Goal: Task Accomplishment & Management: Manage account settings

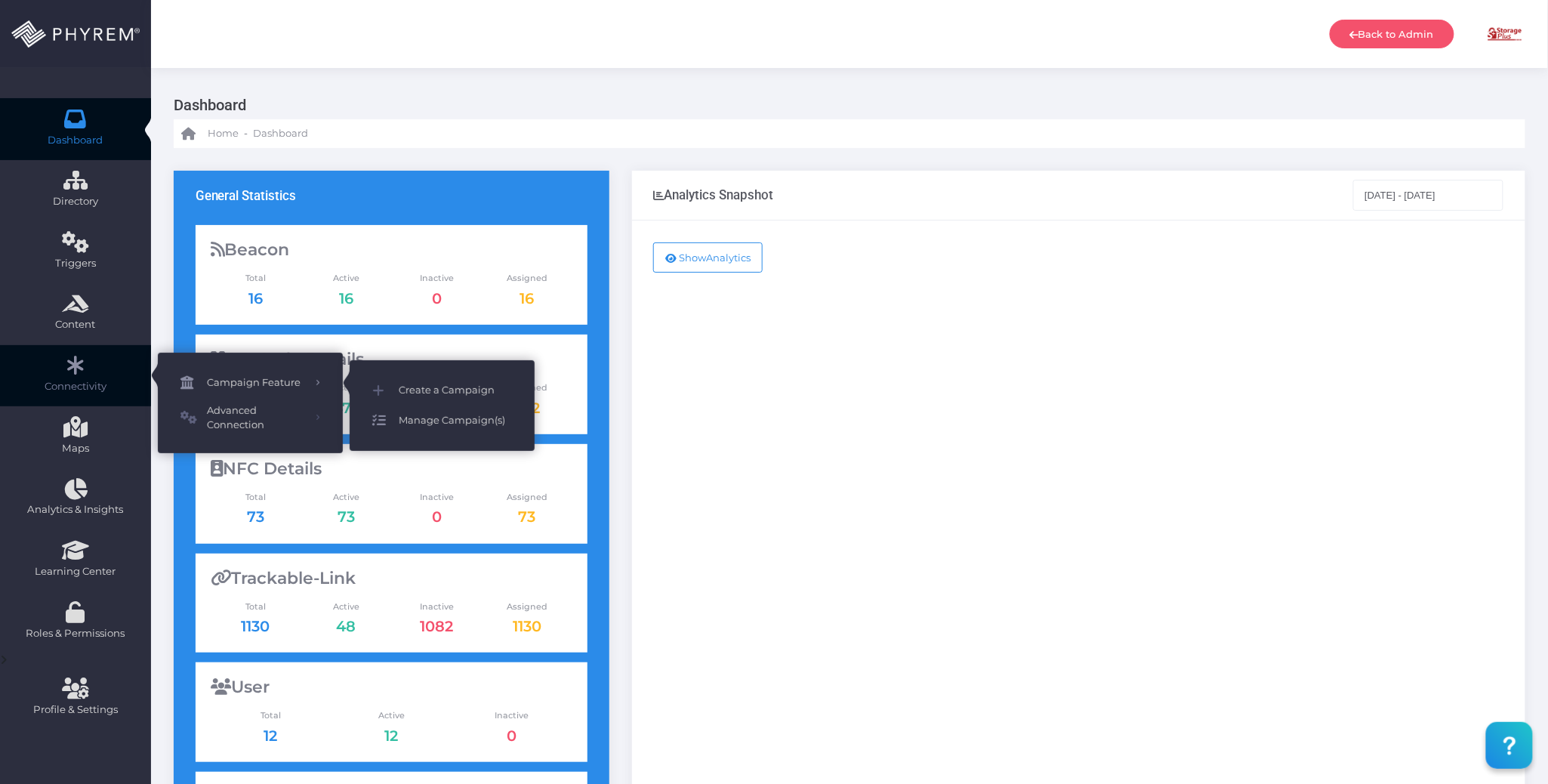
click at [432, 421] on span "Manage Campaign(s)" at bounding box center [454, 421] width 113 height 19
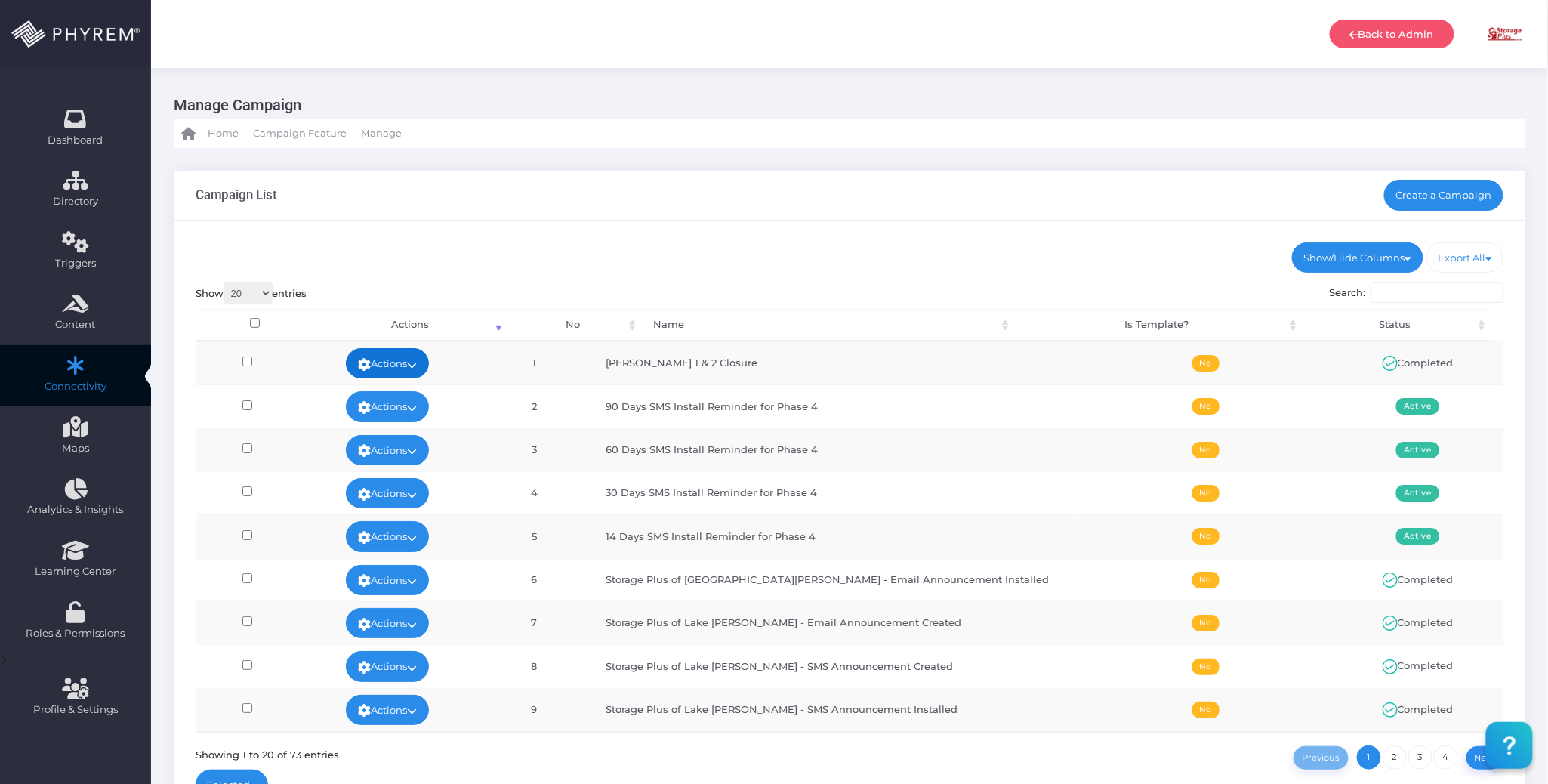
click at [417, 364] on icon at bounding box center [412, 364] width 10 height 0
click at [412, 394] on link "View" at bounding box center [408, 398] width 99 height 29
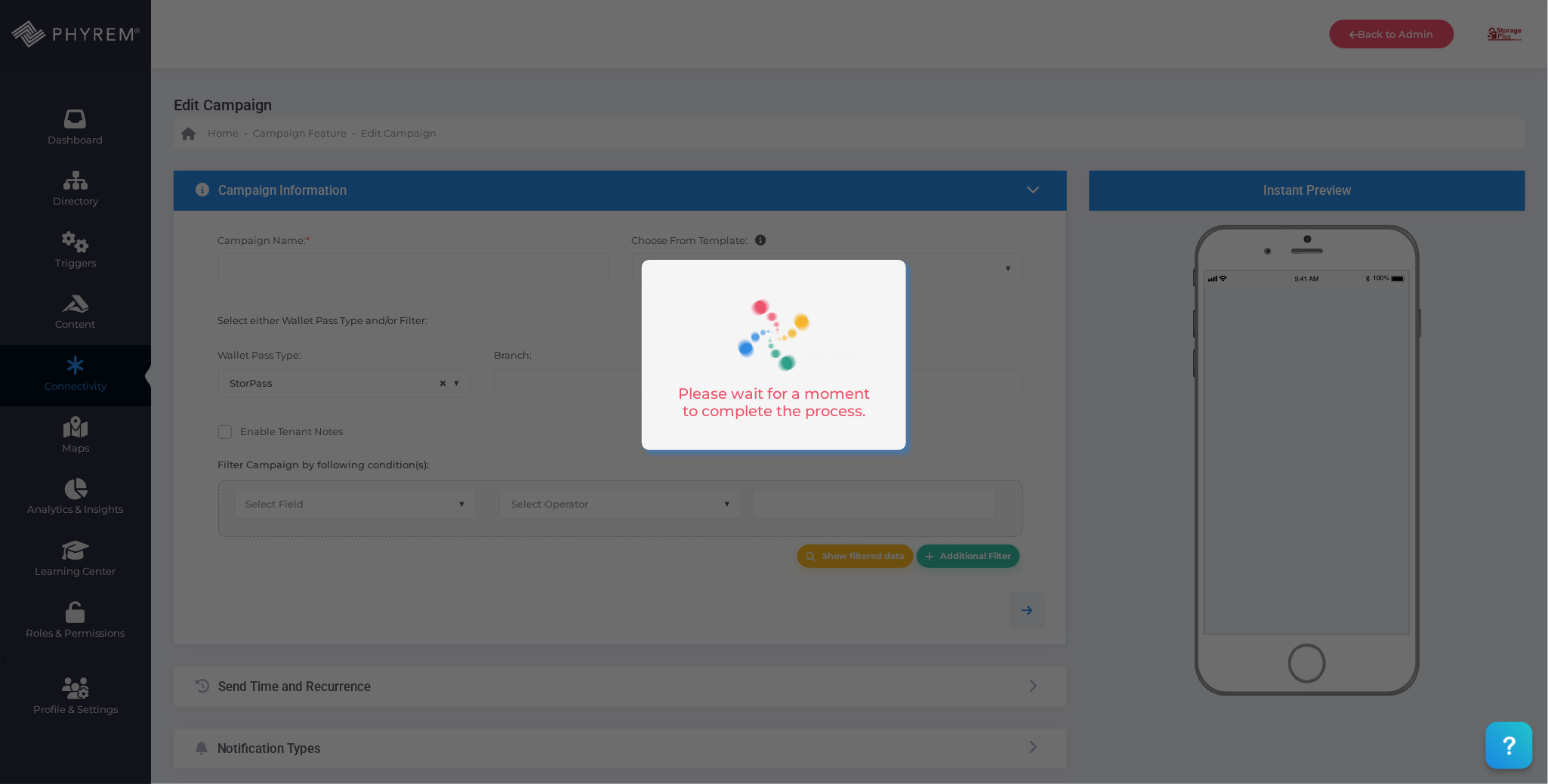
type input "[PERSON_NAME] 1 & 2 Closure"
select select "15"
type input "08/11/2025 10:30 AM"
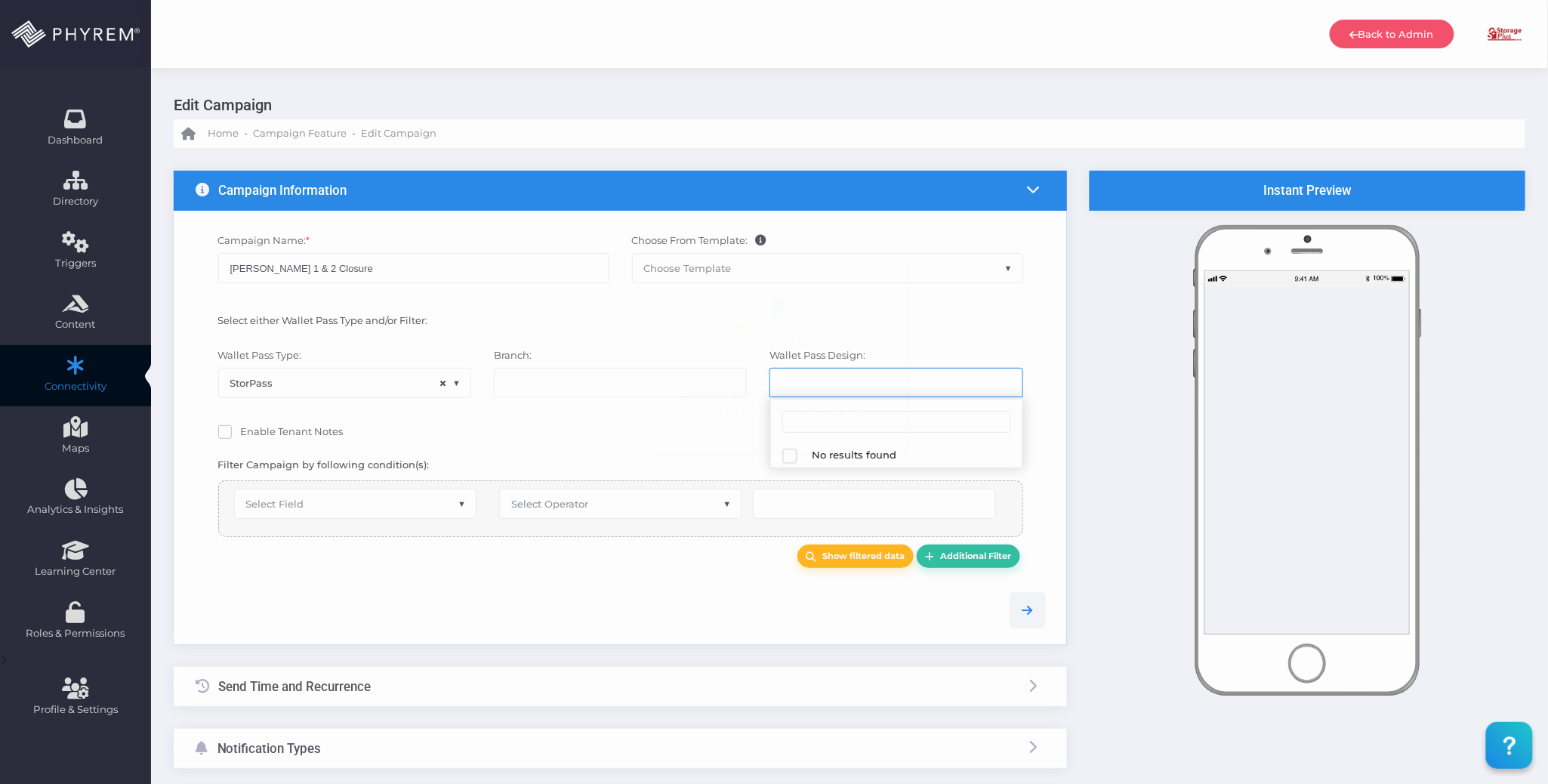
select select "626"
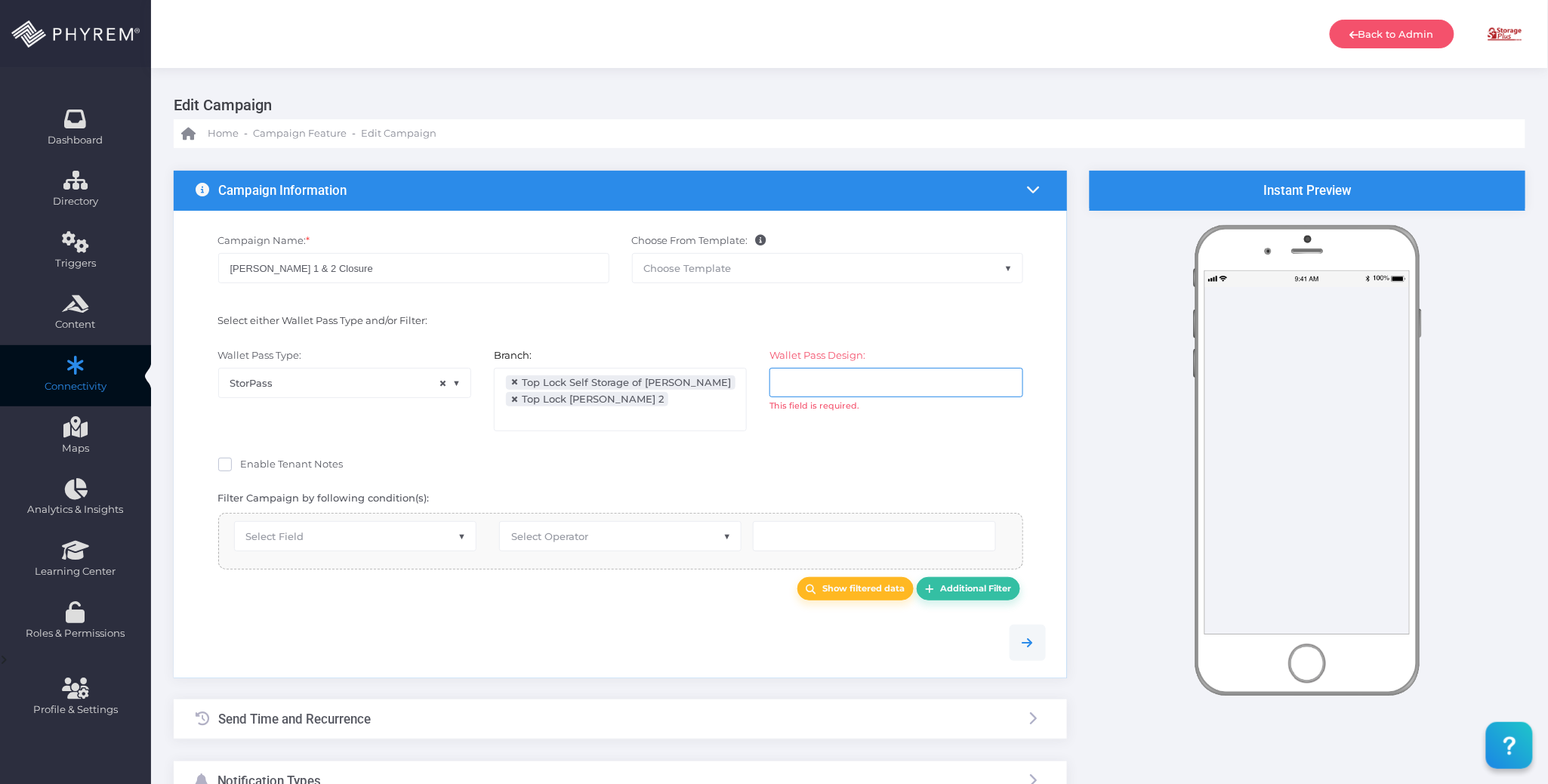
select select "equals"
select select "2687"
select select "pr_wallet_users.voided"
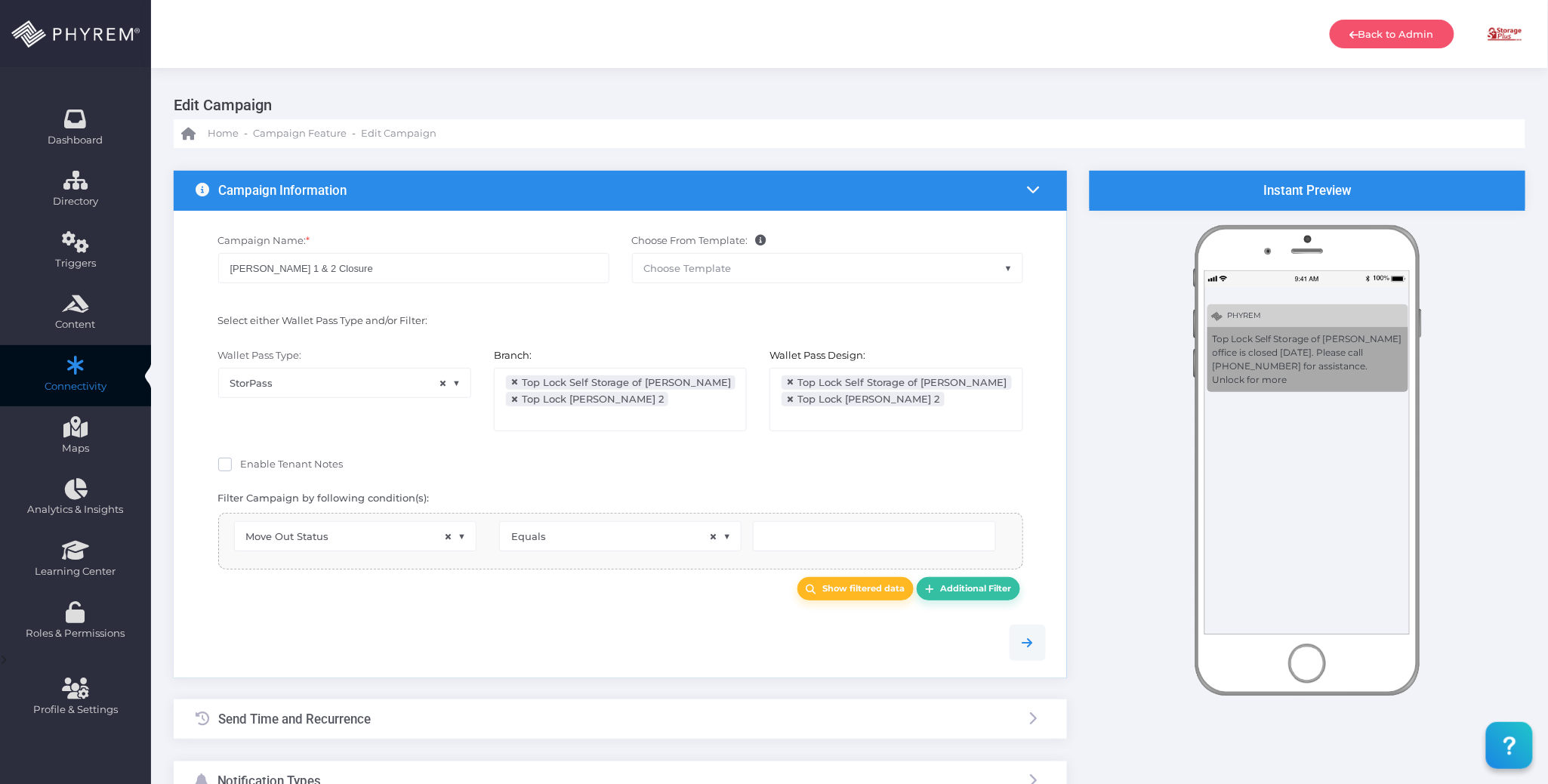
scroll to position [48, 0]
type input "0"
select select "pr_wallet_pass.pass_status"
select select "equals"
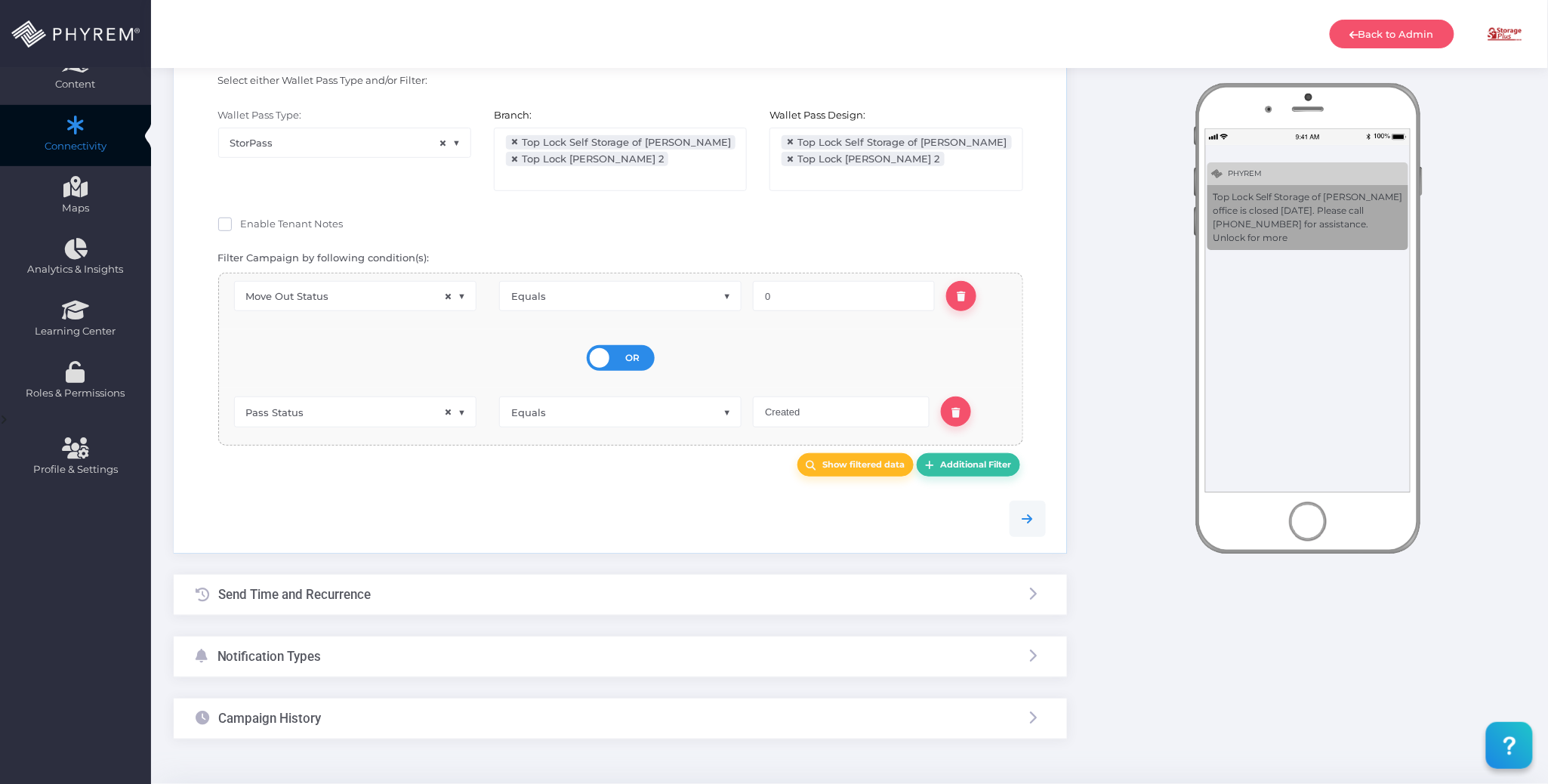
scroll to position [273, 0]
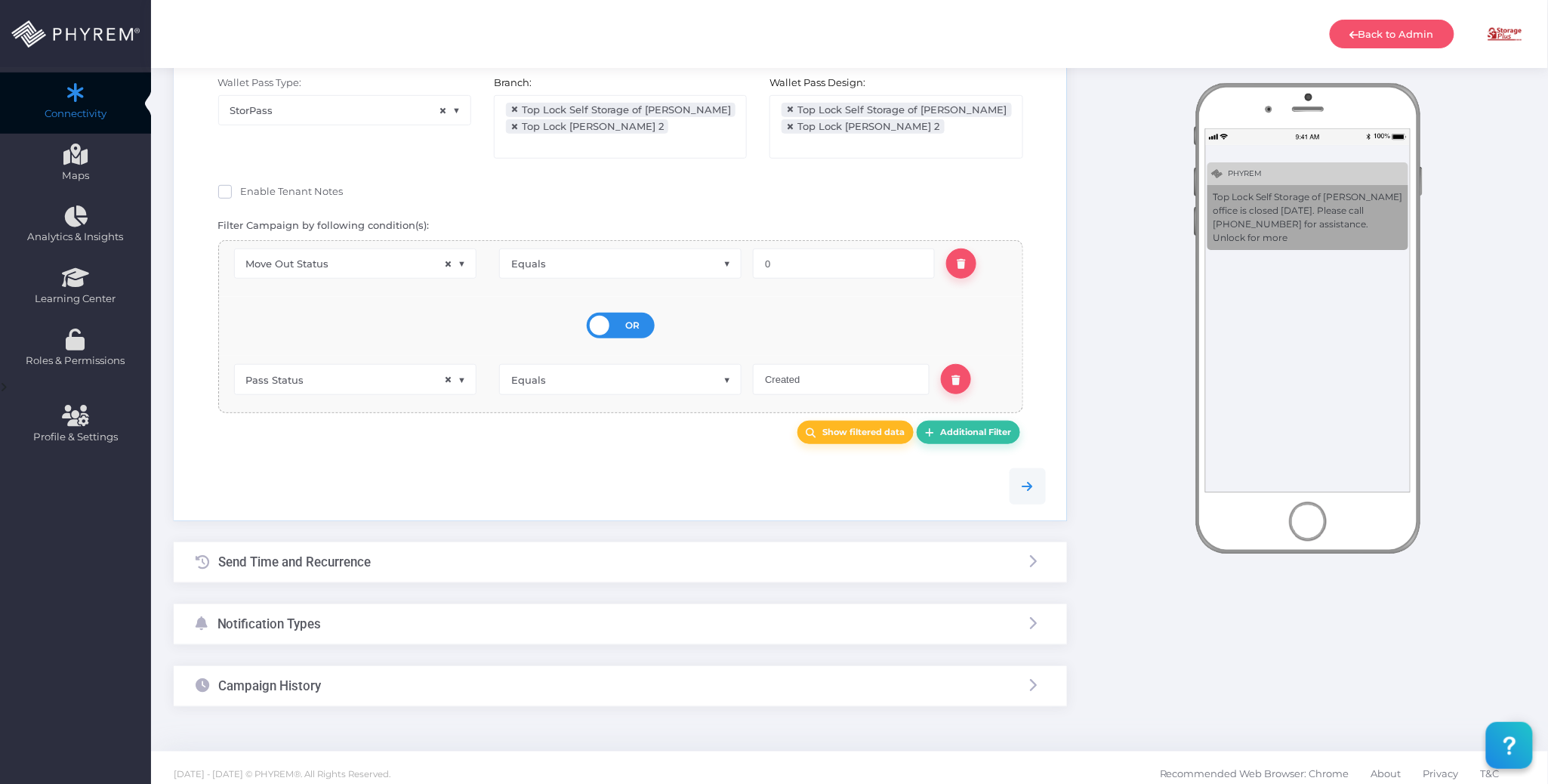
click at [470, 548] on div "Send Time and Recurrence" at bounding box center [621, 562] width 893 height 40
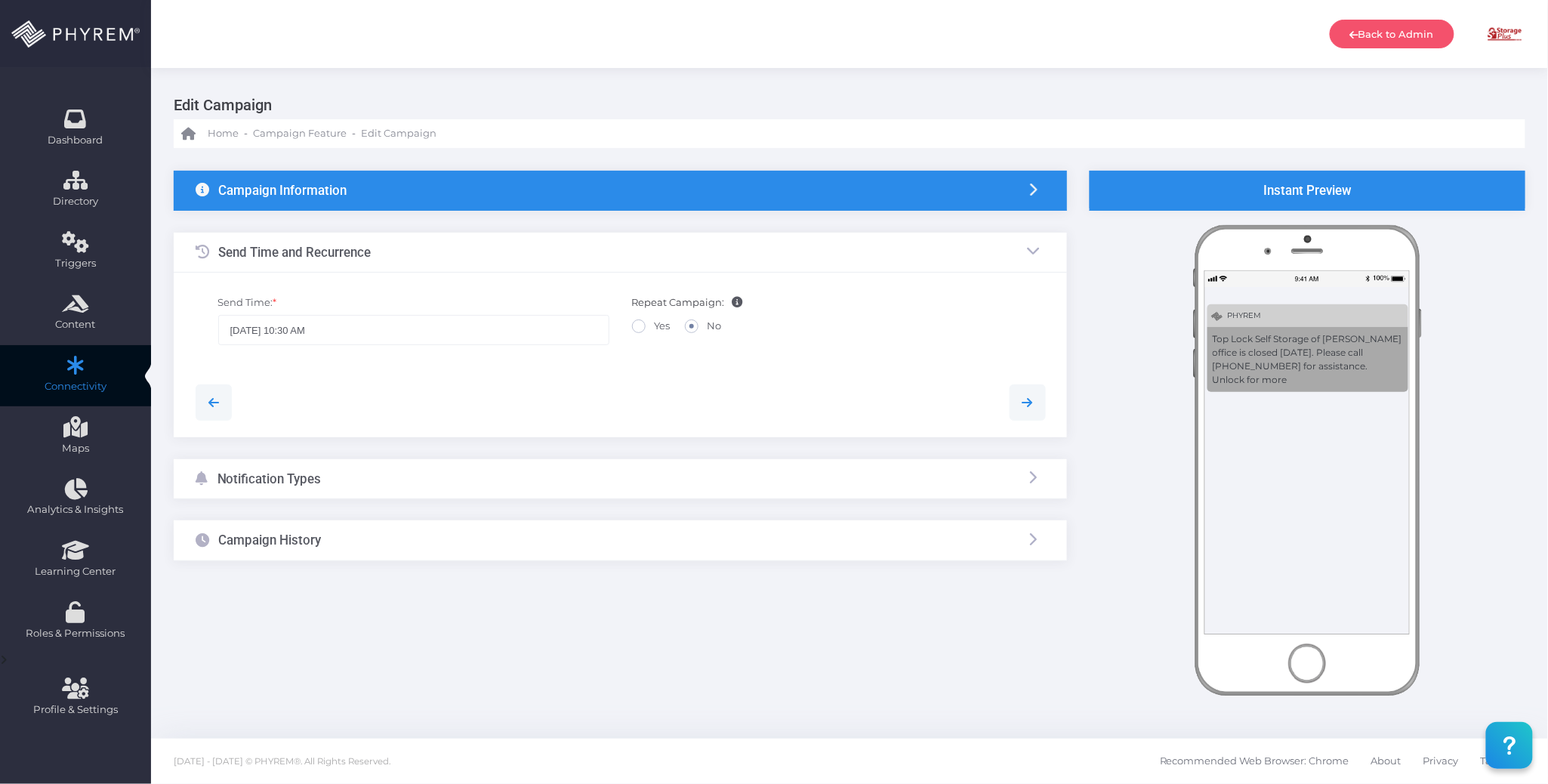
scroll to position [0, 0]
click at [489, 483] on div "Notification Types" at bounding box center [621, 479] width 893 height 40
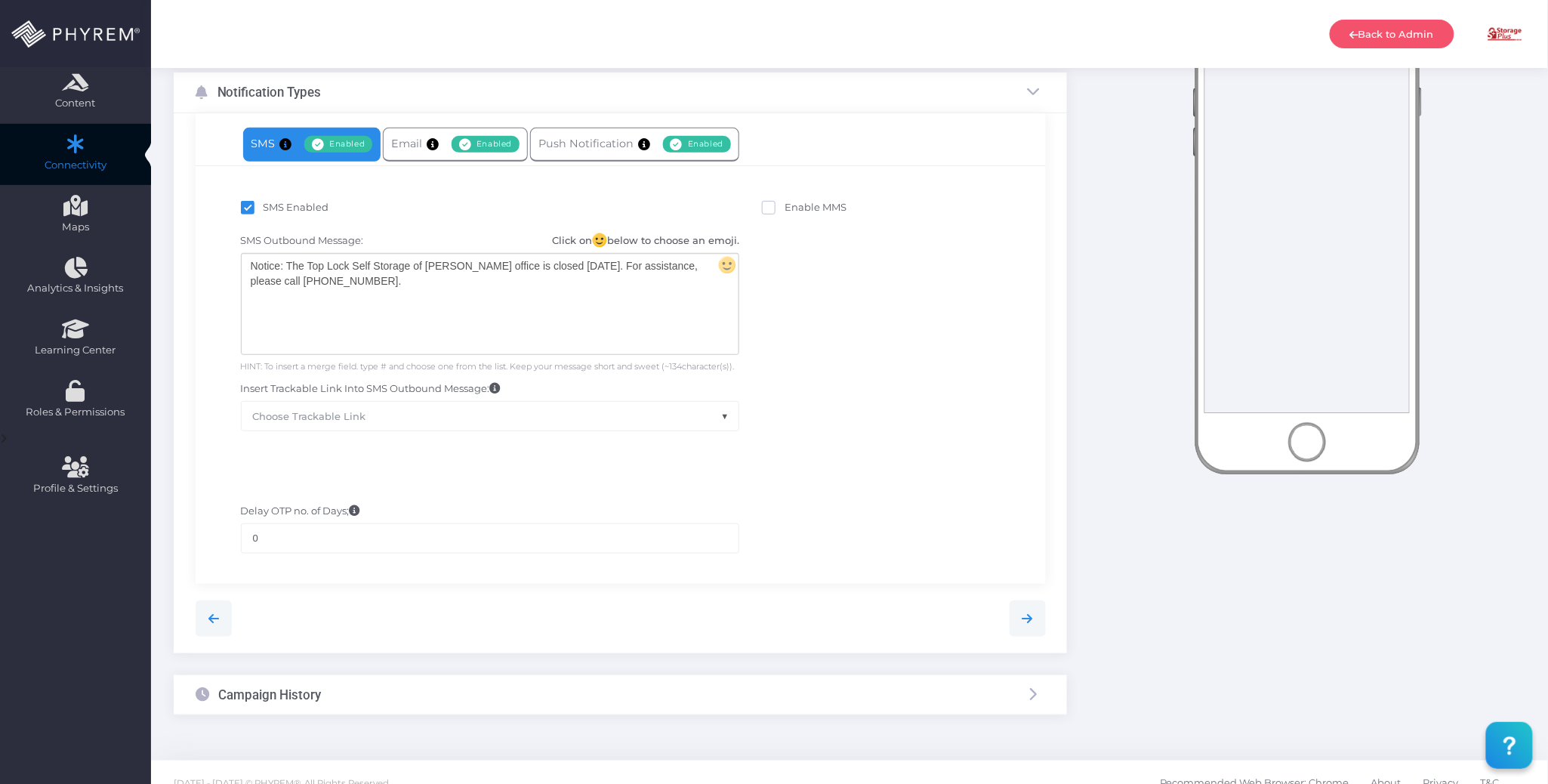
scroll to position [245, 0]
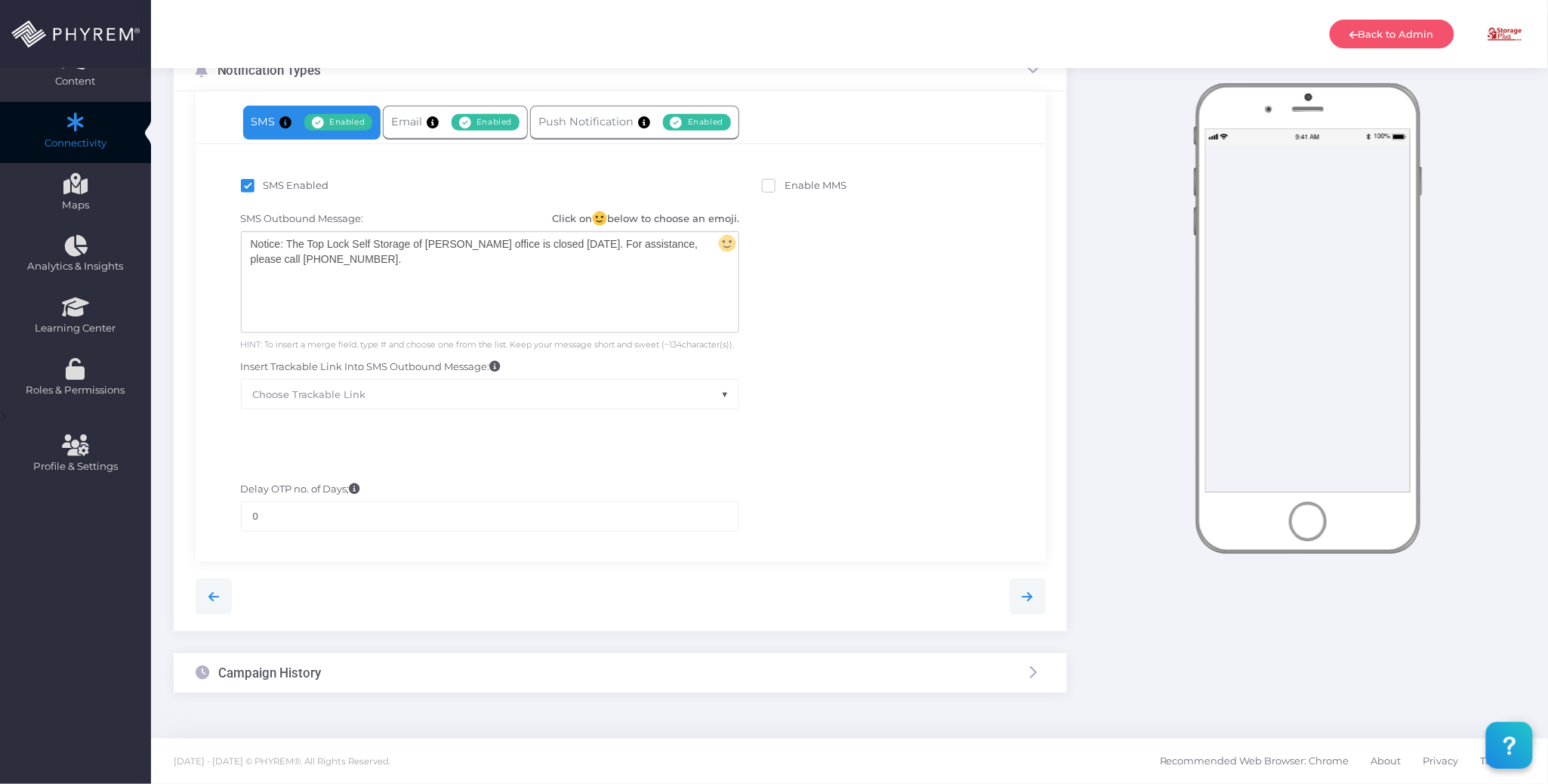
click at [550, 667] on div "Campaign History" at bounding box center [621, 672] width 893 height 40
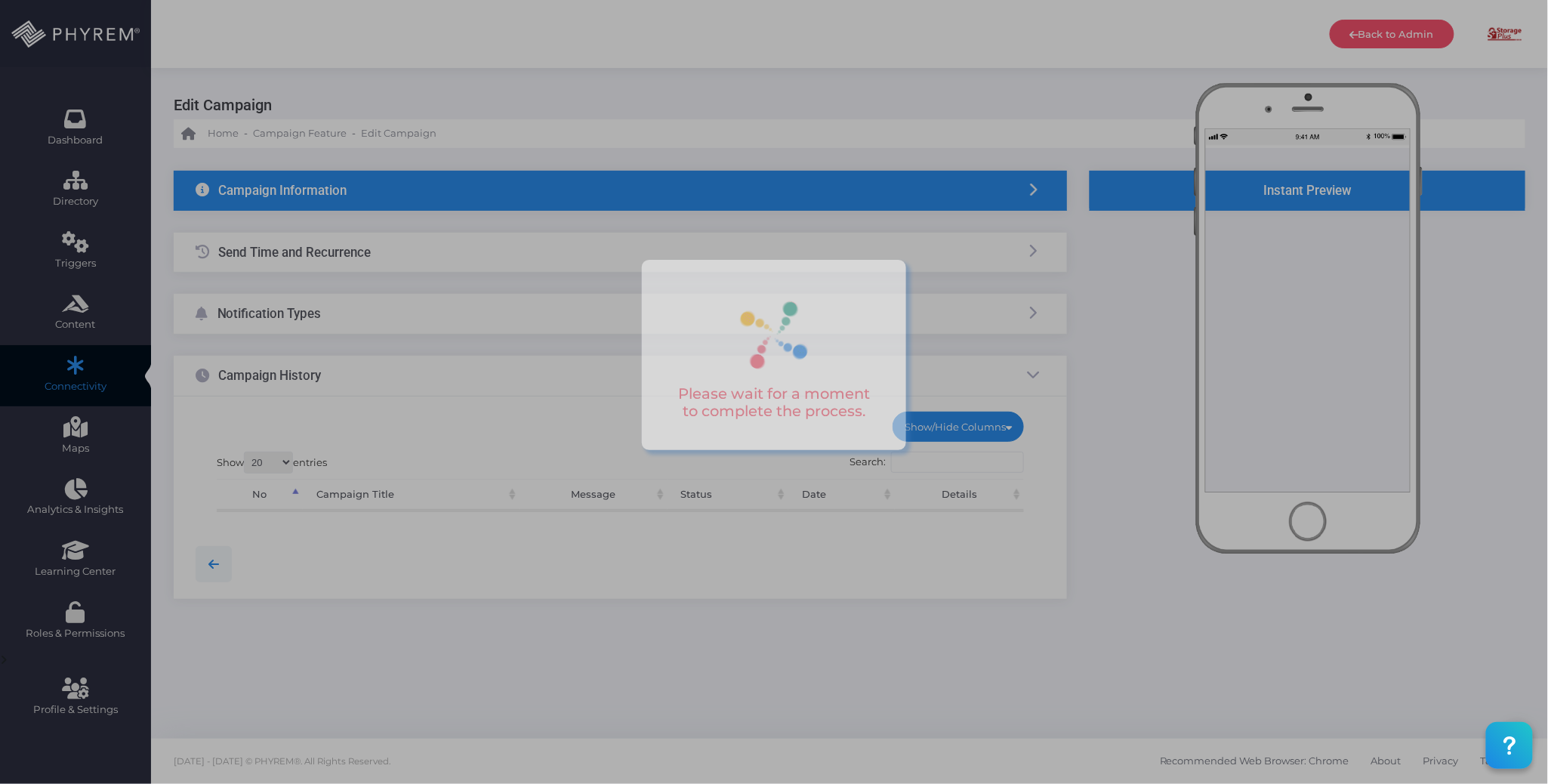
scroll to position [0, 0]
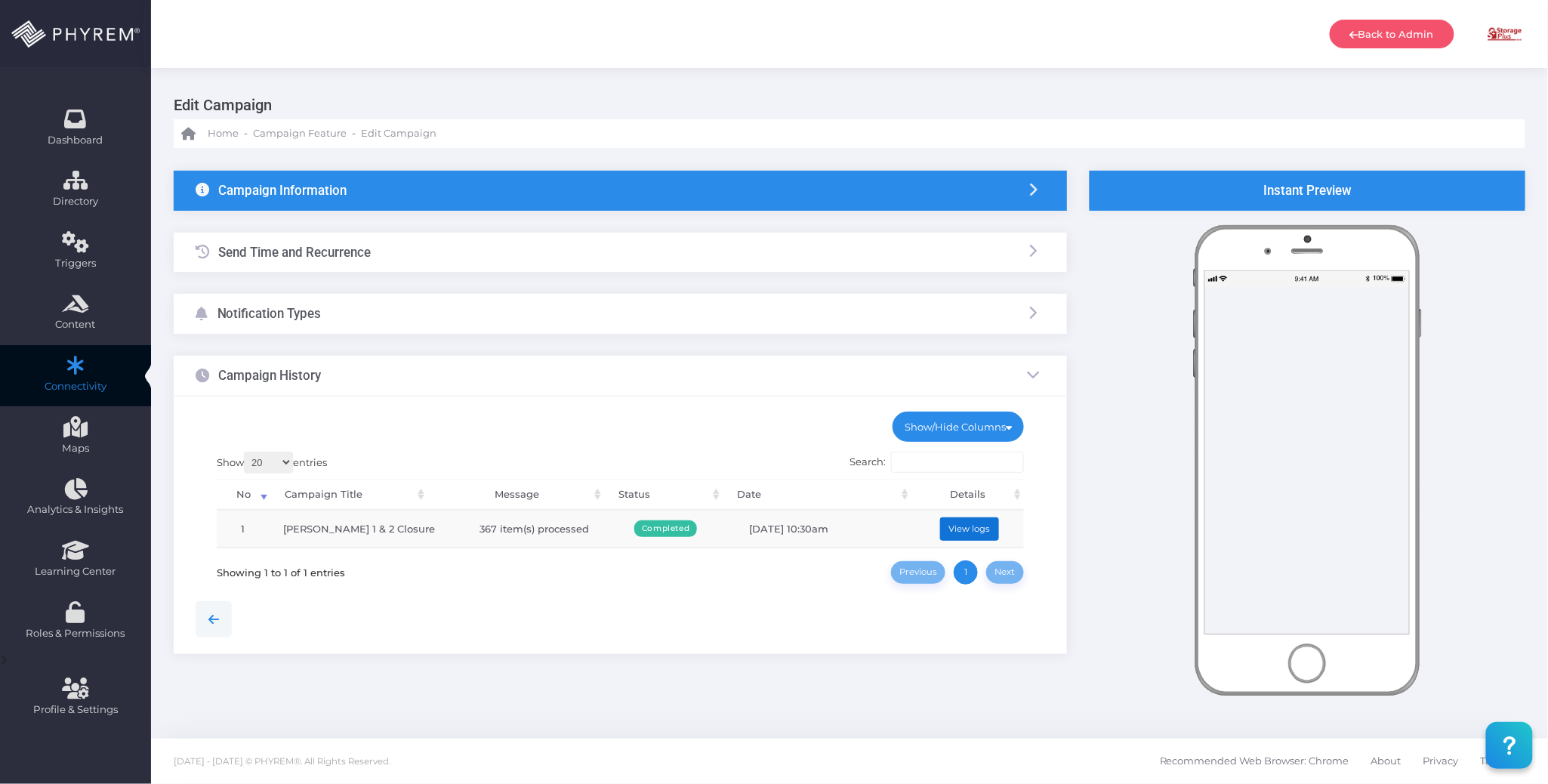
click at [974, 519] on button "View logs" at bounding box center [969, 529] width 59 height 23
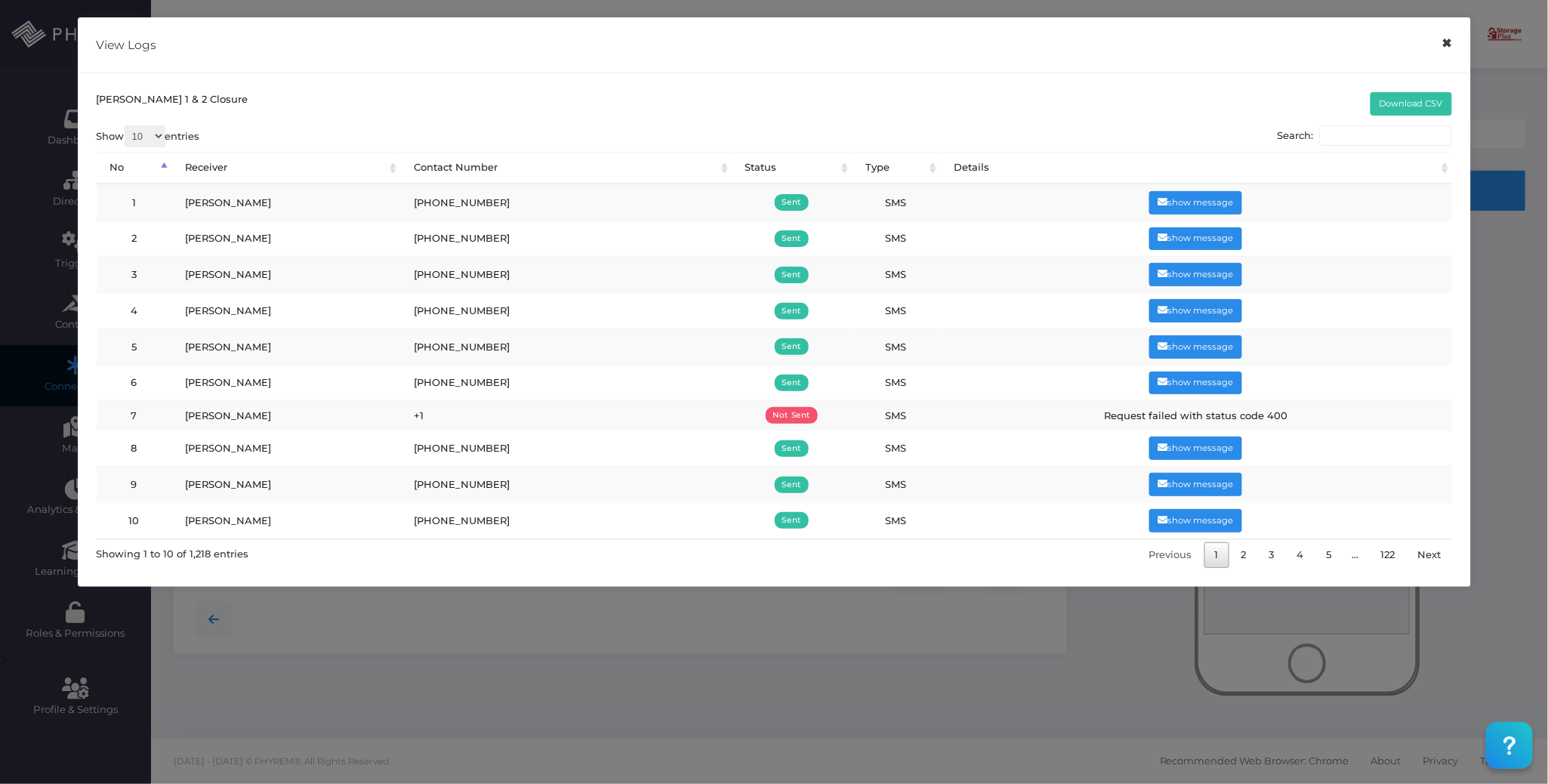
click at [1448, 44] on button "×" at bounding box center [1446, 43] width 29 height 34
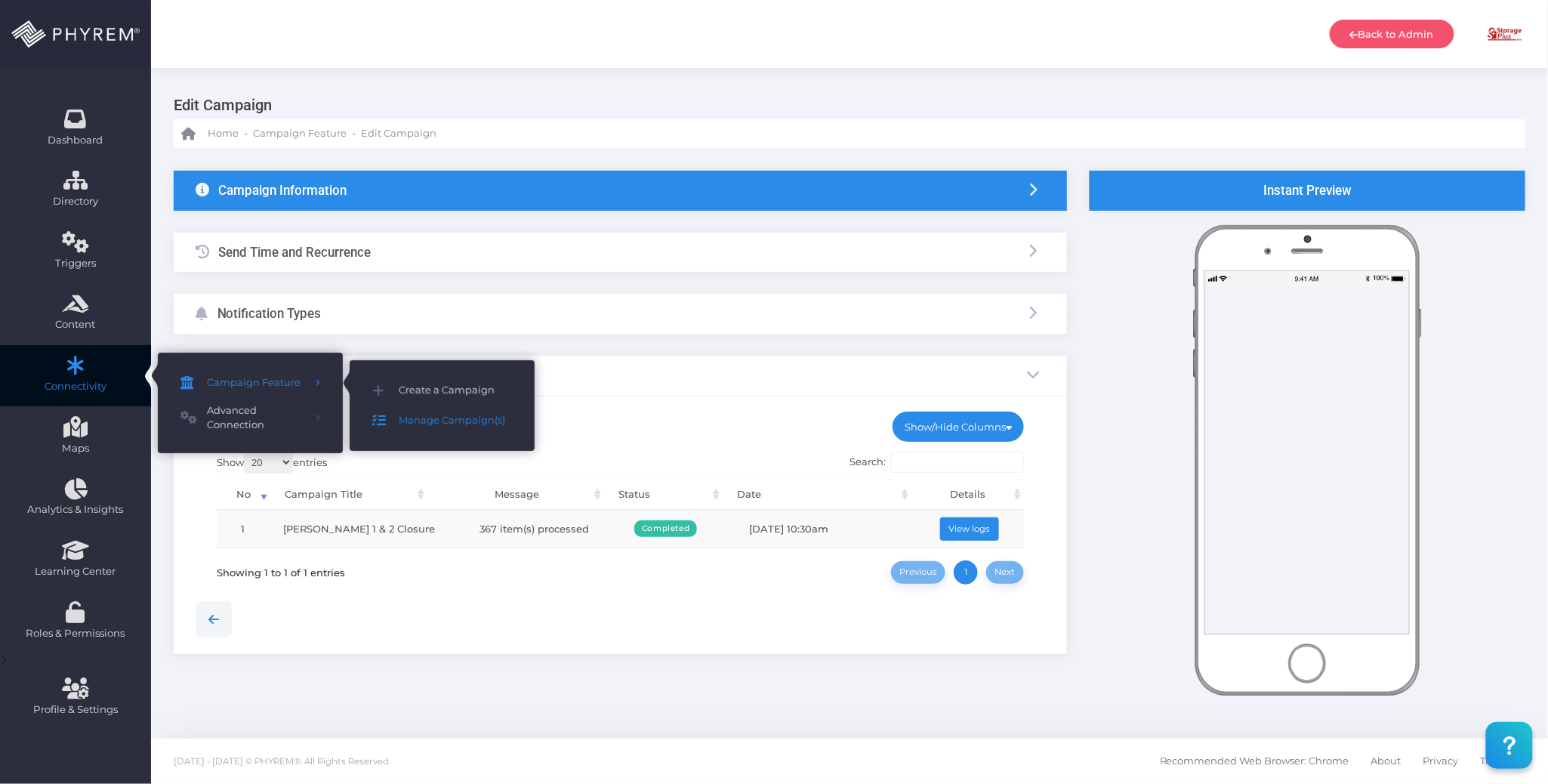
click at [441, 416] on span "Manage Campaign(s)" at bounding box center [454, 421] width 113 height 19
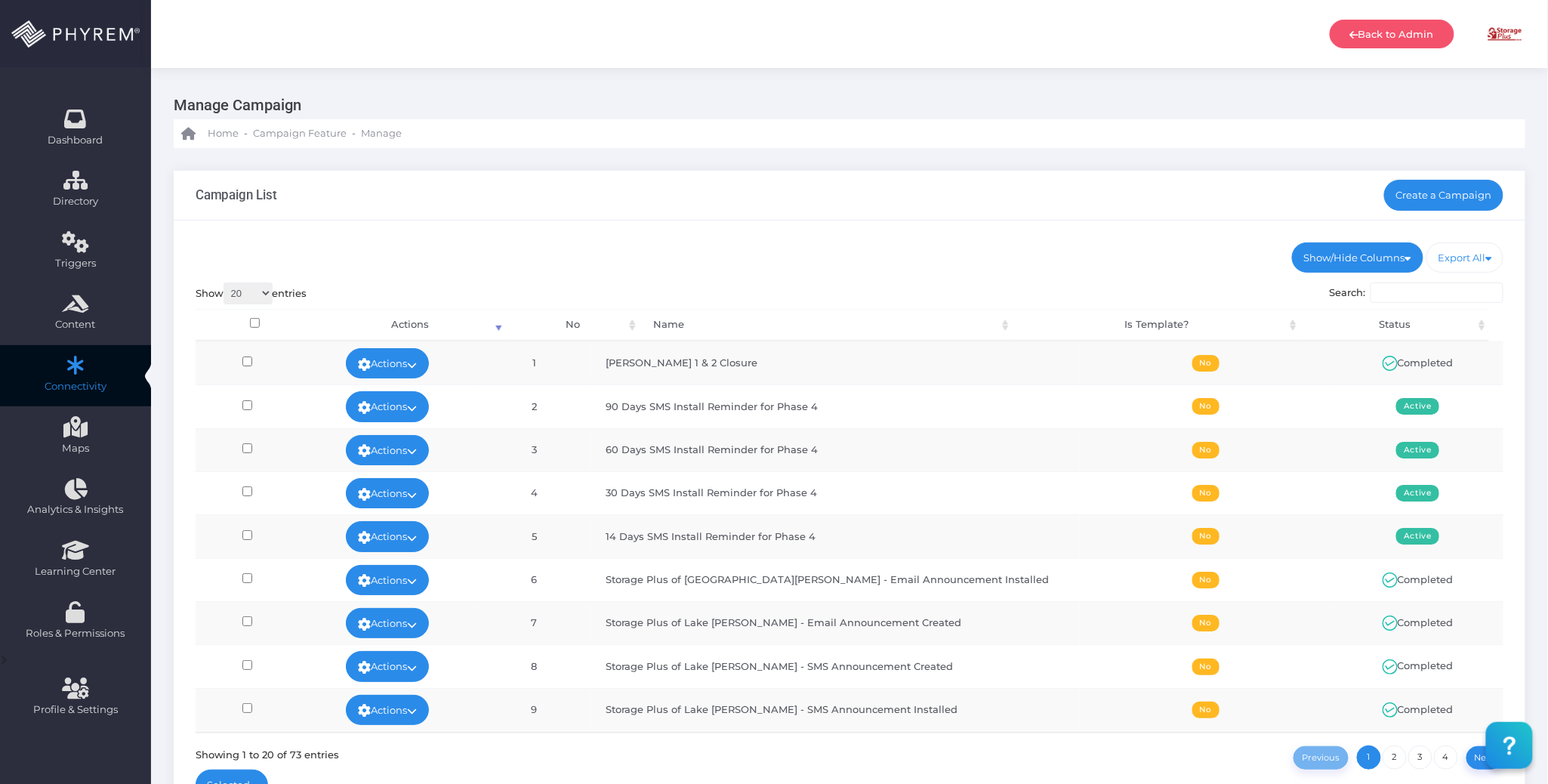
click at [838, 247] on ul "Show/Hide Columns No Name Is Template? Status" at bounding box center [849, 257] width 1308 height 30
click at [840, 225] on div "Show/Hide Columns No Name Is Template? Status DONE" at bounding box center [850, 524] width 1352 height 608
click at [1420, 191] on link "Create a Campaign" at bounding box center [1444, 194] width 120 height 30
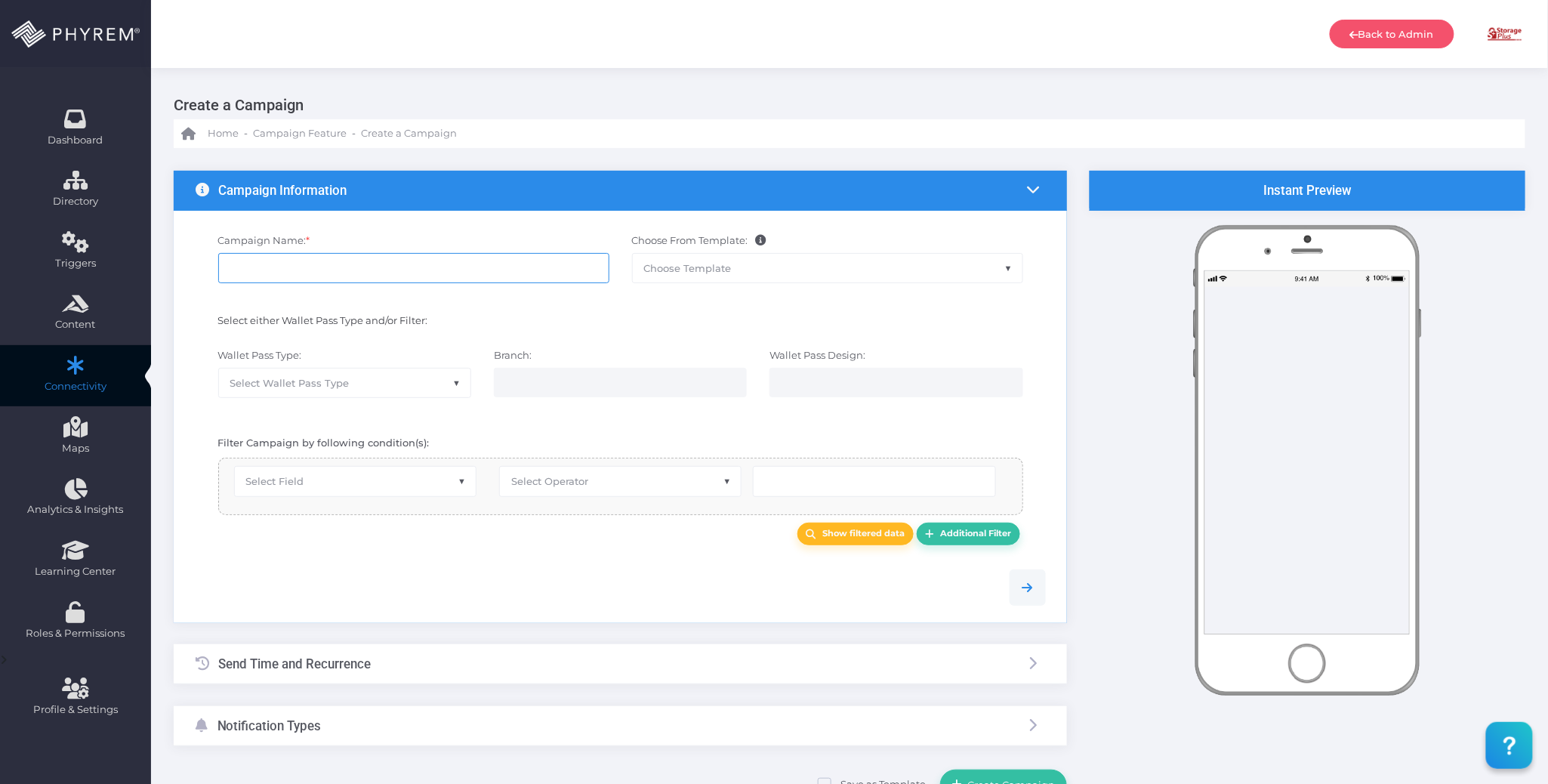
click at [439, 266] on input "Campaign Name: *" at bounding box center [414, 268] width 392 height 30
paste input "Top Lock Winnsboro/Lugoff"
type input "Top Lock Winnsboro/Lugoff - Office Closure Announcement"
click at [574, 345] on div "Wallet Pass Type: StorPass Select Wallet Pass Type Branch: Wallet Pass Design:" at bounding box center [621, 380] width 873 height 80
click at [379, 373] on span "Select Wallet Pass Type" at bounding box center [344, 383] width 251 height 29
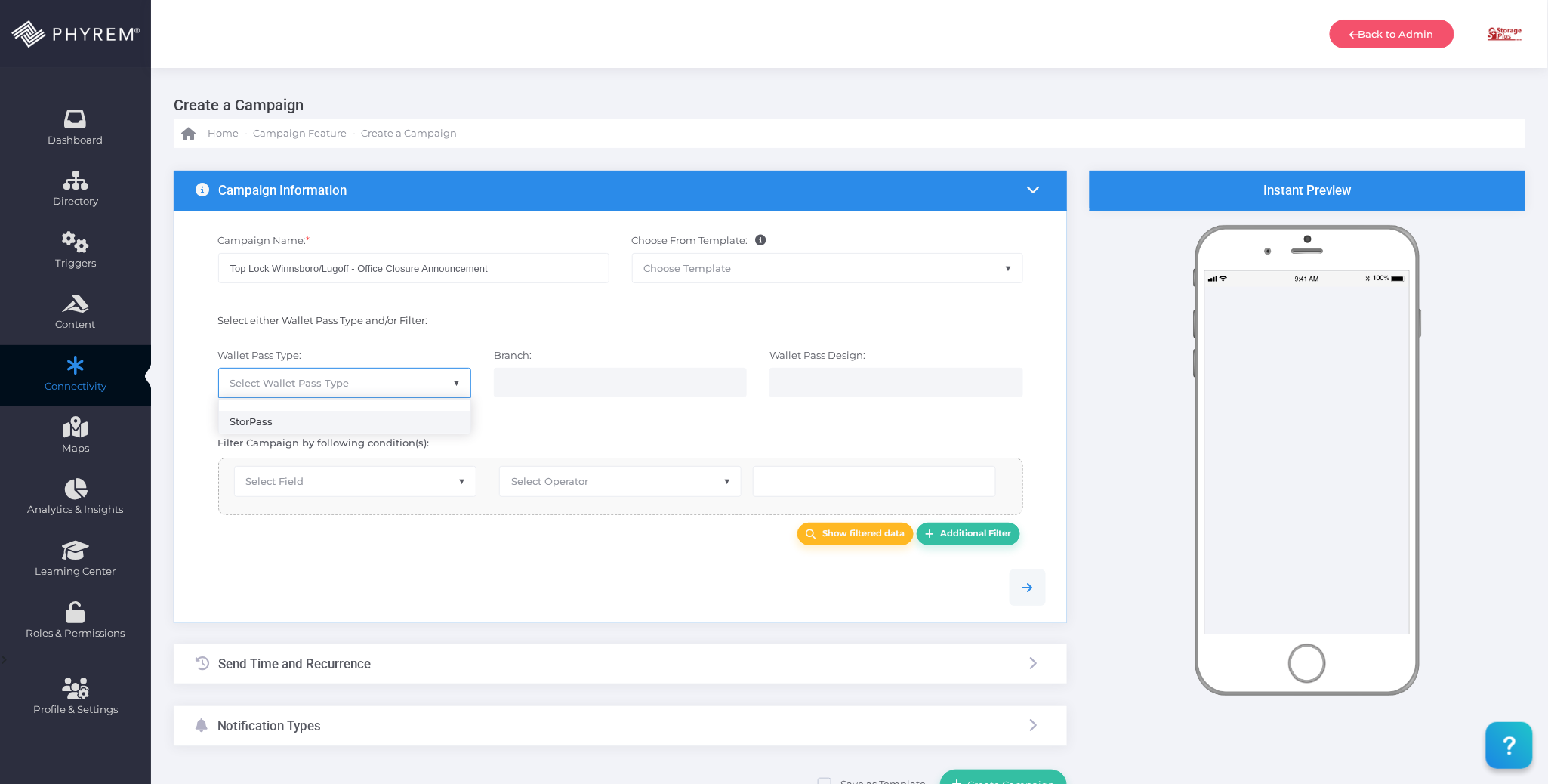
select select "15"
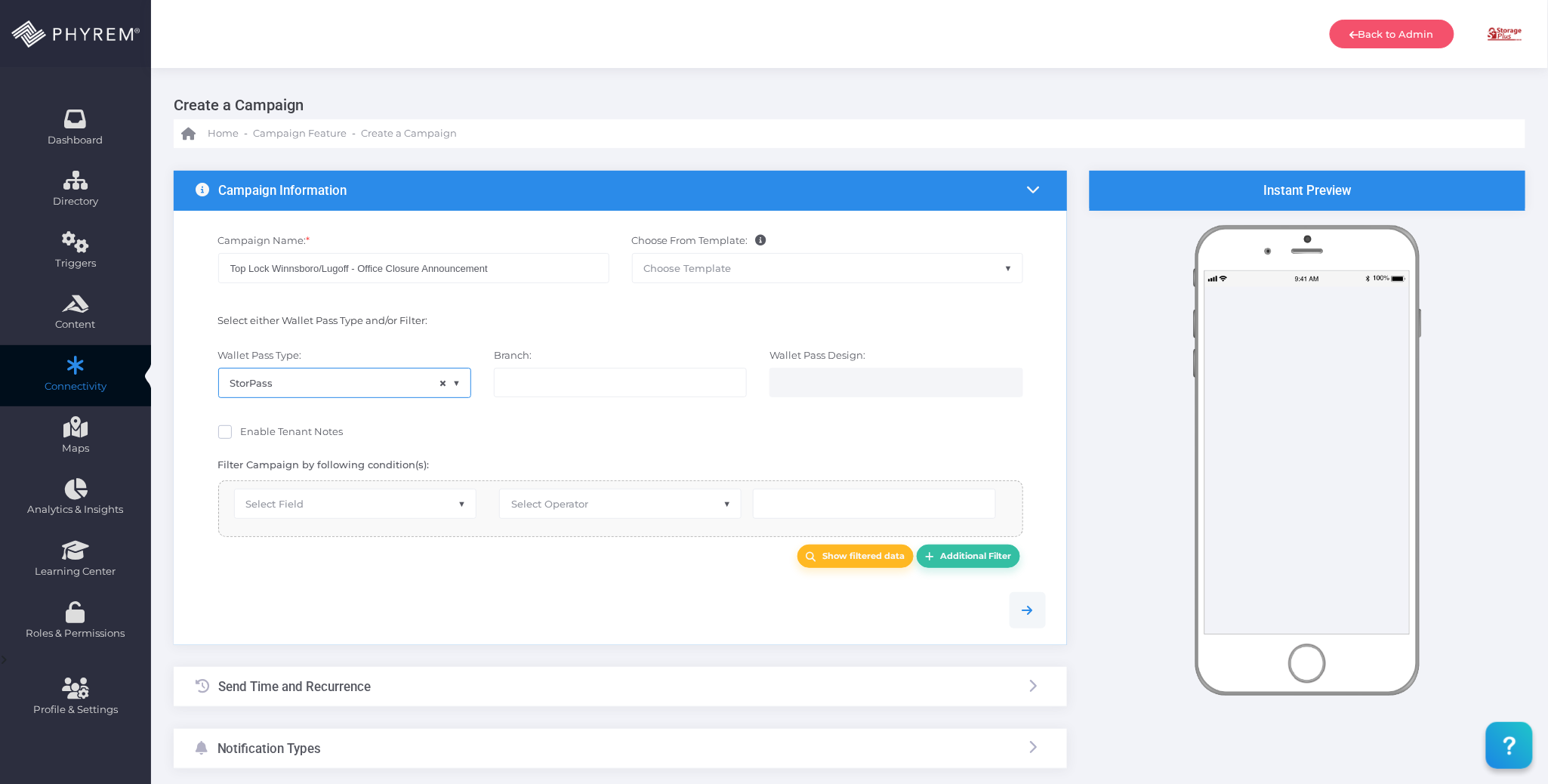
click at [522, 426] on div "Enable Tenant Notes" at bounding box center [621, 434] width 804 height 19
drag, startPoint x: 539, startPoint y: 388, endPoint x: 542, endPoint y: 363, distance: 25.2
click at [539, 387] on input "search" at bounding box center [565, 382] width 119 height 12
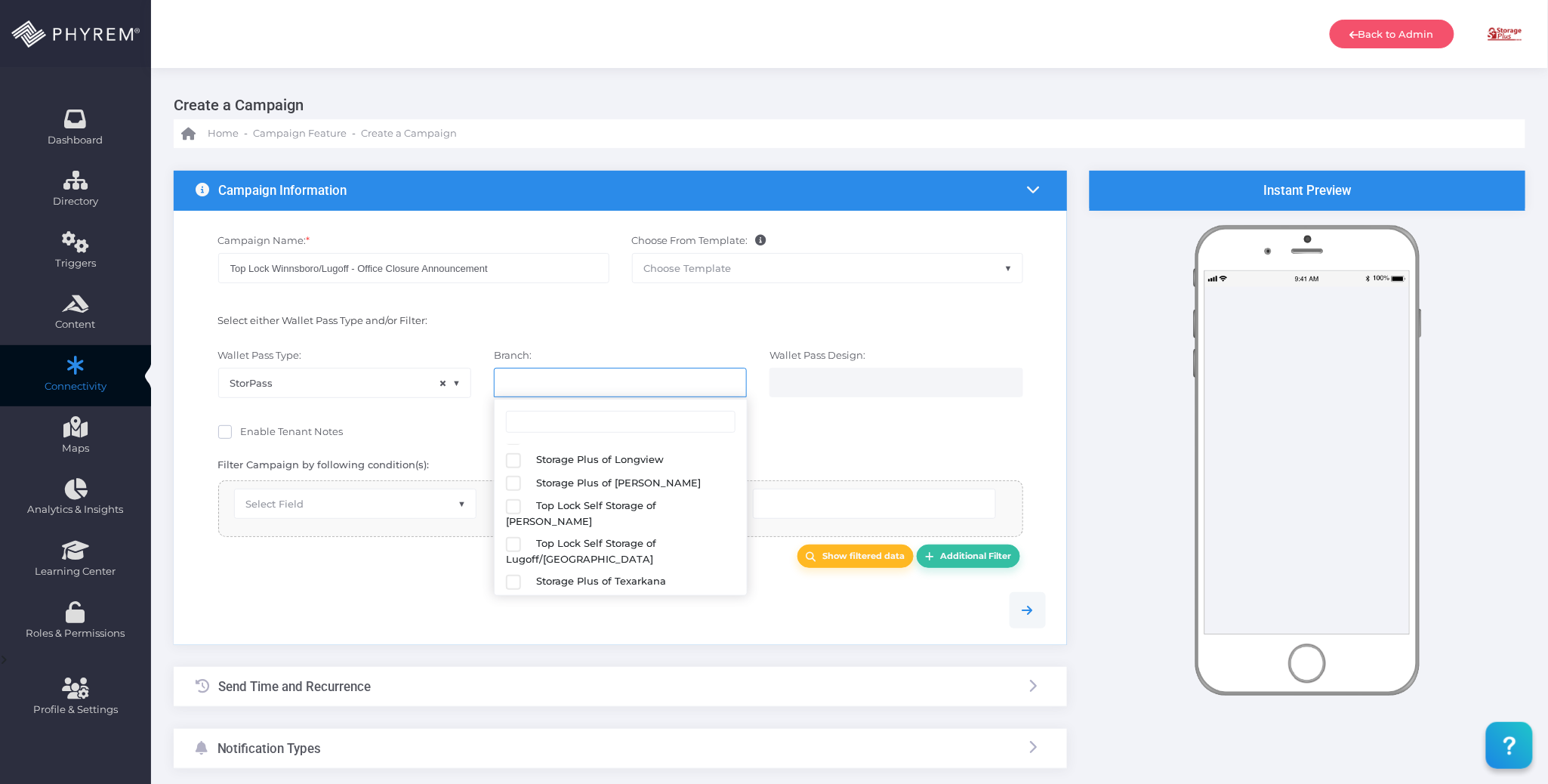
scroll to position [203, 0]
select select "627"
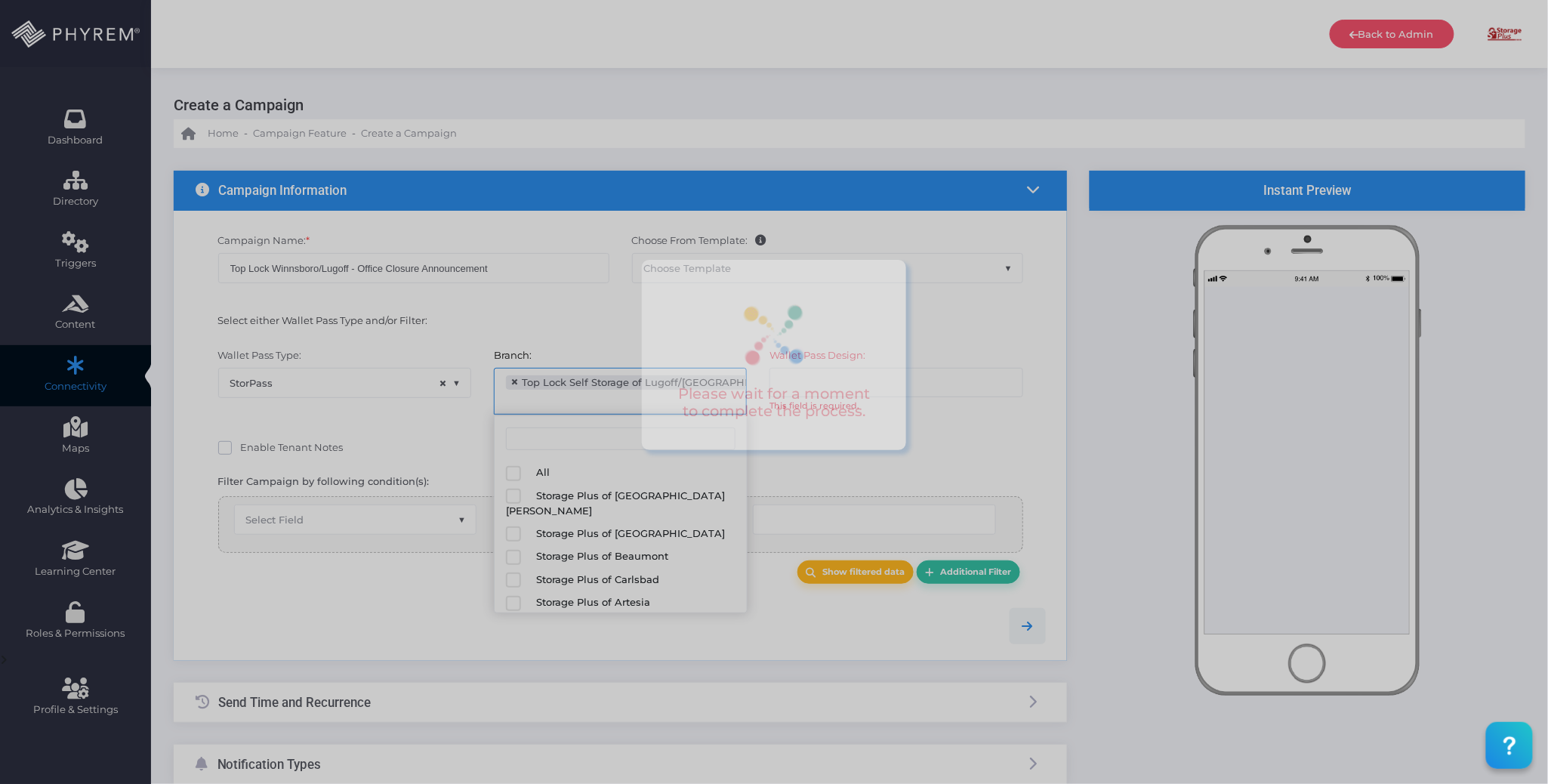
scroll to position [197, 0]
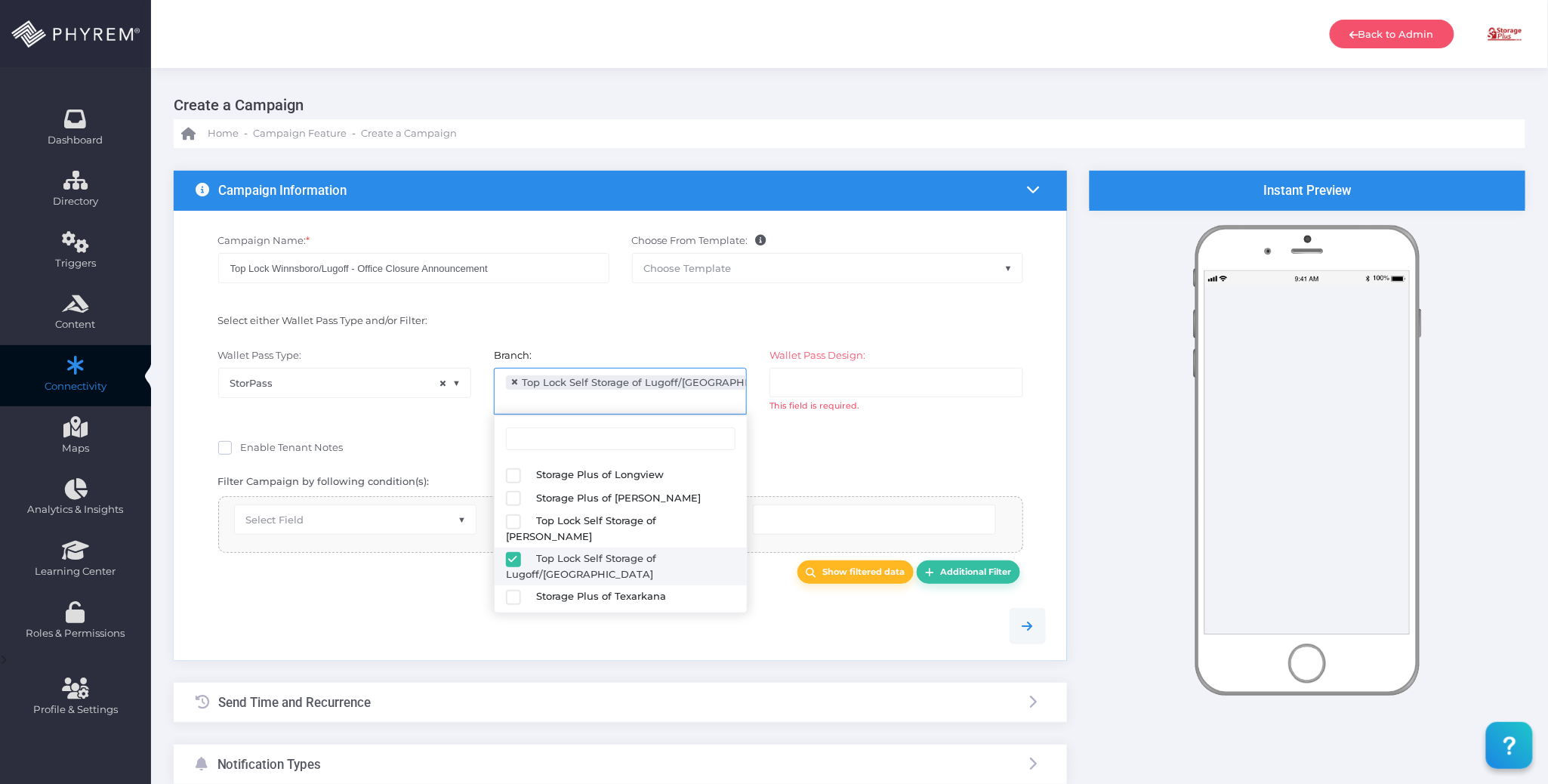
click at [831, 387] on input "search" at bounding box center [840, 382] width 119 height 12
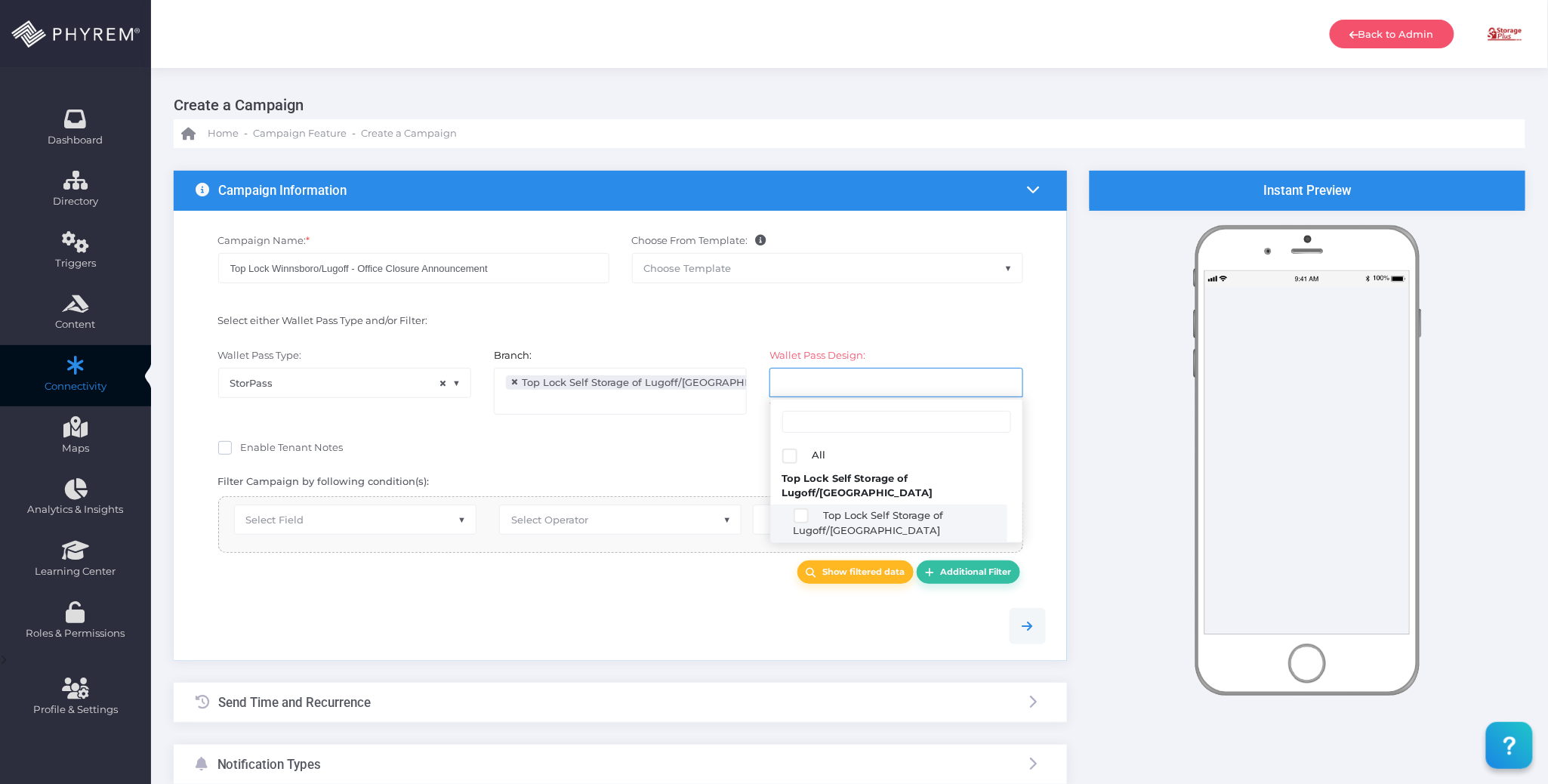
select select "2689"
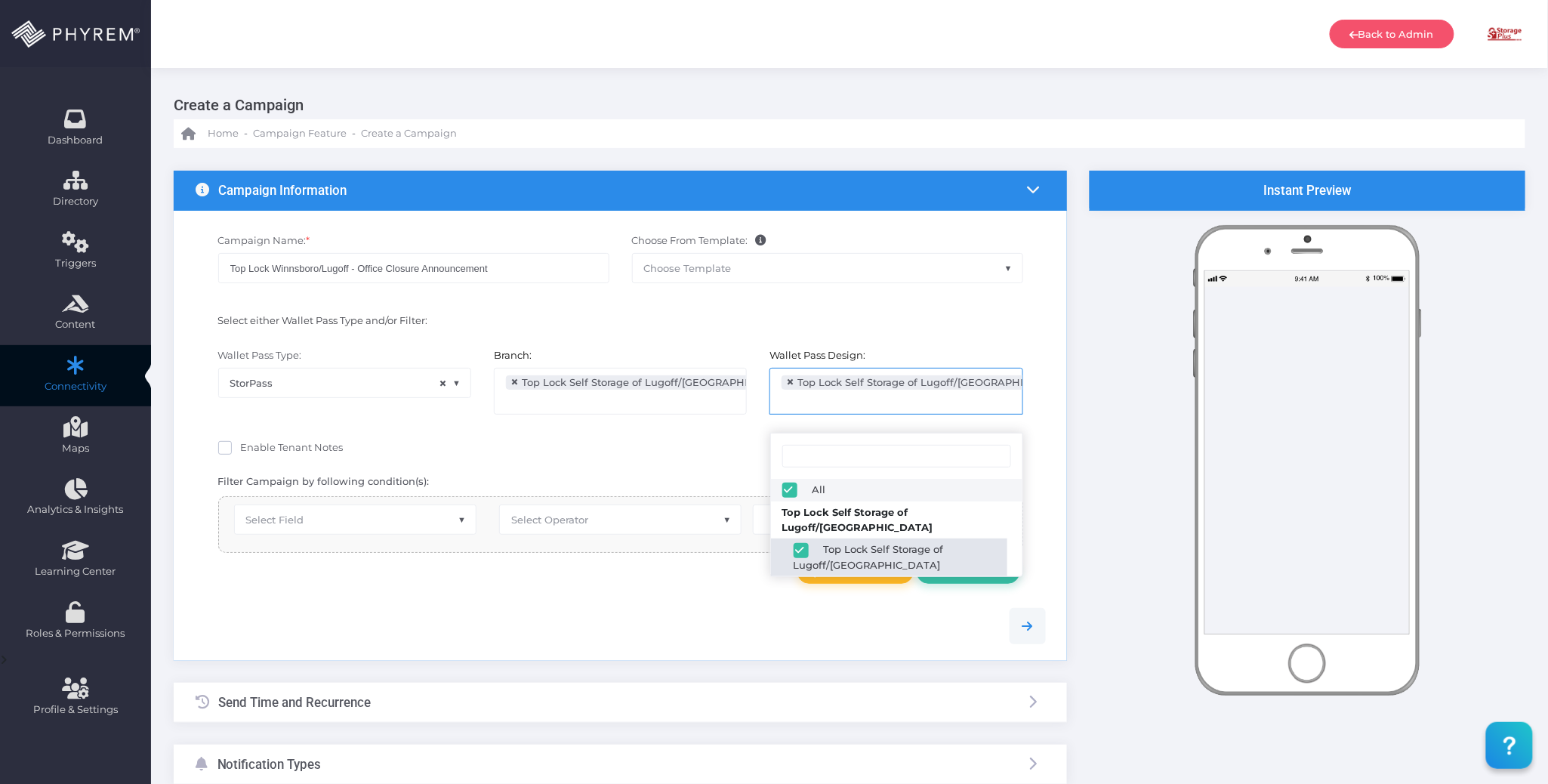
scroll to position [24, 0]
click at [518, 599] on div at bounding box center [621, 625] width 873 height 70
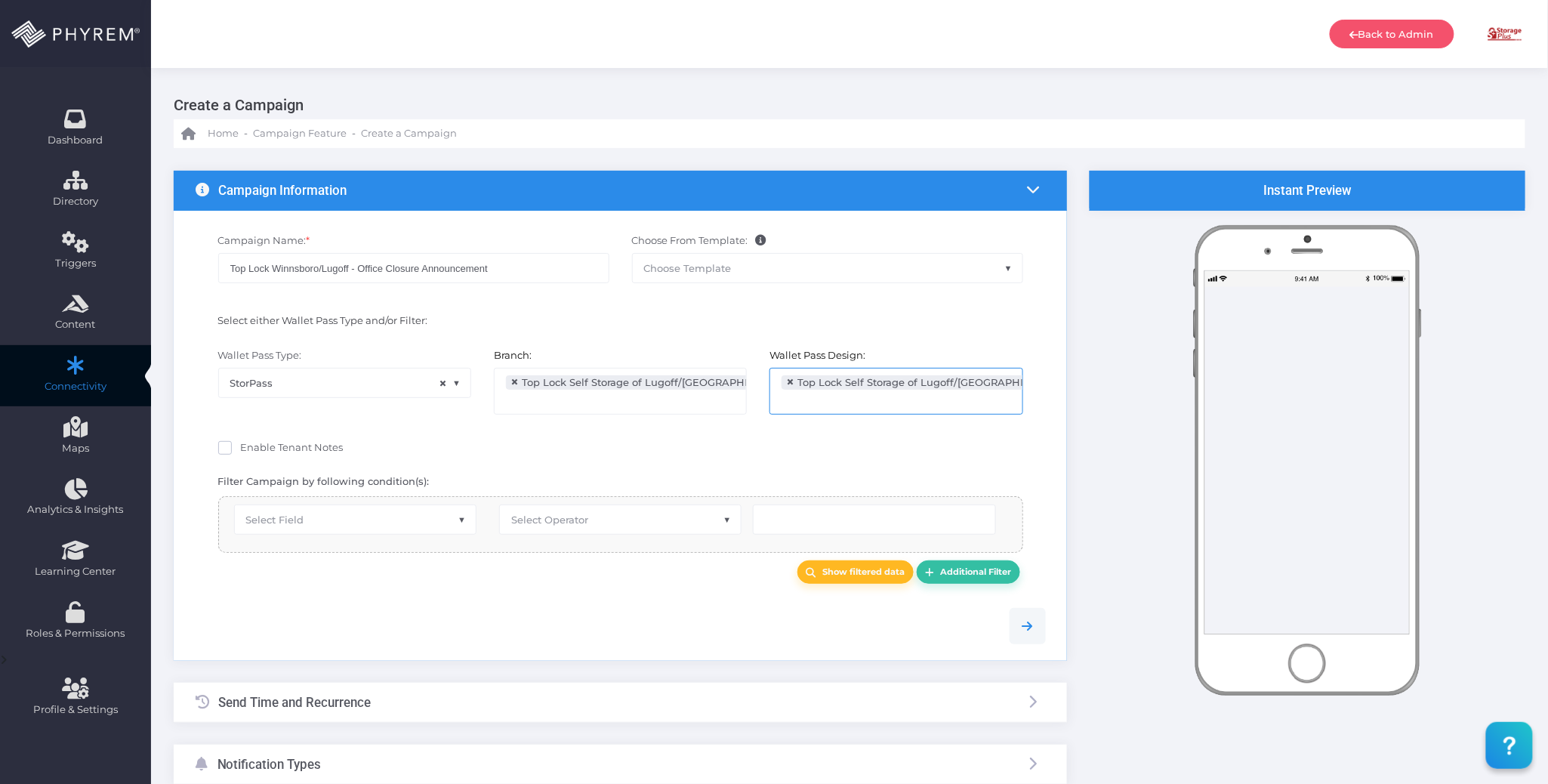
click at [414, 520] on span "Select Field" at bounding box center [355, 519] width 241 height 29
type input "pass s"
select select "pr_wallet_users.user_pass_status"
click at [540, 526] on span "Select Operator" at bounding box center [550, 519] width 77 height 12
type input "eq"
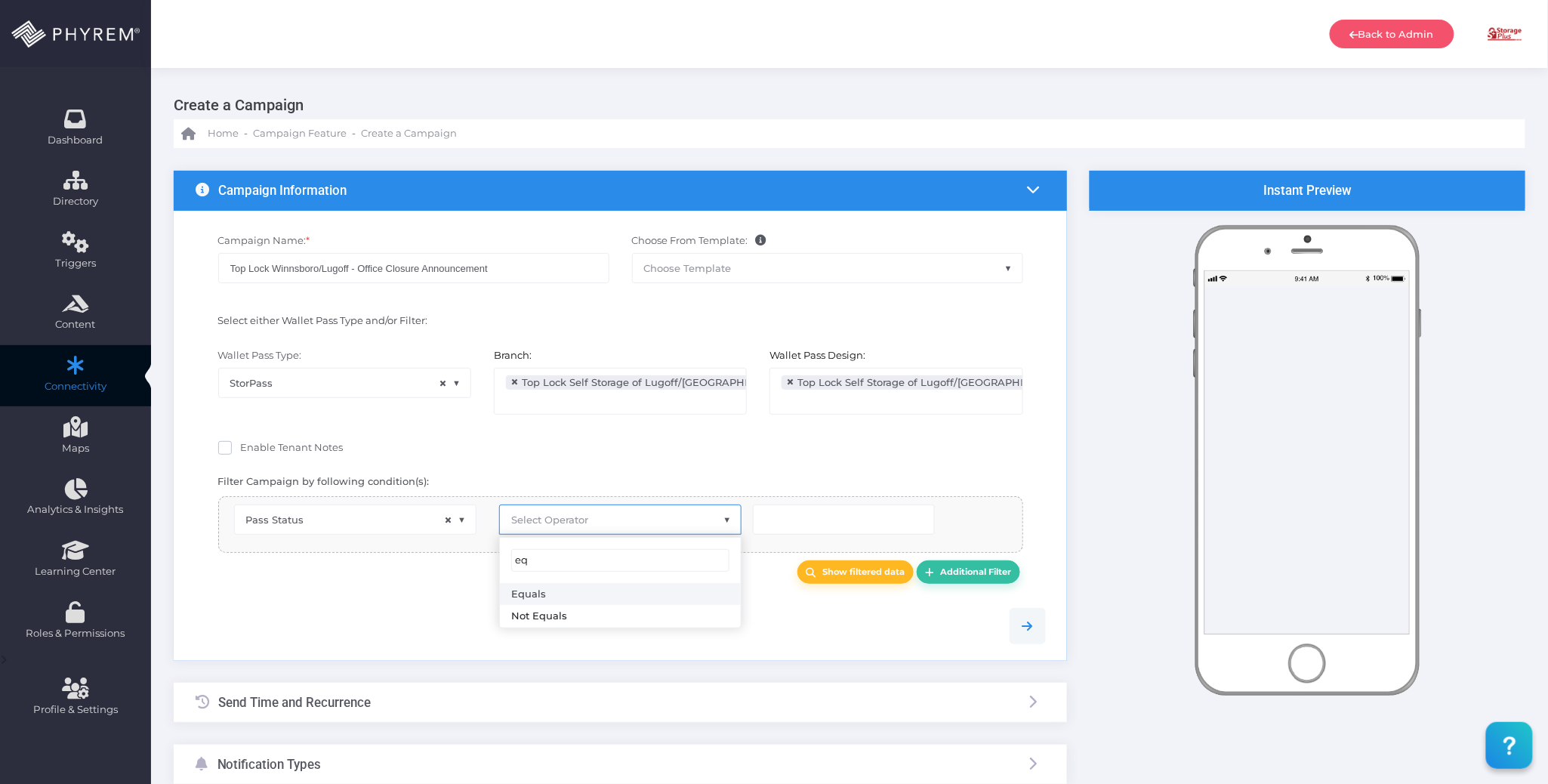
select select "equals"
click at [787, 524] on input "text" at bounding box center [844, 519] width 182 height 30
type input "Created"
click at [505, 267] on input "Top Lock Winnsboro/Lugoff - Office Closure Announcement" at bounding box center [414, 268] width 392 height 30
type input "Top Lock Winnsboro/Lugoff - Office Closure Announcement"
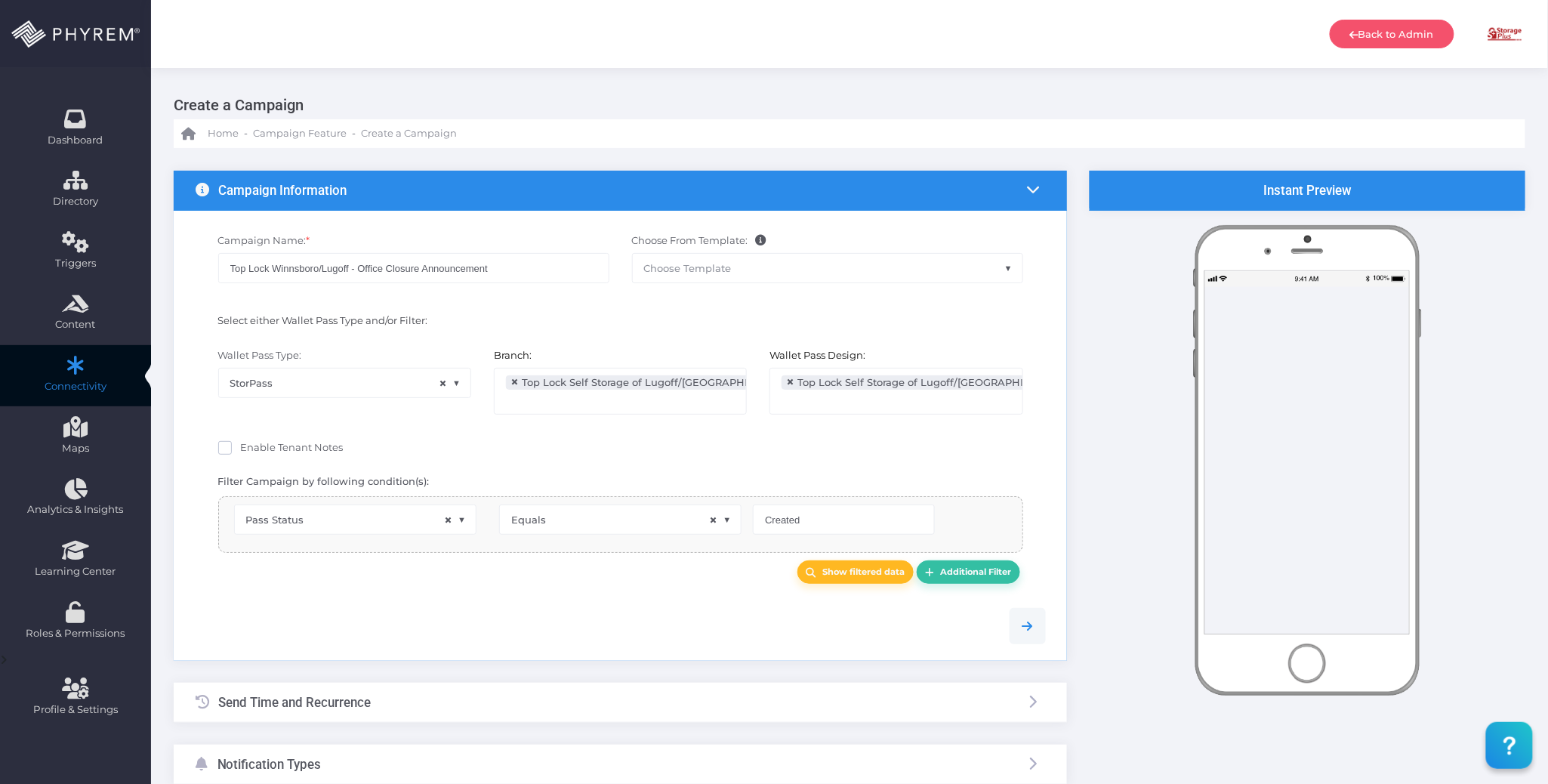
drag, startPoint x: 593, startPoint y: 616, endPoint x: 599, endPoint y: 595, distance: 21.8
click at [594, 616] on div at bounding box center [621, 625] width 873 height 36
click at [952, 564] on link "Additional Filter" at bounding box center [968, 571] width 103 height 23
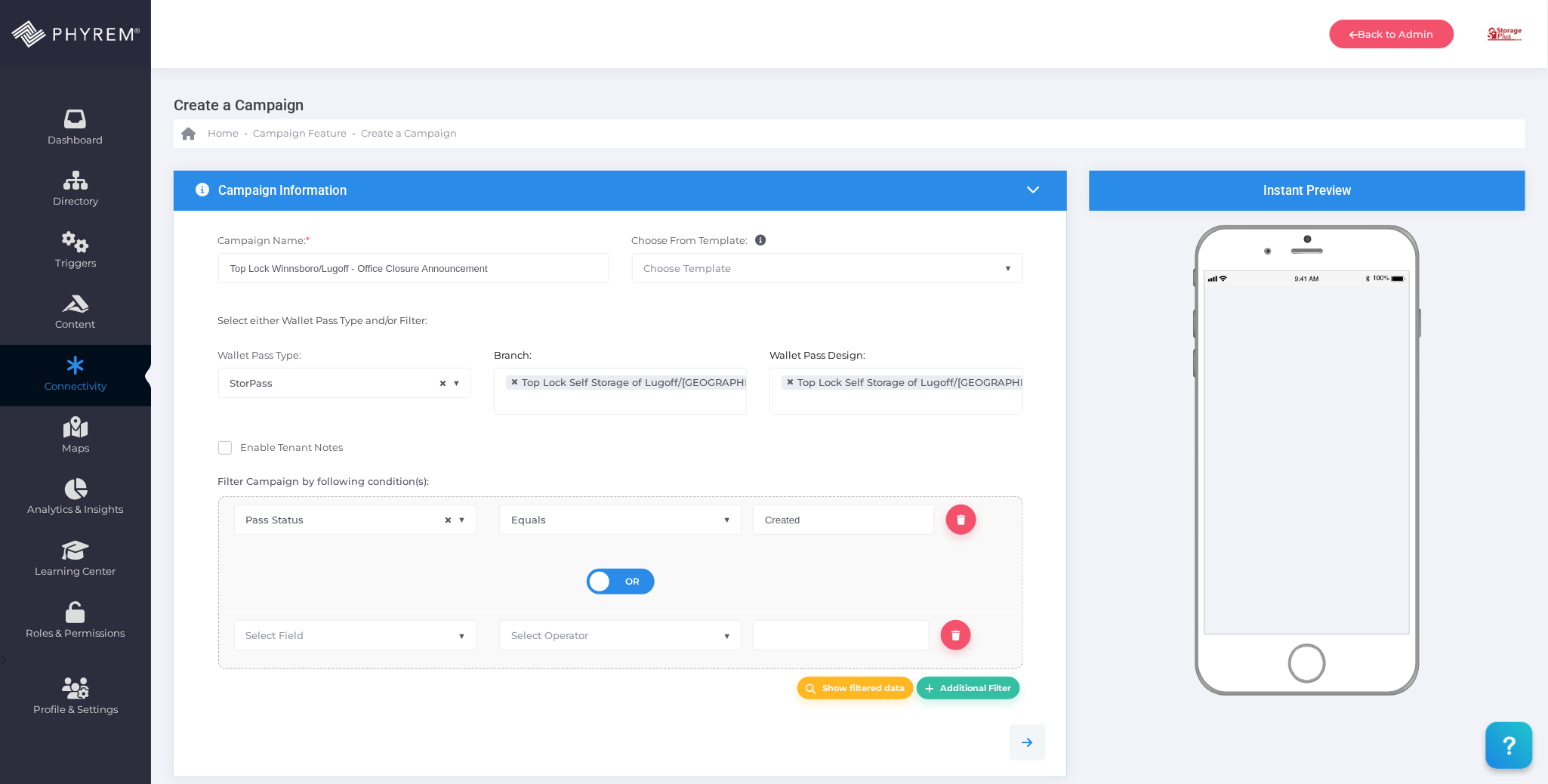
click at [620, 581] on div "OR AND" at bounding box center [621, 581] width 68 height 26
click at [0, 0] on input "OR AND" at bounding box center [0, 0] width 0 height 0
click at [422, 626] on span "Select Field" at bounding box center [355, 633] width 241 height 29
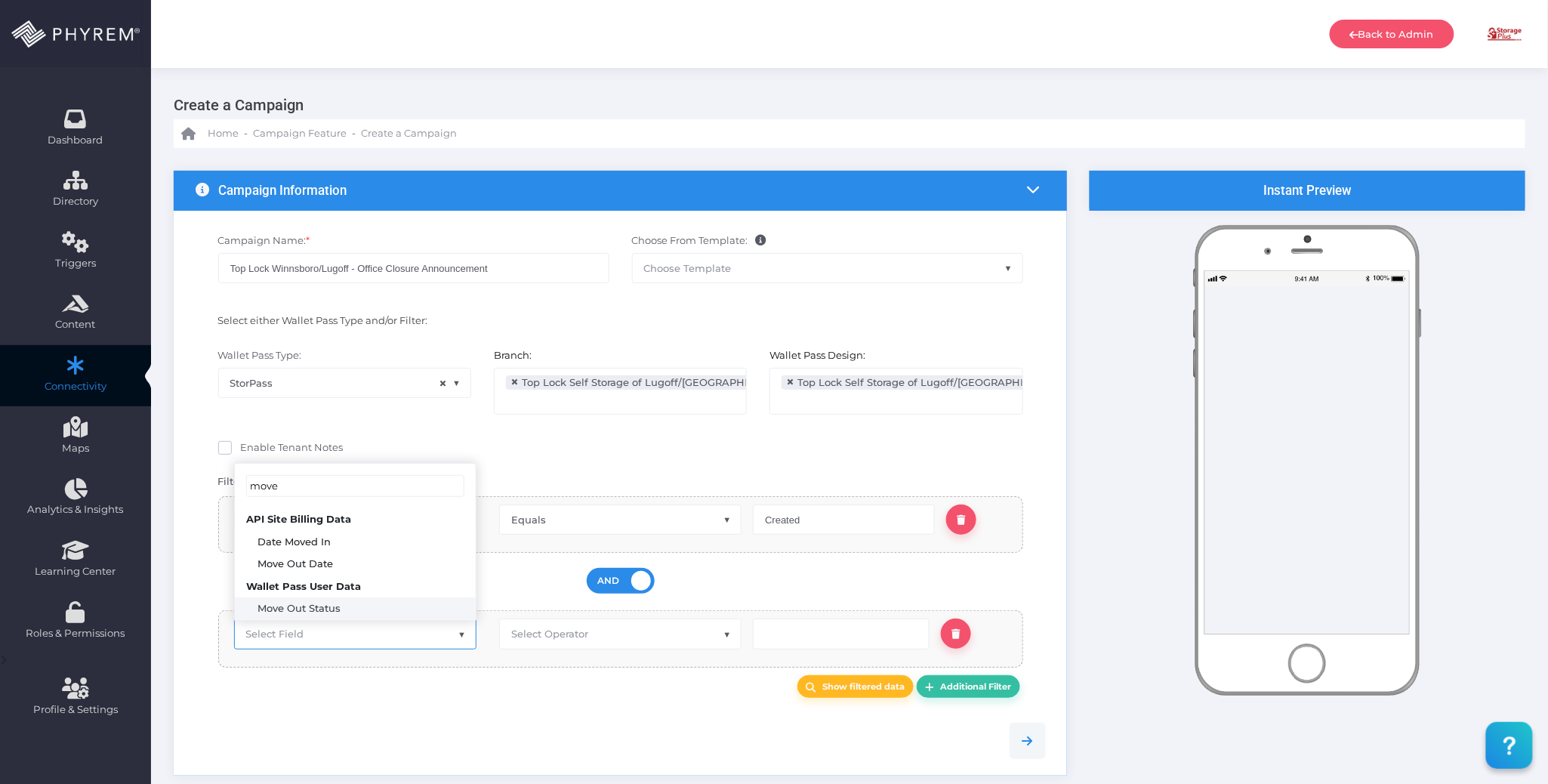
type input "move"
drag, startPoint x: 391, startPoint y: 601, endPoint x: 414, endPoint y: 607, distance: 23.8
select select "pr_wallet_users.voided"
click at [550, 639] on span "Select Operator" at bounding box center [550, 633] width 77 height 12
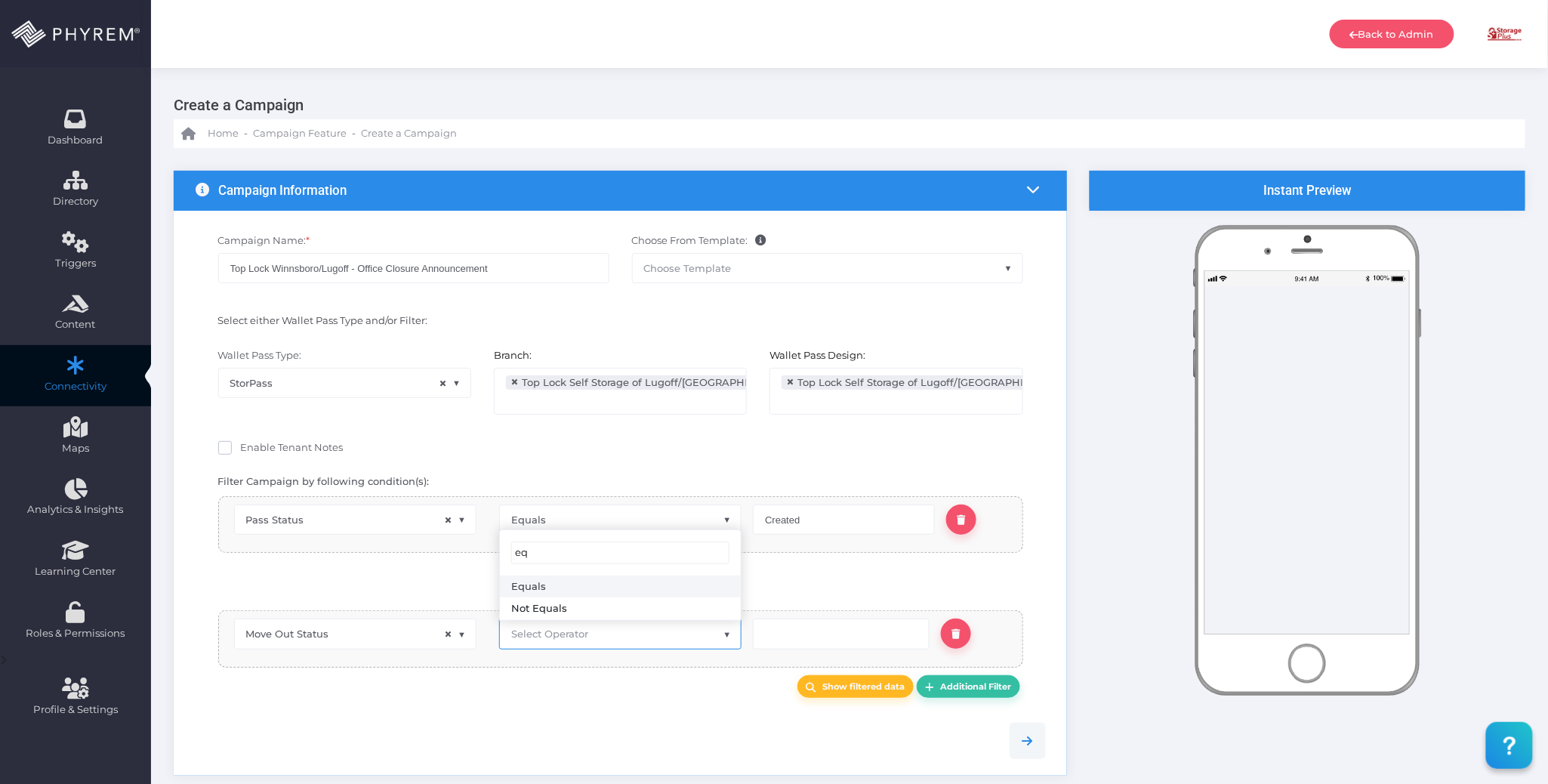
type input "eq"
select select "equals"
click at [795, 639] on input "text" at bounding box center [841, 633] width 177 height 30
type input "0"
click at [955, 626] on link at bounding box center [955, 633] width 30 height 30
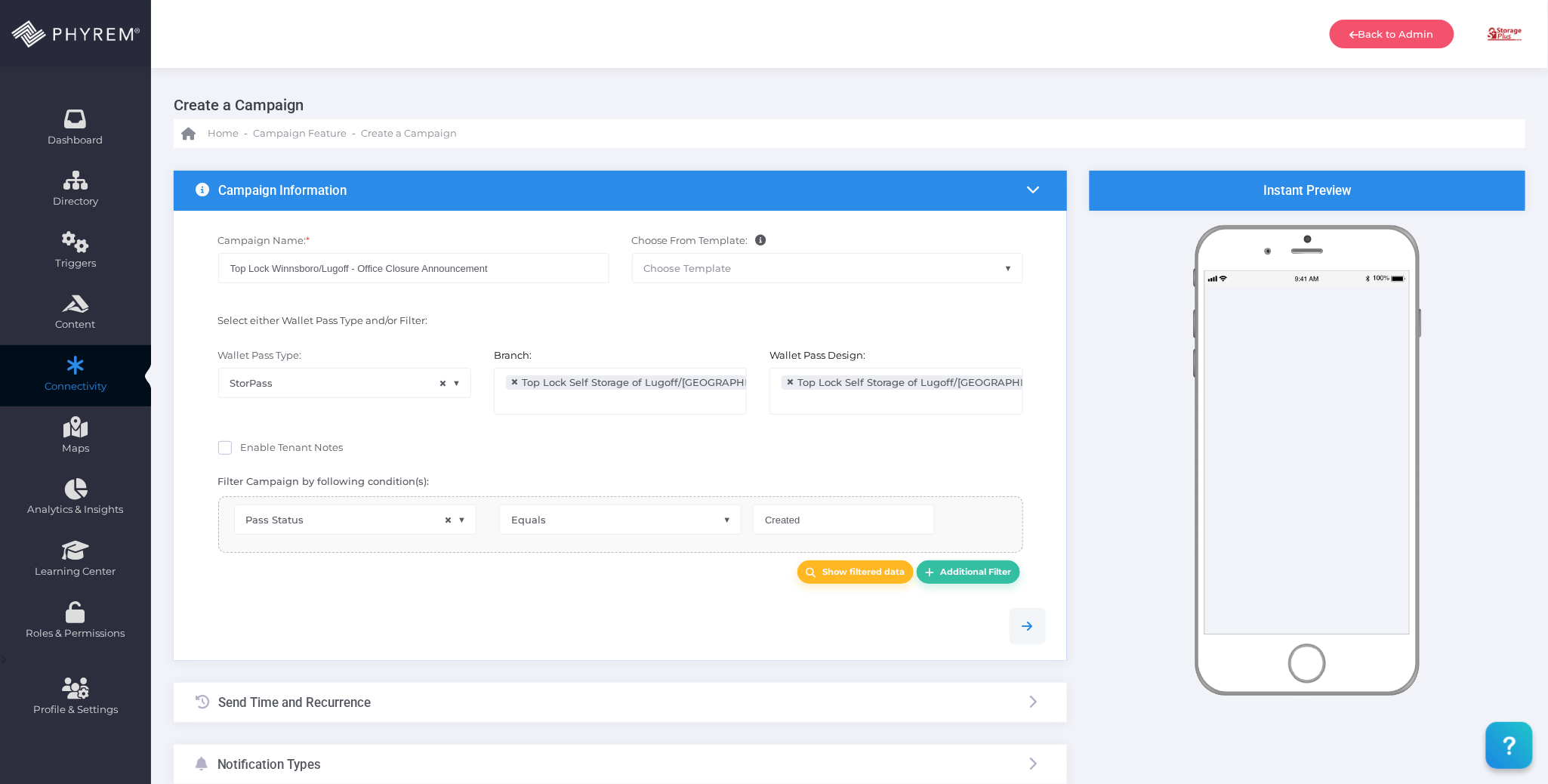
click at [698, 623] on div at bounding box center [621, 625] width 873 height 36
click at [862, 574] on b "Show filtered data" at bounding box center [863, 571] width 82 height 11
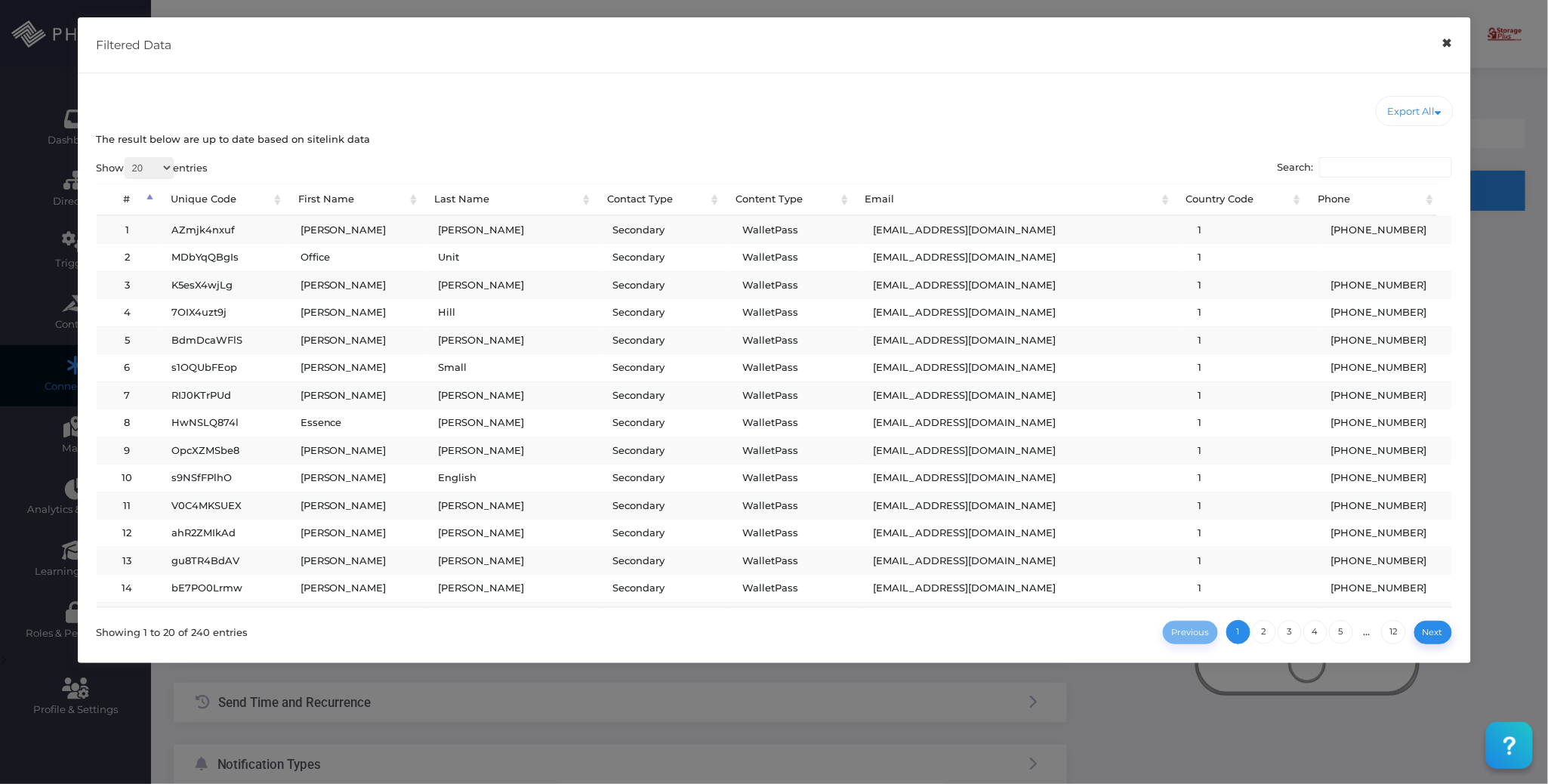
click at [1446, 46] on button "×" at bounding box center [1446, 43] width 29 height 34
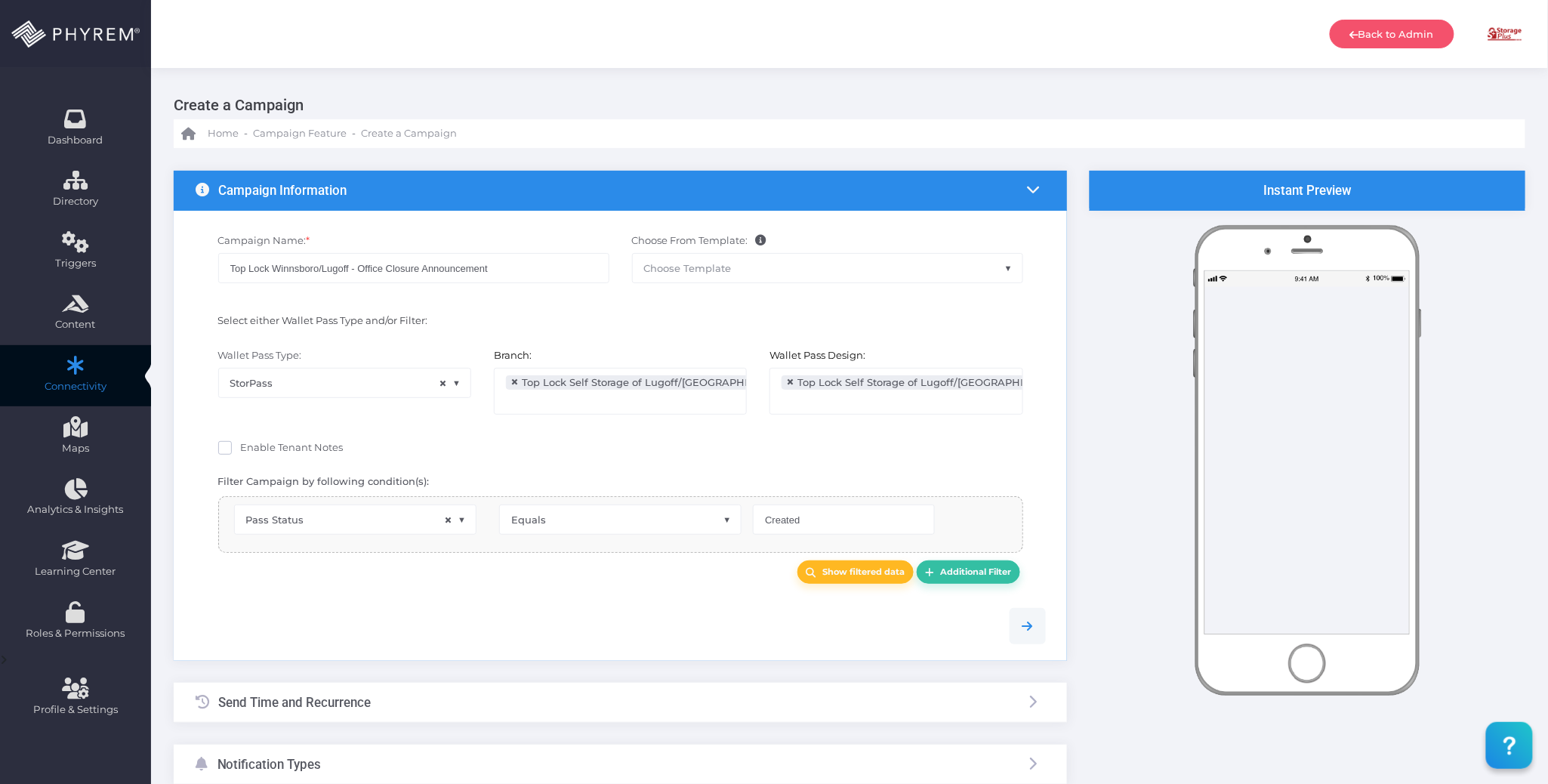
drag, startPoint x: 580, startPoint y: 608, endPoint x: 587, endPoint y: 596, distance: 13.9
click at [581, 608] on div at bounding box center [621, 625] width 873 height 70
click at [958, 575] on b "Additional Filter" at bounding box center [975, 571] width 71 height 11
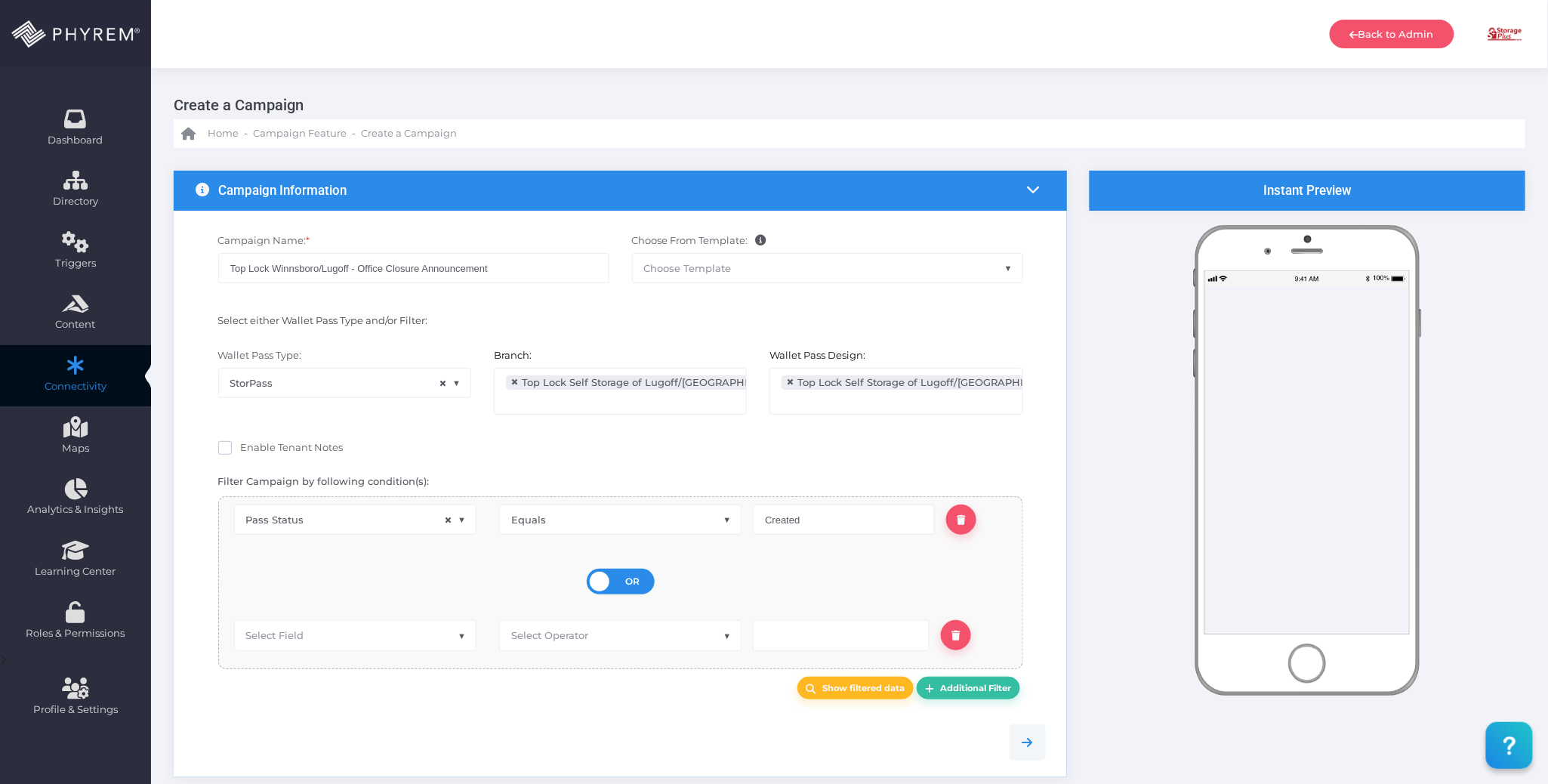
click at [631, 574] on div "OR AND" at bounding box center [621, 581] width 68 height 26
click at [0, 0] on input "OR AND" at bounding box center [0, 0] width 0 height 0
click at [429, 644] on span "Select Field" at bounding box center [355, 633] width 241 height 29
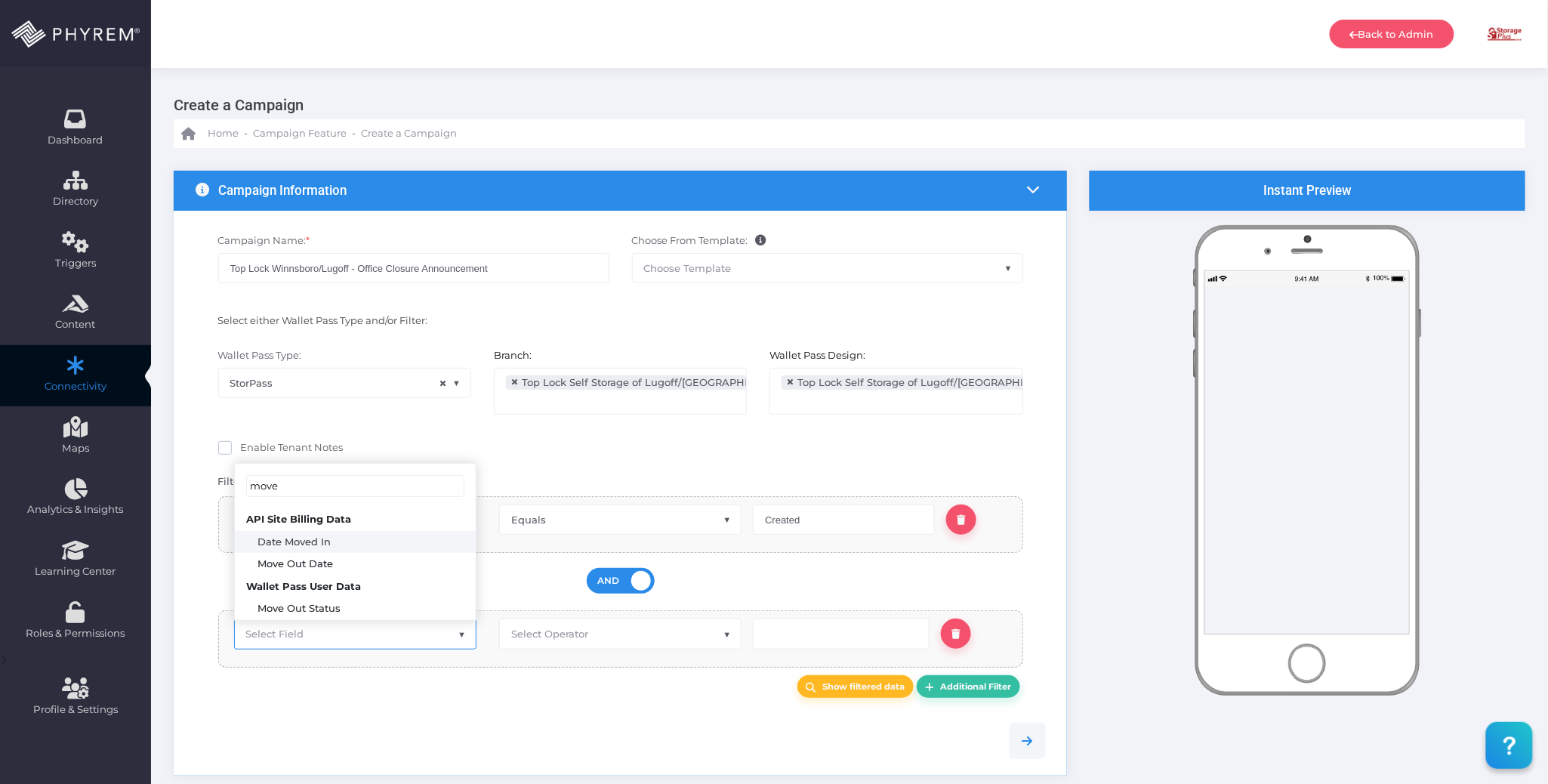
type input "move"
select select "pr_wallet_users.voided"
click at [553, 636] on span "Select Operator" at bounding box center [550, 633] width 77 height 12
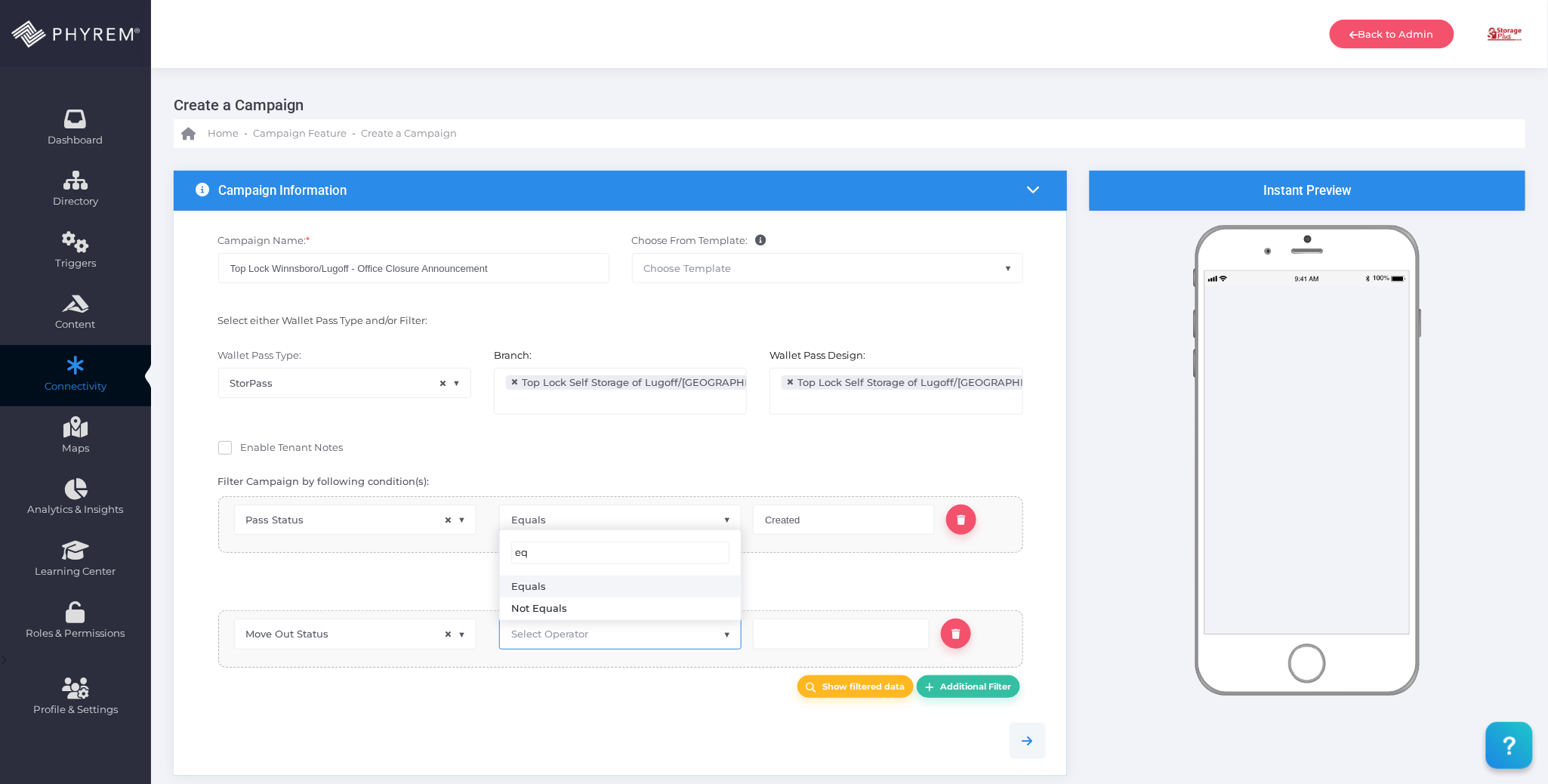
type input "eq"
select select "equals"
click at [807, 639] on input "text" at bounding box center [841, 633] width 177 height 30
type input "0"
click at [704, 719] on div at bounding box center [621, 740] width 873 height 70
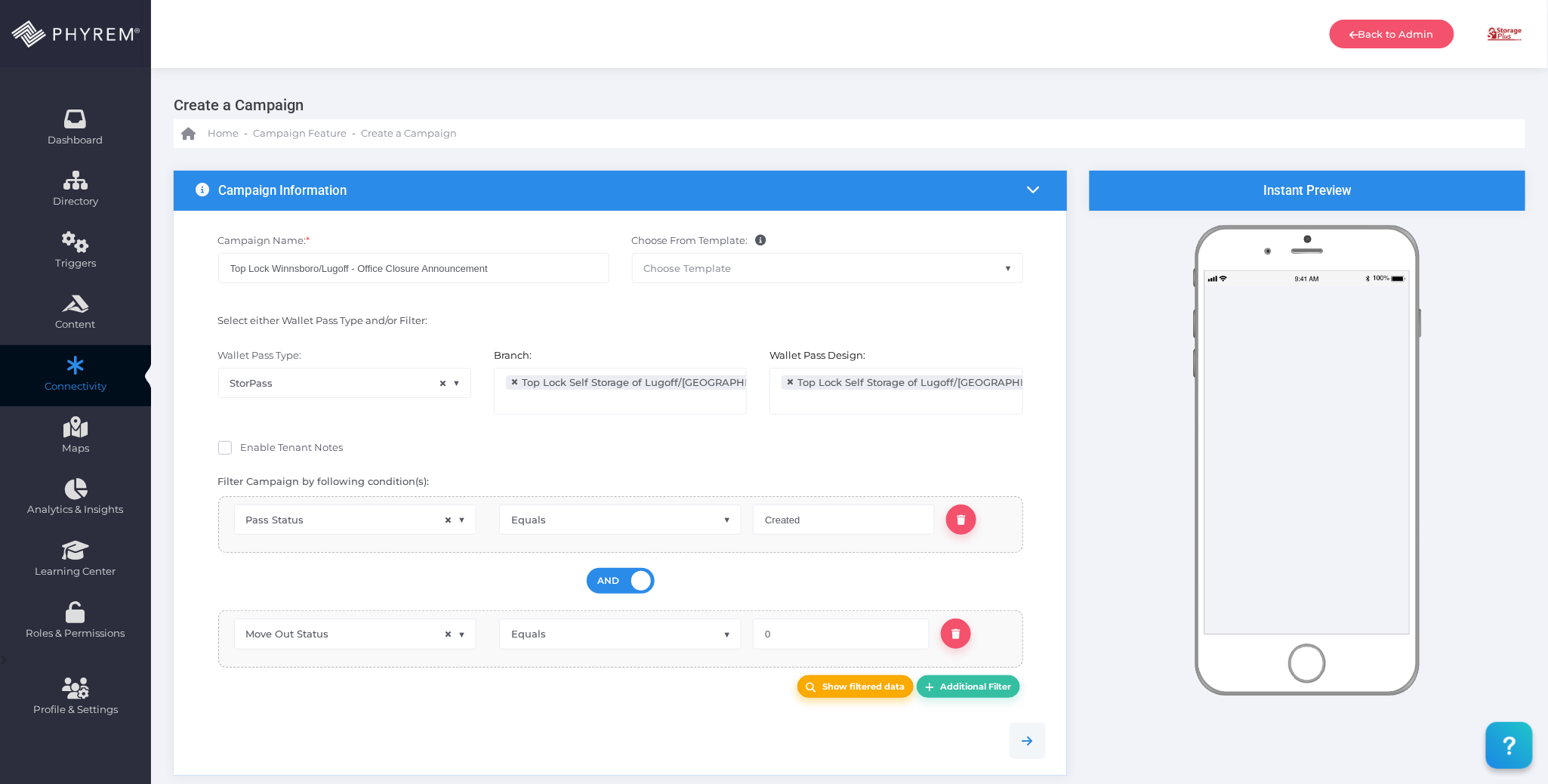
click at [815, 692] on link "Show filtered data" at bounding box center [856, 686] width 116 height 23
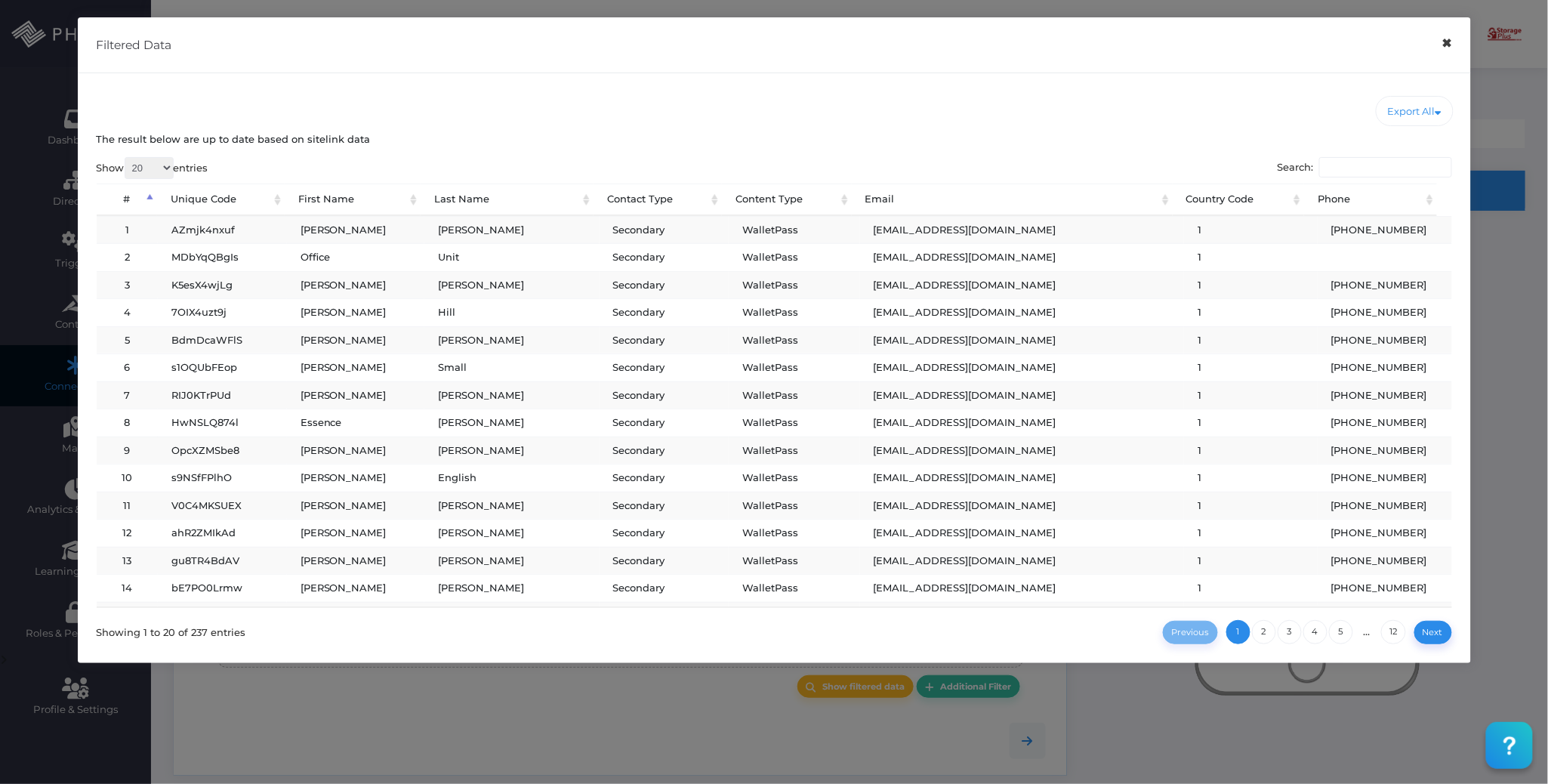
click at [1449, 45] on button "×" at bounding box center [1446, 43] width 29 height 34
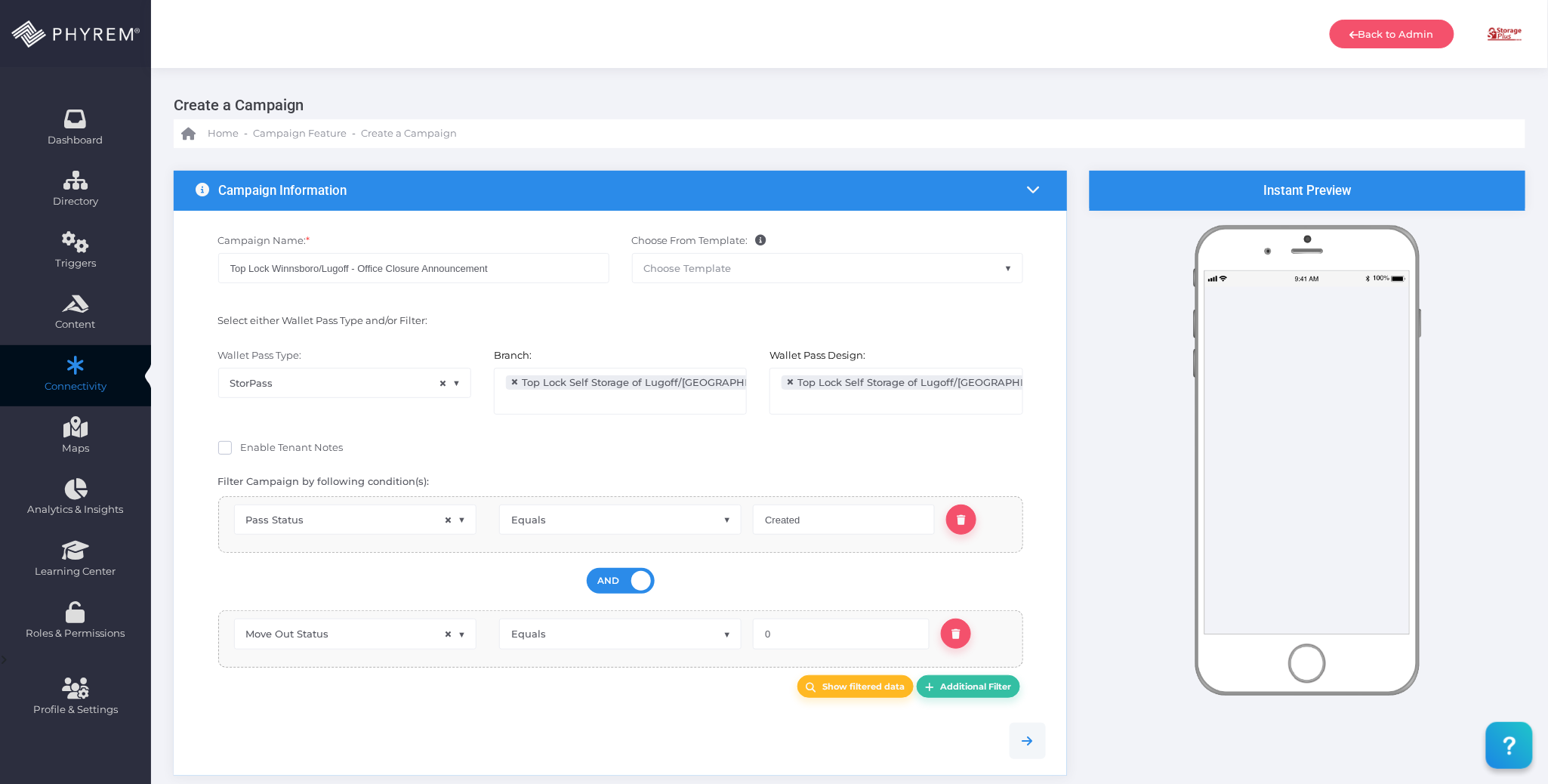
click at [511, 691] on div "Show filtered data Additional Filter" at bounding box center [621, 686] width 828 height 23
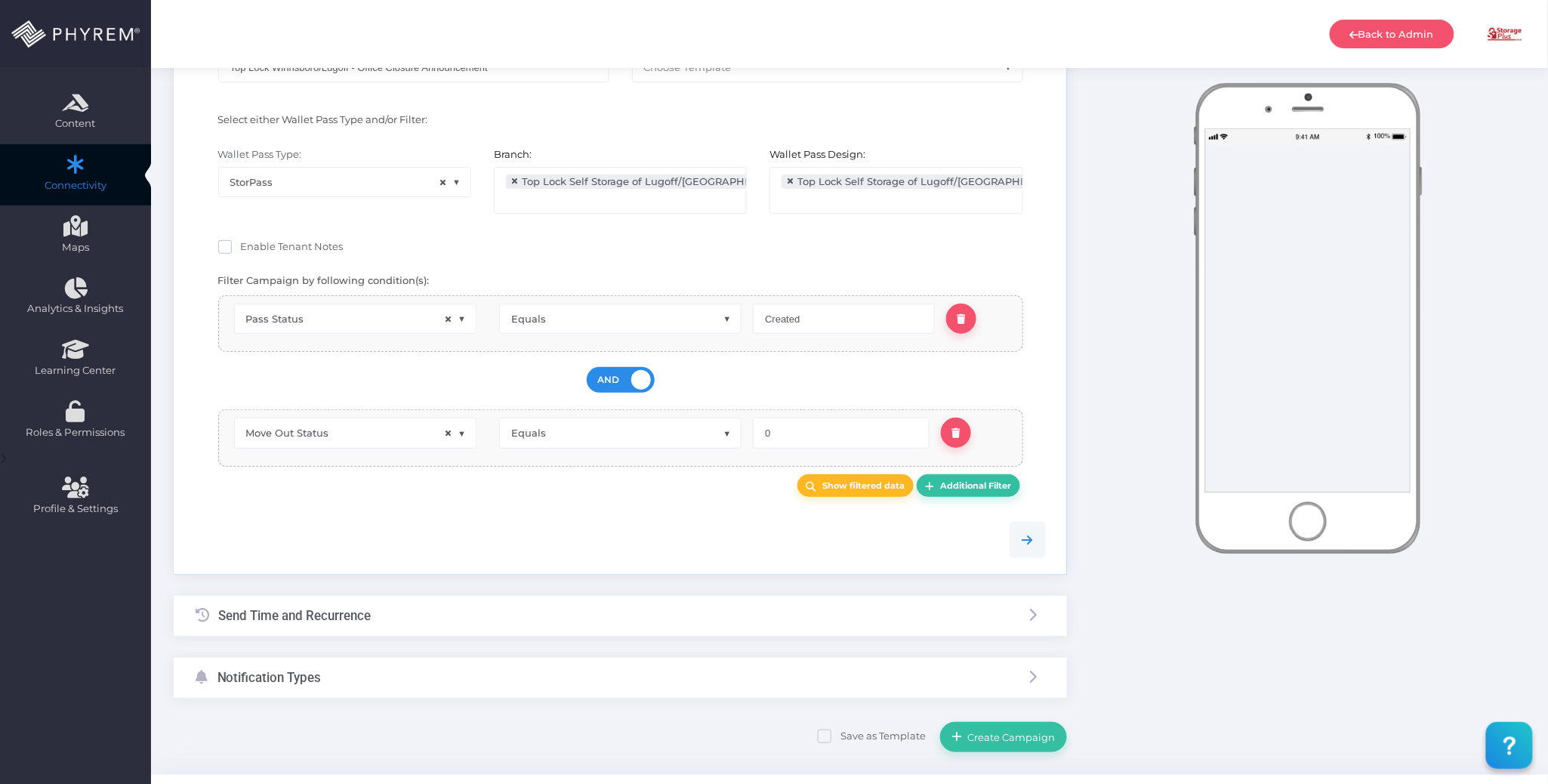
click at [492, 622] on div "Send Time and Recurrence" at bounding box center [621, 615] width 893 height 40
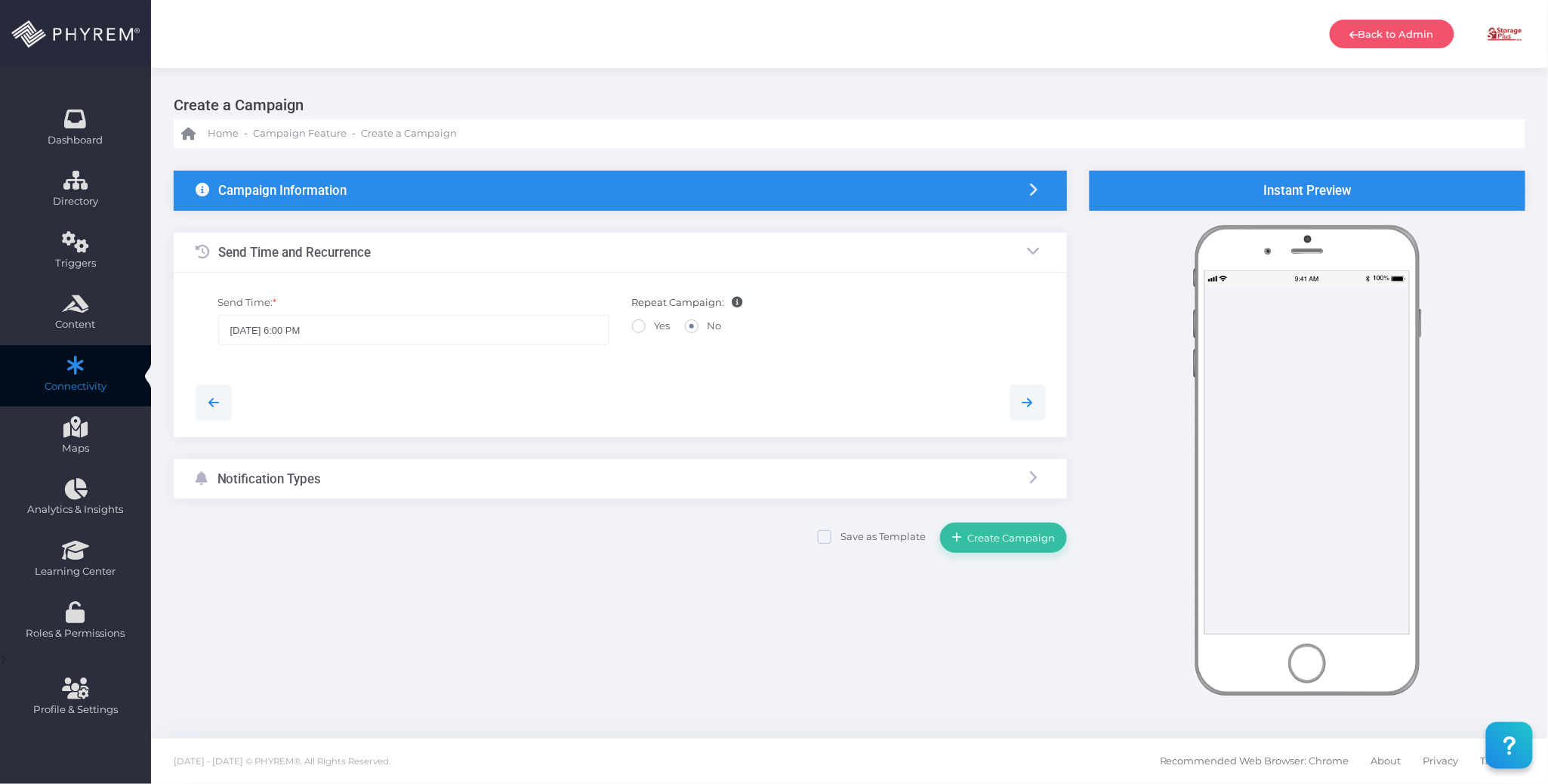
scroll to position [0, 0]
click at [500, 335] on input "08/14/2025 6:00 PM" at bounding box center [414, 330] width 392 height 30
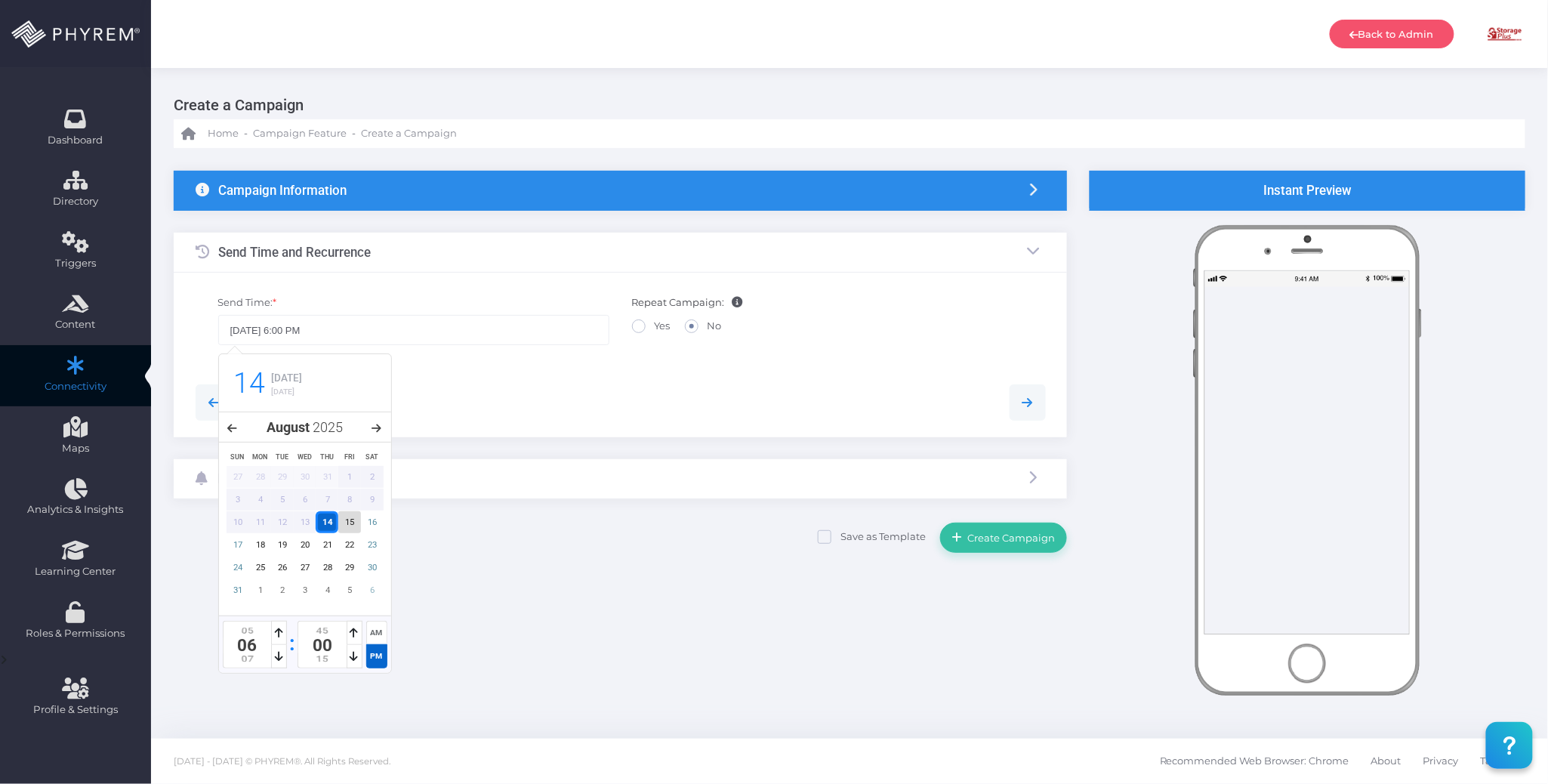
click at [351, 518] on div "15" at bounding box center [349, 522] width 22 height 22
click at [277, 658] on icon at bounding box center [278, 655] width 9 height 11
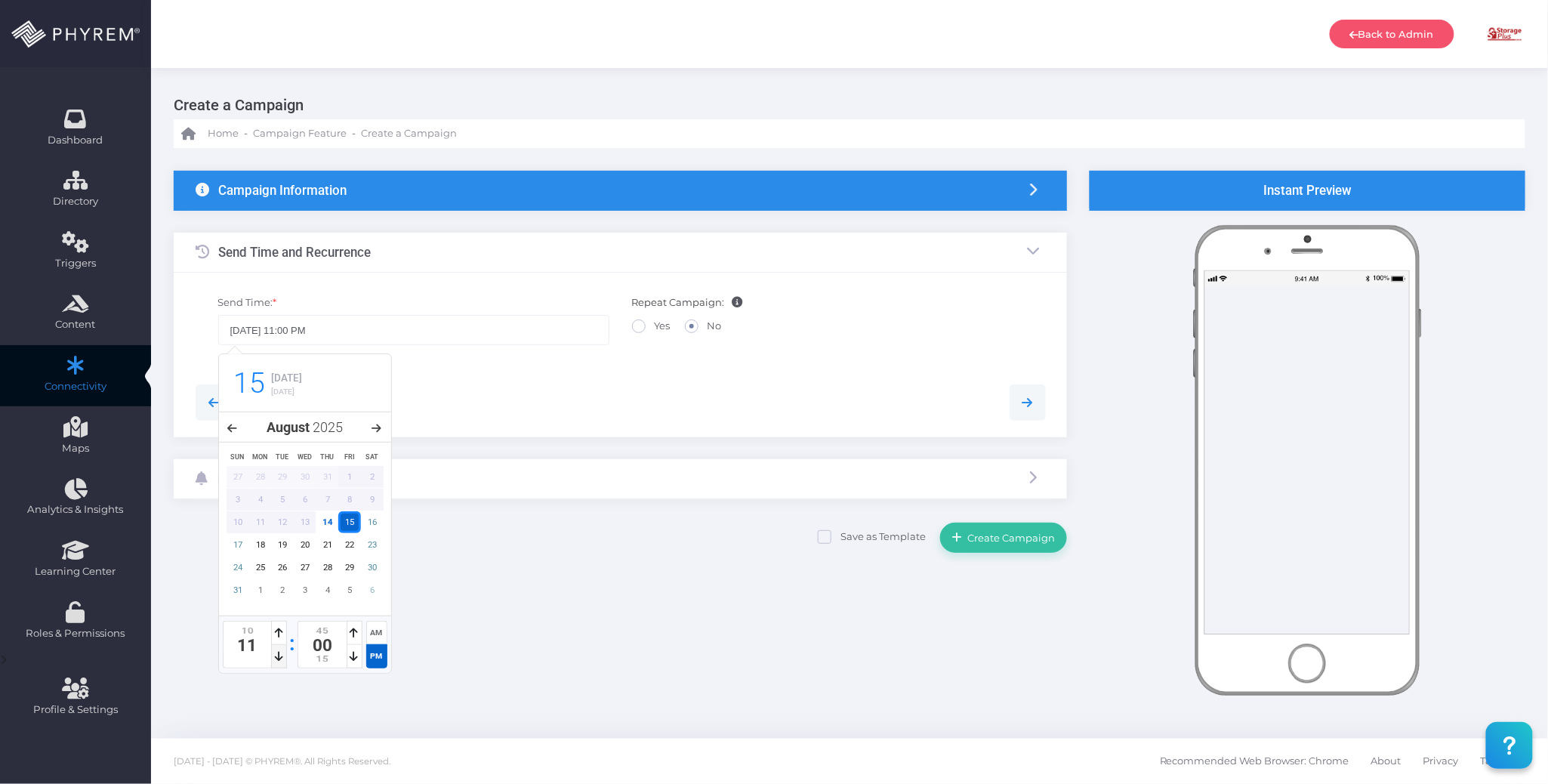
click at [277, 658] on icon at bounding box center [278, 655] width 9 height 11
click at [376, 632] on div "AM" at bounding box center [377, 632] width 21 height 23
type input "08/15/2025 11:00 AM"
click at [544, 371] on div at bounding box center [621, 402] width 873 height 70
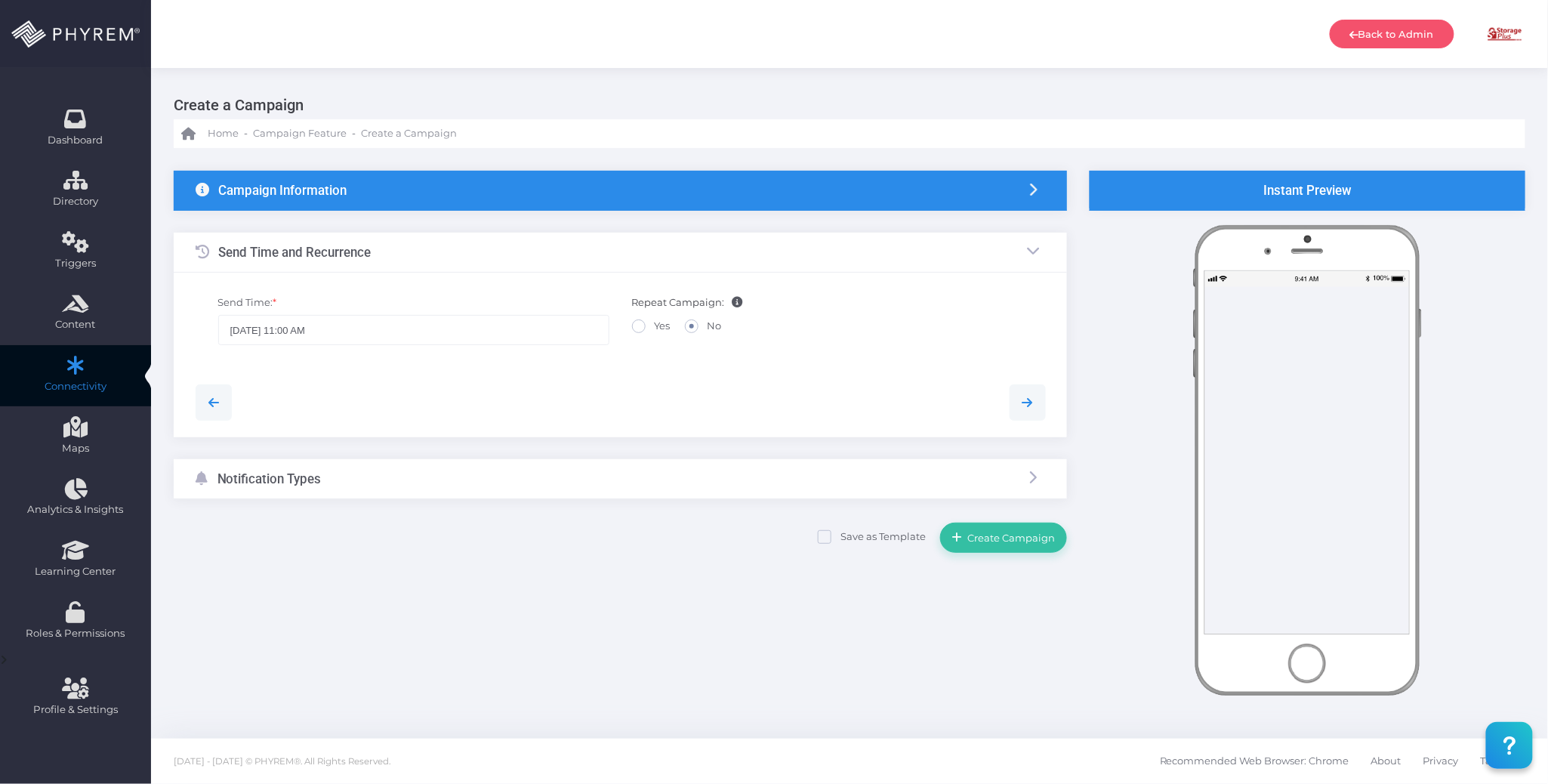
click at [498, 483] on div "Notification Types" at bounding box center [621, 479] width 893 height 40
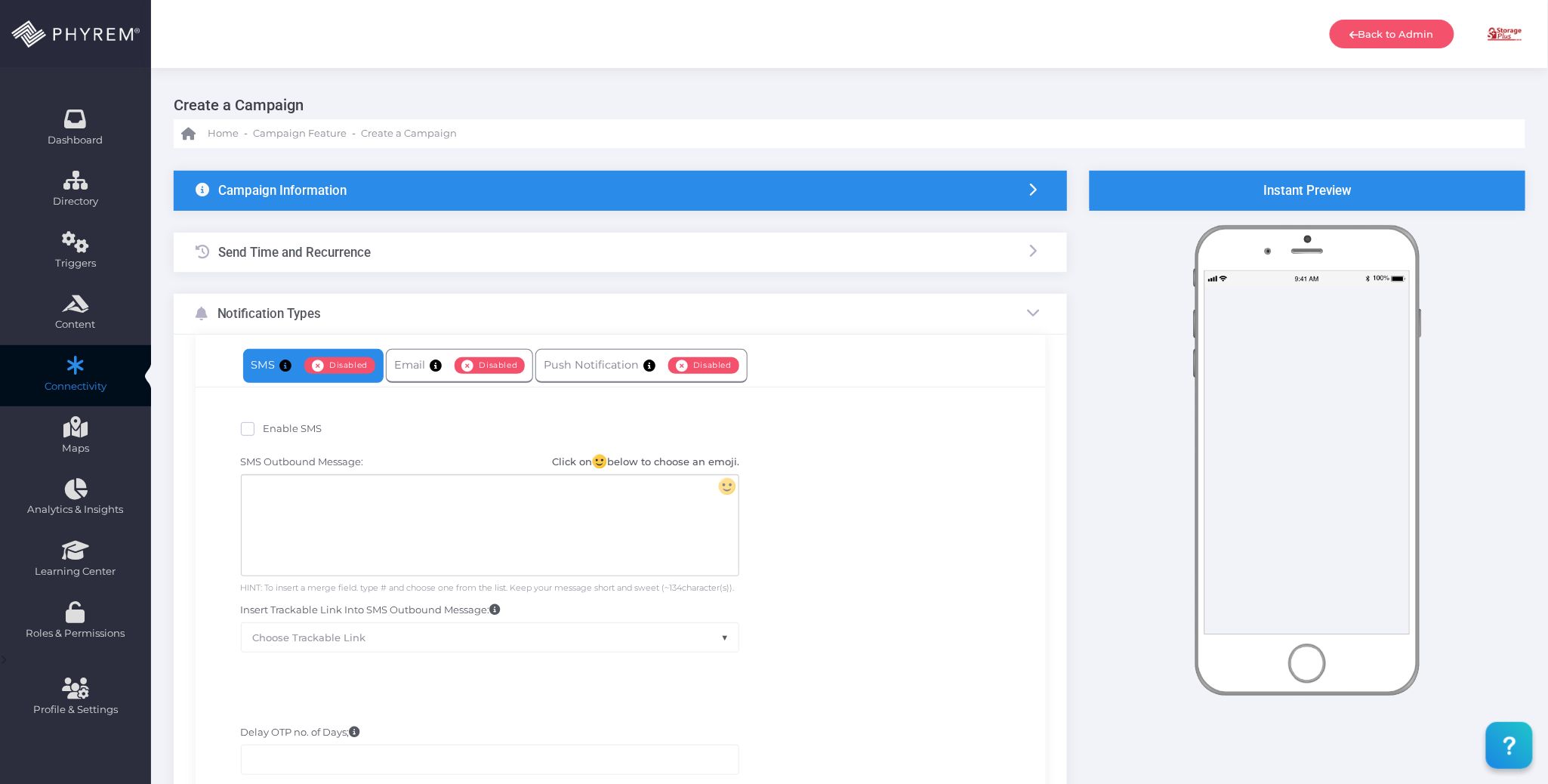
click at [288, 427] on span "Enable SMS" at bounding box center [293, 428] width 59 height 12
click at [274, 427] on input "Enable SMS" at bounding box center [269, 426] width 10 height 10
checkbox input "true"
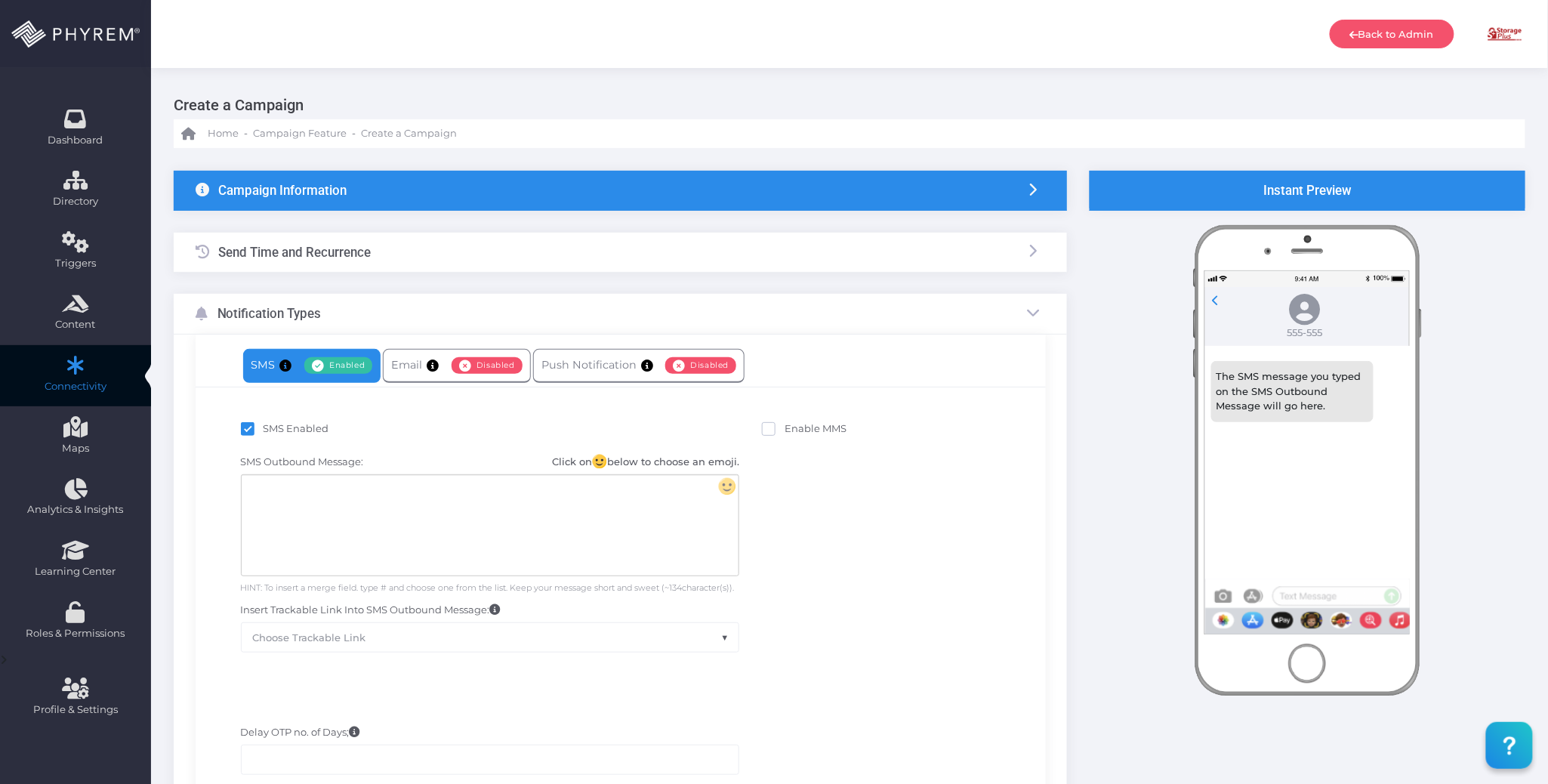
click at [328, 500] on div at bounding box center [490, 525] width 497 height 101
click at [503, 517] on div "To enrich screen reader interactions, please activate Accessibility in Grammarl…" at bounding box center [490, 525] width 497 height 101
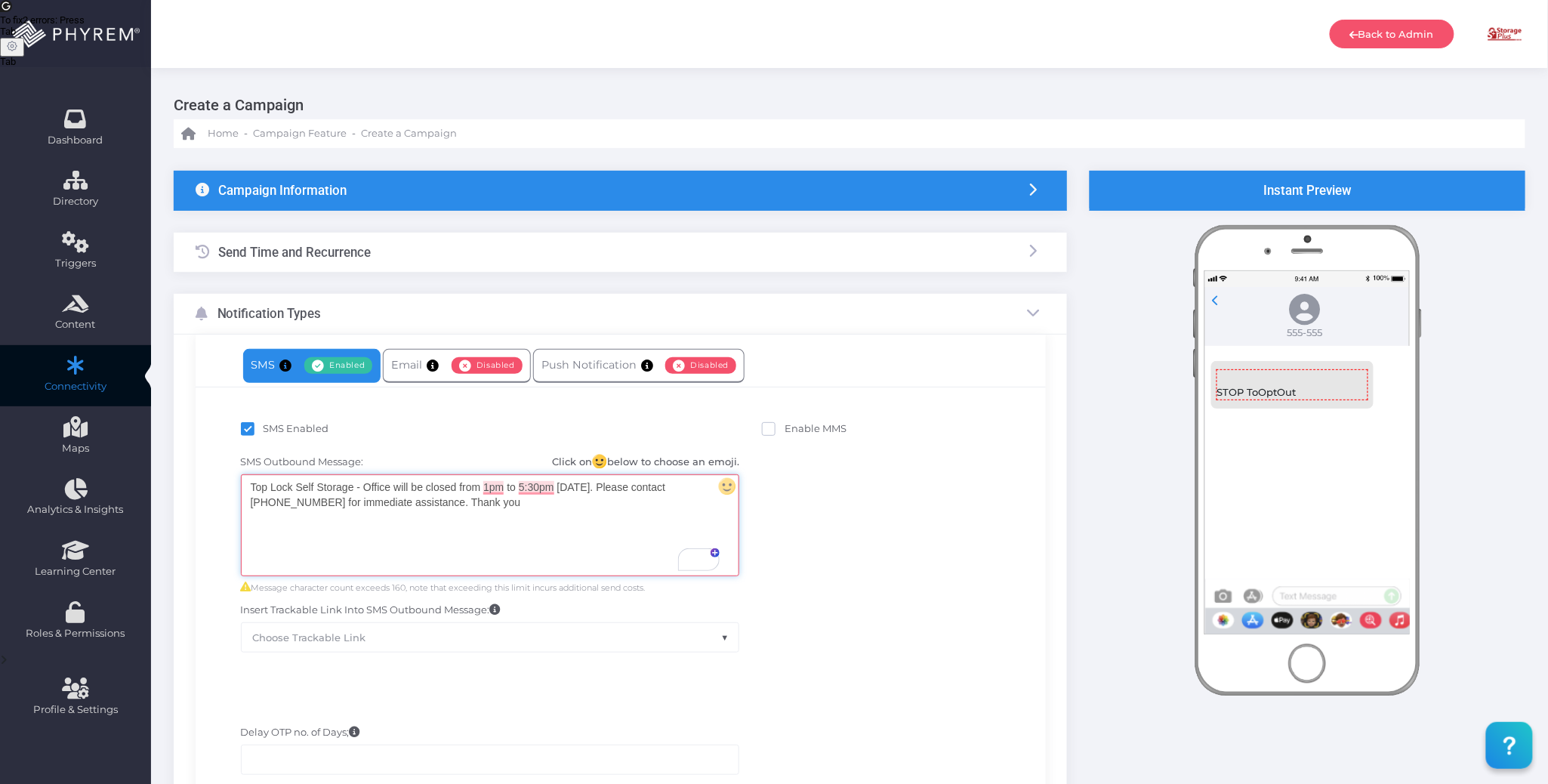
click at [390, 538] on div "Top Lock Self Storage - Office will be closed from 1pm to 5:30pm on 8/15/2025. …" at bounding box center [490, 525] width 497 height 101
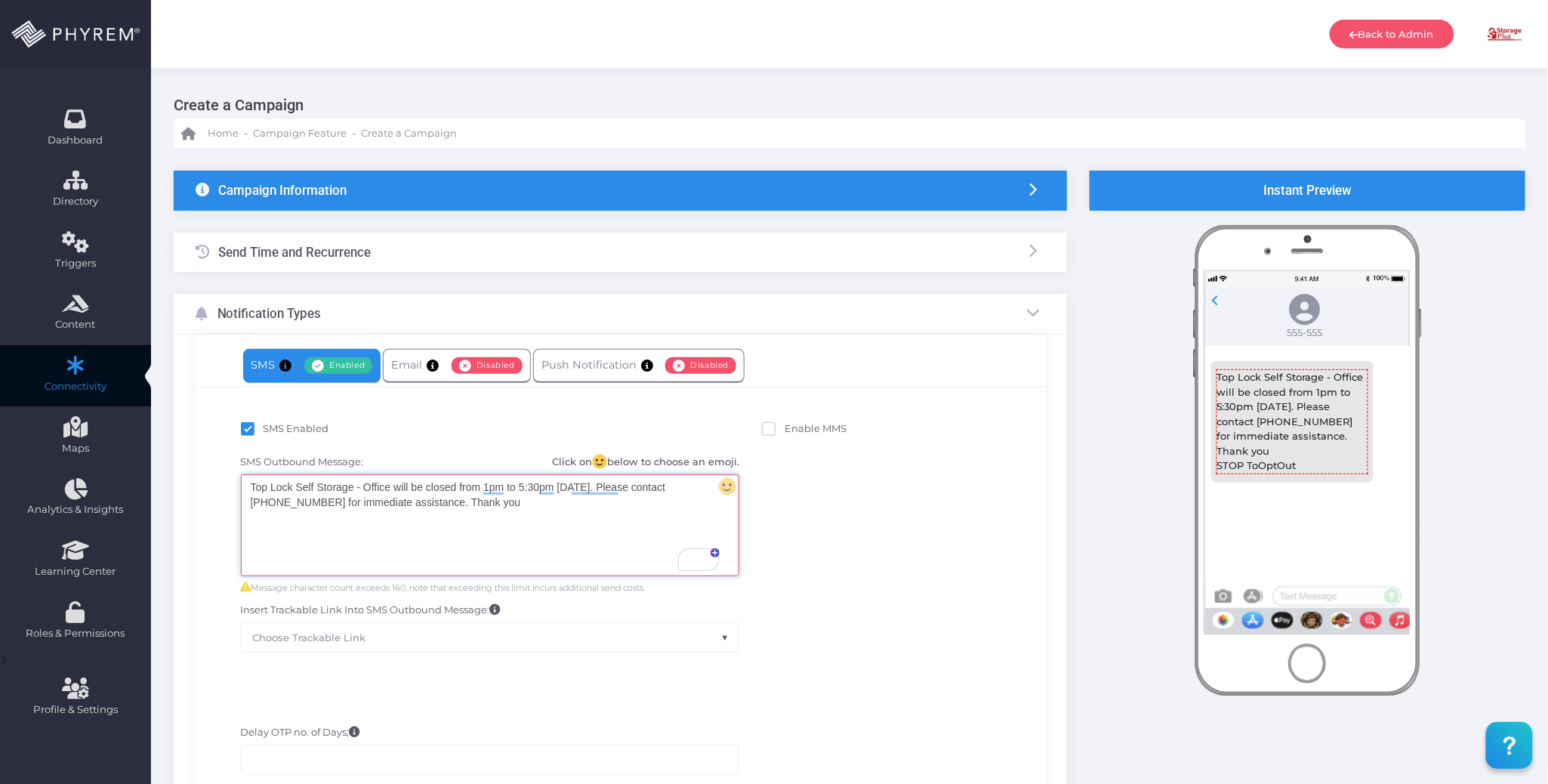
click at [408, 546] on div "Top Lock Self Storage - Office will be closed from 1pm to 5:30pm on 8/15/2025. …" at bounding box center [490, 525] width 497 height 101
click at [355, 487] on div "Top Lock Self Storage - Office will be closed from 1pm to 5:30pm on 8/15/2025. …" at bounding box center [490, 525] width 497 height 101
click at [360, 492] on div "Top Lock Self Storage - Office will be closed from 1pm to 5:30pm on 8/15/2025. …" at bounding box center [490, 525] width 497 height 101
click at [539, 535] on div "Top Lock Self Storage: Office will be closed from 1pm to 5:30pm on 8/15/2025. P…" at bounding box center [490, 525] width 497 height 101
click at [826, 536] on div "SMS Outbound Message: Click on below to choose an emoji. Top Lock Self Storage:…" at bounding box center [621, 553] width 828 height 213
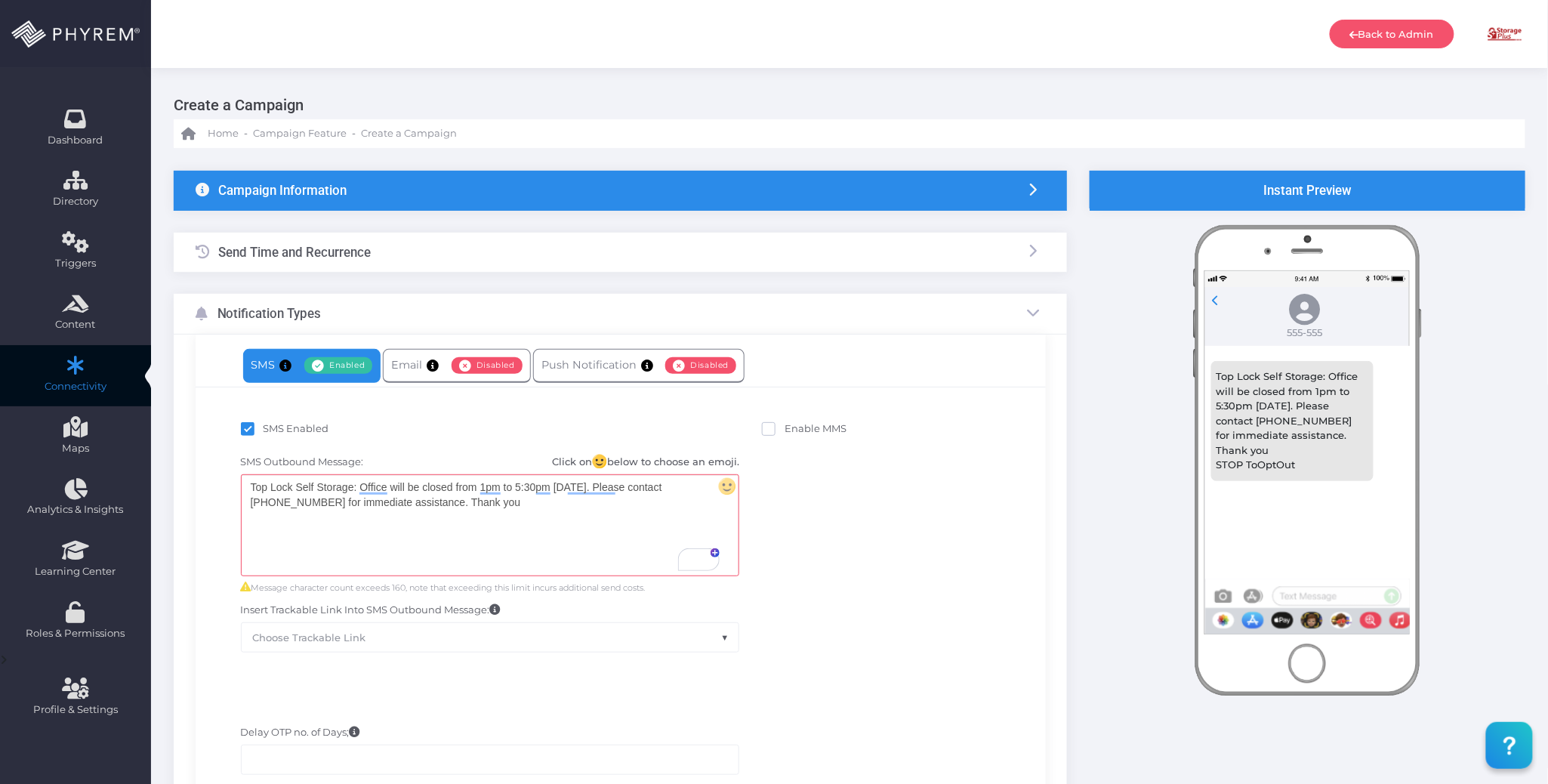
click at [515, 521] on div "Top Lock Self Storage: Office will be closed from 1pm to 5:30pm on 8/15/2025. P…" at bounding box center [490, 525] width 497 height 101
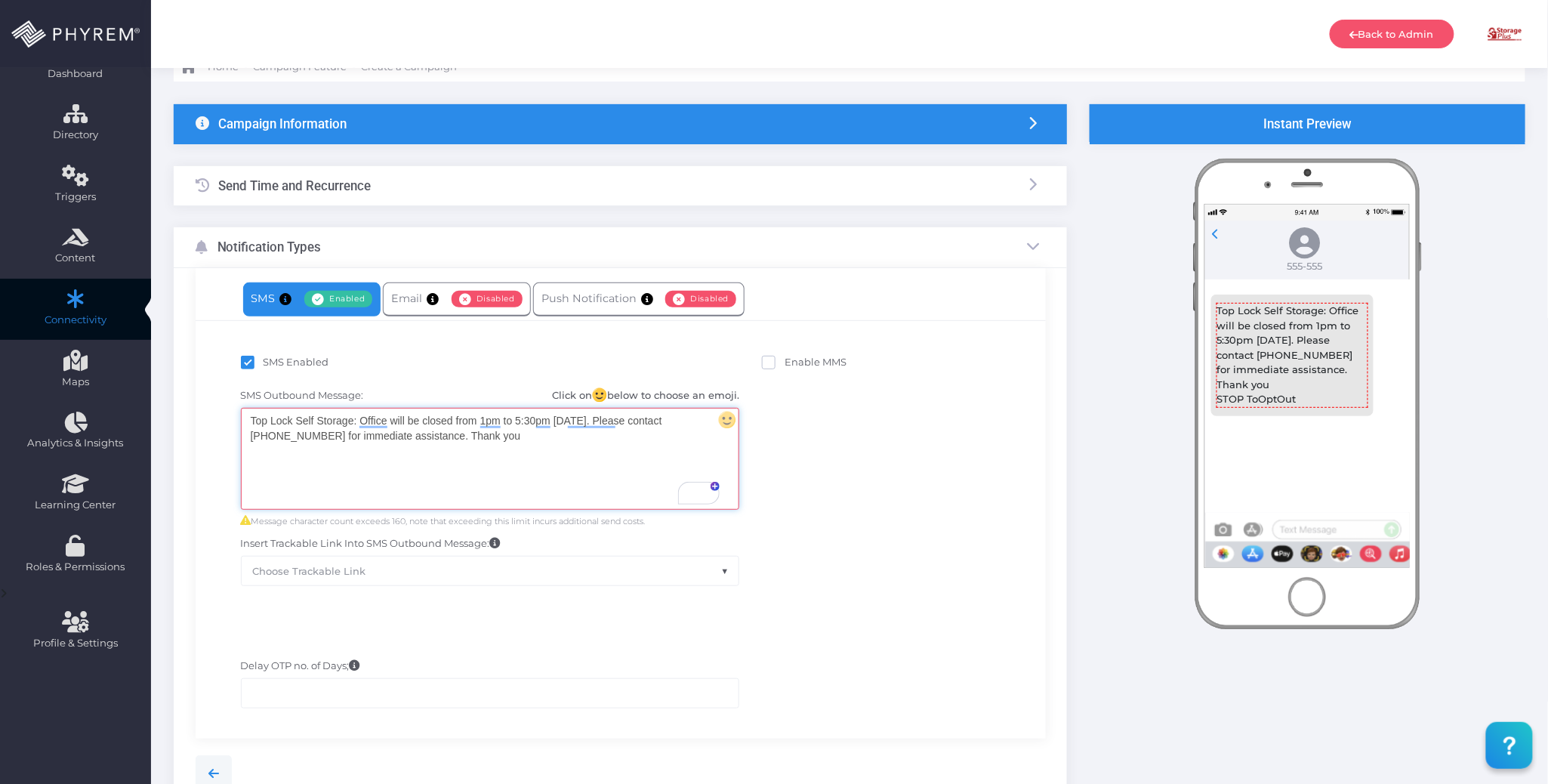
scroll to position [101, 0]
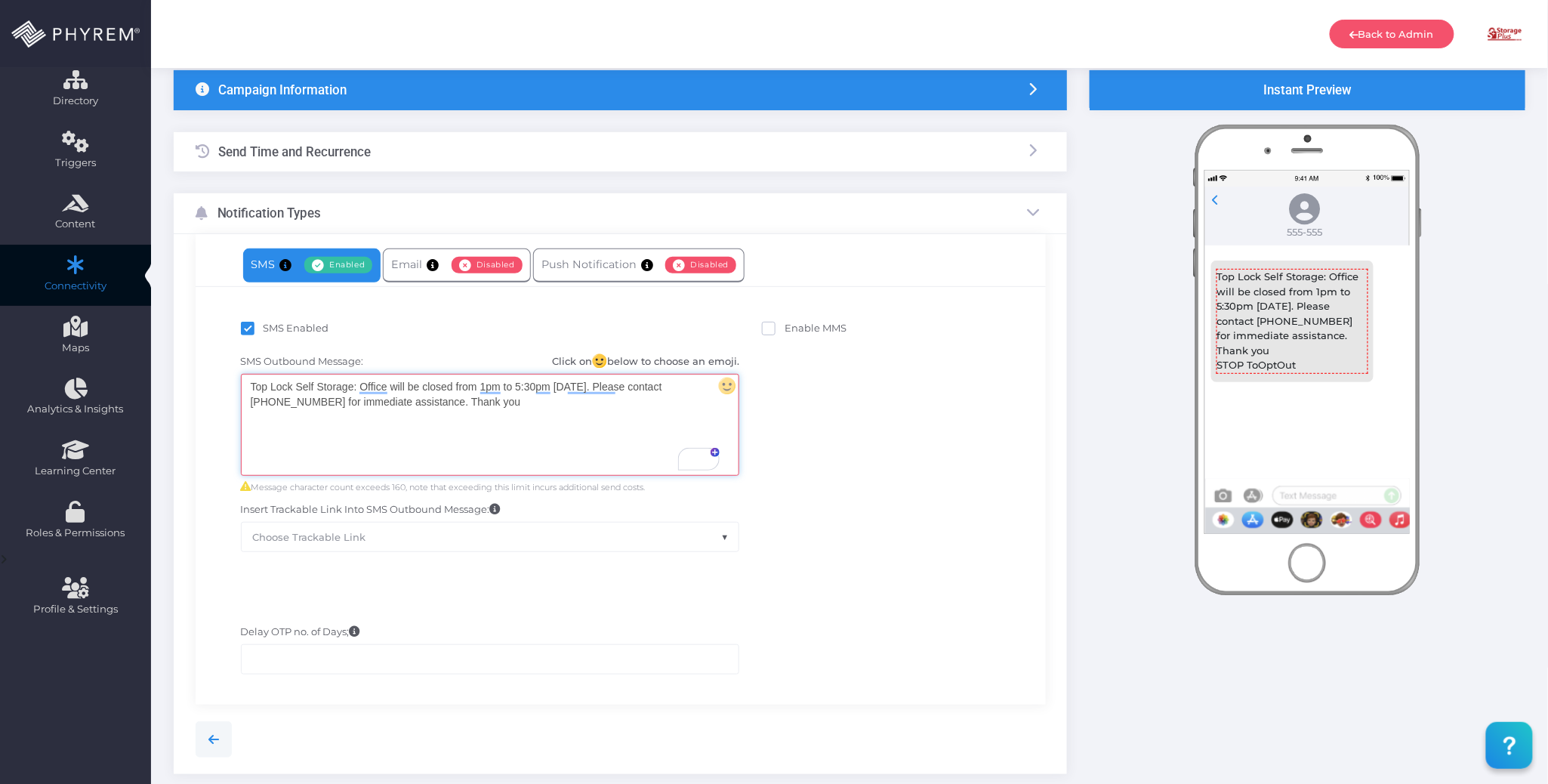
click at [860, 498] on div "SMS Outbound Message: Click on below to choose an emoji. Top Lock Self Storage:…" at bounding box center [621, 452] width 828 height 213
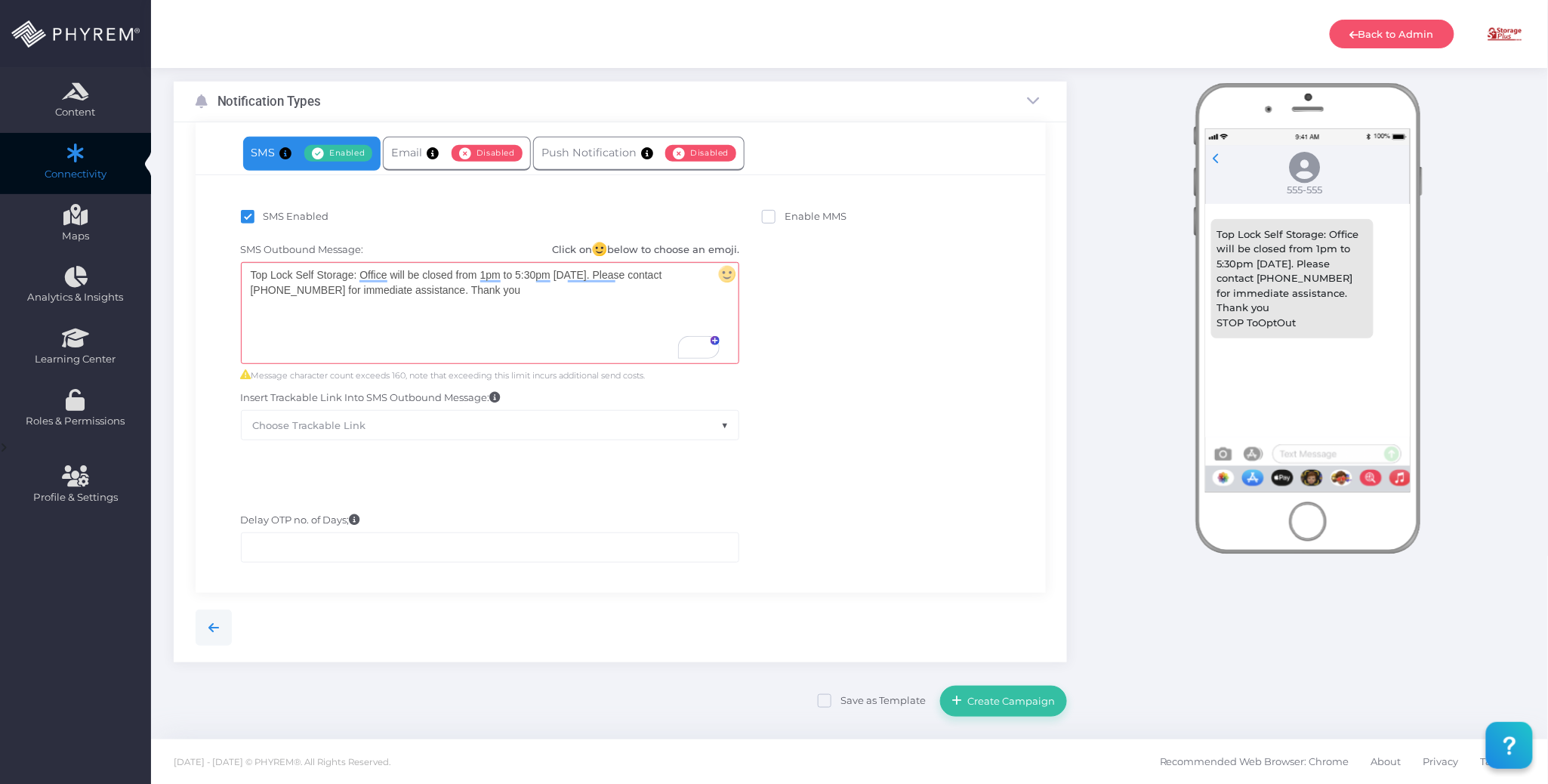
scroll to position [215, 0]
click at [874, 456] on div at bounding box center [621, 454] width 828 height 15
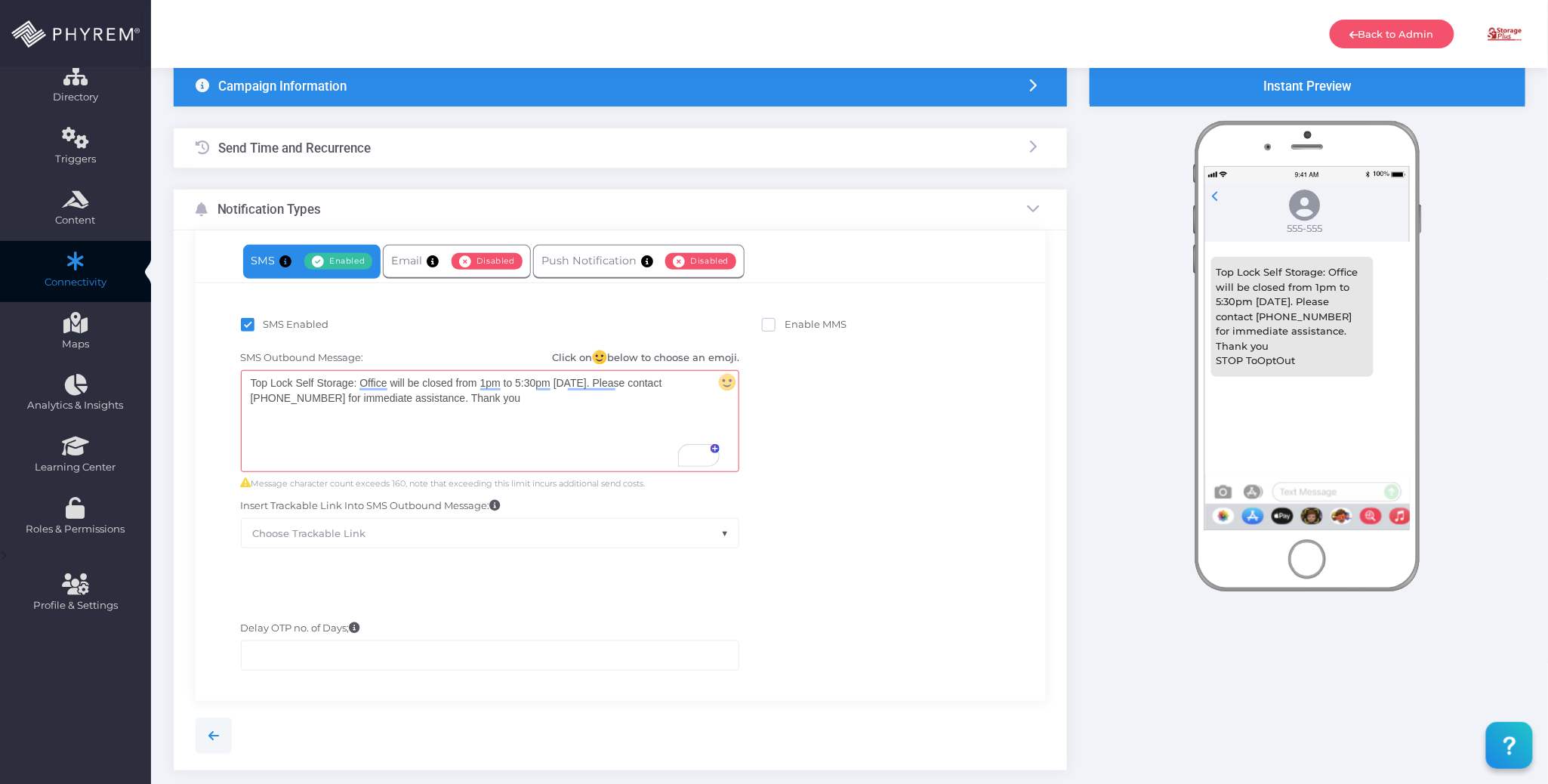
scroll to position [13, 0]
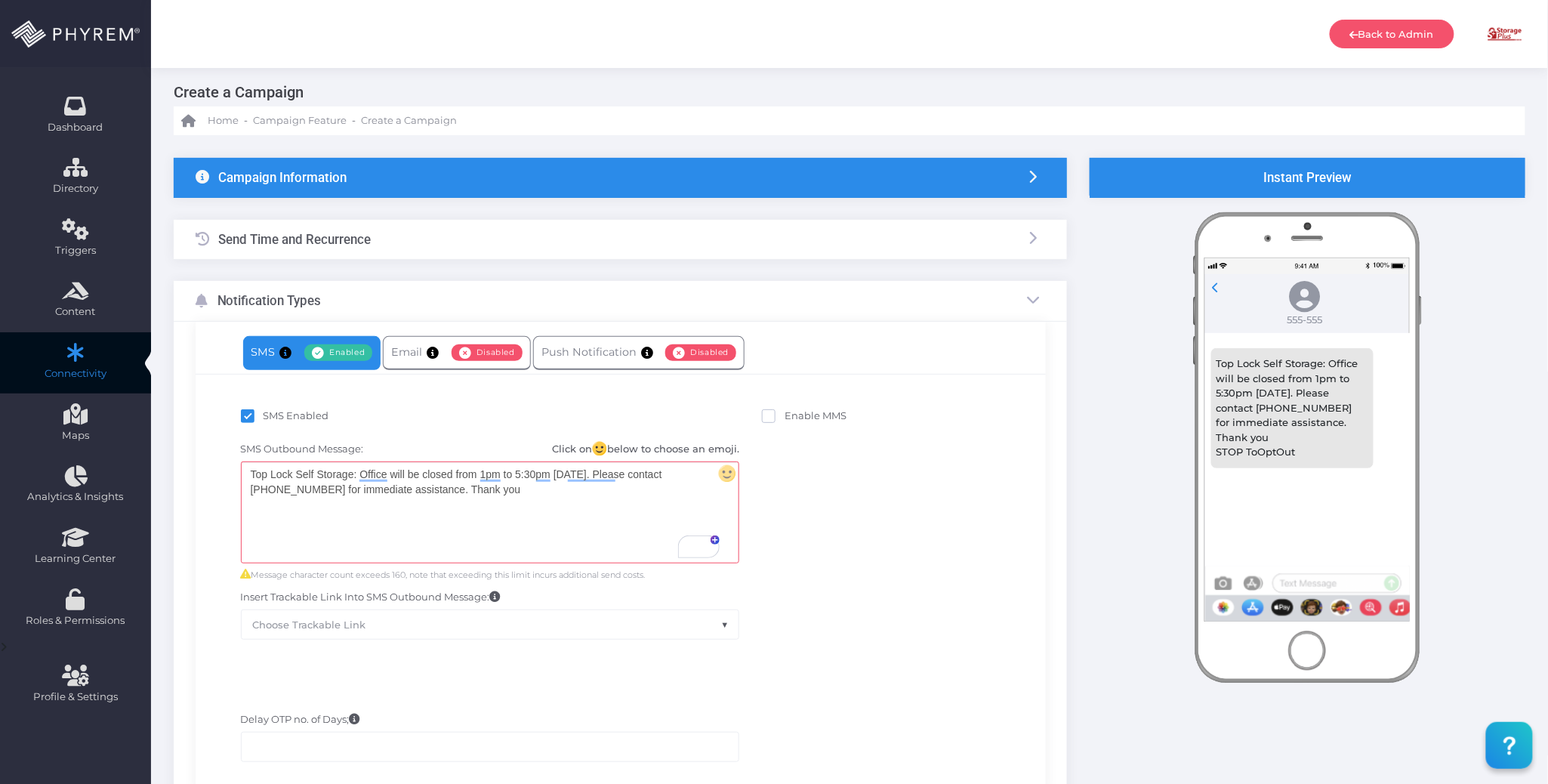
click at [481, 245] on div "Send Time and Recurrence" at bounding box center [621, 239] width 893 height 40
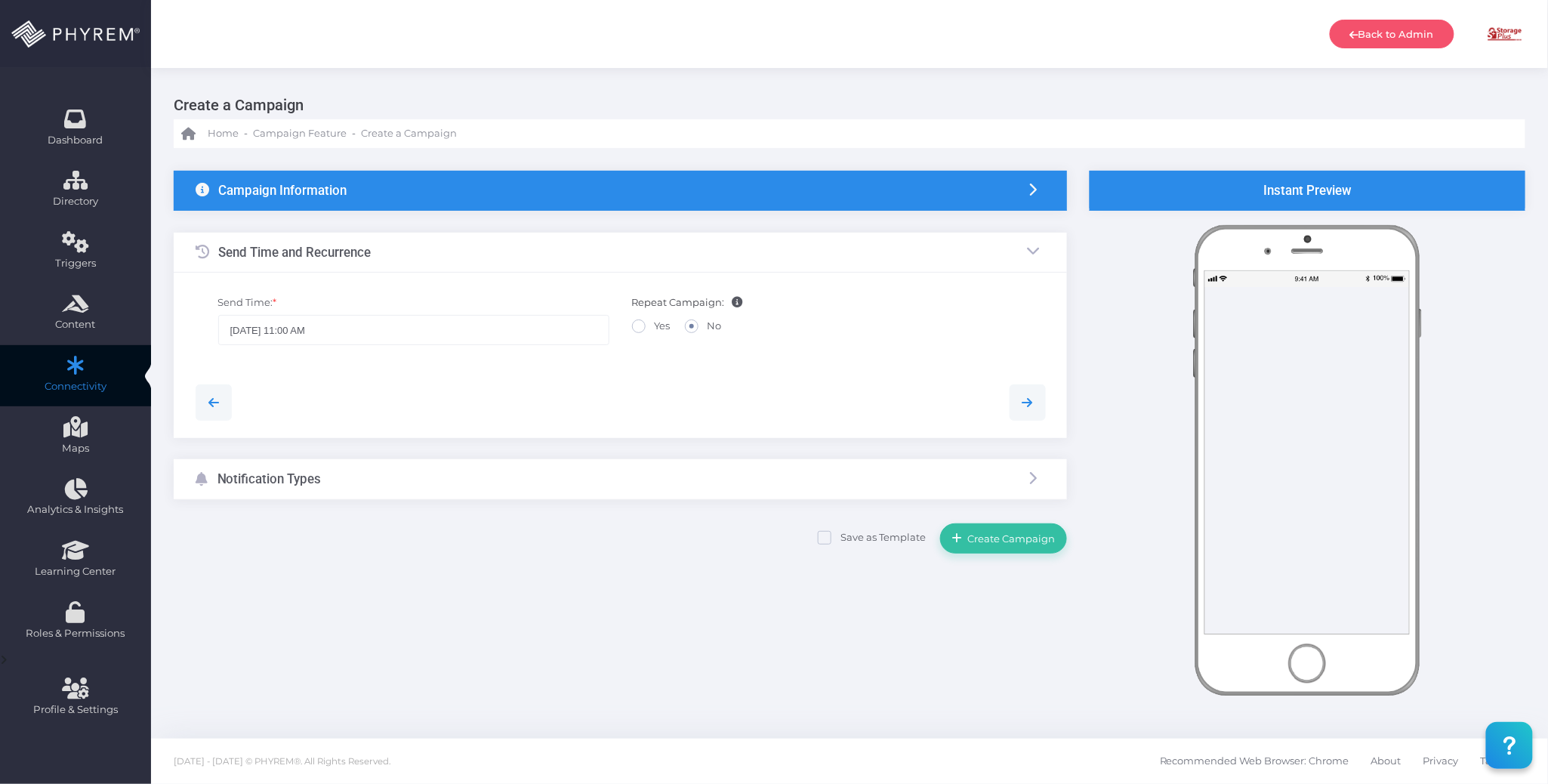
scroll to position [0, 0]
click at [616, 480] on div "Notification Types" at bounding box center [621, 479] width 893 height 40
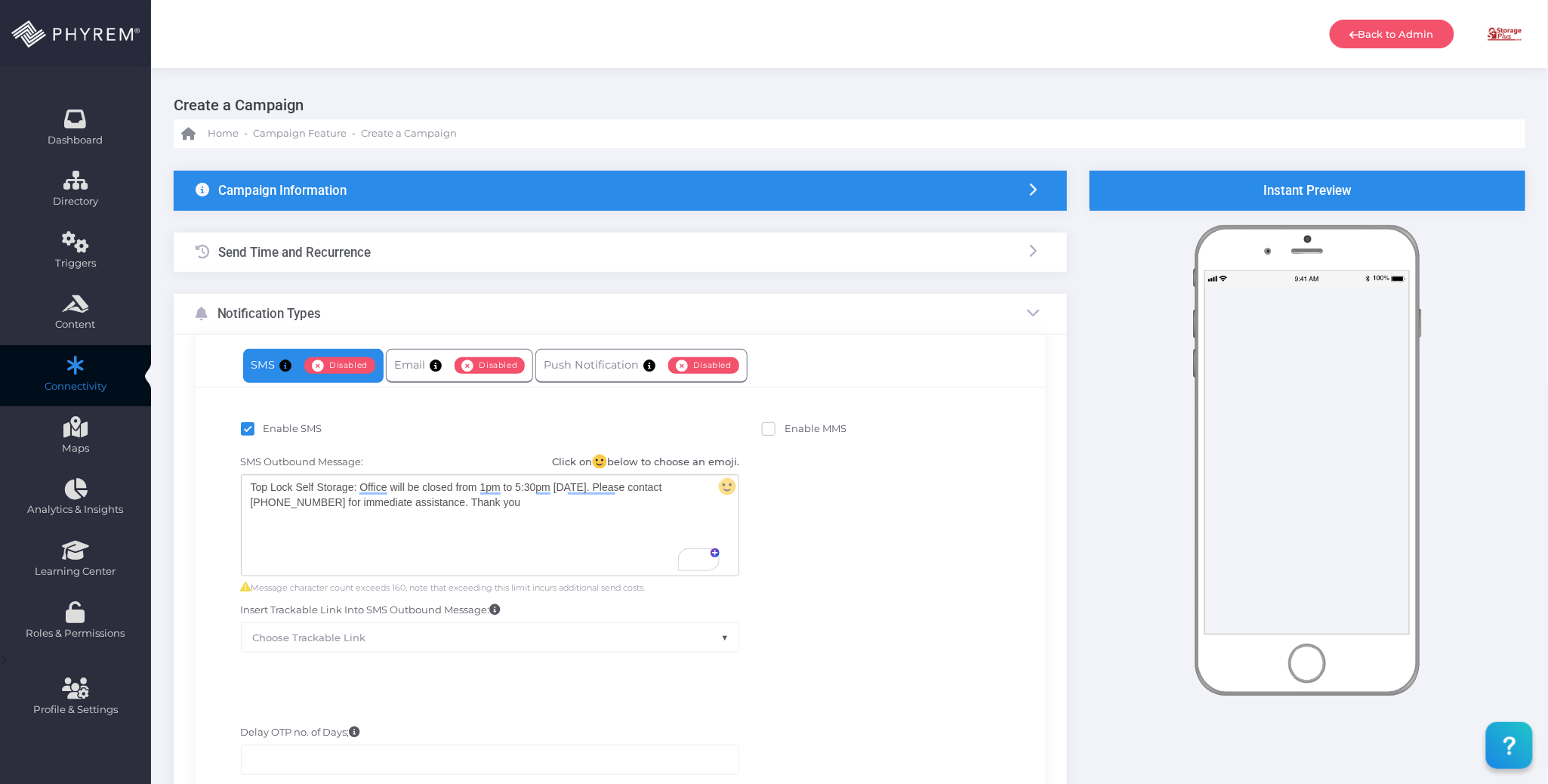
scroll to position [215, 0]
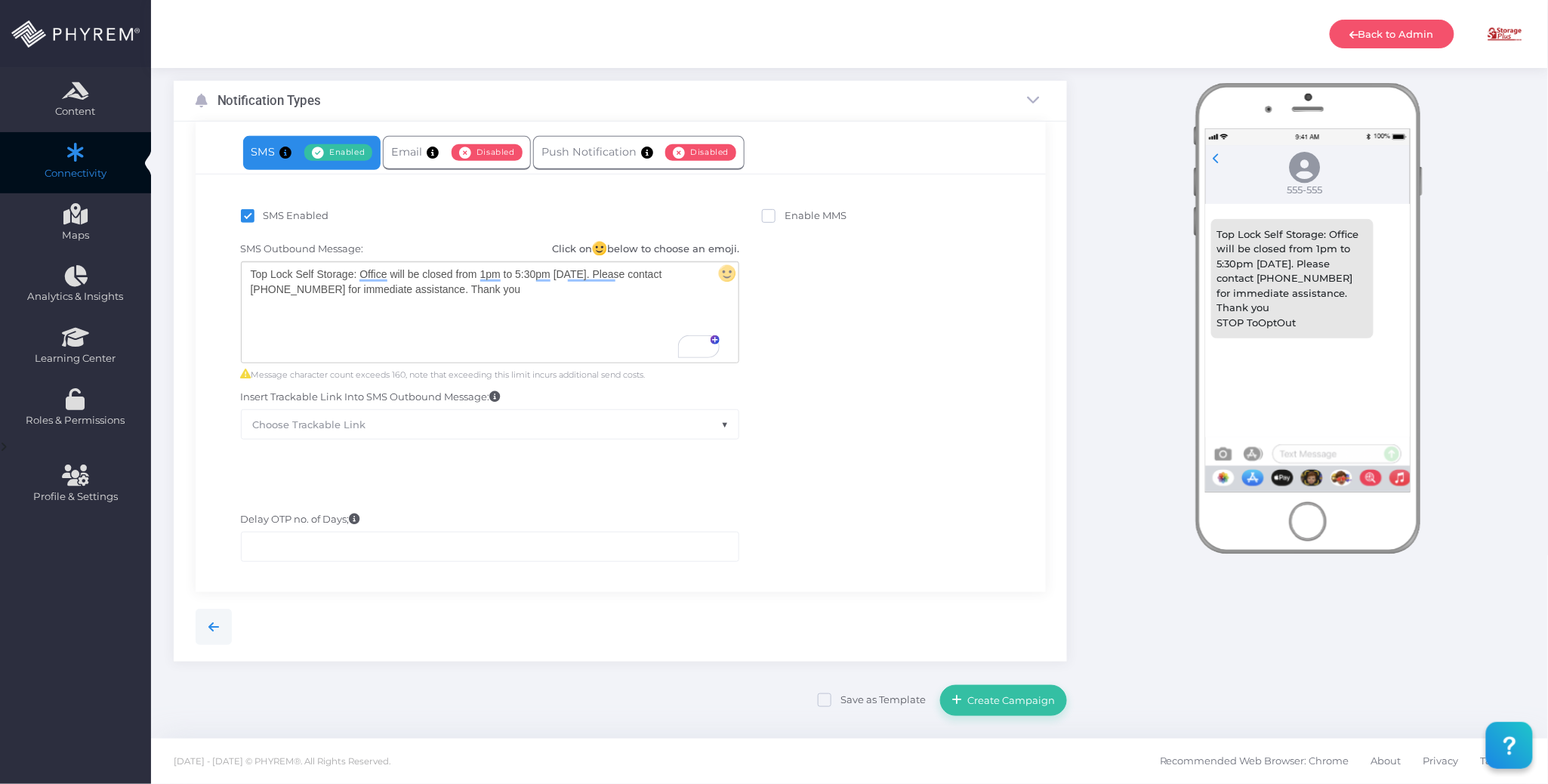
click at [832, 429] on div "SMS Outbound Message: Click on below to choose an emoji. Top Lock Self Storage:…" at bounding box center [621, 340] width 828 height 213
drag, startPoint x: 1016, startPoint y: 690, endPoint x: 935, endPoint y: 483, distance: 222.3
click at [935, 483] on form "{"fields":[{"field_filters":"","filter_ops":[""],"filter_vals":[],"all_info":""…" at bounding box center [621, 336] width 893 height 758
click at [1016, 694] on span "Create Campaign" at bounding box center [1009, 700] width 93 height 12
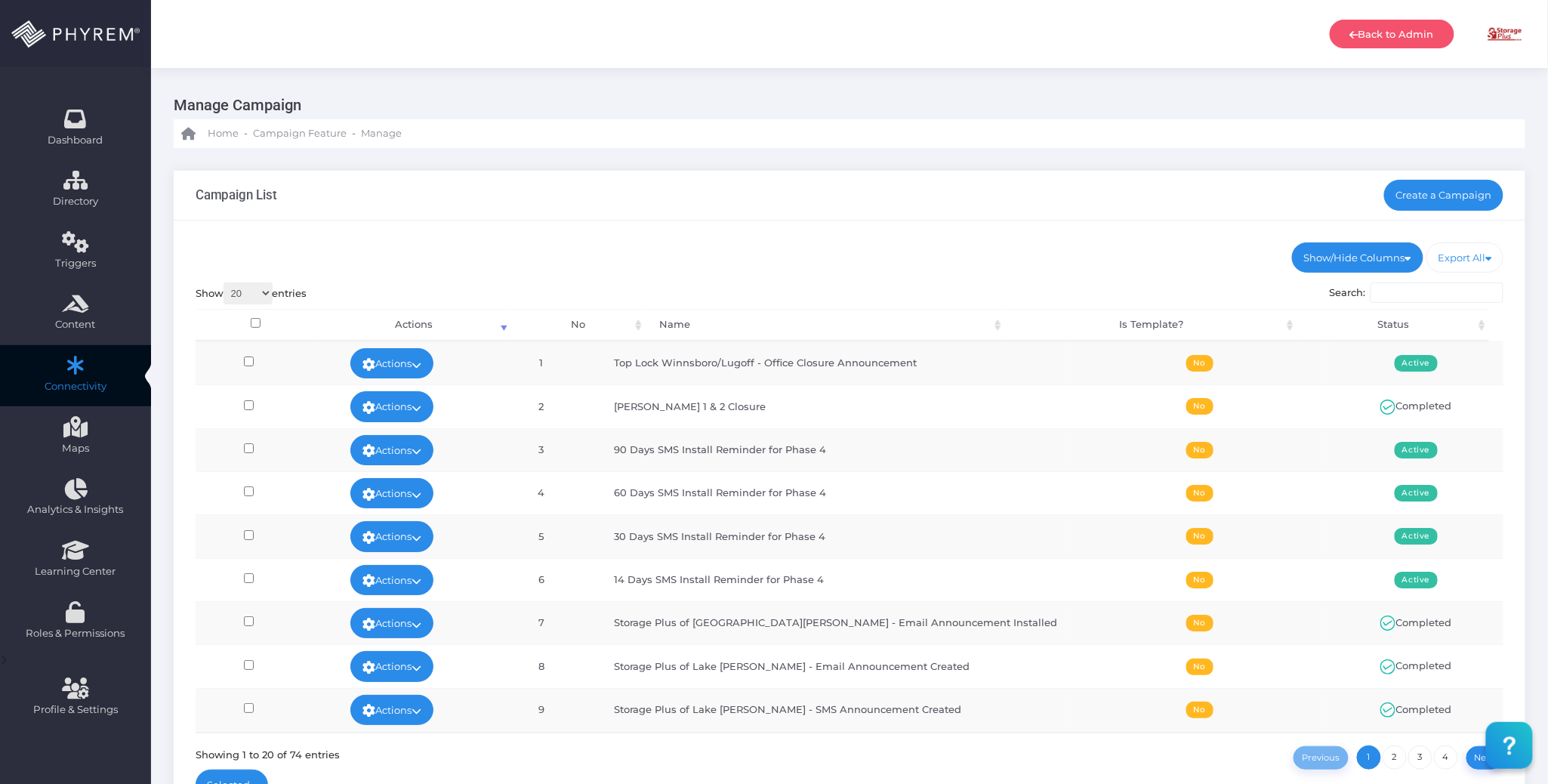
click at [963, 218] on div "Campaign List Create a Campaign" at bounding box center [850, 195] width 1352 height 50
click at [433, 361] on link "Actions" at bounding box center [392, 363] width 83 height 30
click at [415, 484] on link "Run Test" at bounding box center [412, 483] width 99 height 29
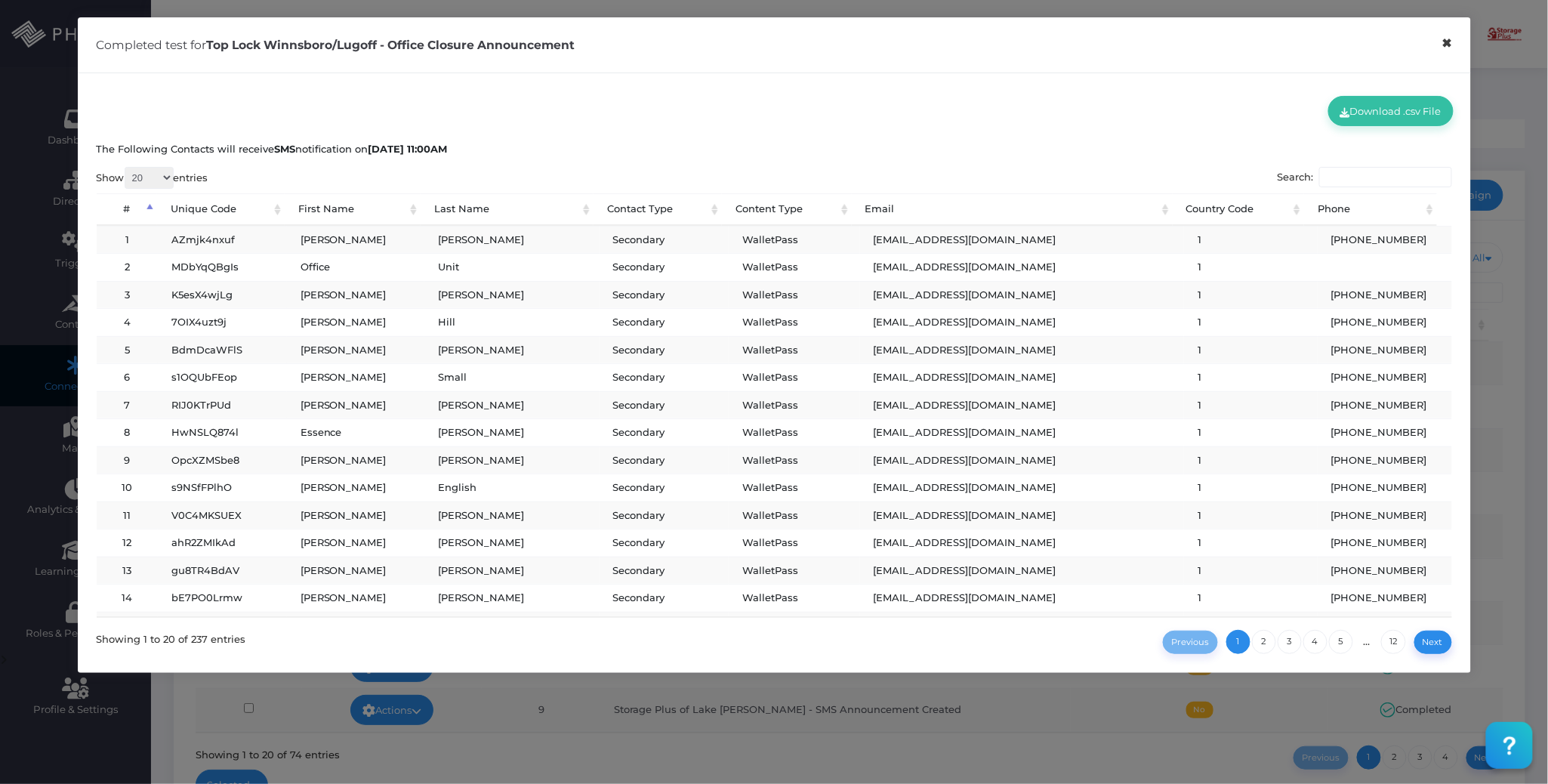
click at [1445, 44] on button "×" at bounding box center [1446, 43] width 29 height 34
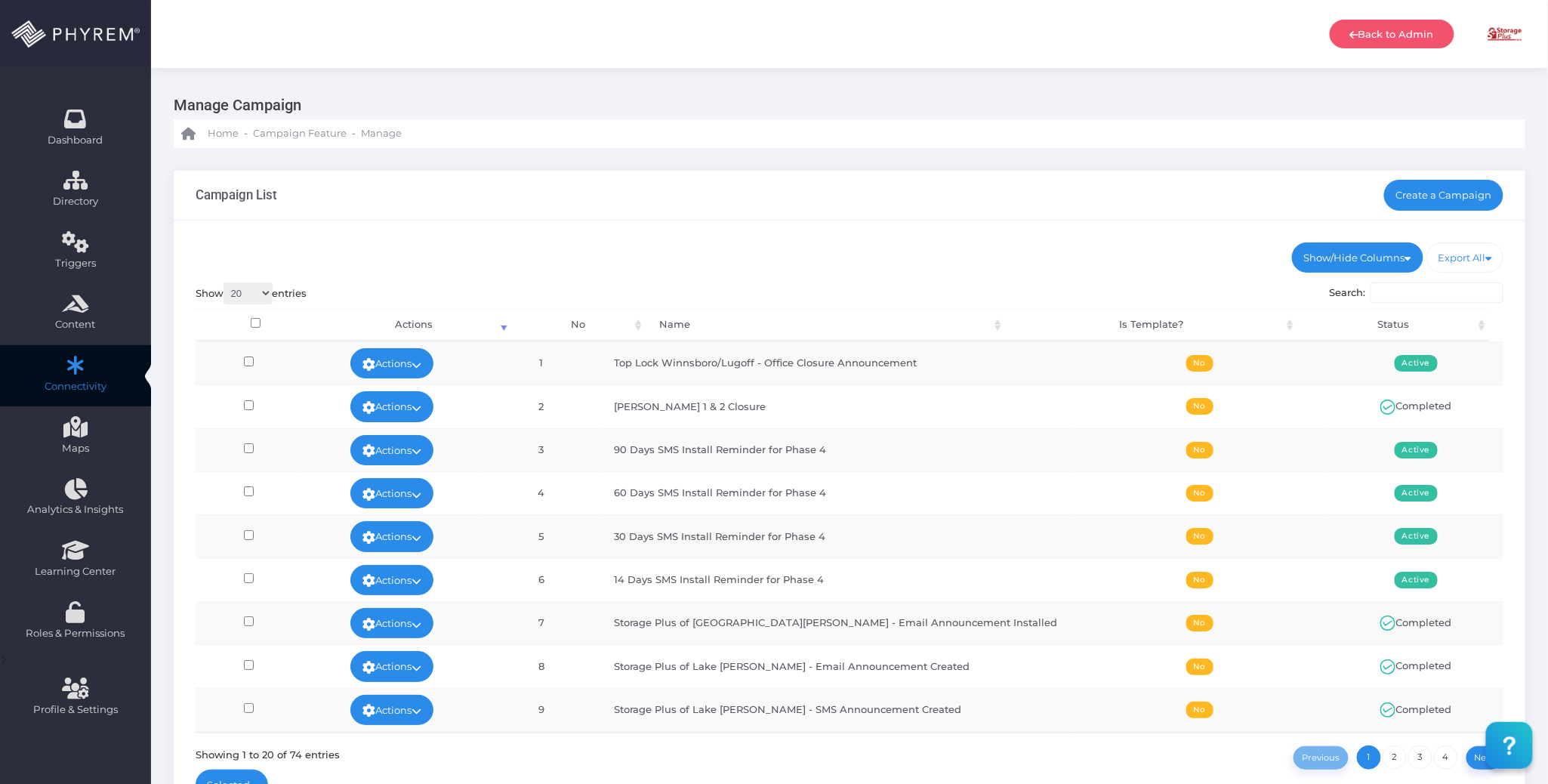
click at [943, 213] on div "Campaign List Create a Campaign" at bounding box center [850, 195] width 1352 height 50
click at [1414, 190] on link "Create a Campaign" at bounding box center [1444, 194] width 120 height 30
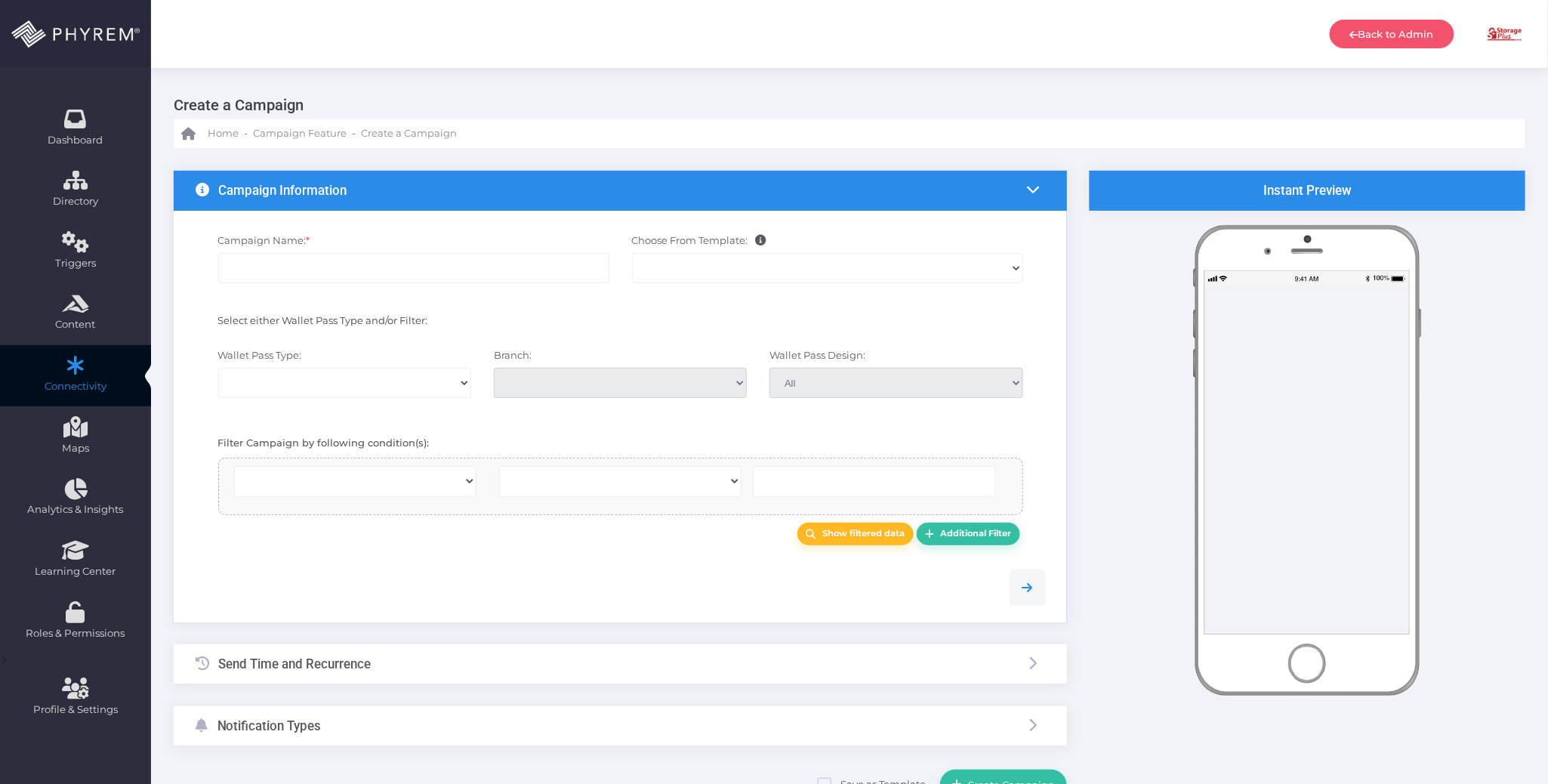
select select
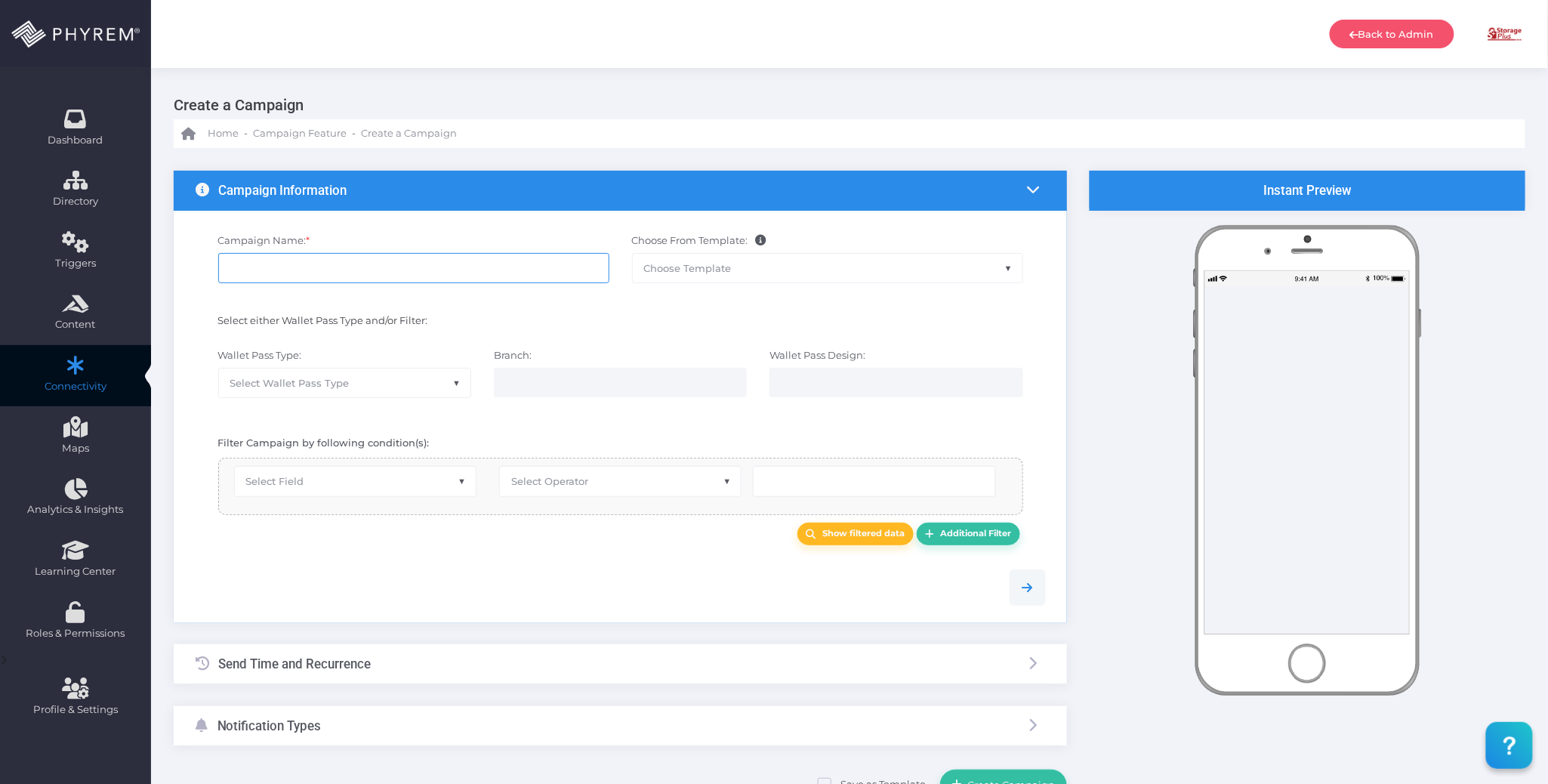
click at [398, 266] on input "Campaign Name: *" at bounding box center [414, 268] width 392 height 30
type input "T"
click at [308, 134] on span "Campaign Feature" at bounding box center [300, 133] width 94 height 15
click at [307, 133] on span "Campaign Feature" at bounding box center [300, 133] width 94 height 15
click at [220, 131] on span "Home" at bounding box center [223, 133] width 31 height 15
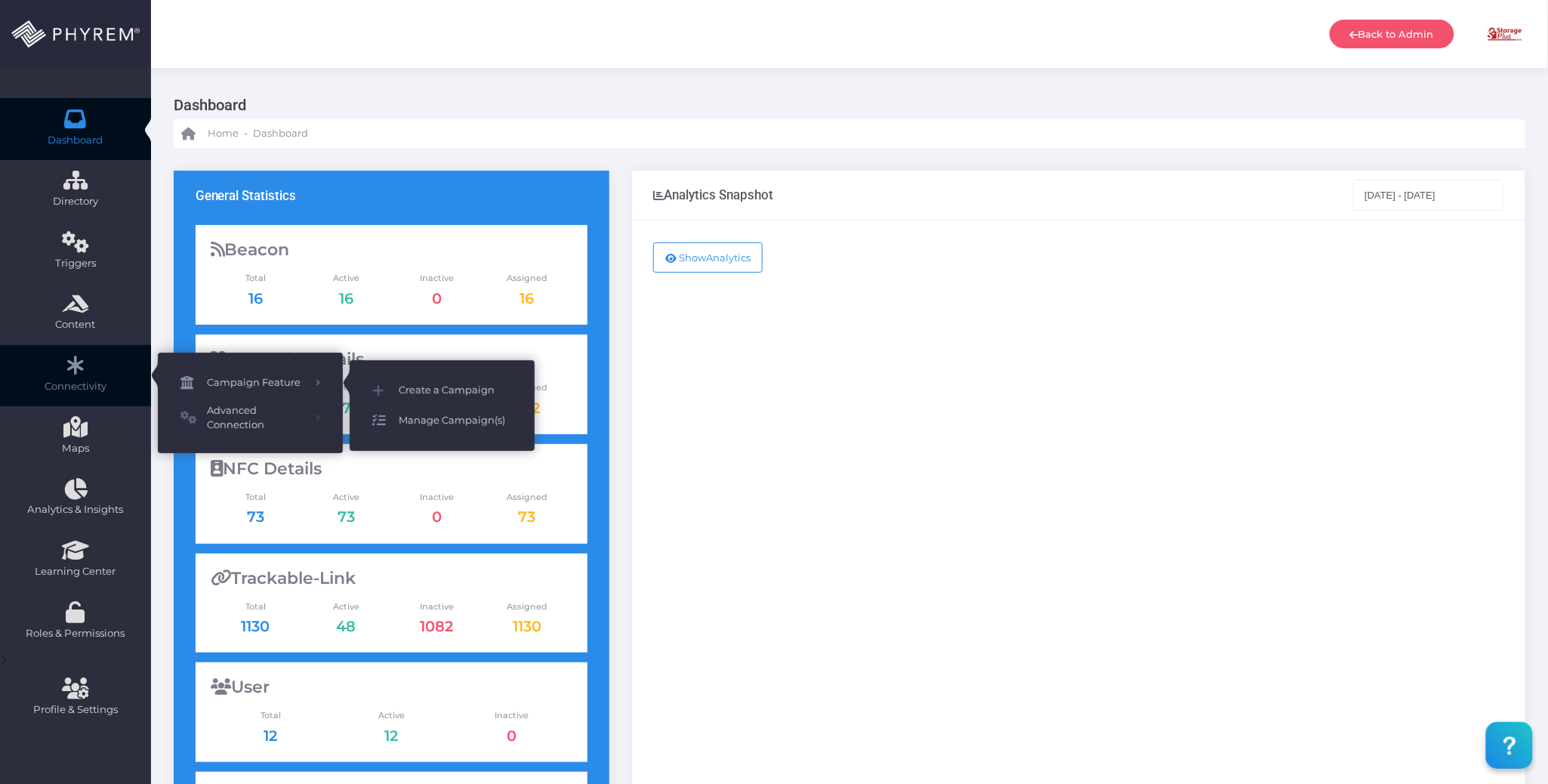
click at [433, 424] on span "Manage Campaign(s)" at bounding box center [454, 421] width 113 height 19
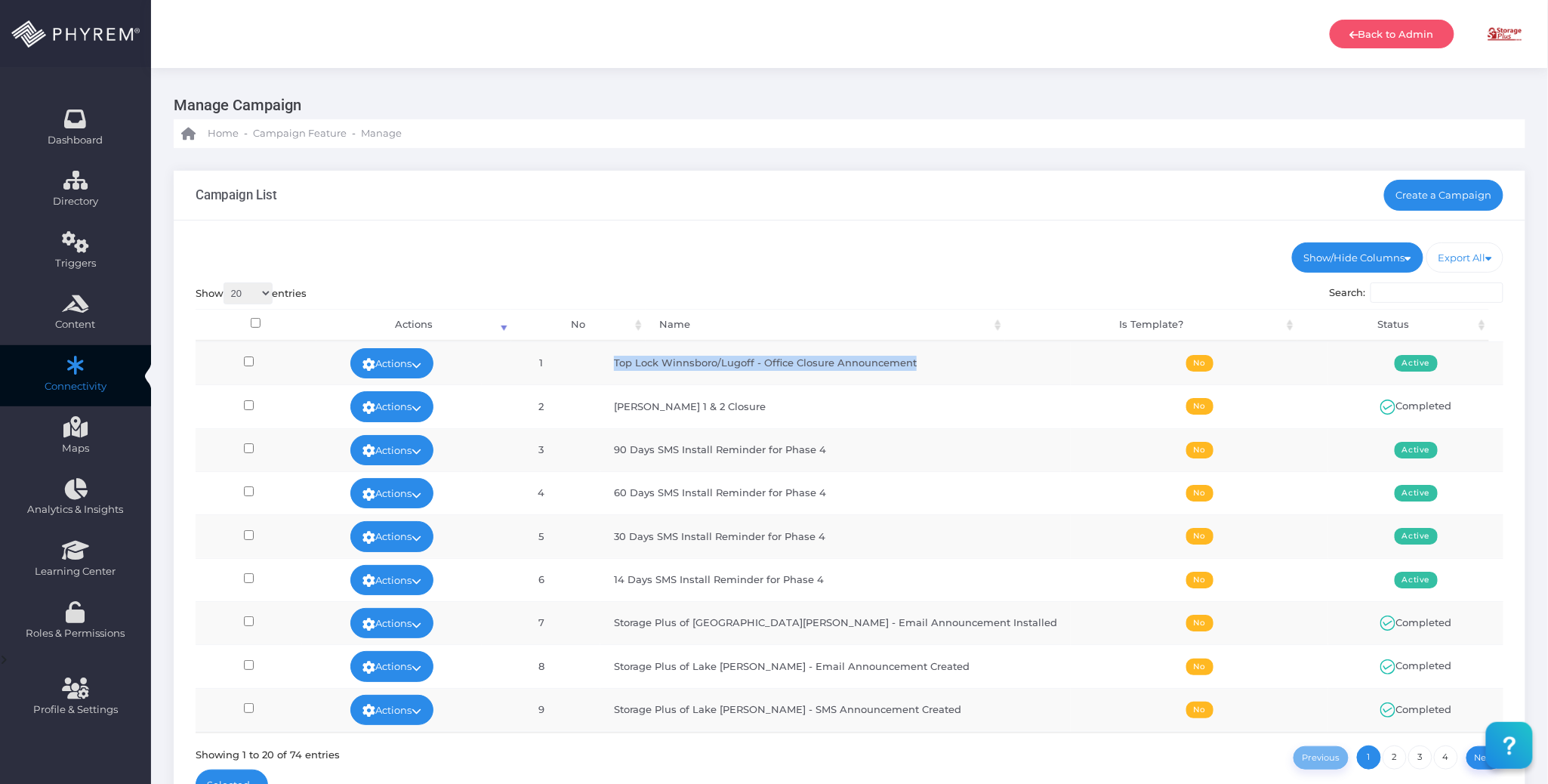
drag, startPoint x: 968, startPoint y: 365, endPoint x: 658, endPoint y: 363, distance: 310.0
click at [658, 363] on td "Top Lock Winnsboro/Lugoff - Office Closure Announcement" at bounding box center [835, 363] width 471 height 44
copy td "Top Lock Winnsboro/Lugoff - Office Closure Announcement"
click at [1426, 201] on link "Create a Campaign" at bounding box center [1444, 194] width 120 height 30
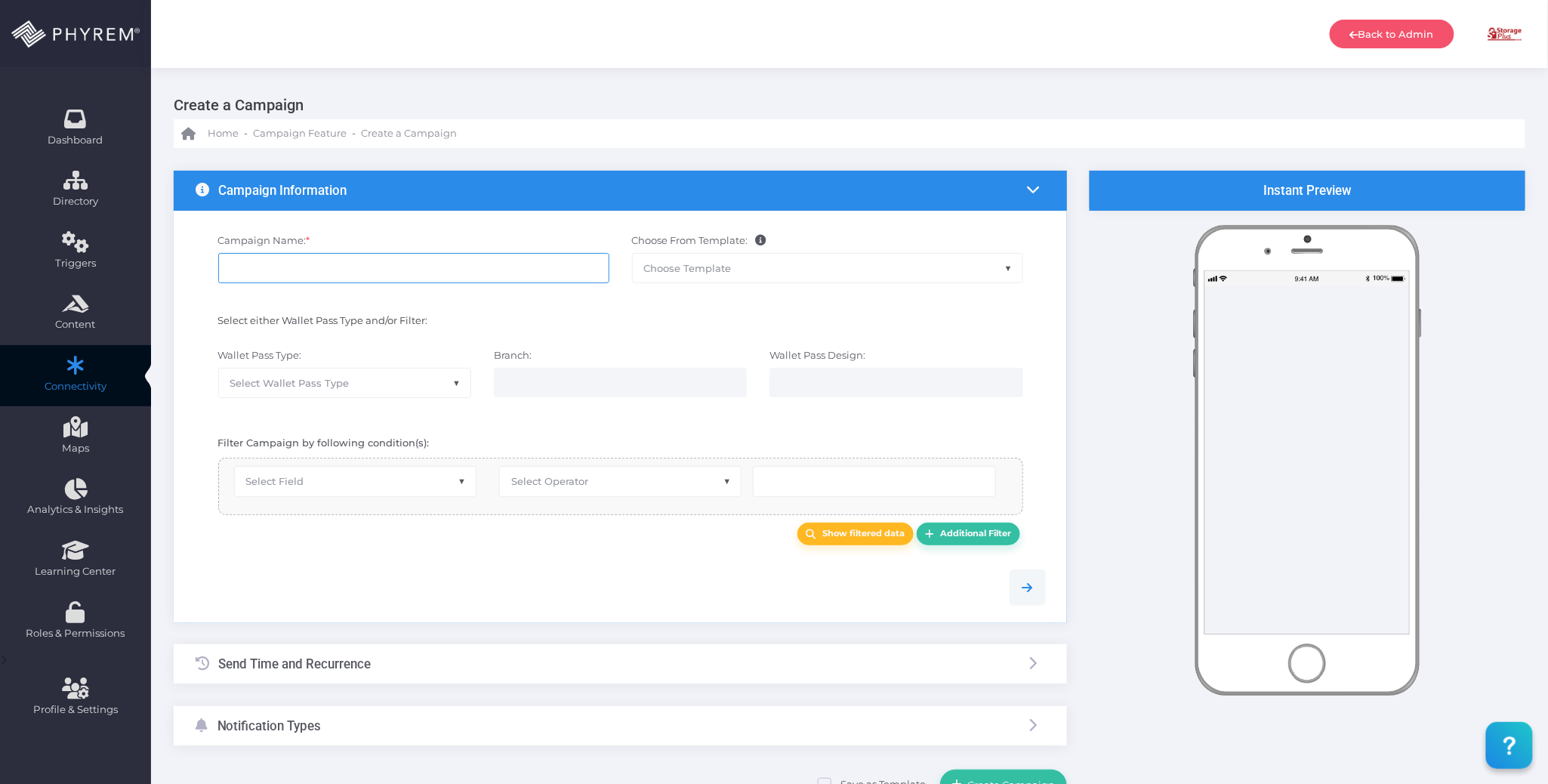
click at [393, 271] on input "Campaign Name: *" at bounding box center [414, 268] width 392 height 30
paste input "Top Lock Winnsboro/Lugoff - Office Closure Announcement"
type input "Top Lock Winnsboro/Lugoff - Office Closure Announcement Installed"
click at [369, 376] on span "Select Wallet Pass Type" at bounding box center [344, 383] width 251 height 29
drag, startPoint x: 336, startPoint y: 425, endPoint x: 466, endPoint y: 400, distance: 132.4
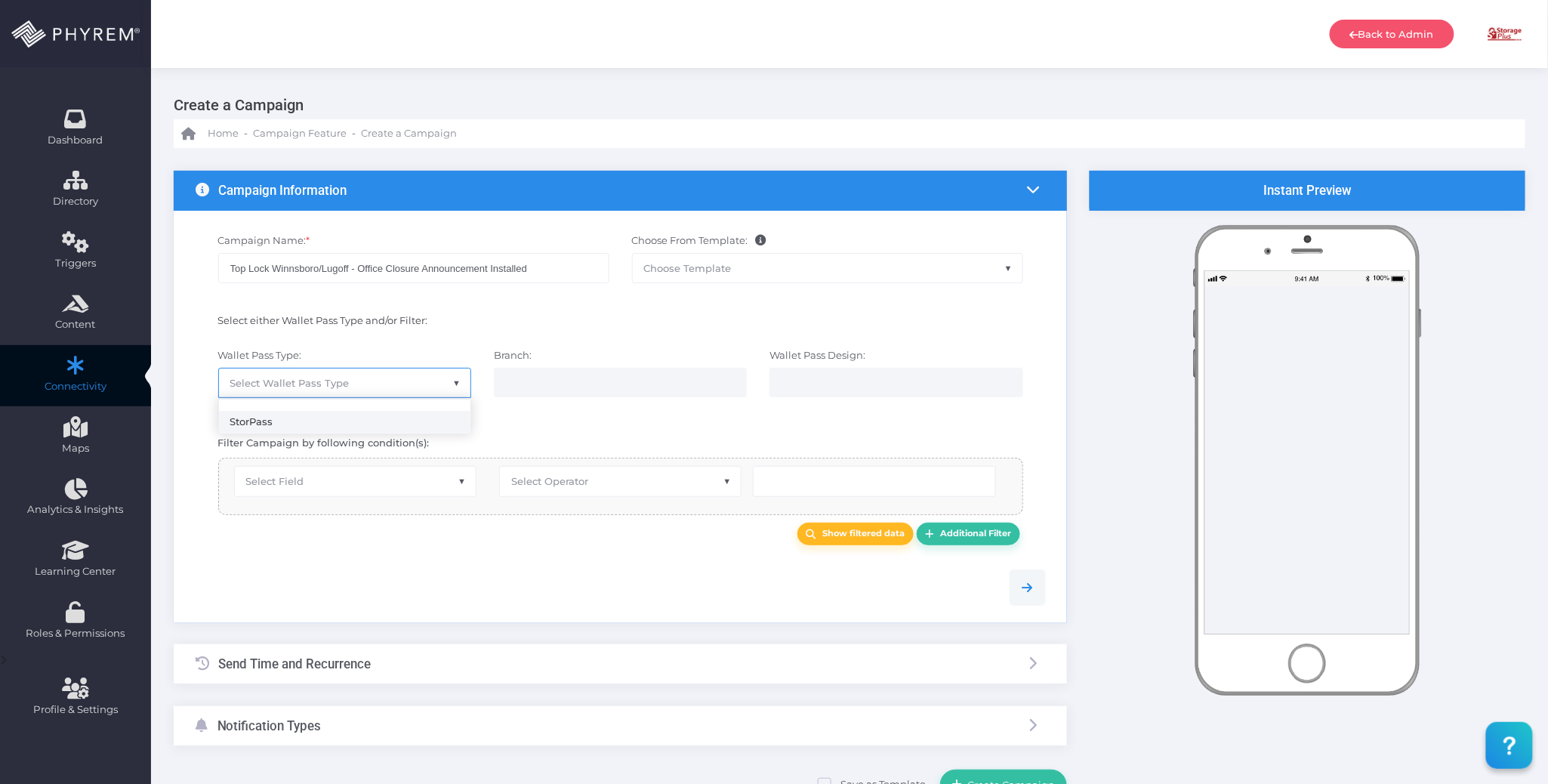
select select "15"
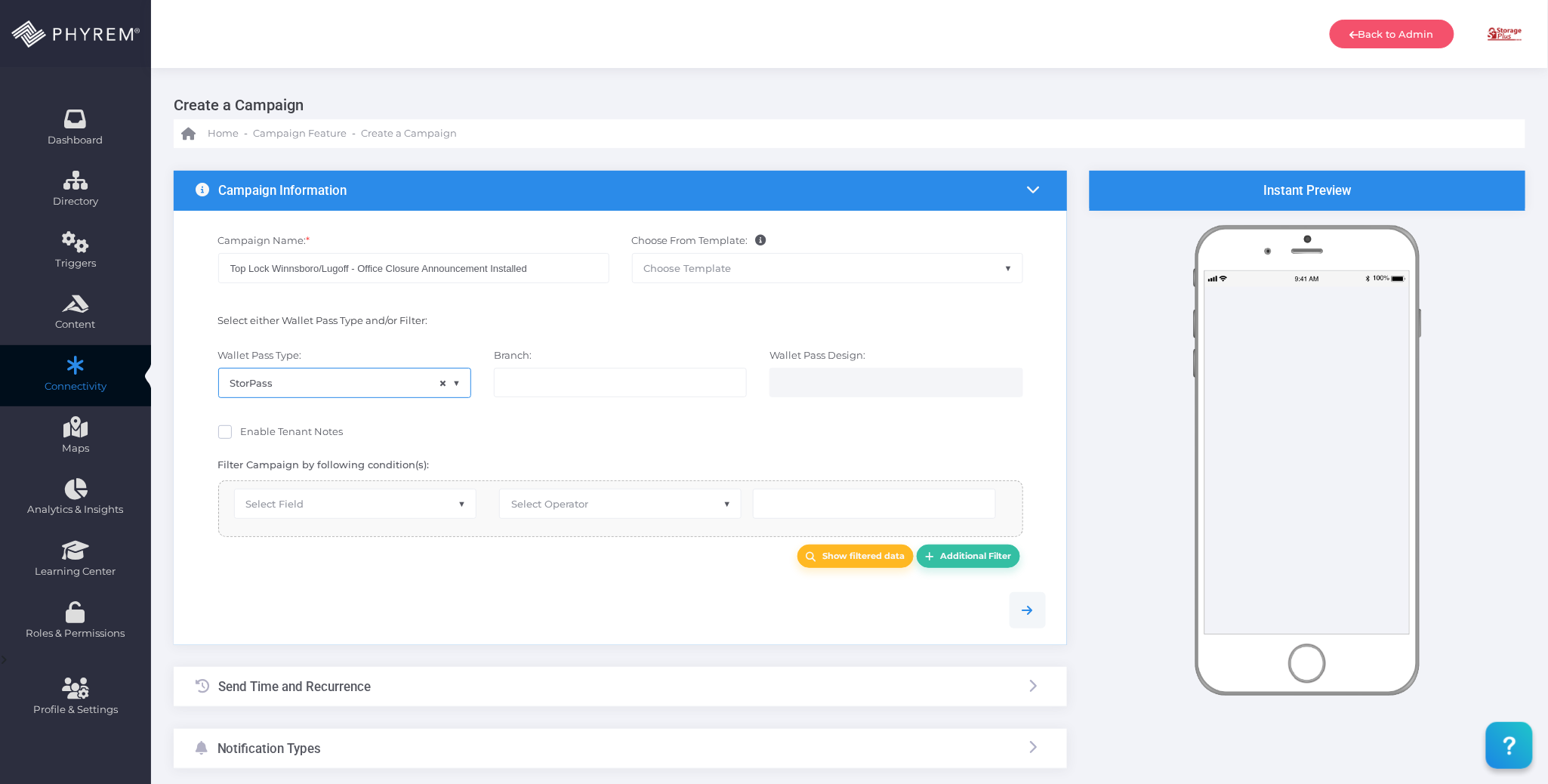
click at [571, 381] on input "search" at bounding box center [565, 382] width 119 height 12
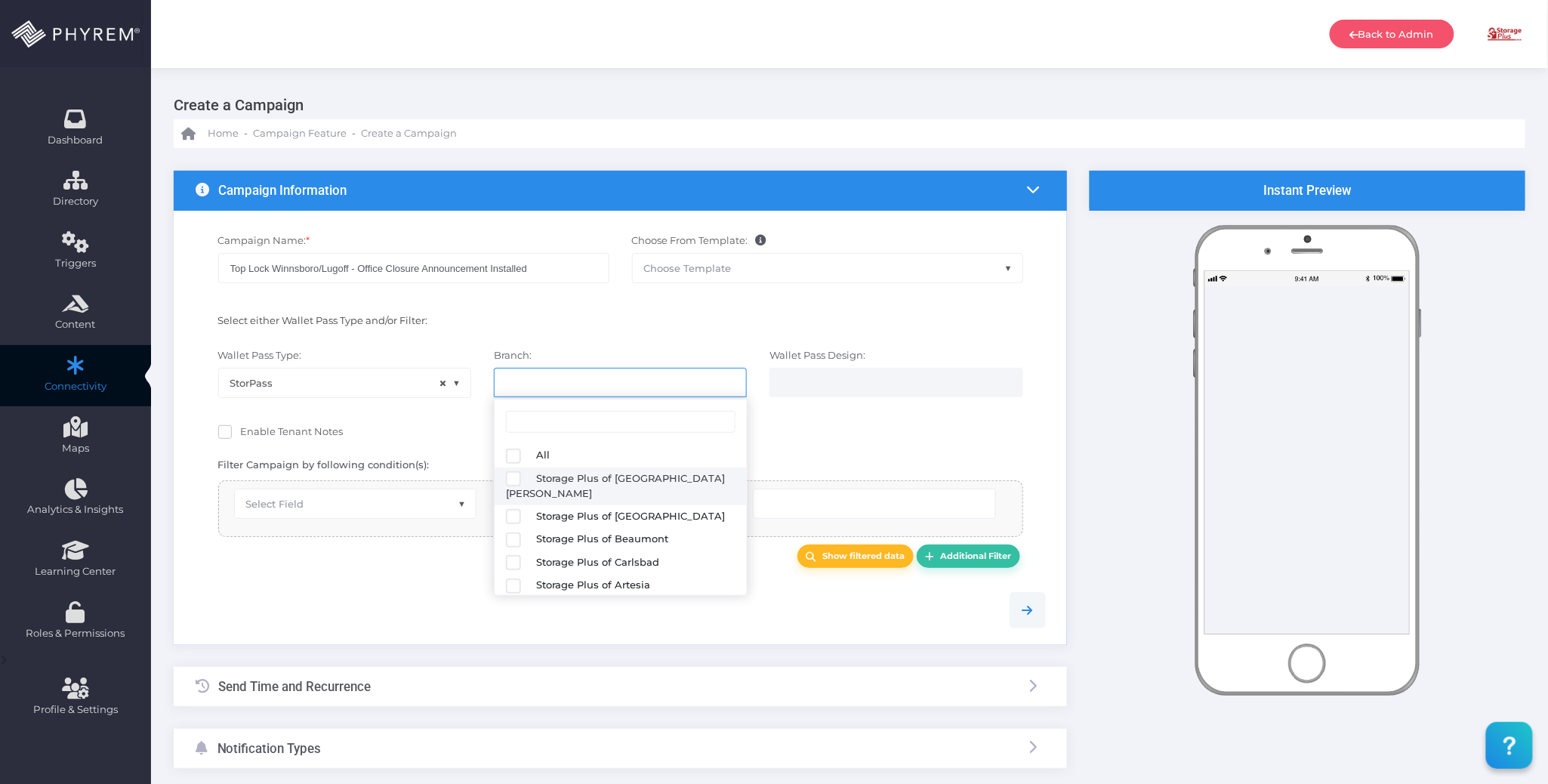
scroll to position [203, 0]
select select "627"
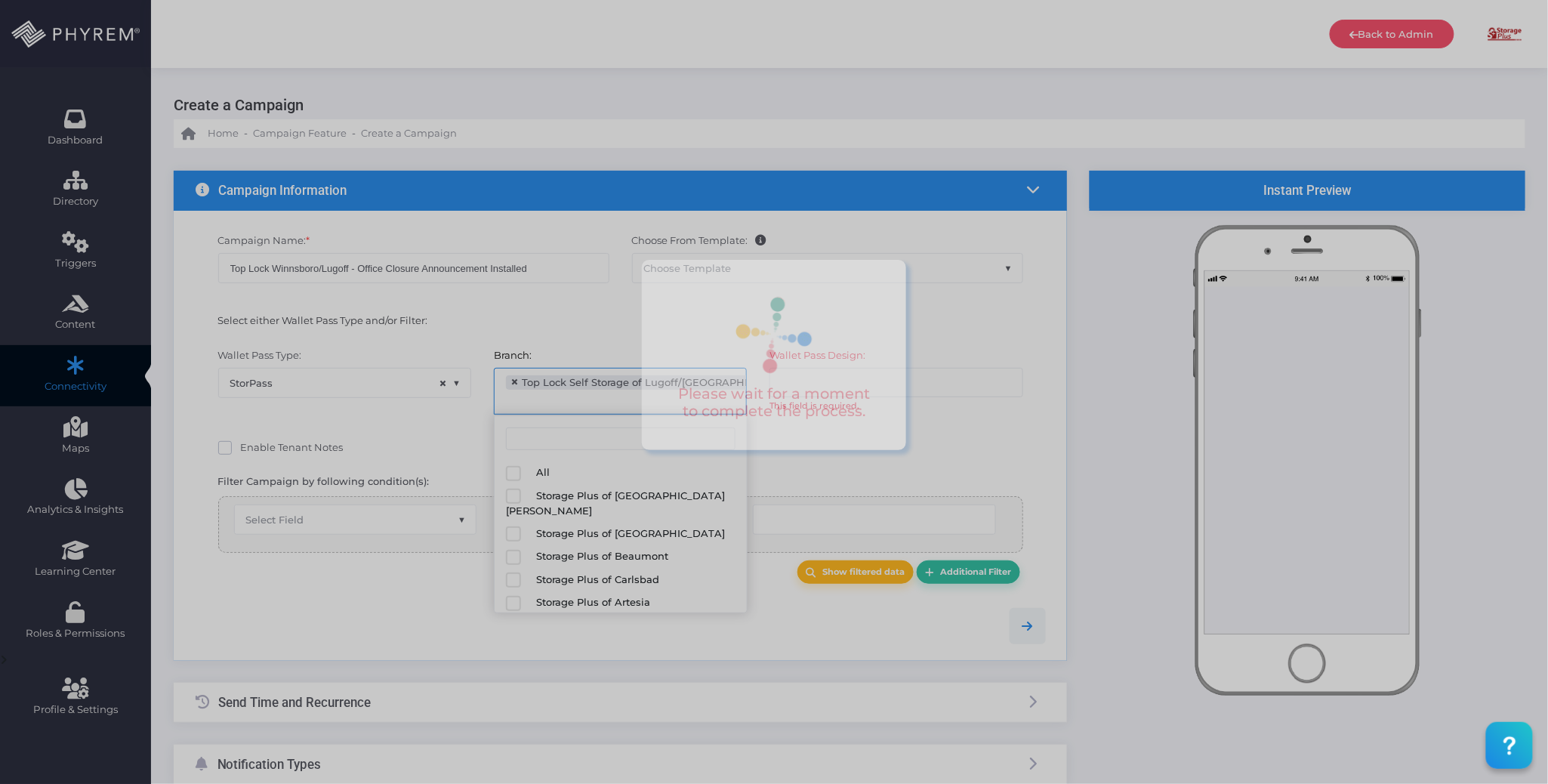
scroll to position [197, 0]
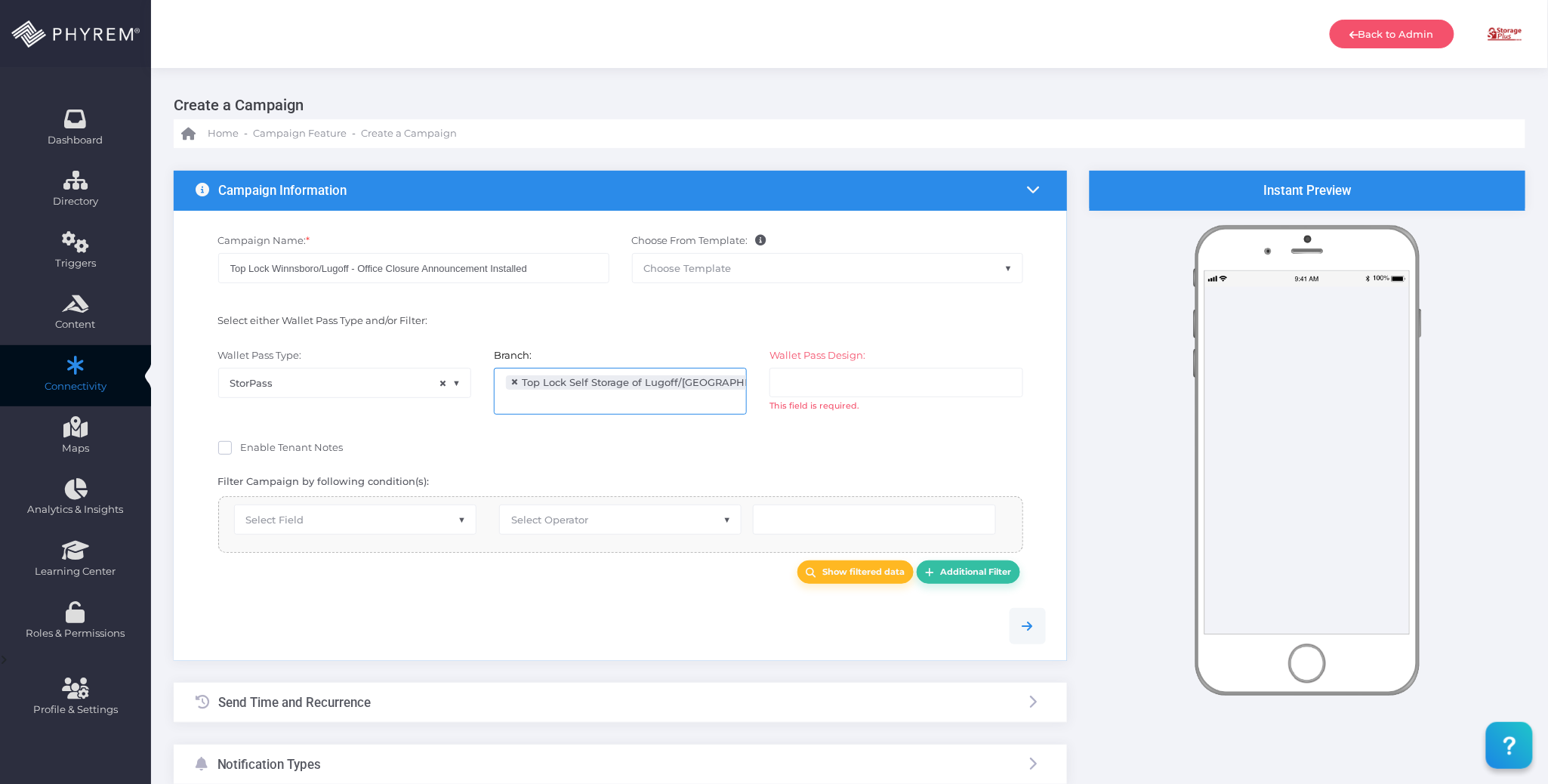
click at [804, 375] on li at bounding box center [840, 383] width 119 height 17
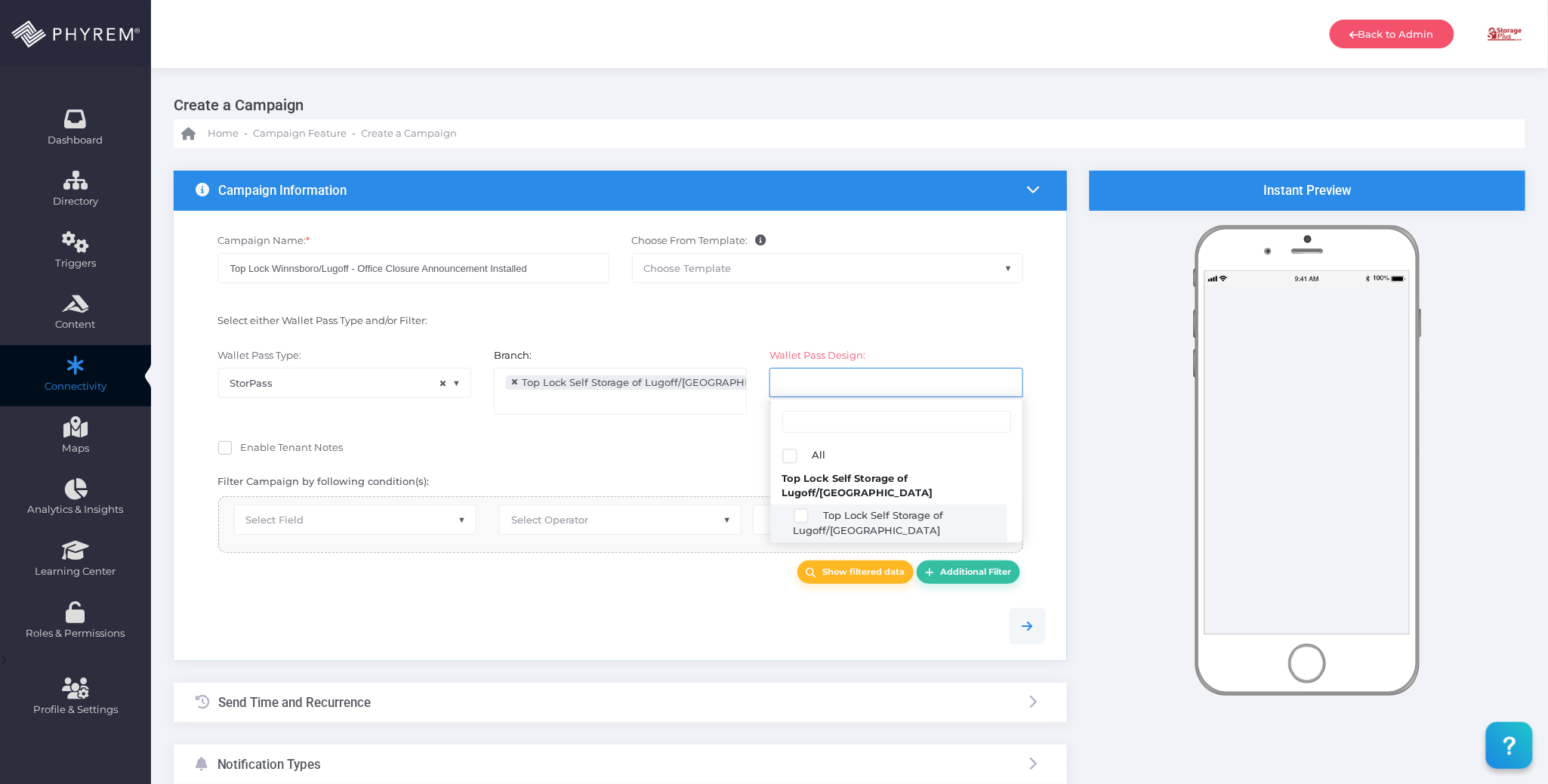
select select "2689"
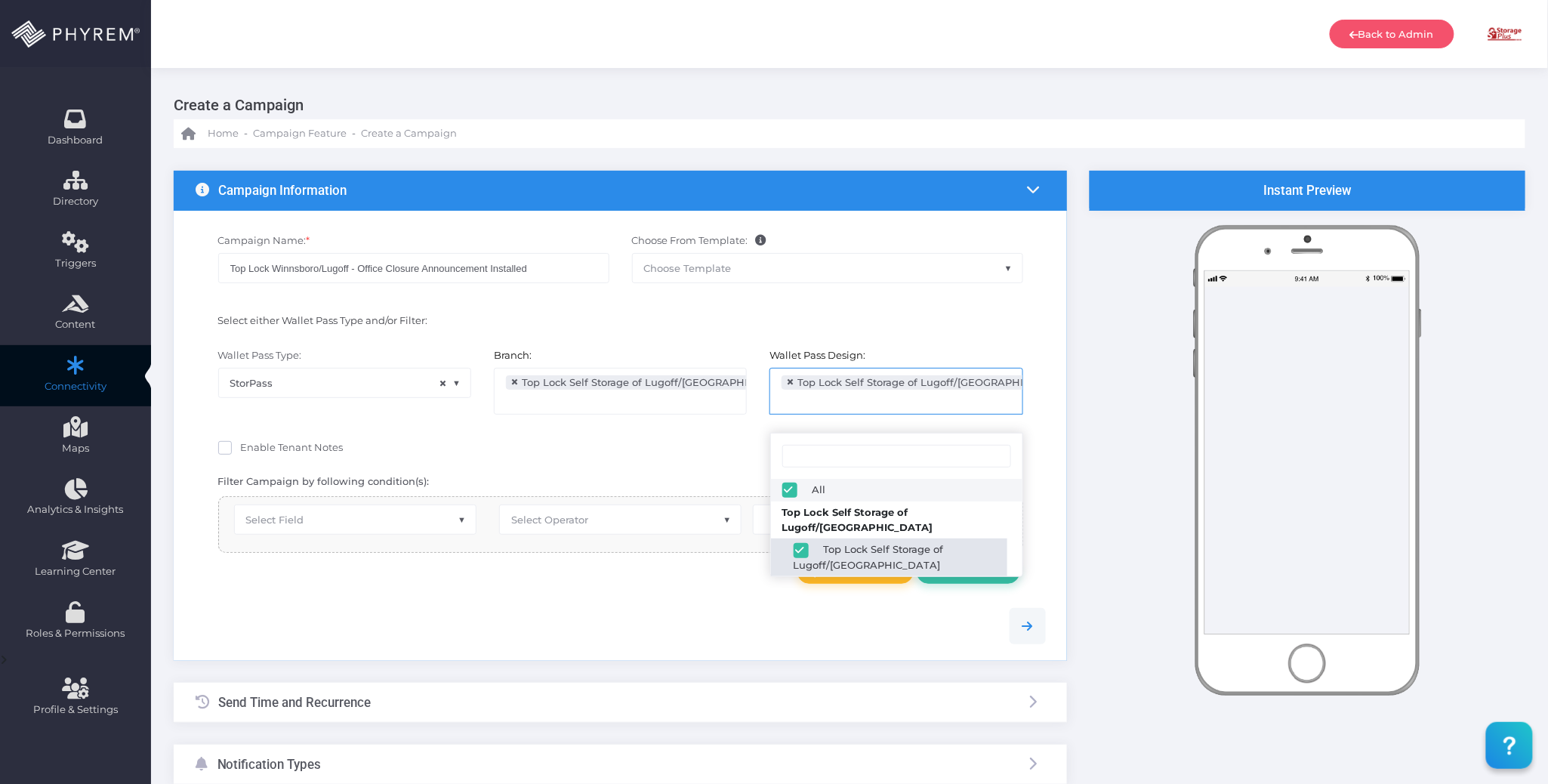
scroll to position [24, 0]
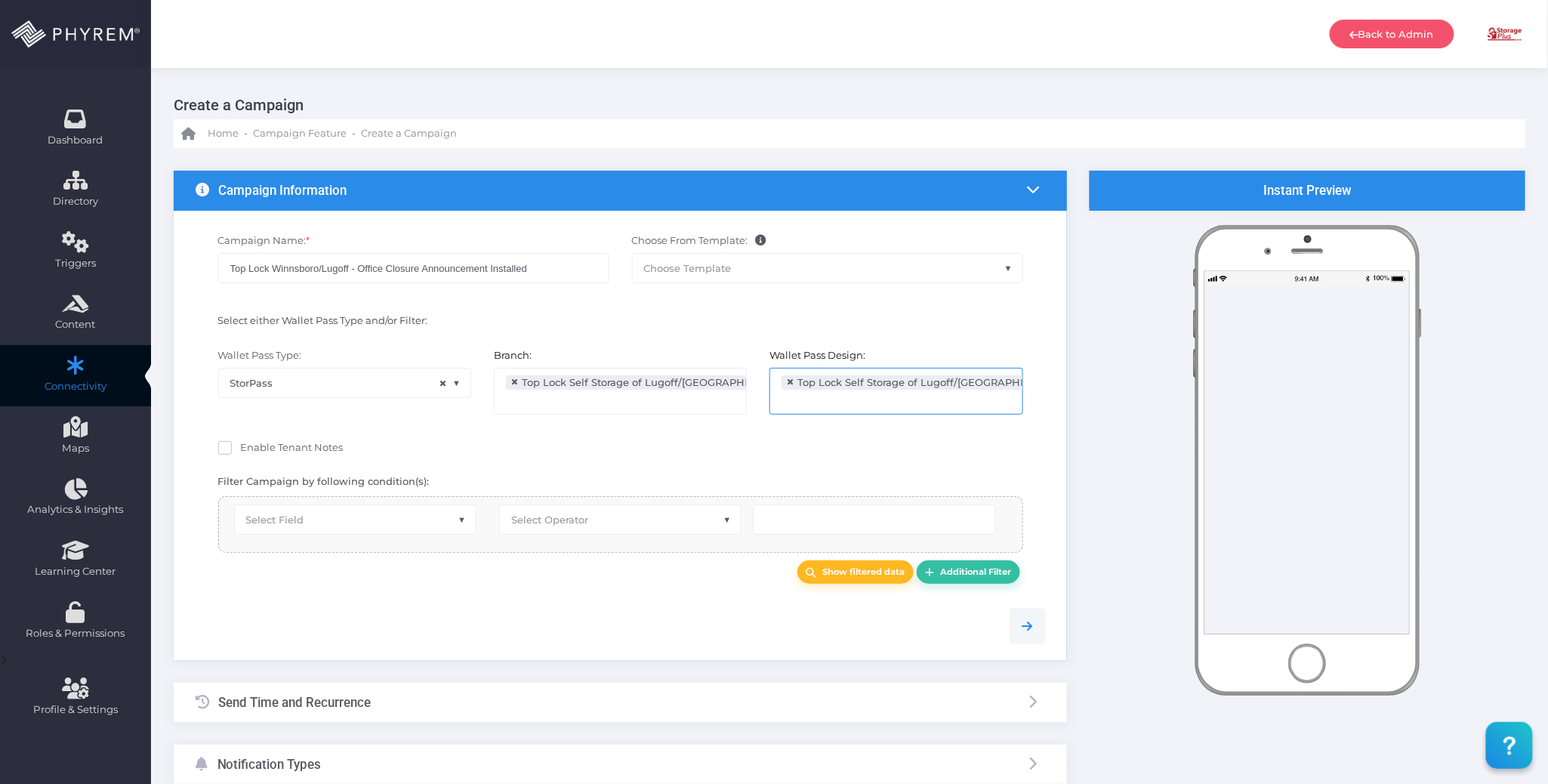
click at [641, 601] on div at bounding box center [621, 625] width 873 height 70
click at [424, 526] on span "Select Field" at bounding box center [355, 519] width 241 height 29
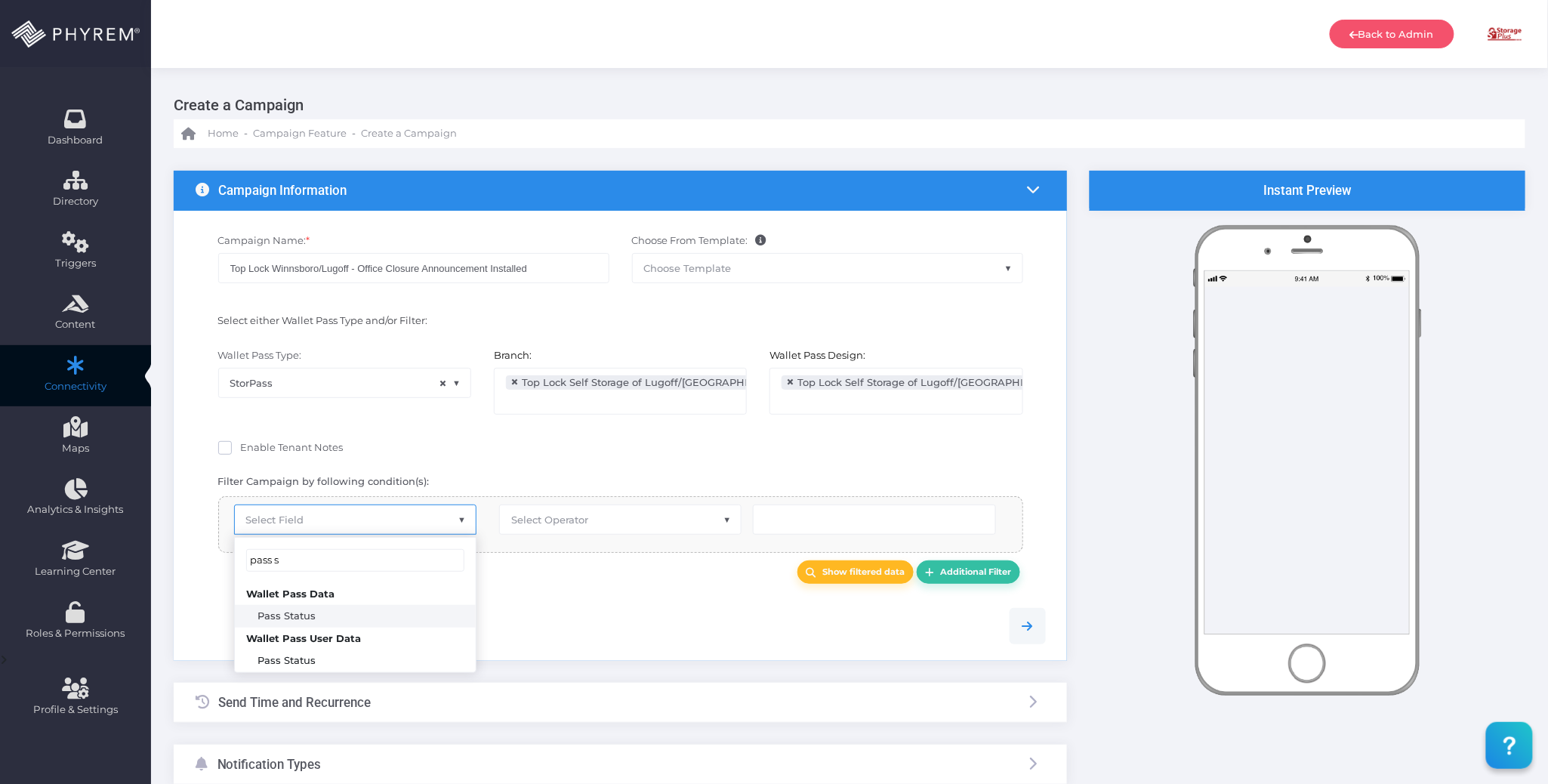
type input "pass s"
select select "pr_wallet_users.user_pass_status"
click at [546, 526] on span "Select Operator" at bounding box center [550, 519] width 77 height 12
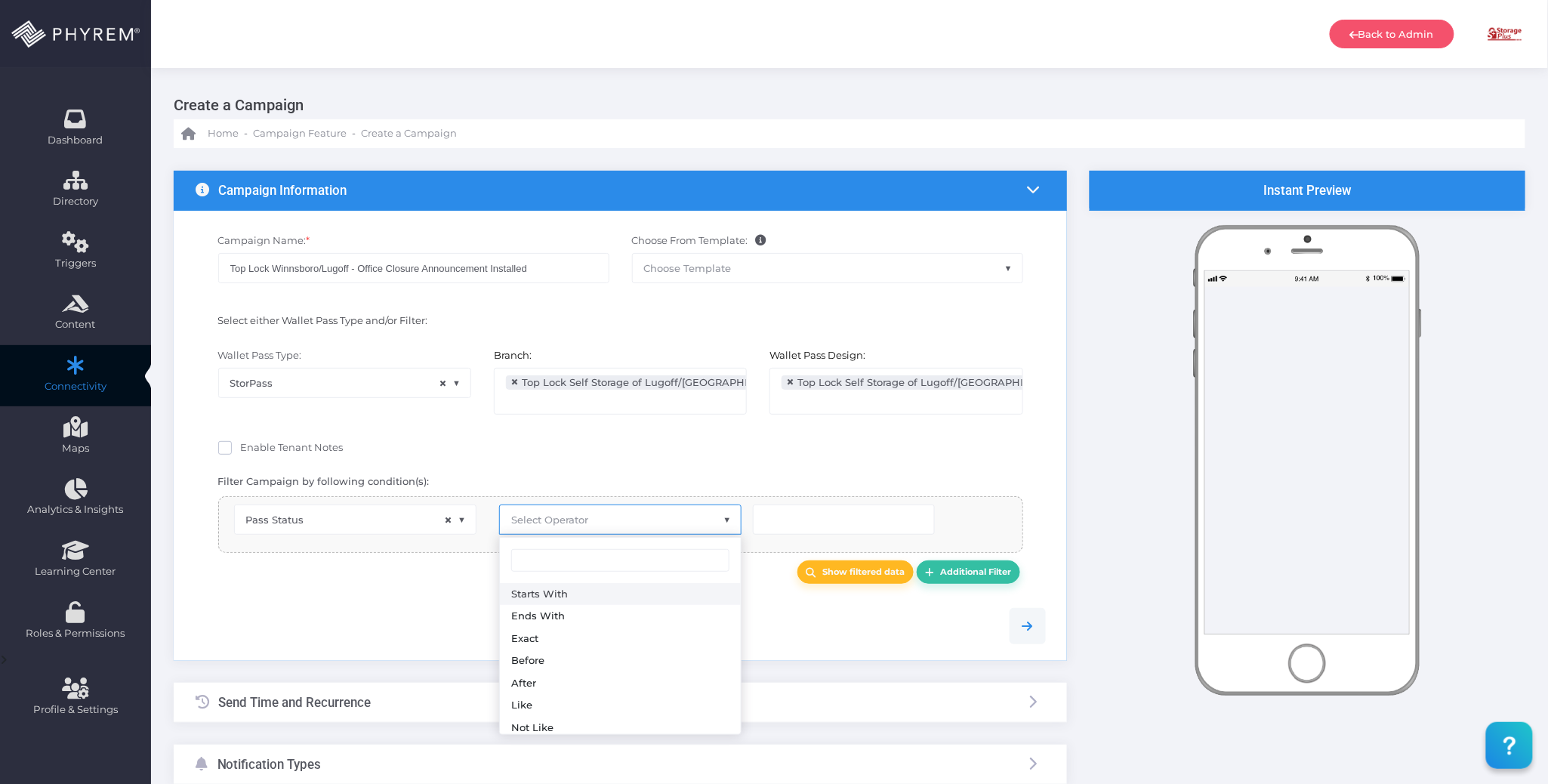
select select "starts_with"
click at [764, 524] on input "text" at bounding box center [844, 519] width 182 height 30
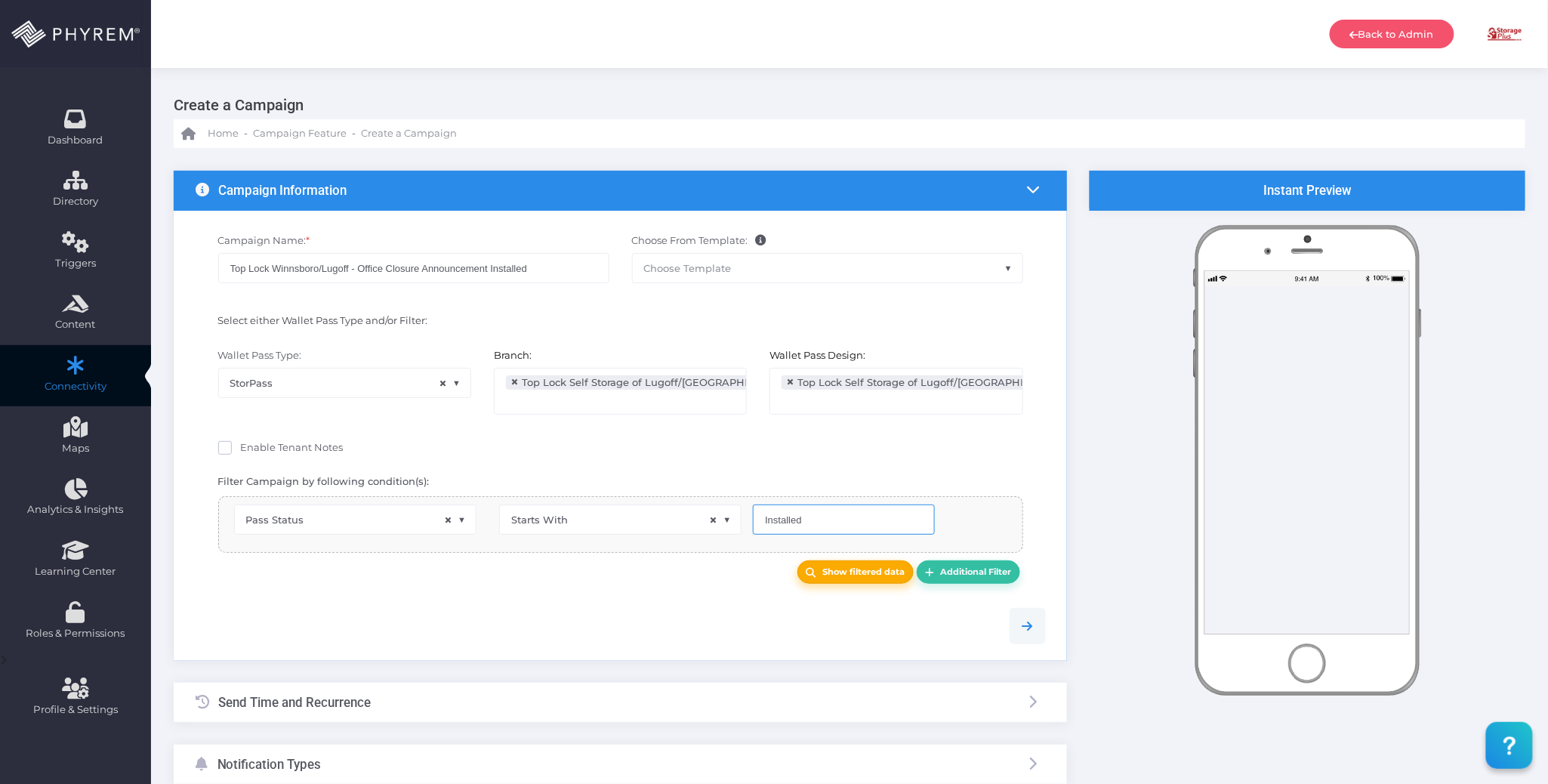
type input "Installed"
click at [892, 581] on link "Show filtered data" at bounding box center [856, 571] width 116 height 23
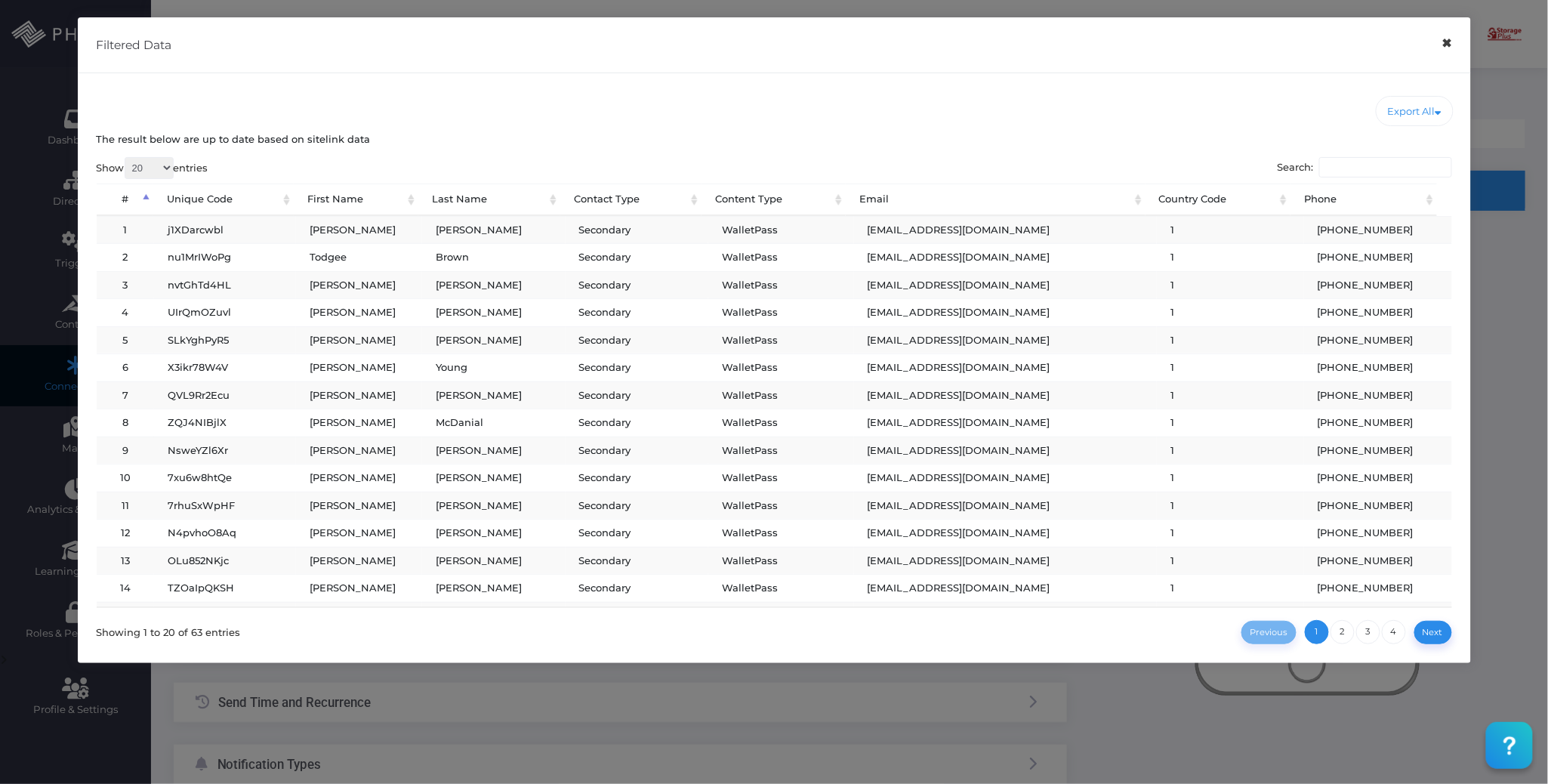
click at [1445, 48] on button "×" at bounding box center [1446, 43] width 29 height 34
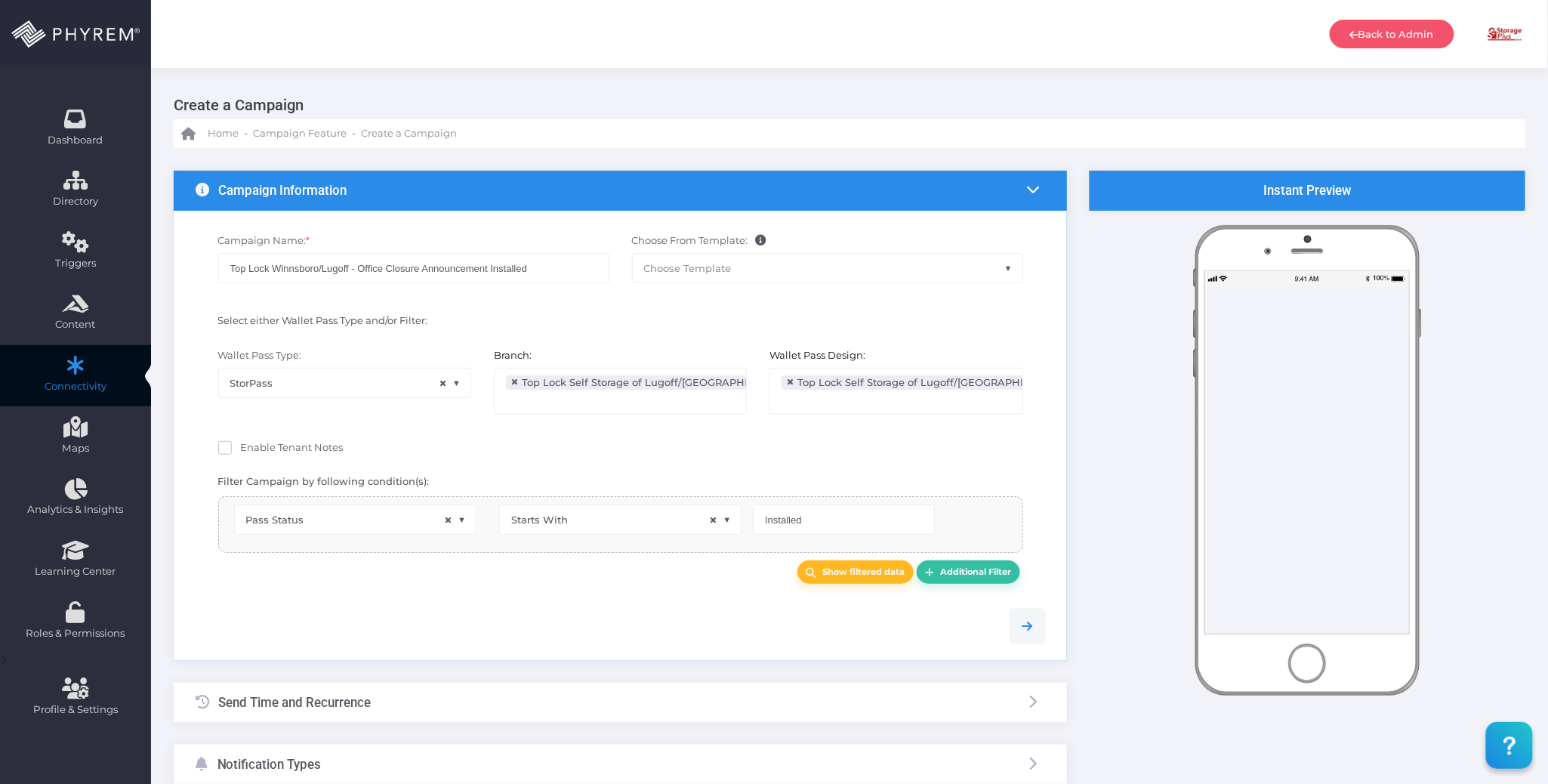
click at [622, 622] on div at bounding box center [621, 625] width 873 height 36
click at [965, 566] on link "Additional Filter" at bounding box center [968, 571] width 103 height 23
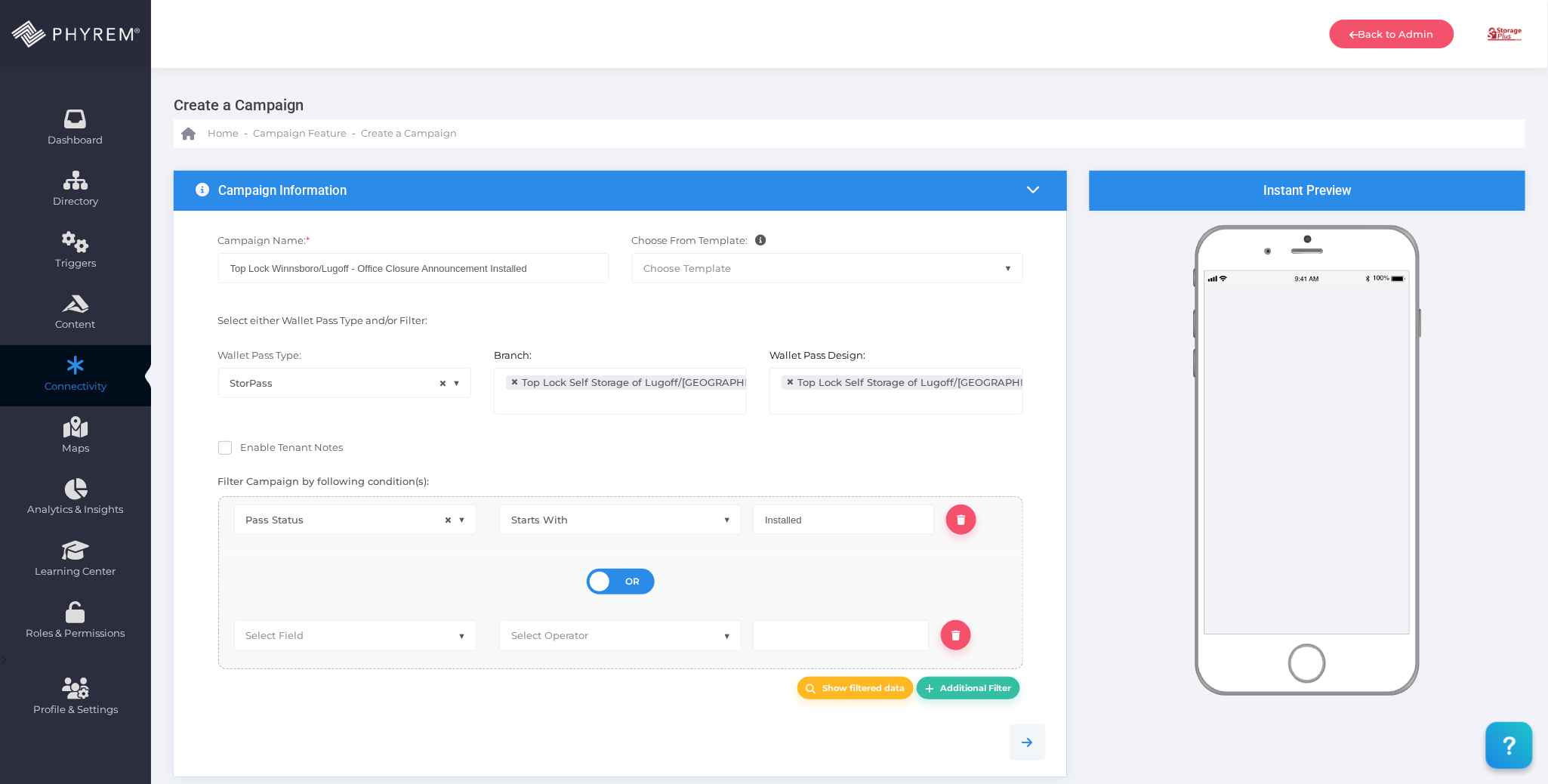
click at [642, 577] on div "OR AND" at bounding box center [621, 581] width 68 height 26
click at [0, 0] on input "OR AND" at bounding box center [0, 0] width 0 height 0
click at [403, 642] on span "Select Field" at bounding box center [355, 633] width 241 height 29
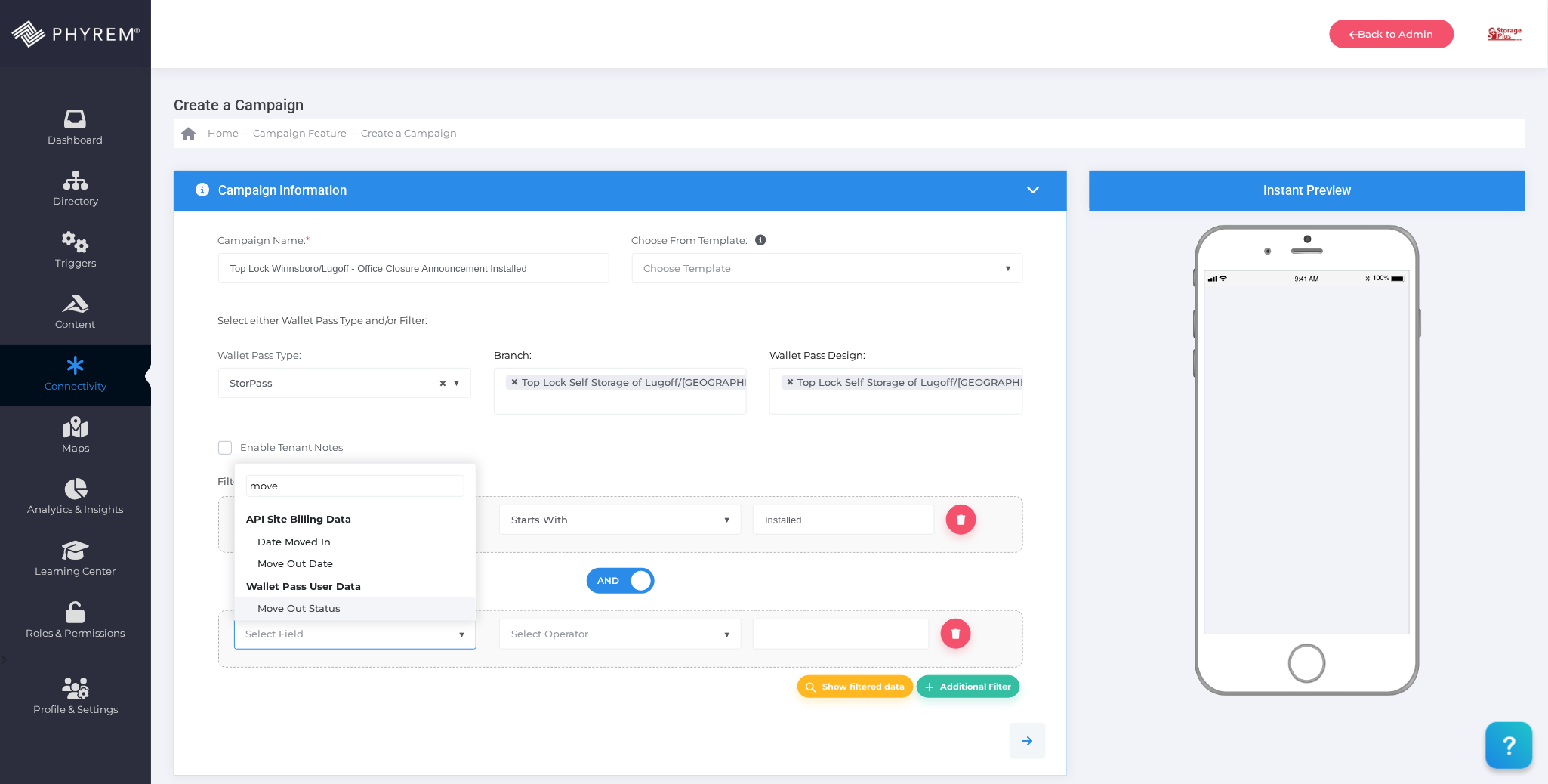
type input "move"
select select "pr_wallet_users.voided"
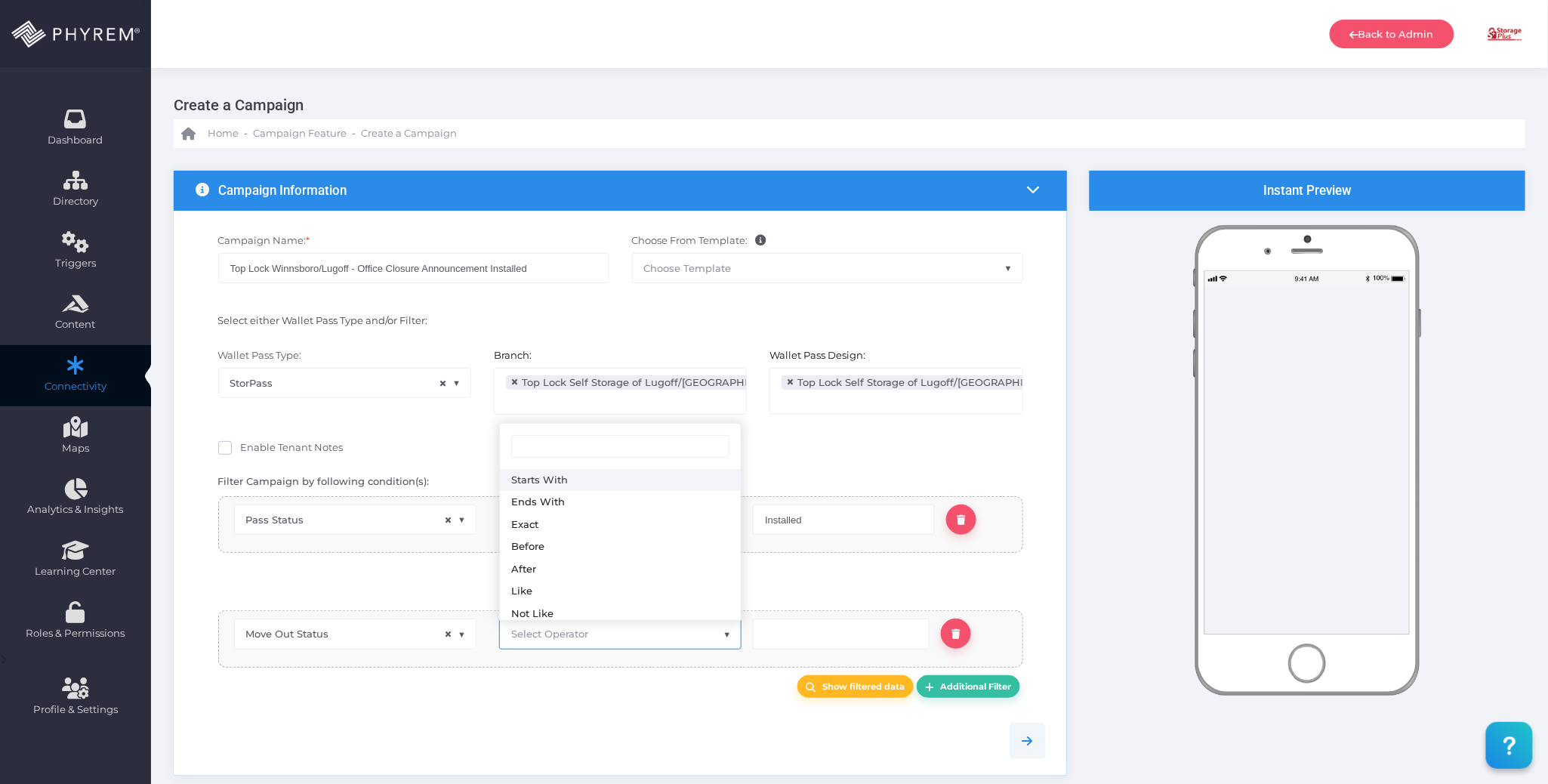
click at [564, 632] on span "Select Operator" at bounding box center [550, 633] width 77 height 12
type input "eq"
select select "equals"
drag, startPoint x: 772, startPoint y: 632, endPoint x: 764, endPoint y: 653, distance: 22.5
click at [772, 632] on input "text" at bounding box center [841, 633] width 177 height 30
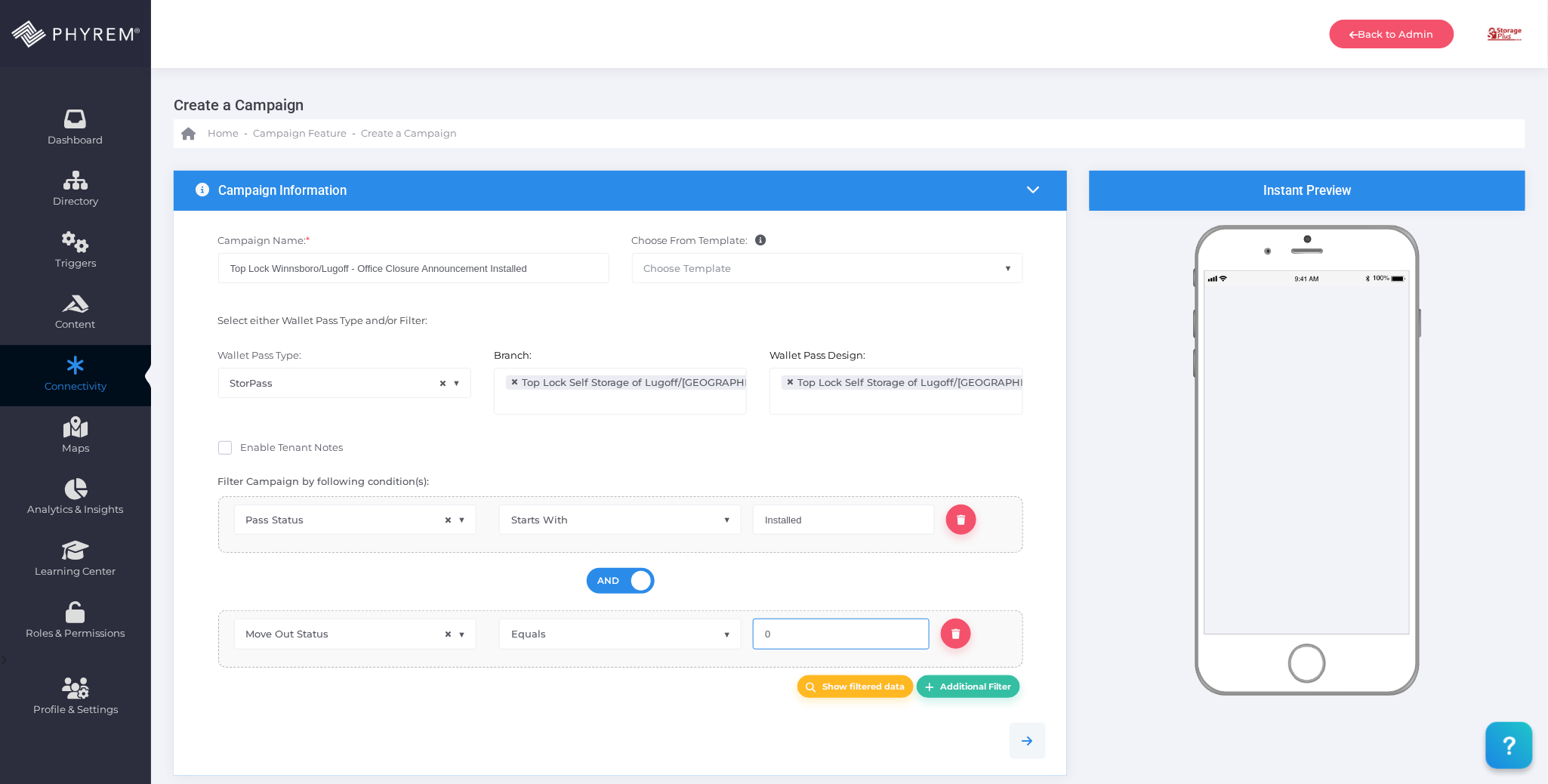
type input "0"
click at [615, 711] on div at bounding box center [621, 740] width 873 height 70
click at [826, 684] on b "Show filtered data" at bounding box center [863, 685] width 82 height 11
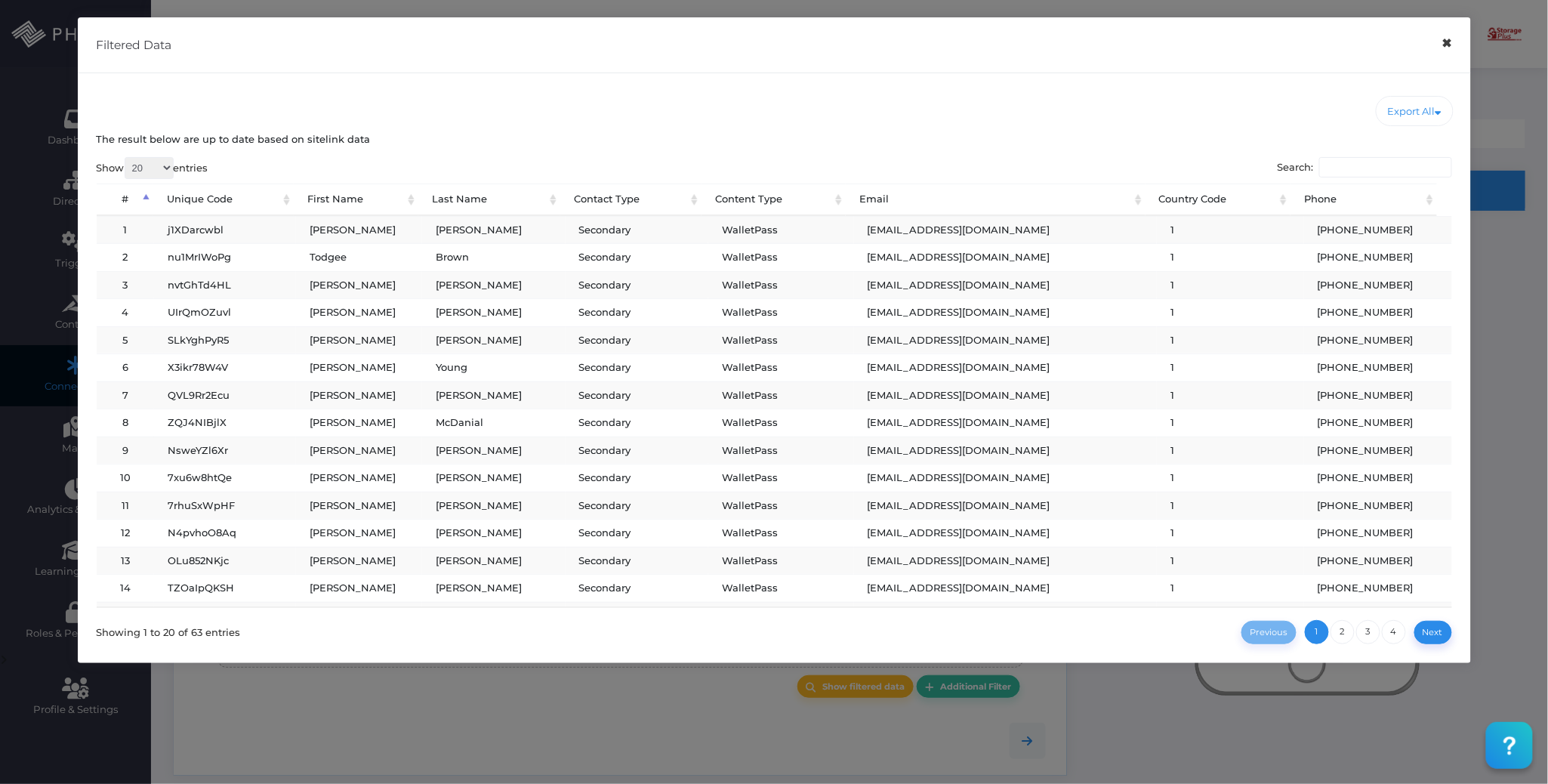
drag, startPoint x: 1444, startPoint y: 48, endPoint x: 1415, endPoint y: 73, distance: 38.3
click at [1444, 46] on button "×" at bounding box center [1446, 43] width 29 height 34
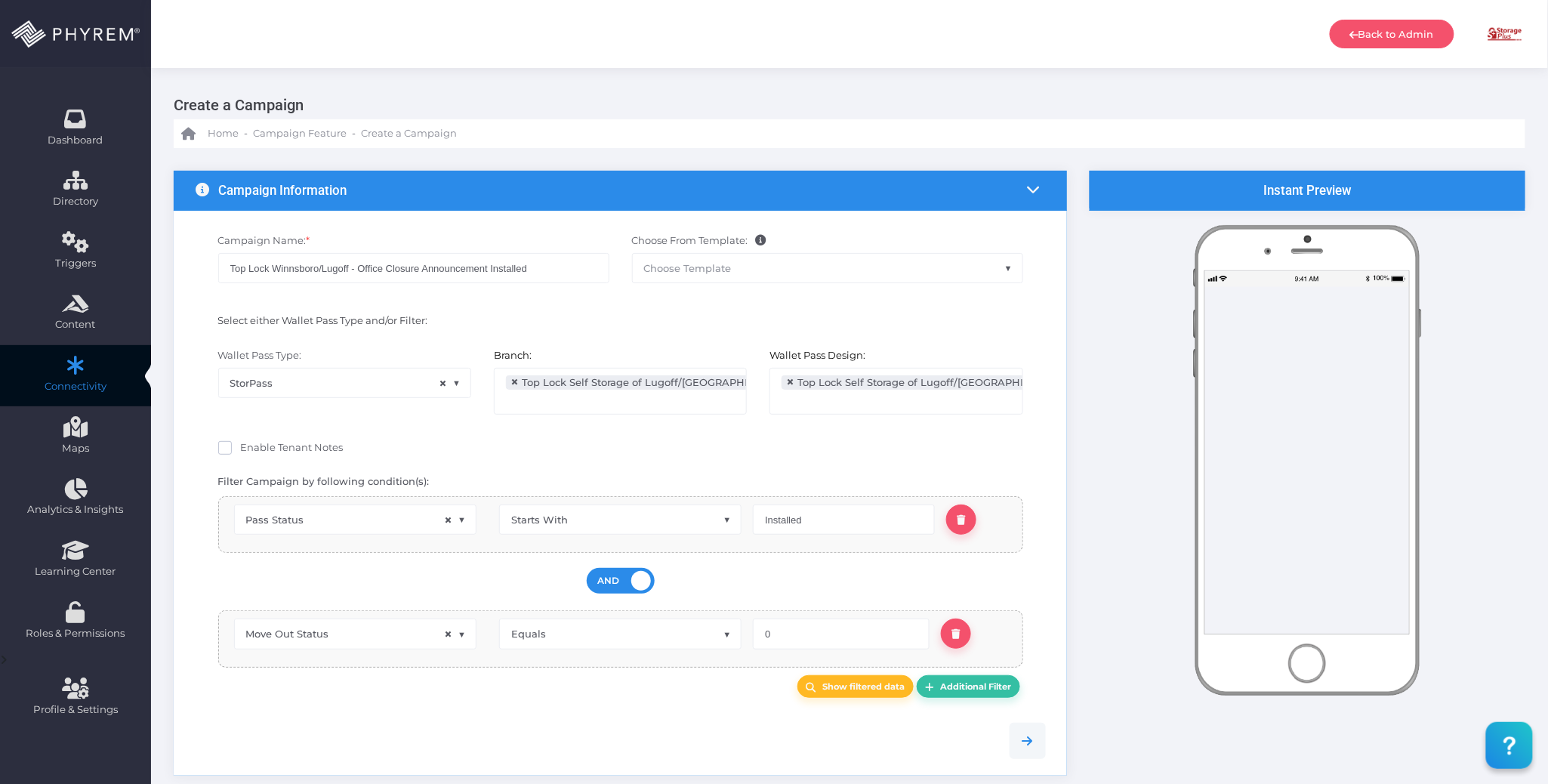
click at [661, 701] on div "Show filtered data Additional Filter" at bounding box center [621, 686] width 873 height 39
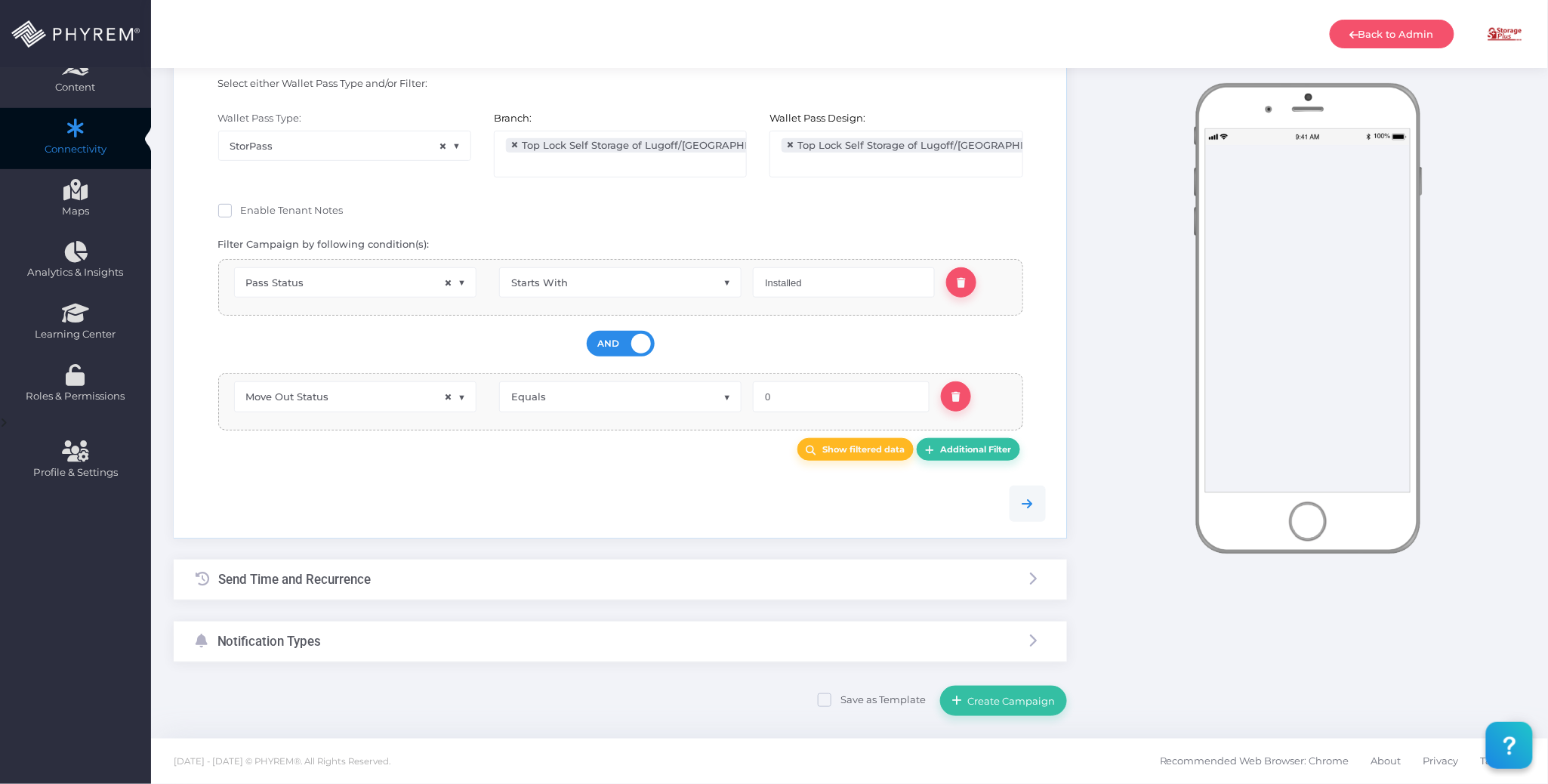
click at [538, 581] on div "Send Time and Recurrence" at bounding box center [621, 579] width 893 height 40
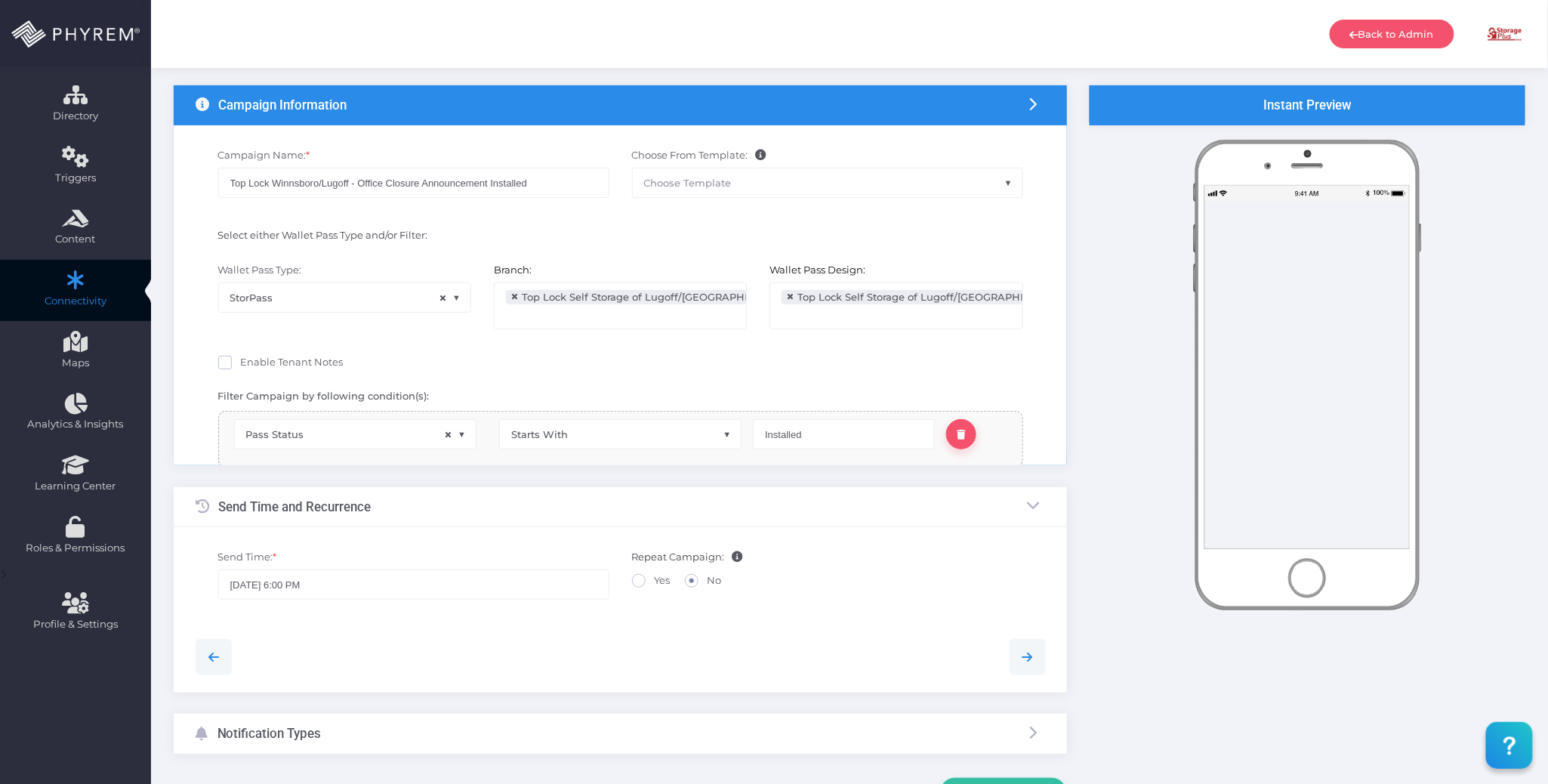
scroll to position [0, 0]
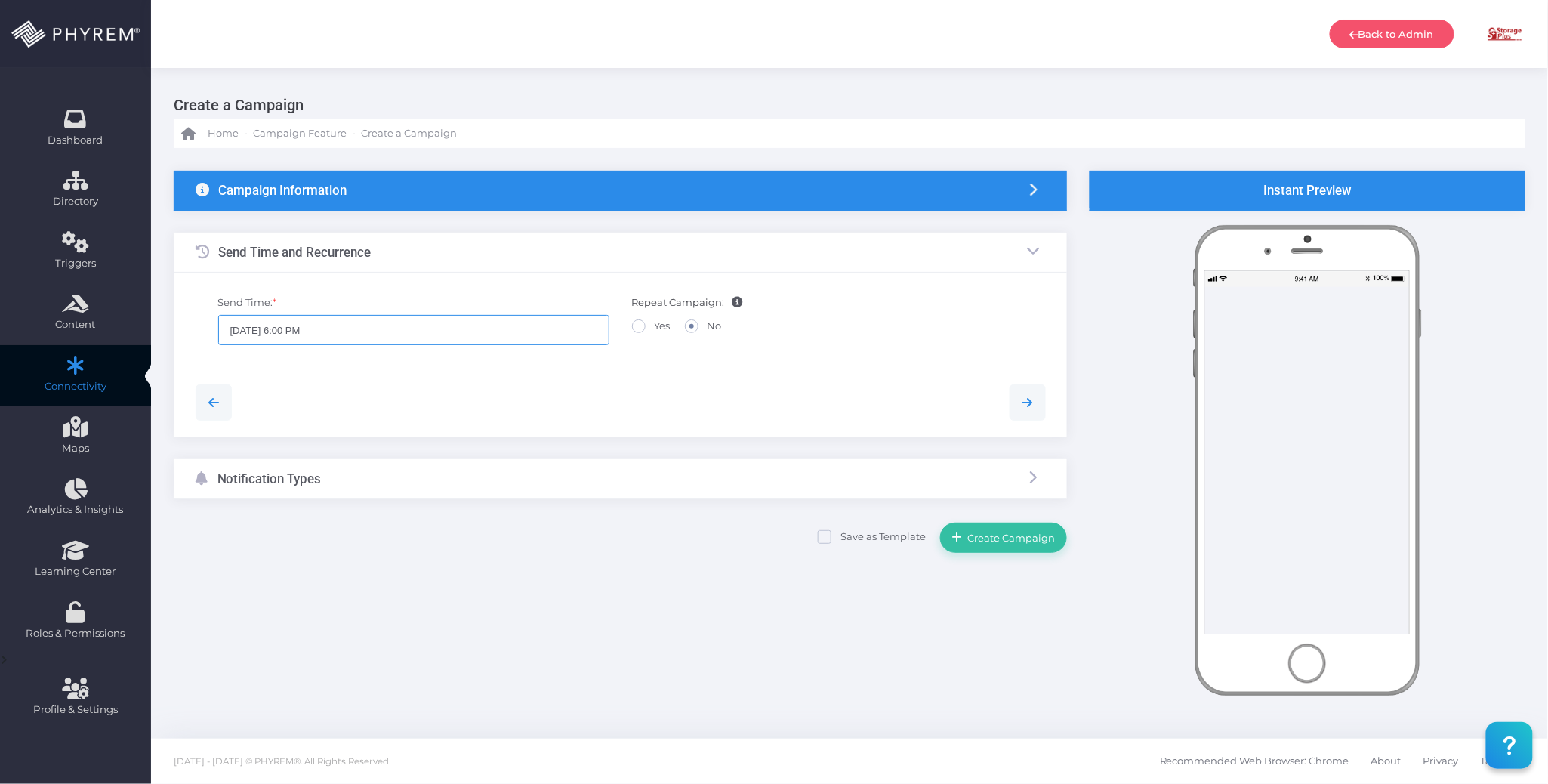
click at [487, 339] on input "08/14/2025 6:00 PM" at bounding box center [414, 330] width 392 height 30
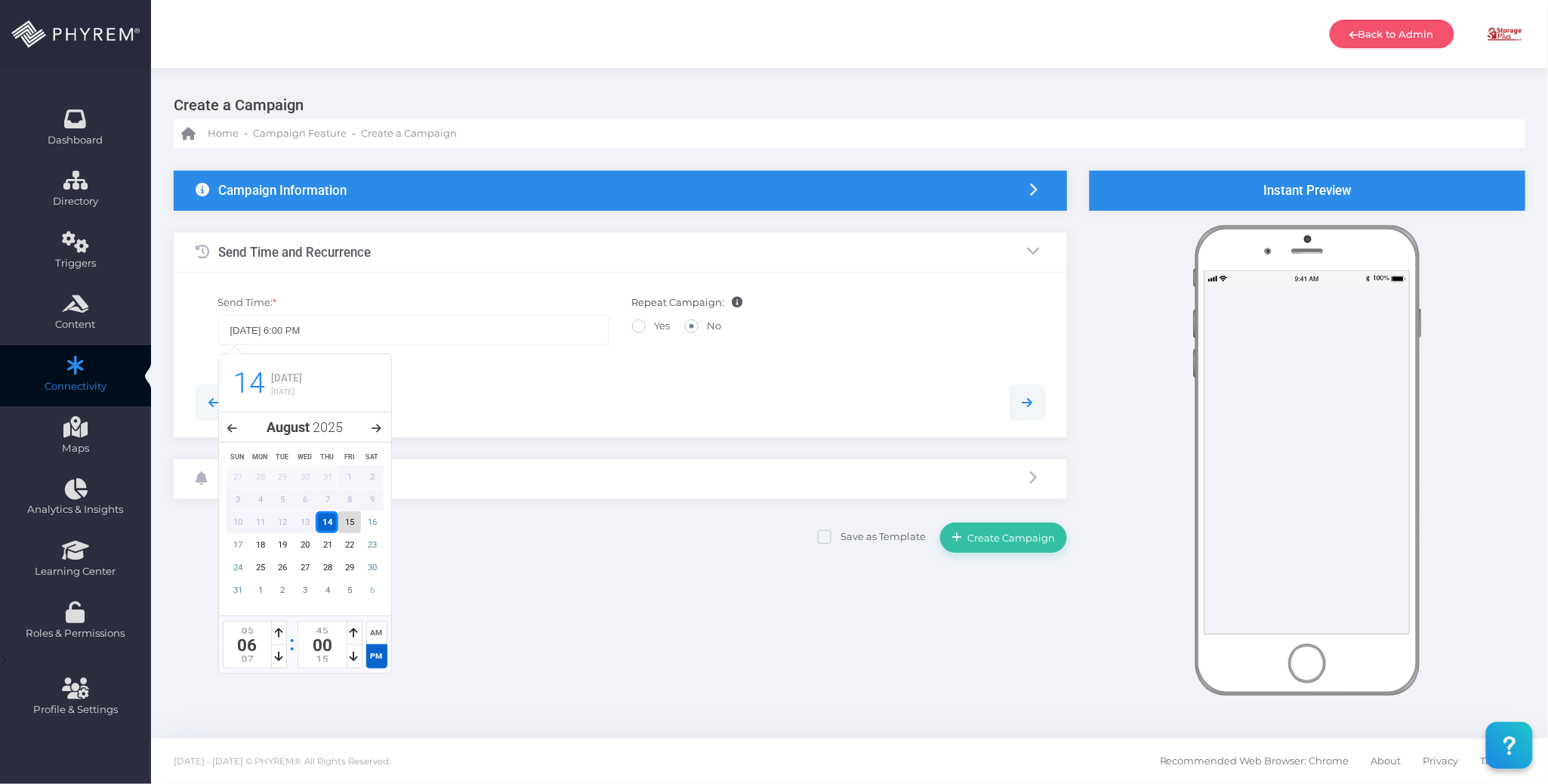
click at [349, 519] on div "15" at bounding box center [349, 522] width 22 height 22
click at [277, 636] on icon at bounding box center [278, 632] width 9 height 11
click at [371, 629] on div "AM" at bounding box center [377, 632] width 21 height 23
click at [271, 656] on div "04 05 06" at bounding box center [247, 644] width 49 height 47
click at [281, 655] on icon at bounding box center [278, 655] width 9 height 11
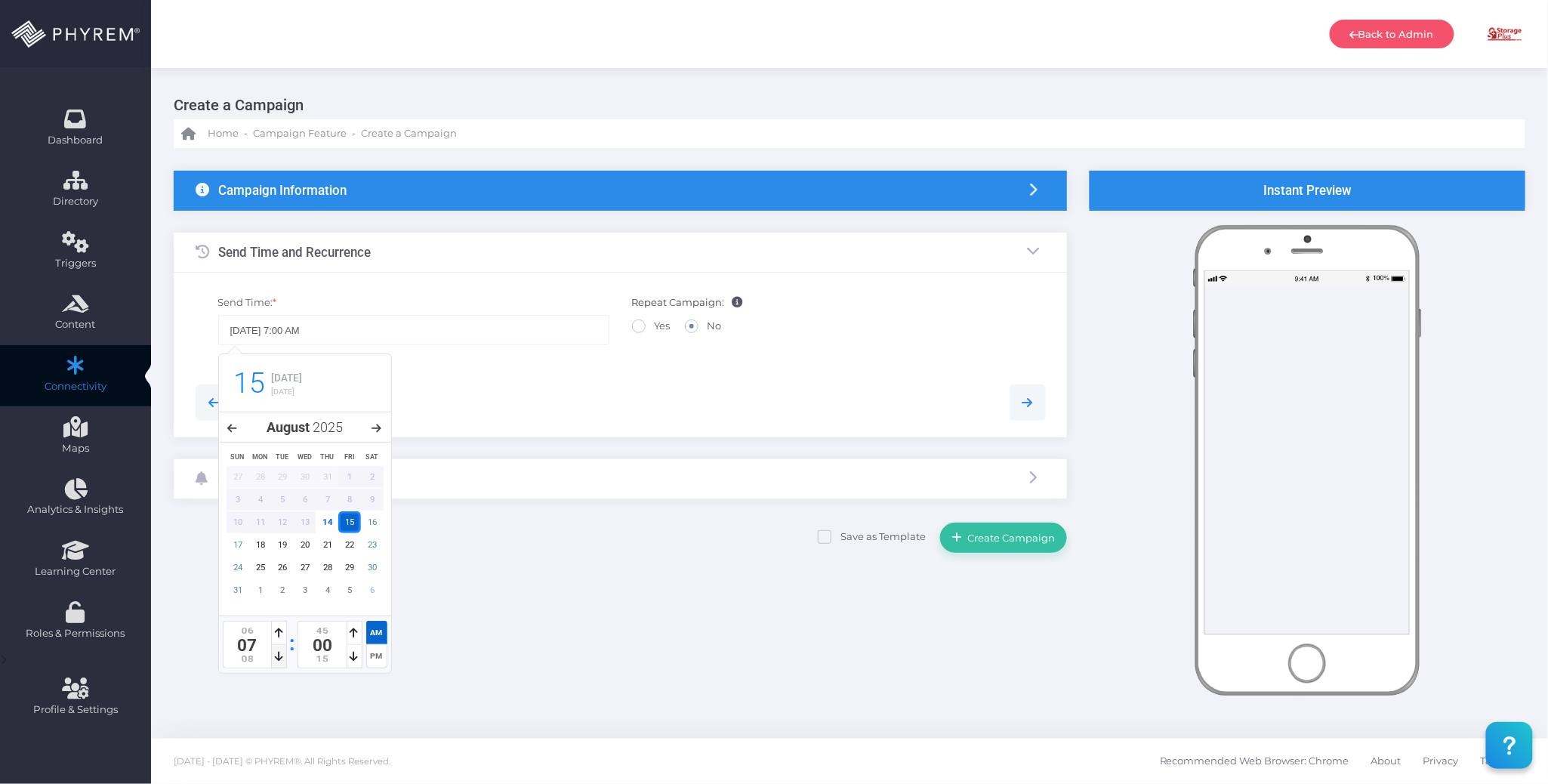
click at [281, 655] on icon at bounding box center [278, 655] width 9 height 11
click at [280, 656] on icon at bounding box center [278, 655] width 9 height 11
type input "08/15/2025 11:00 AM"
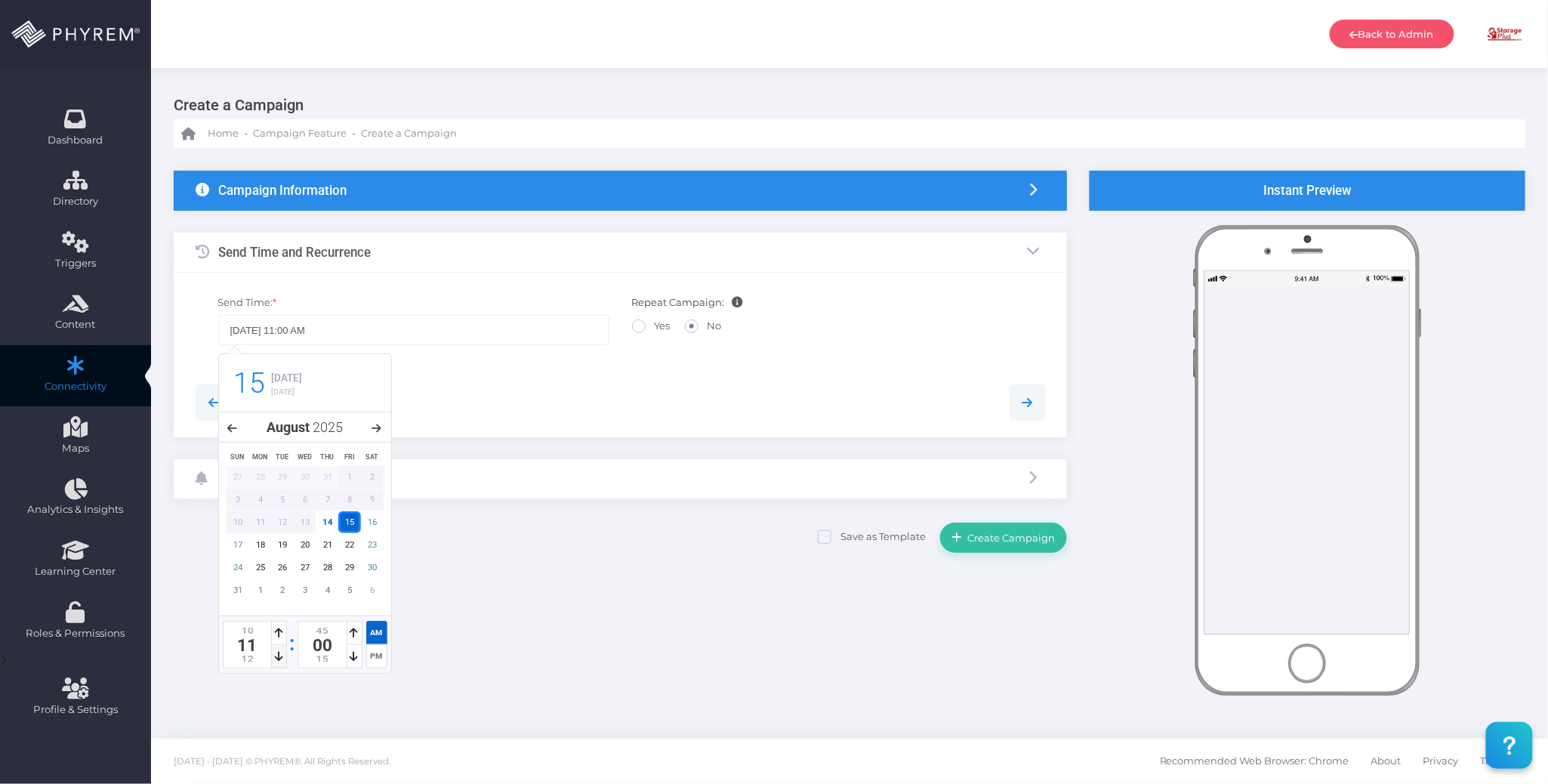
click at [280, 656] on icon at bounding box center [278, 655] width 9 height 11
click at [541, 553] on div "Save as Template Create Campaign" at bounding box center [621, 537] width 893 height 33
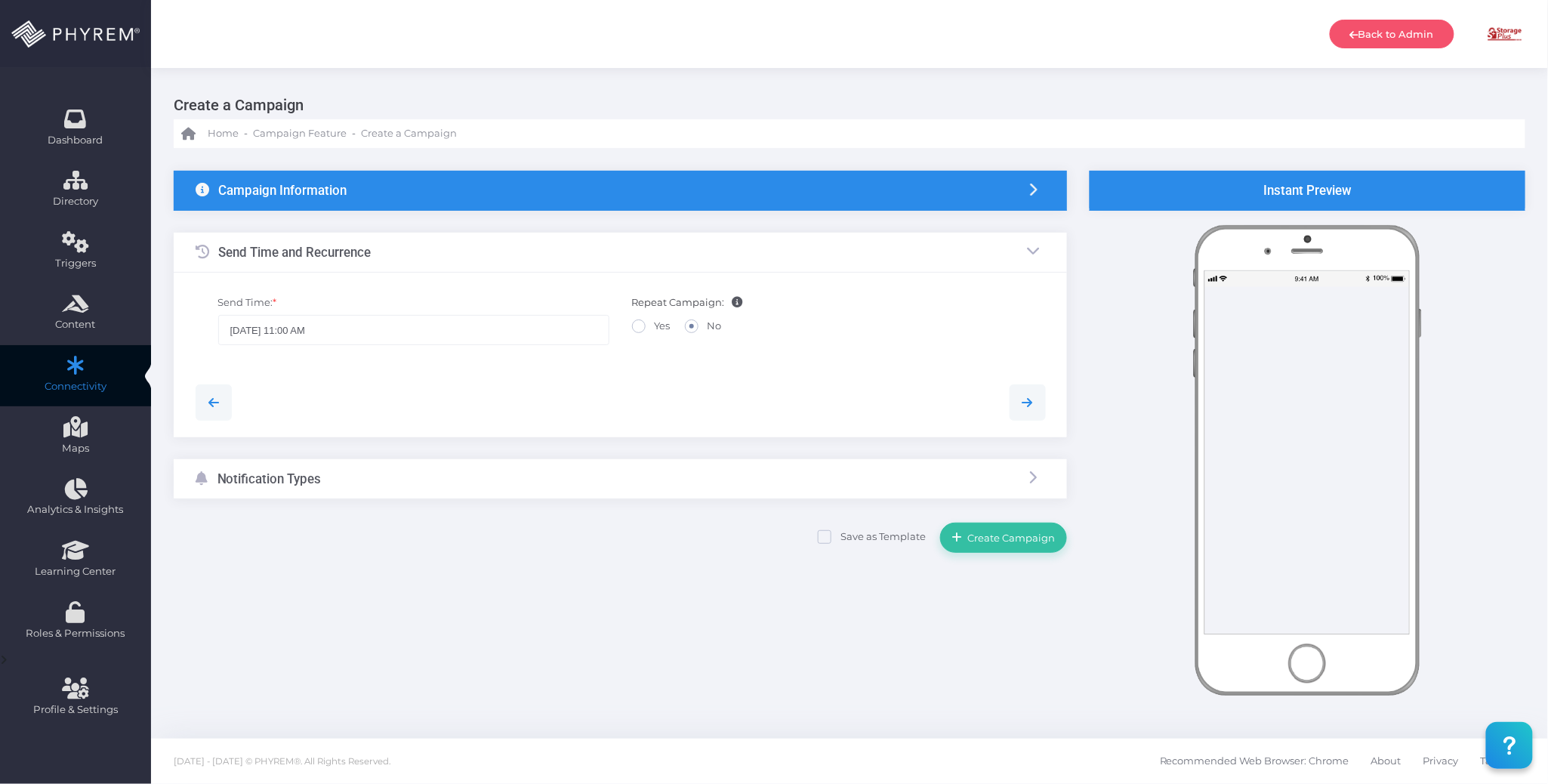
click at [513, 475] on div "Notification Types" at bounding box center [621, 479] width 893 height 40
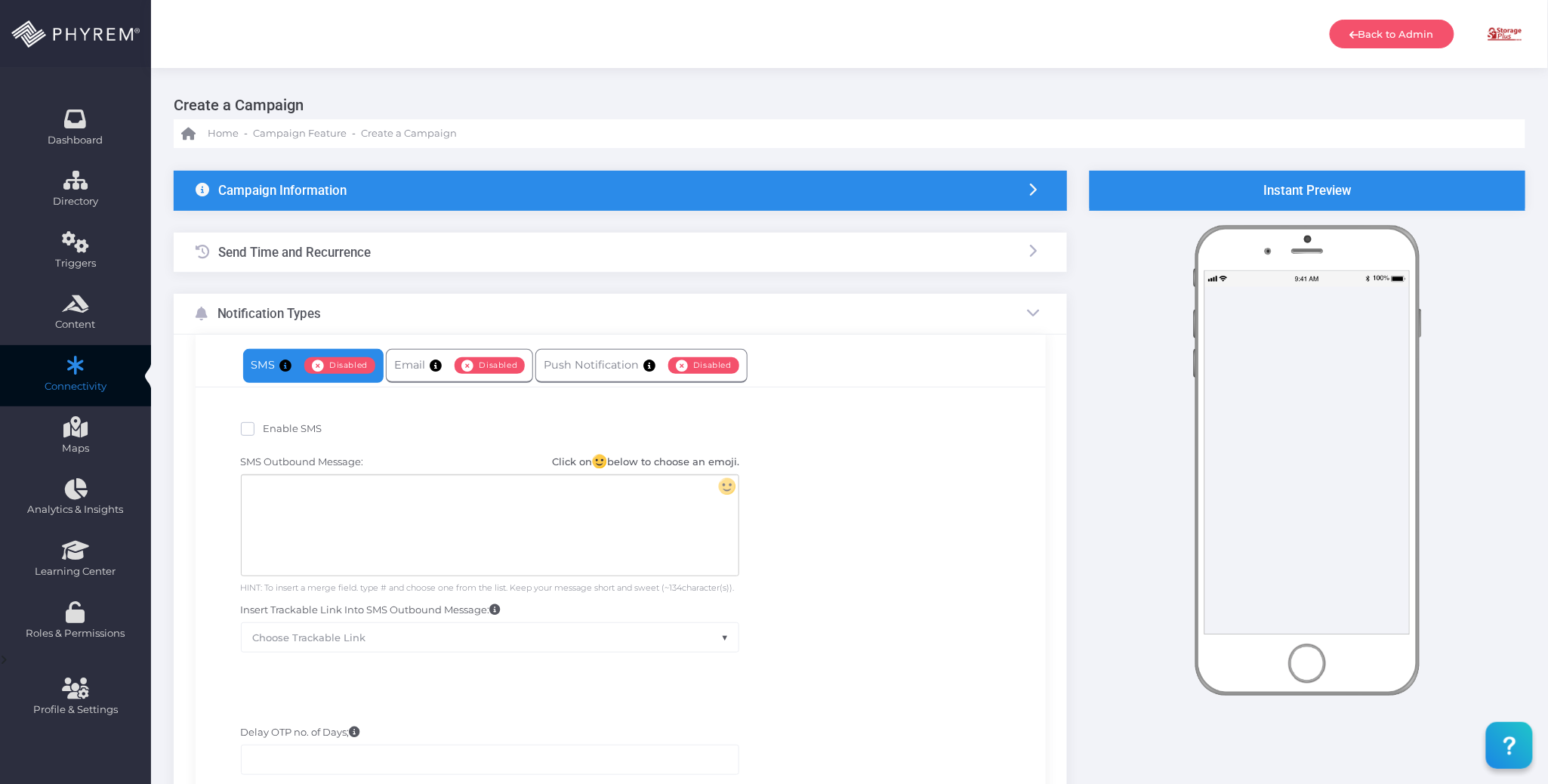
click at [309, 430] on span "Enable SMS" at bounding box center [293, 428] width 59 height 12
click at [274, 430] on input "Enable SMS" at bounding box center [269, 426] width 10 height 10
checkbox input "true"
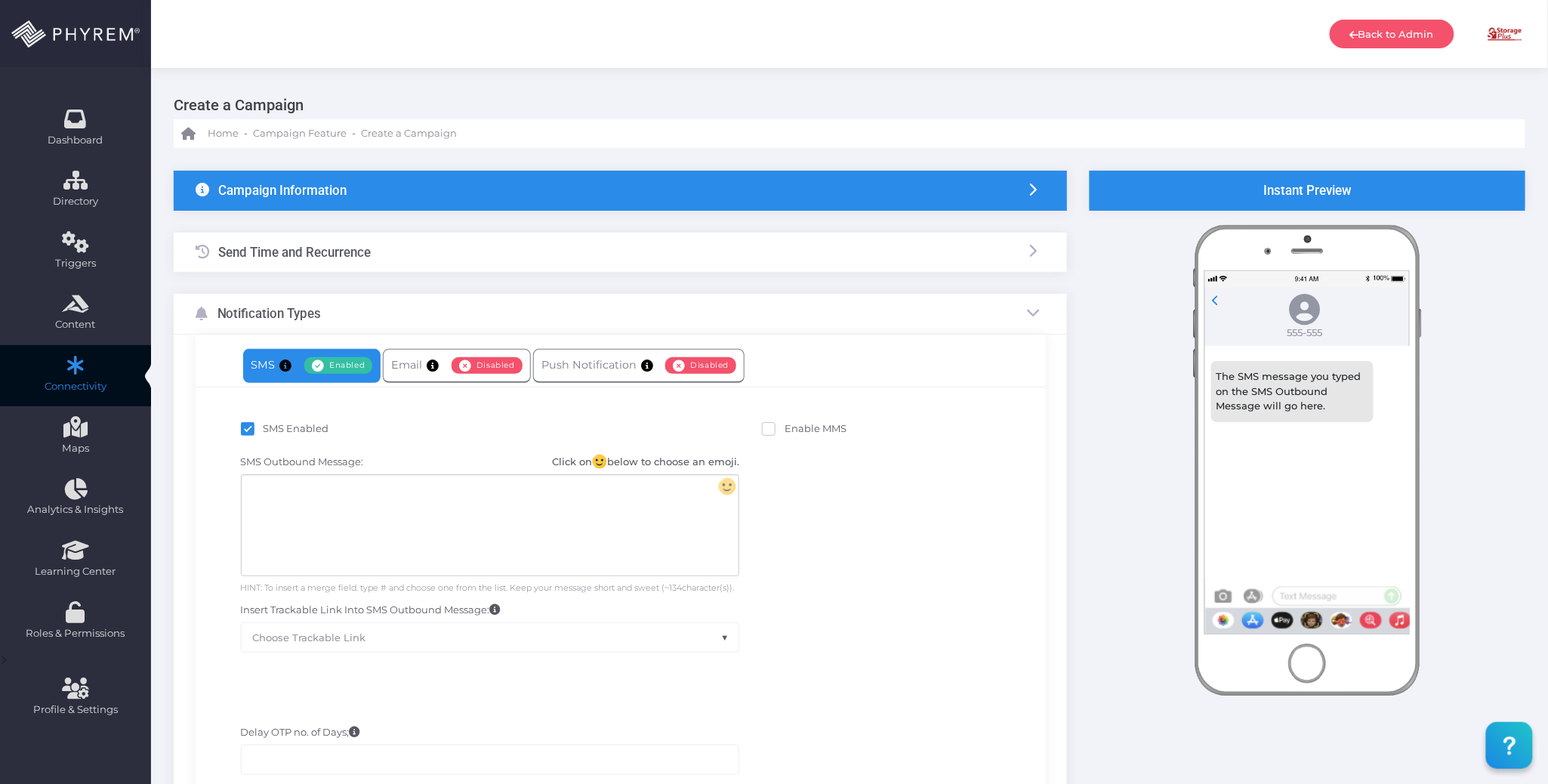
click at [418, 518] on div at bounding box center [490, 525] width 497 height 101
click at [350, 495] on div "To enrich screen reader interactions, please activate Accessibility in Grammarl…" at bounding box center [490, 525] width 497 height 101
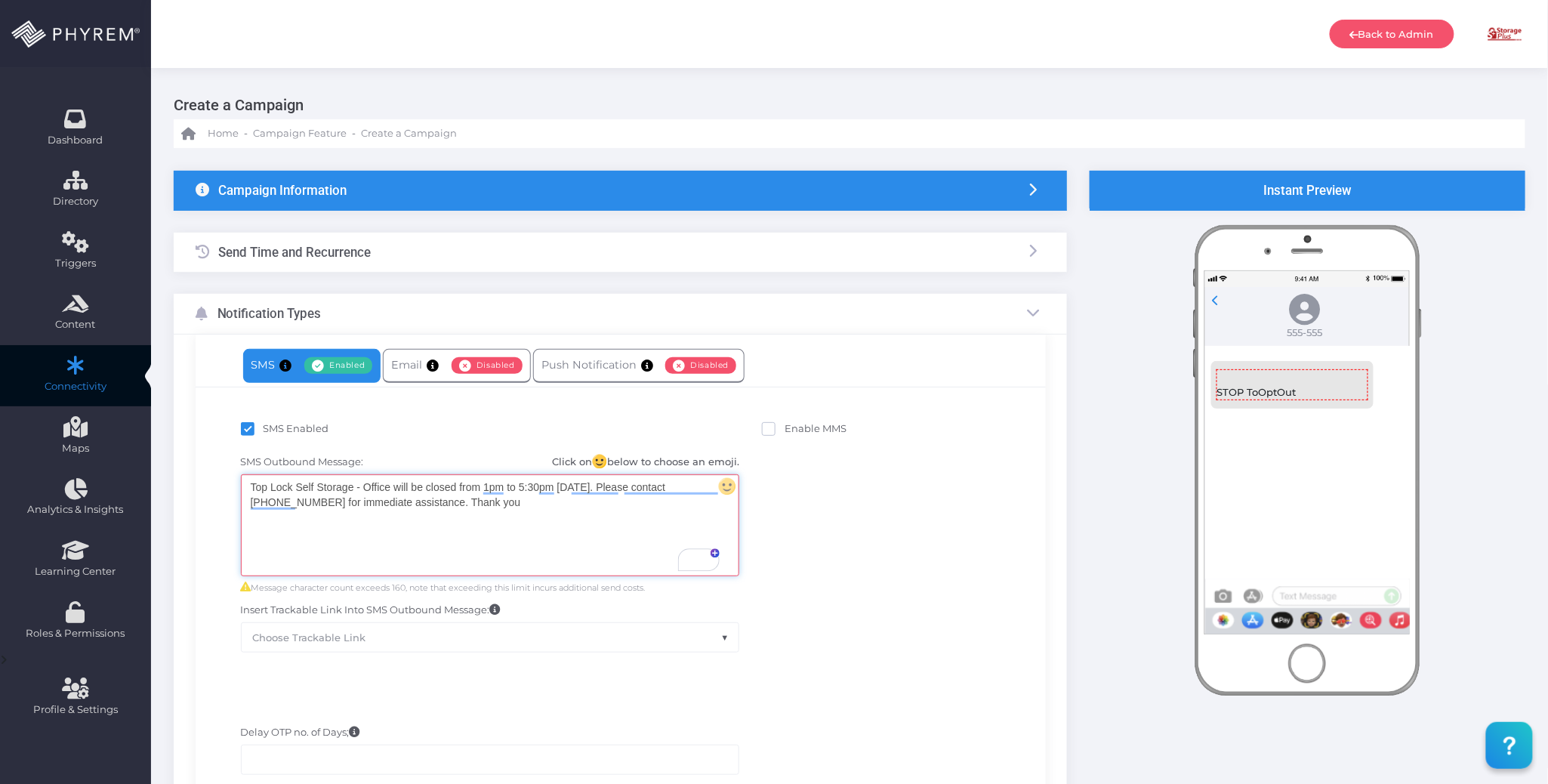
click at [364, 487] on div "Top Lock Self Storage - Office will be closed from 1pm to 5:30pm on 8/15/2025. …" at bounding box center [490, 525] width 497 height 101
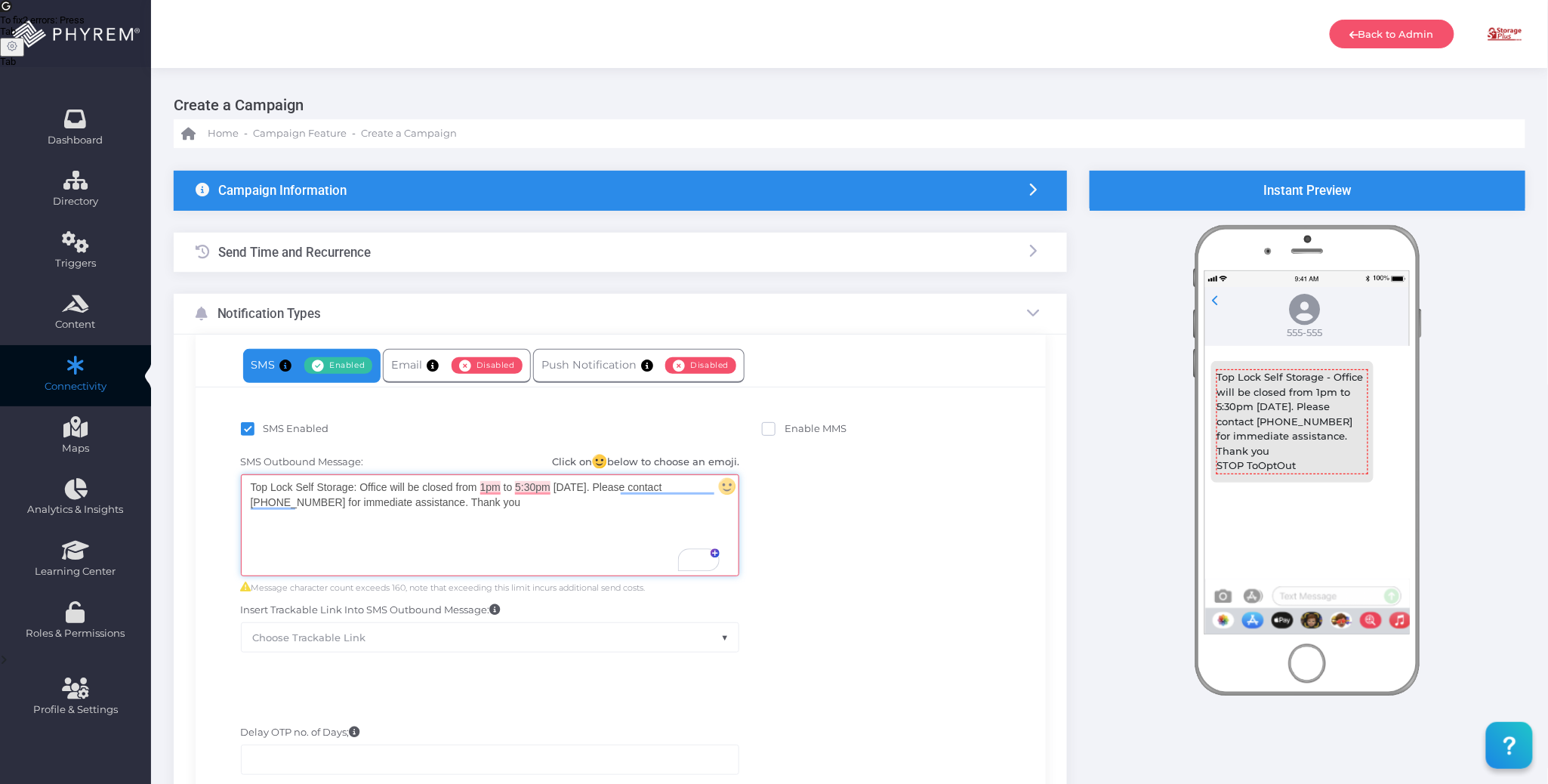
click at [553, 550] on div "Top Lock Self Storage: Office will be closed from 1pm to 5:30pm on 8/15/2025. P…" at bounding box center [490, 525] width 497 height 101
click at [852, 520] on div "SMS Outbound Message: Click on below to choose an emoji. Top Lock Self Storage:…" at bounding box center [621, 553] width 828 height 213
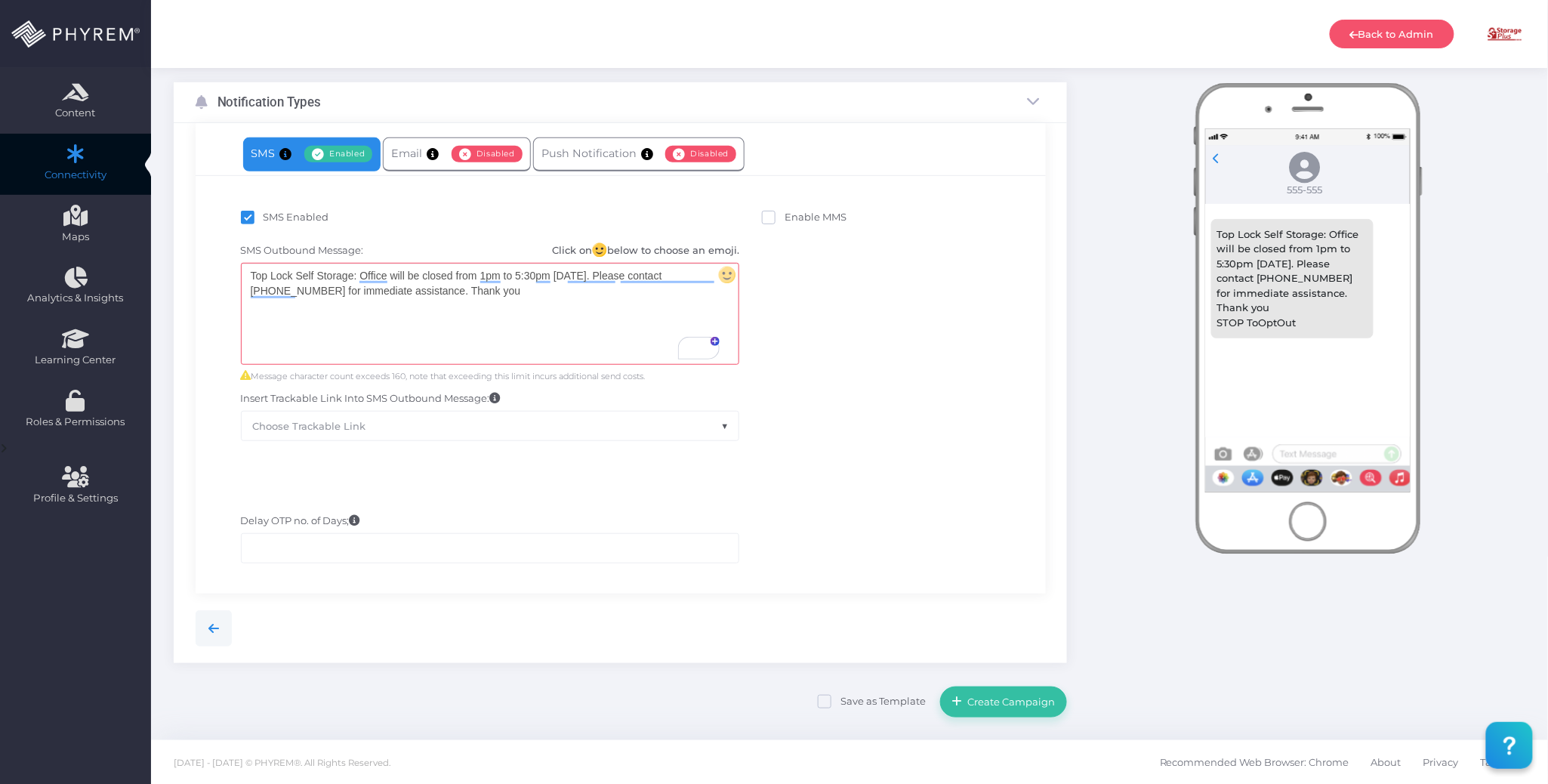
scroll to position [215, 0]
click at [1021, 713] on button "Create Campaign" at bounding box center [1003, 699] width 127 height 30
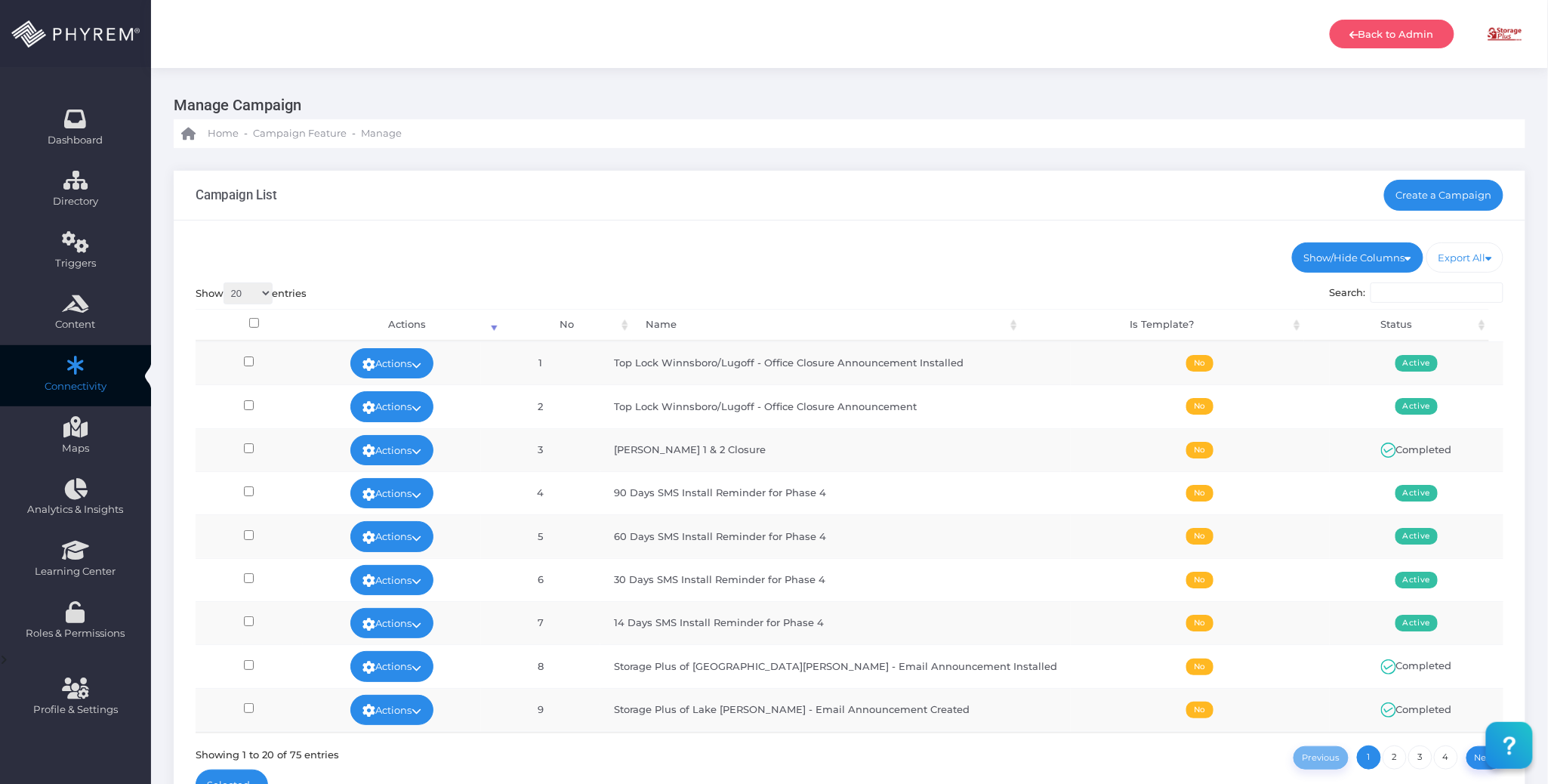
click at [807, 237] on div "Show/Hide Columns No Name Is Template? Status DONE" at bounding box center [850, 524] width 1352 height 608
drag, startPoint x: 759, startPoint y: 453, endPoint x: 626, endPoint y: 453, distance: 133.0
click at [626, 453] on tr "Actions View Delete Run Test View Stats 3 Dillon 1 & 2 Closure No Completed" at bounding box center [849, 450] width 1308 height 44
click at [793, 468] on td "Dillon 1 & 2 Closure" at bounding box center [835, 450] width 471 height 44
click at [912, 282] on div "Show 20 100 300 500 1,000 entries Search: Processing... Actions No Name Is Temp…" at bounding box center [849, 526] width 1308 height 487
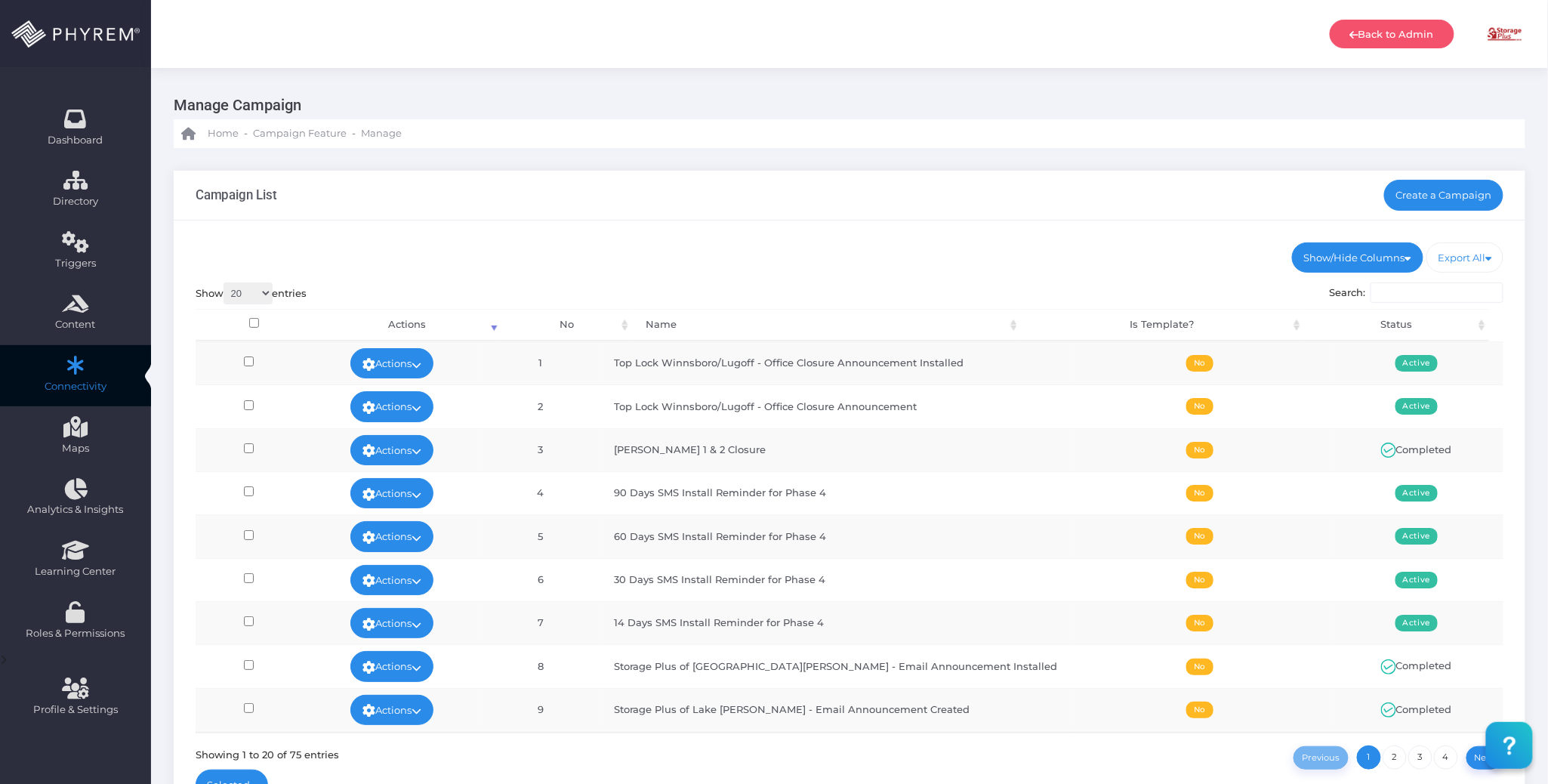
click at [891, 463] on td "Dillon 1 & 2 Closure" at bounding box center [835, 450] width 471 height 44
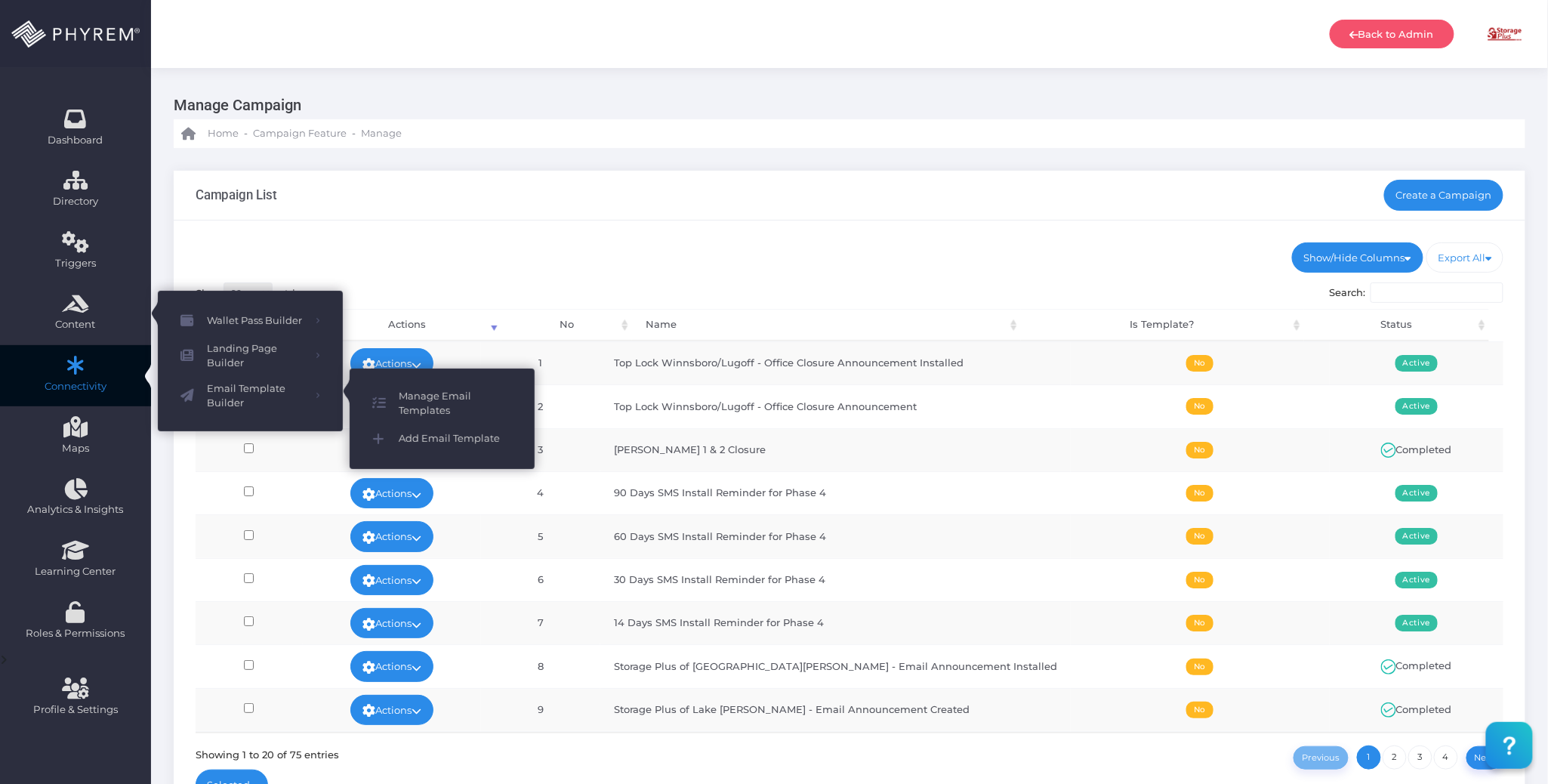
drag, startPoint x: 415, startPoint y: 392, endPoint x: 457, endPoint y: 390, distance: 42.0
click at [417, 392] on span "Manage Email Templates" at bounding box center [454, 403] width 113 height 29
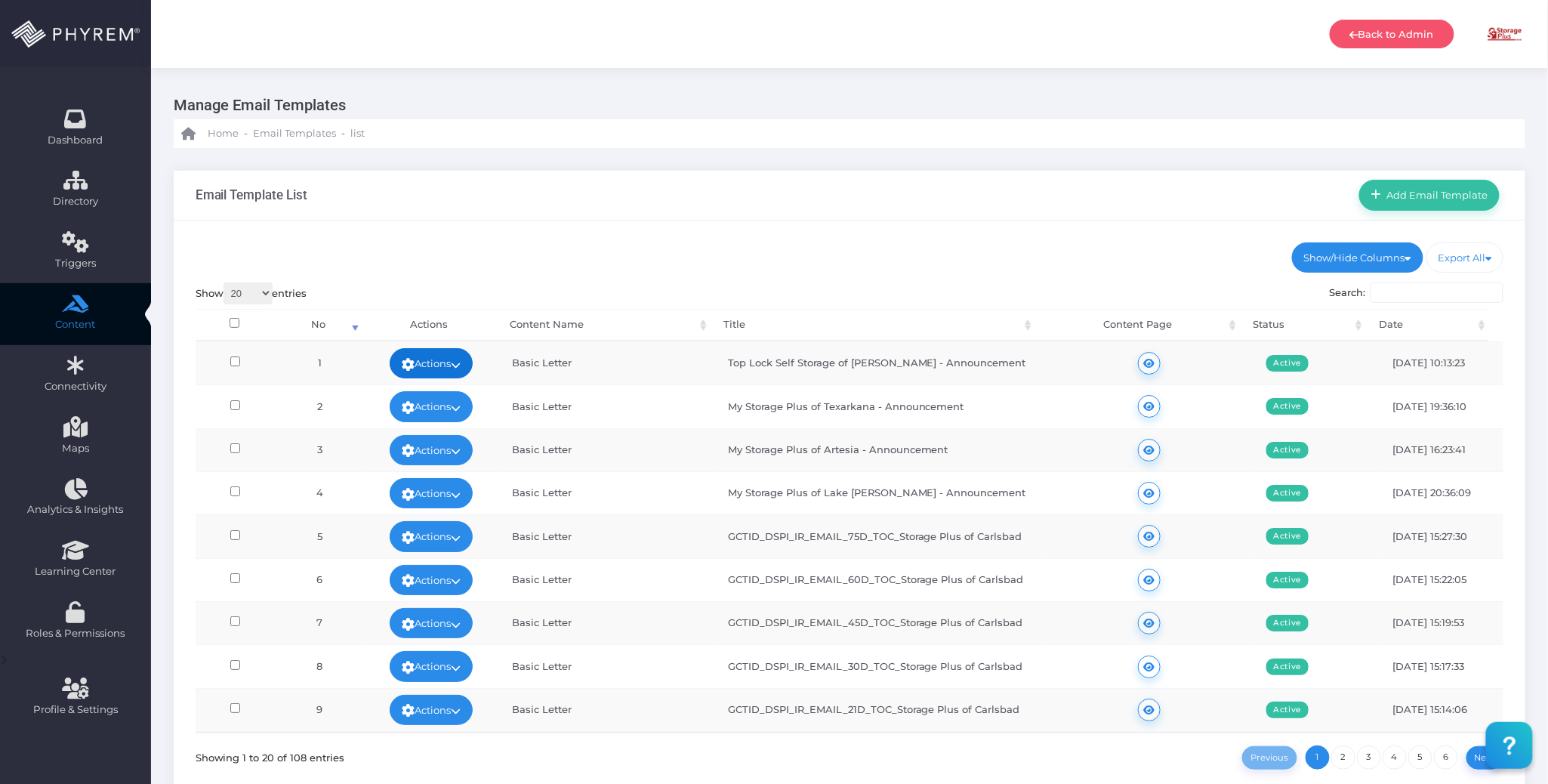
click at [449, 363] on link "Actions" at bounding box center [431, 363] width 83 height 30
click at [435, 401] on link "Edit" at bounding box center [426, 398] width 99 height 29
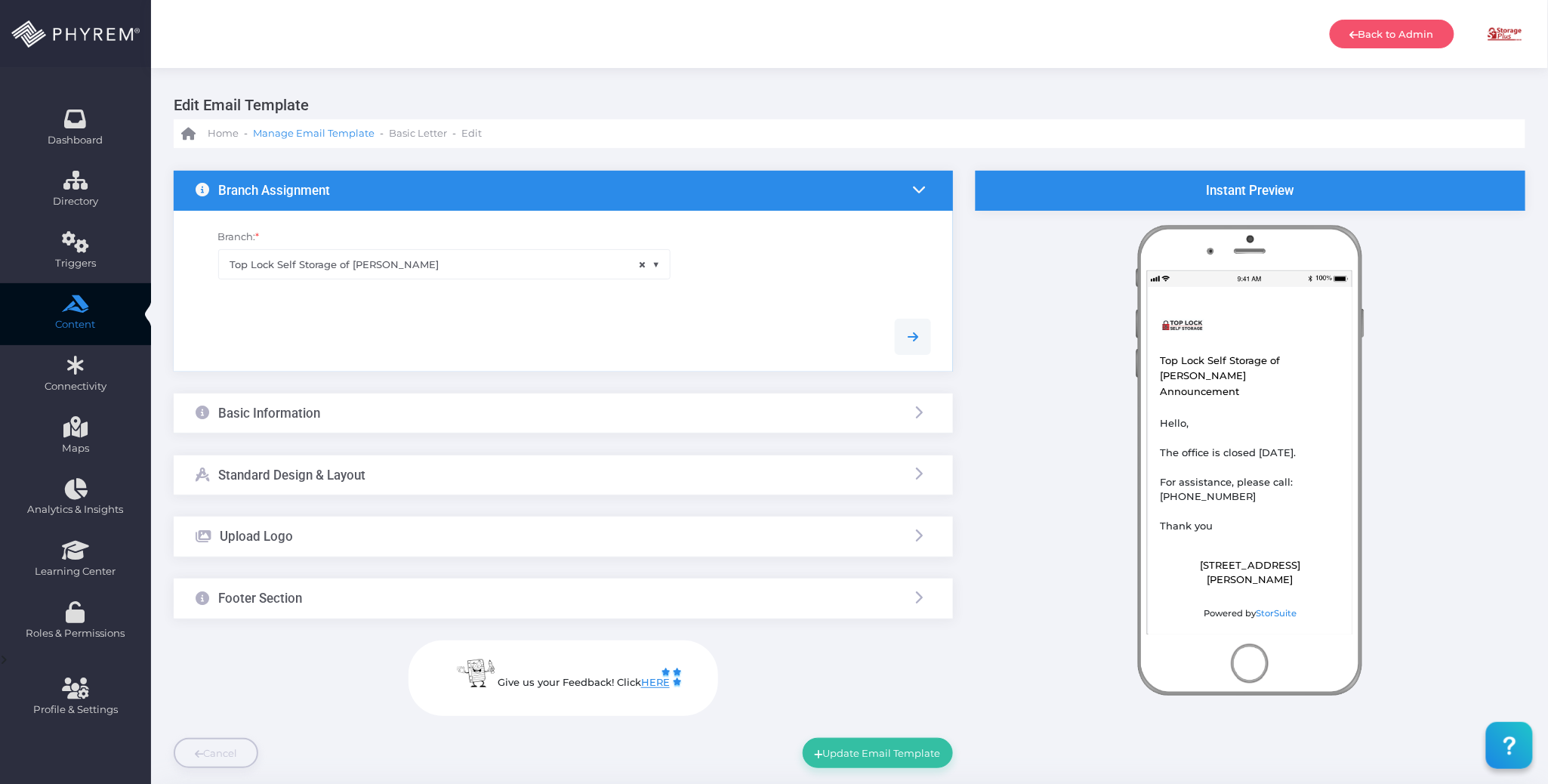
click at [333, 137] on span "Manage Email Template" at bounding box center [314, 133] width 122 height 15
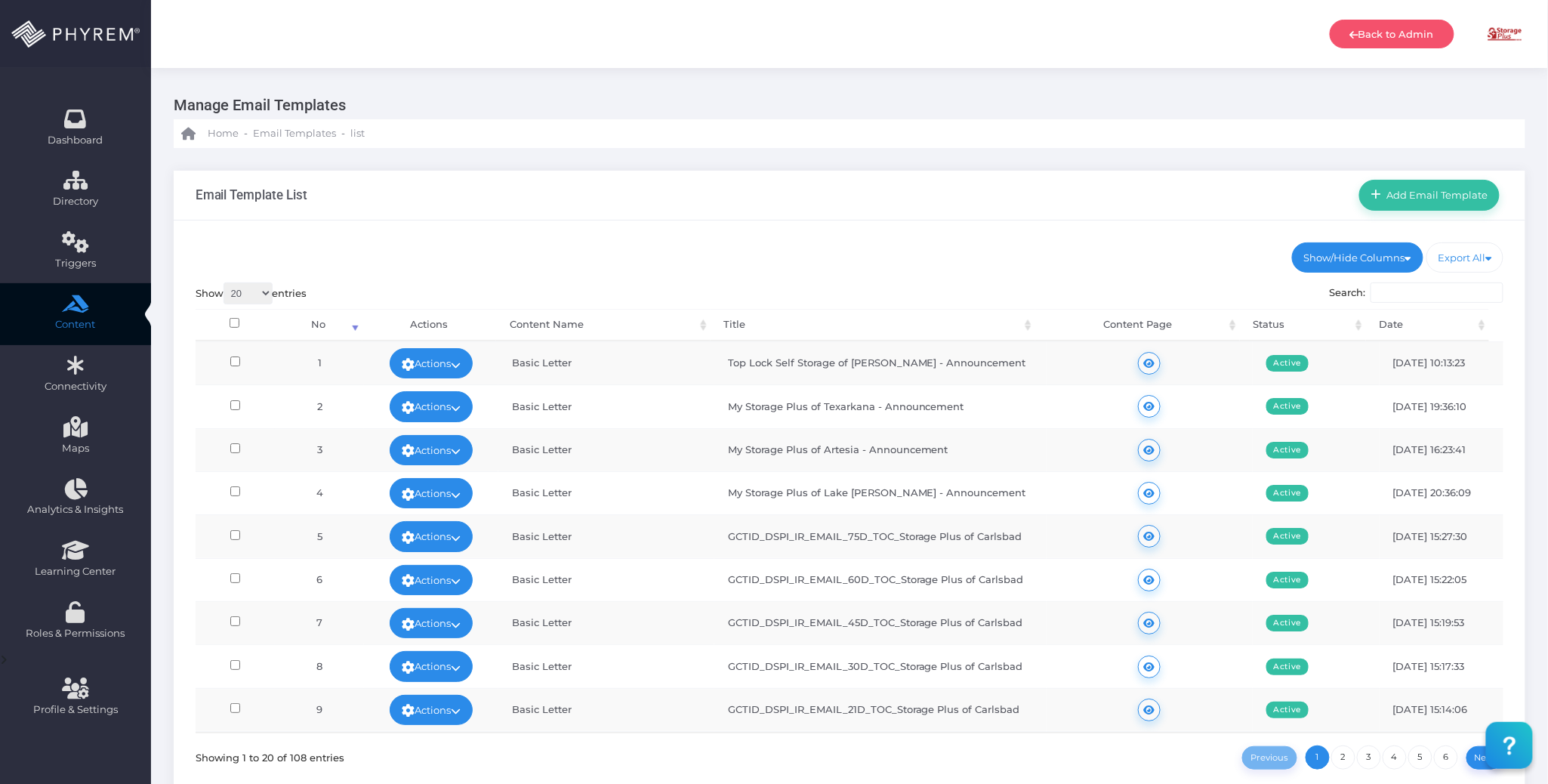
click at [836, 275] on div "Show/Hide Columns No Title" at bounding box center [850, 524] width 1352 height 608
click at [1419, 181] on link "Add Email Template" at bounding box center [1429, 194] width 140 height 30
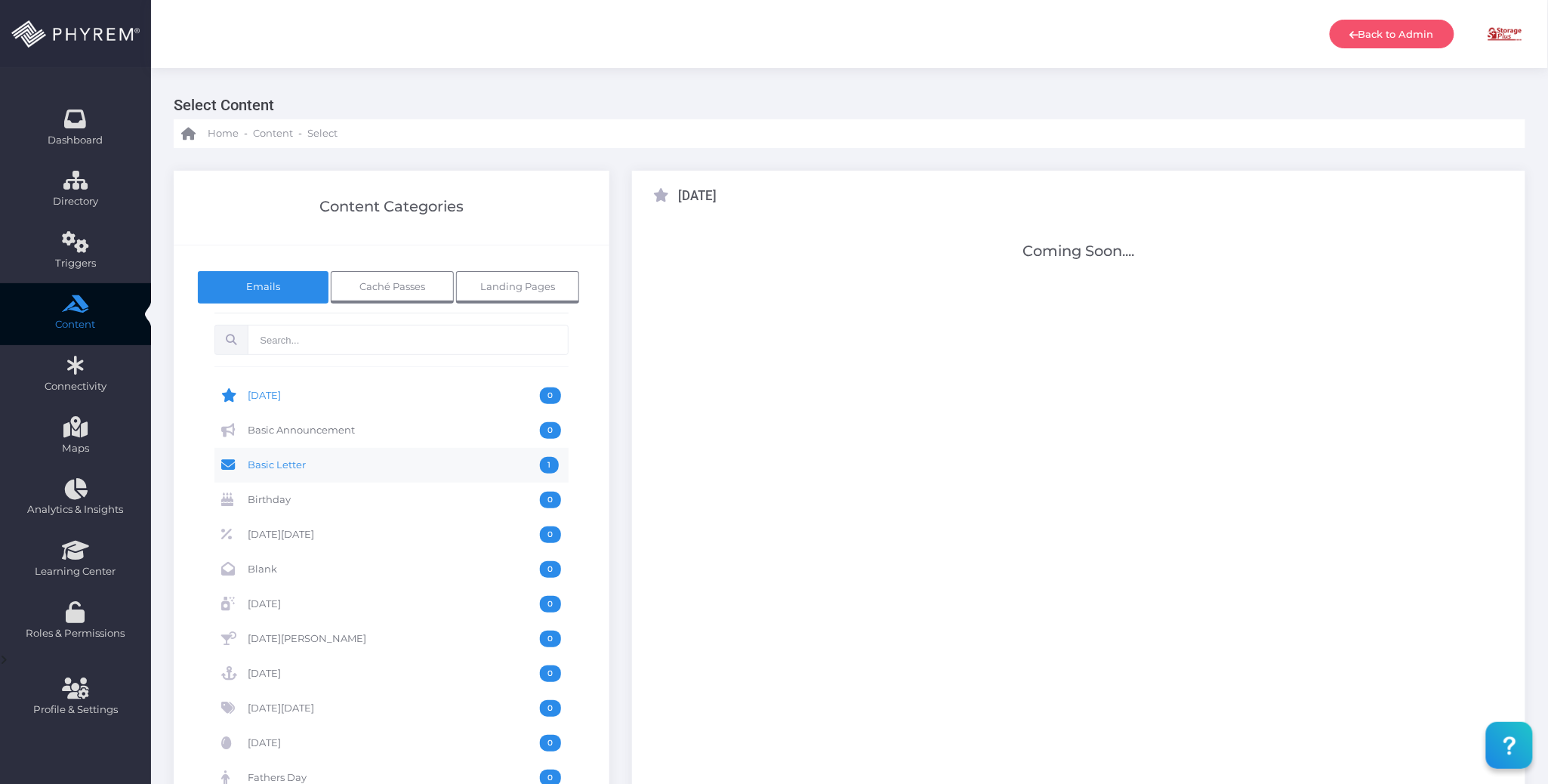
click at [320, 460] on span "Basic Letter" at bounding box center [394, 464] width 292 height 16
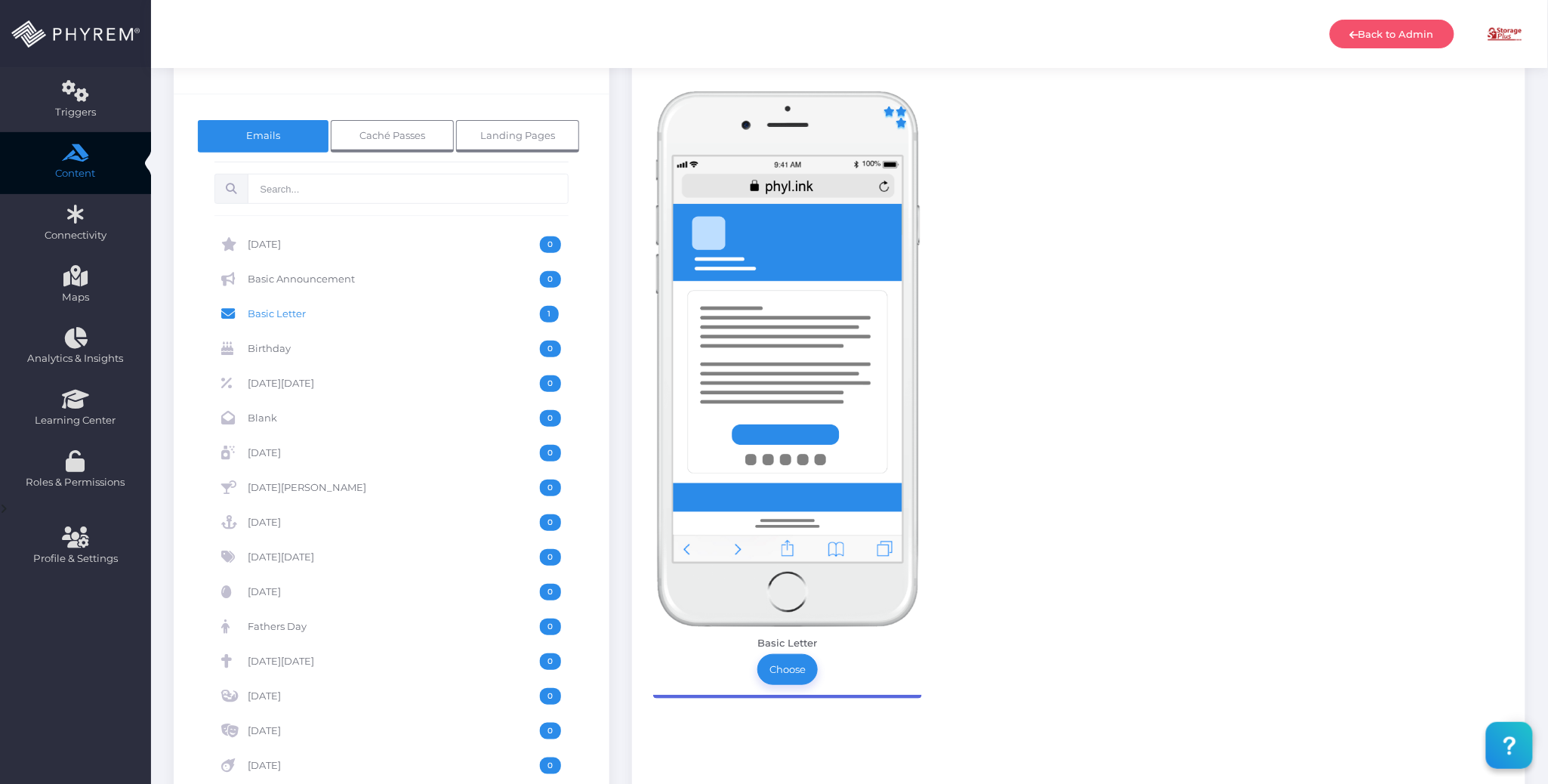
scroll to position [402, 0]
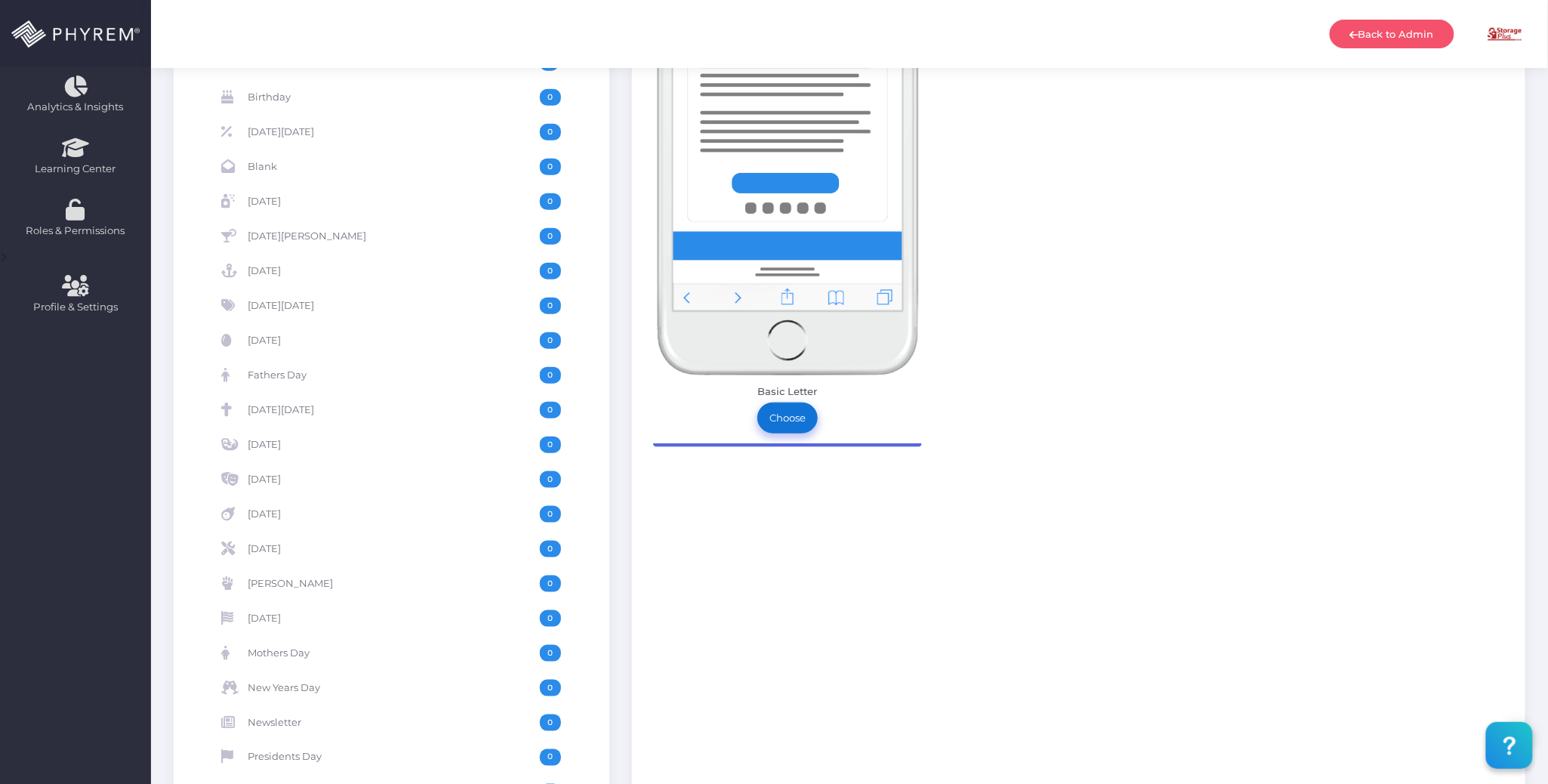
click at [793, 414] on link "Choose" at bounding box center [787, 417] width 60 height 30
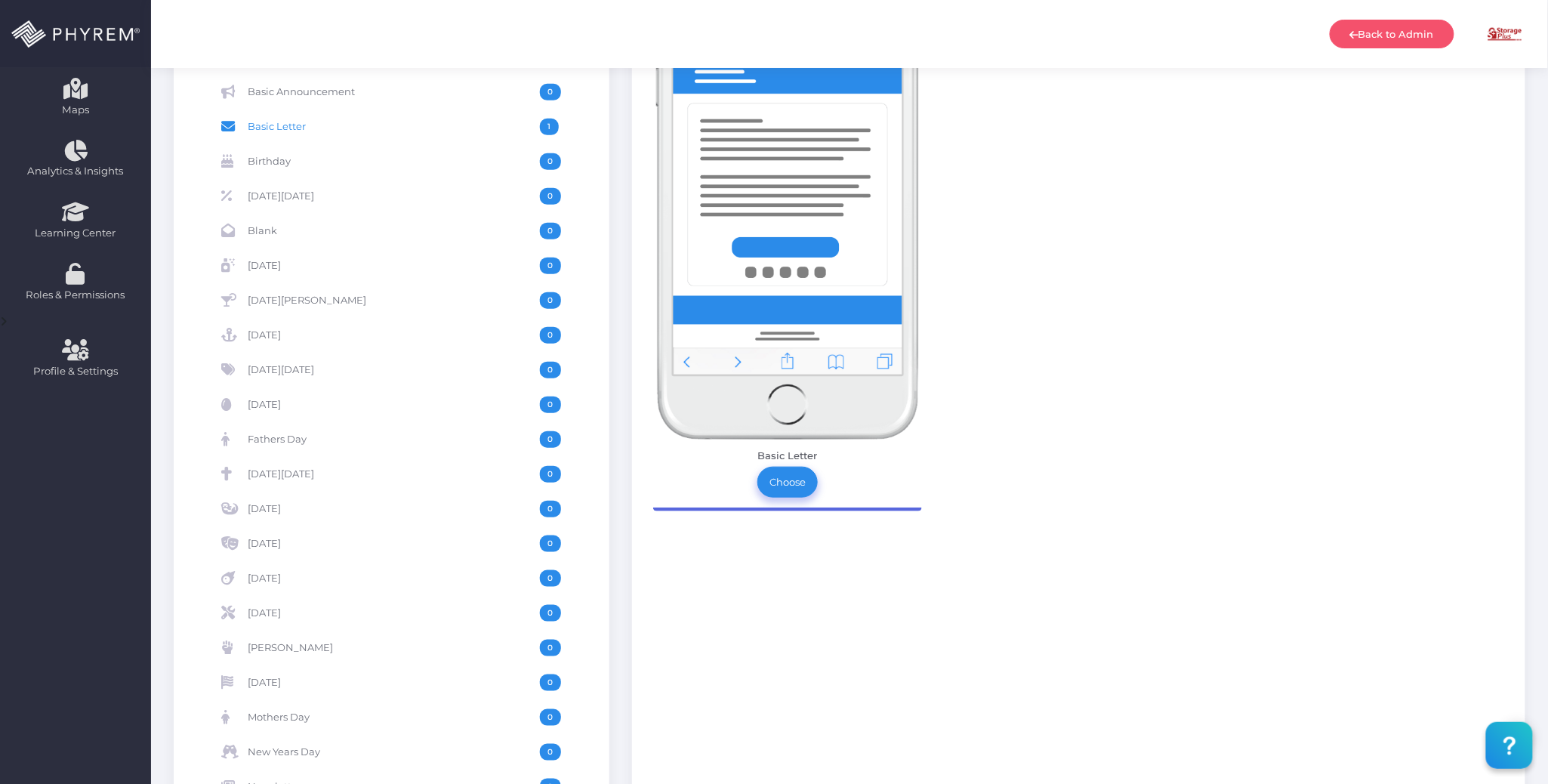
scroll to position [308, 0]
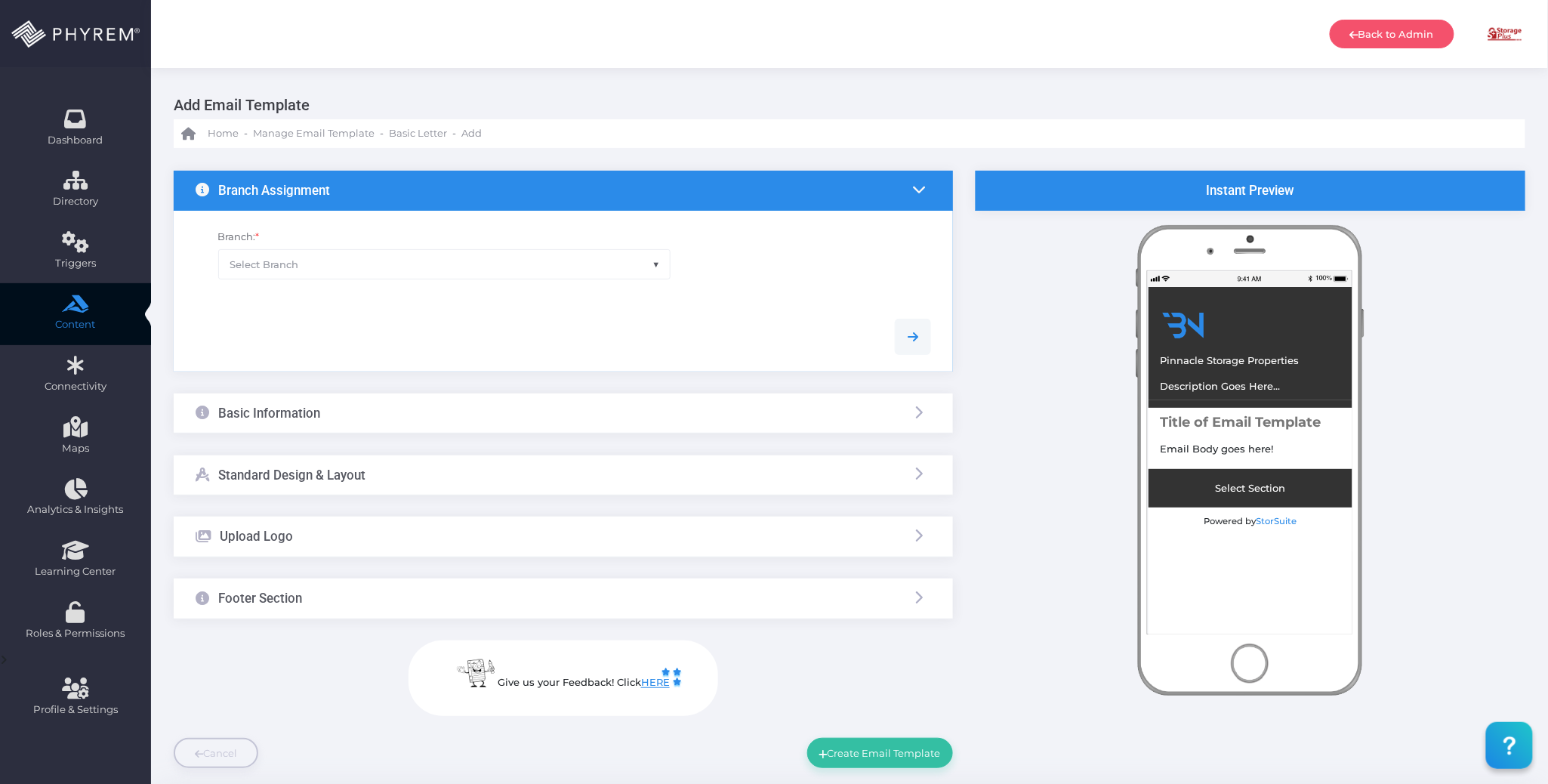
click at [459, 257] on span "Select Branch" at bounding box center [444, 264] width 452 height 29
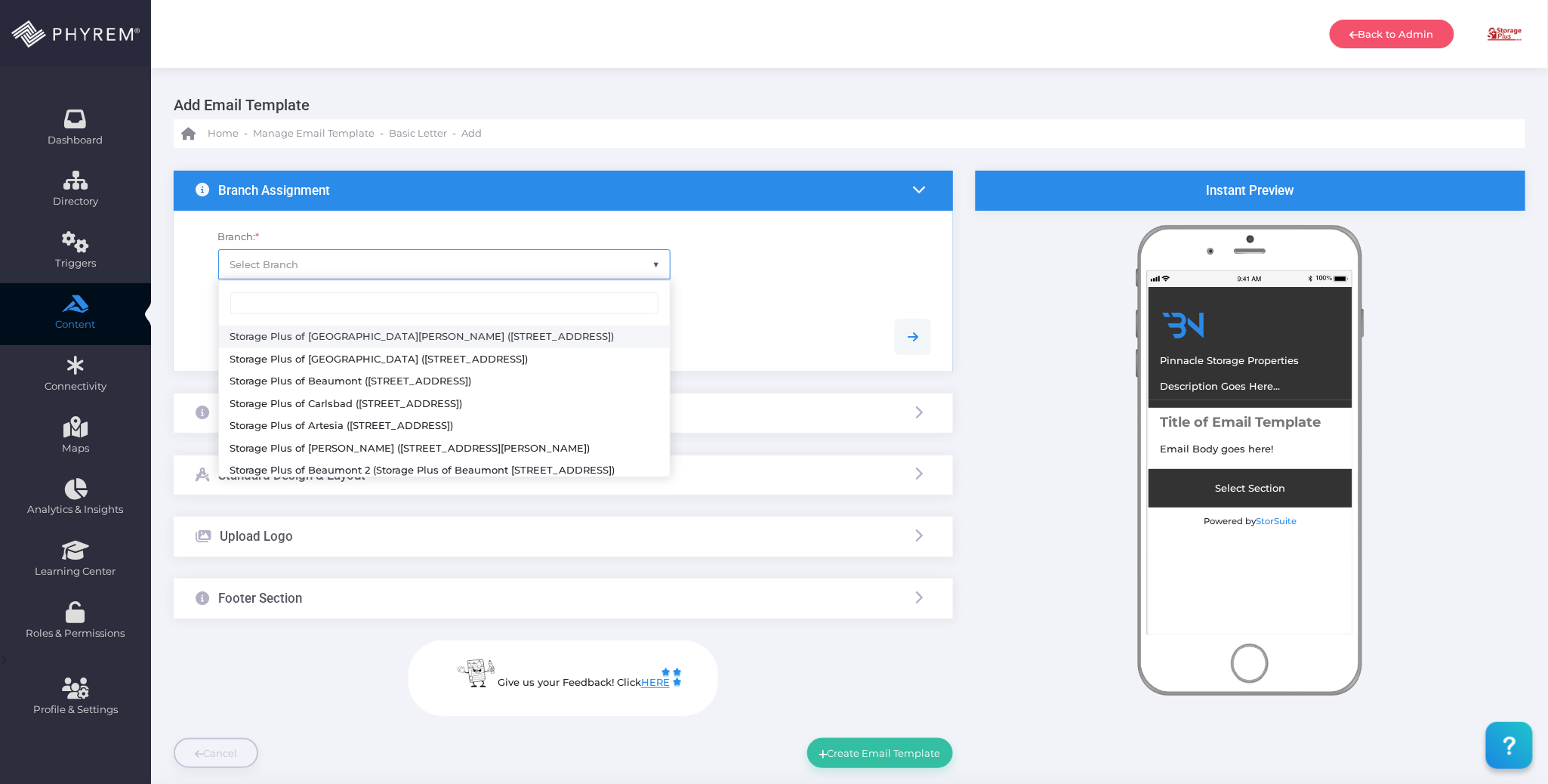
scroll to position [205, 0]
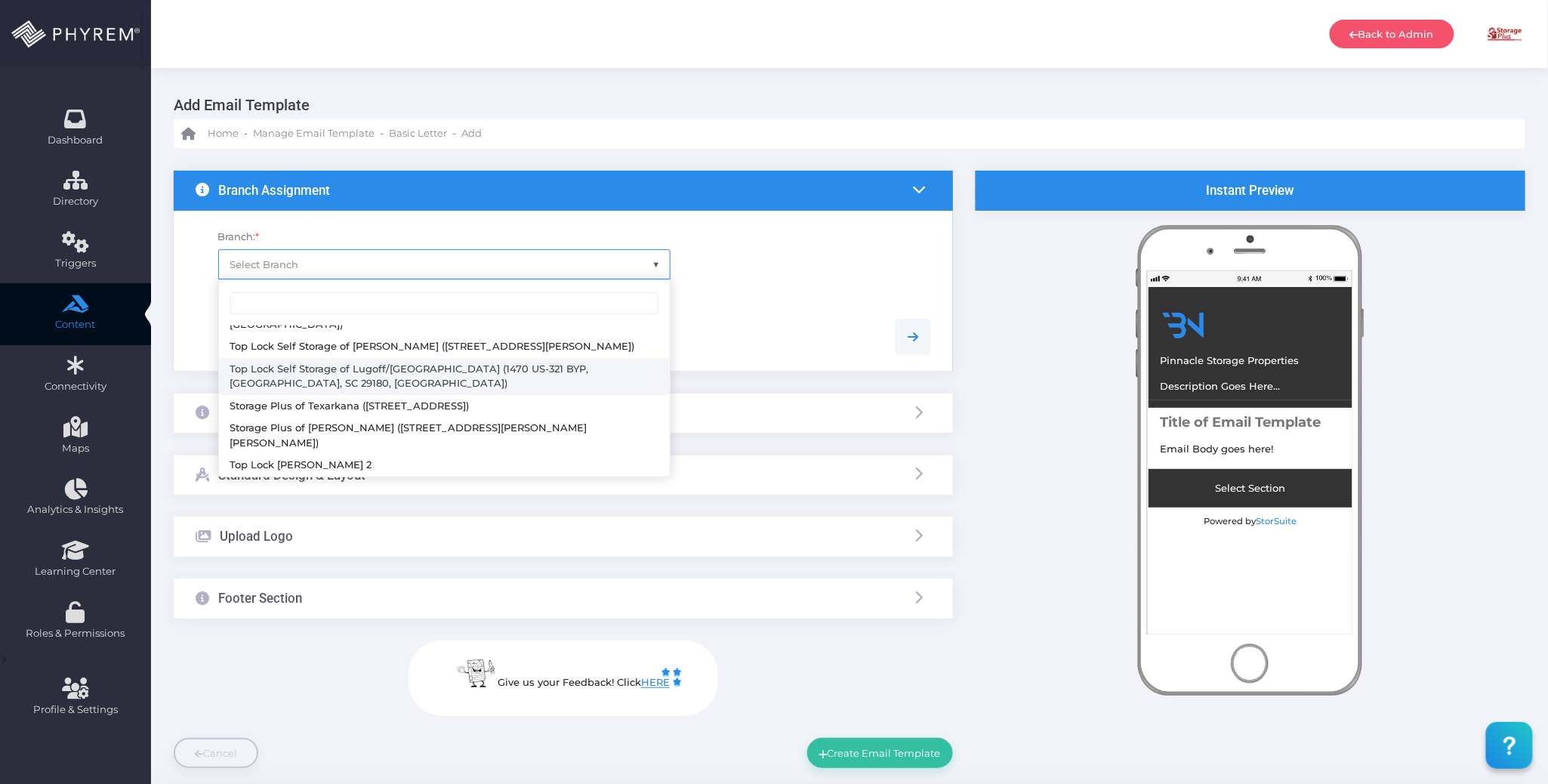
select select "627"
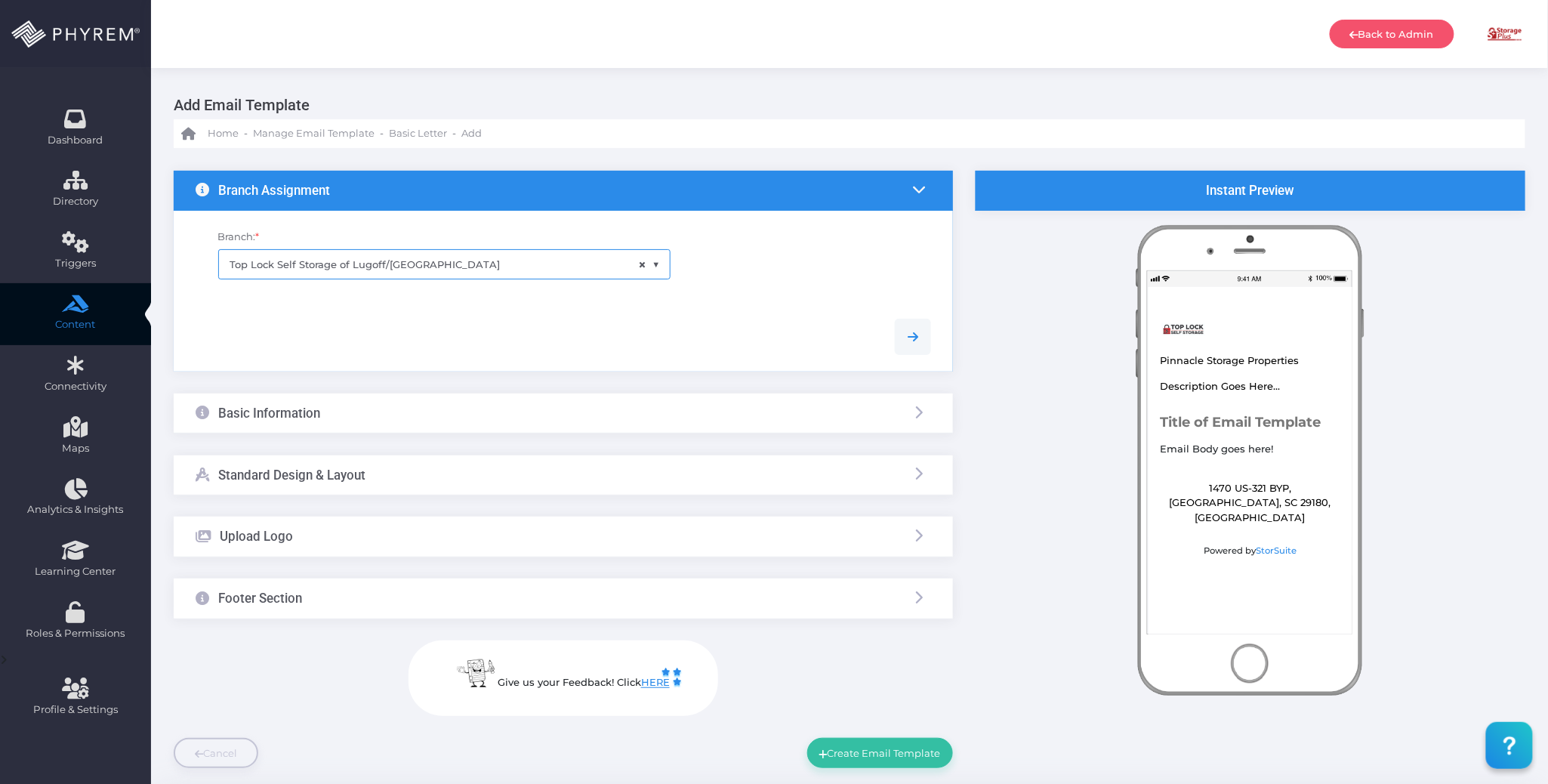
click at [439, 402] on div "Basic Information" at bounding box center [564, 413] width 779 height 40
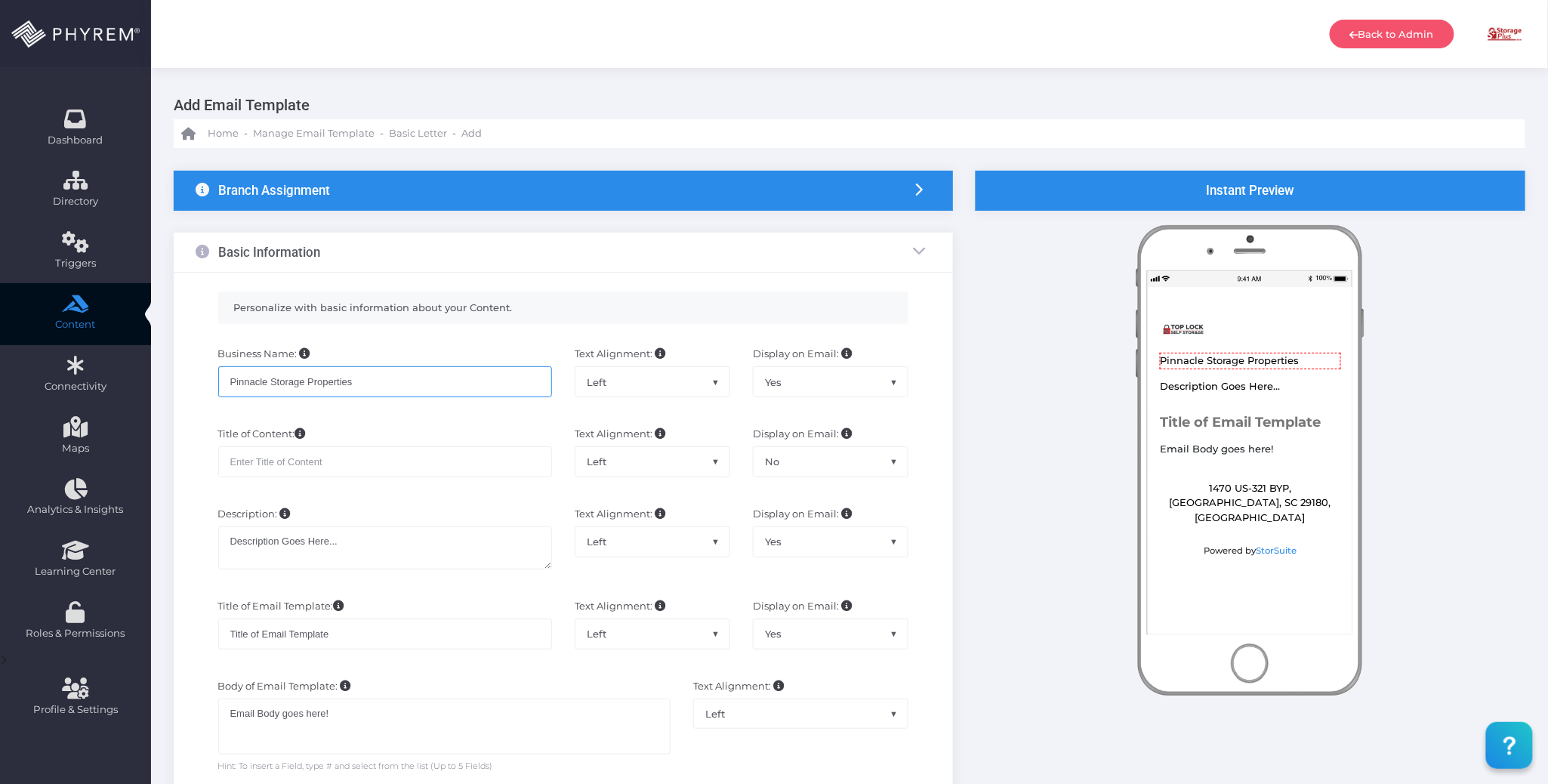
drag, startPoint x: 385, startPoint y: 384, endPoint x: 173, endPoint y: 382, distance: 212.0
click at [174, 382] on div "Personalize with basic information about your Content. Business Name: Pinnacle …" at bounding box center [564, 633] width 779 height 722
type input "Top Lock Self Storage"
click at [392, 425] on div "Title of Content: Text Alignment: Left Center Right Left Display on Email: Yes …" at bounding box center [564, 458] width 758 height 80
click at [394, 460] on input "text" at bounding box center [385, 461] width 334 height 30
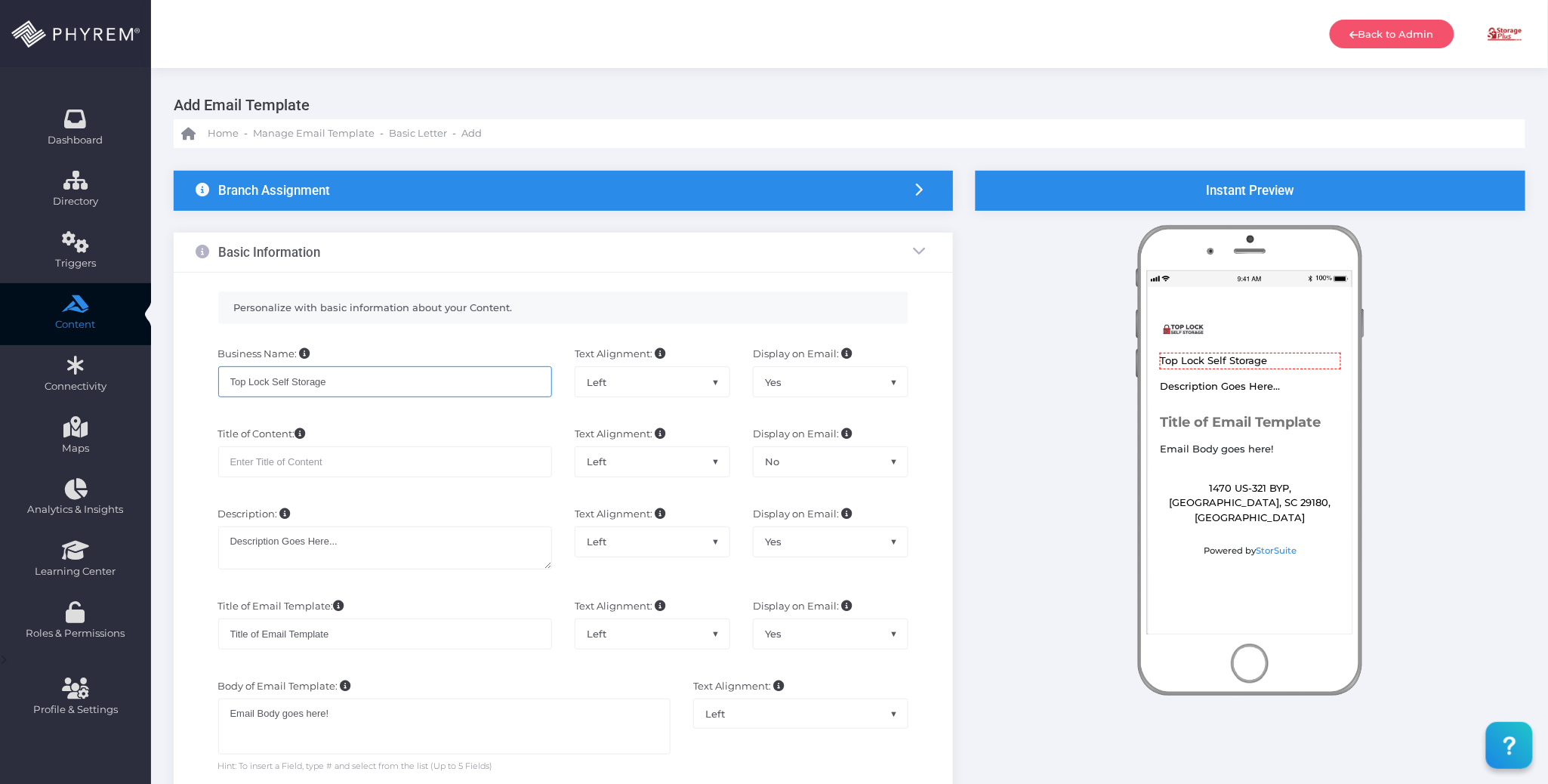
drag, startPoint x: 347, startPoint y: 390, endPoint x: 194, endPoint y: 372, distance: 154.1
click at [194, 372] on div "Business Name: Top Lock Self Storage Text Alignment: Left Center Right Left Dis…" at bounding box center [564, 379] width 758 height 80
click at [305, 462] on input "text" at bounding box center [385, 461] width 334 height 30
paste input "Top Lock Self Storage"
type input "Top Lock Self Storage - Announcement"
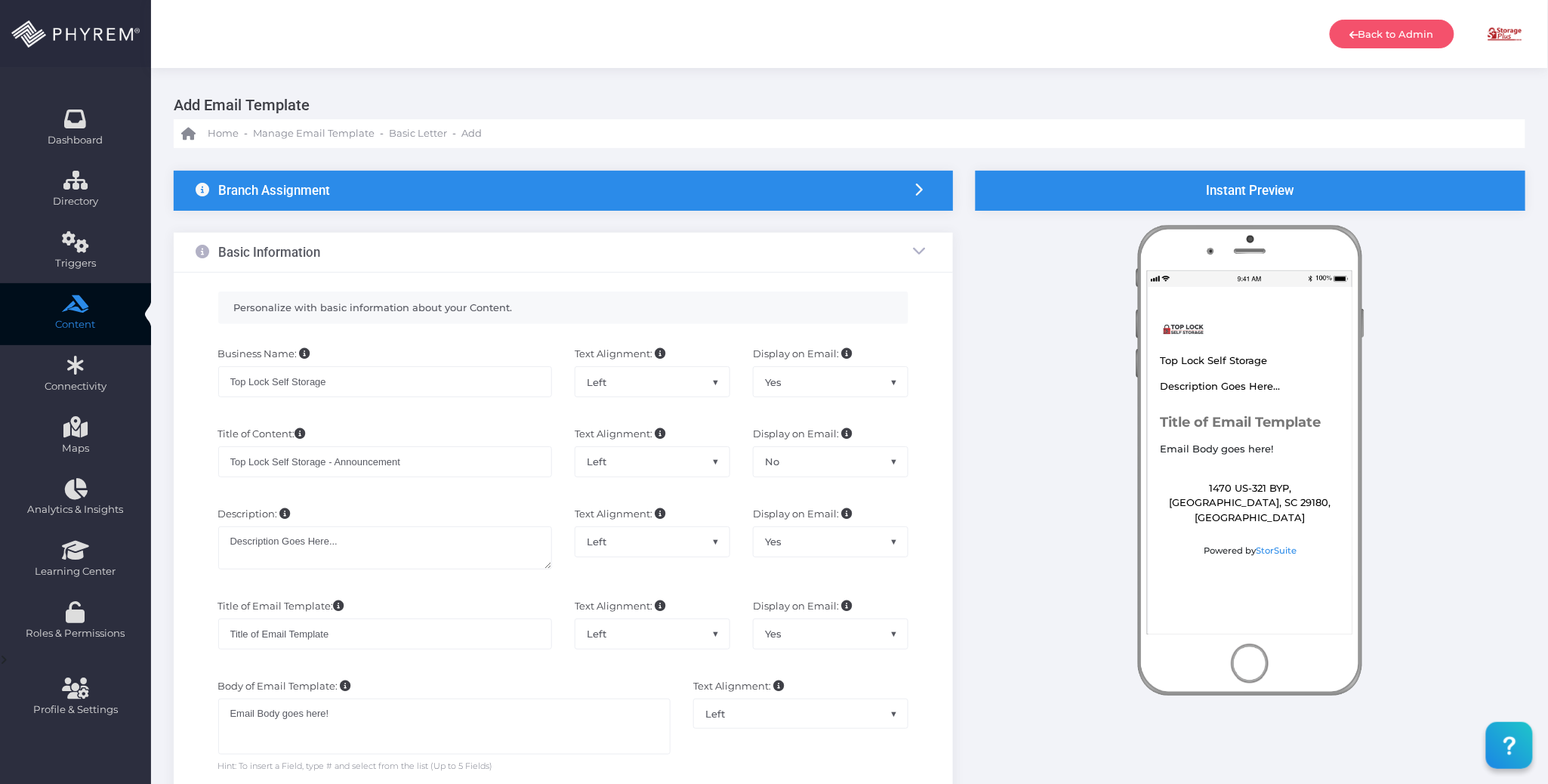
click at [462, 497] on div "Title of Content: Top Lock Self Storage - Announcement Text Alignment: Left Cen…" at bounding box center [564, 458] width 758 height 80
click at [378, 547] on textarea "Description Goes Here..." at bounding box center [385, 547] width 334 height 44
drag, startPoint x: 378, startPoint y: 547, endPoint x: 203, endPoint y: 540, distance: 175.1
click at [204, 541] on div "Description: Description Goes Here... Text Alignment: Left Center Right Left Di…" at bounding box center [564, 544] width 758 height 92
type textarea "Announcement"
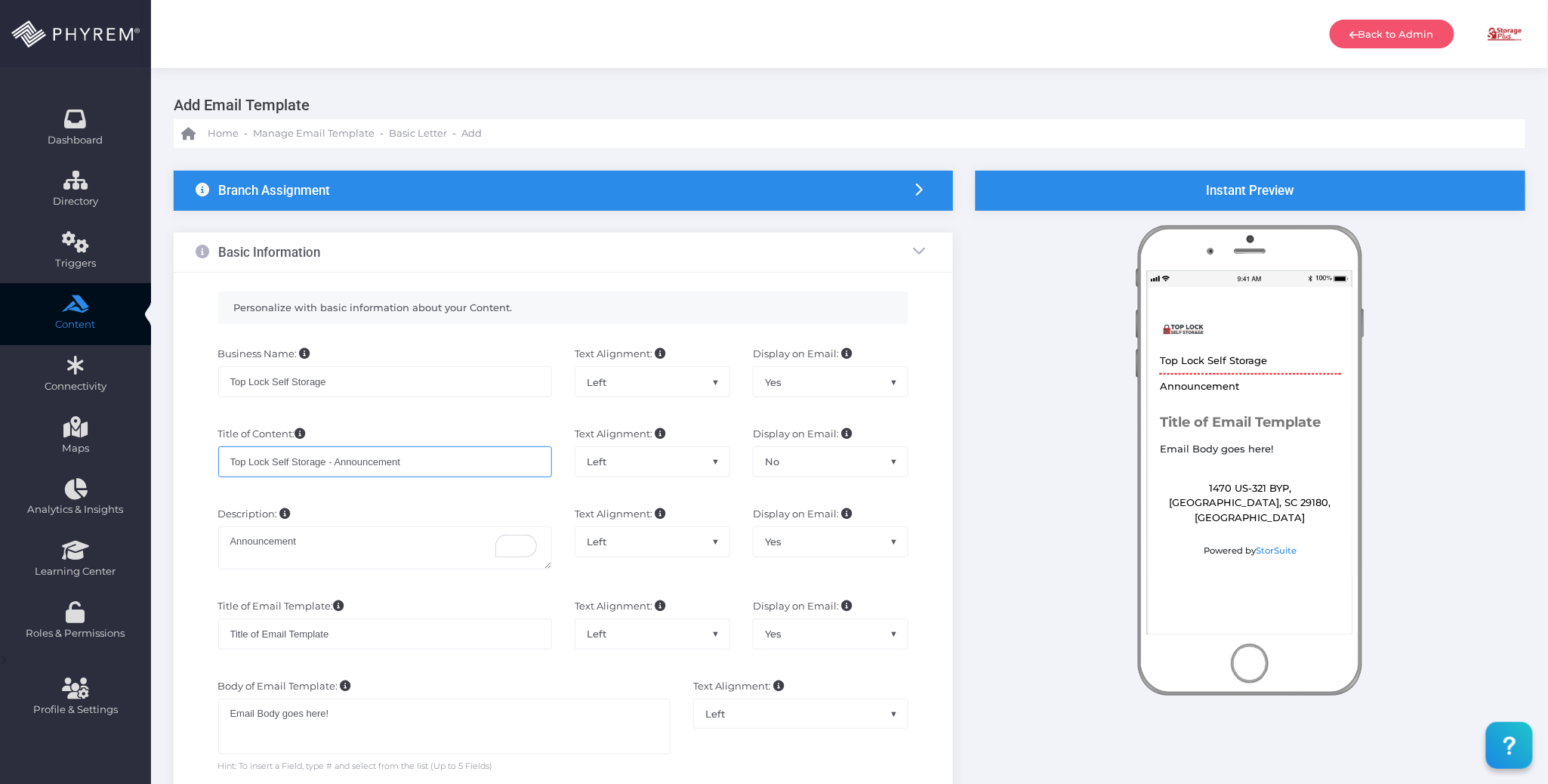
drag, startPoint x: 426, startPoint y: 463, endPoint x: 199, endPoint y: 486, distance: 228.2
click at [188, 463] on div "Title of Content: Top Lock Self Storage - Announcement Text Alignment: Left Cen…" at bounding box center [564, 458] width 758 height 80
drag, startPoint x: 349, startPoint y: 639, endPoint x: 205, endPoint y: 628, distance: 144.4
click at [200, 632] on div "Title of Email Template: Title of Email Template Text Alignment: Left Center Ri…" at bounding box center [564, 630] width 758 height 80
paste input "op Lock Self Storage - Announcement"
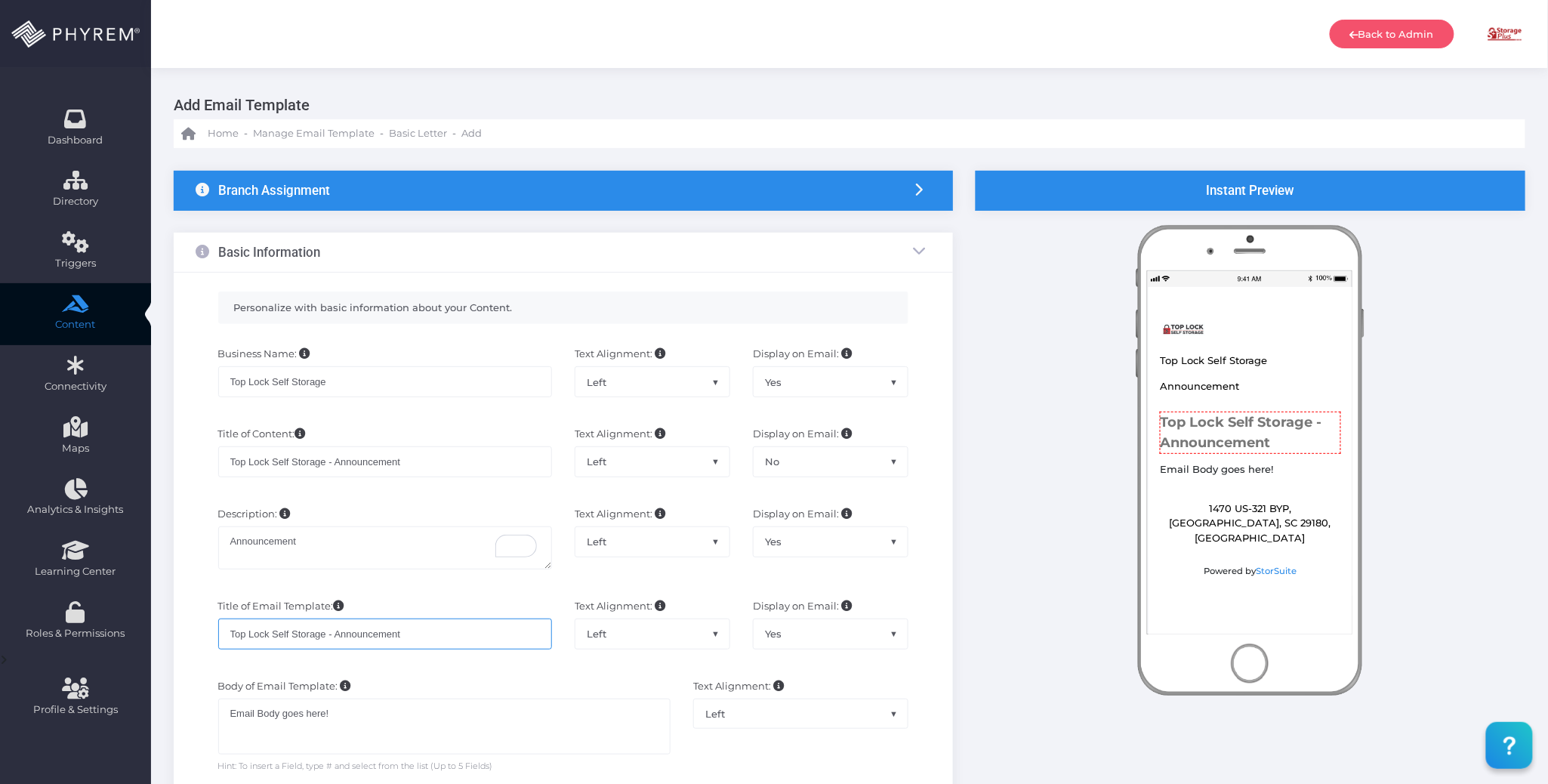
type input "Top Lock Self Storage - Announcement"
click at [829, 639] on span "Yes" at bounding box center [830, 633] width 154 height 29
select select "No"
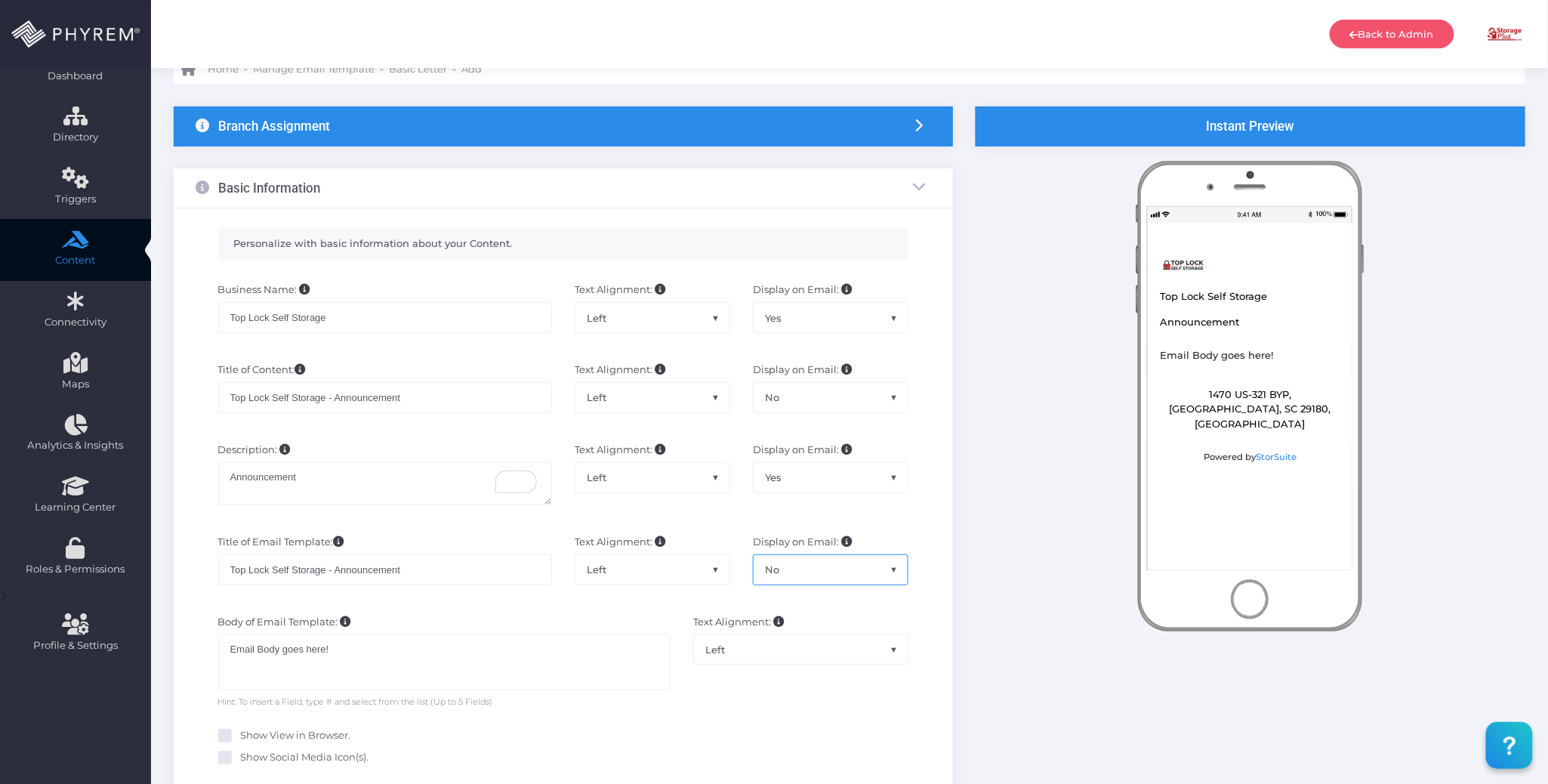
scroll to position [101, 0]
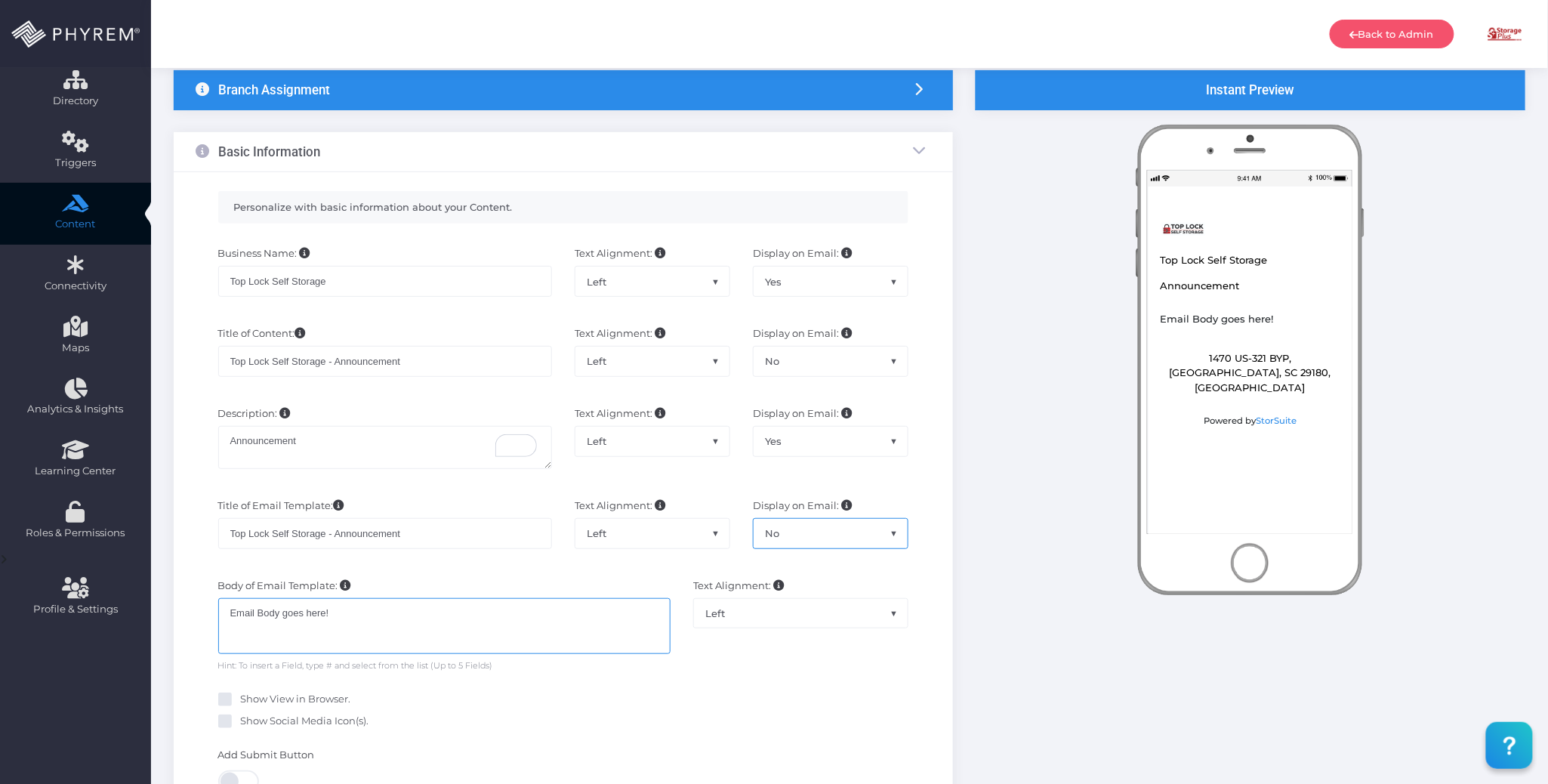
click at [394, 616] on div "Email Body goes here!" at bounding box center [445, 625] width 453 height 56
drag, startPoint x: 392, startPoint y: 618, endPoint x: 224, endPoint y: 612, distance: 168.1
click at [224, 617] on div "Email Body goes here!" at bounding box center [445, 625] width 453 height 56
click at [400, 628] on div "Enter Body of Email Template" at bounding box center [445, 625] width 453 height 56
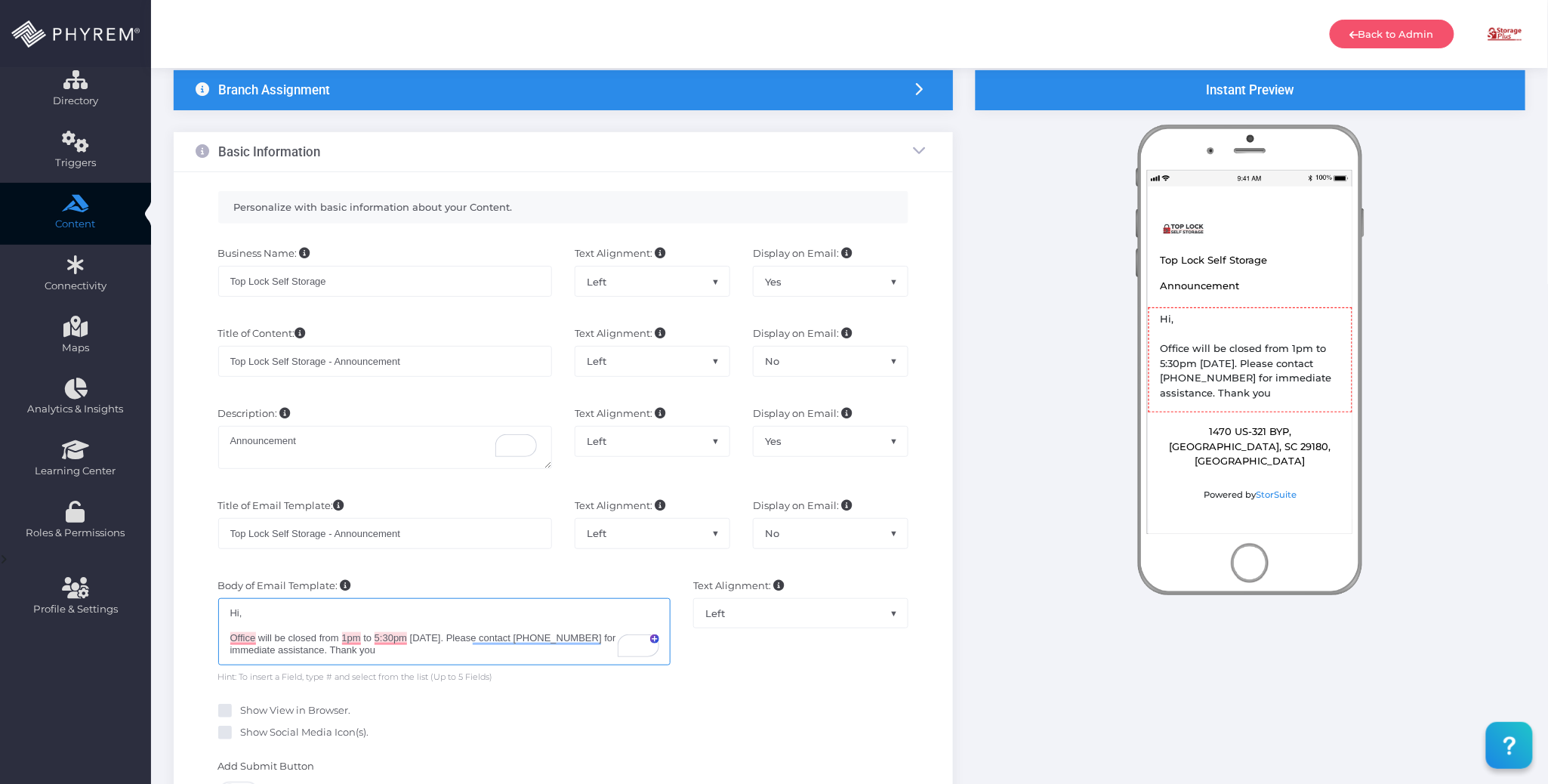
click at [331, 653] on div "Hi, Office will be closed from 1pm to 5:30pm on 8/15/2025. Please contact 843-6…" at bounding box center [445, 631] width 453 height 68
type textarea "Hi, Office will be closed from 1pm to 5:30pm on 8/15/2025. Please contact 843-6…"
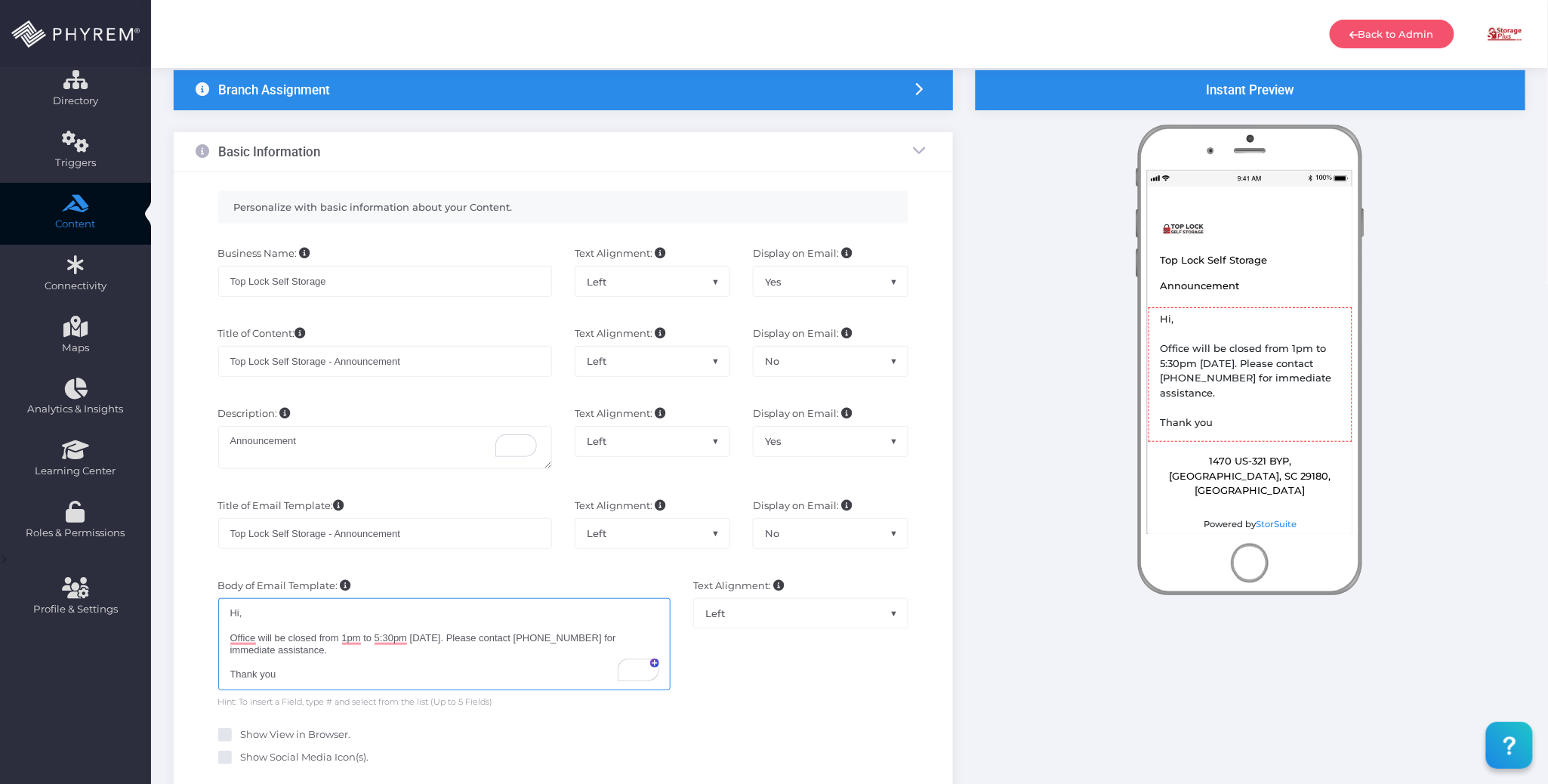
click at [444, 661] on div "Hi, Office will be closed from 1pm to 5:30pm on 8/15/2025. Please contact 843-6…" at bounding box center [445, 643] width 453 height 92
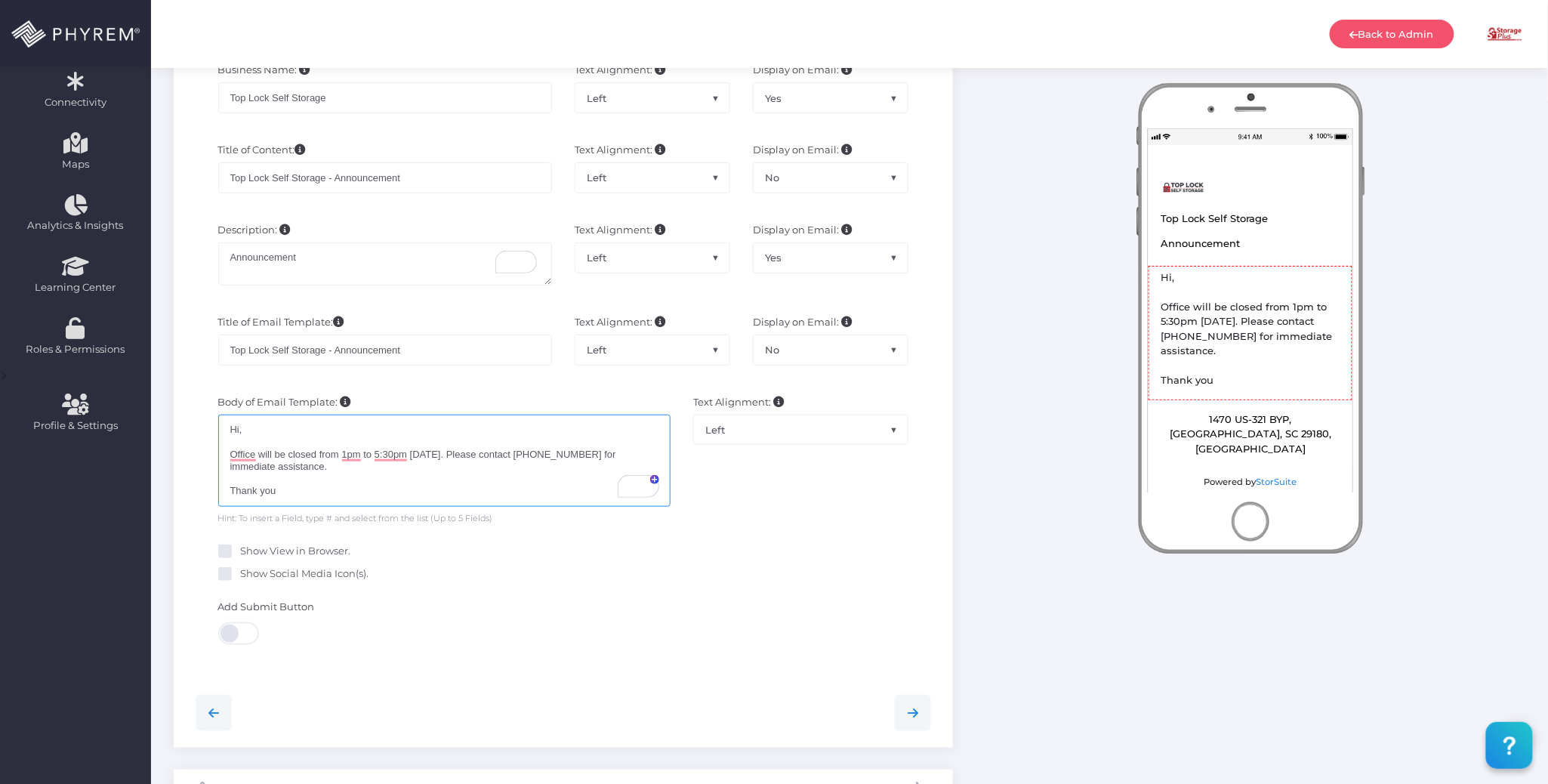
scroll to position [302, 0]
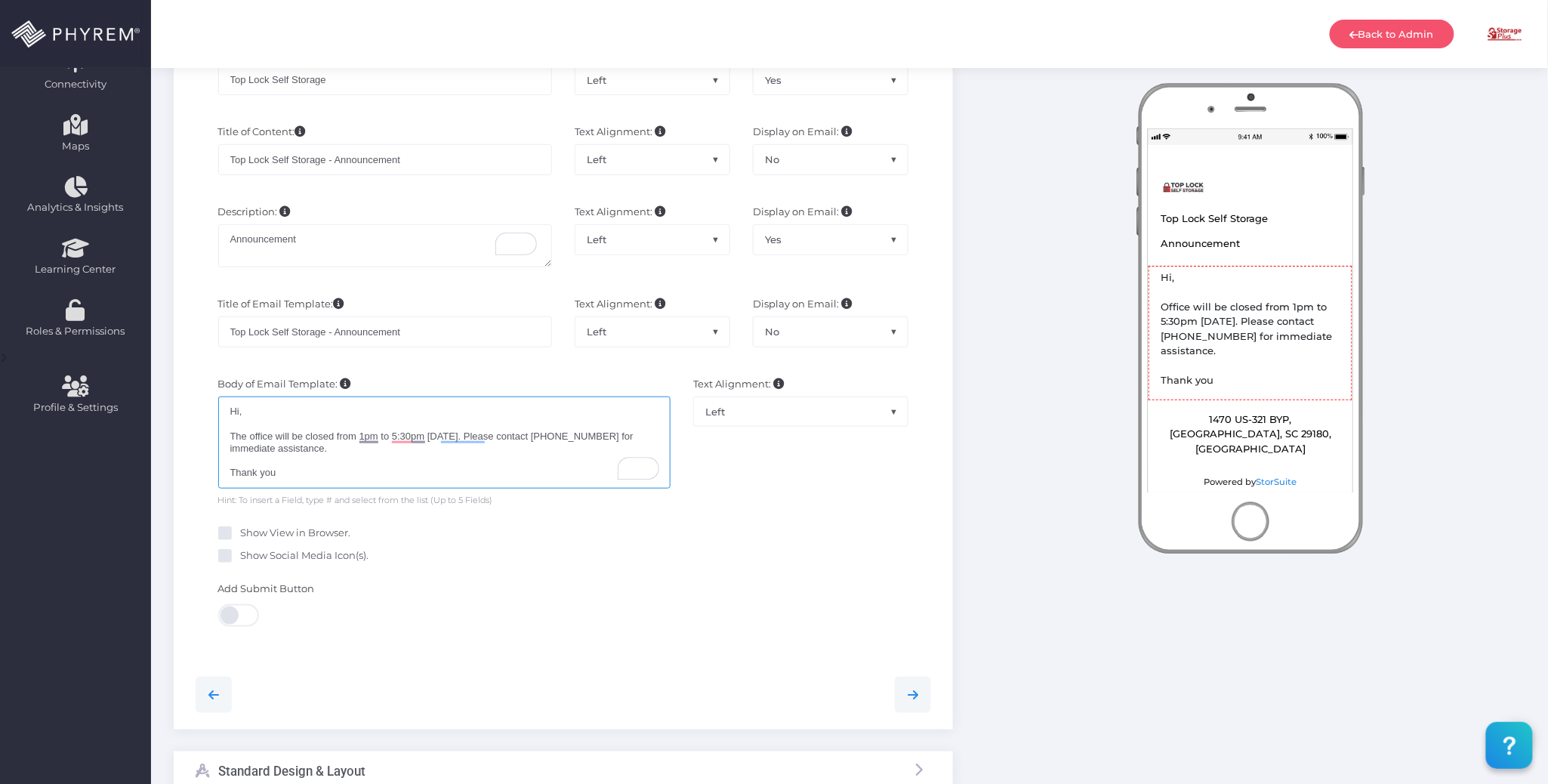
click at [427, 463] on div "Hi, The office will be closed from 1pm to 5:30pm on 8/15/2025. Please contact 8…" at bounding box center [445, 442] width 453 height 92
click at [426, 454] on div "Hi, The office will be closed from 1pm to 5:30pm on 8/15/2025. Please contact 8…" at bounding box center [445, 442] width 453 height 92
click at [400, 435] on div "Hi, The office will be closed from 1pm to 5:30pm on 8/15/2025. Please contact 8…" at bounding box center [445, 442] width 453 height 92
click at [333, 412] on div "Hi, The office will be closed from 1pm to 5:30pm on 8/15/2025. Please contact 8…" at bounding box center [445, 442] width 453 height 92
click at [291, 408] on div "Hi, The office will be closed from 1pm to 5:30pm on 8/15/2025. Please contact 8…" at bounding box center [445, 442] width 453 height 92
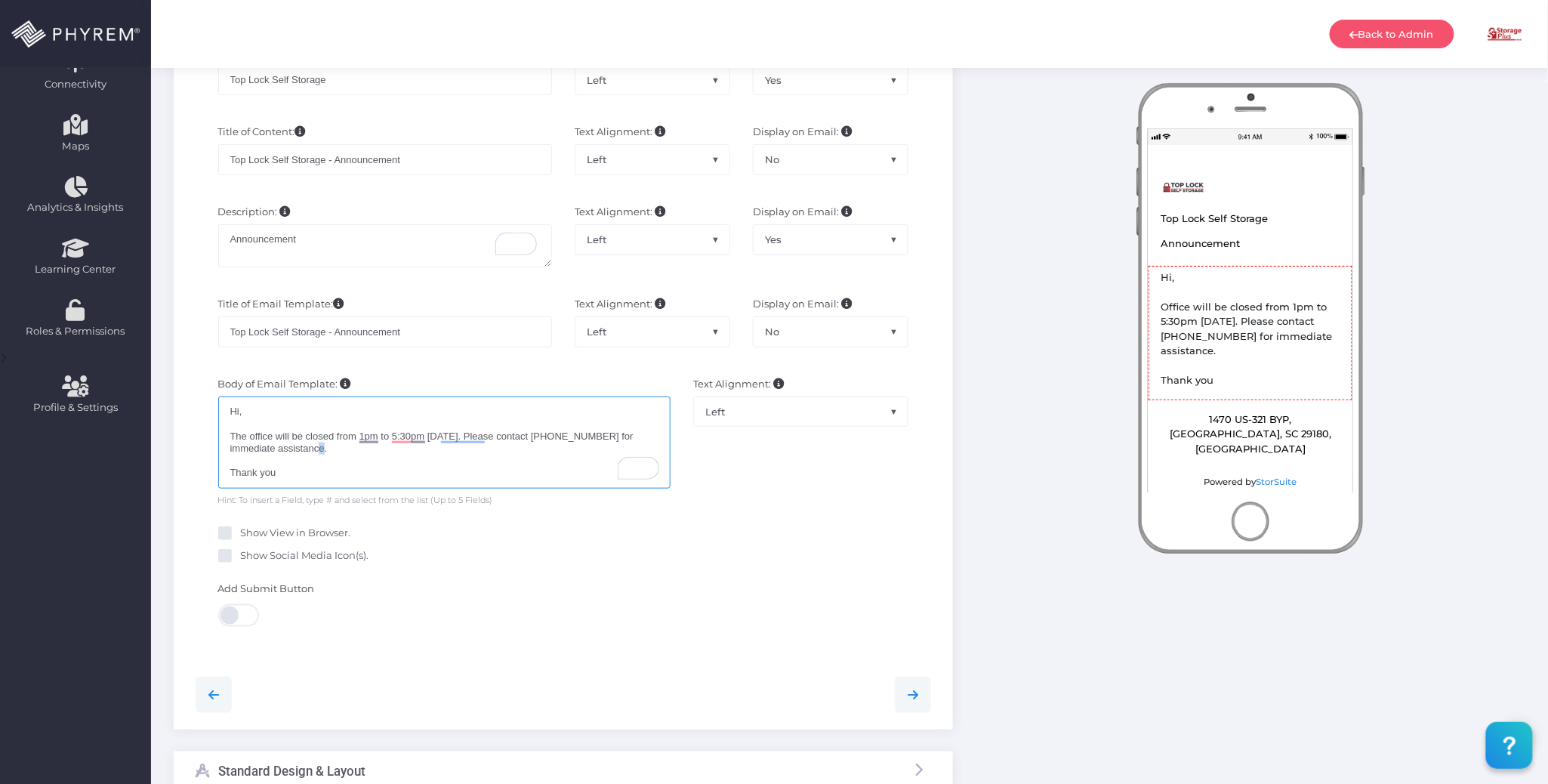
click at [302, 451] on div "Hi, The office will be closed from 1pm to 5:30pm on 8/15/2025. Please contact 8…" at bounding box center [445, 442] width 453 height 92
click at [298, 478] on div "Hi, The office will be closed from 1pm to 5:30pm on 8/15/2025. Please contact 8…" at bounding box center [445, 442] width 453 height 92
drag, startPoint x: 300, startPoint y: 476, endPoint x: 196, endPoint y: 414, distance: 121.1
click at [196, 414] on div "Body of Email Template: Email Body goes here! Hi, The office will be closed fro…" at bounding box center [564, 442] width 758 height 145
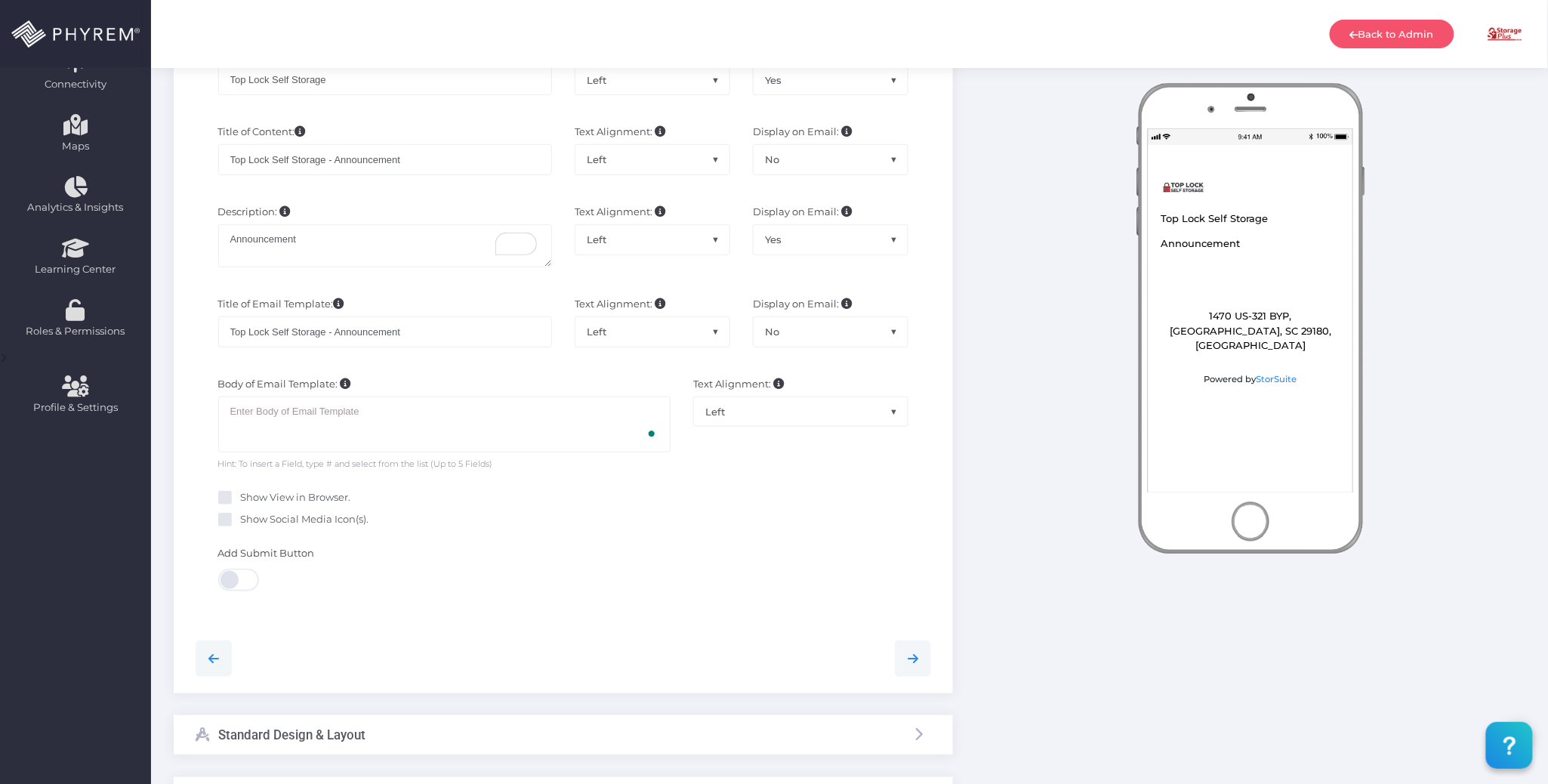
drag, startPoint x: 567, startPoint y: 560, endPoint x: 462, endPoint y: 478, distance: 133.2
click at [566, 559] on div "Add Submit Button Primary Color : #ffffff Secondary Color : #ffffff Text Color …" at bounding box center [564, 581] width 758 height 85
click at [402, 429] on div "To enrich screen reader interactions, please activate Accessibility in Grammarl…" at bounding box center [445, 424] width 453 height 56
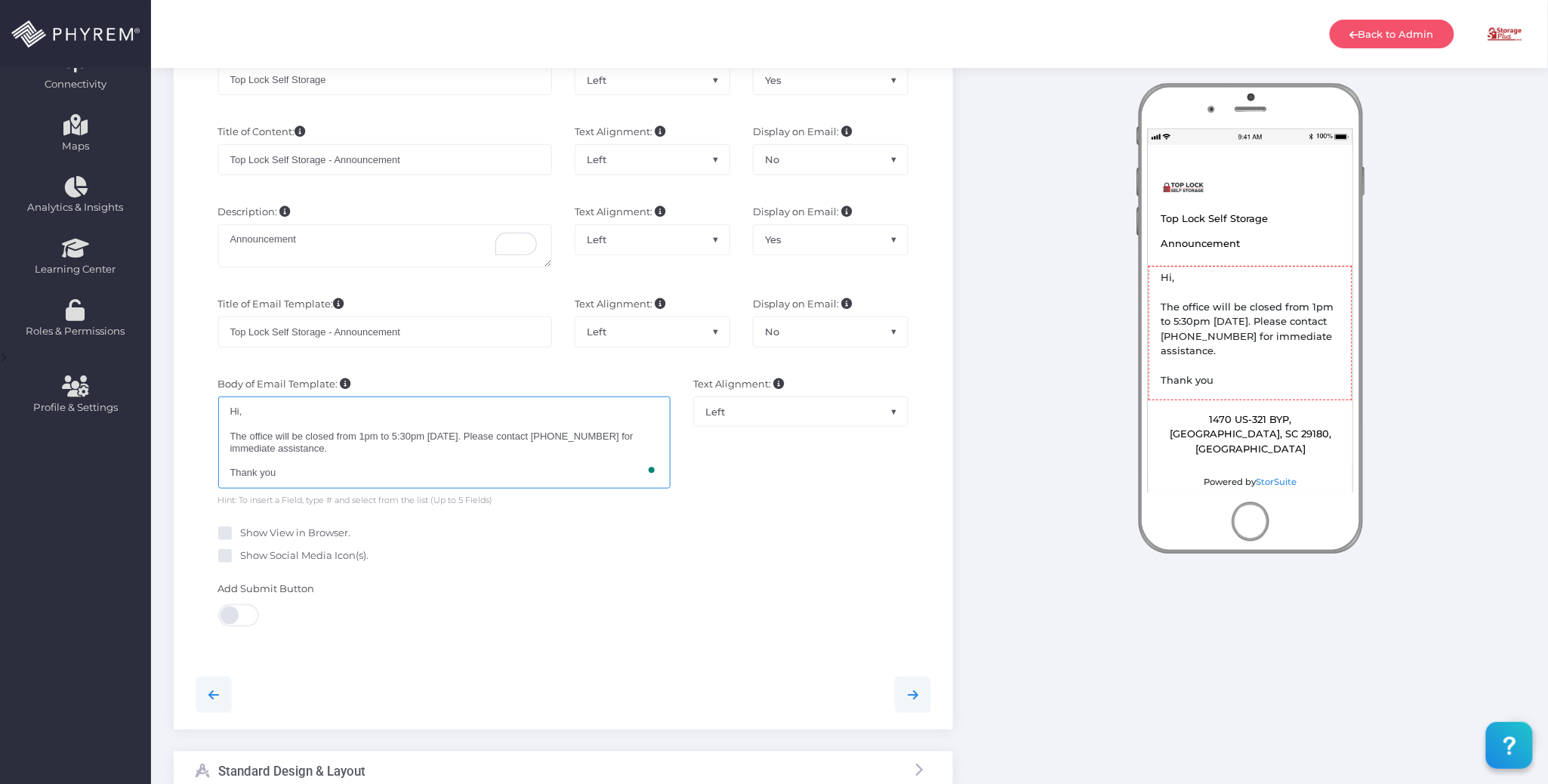
type textarea "Hi, The office will be closed from 1pm to 5:30pm on 8/15/2025. Please contact 8…"
click at [487, 526] on div "Show View in Browser." at bounding box center [563, 533] width 713 height 22
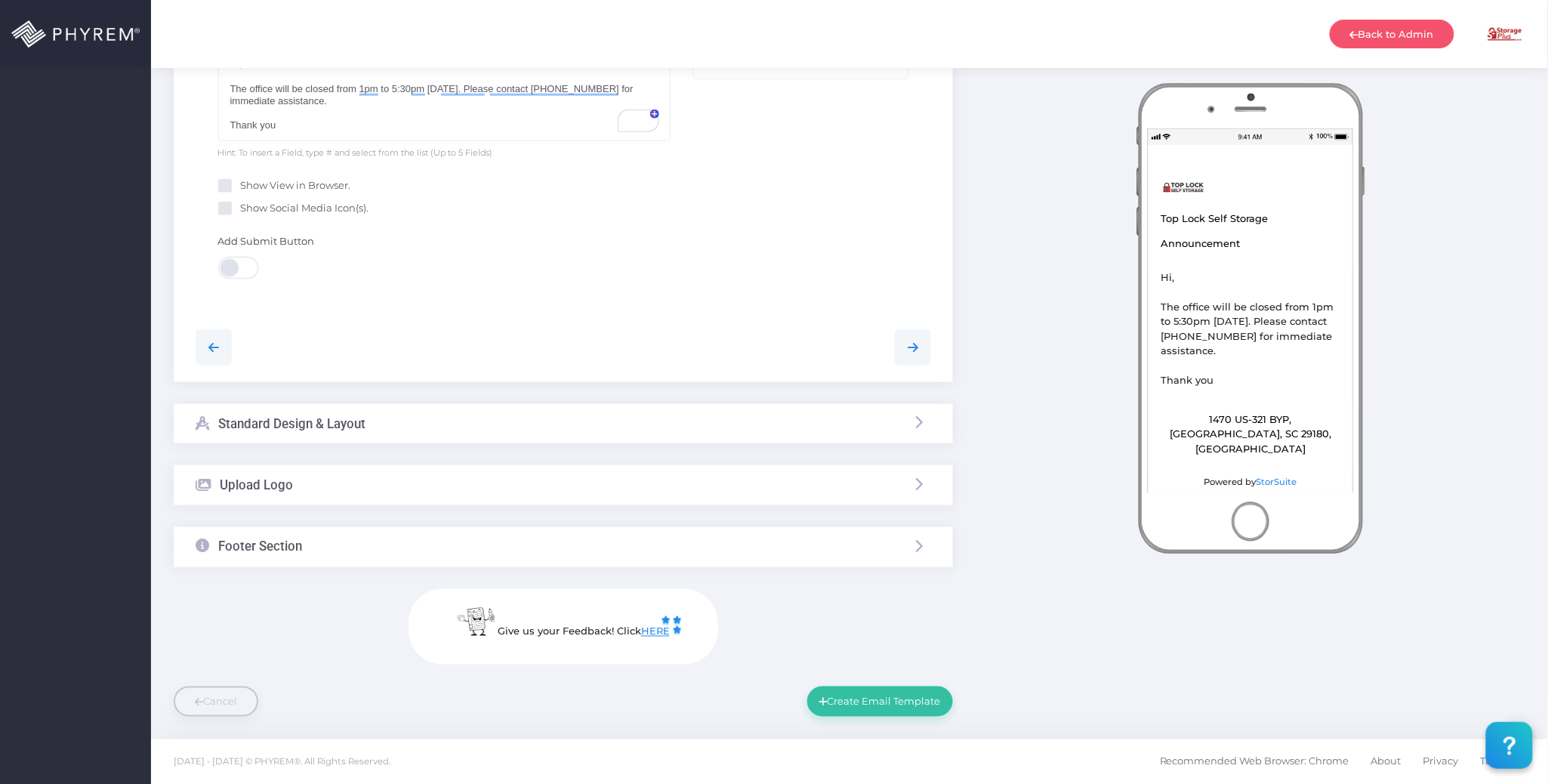
scroll to position [653, 0]
click at [394, 416] on div "Standard Design & Layout" at bounding box center [564, 422] width 779 height 40
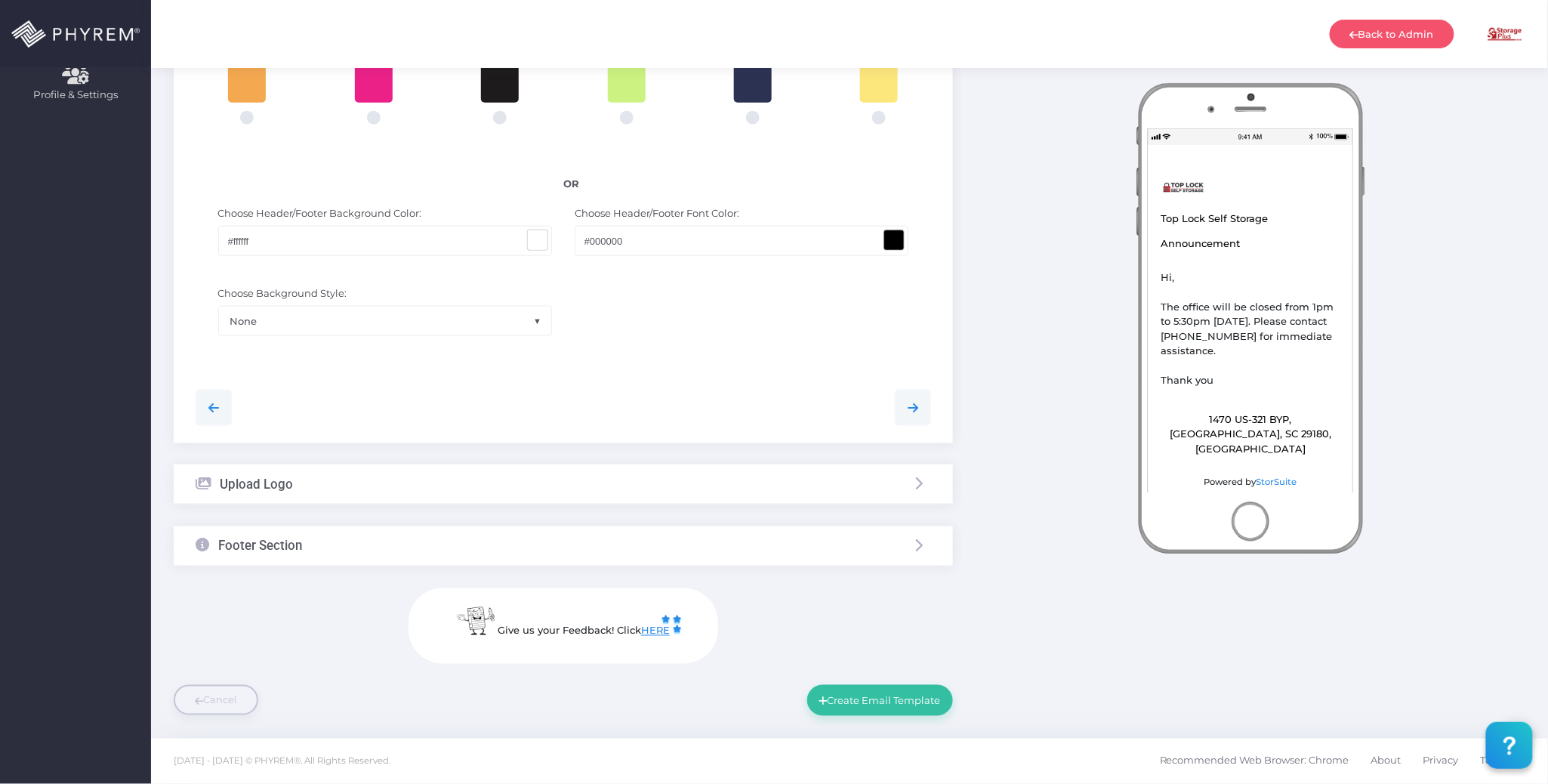
click at [459, 503] on div "Upload Logo" at bounding box center [564, 483] width 779 height 40
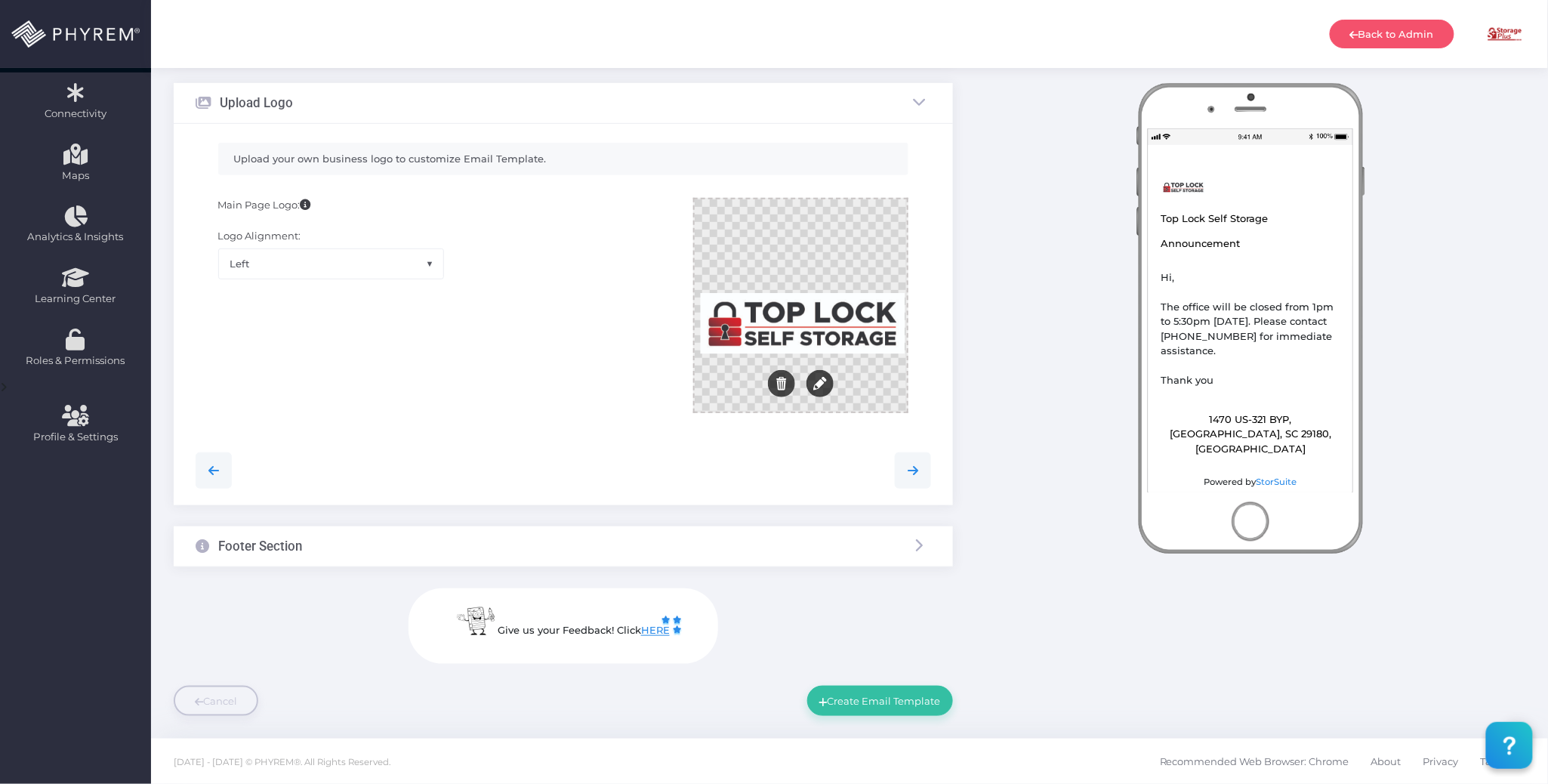
scroll to position [173, 0]
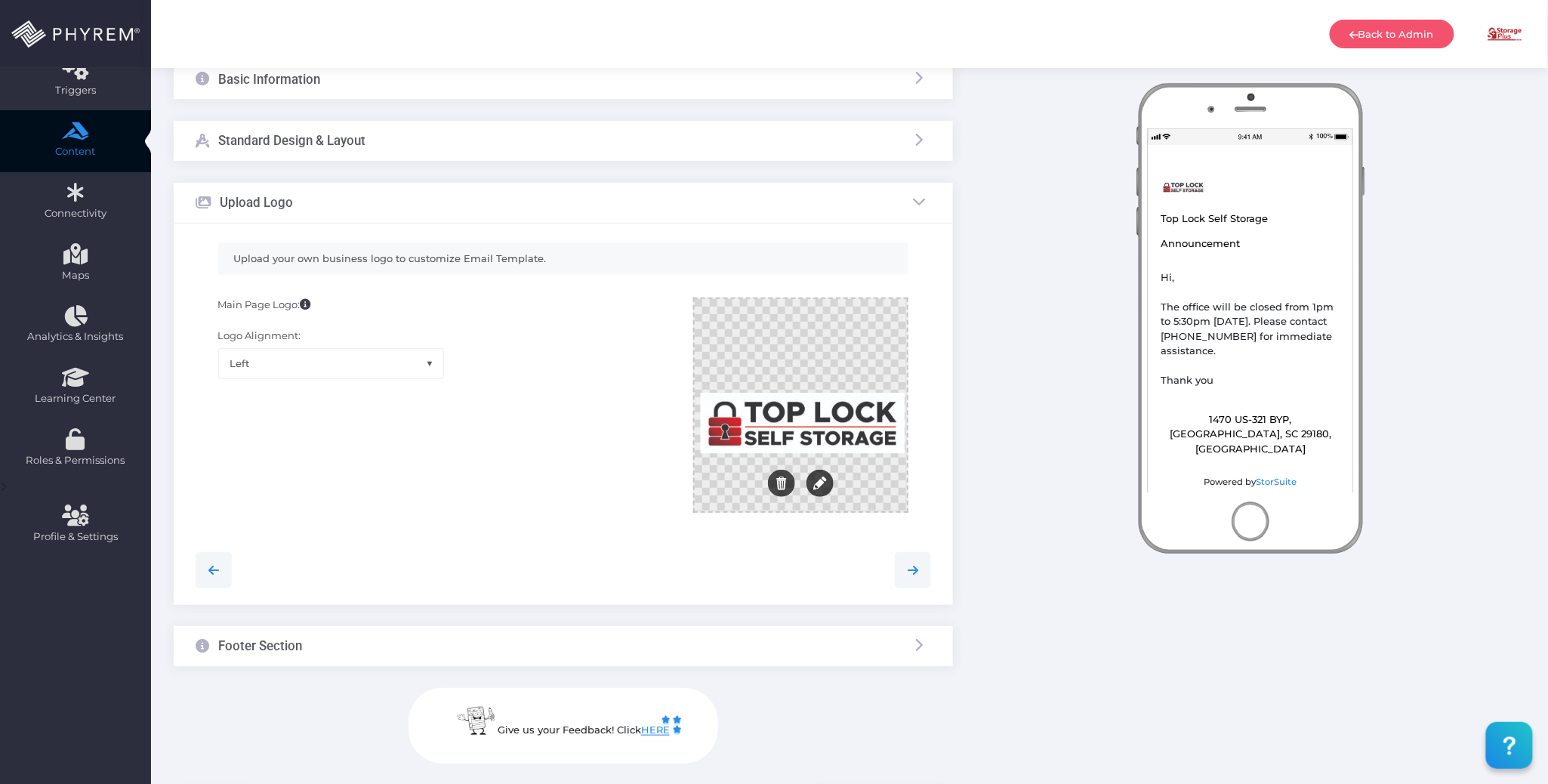
click at [837, 424] on div at bounding box center [800, 404] width 212 height 212
click at [831, 478] on button "Edit" at bounding box center [820, 483] width 27 height 27
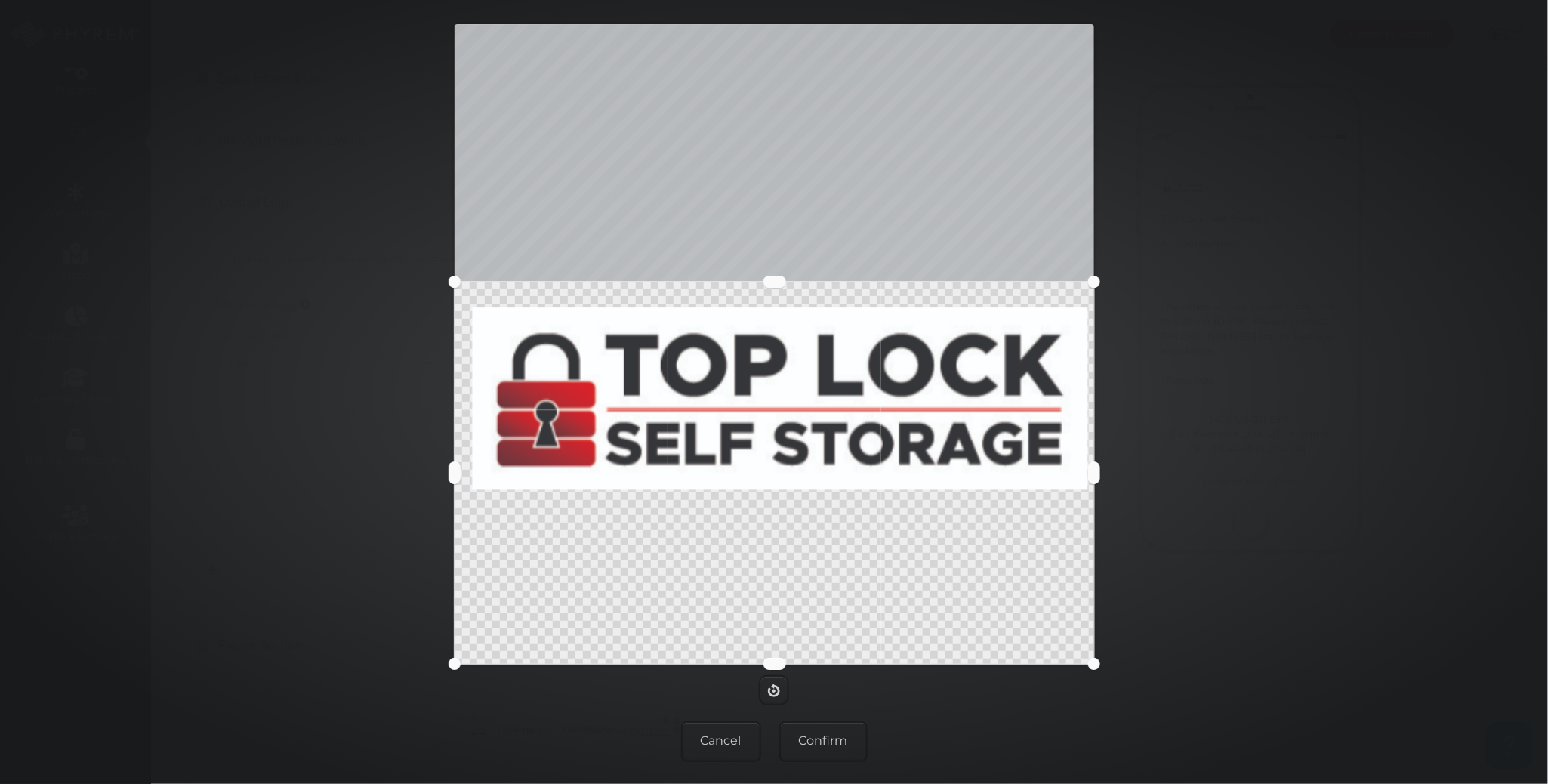
click at [786, 281] on button at bounding box center [774, 281] width 22 height 12
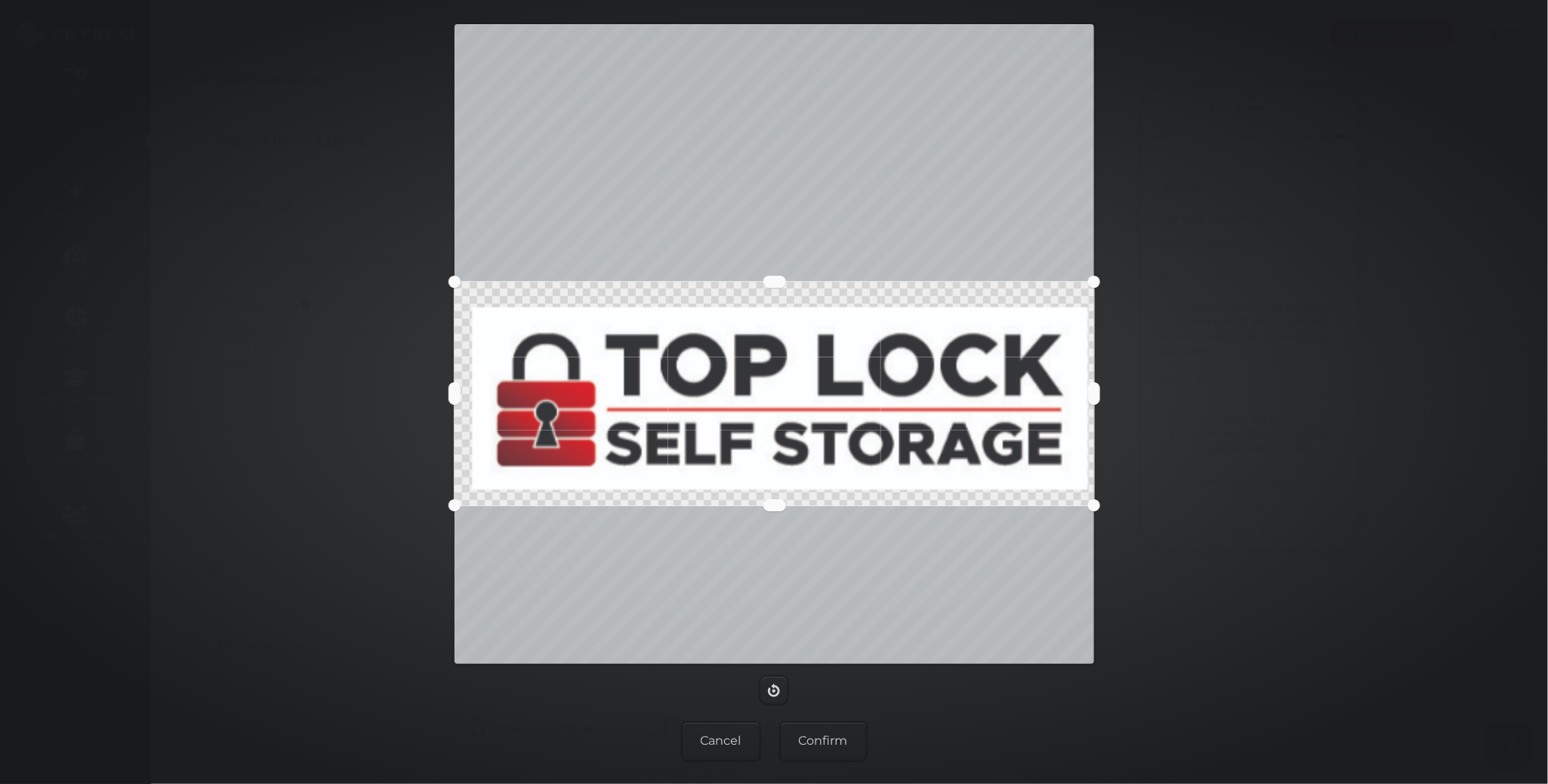
click at [777, 505] on button at bounding box center [774, 505] width 22 height 12
click at [810, 734] on button "Confirm" at bounding box center [823, 741] width 88 height 41
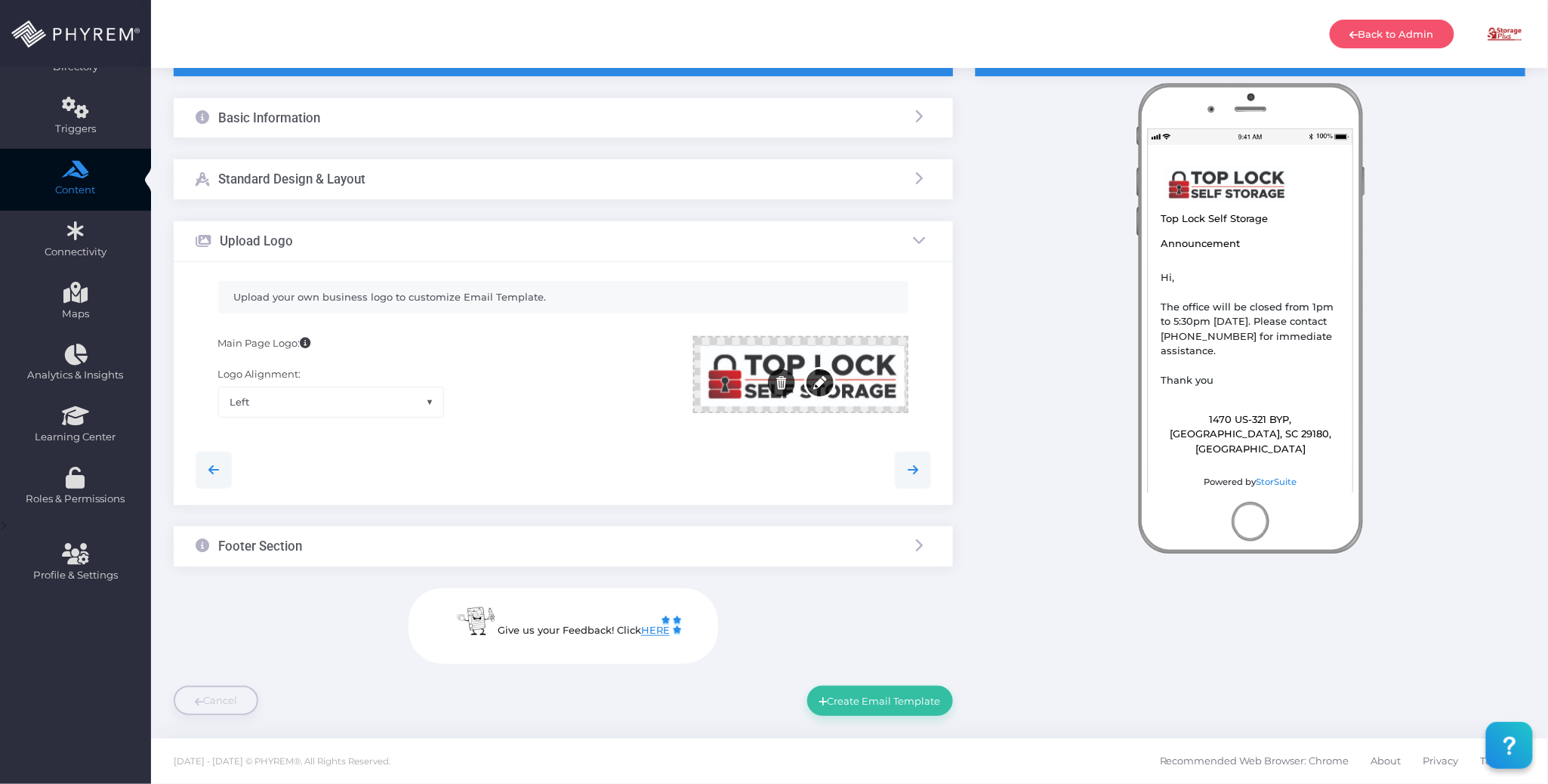
click at [828, 377] on button "Edit" at bounding box center [820, 383] width 27 height 27
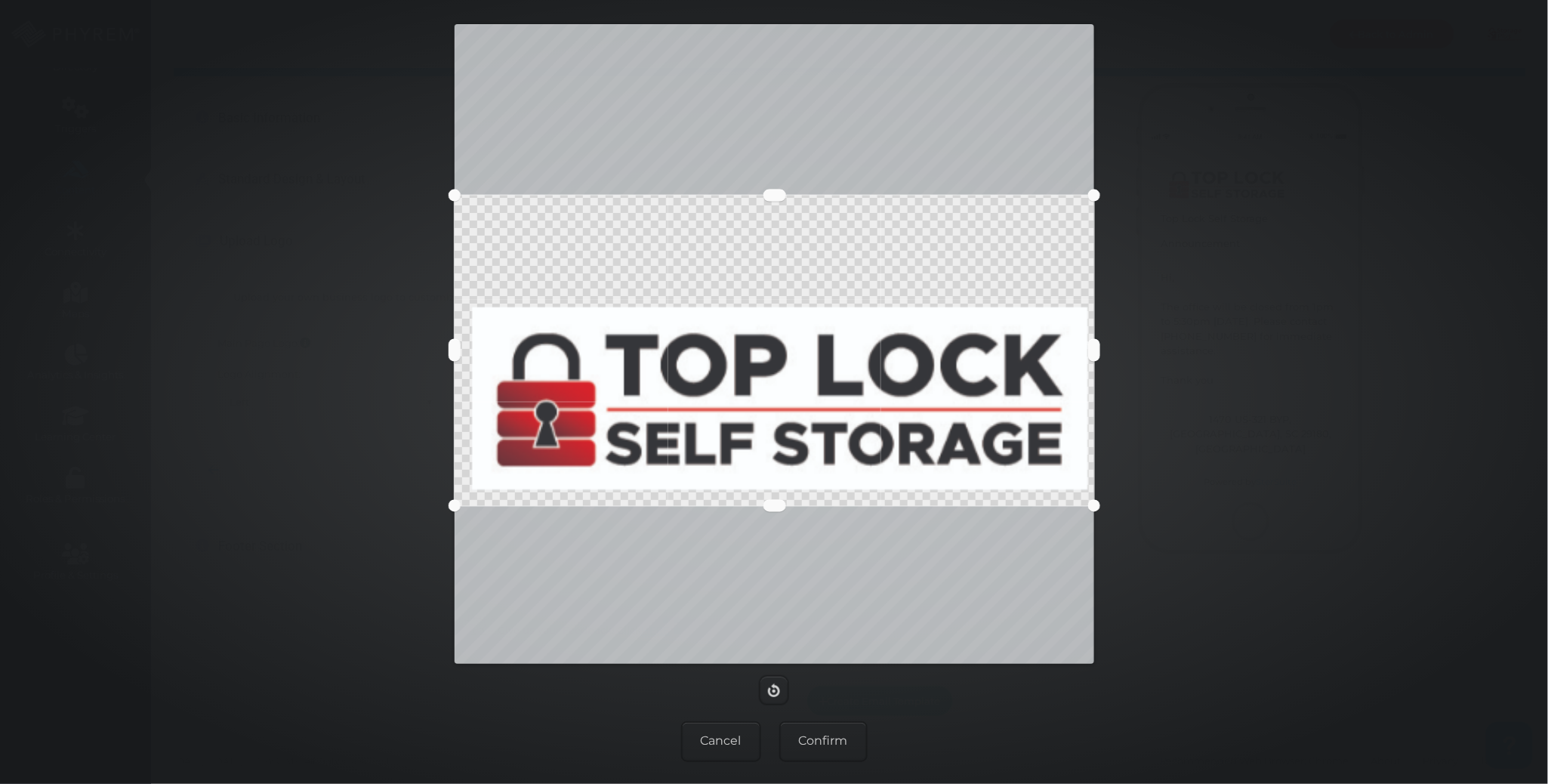
click at [777, 194] on button at bounding box center [774, 195] width 22 height 12
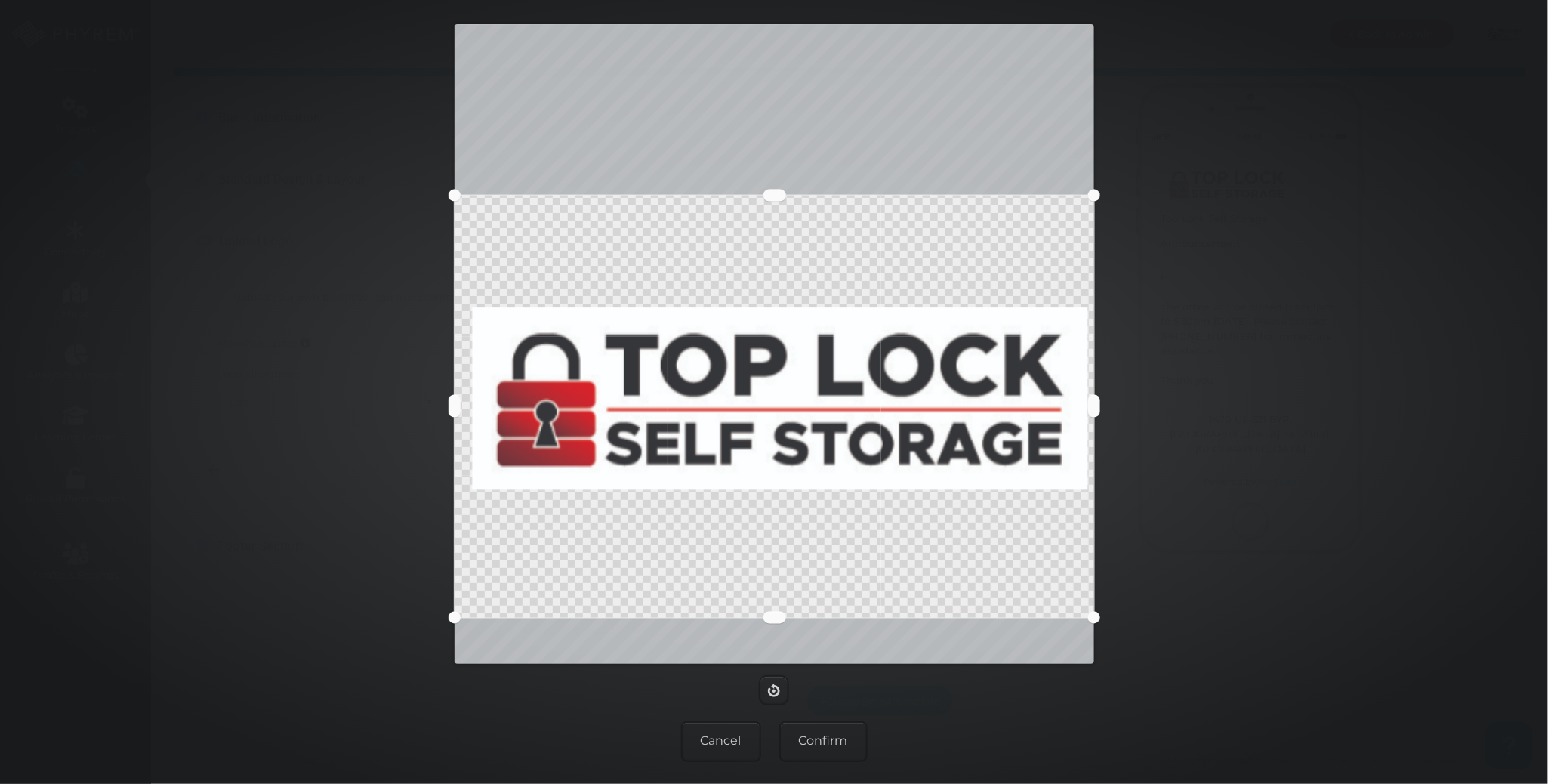
click at [780, 621] on button at bounding box center [774, 617] width 22 height 12
click at [819, 746] on button "Confirm" at bounding box center [823, 741] width 88 height 41
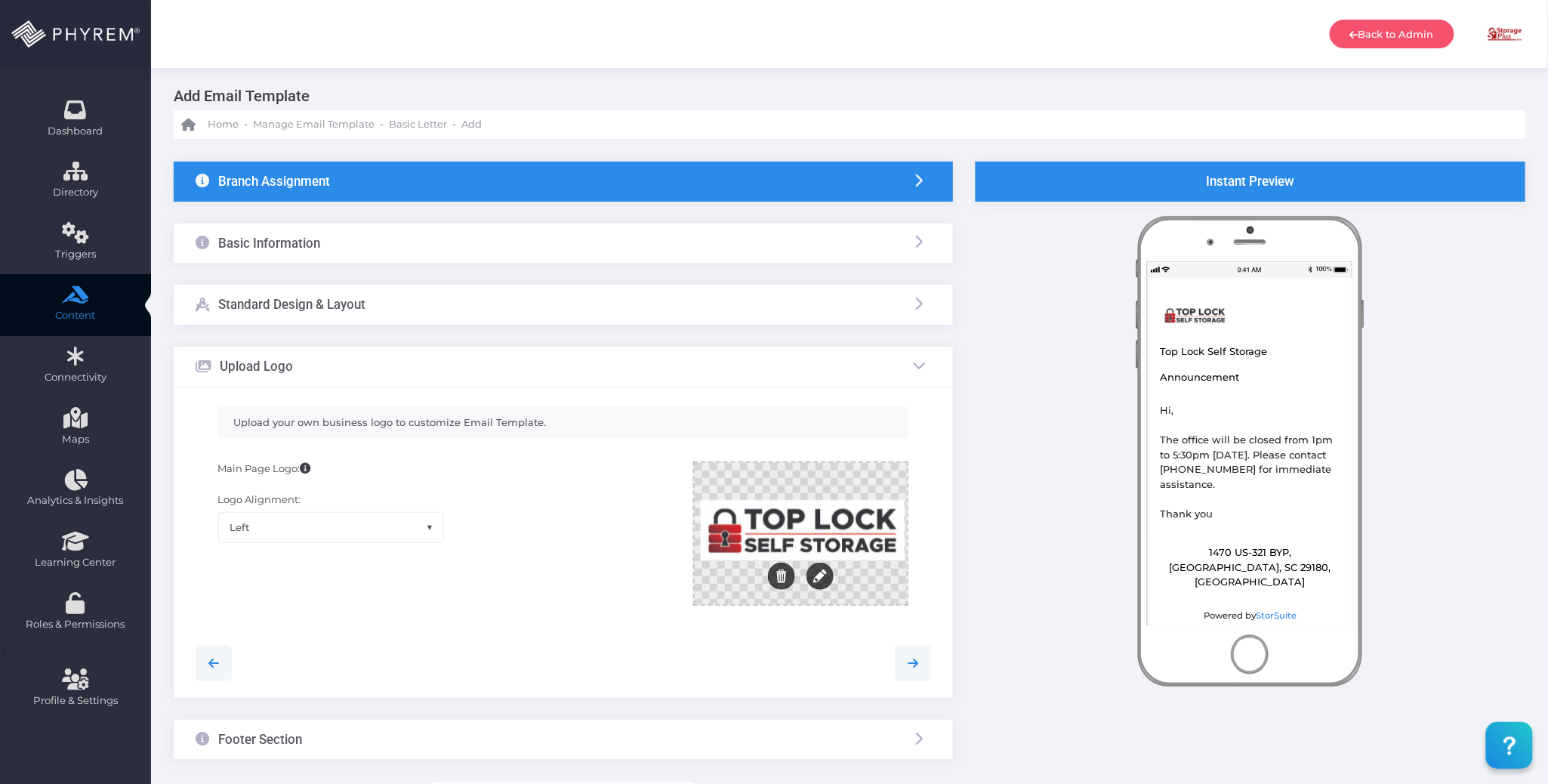
scroll to position [0, 0]
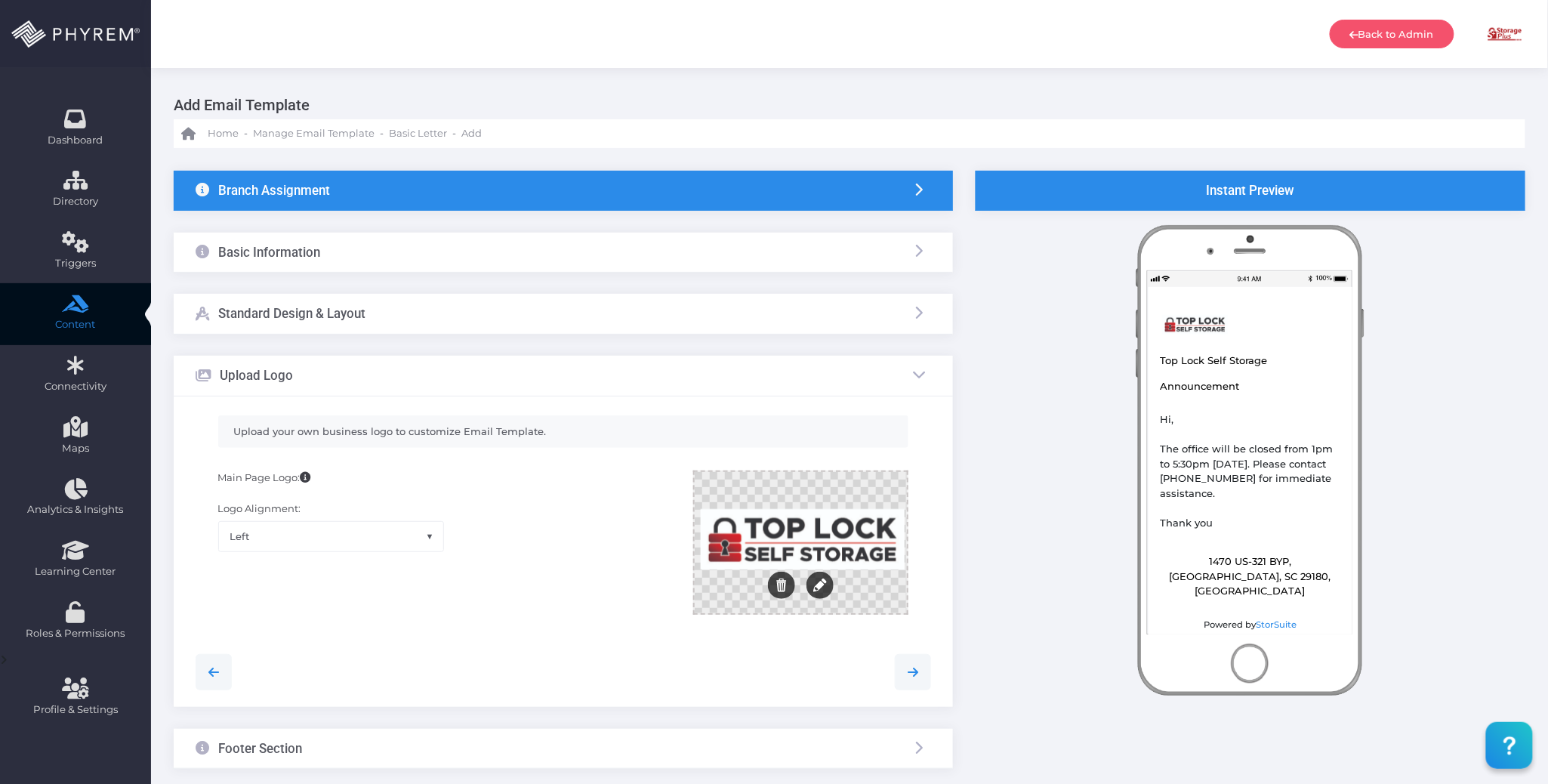
drag, startPoint x: 529, startPoint y: 251, endPoint x: 529, endPoint y: 266, distance: 15.0
click at [529, 250] on div "Basic Information" at bounding box center [564, 252] width 779 height 40
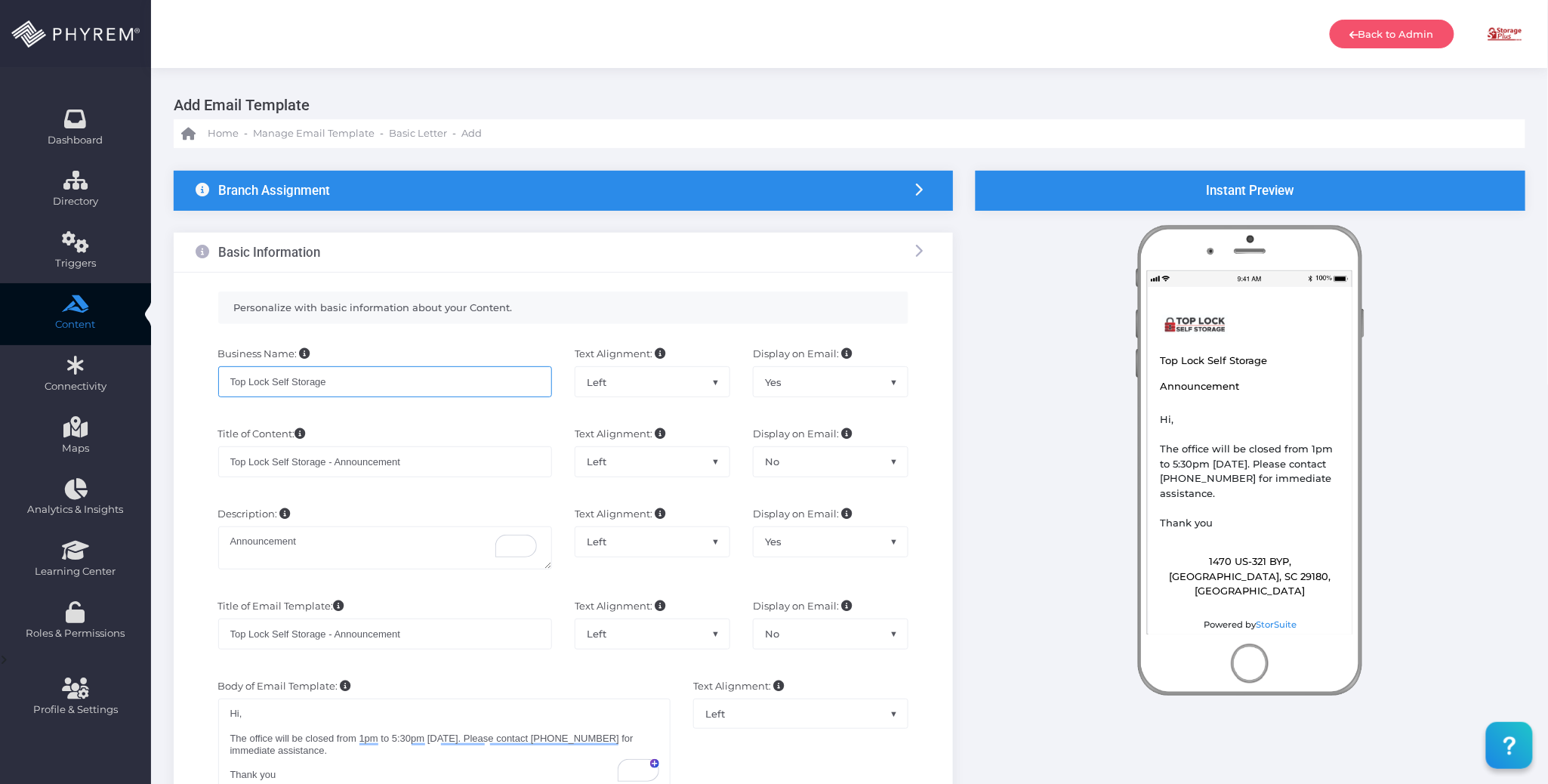
click at [387, 376] on input "Top Lock Self Storage" at bounding box center [385, 381] width 334 height 30
drag, startPoint x: 368, startPoint y: 382, endPoint x: 205, endPoint y: 378, distance: 163.0
click at [180, 378] on div "Personalize with basic information about your Content. Business Name: Top Lock …" at bounding box center [564, 652] width 779 height 759
paste input "Winnsboro/Lugoff"
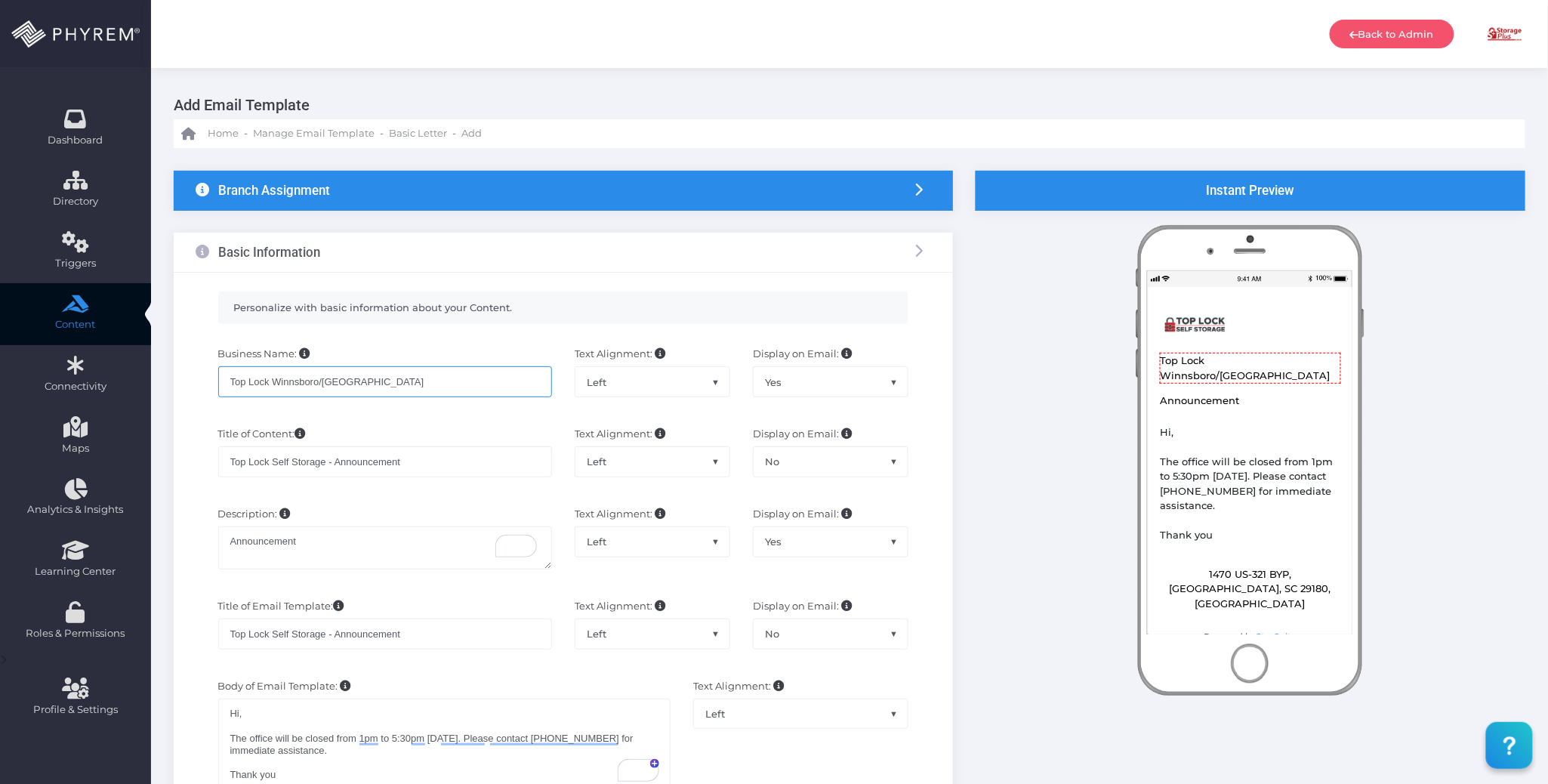
type input "Top Lock Winnsboro/Lugoff"
click at [436, 505] on div "Description: Description Goes Here... Text Alignment: Left Center Right Left Di…" at bounding box center [564, 544] width 758 height 92
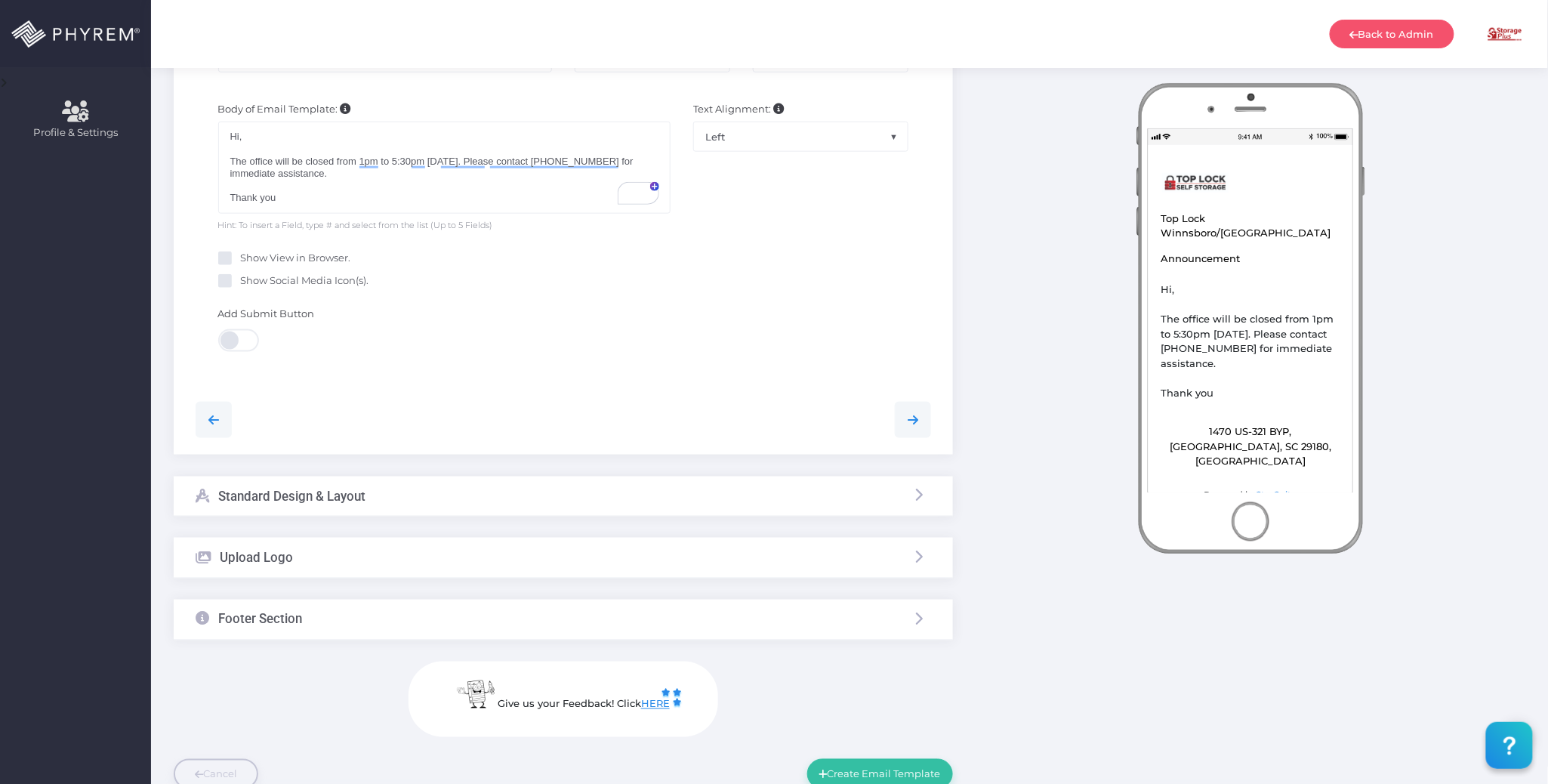
scroll to position [653, 0]
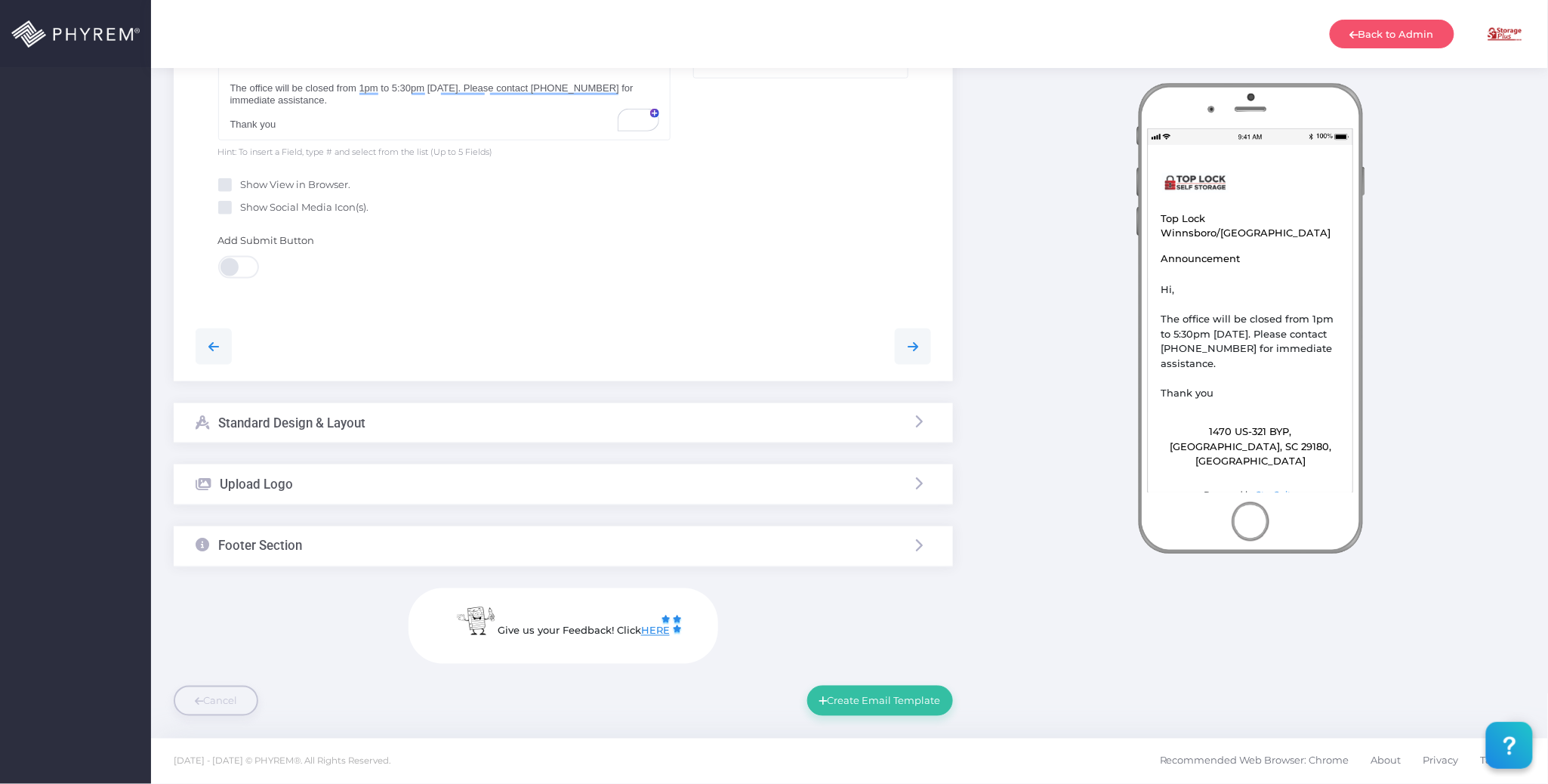
click at [450, 479] on div "Upload Logo" at bounding box center [564, 483] width 779 height 40
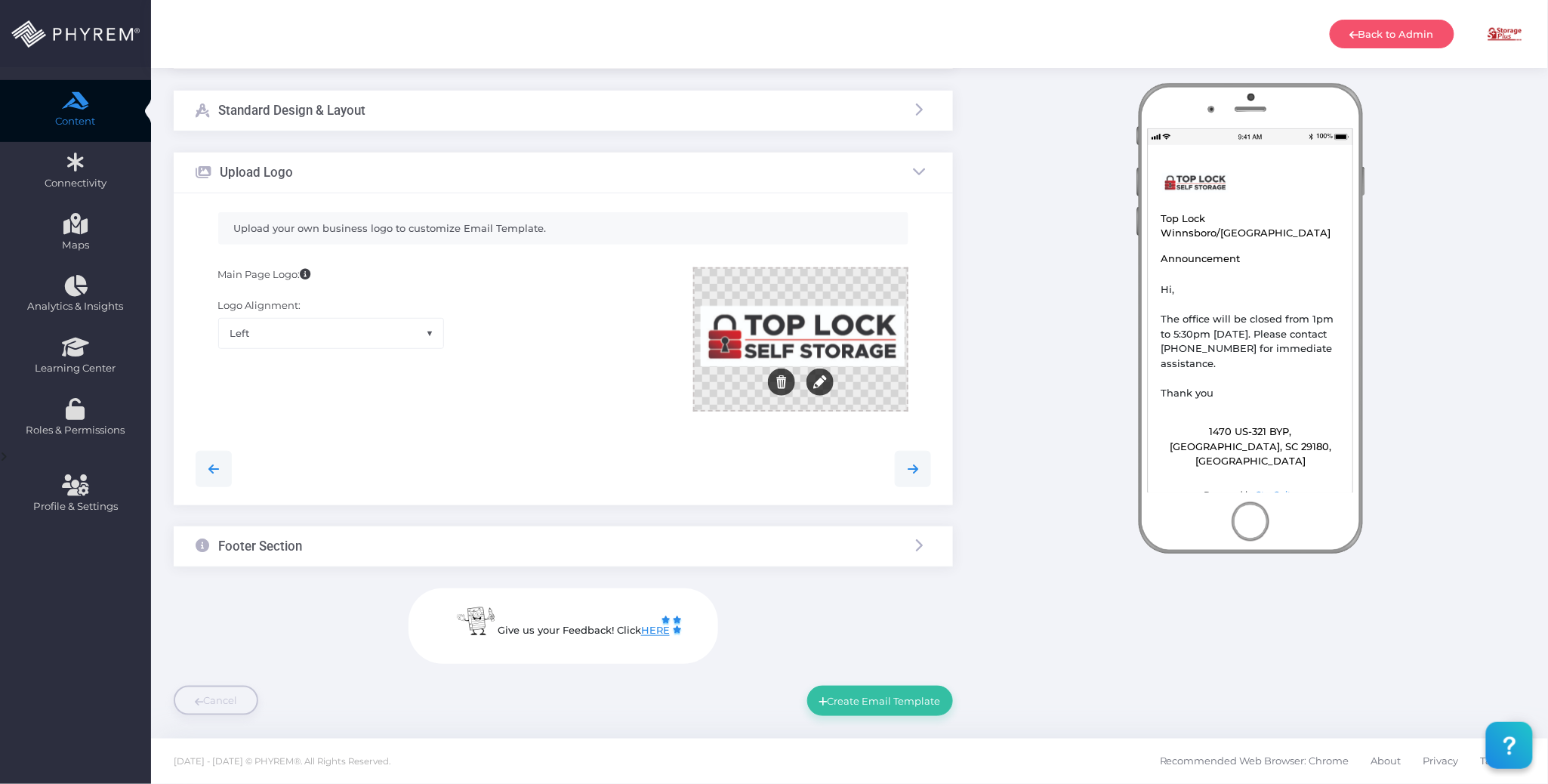
scroll to position [202, 0]
click at [456, 539] on div "Footer Section" at bounding box center [564, 545] width 779 height 40
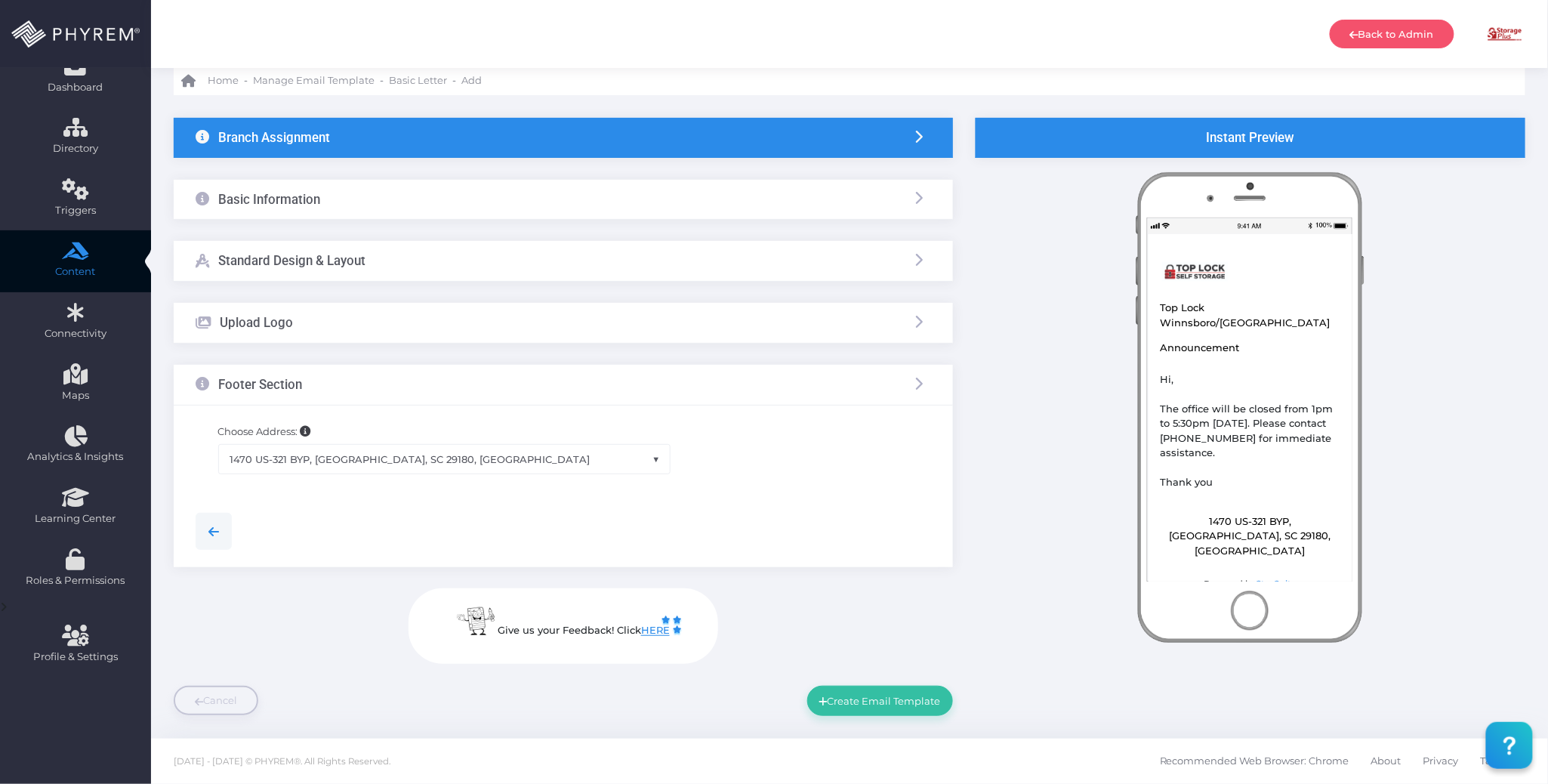
scroll to position [53, 0]
click at [897, 698] on button "Create Email Template" at bounding box center [880, 700] width 146 height 30
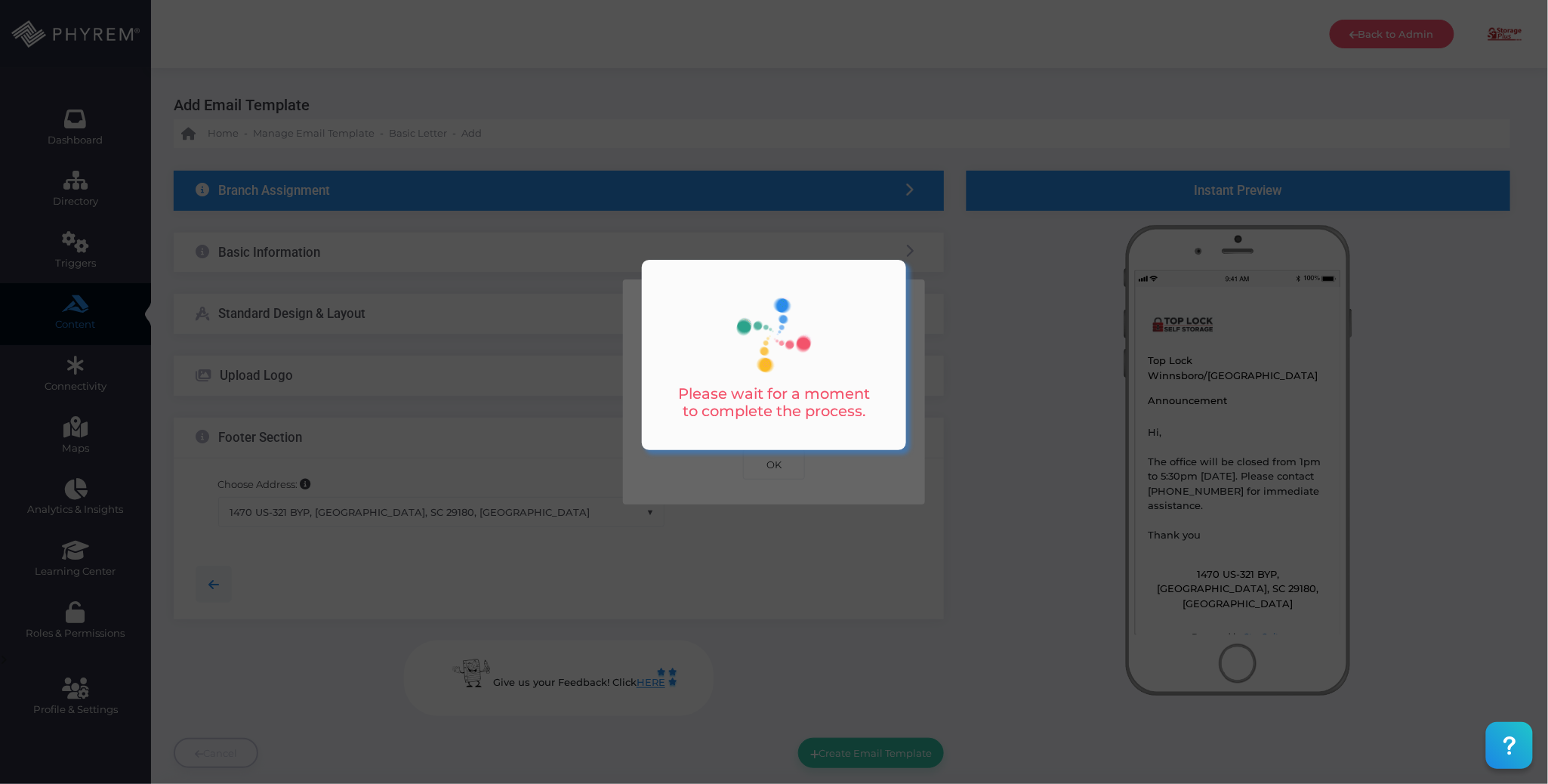
scroll to position [0, 0]
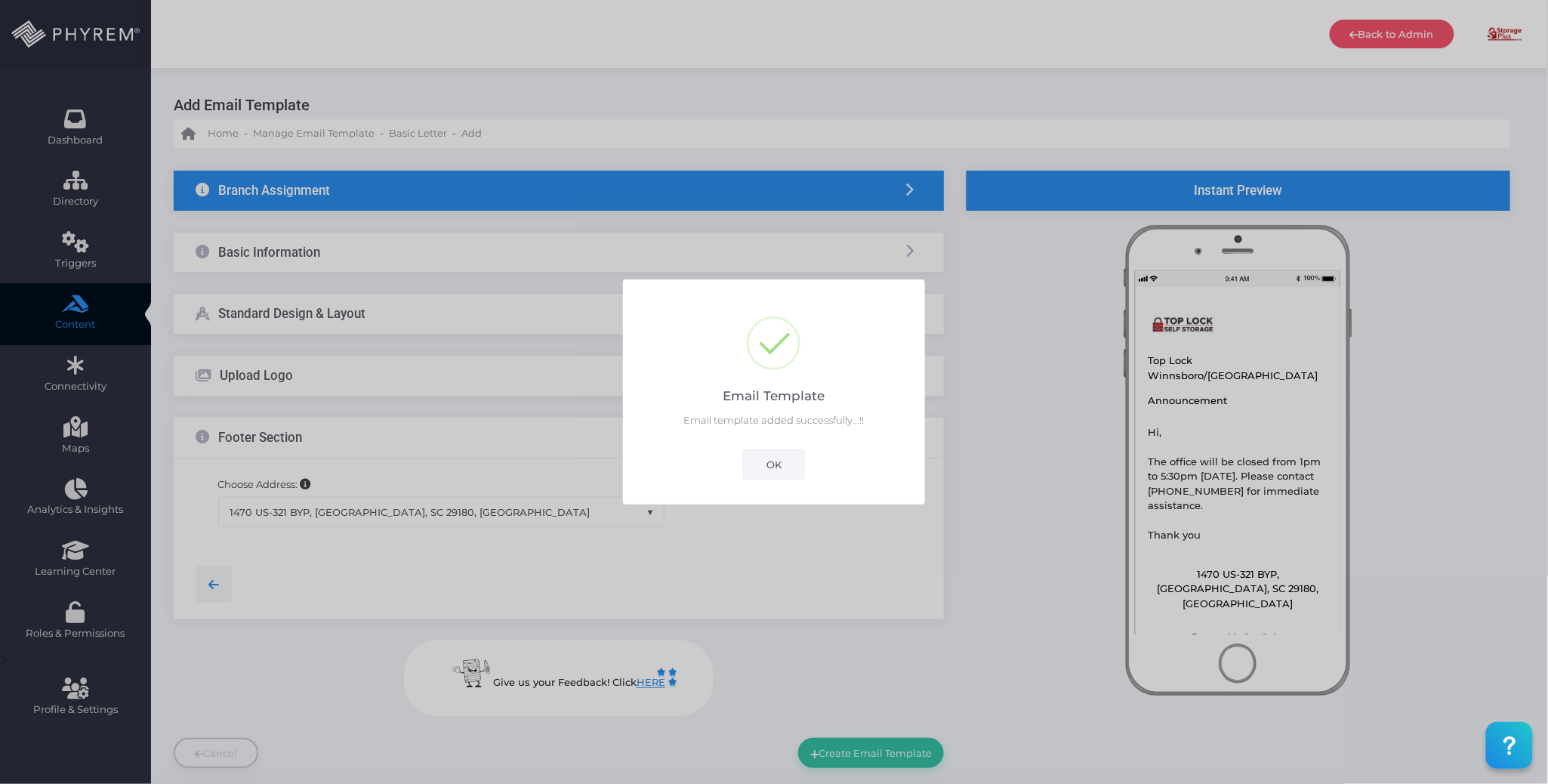
click at [779, 457] on button "OK" at bounding box center [774, 464] width 62 height 30
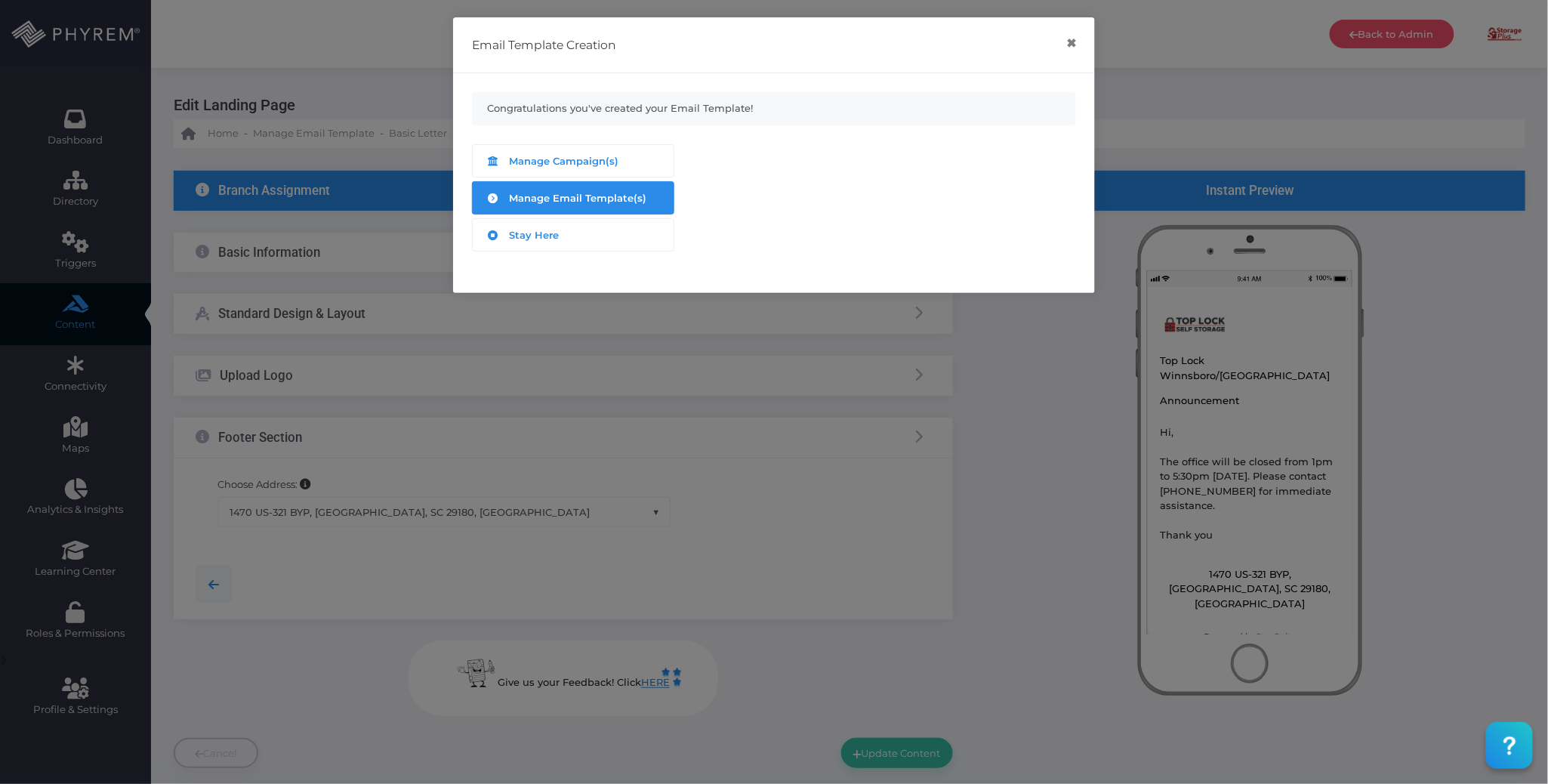
click at [594, 207] on div "Manage Email Template(s)" at bounding box center [573, 197] width 178 height 19
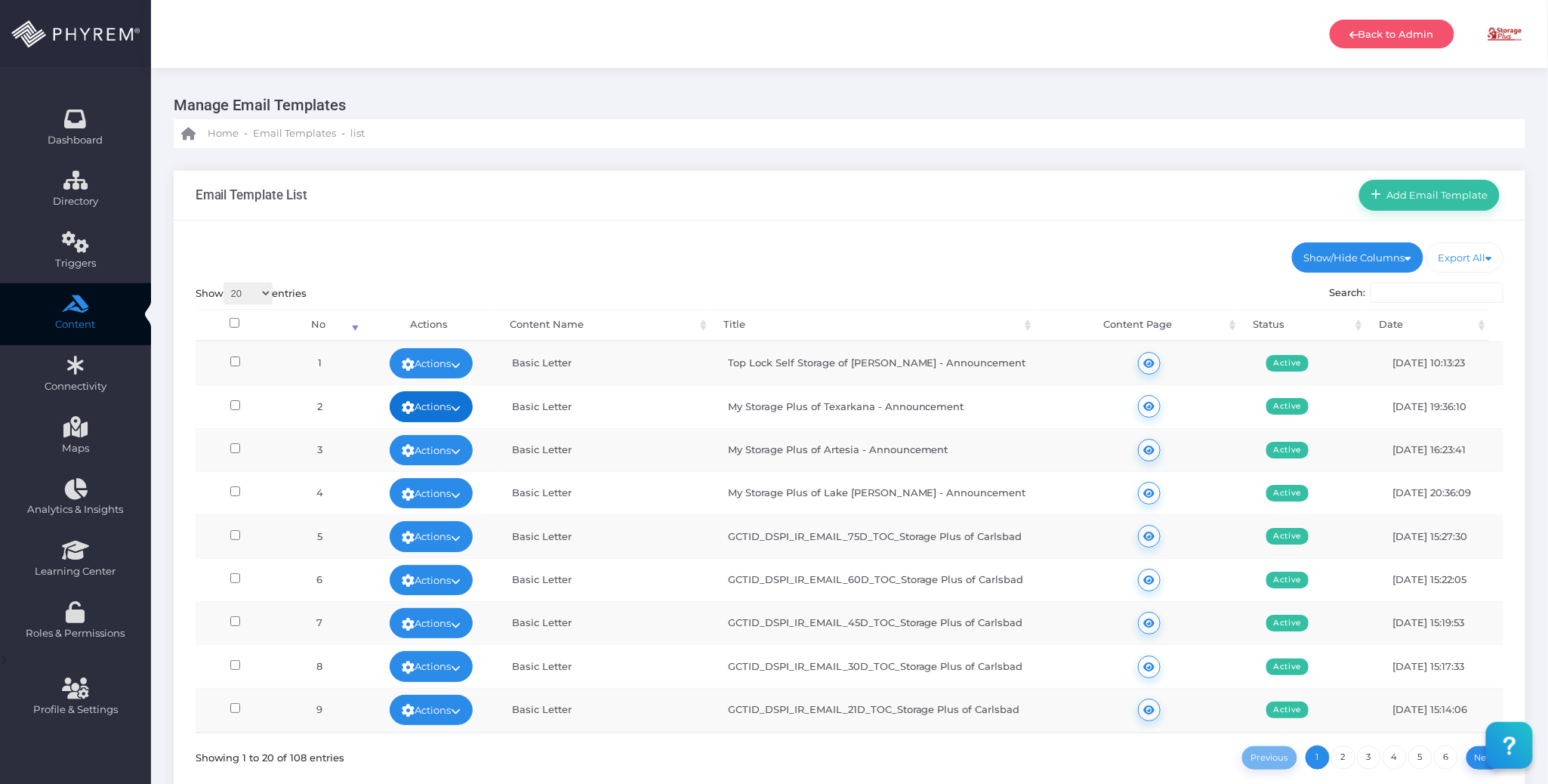
click at [466, 405] on link "Actions" at bounding box center [431, 406] width 83 height 30
click at [445, 433] on link "Edit" at bounding box center [426, 443] width 99 height 29
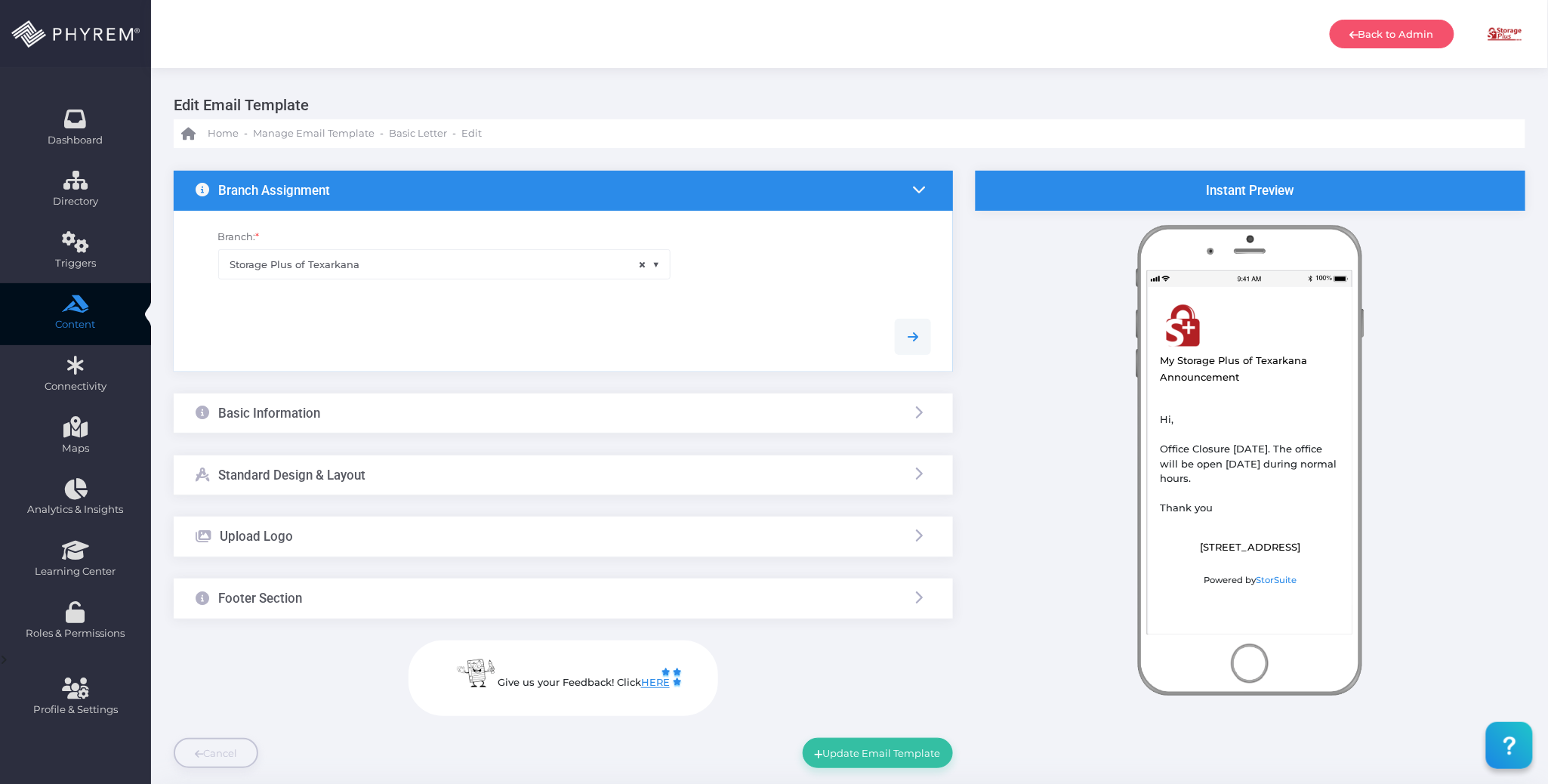
click at [474, 412] on div "Basic Information" at bounding box center [564, 413] width 779 height 40
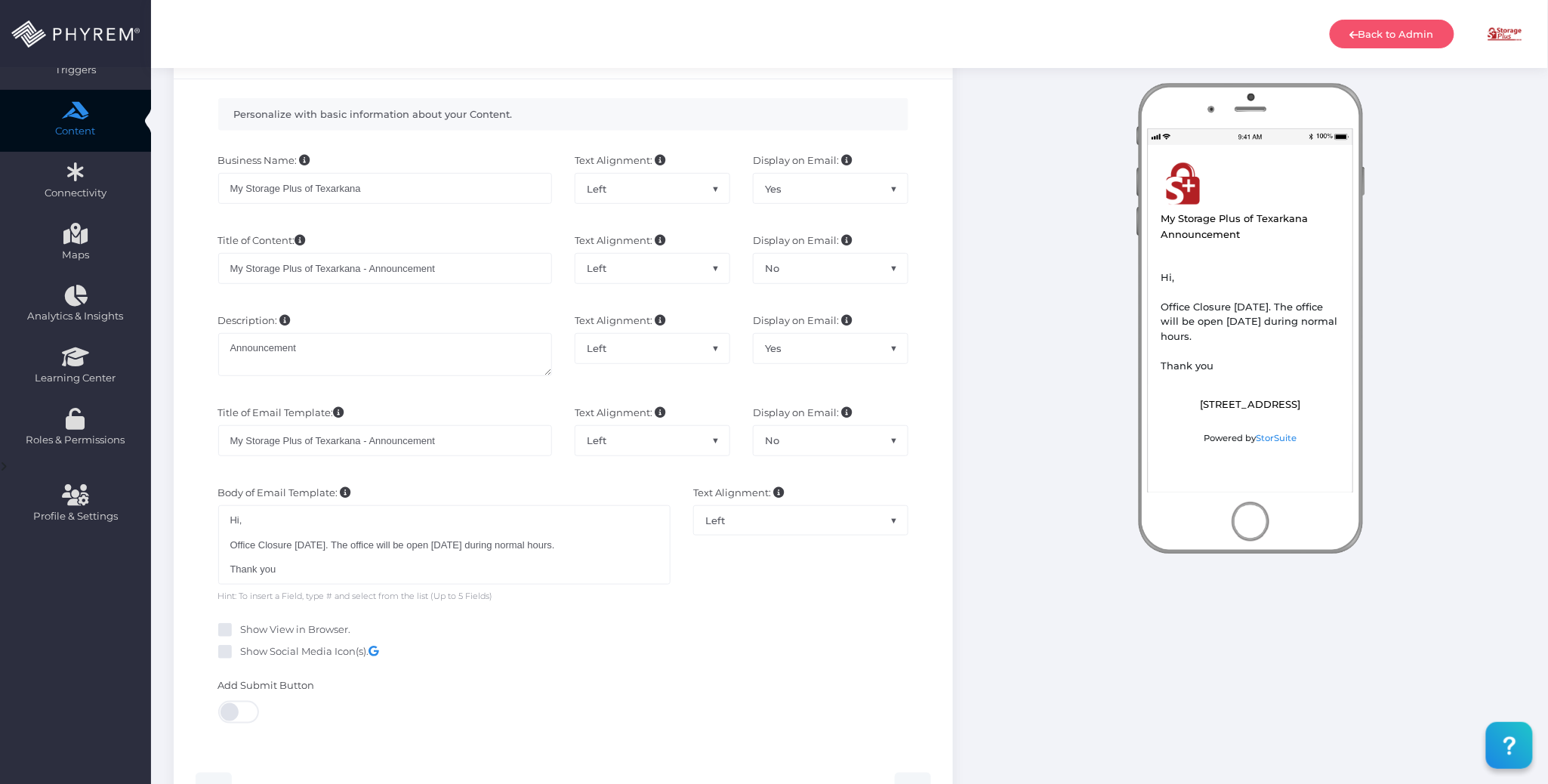
scroll to position [201, 0]
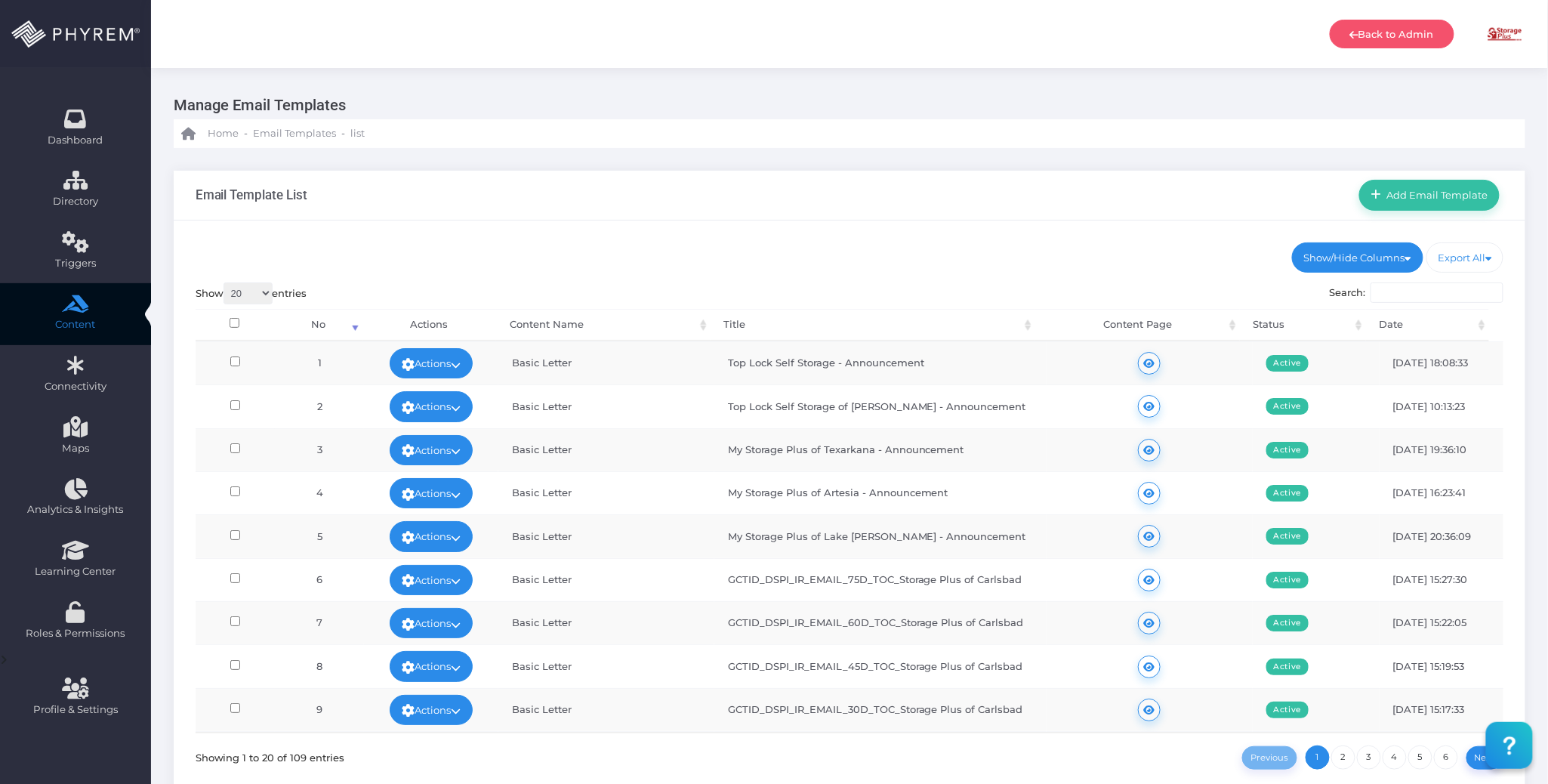
click at [832, 222] on div "Show/Hide Columns No Title" at bounding box center [850, 524] width 1352 height 608
click at [654, 258] on ul "Show/Hide Columns No Content Name Title Content Page Status" at bounding box center [849, 257] width 1308 height 30
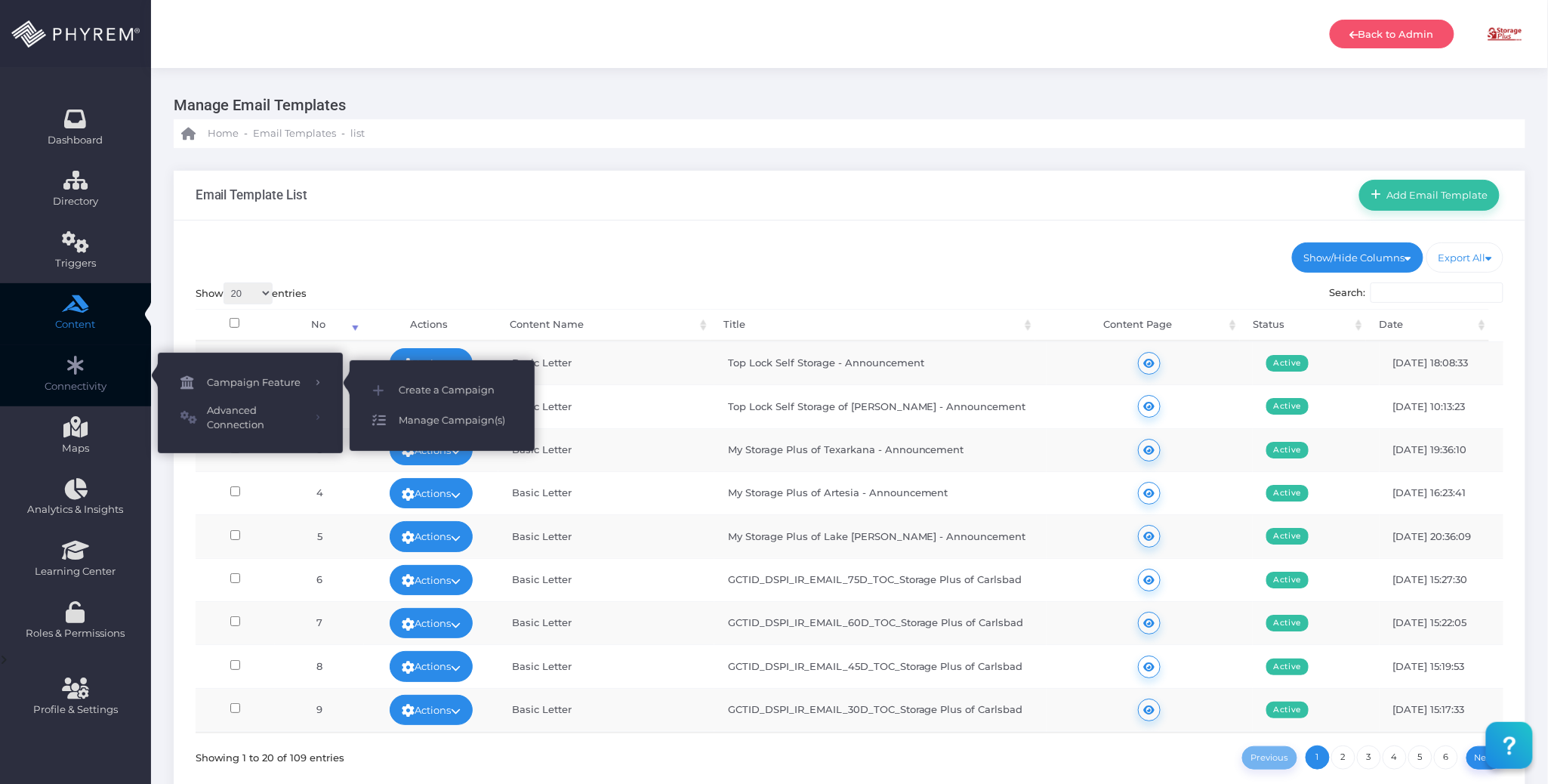
click at [405, 417] on span "Manage Campaign(s)" at bounding box center [454, 421] width 113 height 19
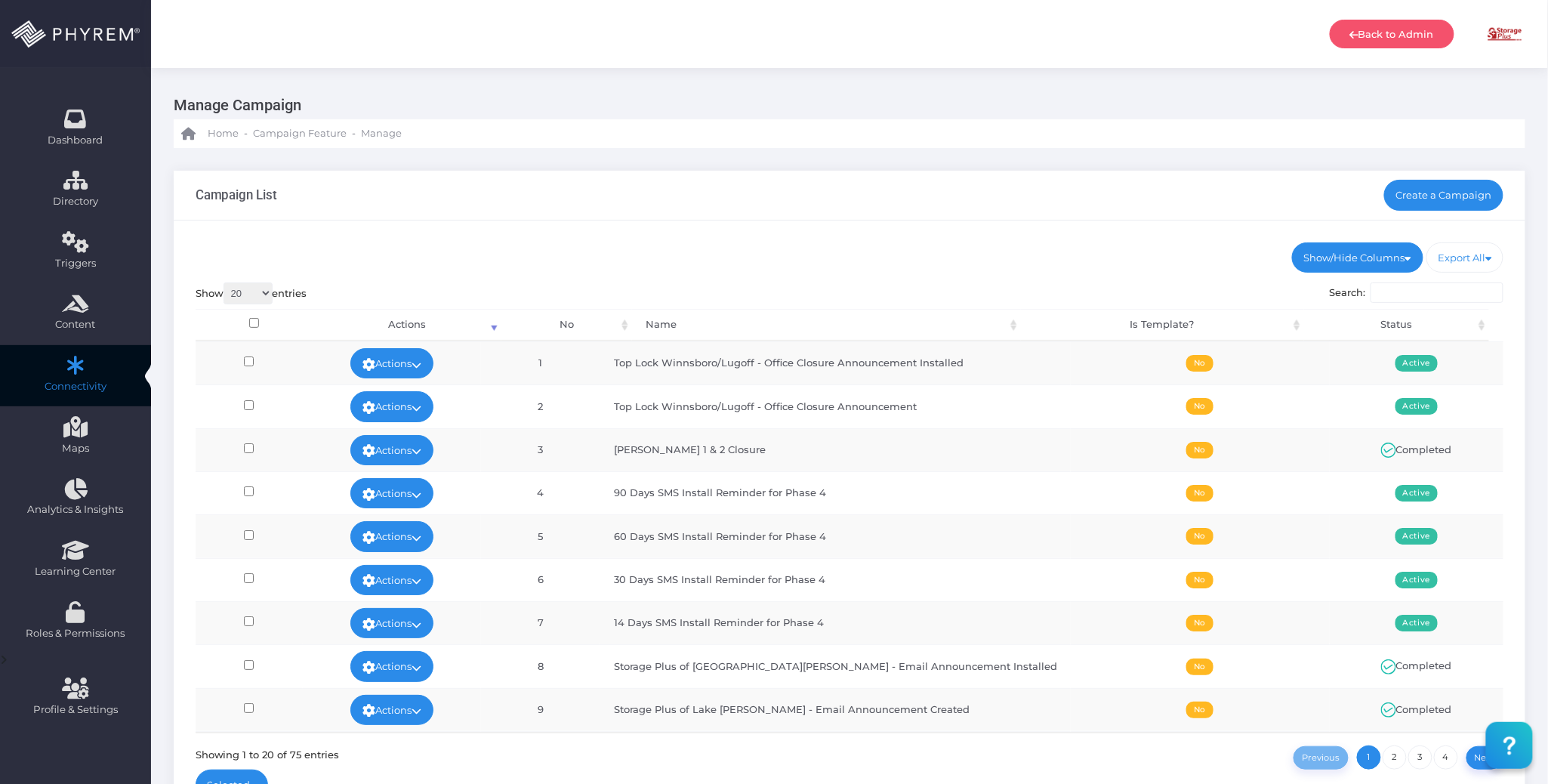
click at [828, 193] on div "Campaign List Create a Campaign" at bounding box center [850, 195] width 1352 height 50
drag, startPoint x: 768, startPoint y: 445, endPoint x: 648, endPoint y: 450, distance: 120.1
click at [648, 450] on td "[PERSON_NAME] 1 & 2 Closure" at bounding box center [835, 450] width 471 height 44
click at [771, 463] on td "[PERSON_NAME] 1 & 2 Closure" at bounding box center [835, 450] width 471 height 44
click at [909, 460] on td "[PERSON_NAME] 1 & 2 Closure" at bounding box center [835, 450] width 471 height 44
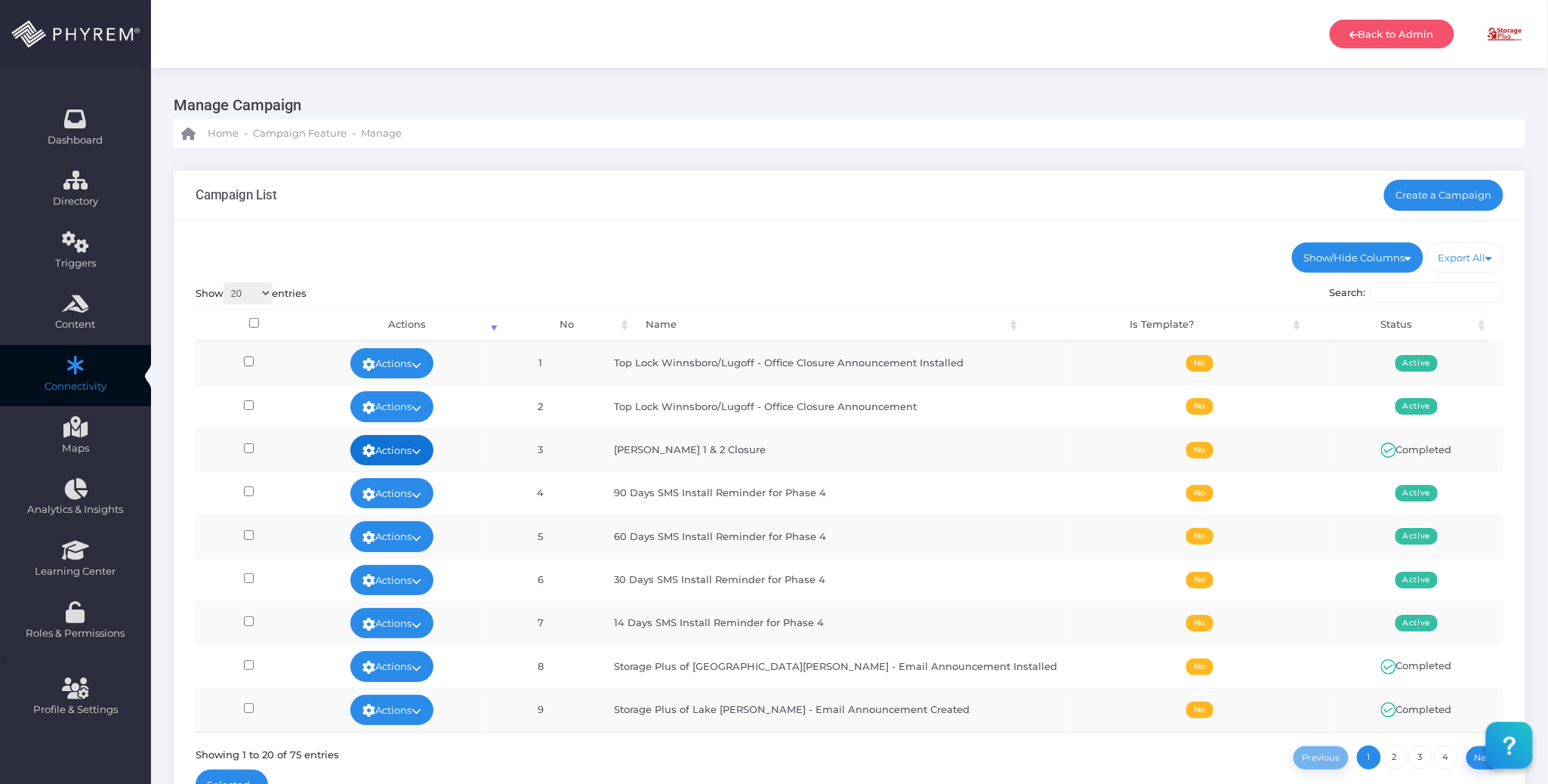
click at [433, 446] on link "Actions" at bounding box center [392, 450] width 83 height 30
click at [412, 487] on link "View" at bounding box center [404, 486] width 99 height 29
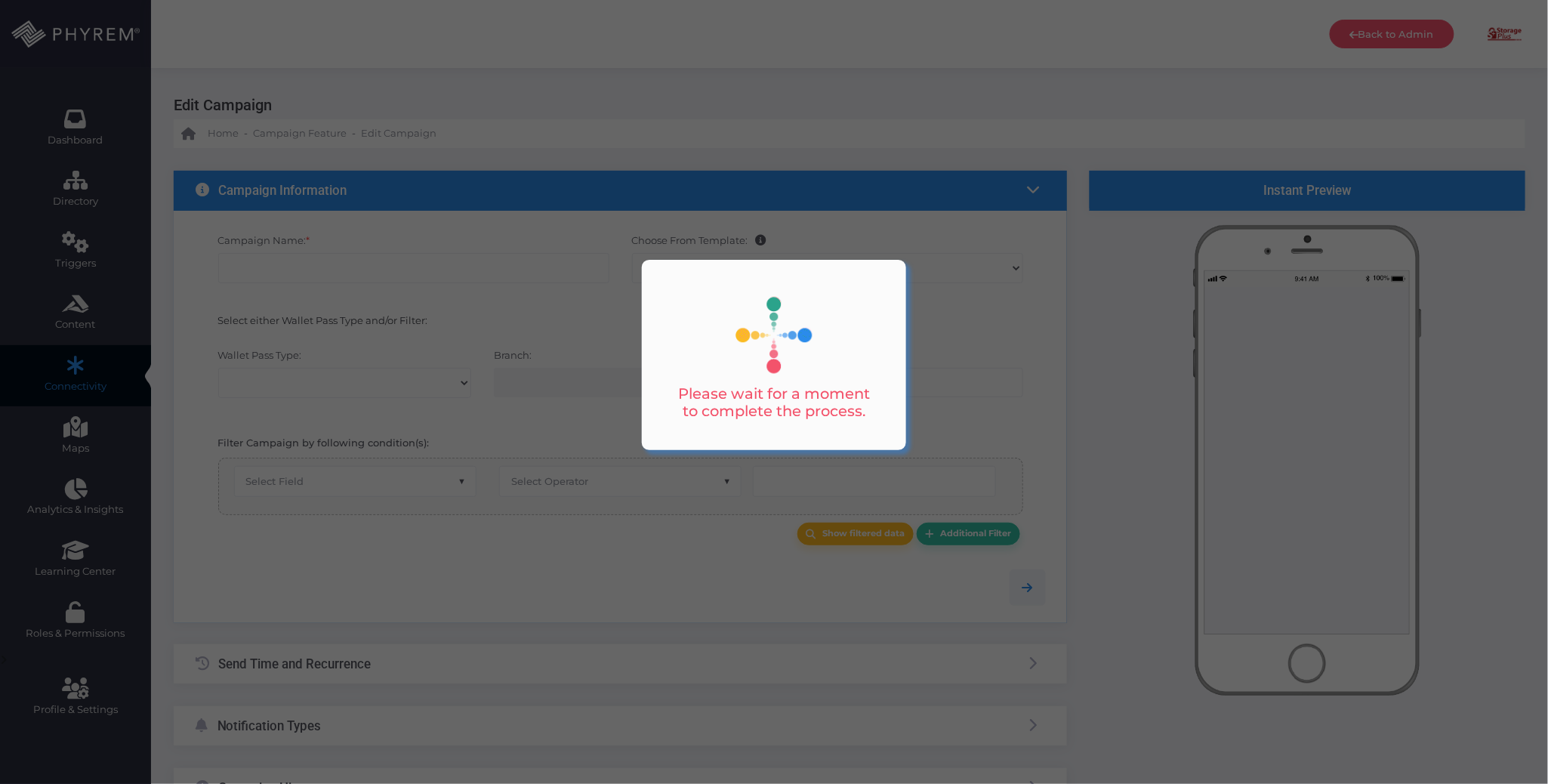
select select "3595"
checkbox input "true"
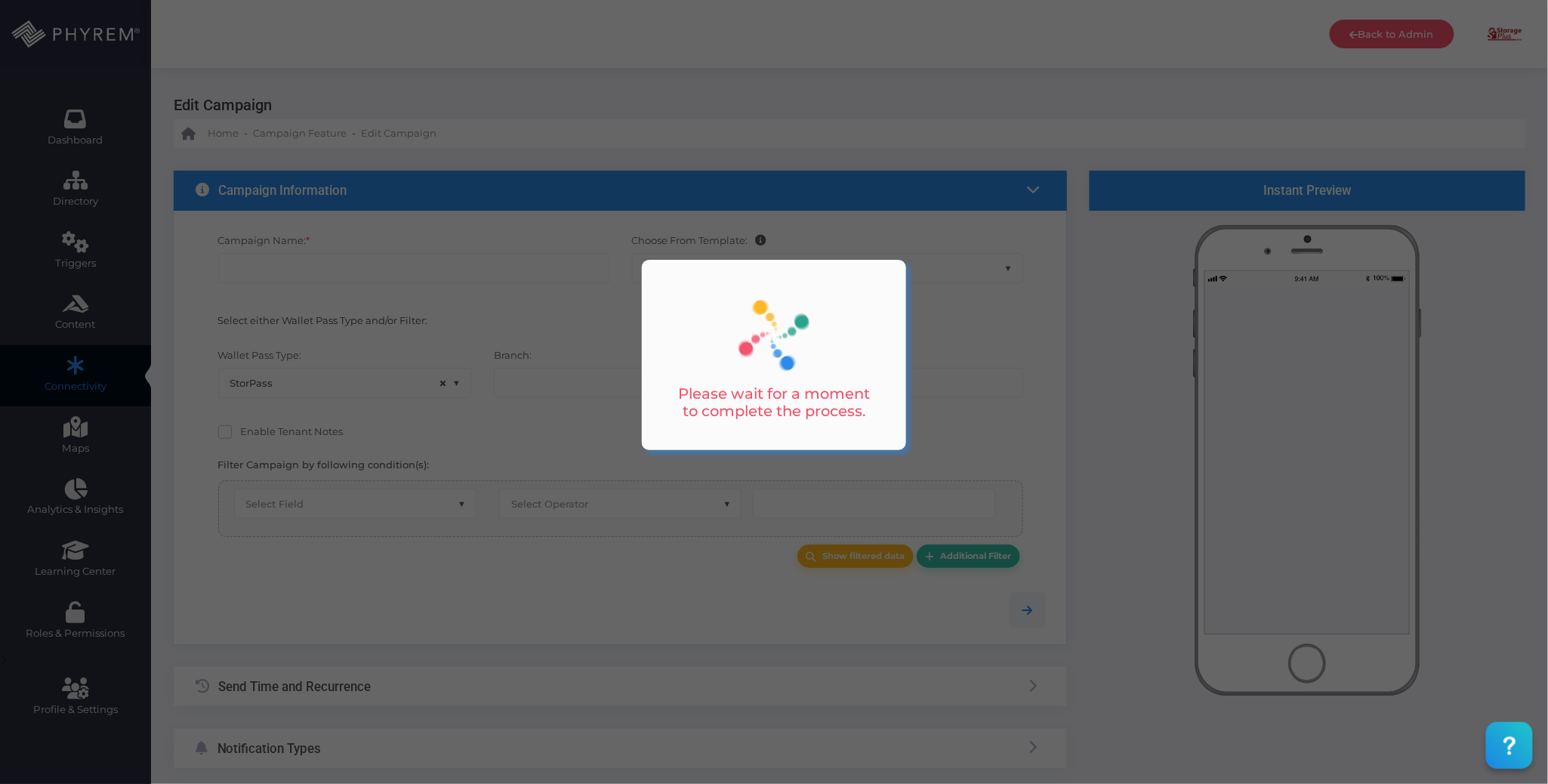
type input "[PERSON_NAME] 1 & 2 Closure"
select select "15"
checkbox input "true"
select select "3704"
type input "[EMAIL_ADDRESS][DOMAIN_NAME]"
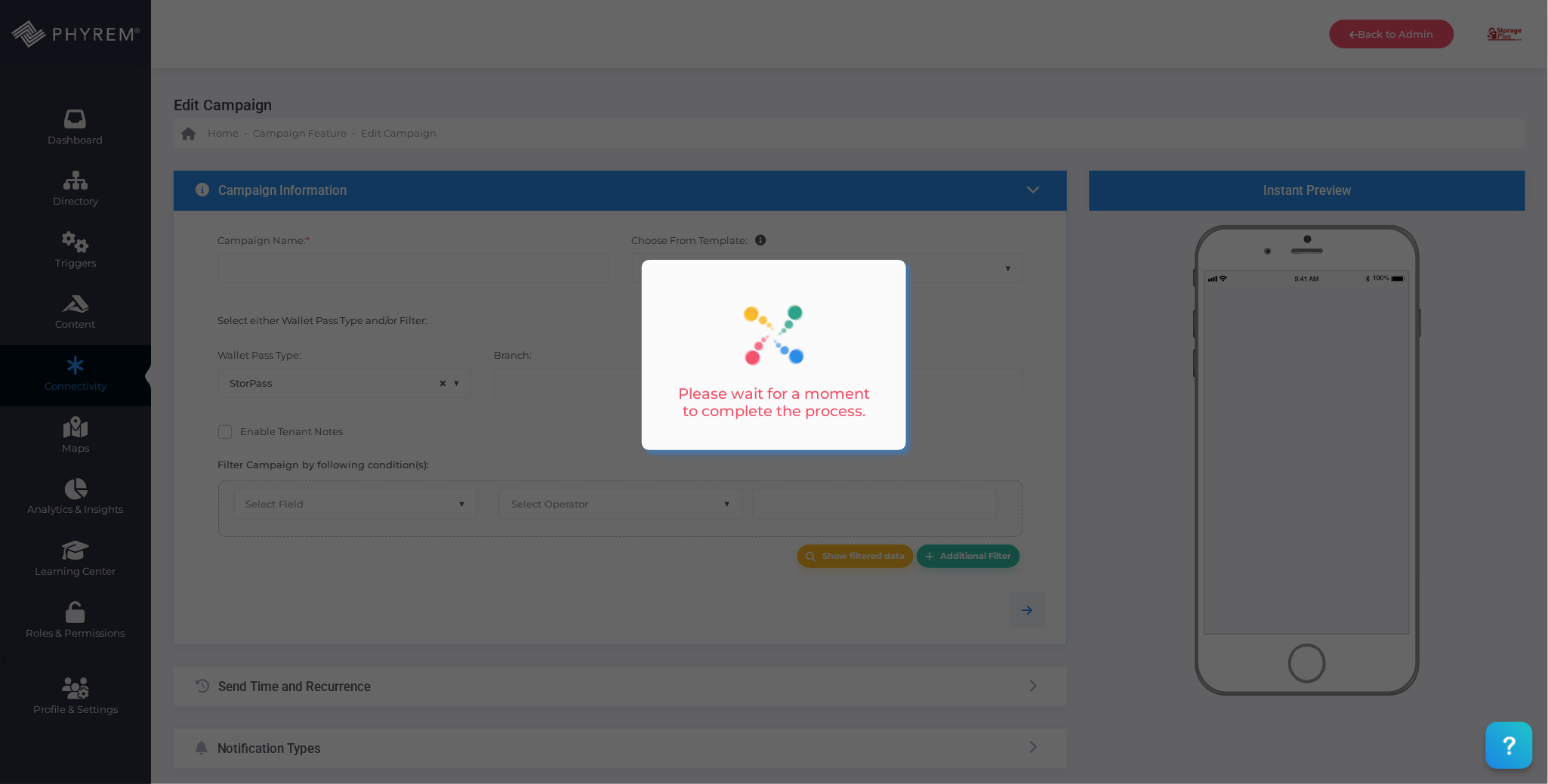
type input "Office Closed [DATE]"
type input "0"
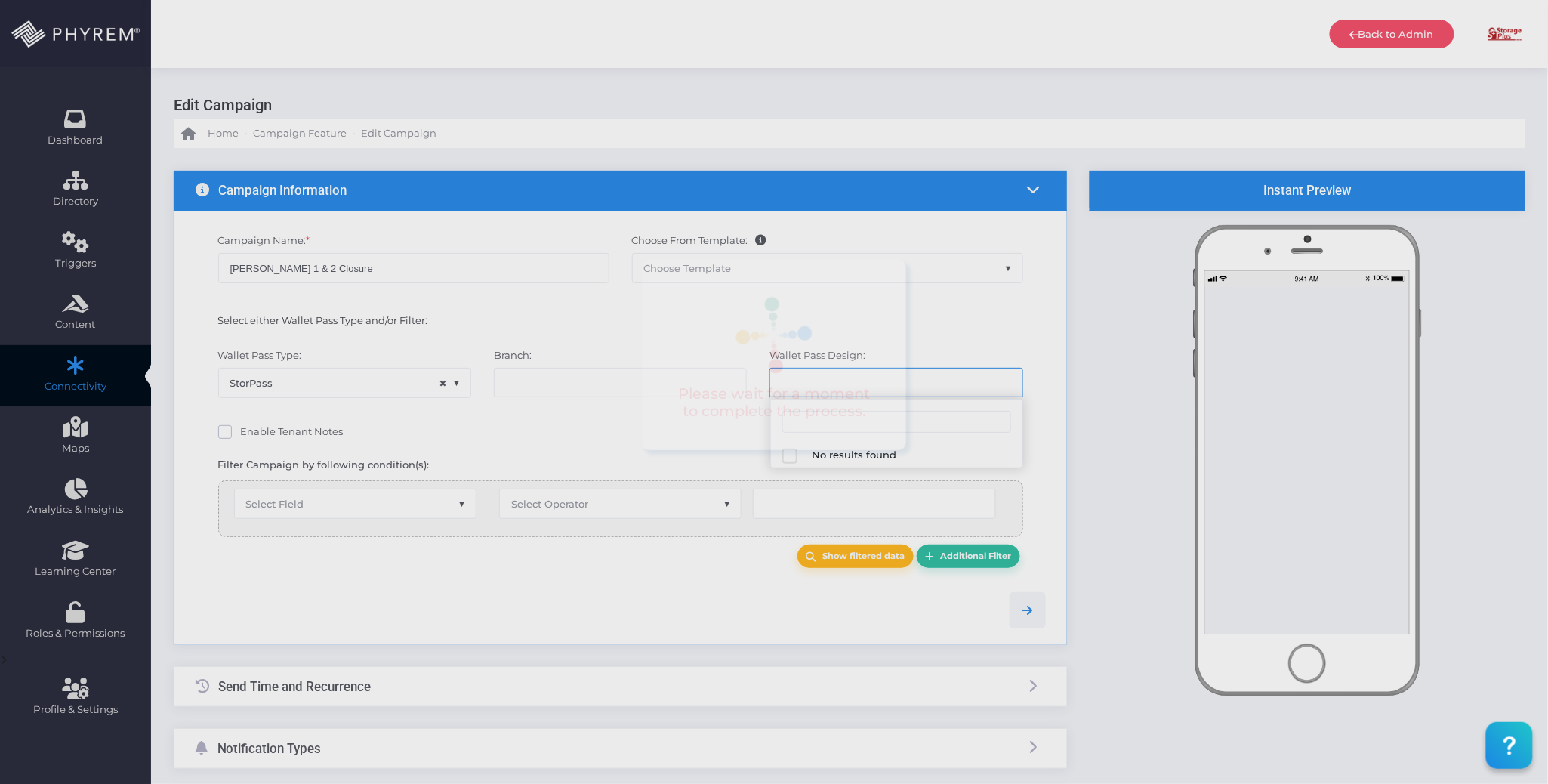
select select "626"
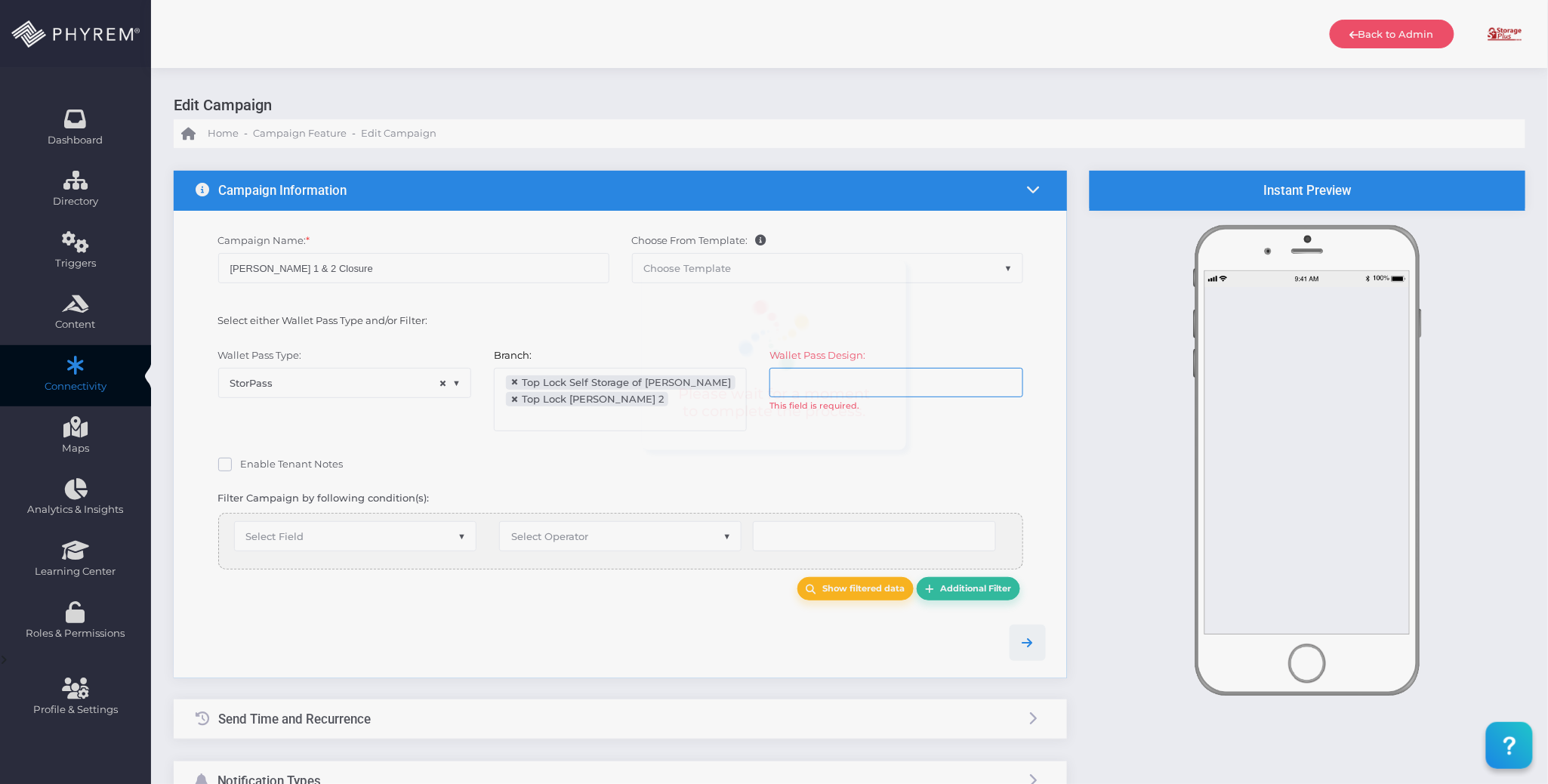
scroll to position [166, 0]
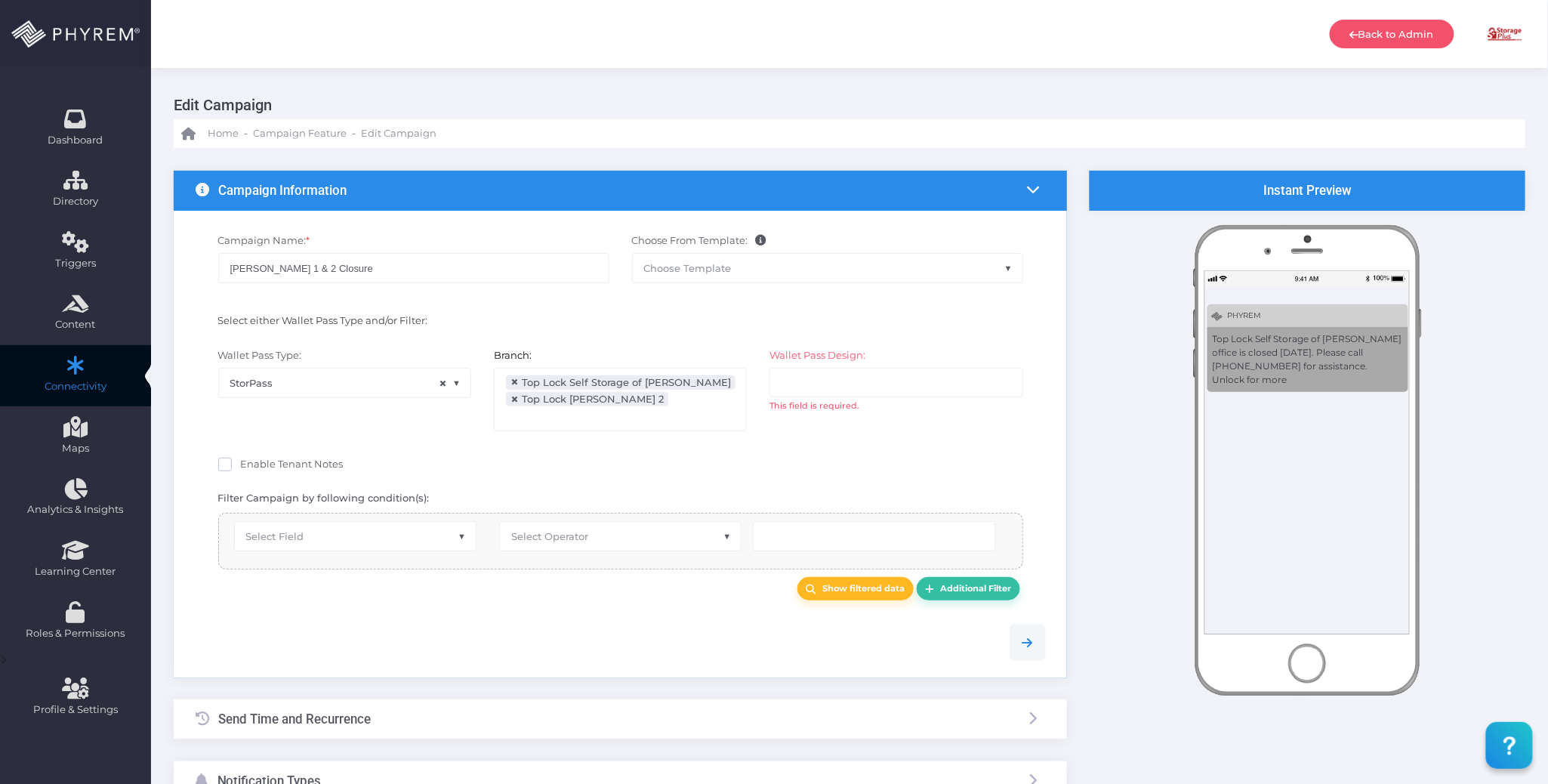
select select "equals"
select select "2687"
select select "pr_wallet_users.voided"
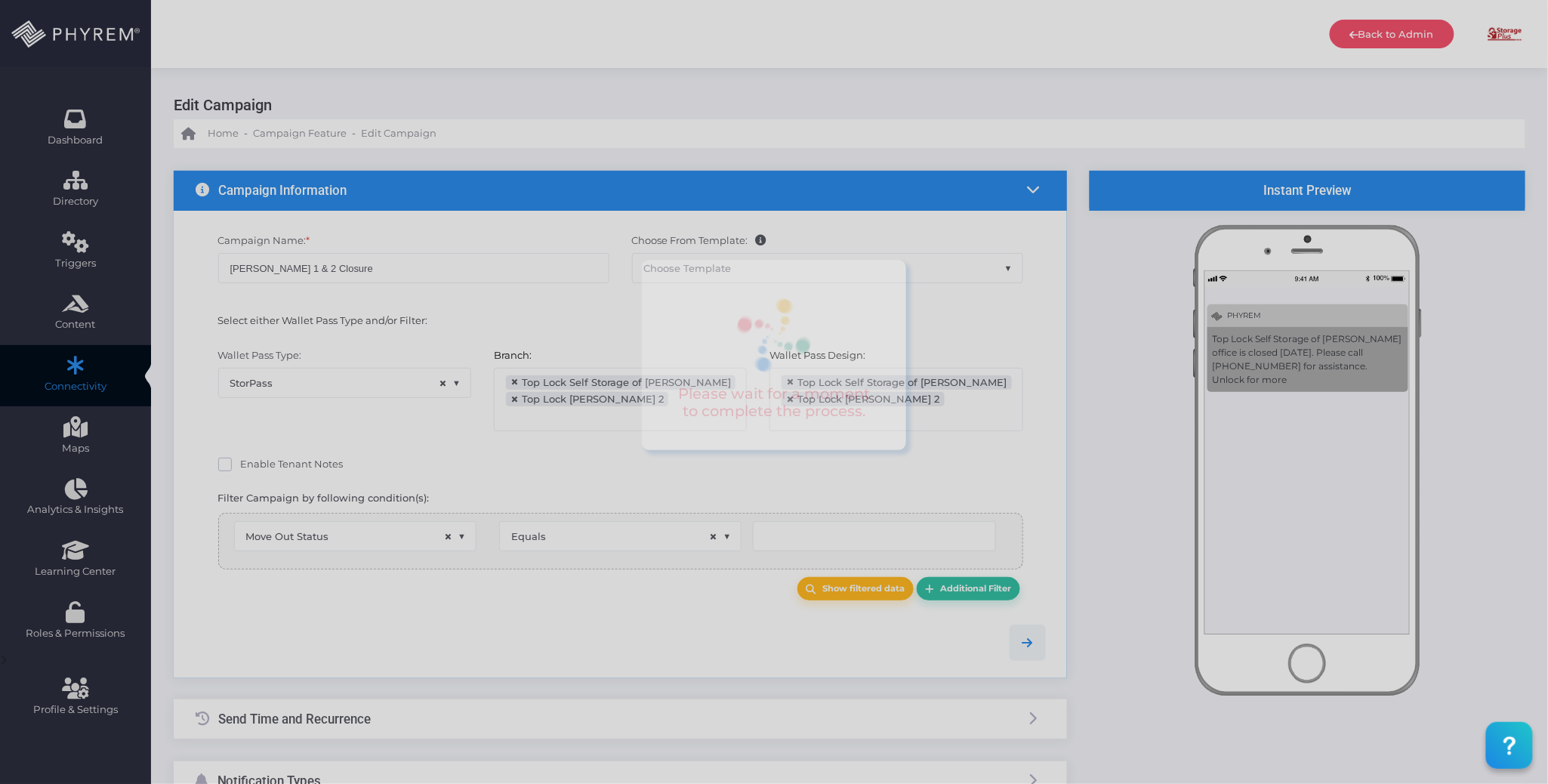
type input "0"
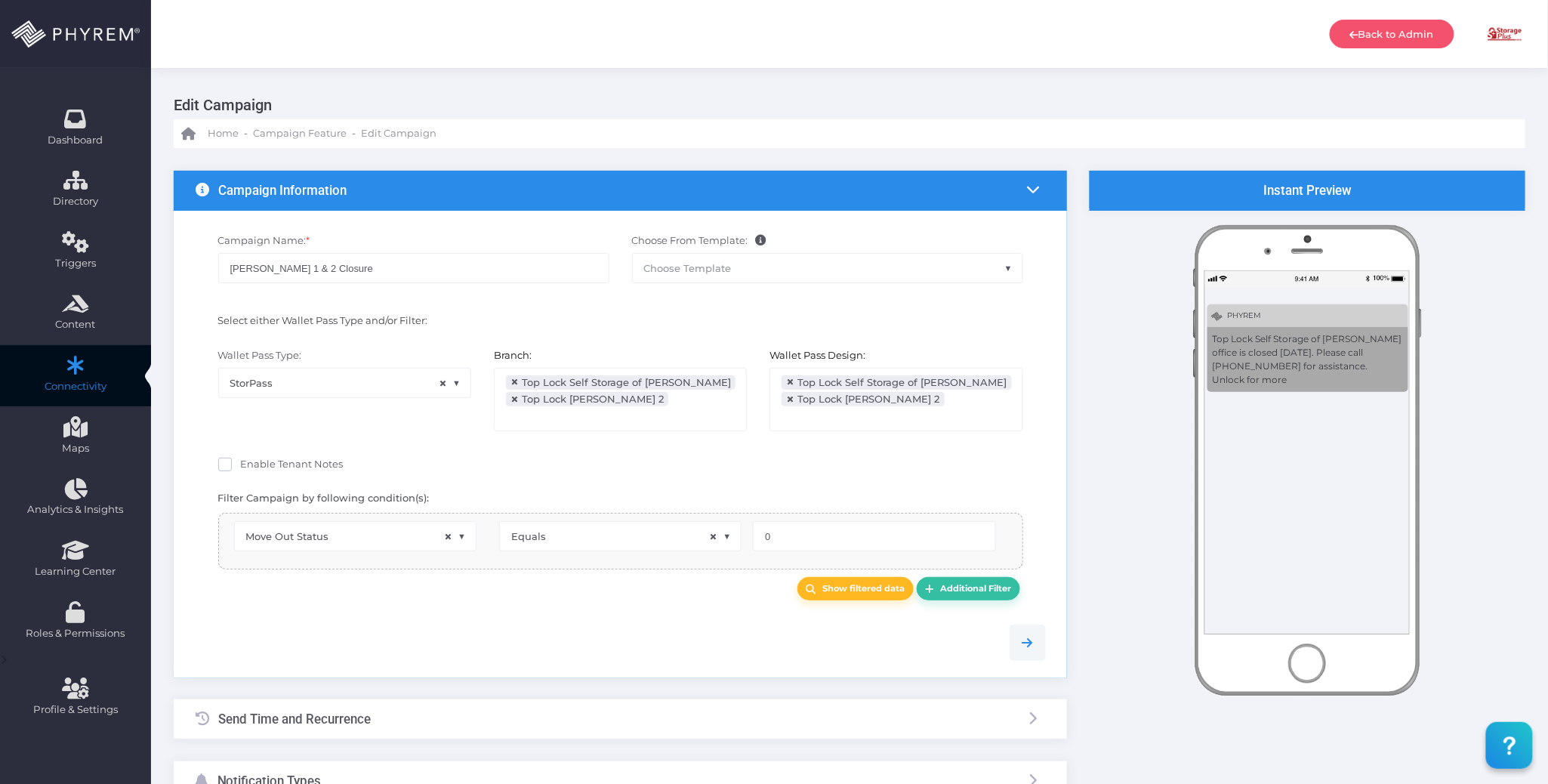
select select "pr_wallet_pass.pass_status"
select select "equals"
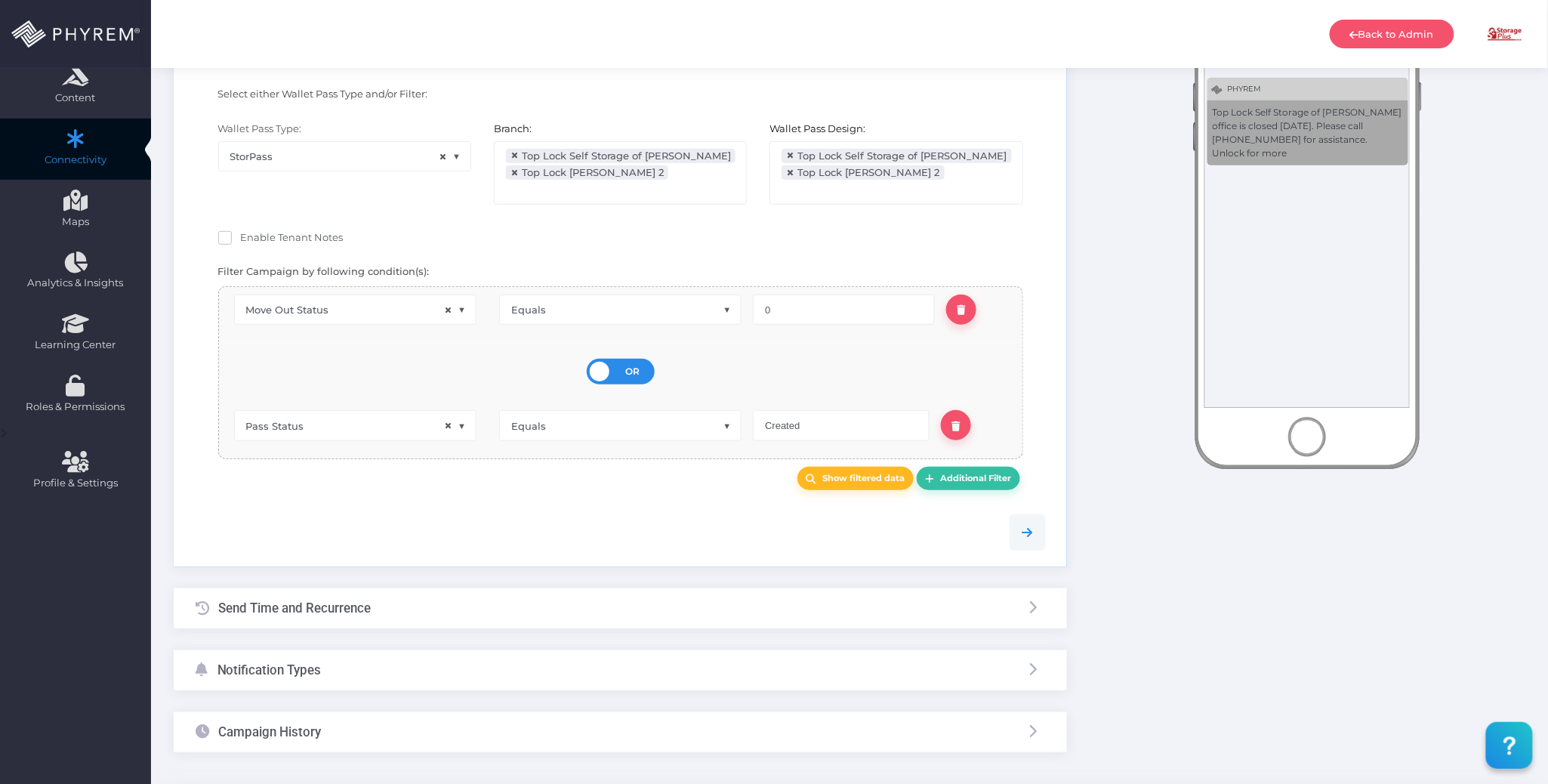
scroll to position [273, 0]
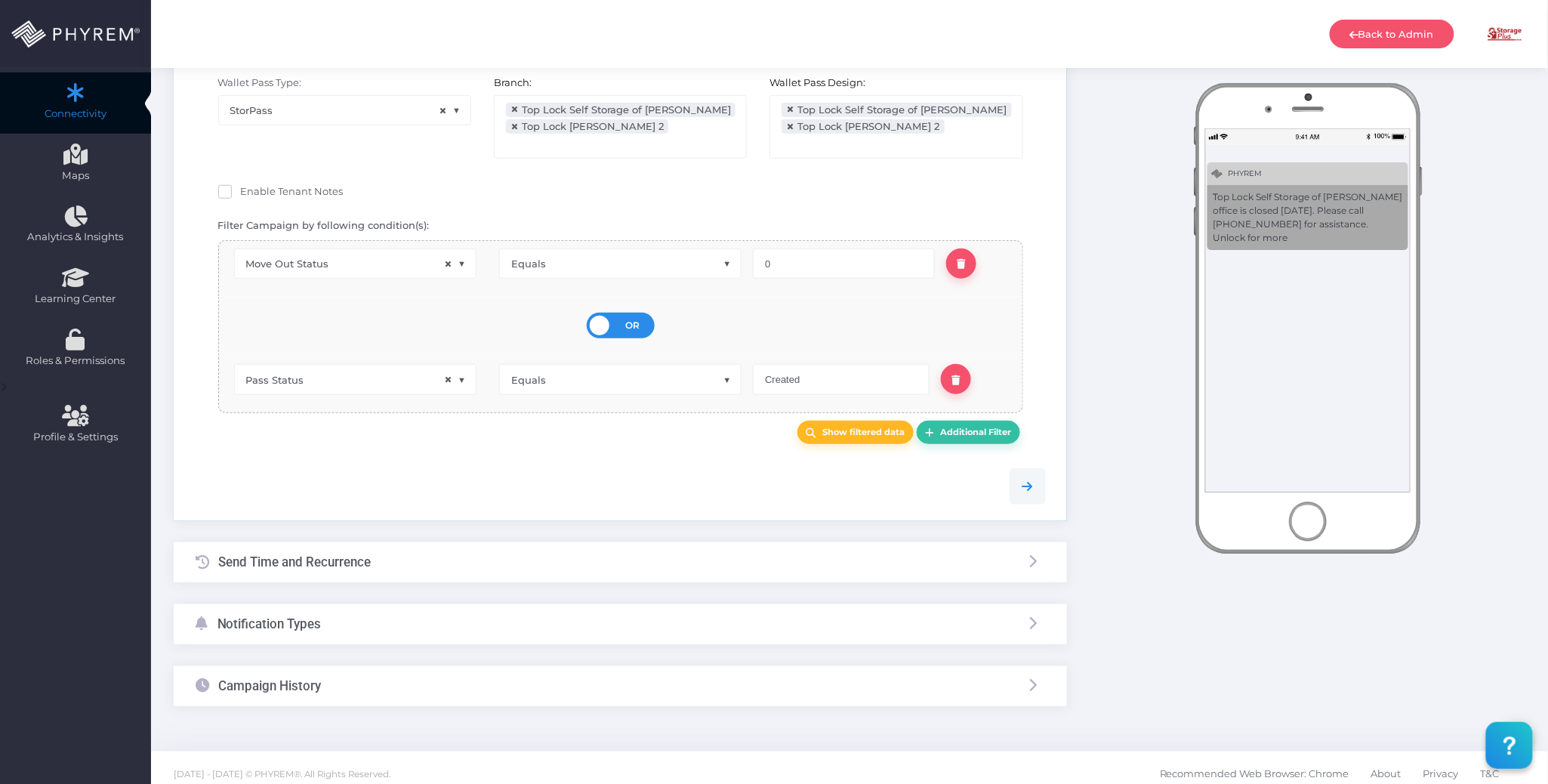
click at [487, 612] on div "Notification Types" at bounding box center [621, 624] width 893 height 40
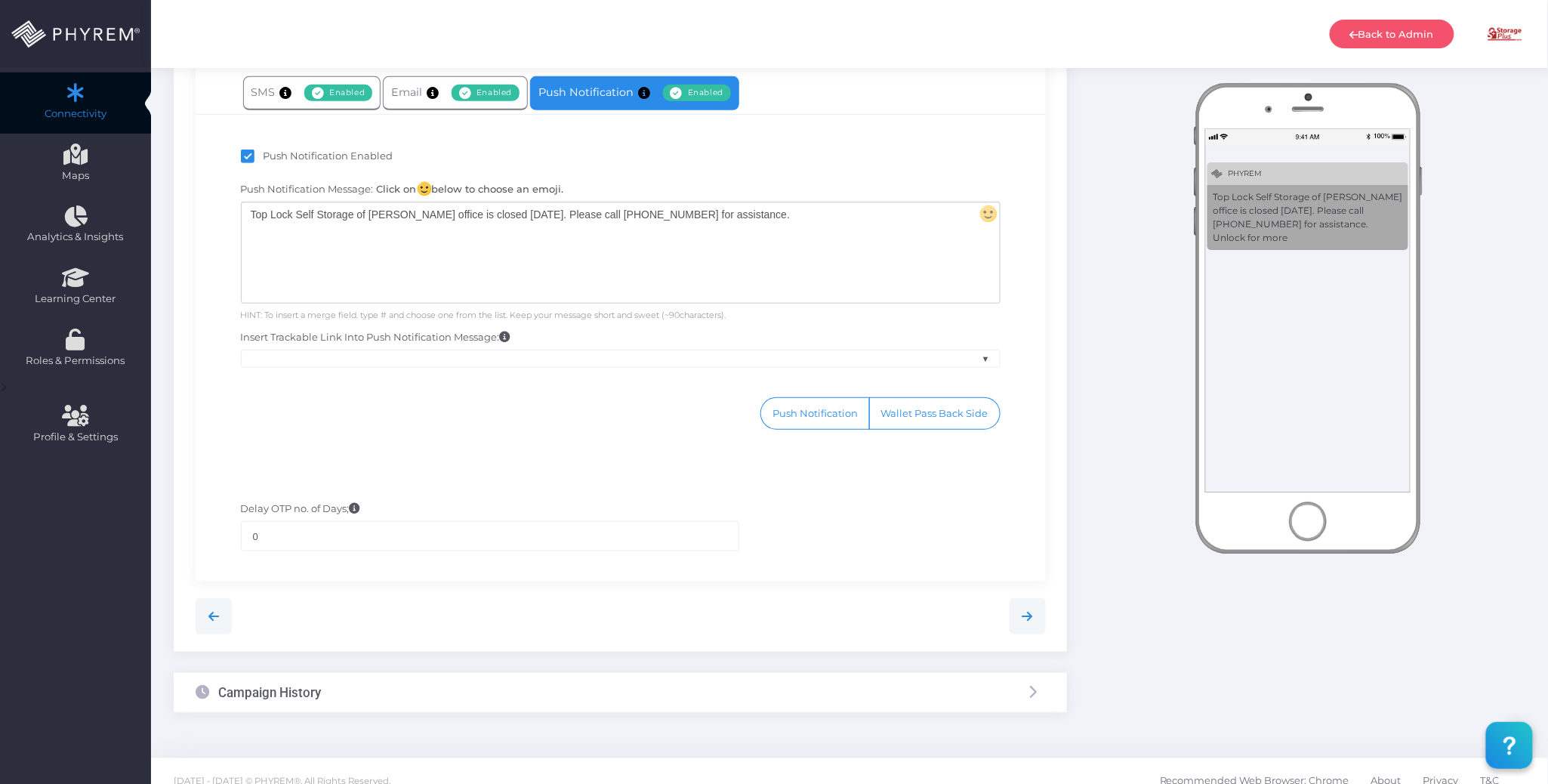
scroll to position [245, 0]
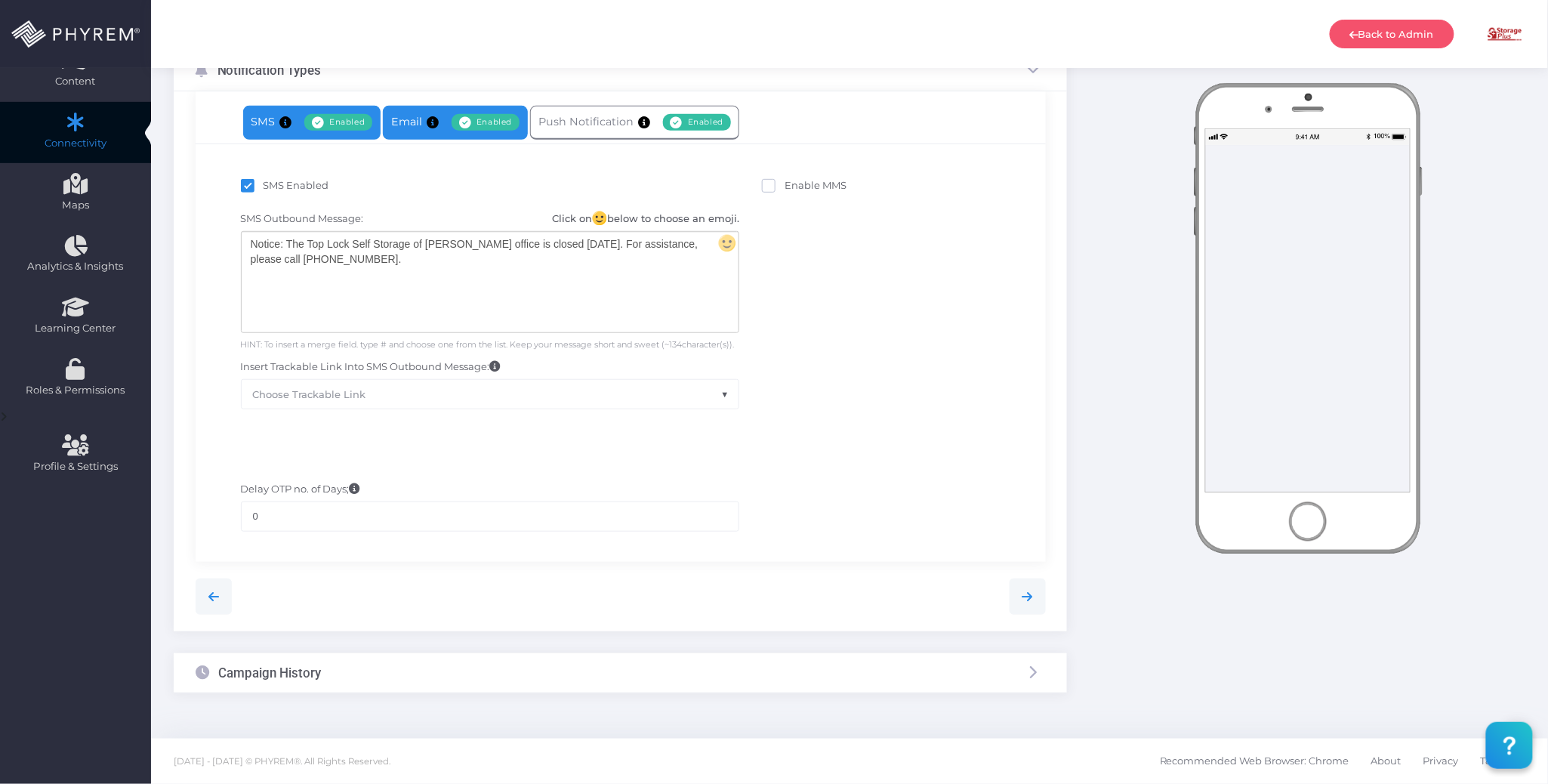
click at [414, 131] on link "Email Enabled Disabled" at bounding box center [455, 122] width 145 height 34
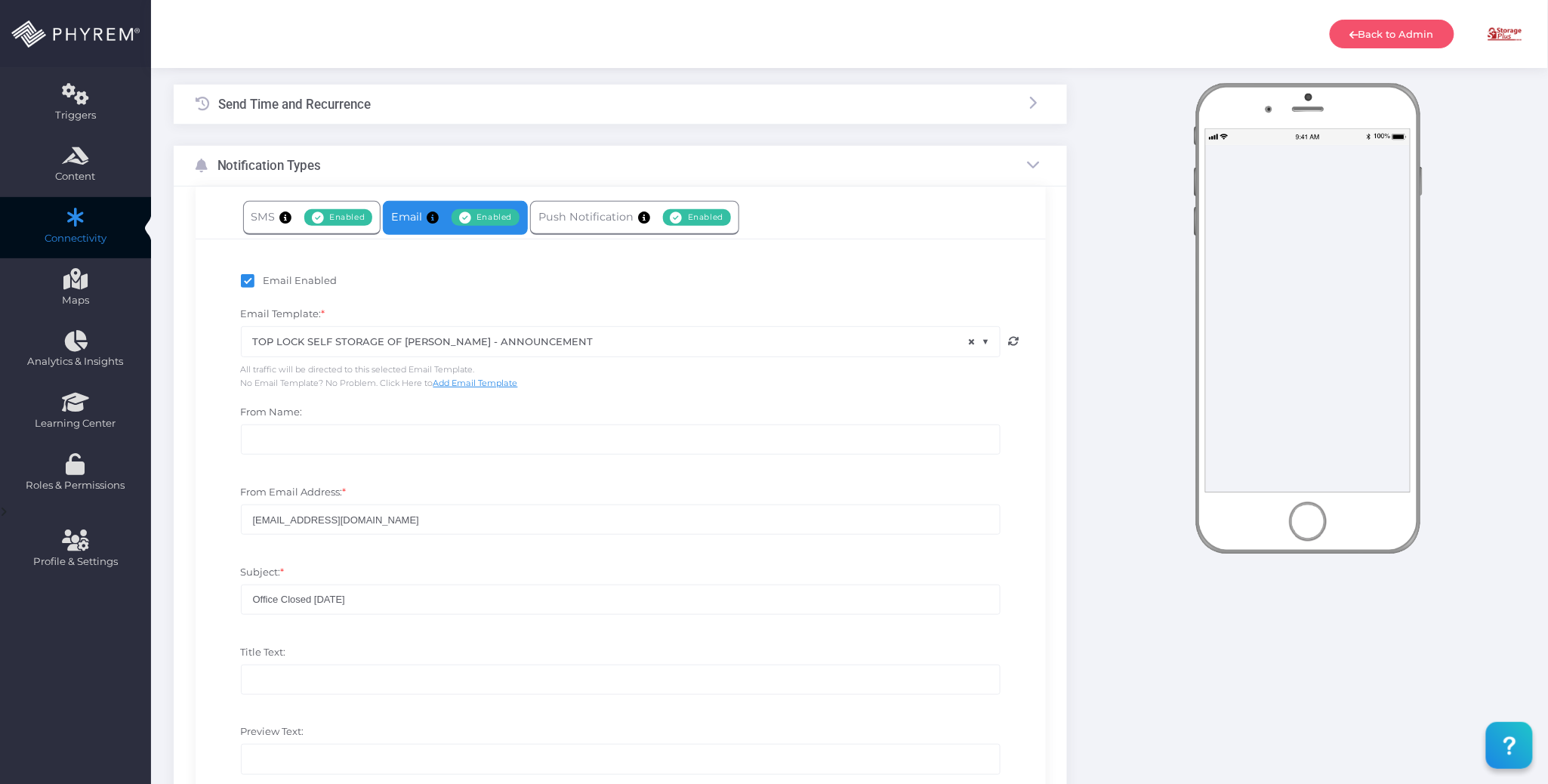
scroll to position [126, 0]
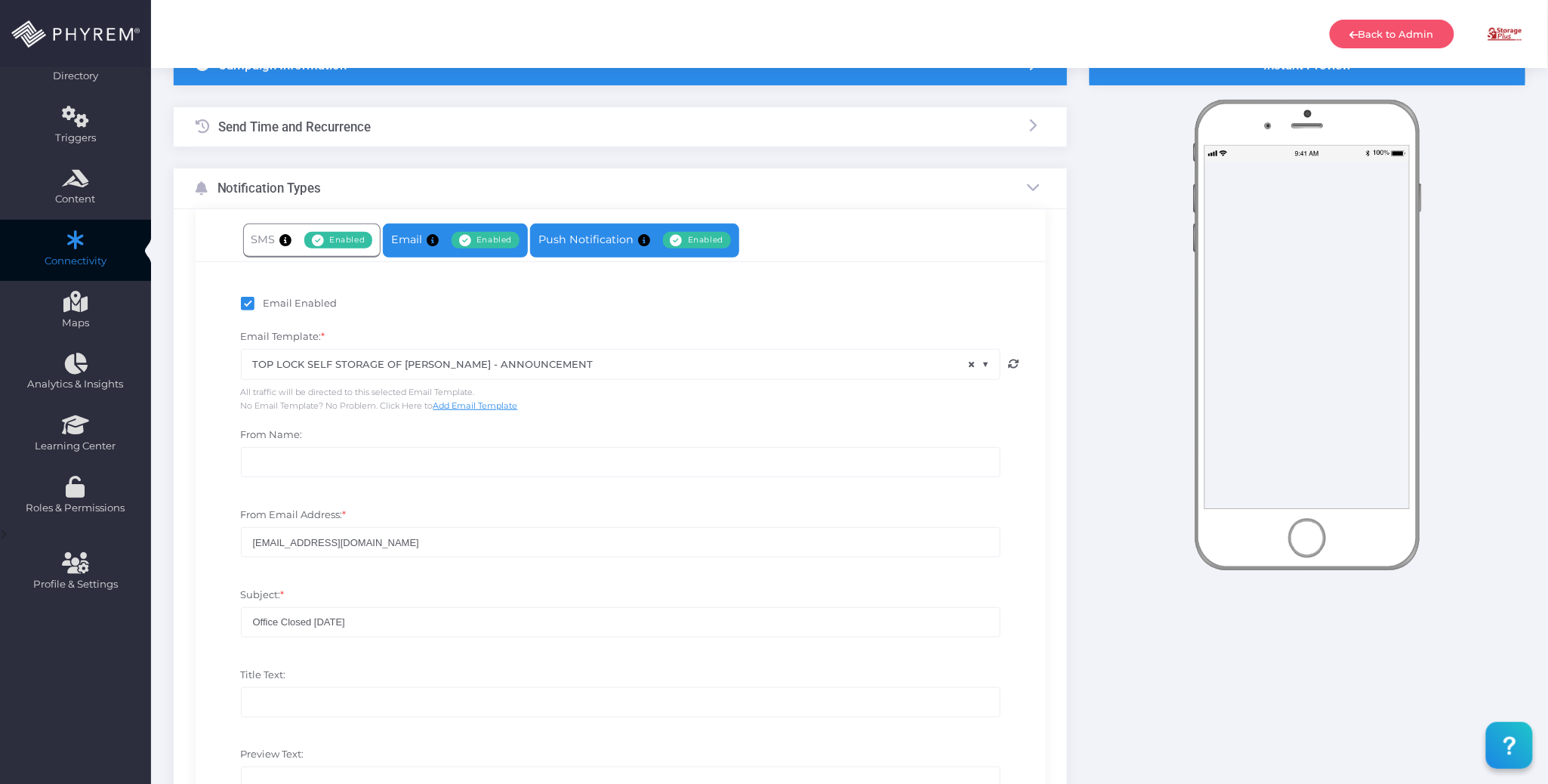
click at [589, 237] on link "Push Notification Enabled Disabled" at bounding box center [634, 240] width 209 height 34
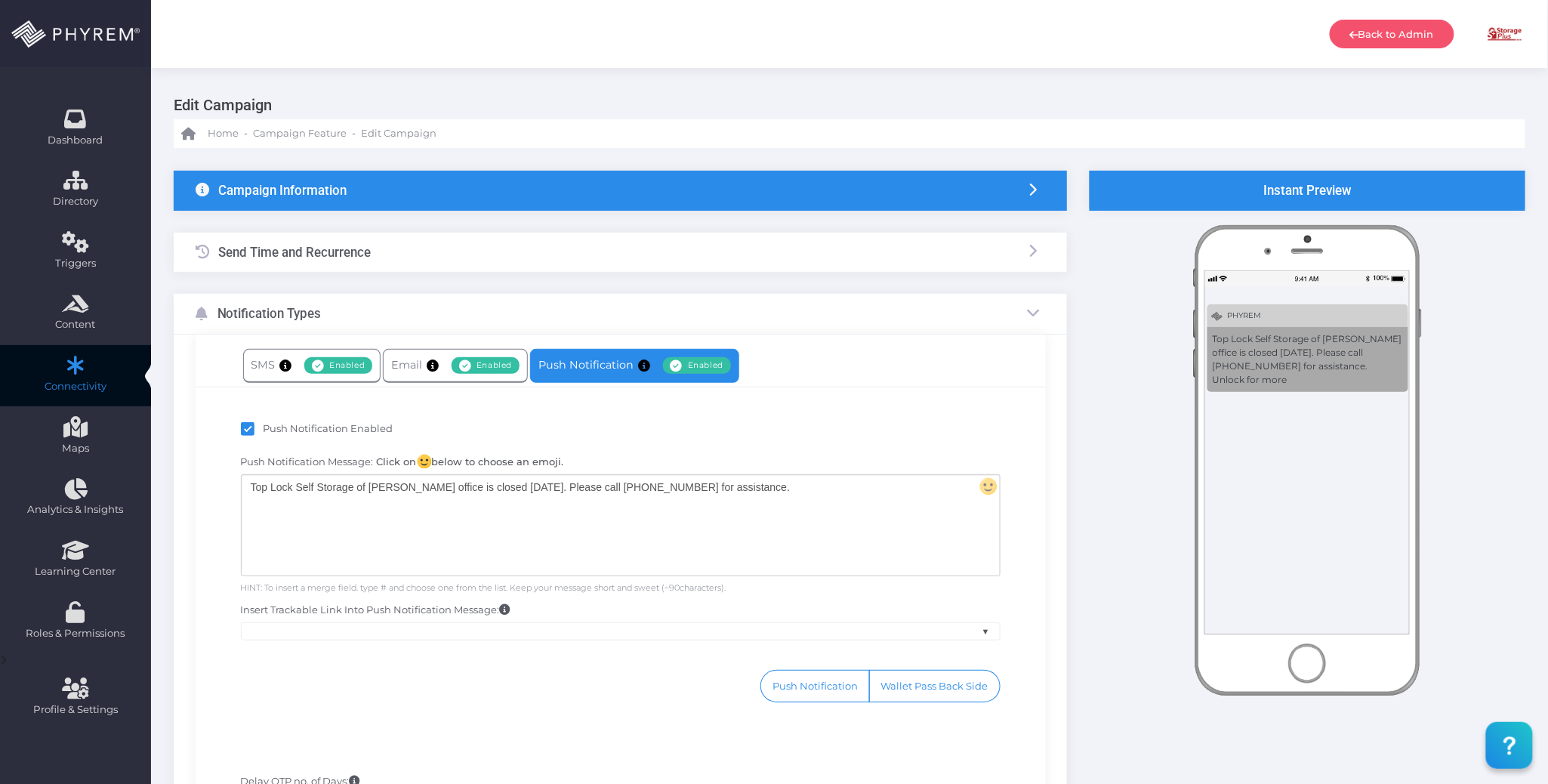
click at [472, 425] on div "Push Notification Enabled" at bounding box center [621, 431] width 760 height 19
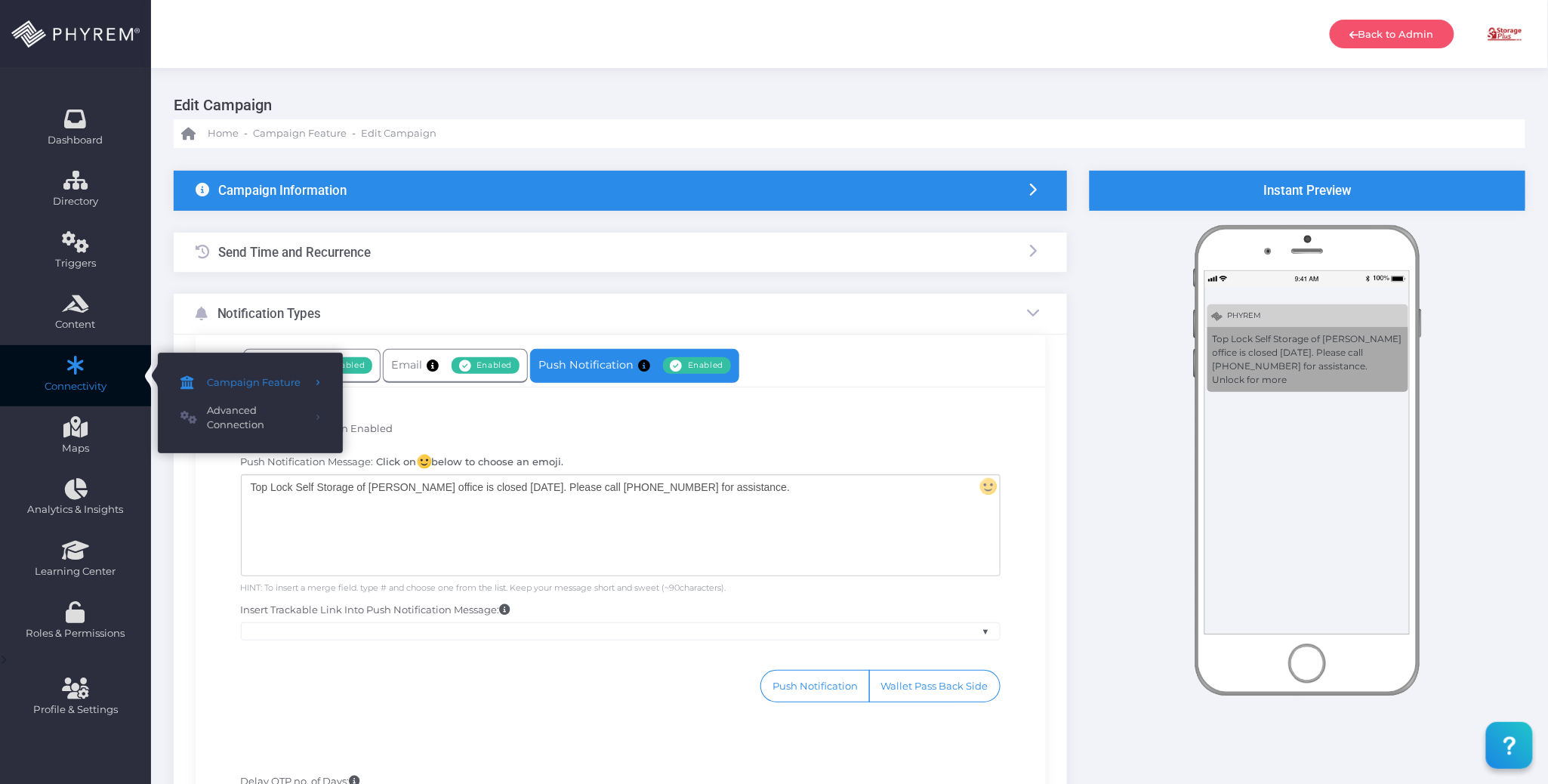
click at [75, 364] on icon at bounding box center [75, 364] width 26 height 0
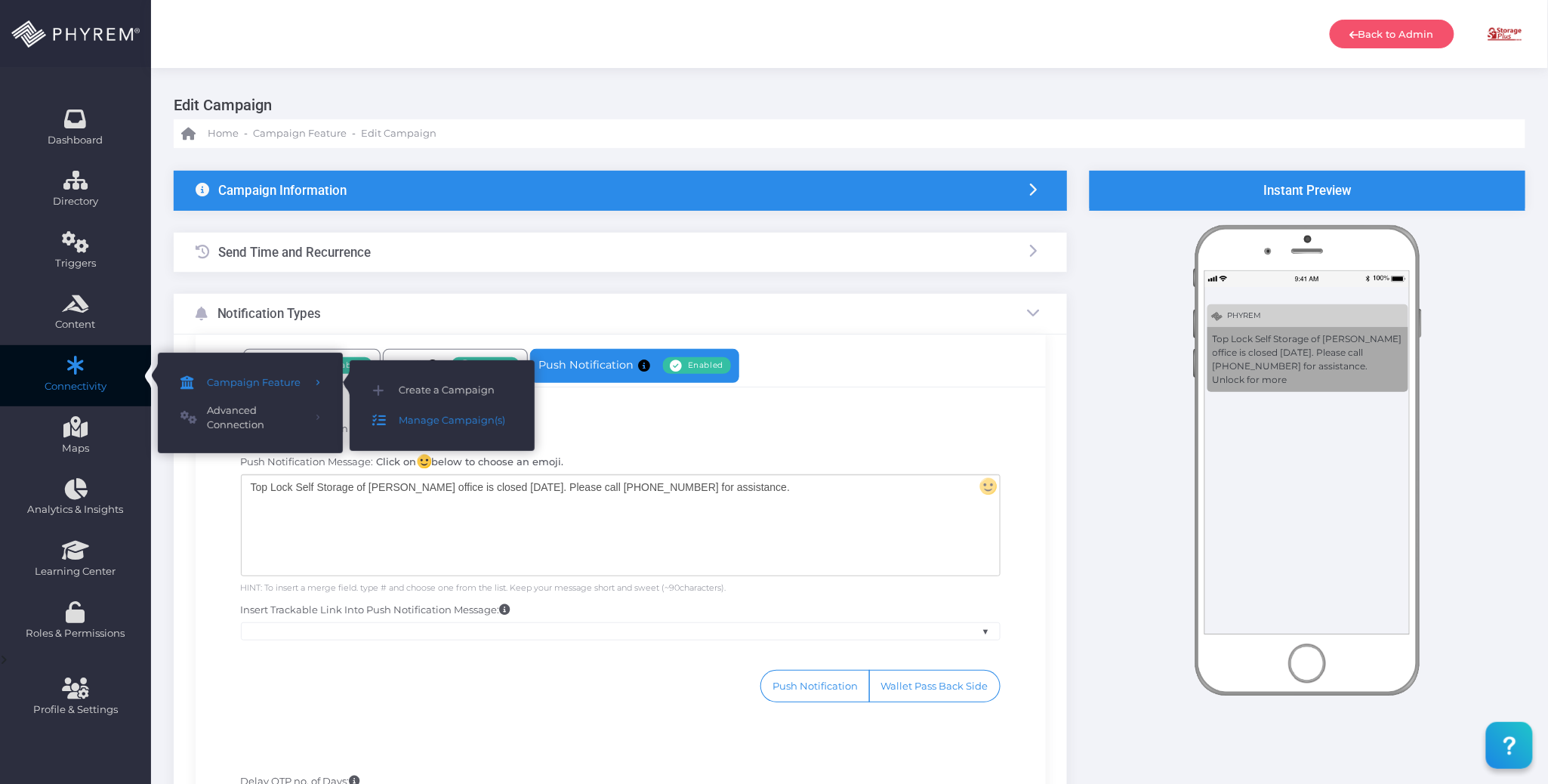
drag, startPoint x: 449, startPoint y: 417, endPoint x: 465, endPoint y: 392, distance: 29.7
click at [449, 418] on span "Manage Campaign(s)" at bounding box center [454, 421] width 113 height 19
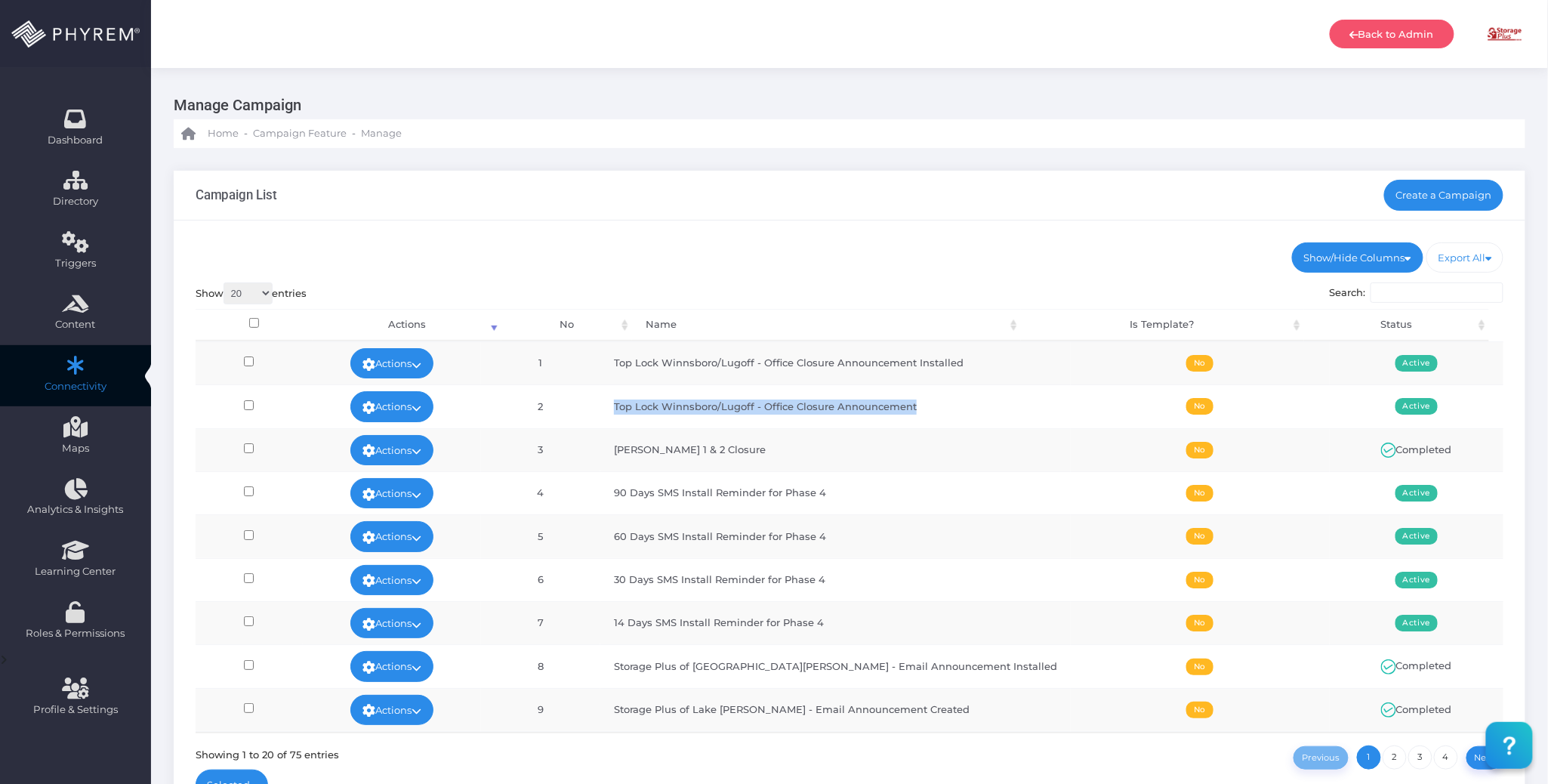
drag, startPoint x: 952, startPoint y: 408, endPoint x: 641, endPoint y: 402, distance: 311.1
click at [641, 402] on td "Top Lock Winnsboro/Lugoff - Office Closure Announcement" at bounding box center [835, 405] width 471 height 44
copy td "Top Lock Winnsboro/Lugoff - Office Closure Announcement"
drag, startPoint x: 819, startPoint y: 236, endPoint x: 825, endPoint y: 243, distance: 9.2
click at [820, 236] on div "Show/Hide Columns No Name Is Template? Status DONE" at bounding box center [850, 524] width 1352 height 608
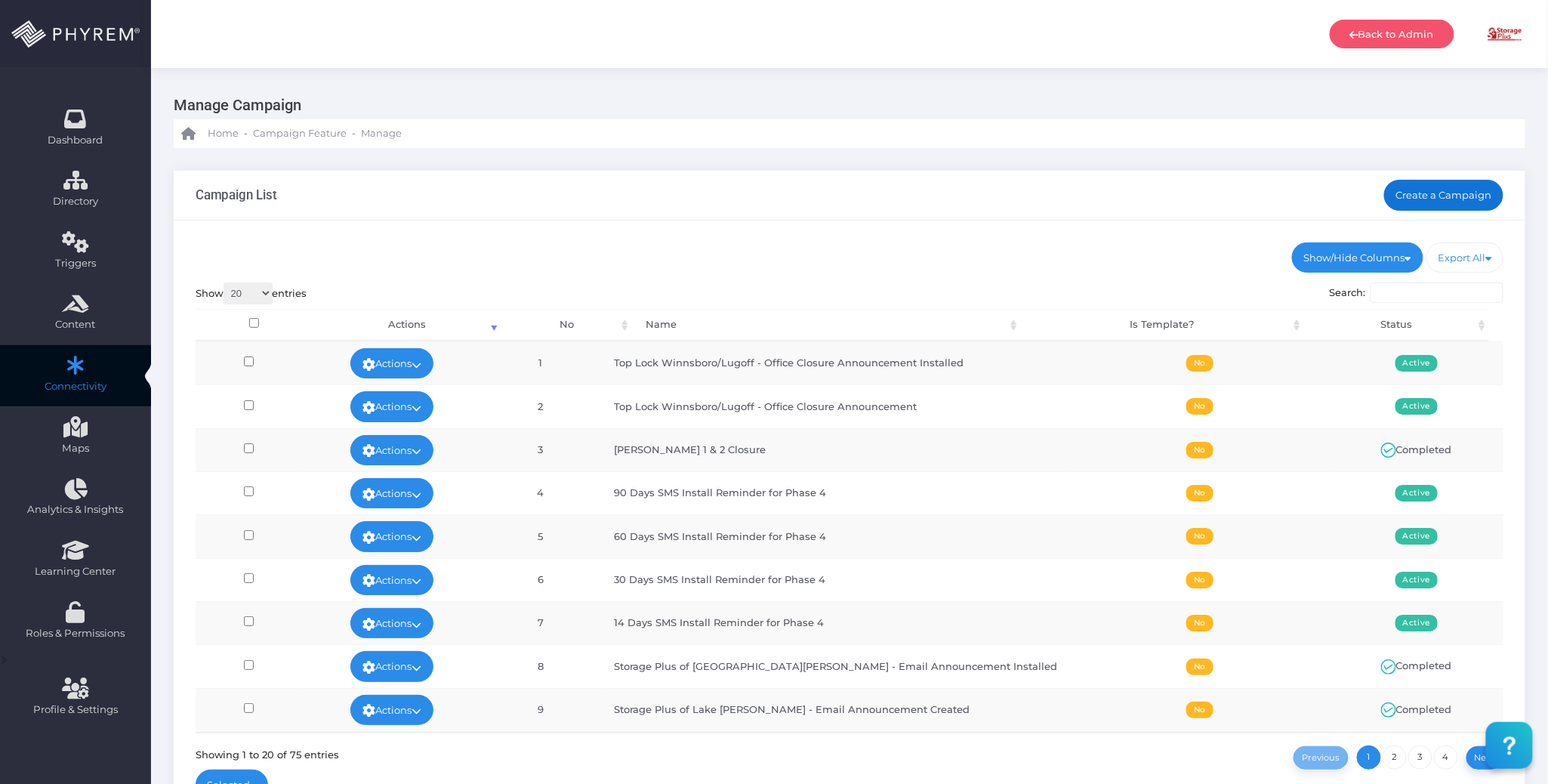
click at [1445, 188] on link "Create a Campaign" at bounding box center [1444, 194] width 120 height 30
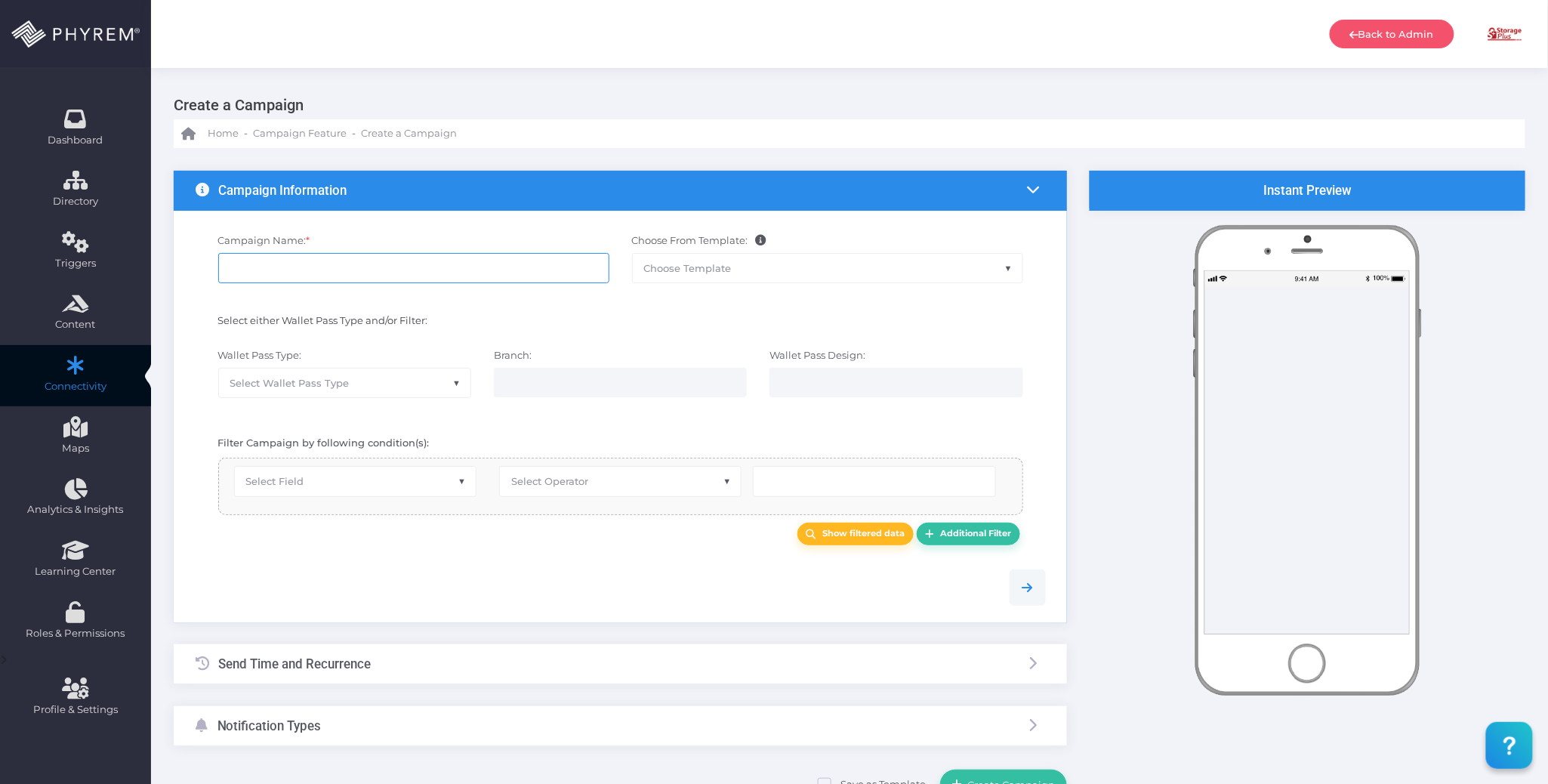
click at [397, 270] on input "Campaign Name: *" at bounding box center [414, 268] width 392 height 30
paste input "Top Lock Winnsboro/Lugoff - Office Closure Announcement"
click at [423, 264] on input "Top Lock Winnsboro/Lugoff - Office Closure Announcement" at bounding box center [414, 268] width 392 height 30
type input "Top Lock Winnsboro/Lugoff - Office Closure Email Announcement"
click at [433, 336] on div "Select either Wallet Pass Type and/or Filter:" at bounding box center [621, 323] width 873 height 35
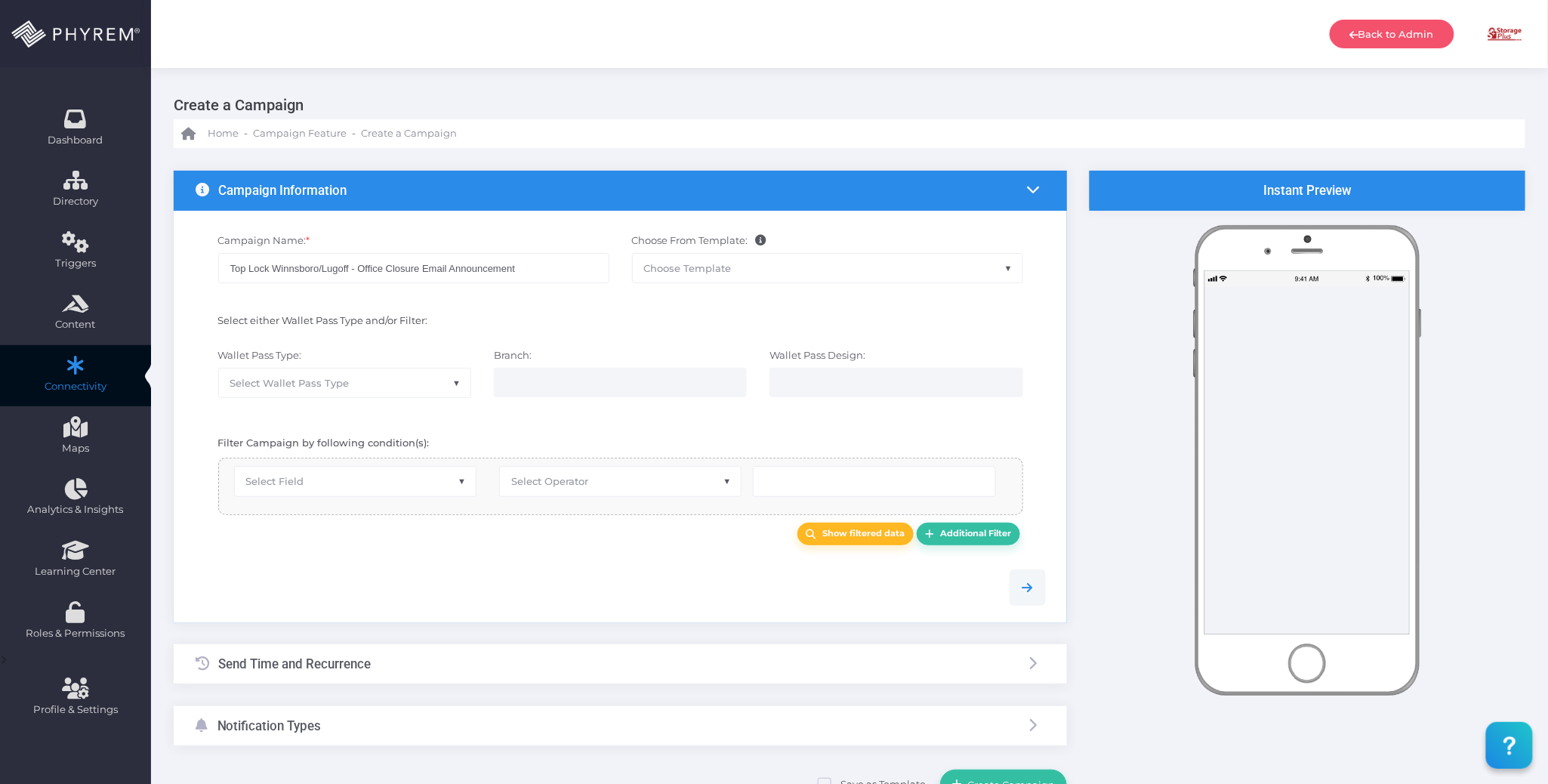
click at [435, 373] on span "Select Wallet Pass Type" at bounding box center [344, 383] width 251 height 29
click at [490, 320] on div "Select either Wallet Pass Type and/or Filter:" at bounding box center [414, 323] width 414 height 19
click at [573, 311] on div "Select either Wallet Pass Type and/or Filter:" at bounding box center [621, 323] width 873 height 35
click at [548, 305] on div "Campaign Name: * Top Lock Winnsboro/Lugoff - Office Closure Email Announcement …" at bounding box center [621, 265] width 873 height 80
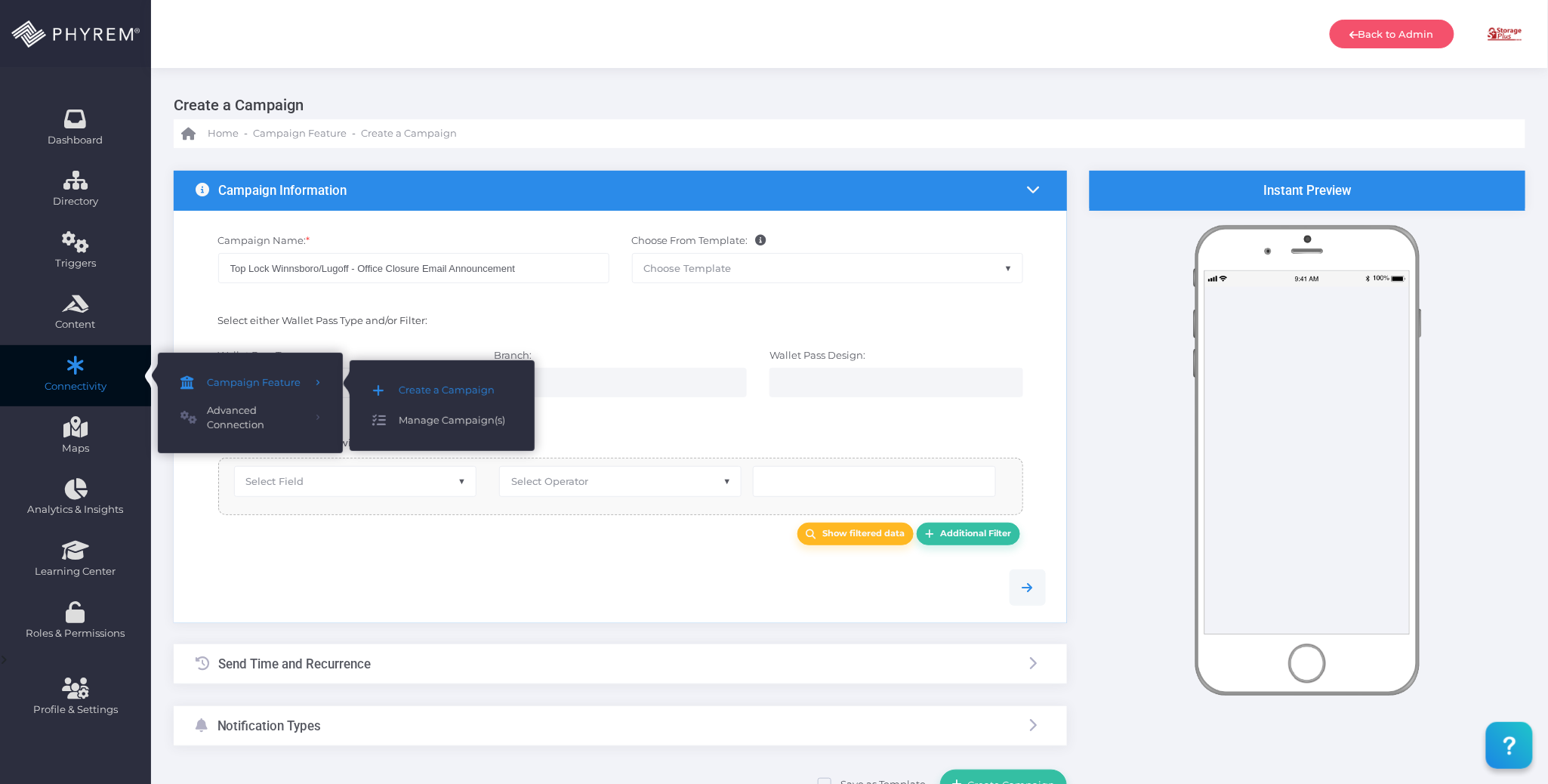
click at [421, 411] on span "Manage Campaign(s)" at bounding box center [454, 421] width 113 height 19
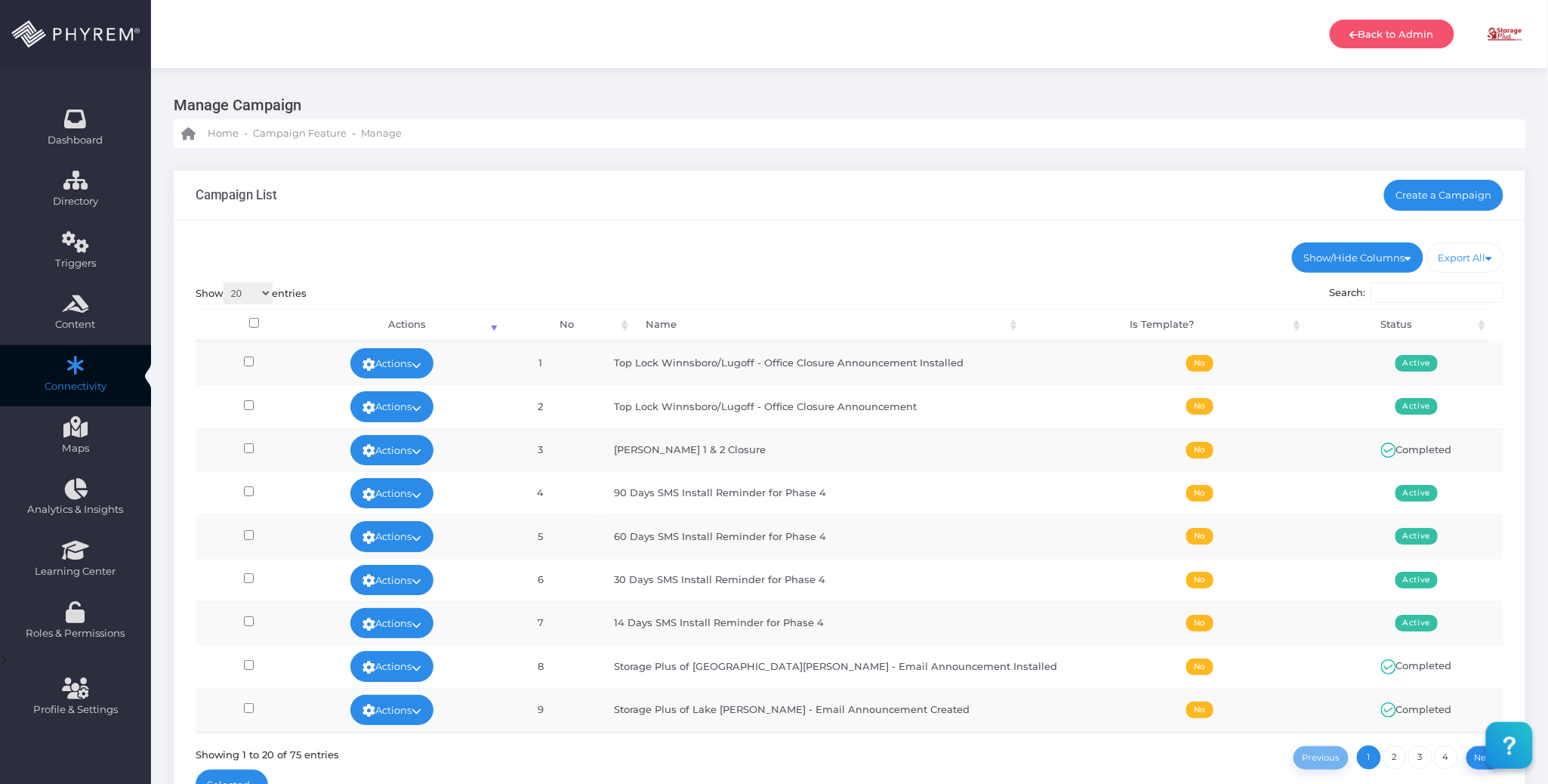
click at [1040, 226] on div "Show/Hide Columns No Name Is Template? Status DONE" at bounding box center [850, 524] width 1352 height 608
click at [422, 408] on icon at bounding box center [417, 408] width 10 height 0
click at [415, 436] on link "Edit" at bounding box center [404, 443] width 99 height 29
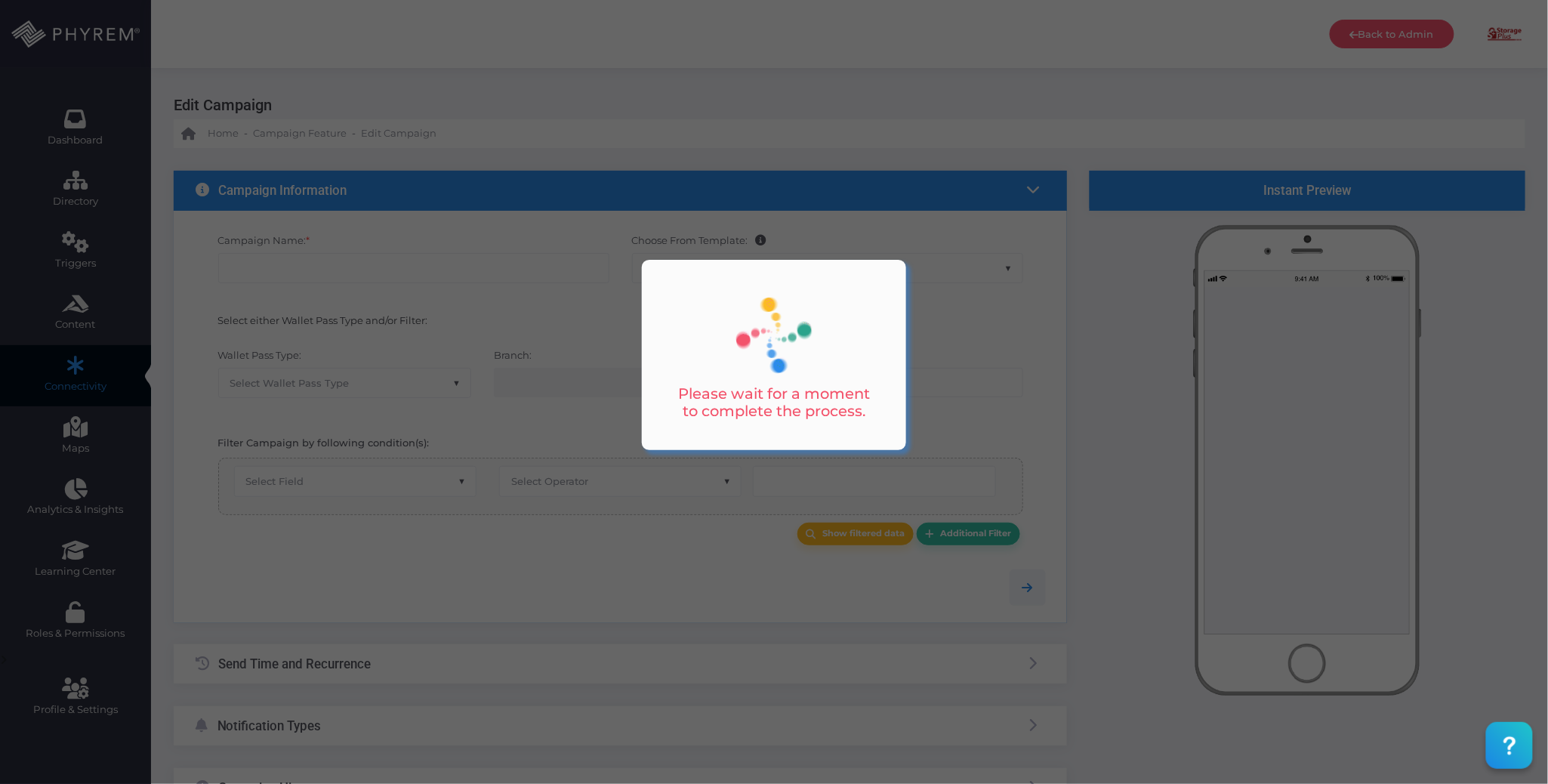
type input "Top Lock Winnsboro/Lugoff - Office Closure Announcement"
select select "15"
checkbox input "false"
type input "0"
select select "3595"
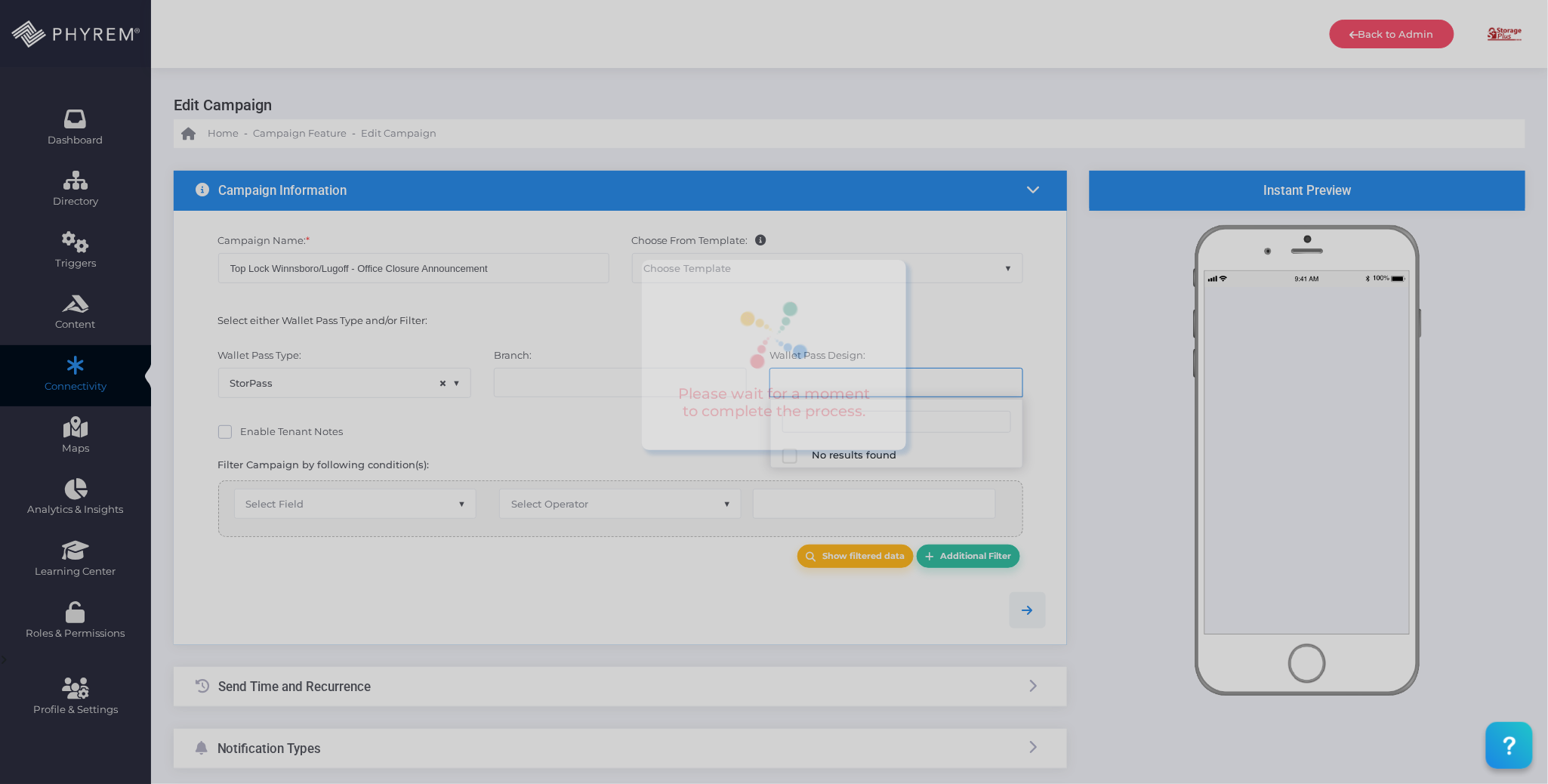
select select "627"
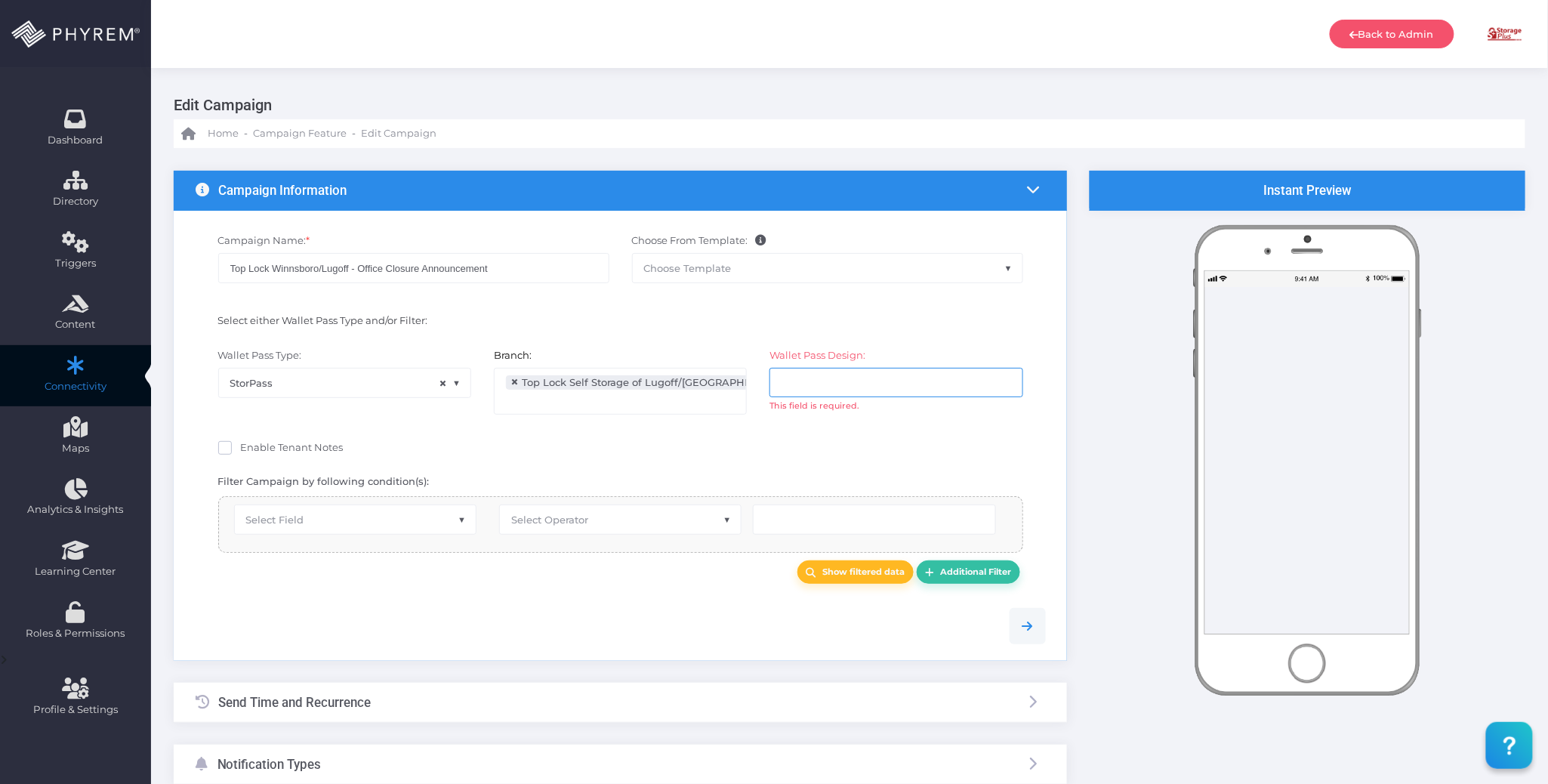
select select "equals"
select select "2689"
select select "pr_wallet_users.user_pass_status"
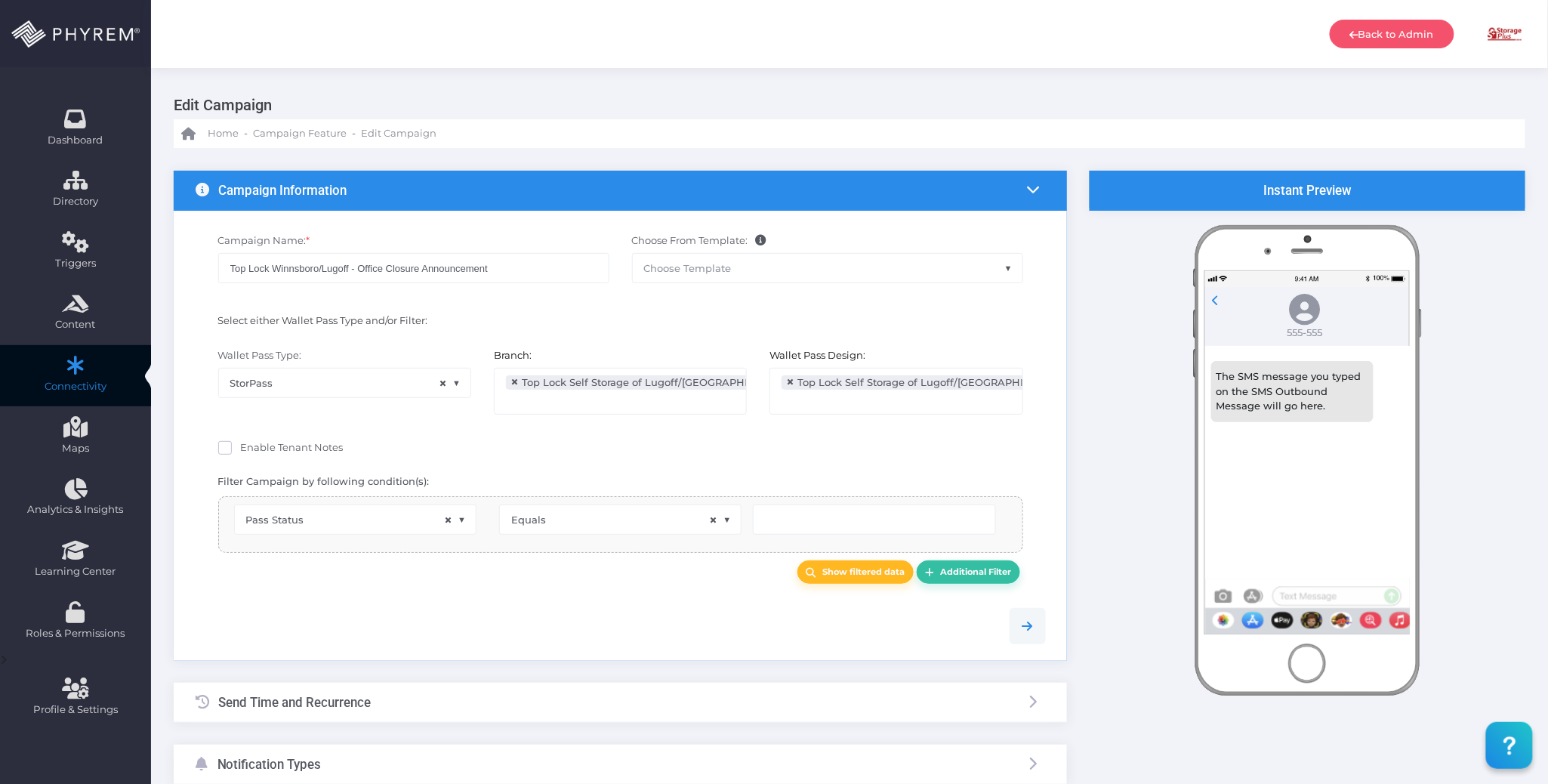
scroll to position [24, 0]
type input "Created"
select select "pr_wallet_users.voided"
select select "equals"
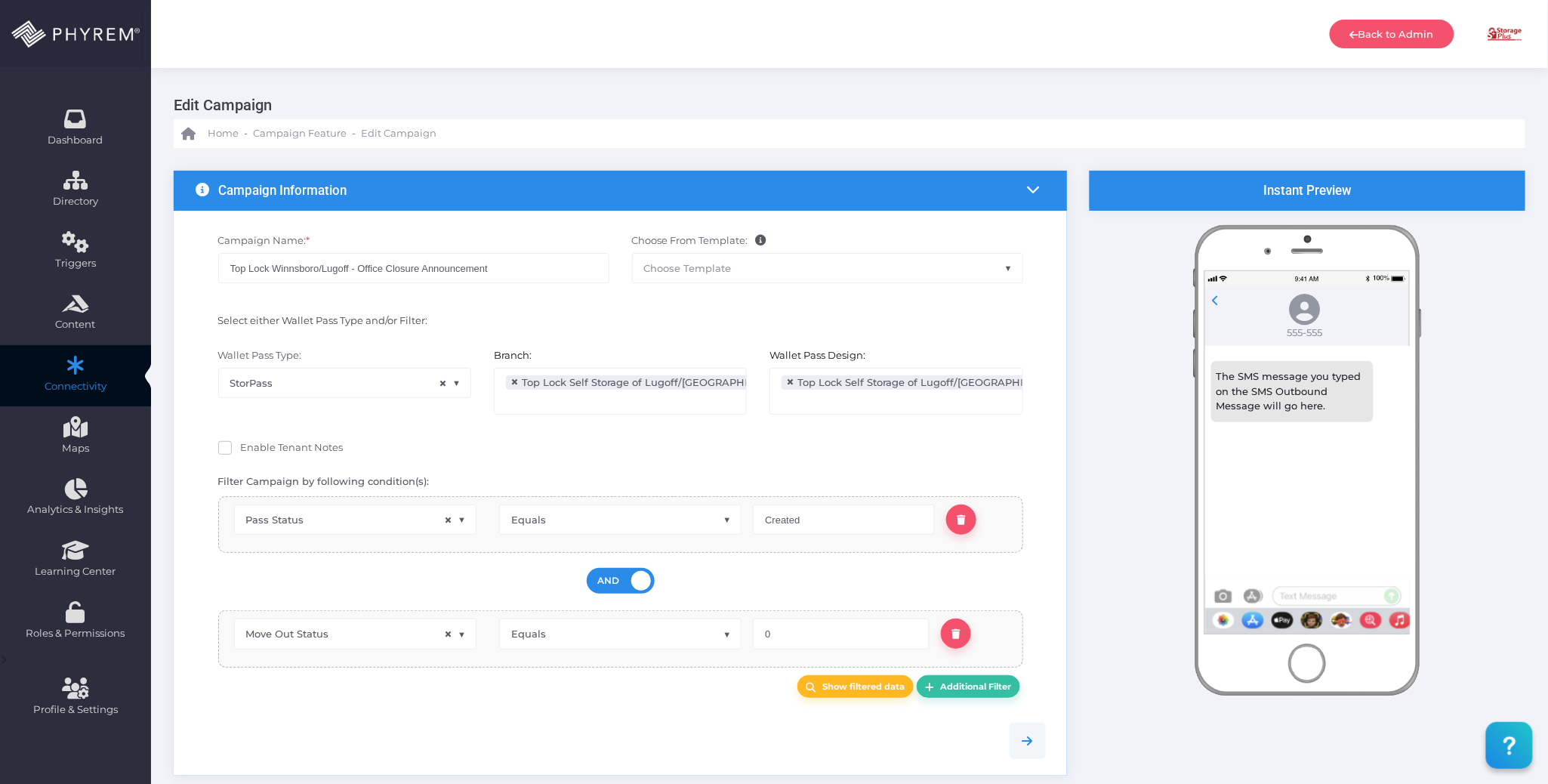
click at [541, 450] on div "Enable Tenant Notes" at bounding box center [621, 450] width 804 height 19
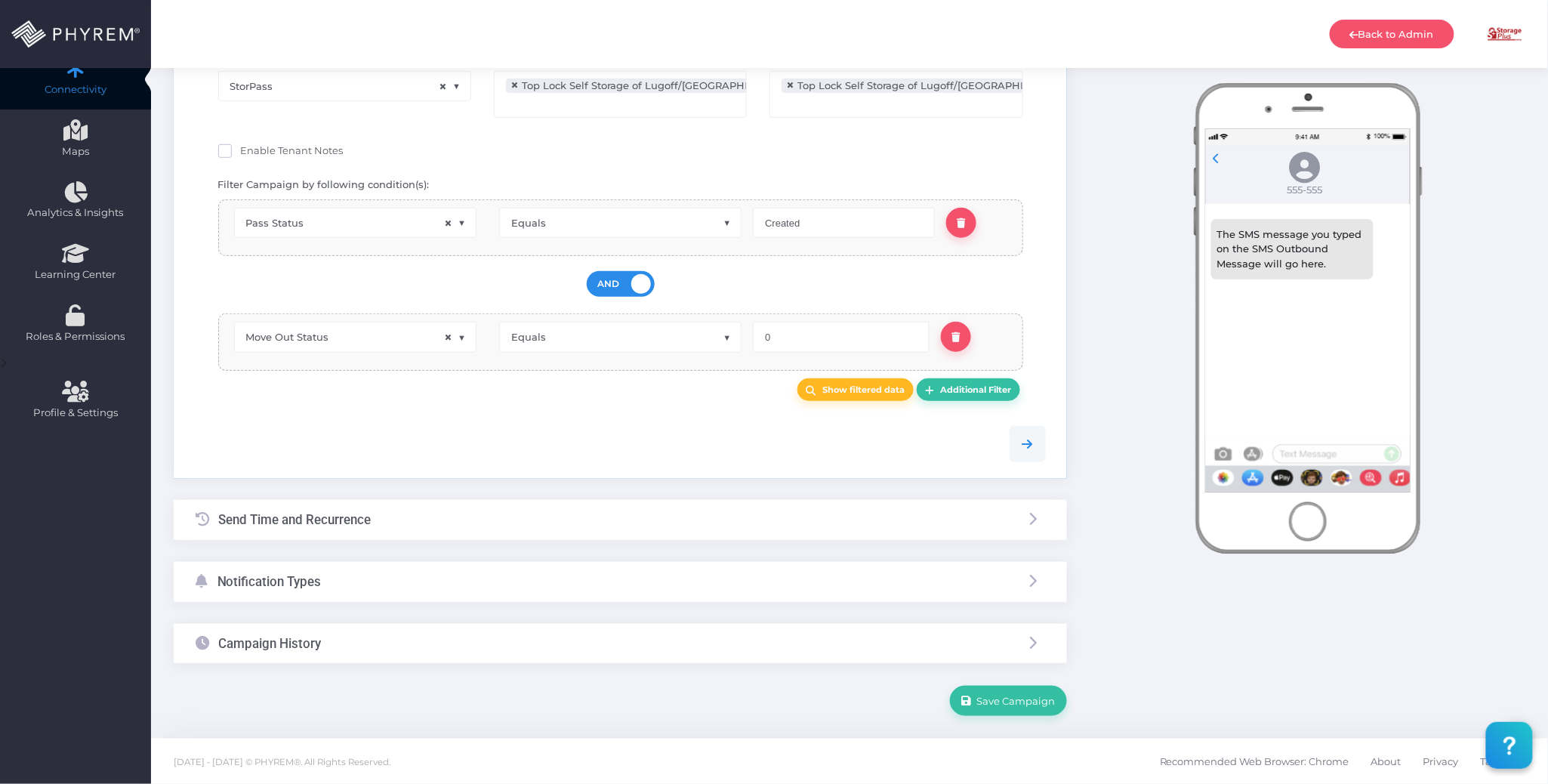
scroll to position [301, 0]
click at [468, 584] on div "Notification Types" at bounding box center [621, 581] width 893 height 40
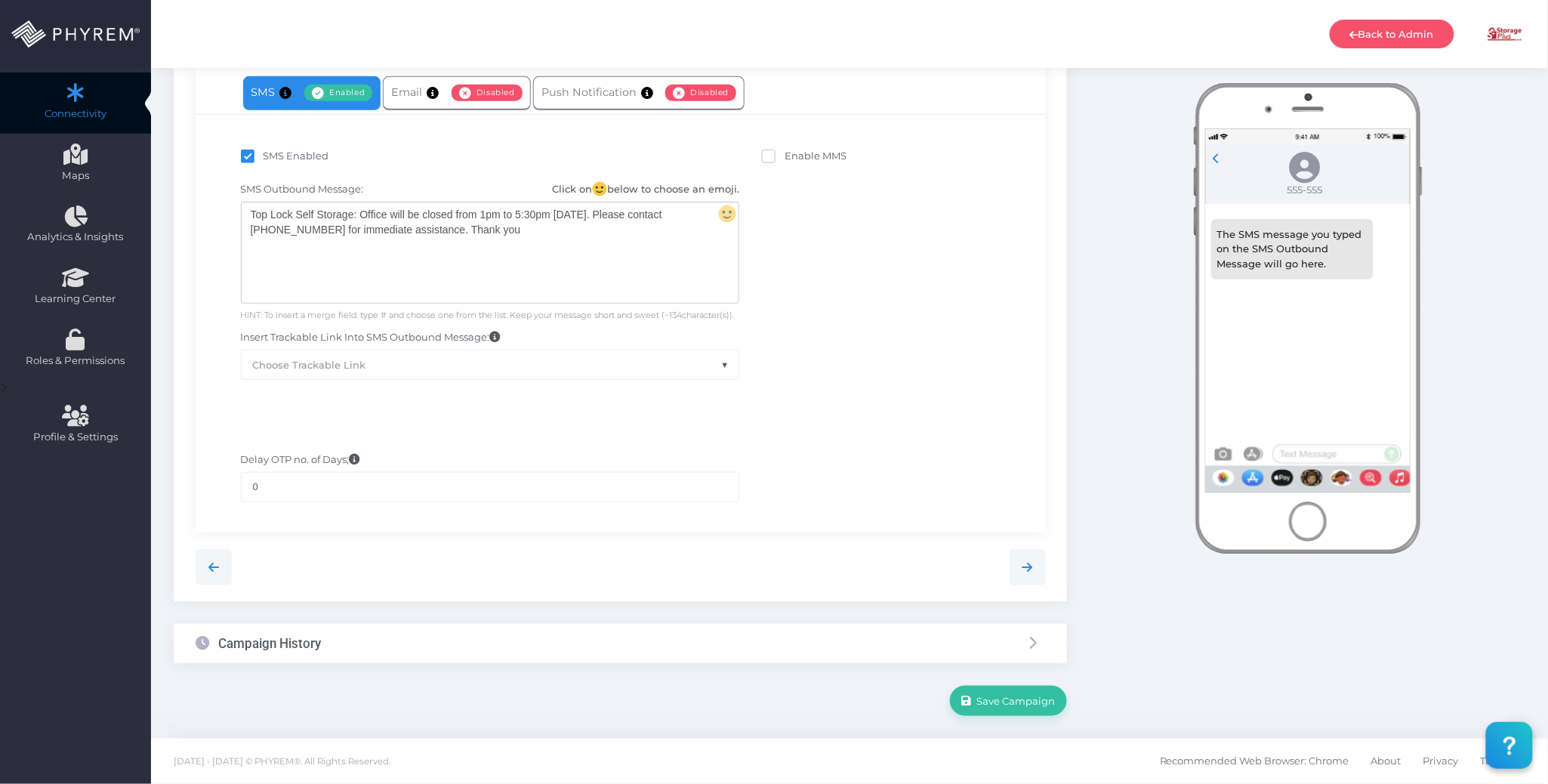
scroll to position [275, 0]
click at [454, 98] on span "Disabled" at bounding box center [486, 92] width 71 height 16
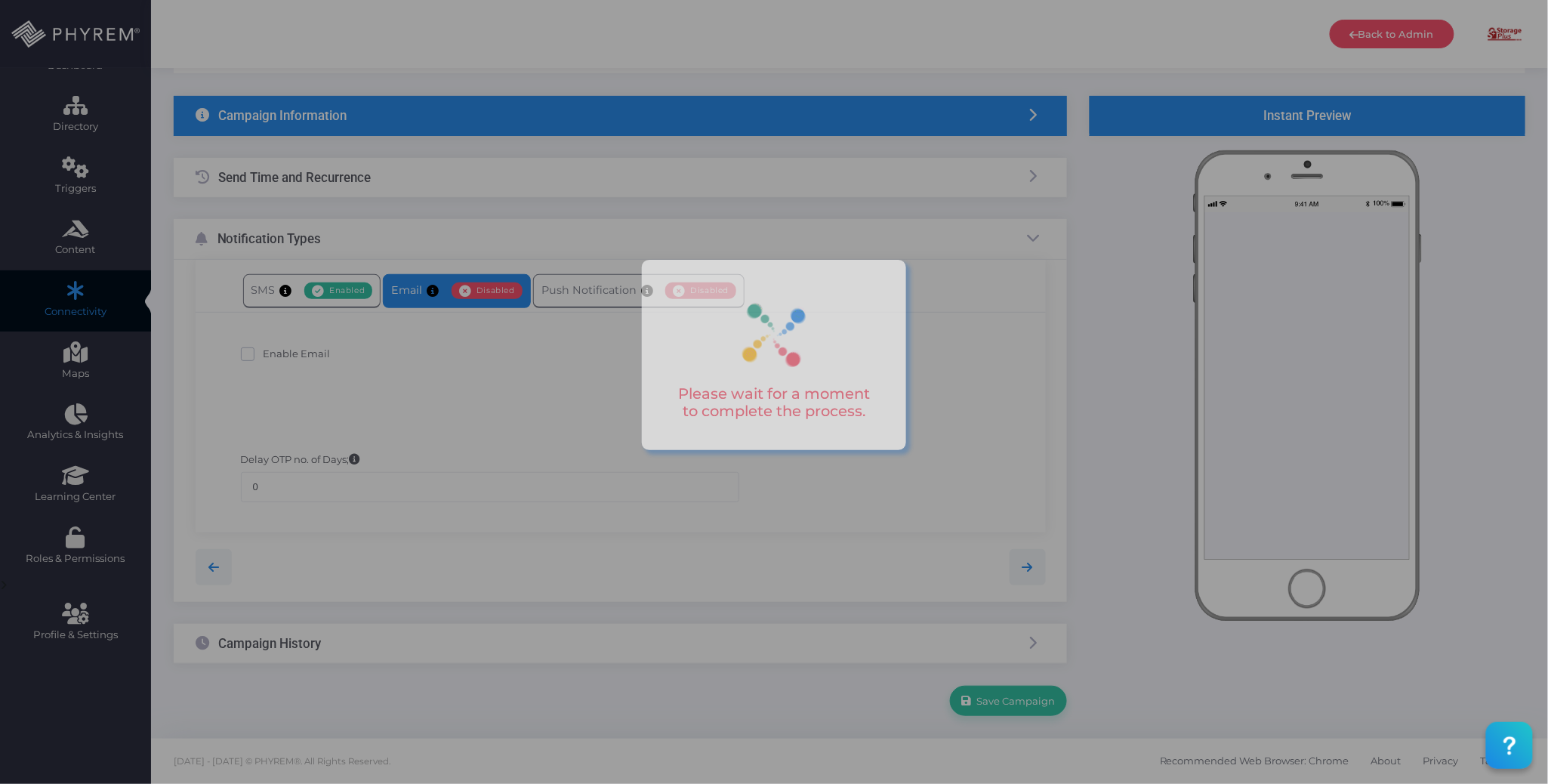
scroll to position [75, 0]
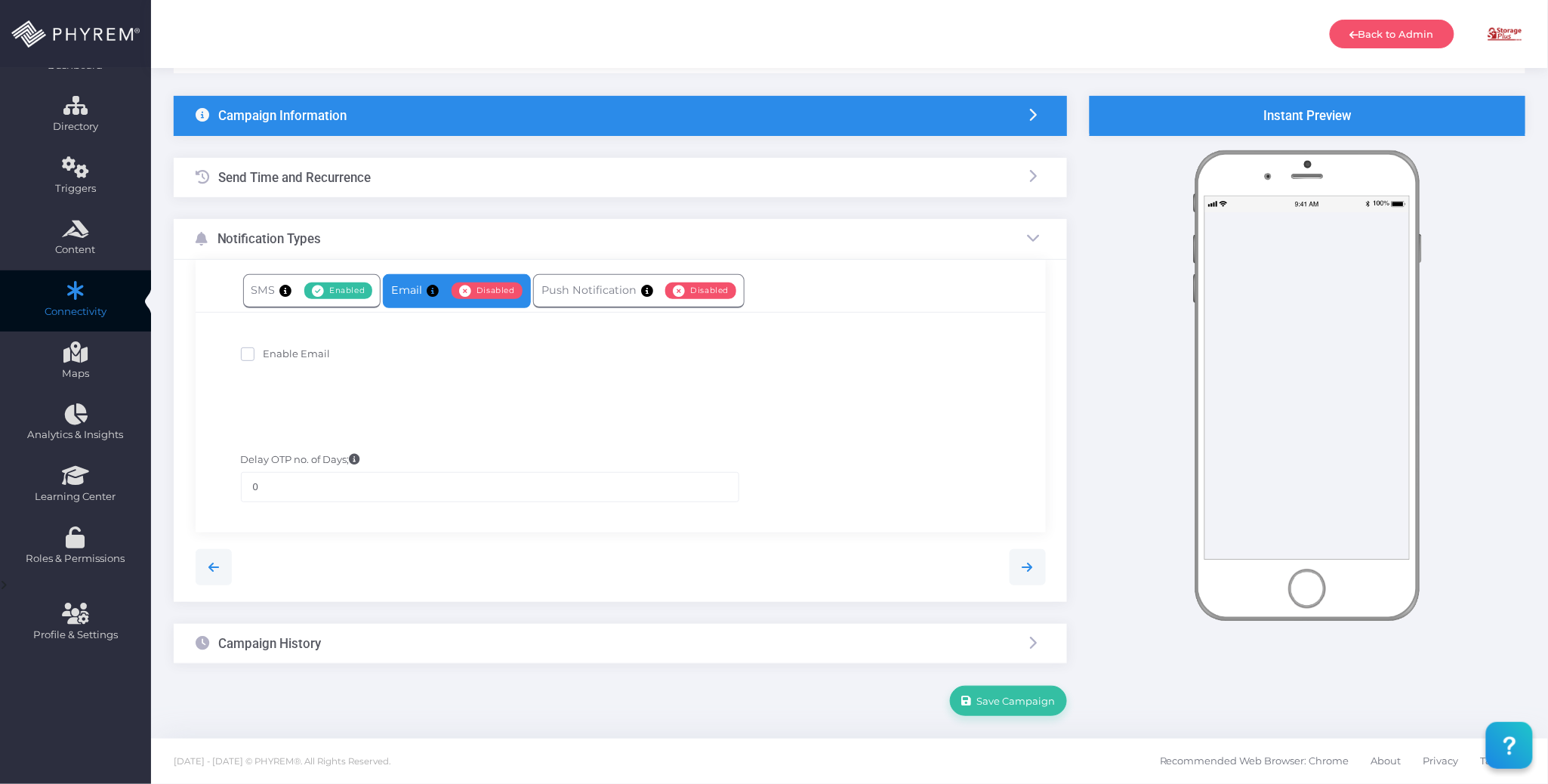
click at [302, 350] on span "Enable Email" at bounding box center [298, 353] width 68 height 12
click at [274, 350] on input "Enable Email" at bounding box center [269, 351] width 10 height 10
checkbox input "true"
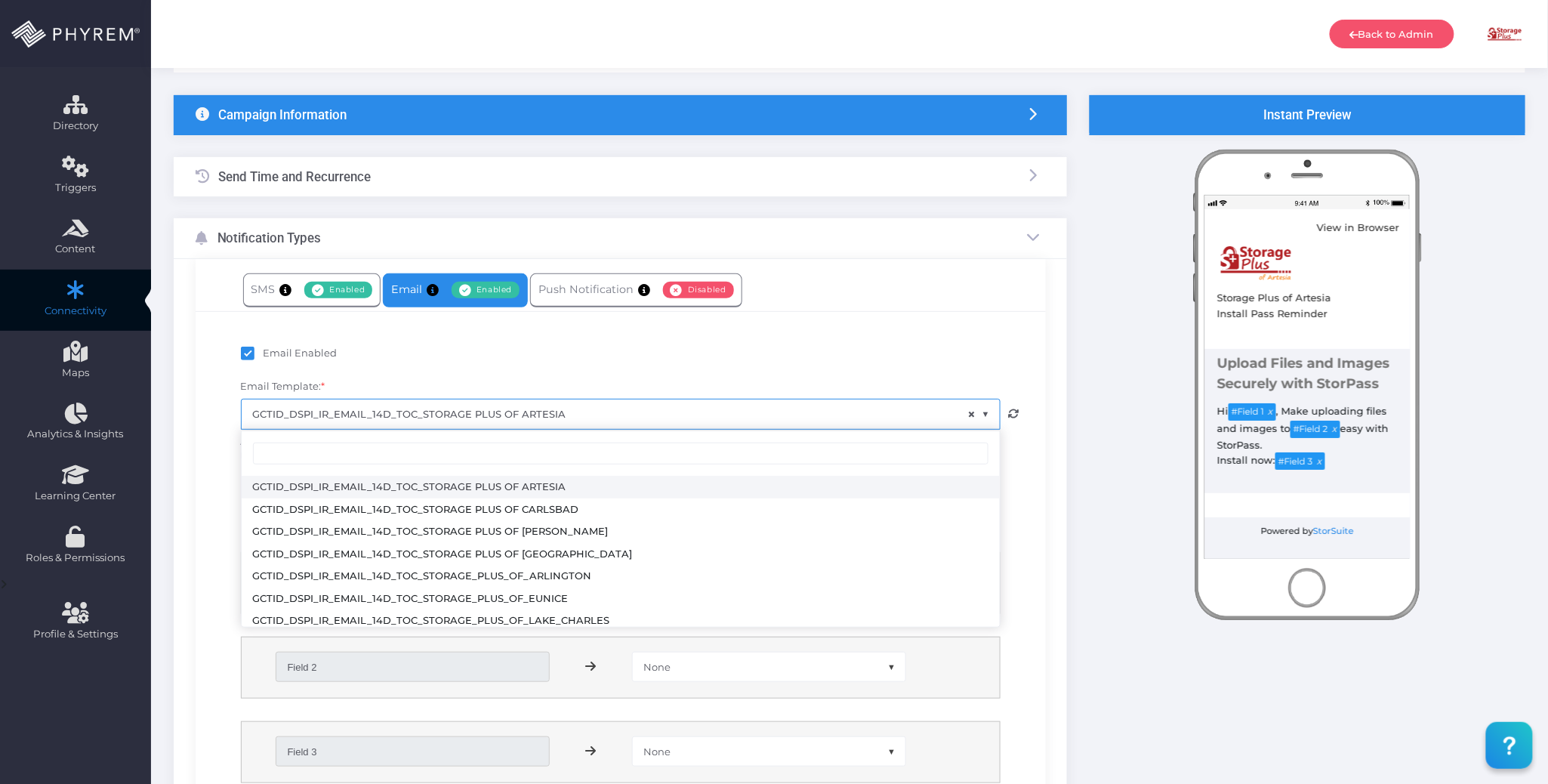
click at [598, 416] on span "× GCTID_DSPI_IR_EMAIL_14D_TOC_STORAGE PLUS OF ARTESIA" at bounding box center [621, 414] width 758 height 29
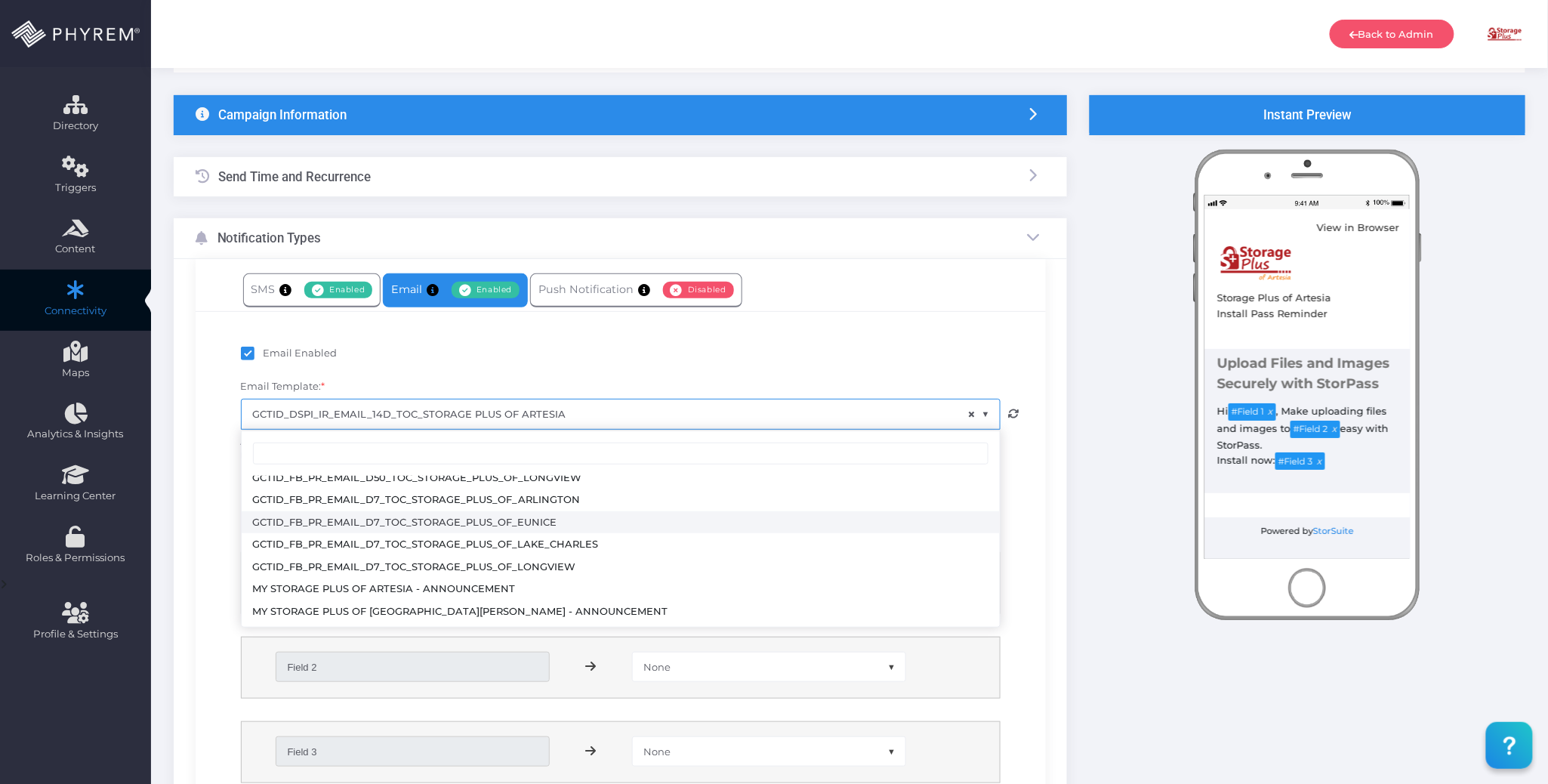
scroll to position [2277, 0]
select select "3705"
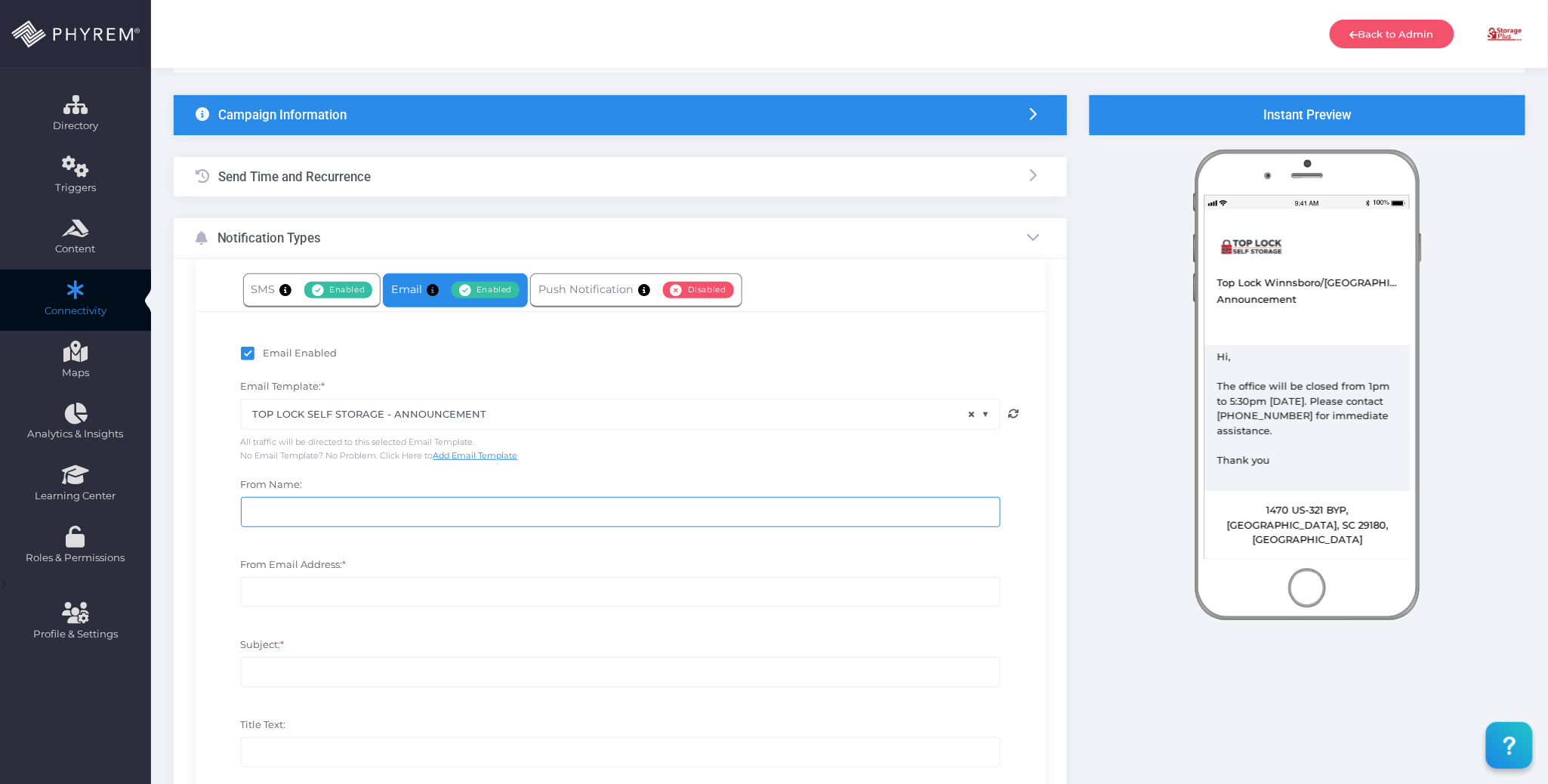
click at [530, 511] on input "From Name:" at bounding box center [621, 511] width 760 height 30
type input "Top Lock Self Storage"
click at [388, 581] on input "From Email Address: *" at bounding box center [621, 592] width 760 height 30
click at [328, 597] on input "From Email Address: *" at bounding box center [621, 592] width 760 height 30
paste input "[EMAIL_ADDRESS][DOMAIN_NAME]"
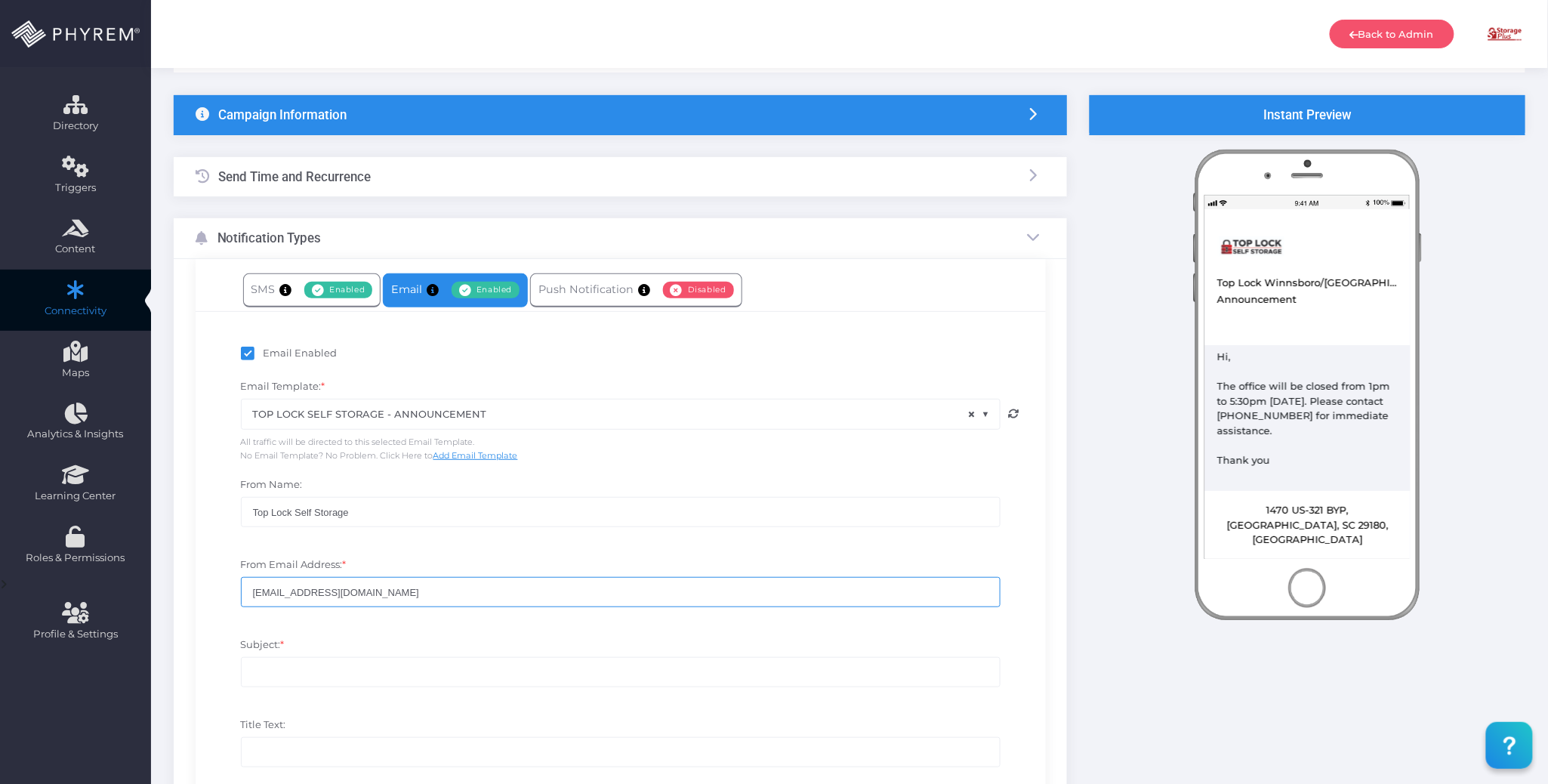
type input "[EMAIL_ADDRESS][DOMAIN_NAME]"
click at [318, 662] on input "Subject: *" at bounding box center [621, 671] width 760 height 30
drag, startPoint x: 357, startPoint y: 515, endPoint x: 239, endPoint y: 518, distance: 118.0
click at [239, 518] on div "From Name: Top Lock Self Storage" at bounding box center [620, 509] width 782 height 65
click at [297, 681] on input "Subject: *" at bounding box center [621, 671] width 760 height 30
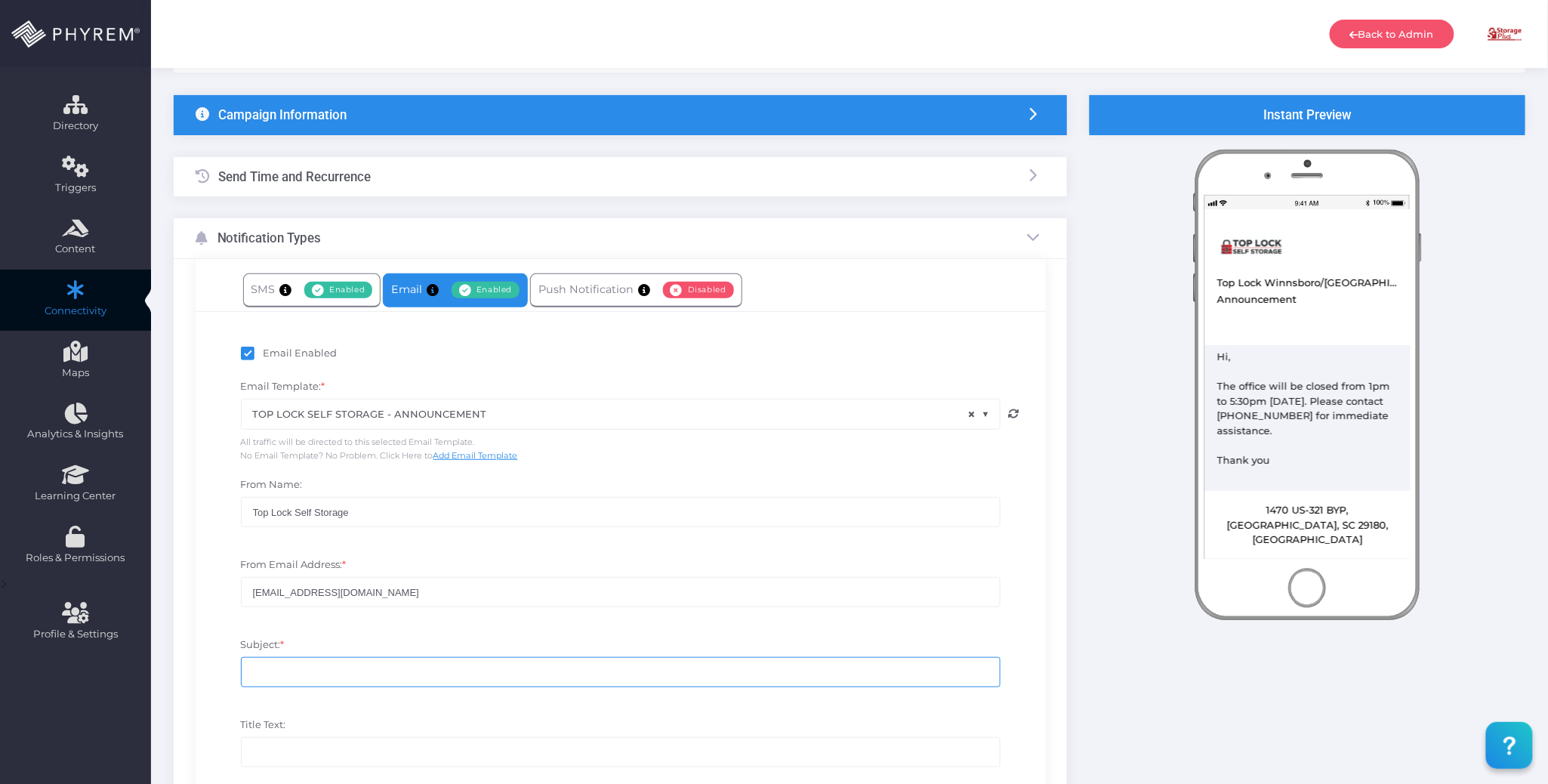
paste input "Top Lock Self Storage"
drag, startPoint x: 1357, startPoint y: 280, endPoint x: 1201, endPoint y: 277, distance: 156.0
click at [1208, 280] on div "View in Browser Top Lock Winnsboro/Lugoff Top Lock Self Storage - Announcement …" at bounding box center [1307, 265] width 205 height 113
copy div "Top Lock Winnsboro/Lugoff"
drag, startPoint x: 364, startPoint y: 671, endPoint x: 333, endPoint y: 644, distance: 41.1
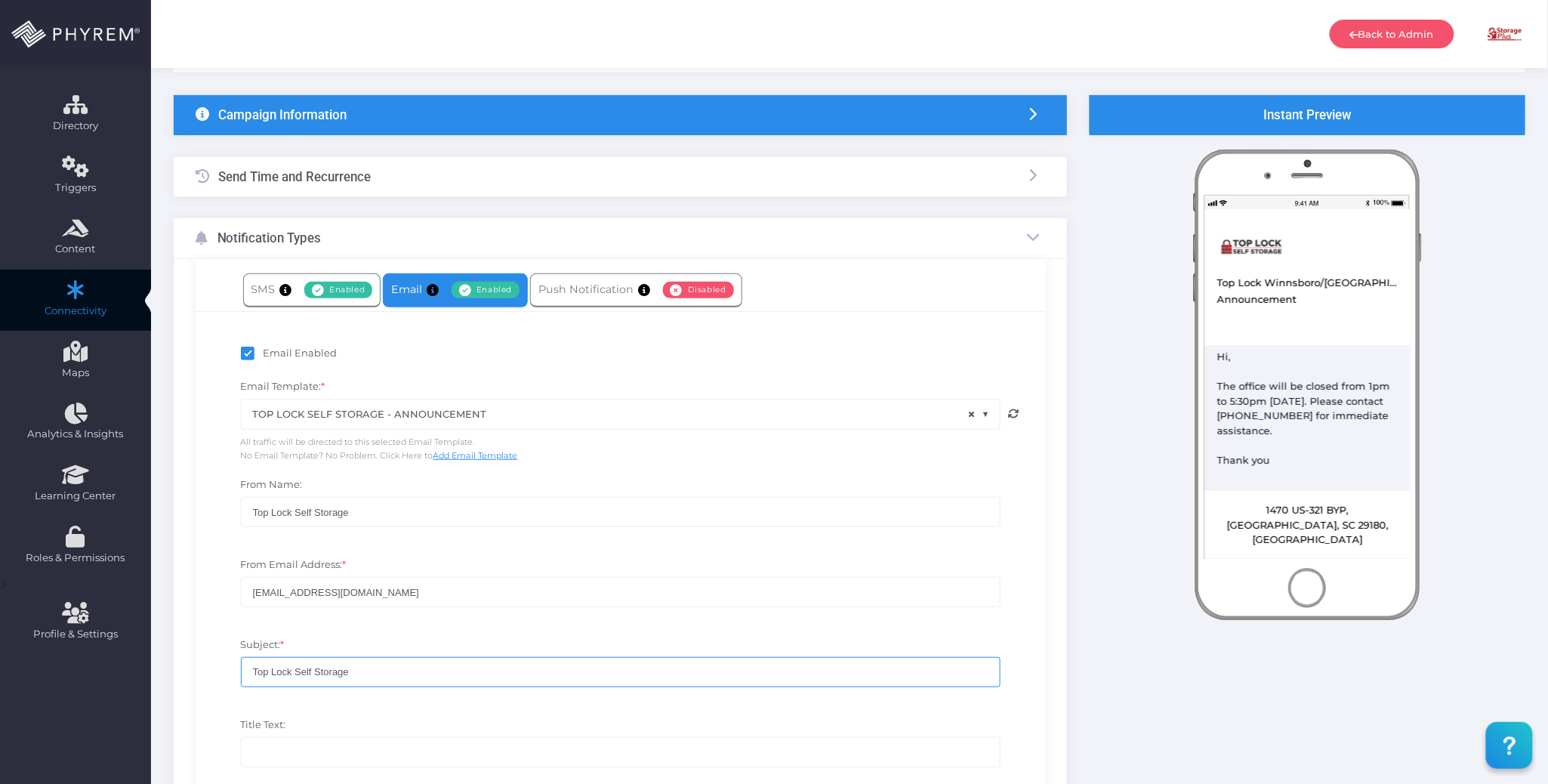
click at [199, 668] on div "Email Enabled Email Template: * GCTID_DSPI_IR_EMAIL_14D_TOC_STORAGE PLUS OF ART…" at bounding box center [620, 609] width 850 height 595
paste input "Winnsboro/Lugoff"
drag, startPoint x: 1306, startPoint y: 302, endPoint x: 1142, endPoint y: 318, distance: 164.8
click at [1216, 298] on div "Announcement" at bounding box center [1307, 299] width 183 height 16
copy div "Announcement"
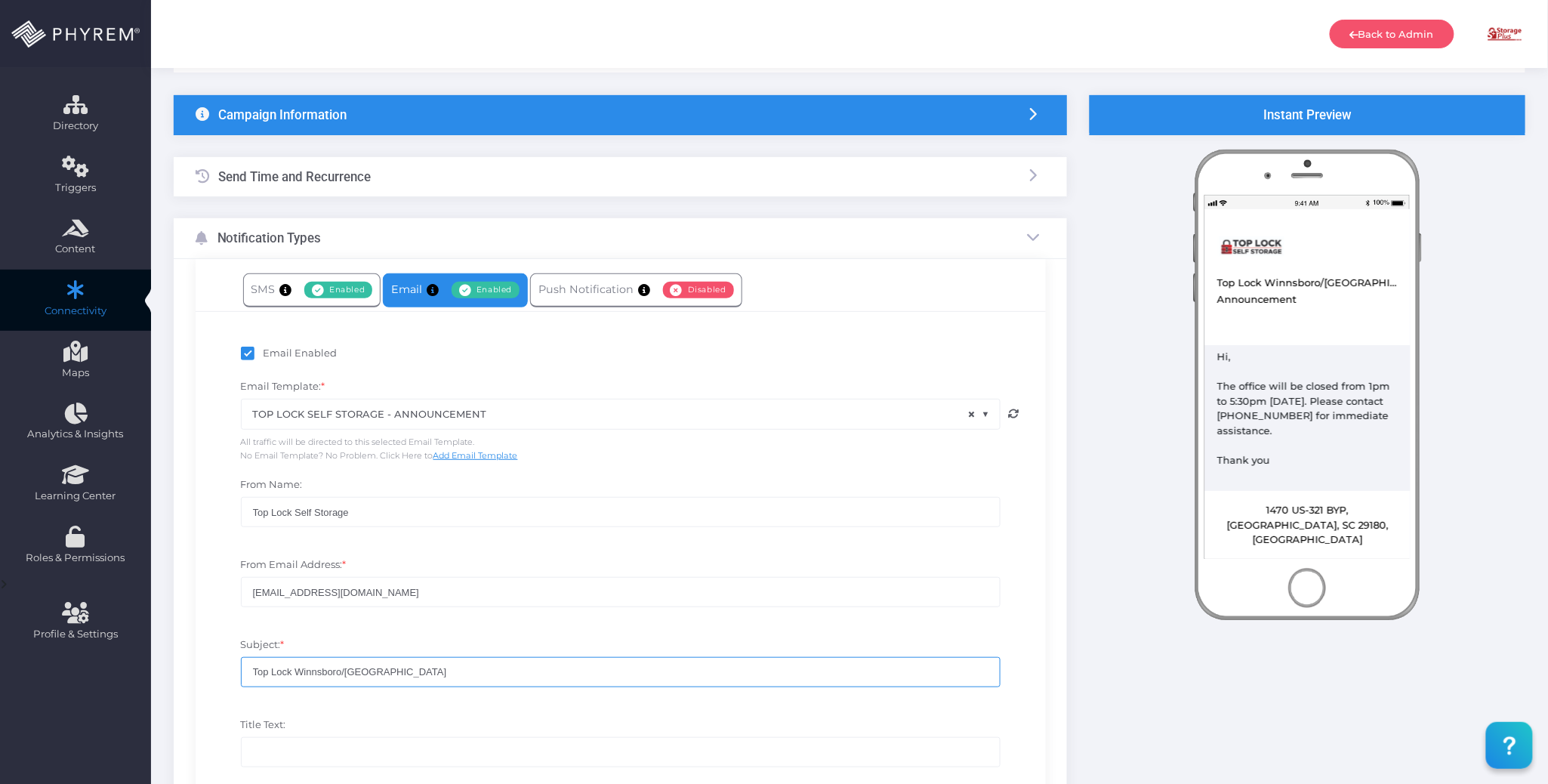
click at [419, 675] on input "Top Lock Winnsboro/Lugoff" at bounding box center [621, 671] width 760 height 30
paste input "Announcement"
type input "Top Lock Winnsboro/Lugoff Announcement"
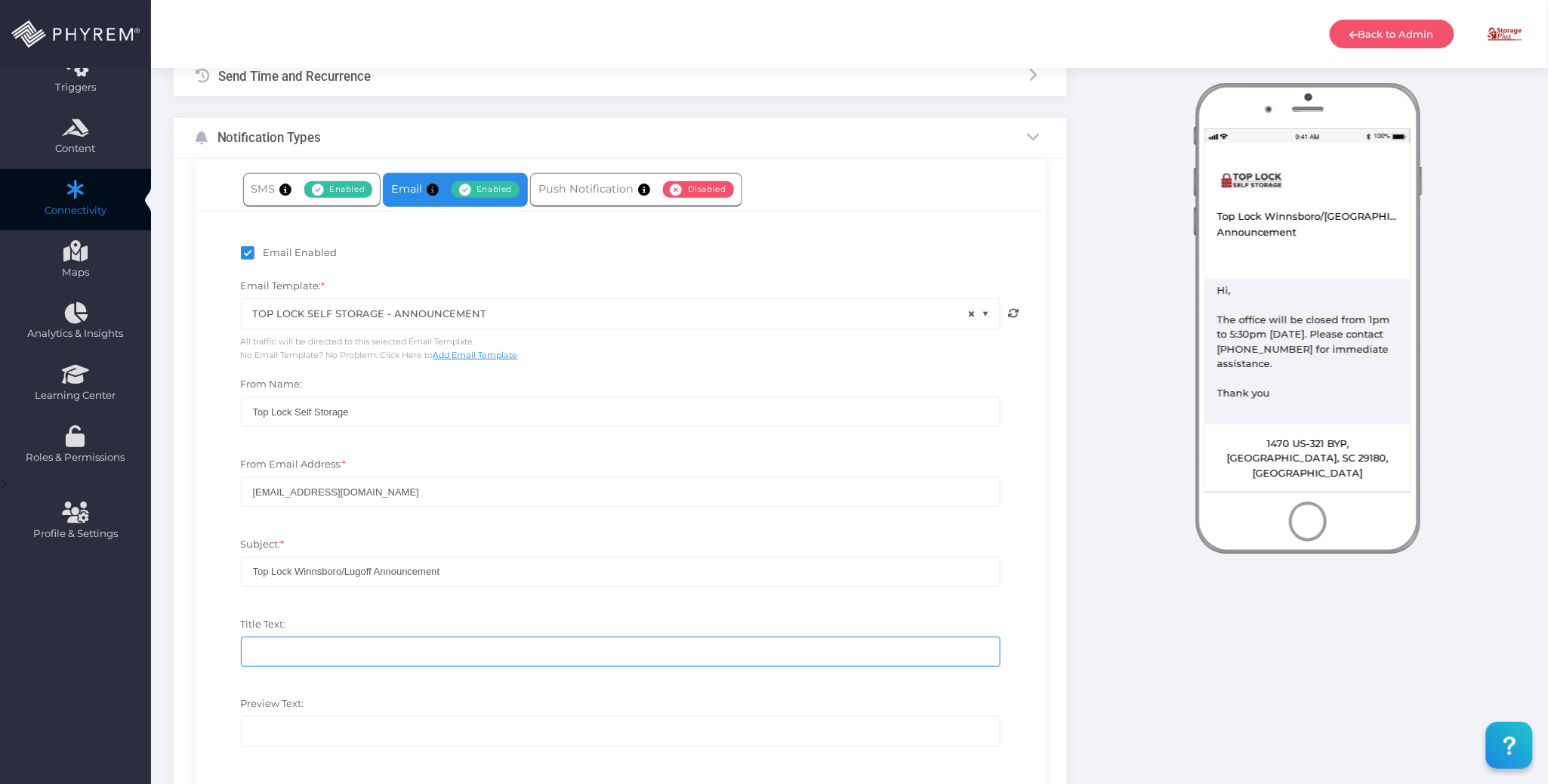
click at [395, 655] on input "Title Text:" at bounding box center [621, 651] width 760 height 30
drag, startPoint x: 1358, startPoint y: 218, endPoint x: 1062, endPoint y: 308, distance: 309.4
click at [1214, 216] on div "View in Browser Top Lock Winnsboro/Lugoff Top Lock Self Storage - Announcement …" at bounding box center [1307, 199] width 205 height 113
copy div "Top Lock Winnsboro/Lugoff"
click at [326, 650] on input "Title Text:" at bounding box center [621, 651] width 760 height 30
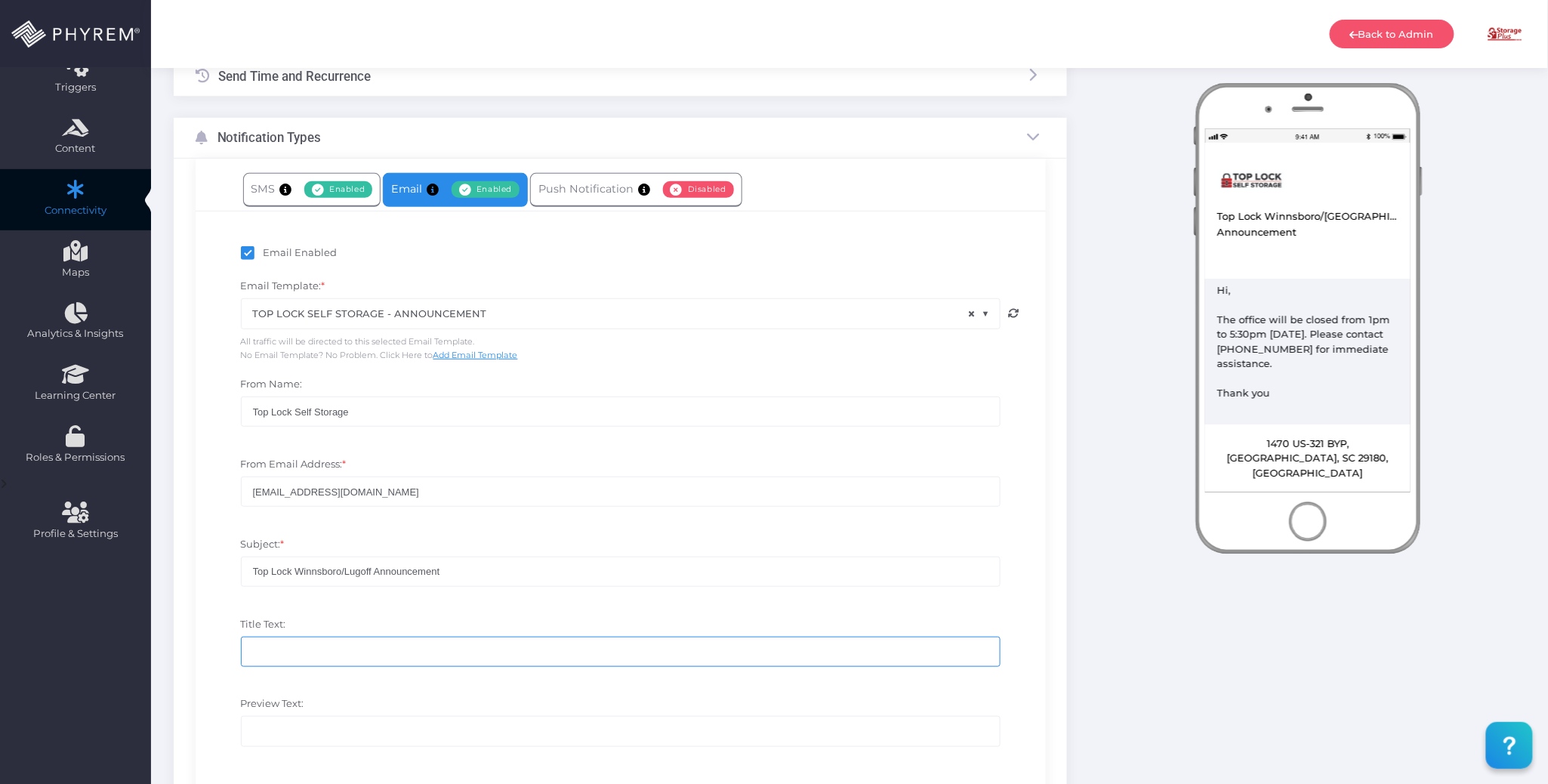
paste input "Top Lock Winnsboro/Lugoff"
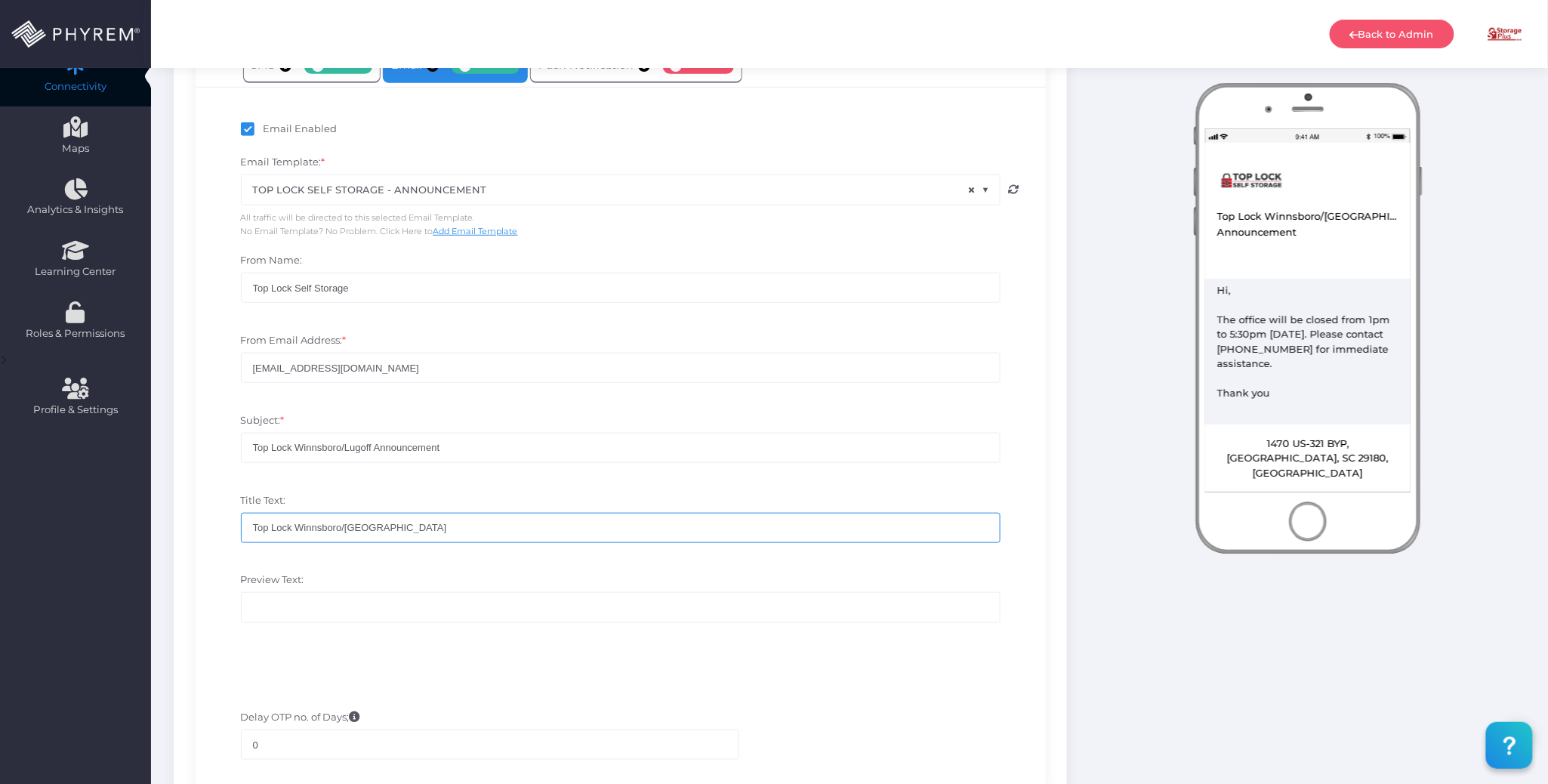
scroll to position [377, 0]
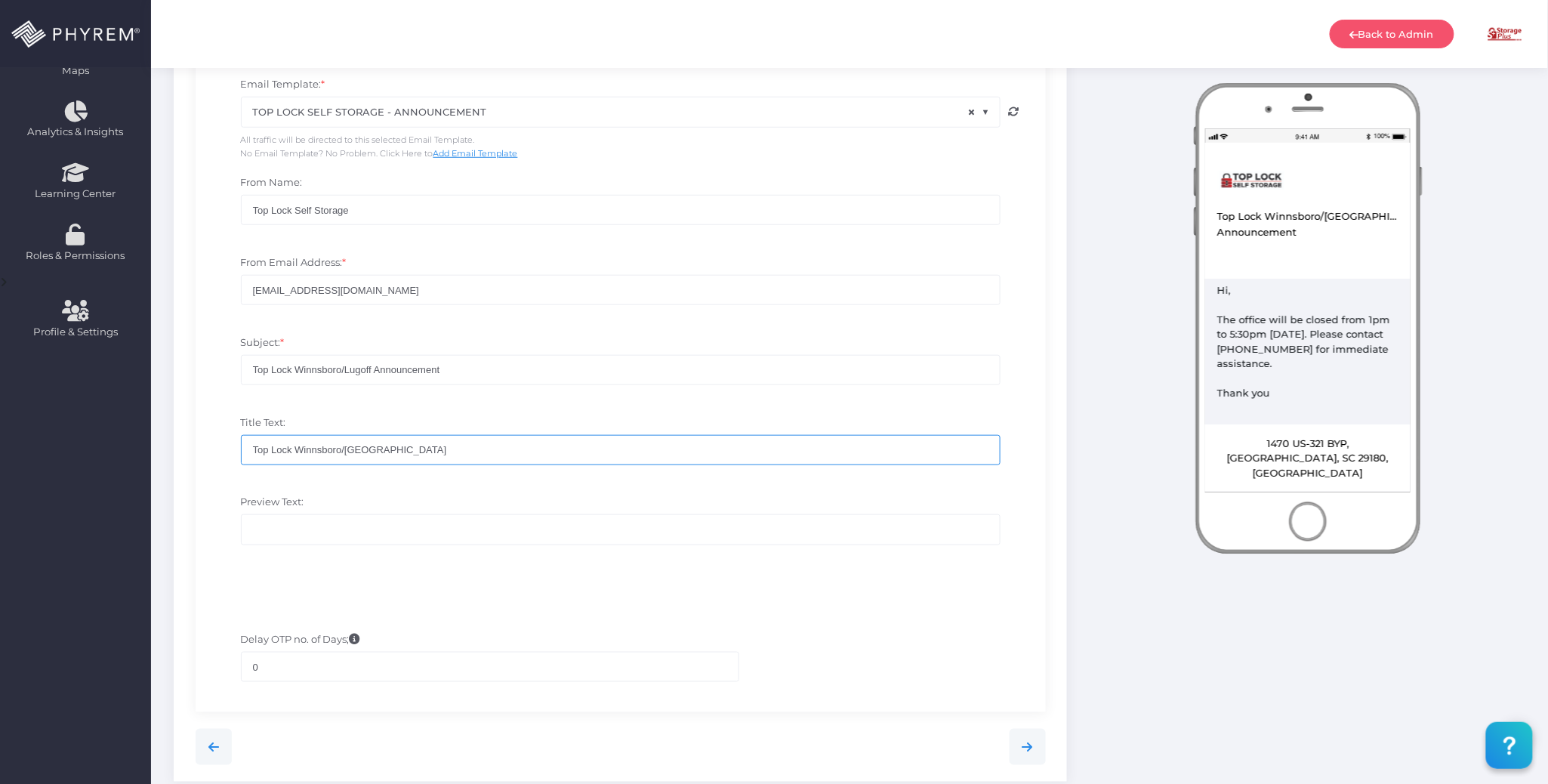
type input "Top Lock Winnsboro/Lugoff"
drag, startPoint x: 451, startPoint y: 370, endPoint x: 236, endPoint y: 370, distance: 215.0
click at [236, 370] on div "Subject: * Top Lock Winnsboro/Lugoff Announcement" at bounding box center [620, 367] width 782 height 65
click at [315, 526] on input "Preview Text:" at bounding box center [621, 529] width 760 height 30
paste input "Top Lock Winnsboro/Lugoff Announcement"
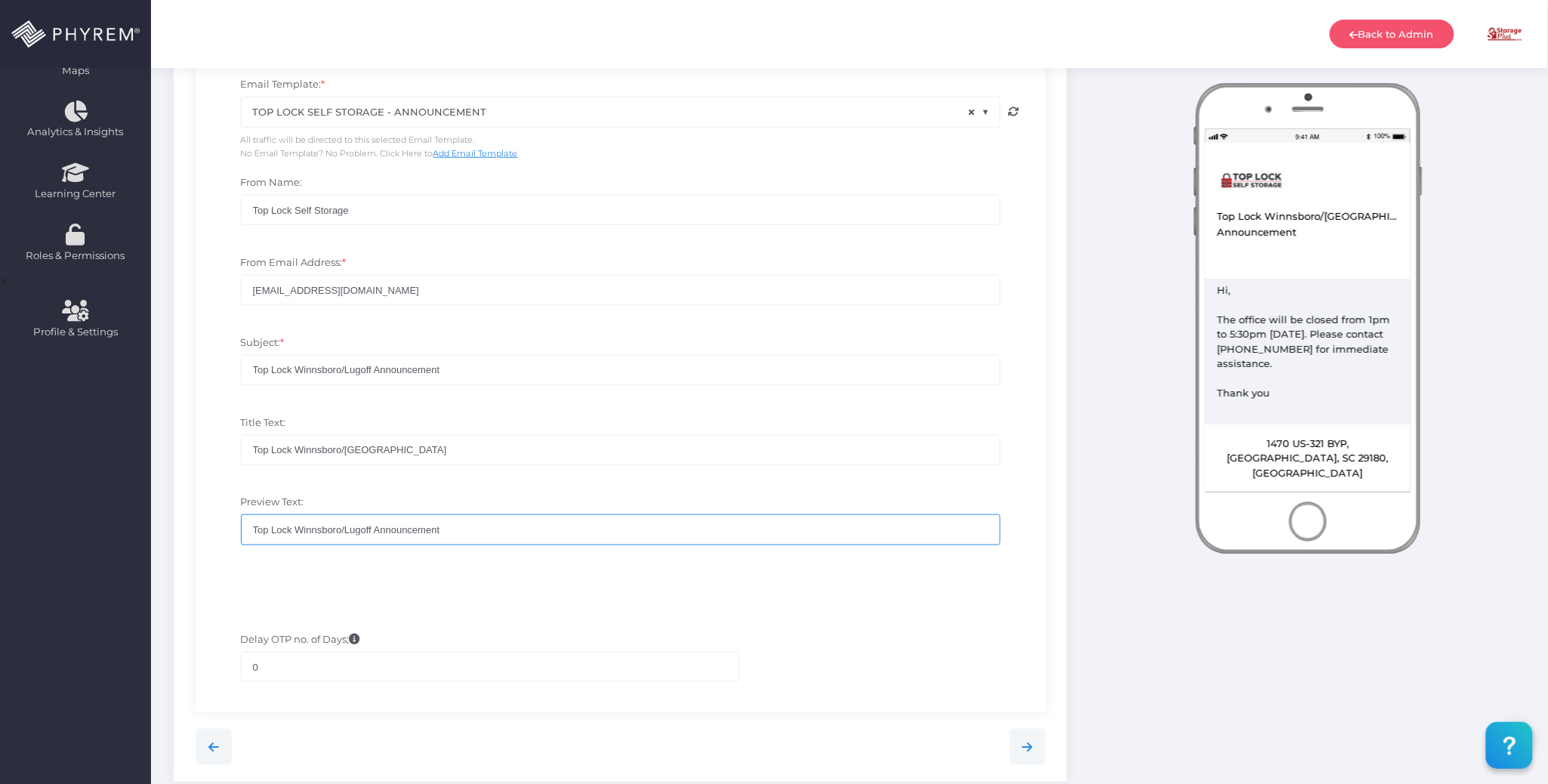
type input "Top Lock Winnsboro/Lugoff Announcement"
click at [446, 481] on div "Title Text: Top Lock Winnsboro/Lugoff" at bounding box center [621, 448] width 828 height 80
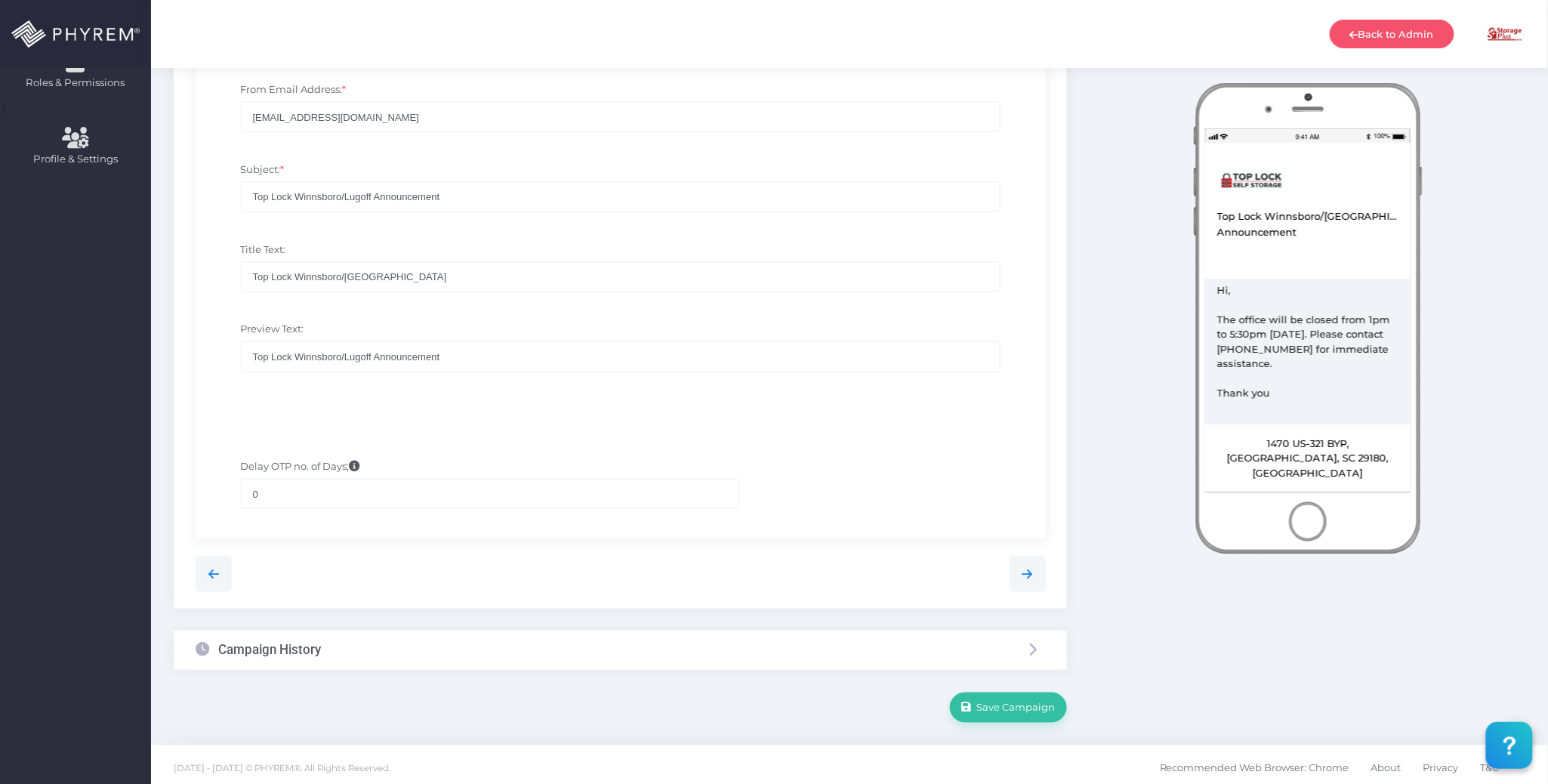
scroll to position [559, 0]
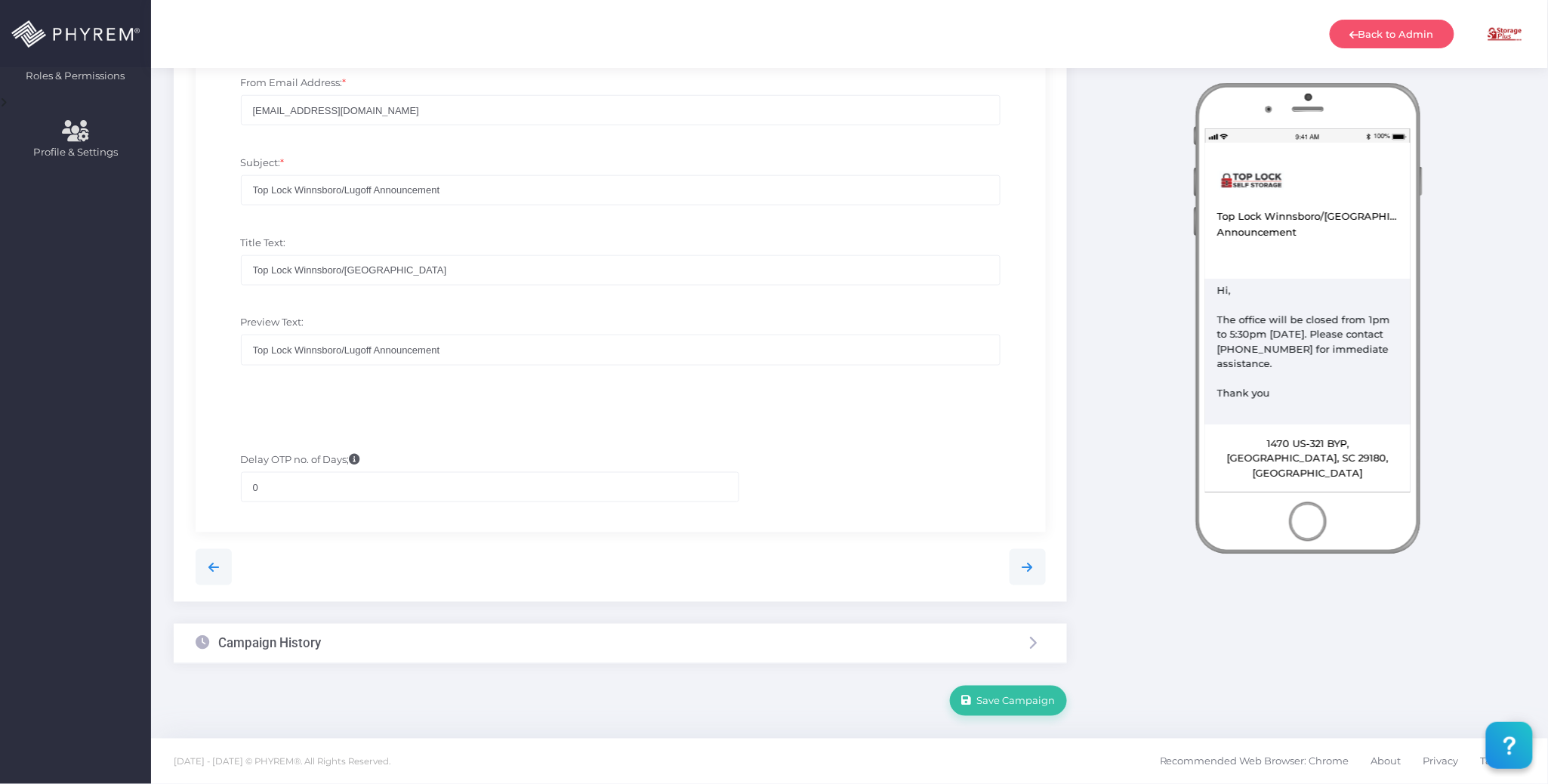
click at [704, 642] on div "Campaign History" at bounding box center [621, 643] width 893 height 40
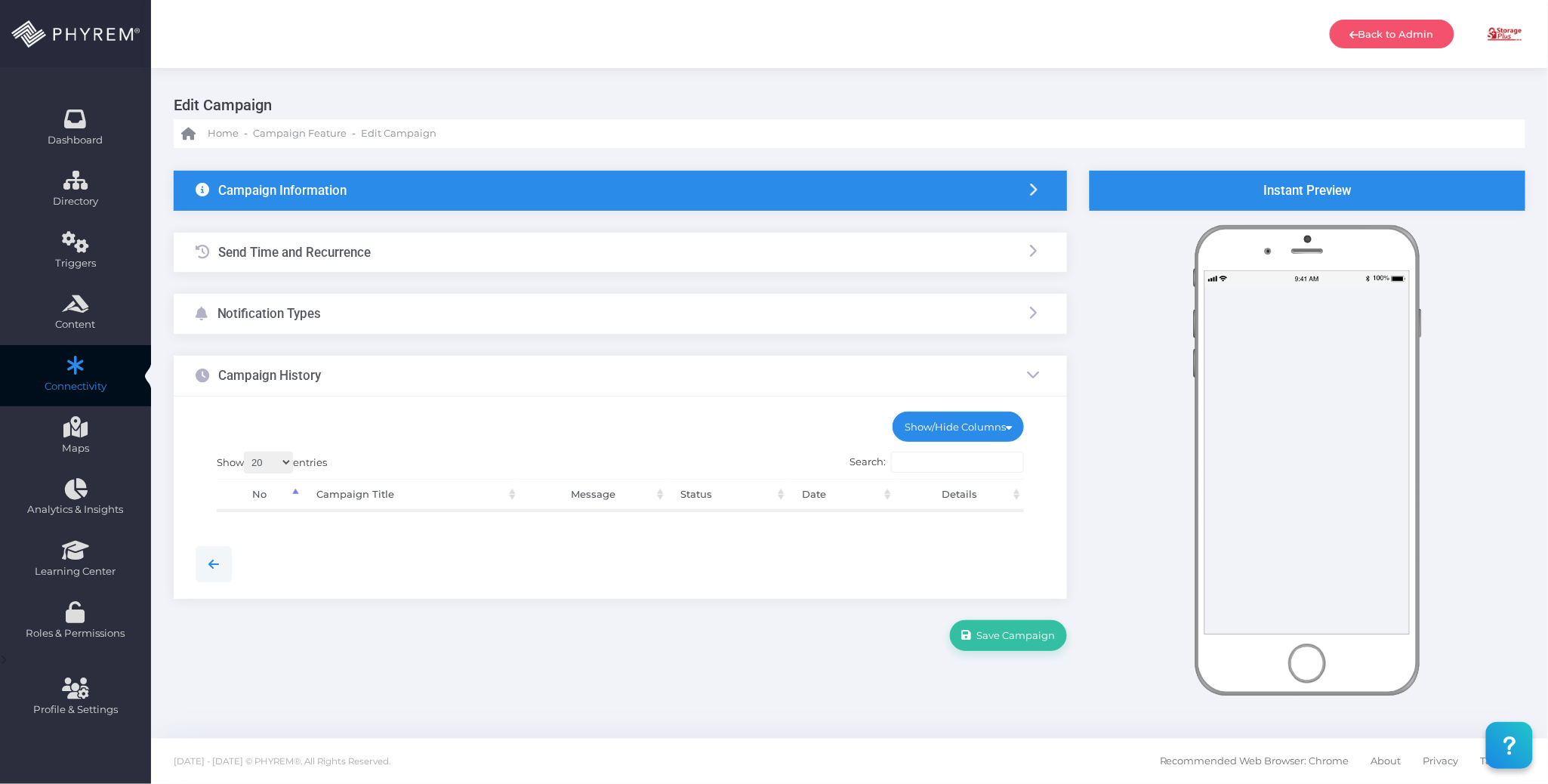
scroll to position [0, 0]
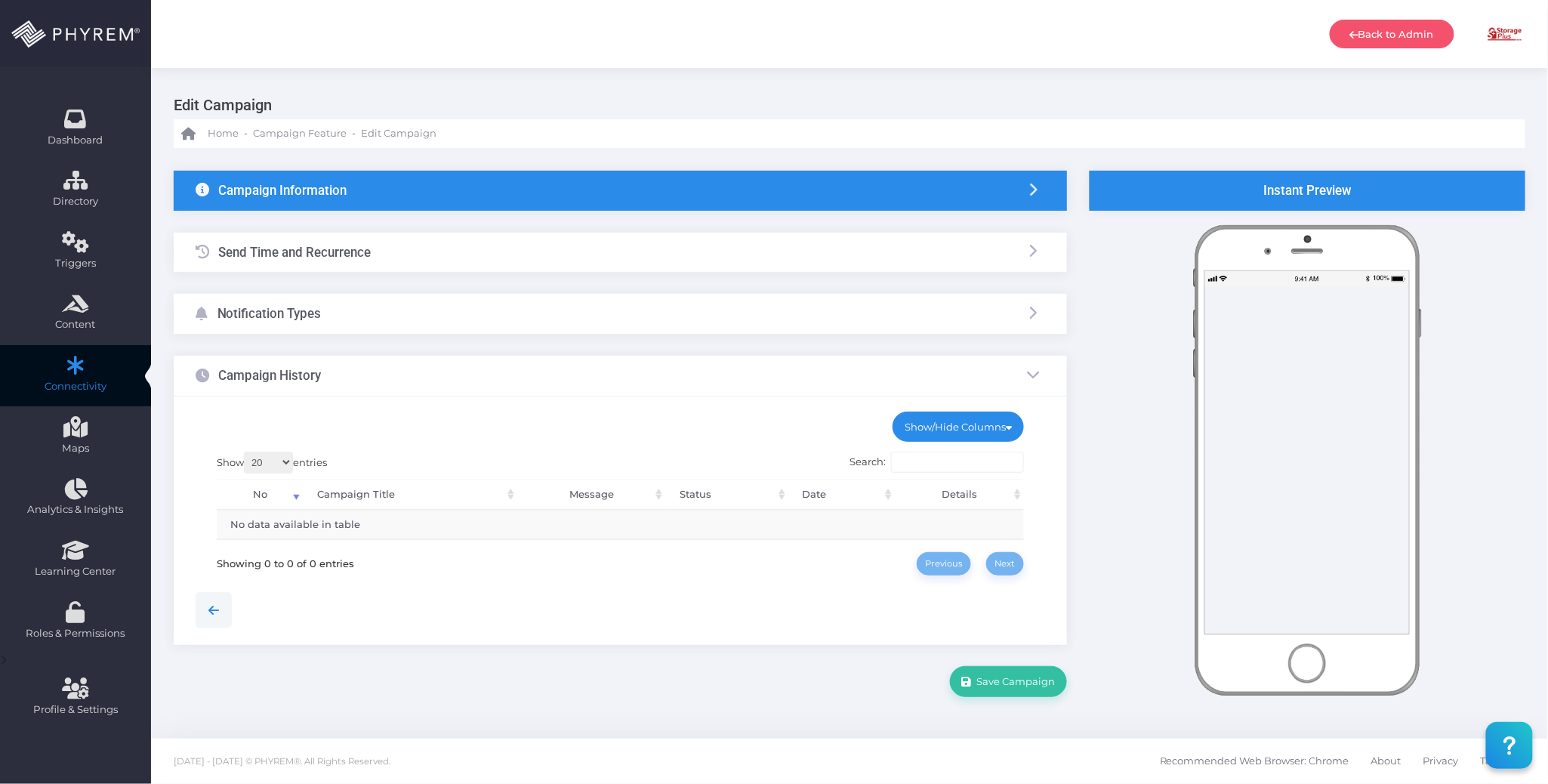
click at [430, 314] on div "Notification Types" at bounding box center [621, 313] width 893 height 40
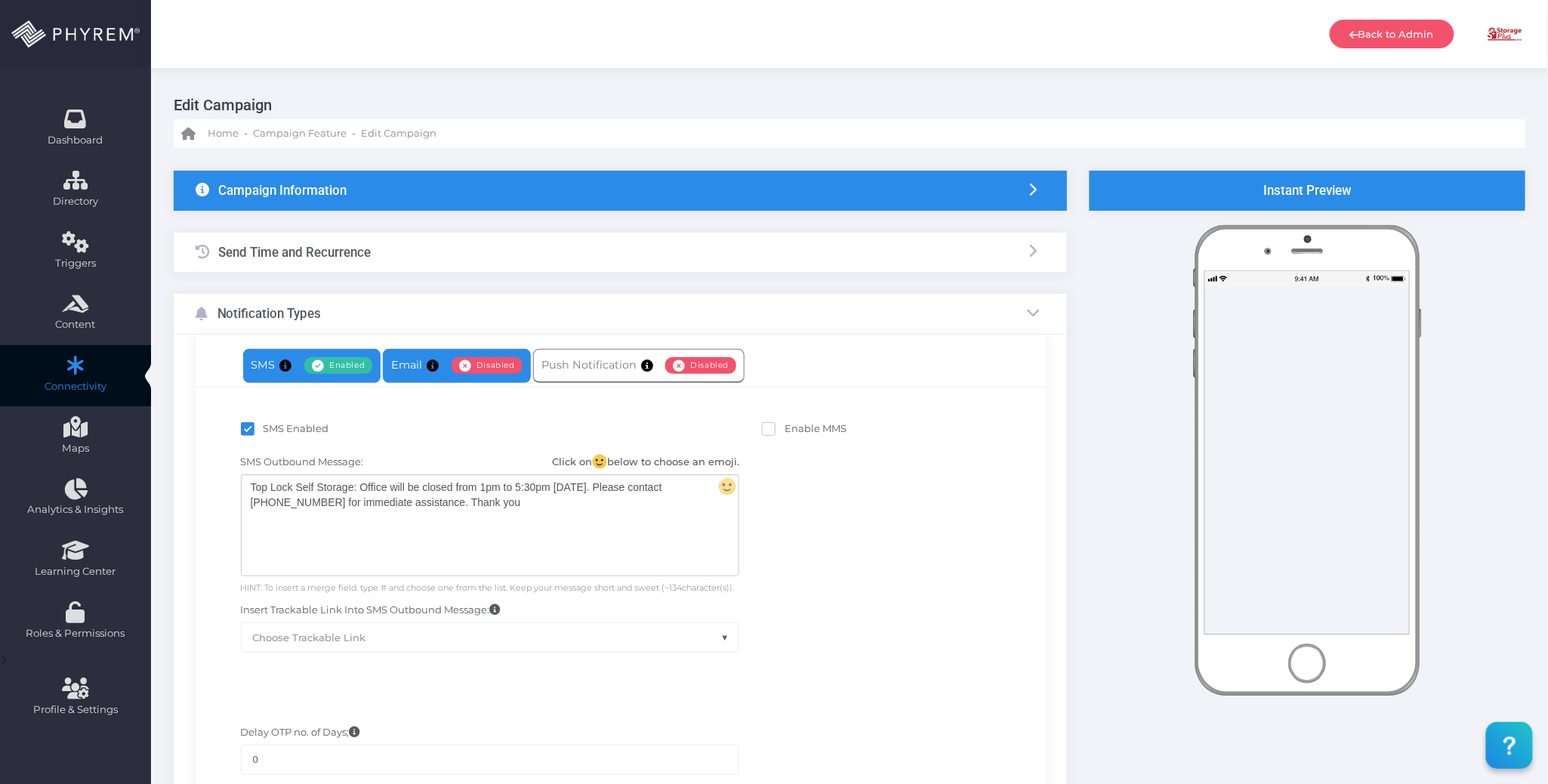
click at [424, 353] on link "Email Enabled Disabled" at bounding box center [456, 365] width 147 height 34
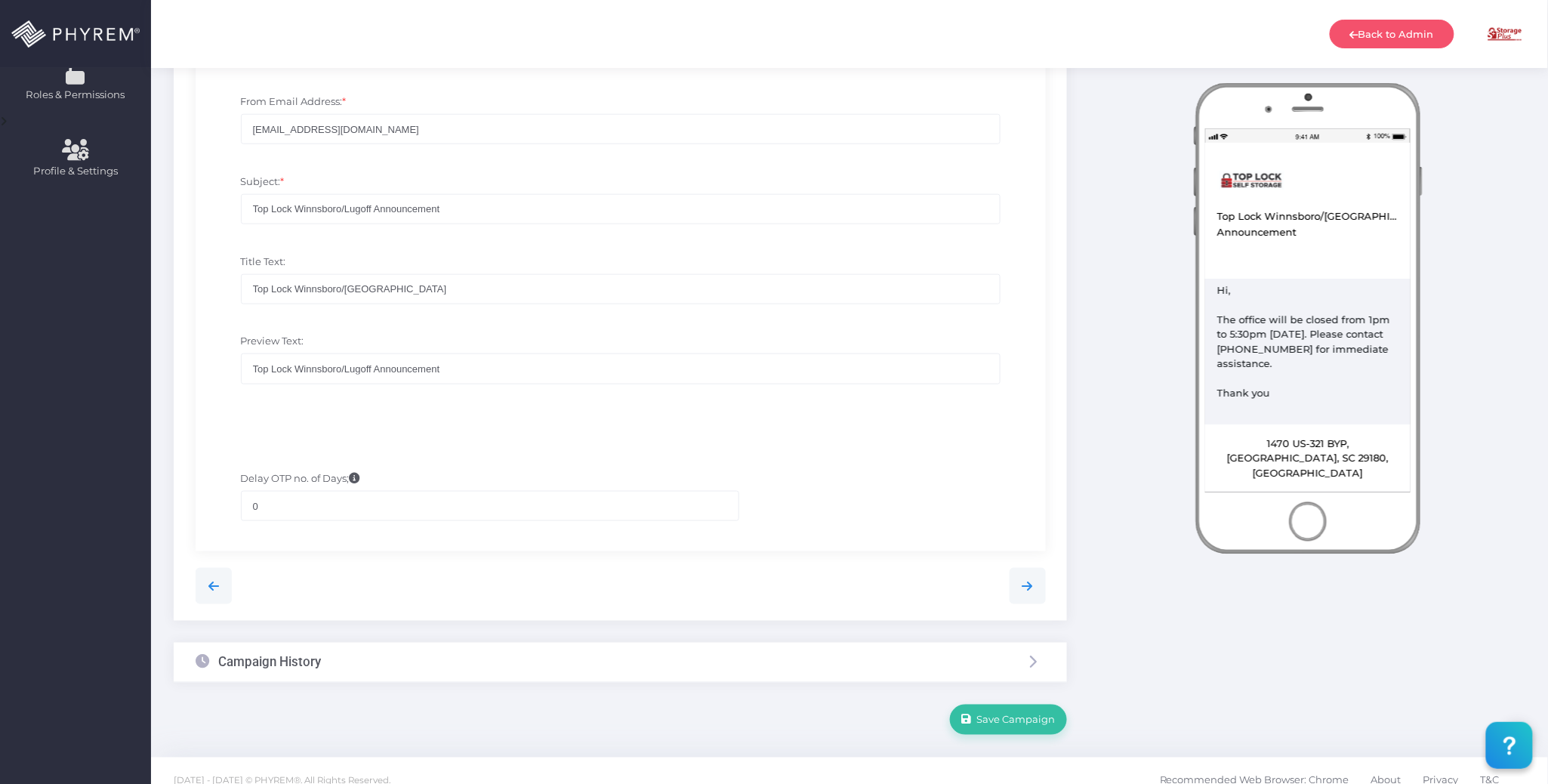
scroll to position [559, 0]
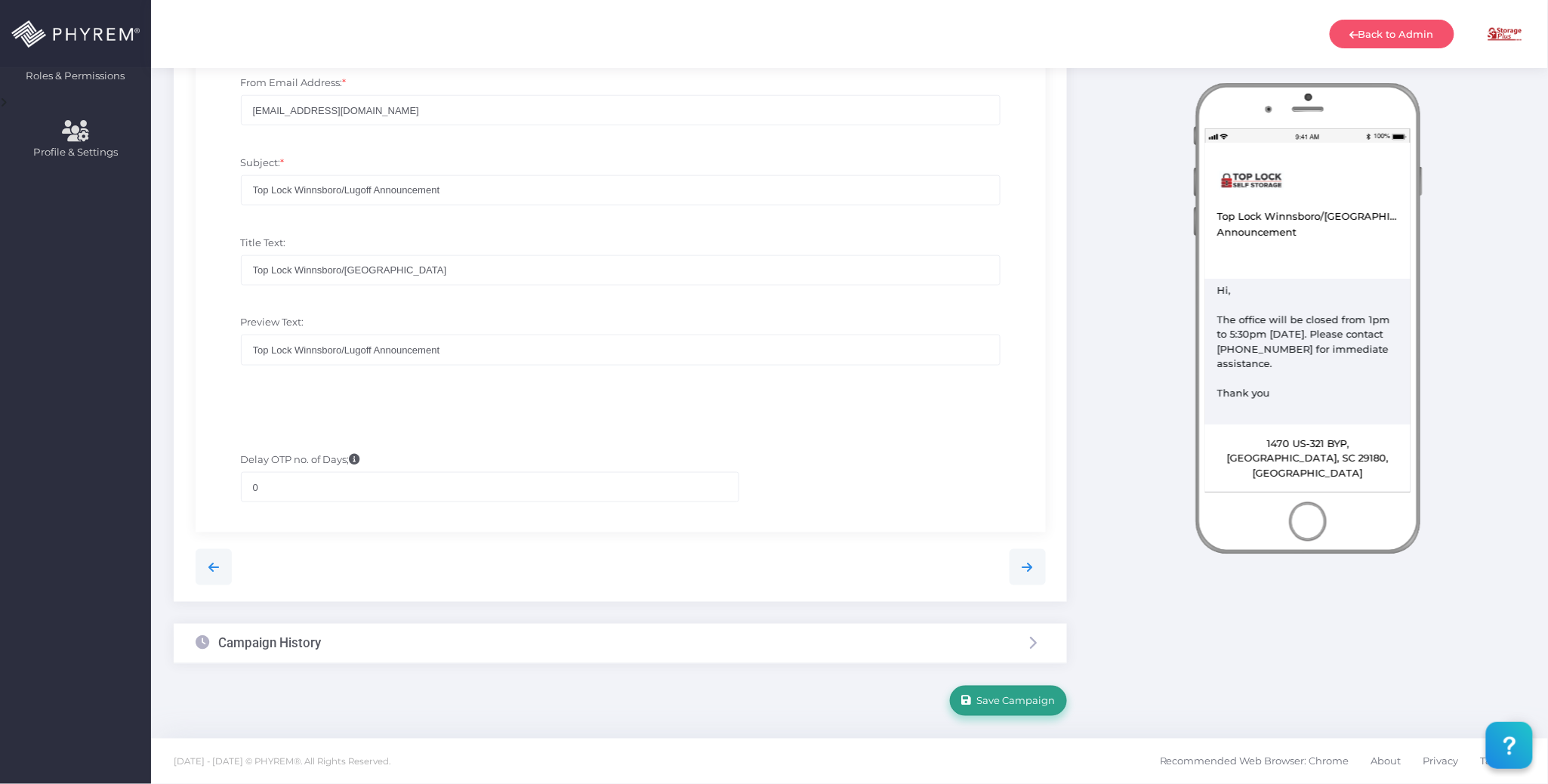
click at [1025, 692] on button "Save Campaign" at bounding box center [1008, 700] width 117 height 30
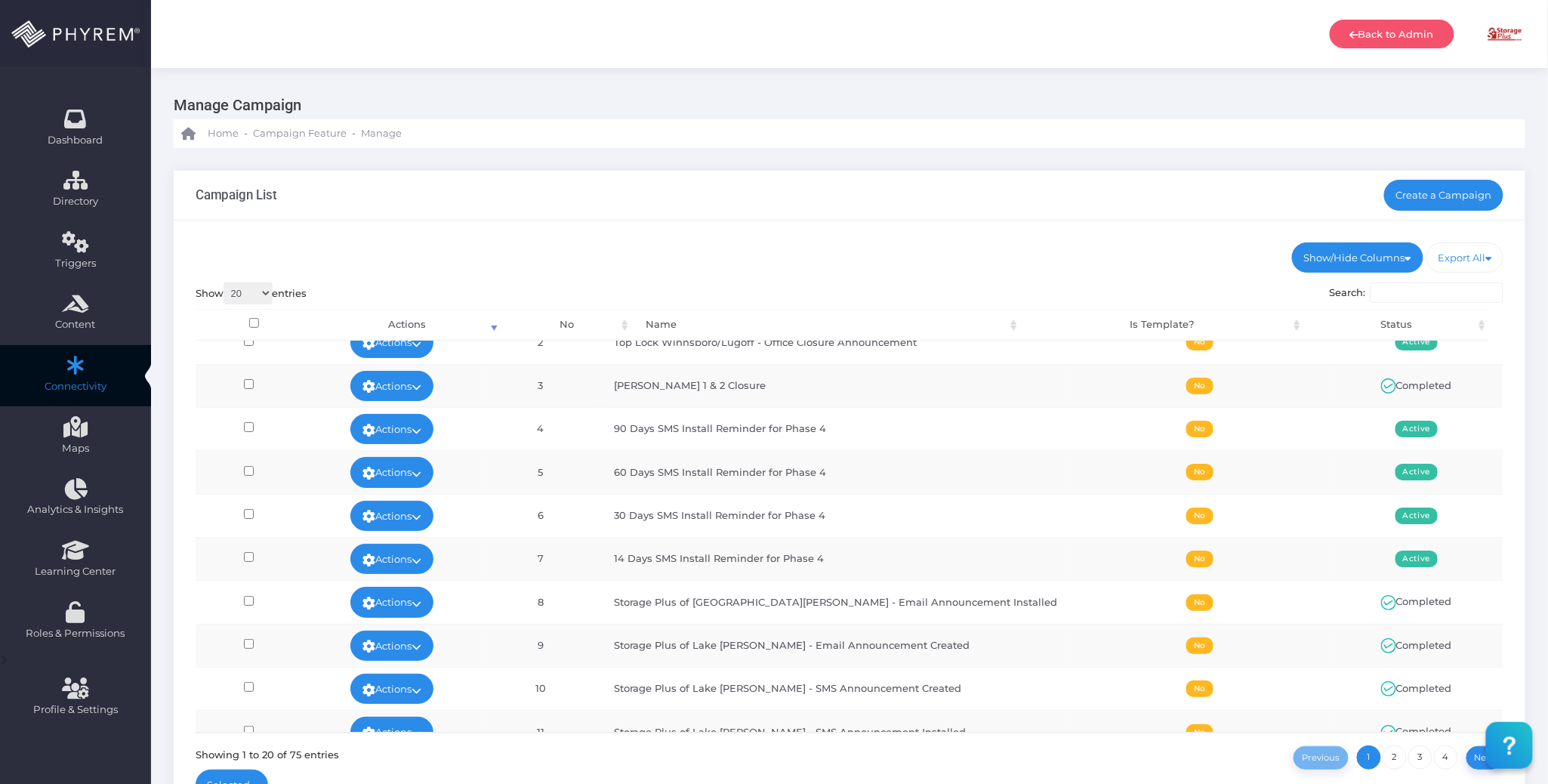
scroll to position [101, 0]
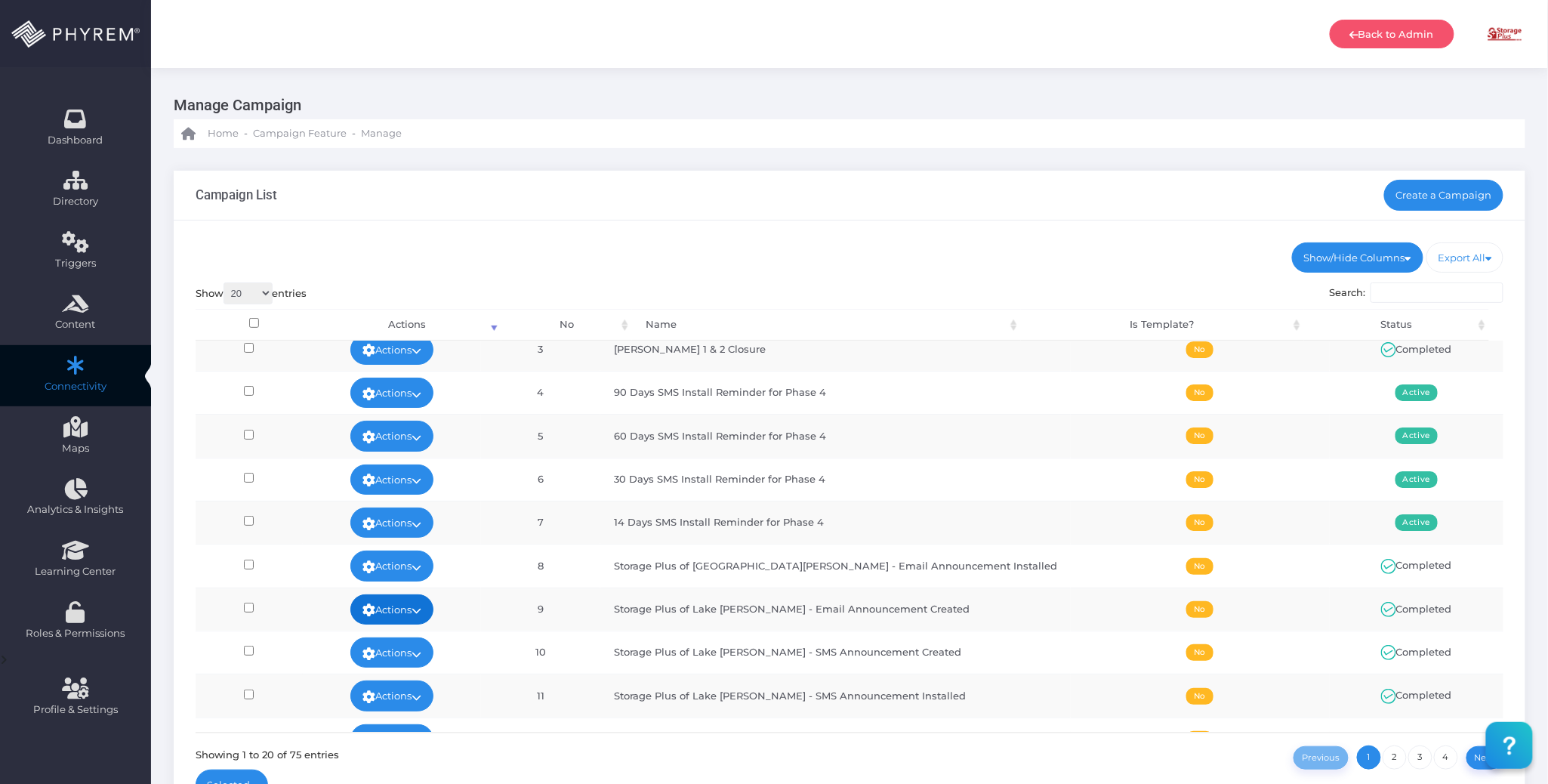
click at [429, 613] on link "Actions" at bounding box center [392, 609] width 83 height 30
click at [394, 494] on link "View" at bounding box center [404, 495] width 99 height 29
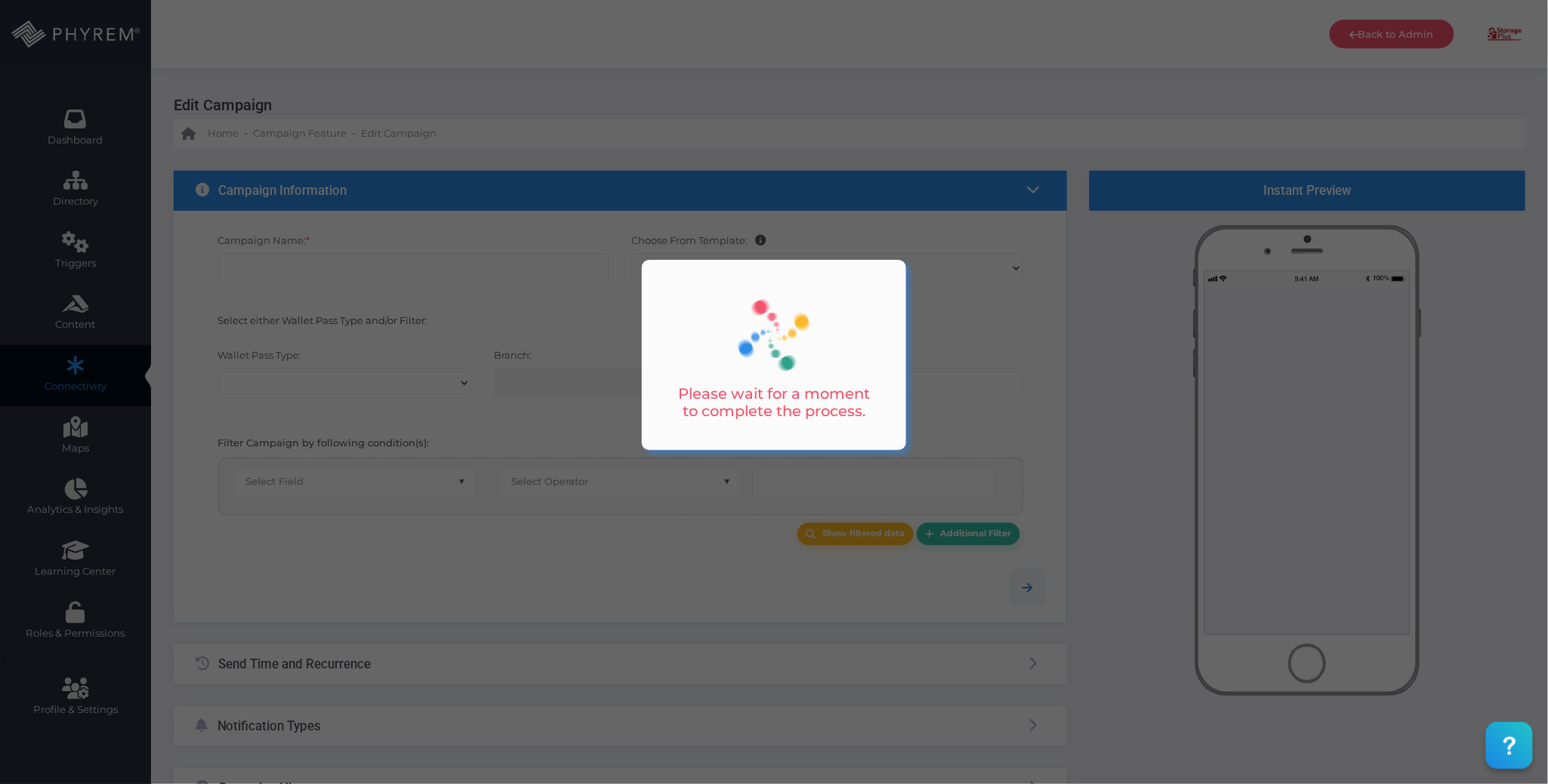
checkbox input "true"
type input "Storage Plus of Lake [PERSON_NAME] - Email Announcement Created"
checkbox input "true"
type input "Storage Plus of [GEOGRAPHIC_DATA][PERSON_NAME]"
type input "[EMAIL_ADDRESS][DOMAIN_NAME]"
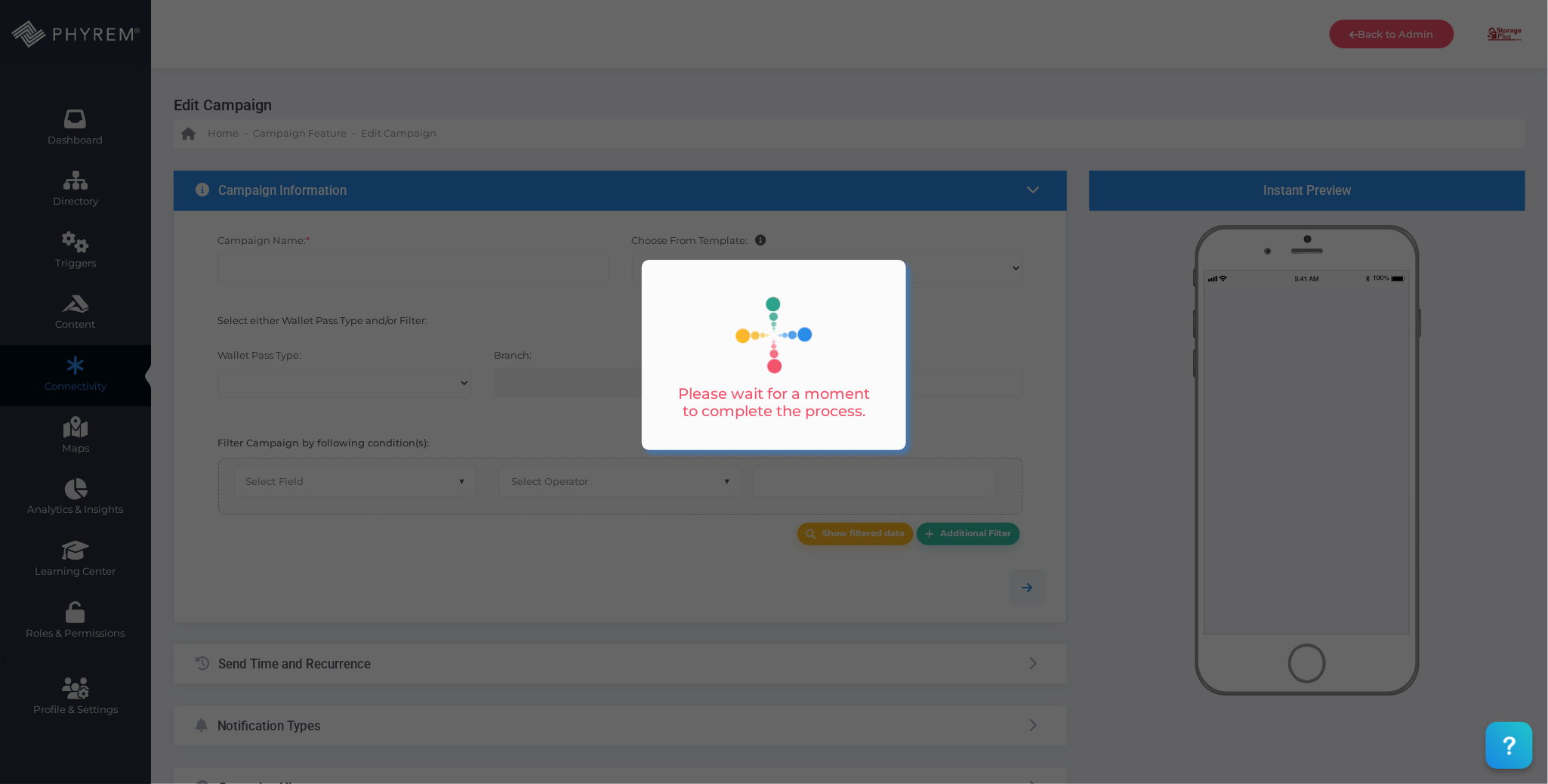
type input "Storage Plus of Lake [PERSON_NAME] - Announcement"
type input "Storage Plus of [GEOGRAPHIC_DATA][PERSON_NAME]"
type input "Storage Plus of Lake [PERSON_NAME] - Announcement"
type input "0"
select select "15"
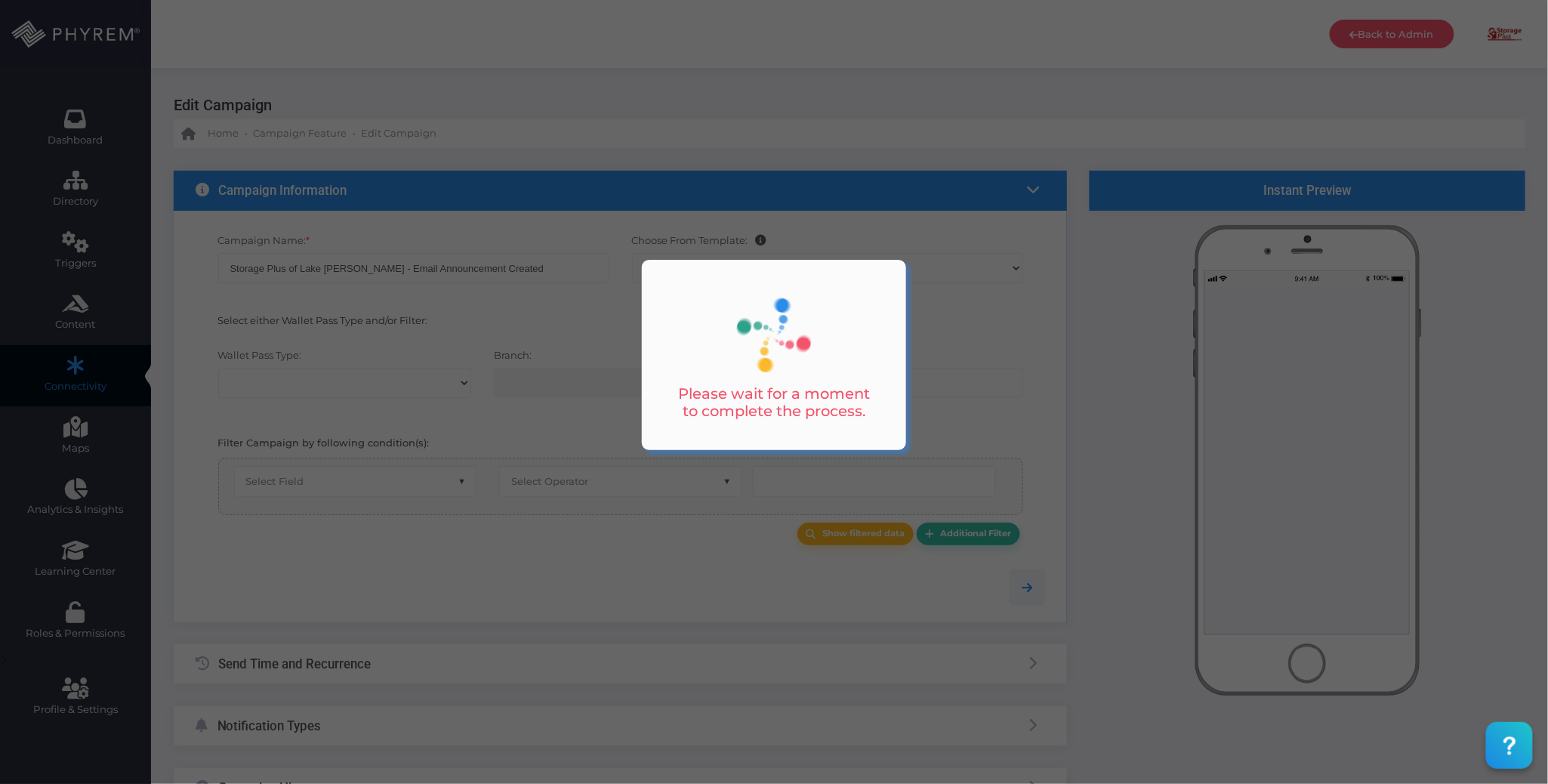
select select "3681"
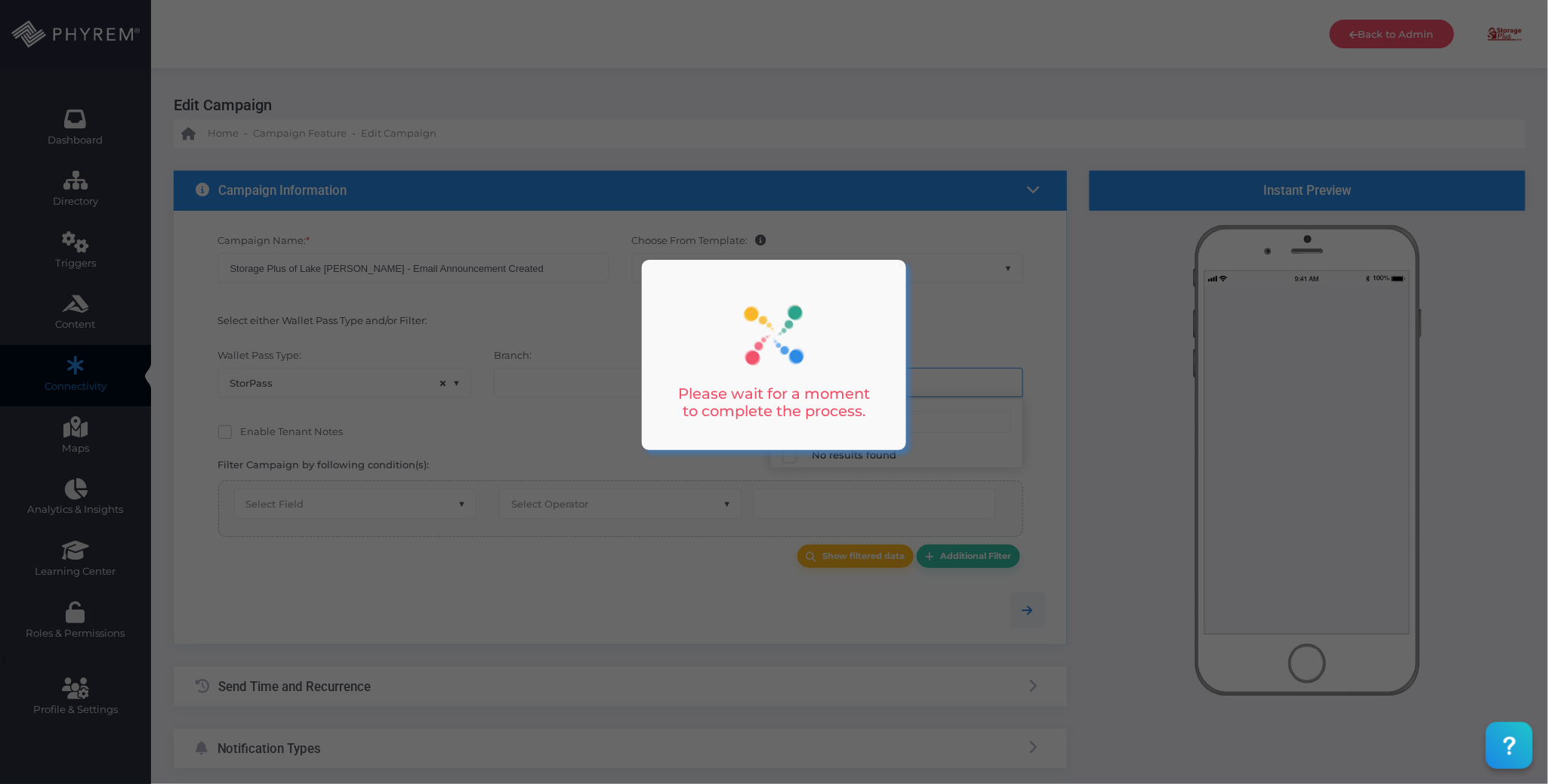
select select "616"
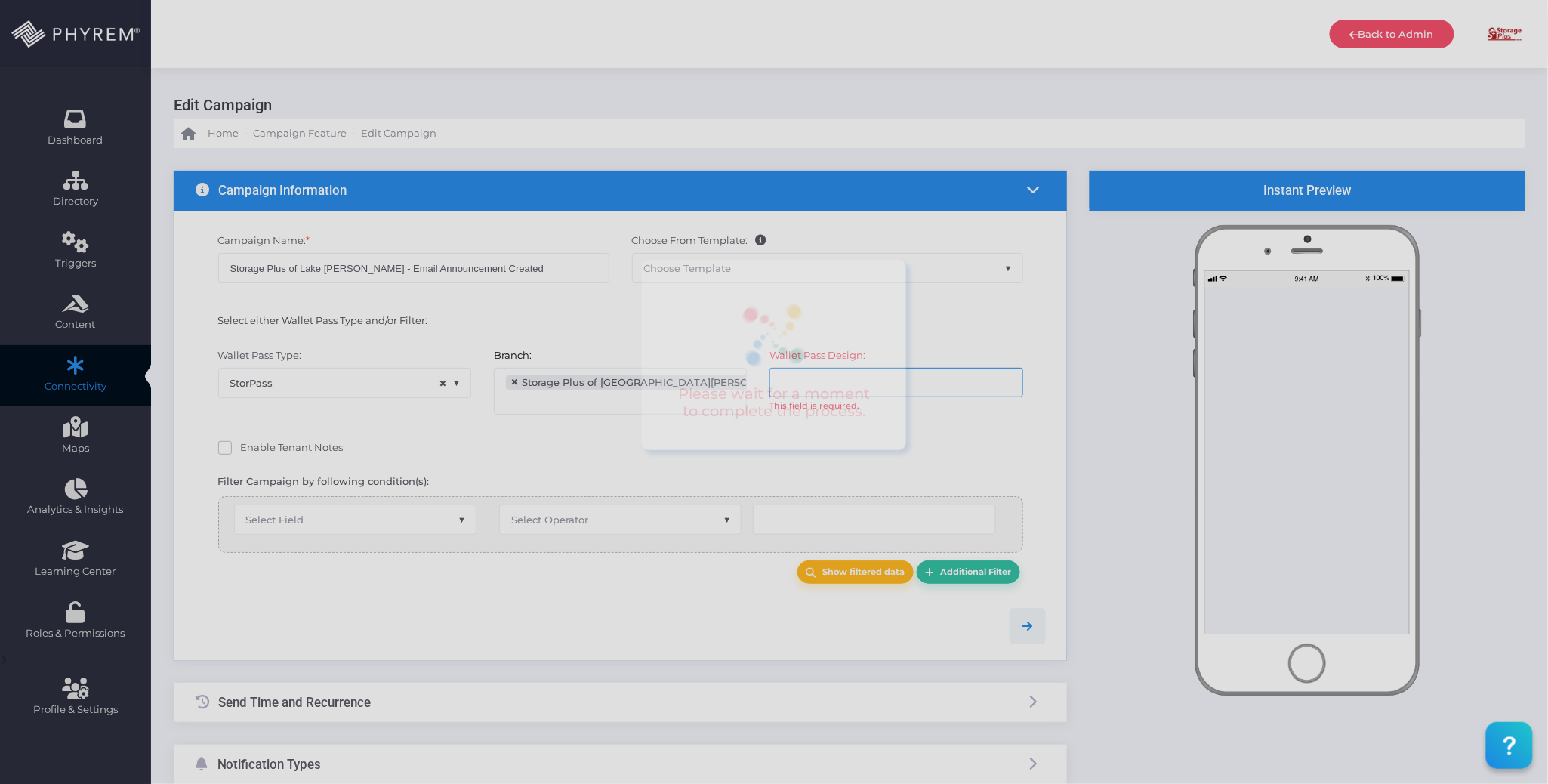
scroll to position [12, 0]
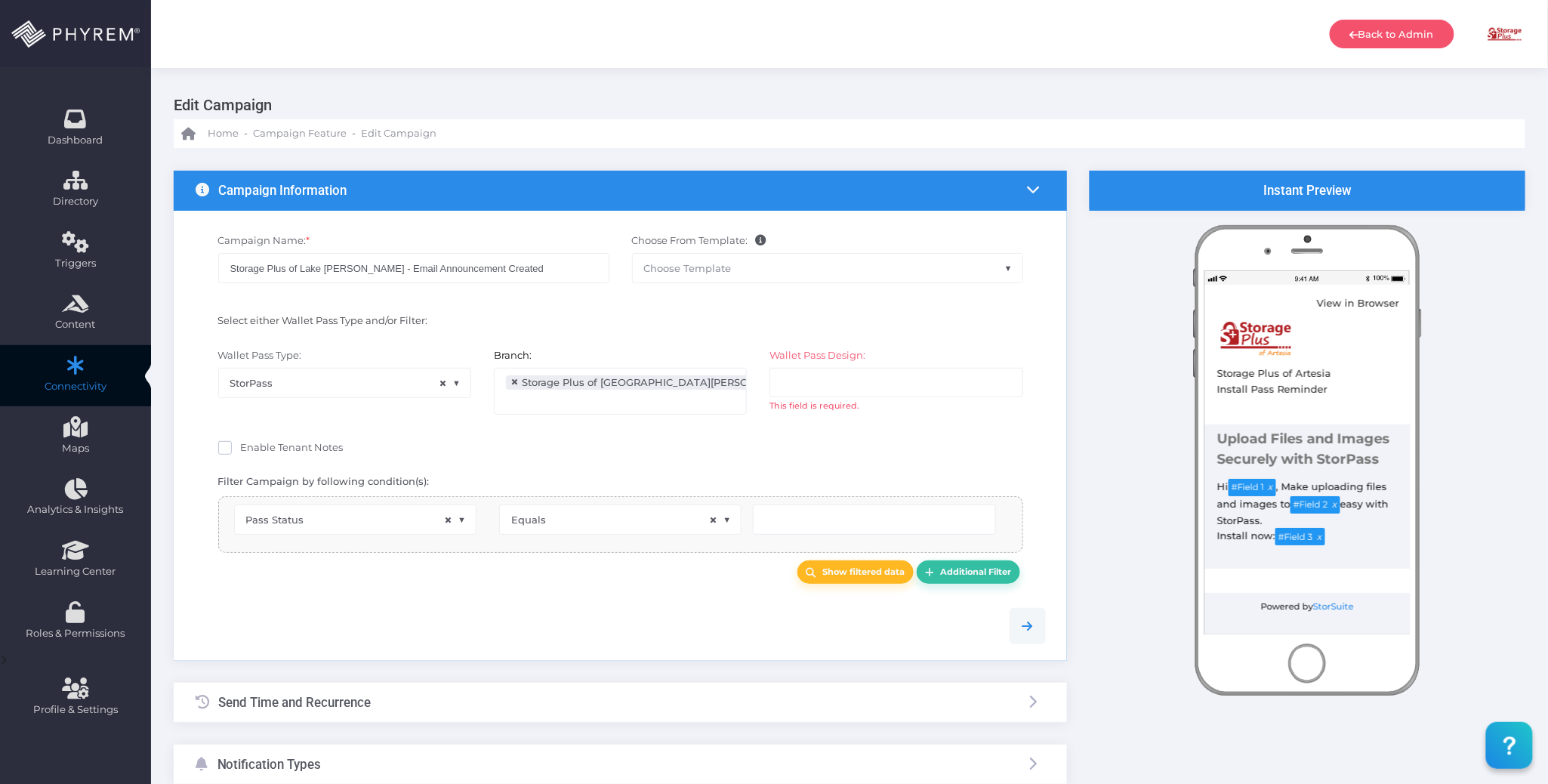
select select "pr_wallet_users.user_pass_status"
select select "equals"
select select "2424"
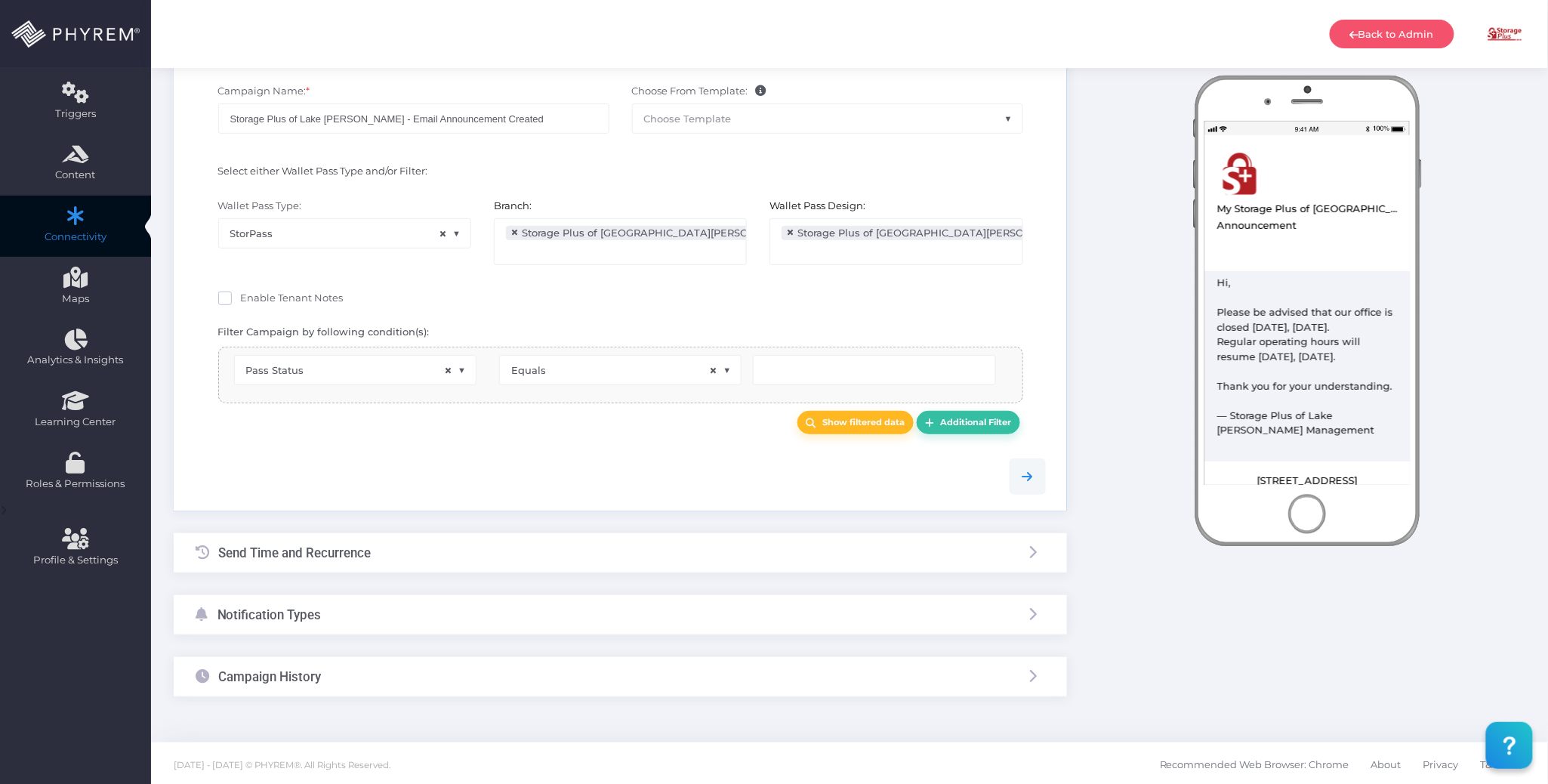
scroll to position [155, 0]
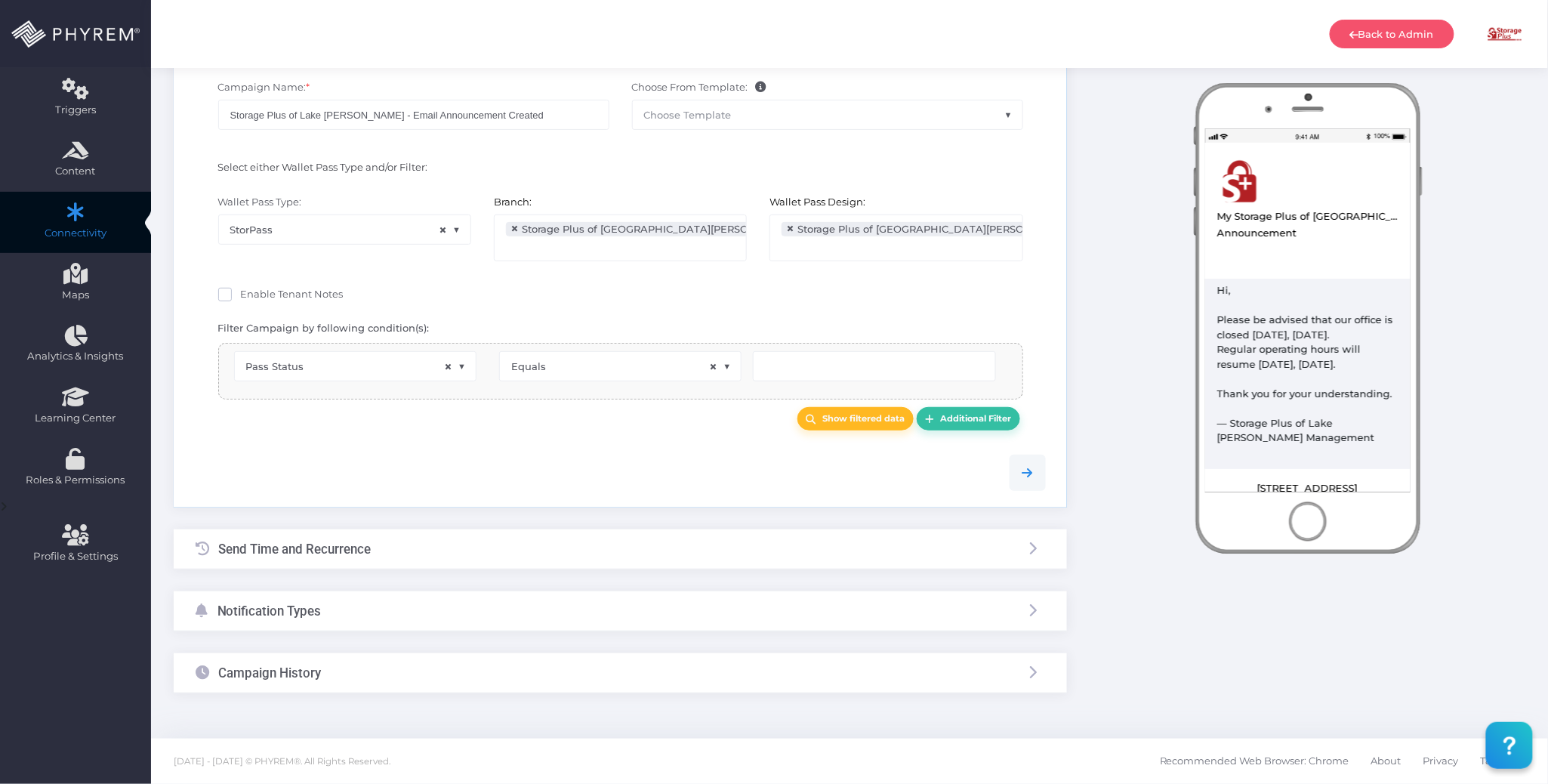
type input "Created"
click at [377, 622] on body "Back to Admin Amanda Issac Amanda Issac amandai@storsuite.com Account ID: 4799 …" at bounding box center [774, 238] width 1548 height 784
select select "pr_wallet_users.voided"
select select "equals"
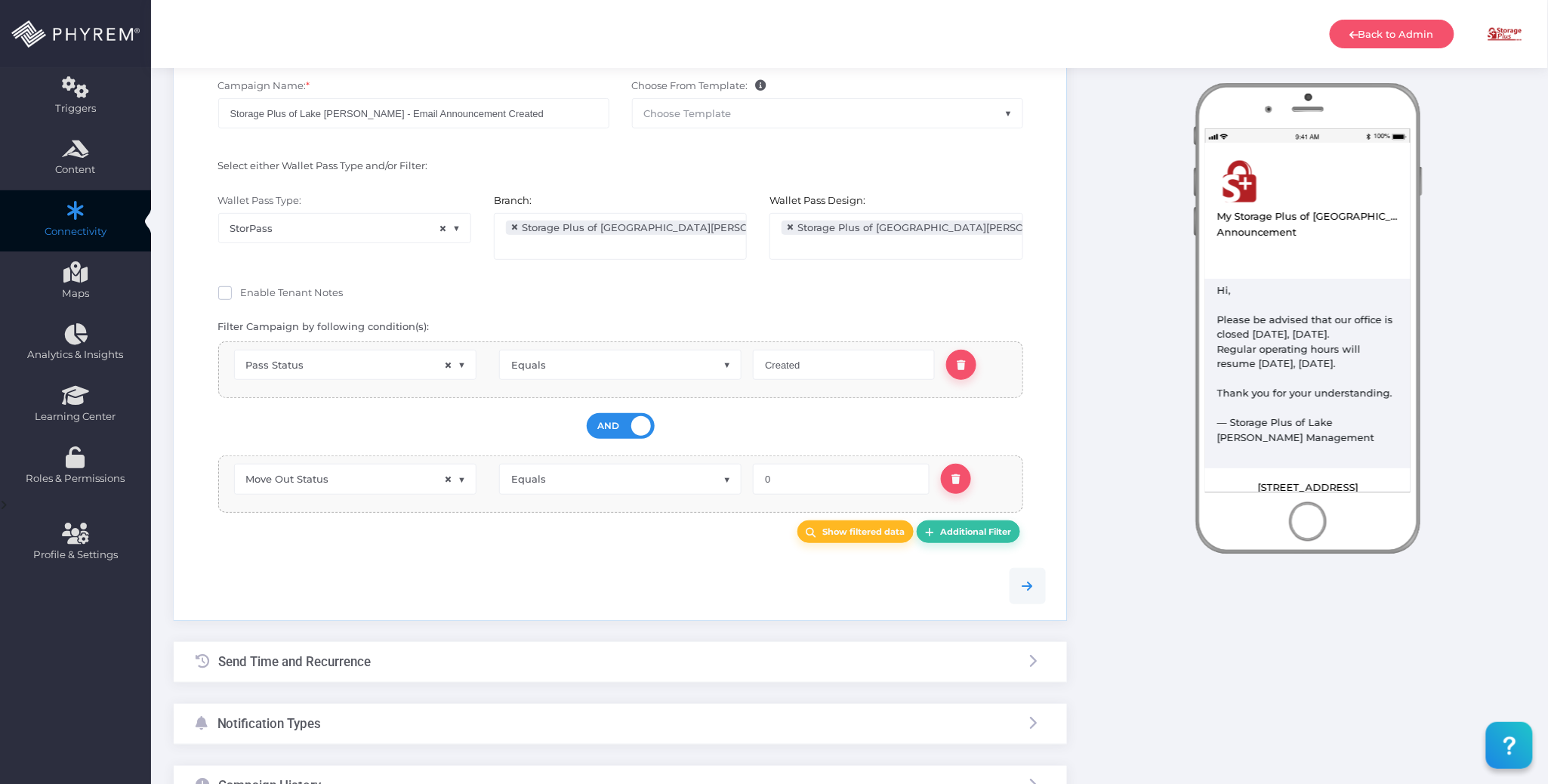
click at [398, 732] on div "Notification Types" at bounding box center [621, 723] width 893 height 40
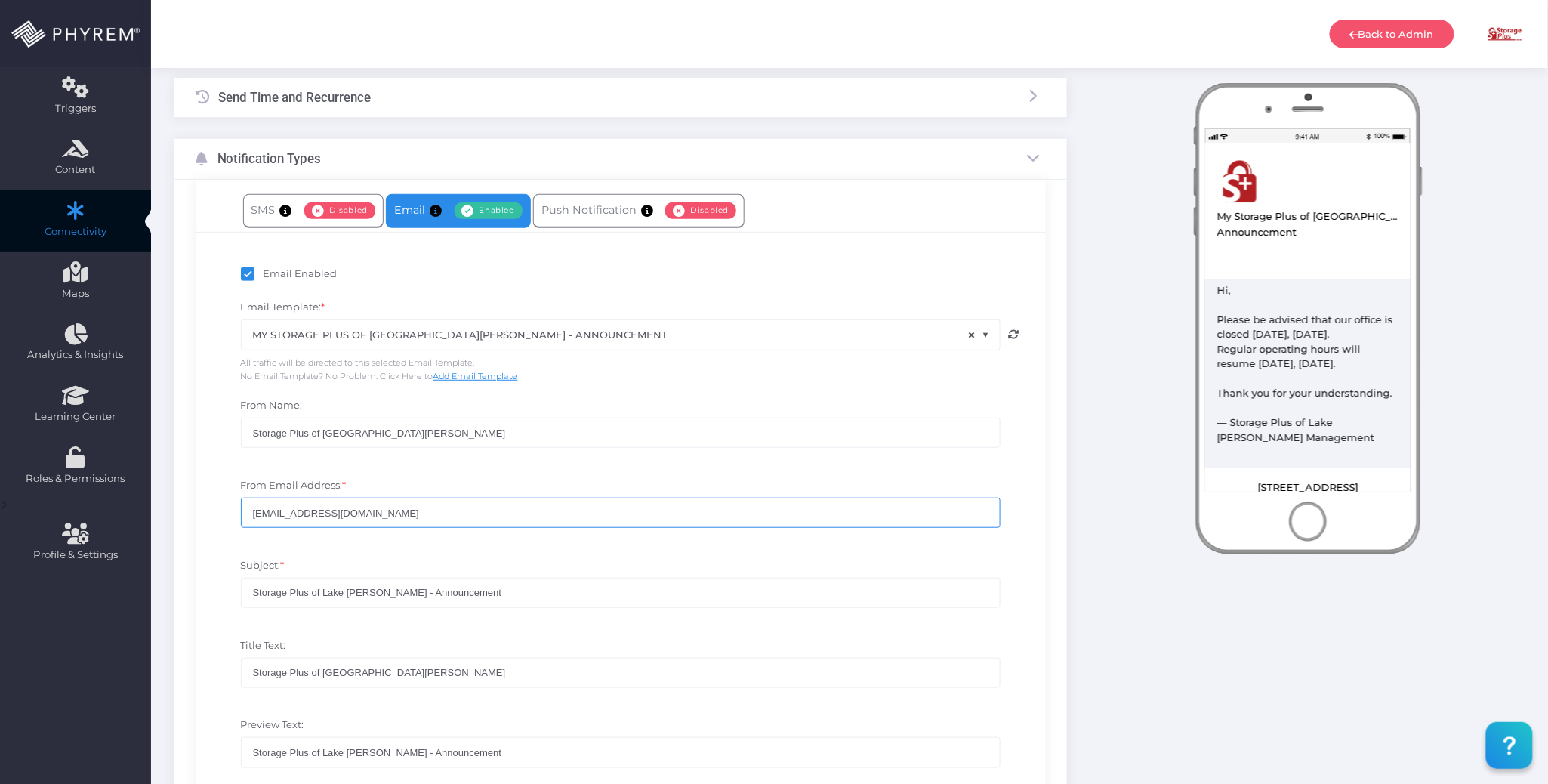
drag, startPoint x: 381, startPoint y: 511, endPoint x: 200, endPoint y: 510, distance: 181.0
click at [200, 510] on div "Email Enabled Email Template: * GCTID_DSPI_IR_EMAIL_14D_TOC_STORAGE PLUS OF ART…" at bounding box center [620, 530] width 850 height 595
click at [391, 514] on input "[EMAIL_ADDRESS][DOMAIN_NAME]" at bounding box center [621, 512] width 760 height 30
drag, startPoint x: 403, startPoint y: 514, endPoint x: 243, endPoint y: 484, distance: 162.8
click at [209, 510] on div "From Email Address: * no-reply@storpass.com" at bounding box center [621, 510] width 828 height 80
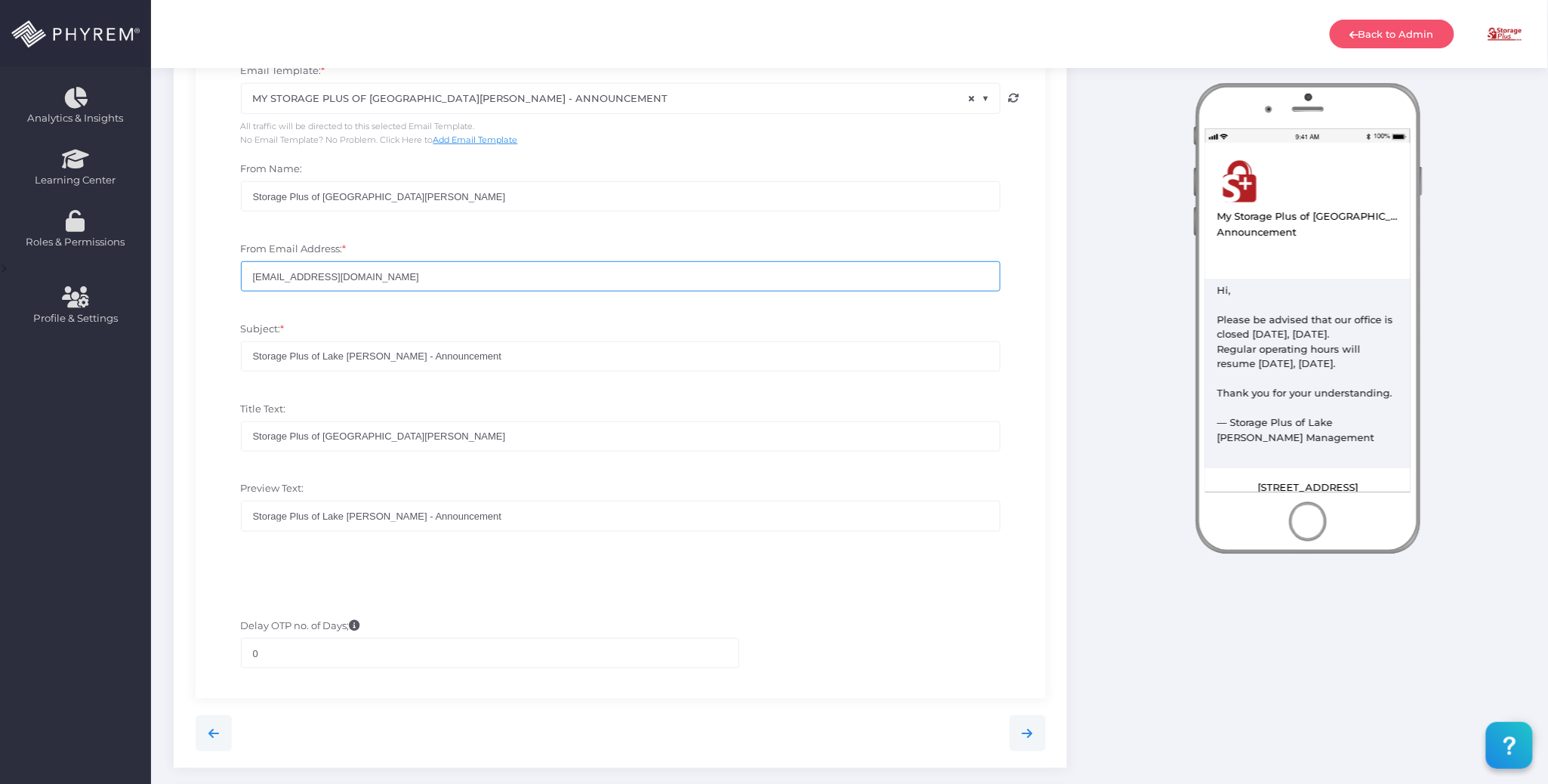
scroll to position [357, 0]
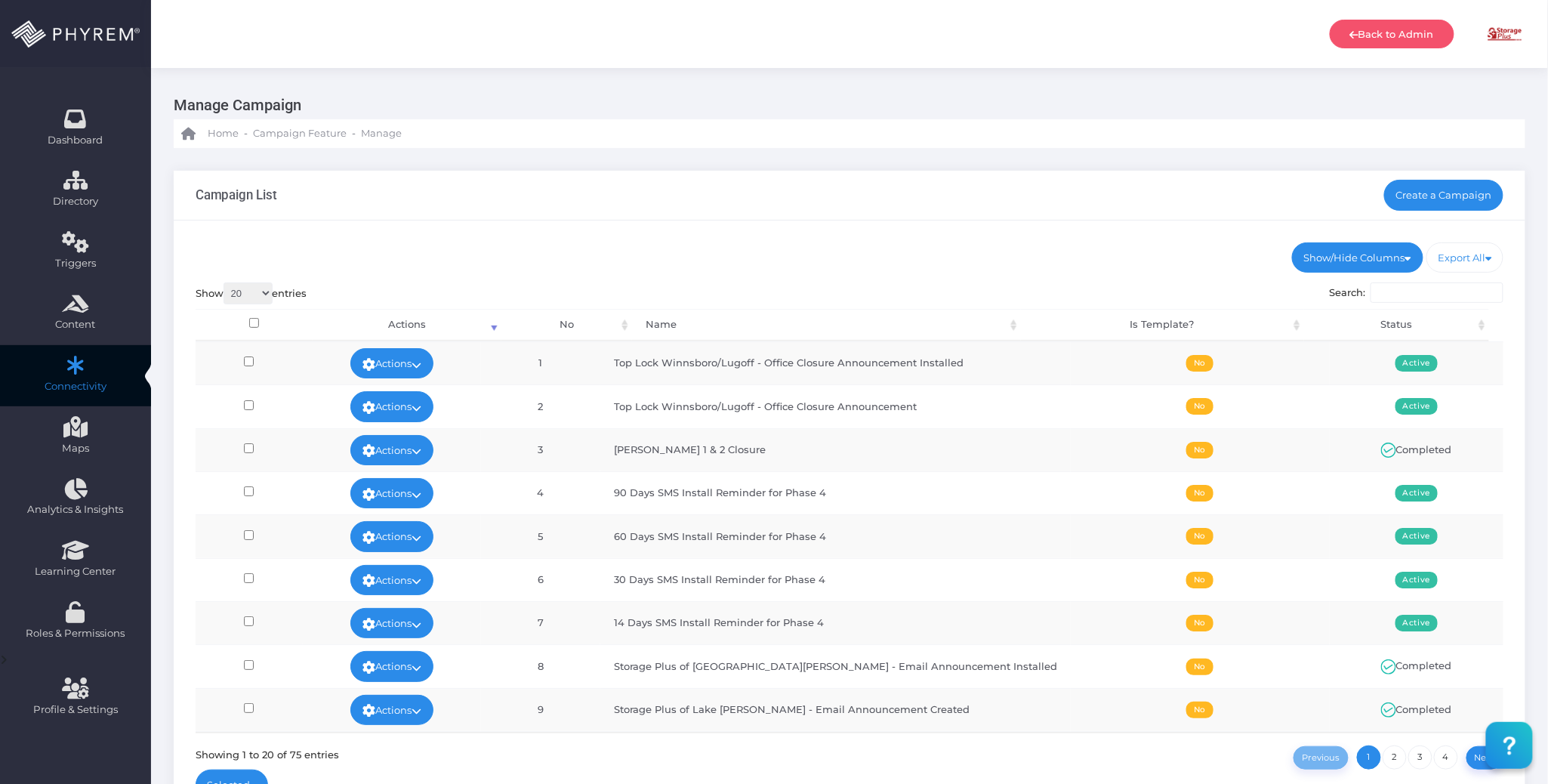
click at [765, 254] on ul "Show/Hide Columns No Name Is Template? Status" at bounding box center [849, 257] width 1308 height 30
drag, startPoint x: 442, startPoint y: 401, endPoint x: 435, endPoint y: 409, distance: 10.6
click at [433, 402] on link "Actions" at bounding box center [392, 406] width 83 height 30
click at [421, 526] on link "Run Test" at bounding box center [404, 528] width 99 height 29
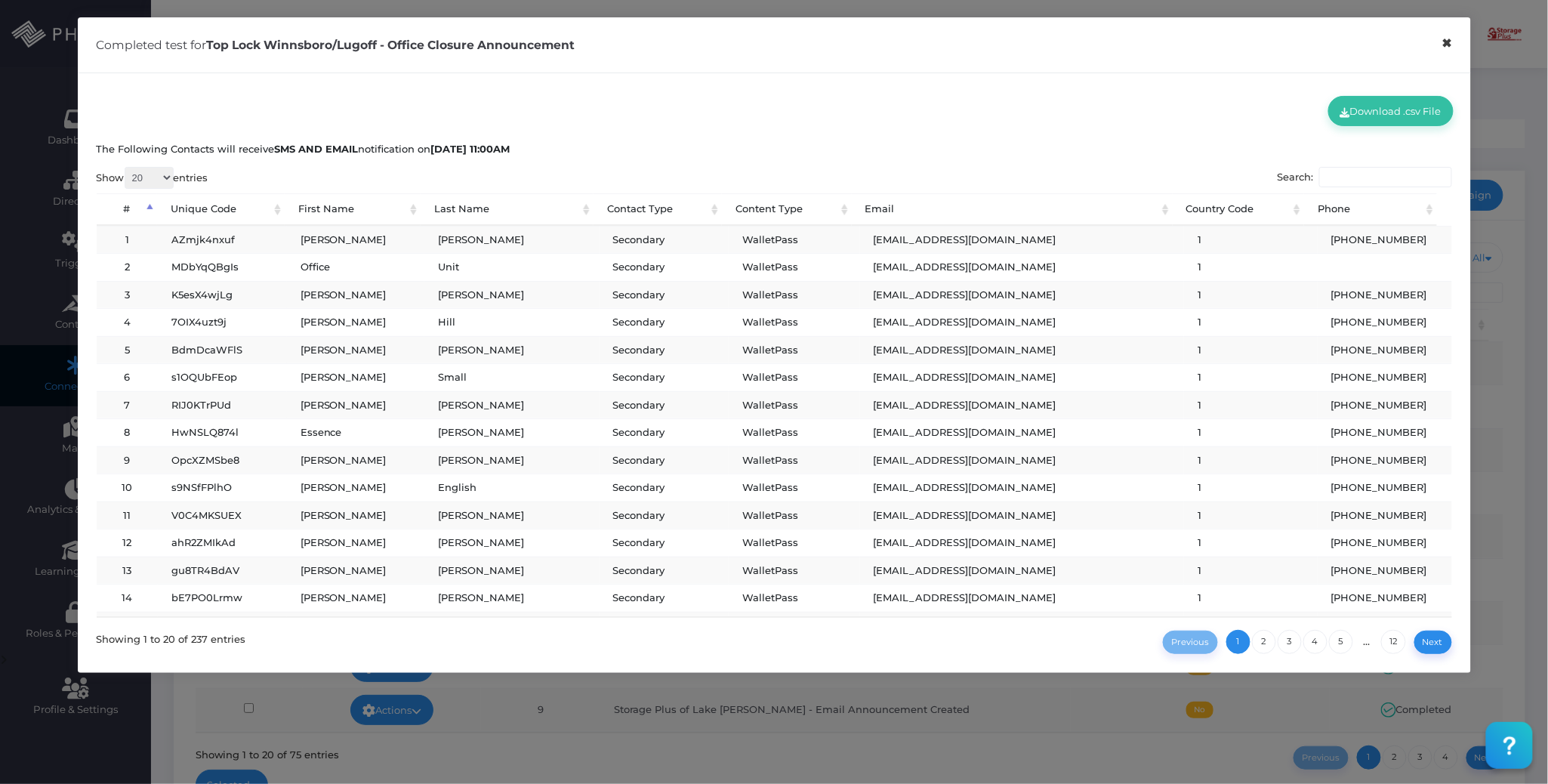
click at [1448, 37] on button "×" at bounding box center [1446, 43] width 29 height 34
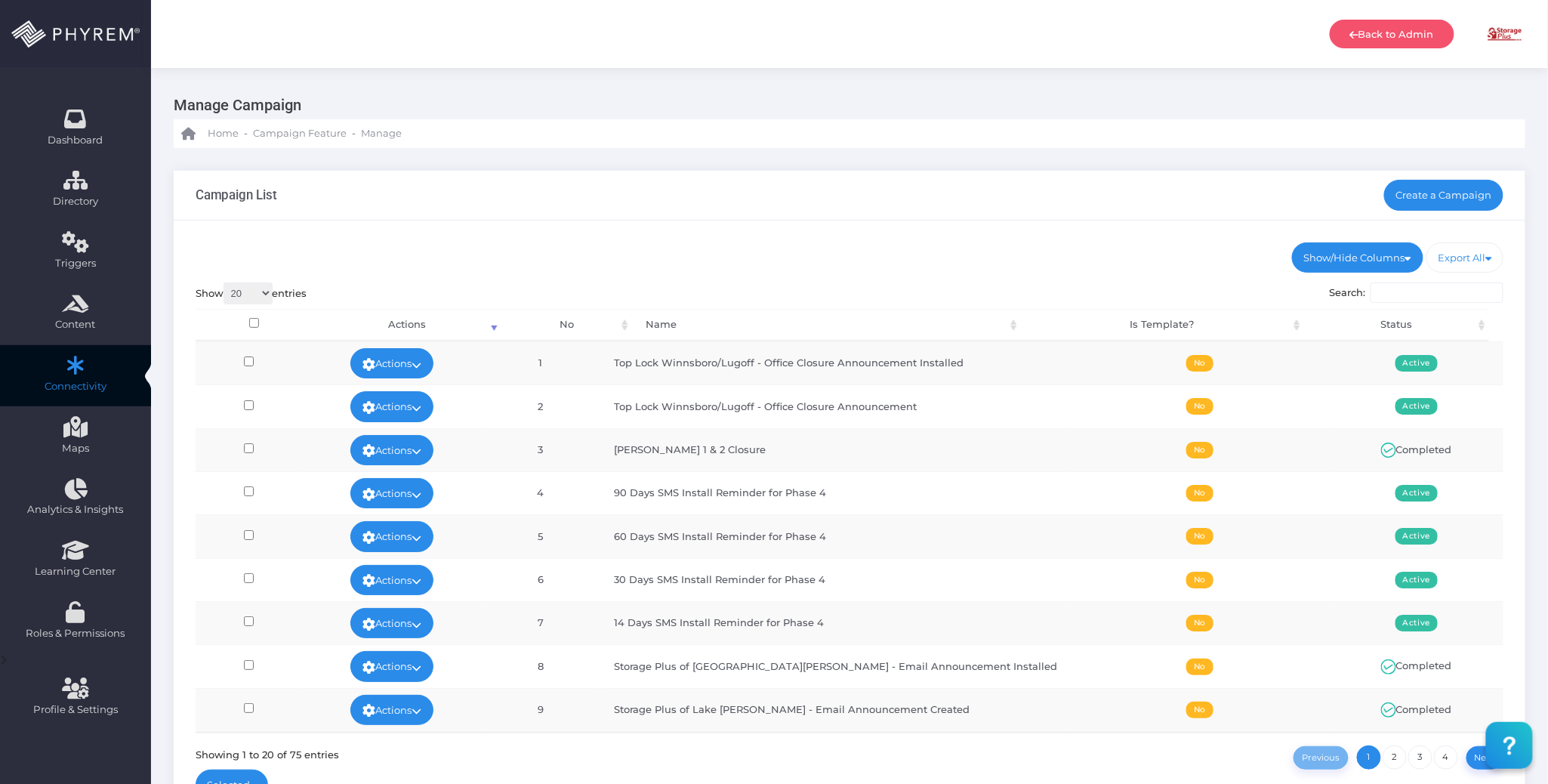
click at [705, 284] on div "Show 20 100 300 500 1,000 entries Search: Processing... Actions No Name Is Temp…" at bounding box center [849, 526] width 1308 height 487
click at [422, 364] on icon at bounding box center [417, 364] width 10 height 0
click at [420, 480] on link "Run Test" at bounding box center [404, 483] width 99 height 29
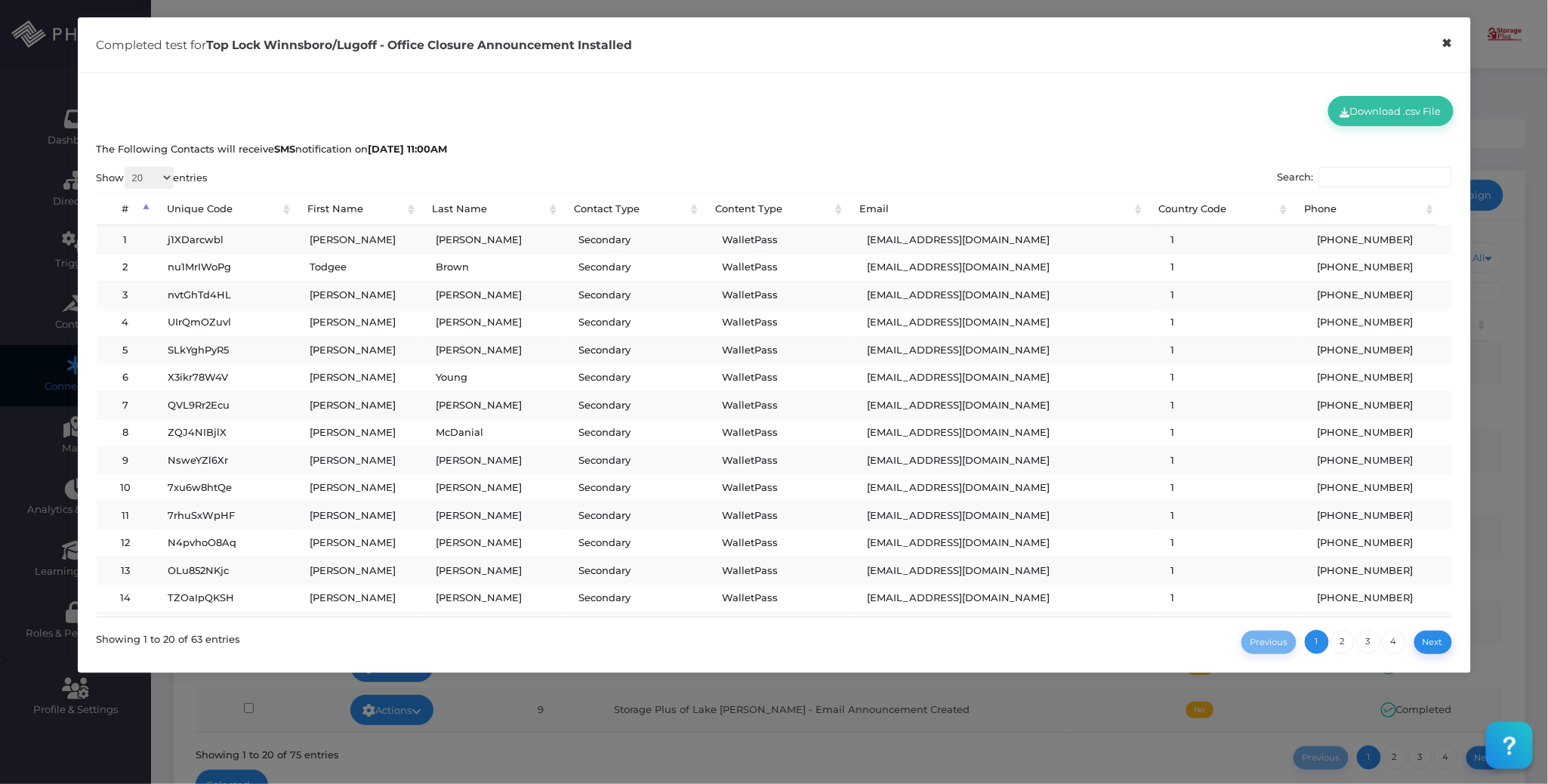
click at [1446, 40] on button "×" at bounding box center [1446, 43] width 29 height 34
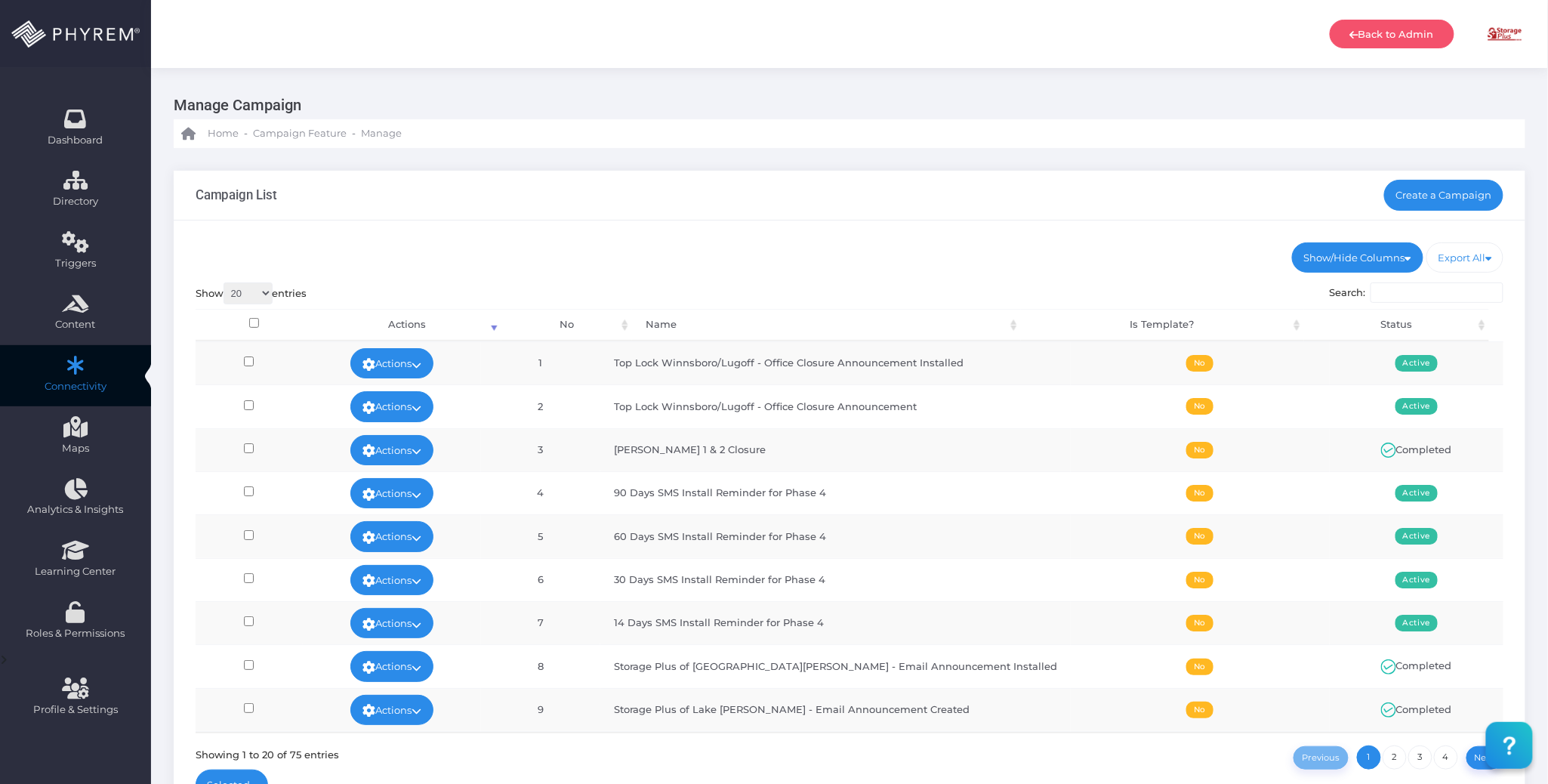
click at [799, 243] on ul "Show/Hide Columns No Name Is Template? Status" at bounding box center [849, 257] width 1308 height 30
click at [422, 364] on icon at bounding box center [417, 364] width 10 height 0
click at [417, 394] on link "Edit" at bounding box center [404, 398] width 99 height 29
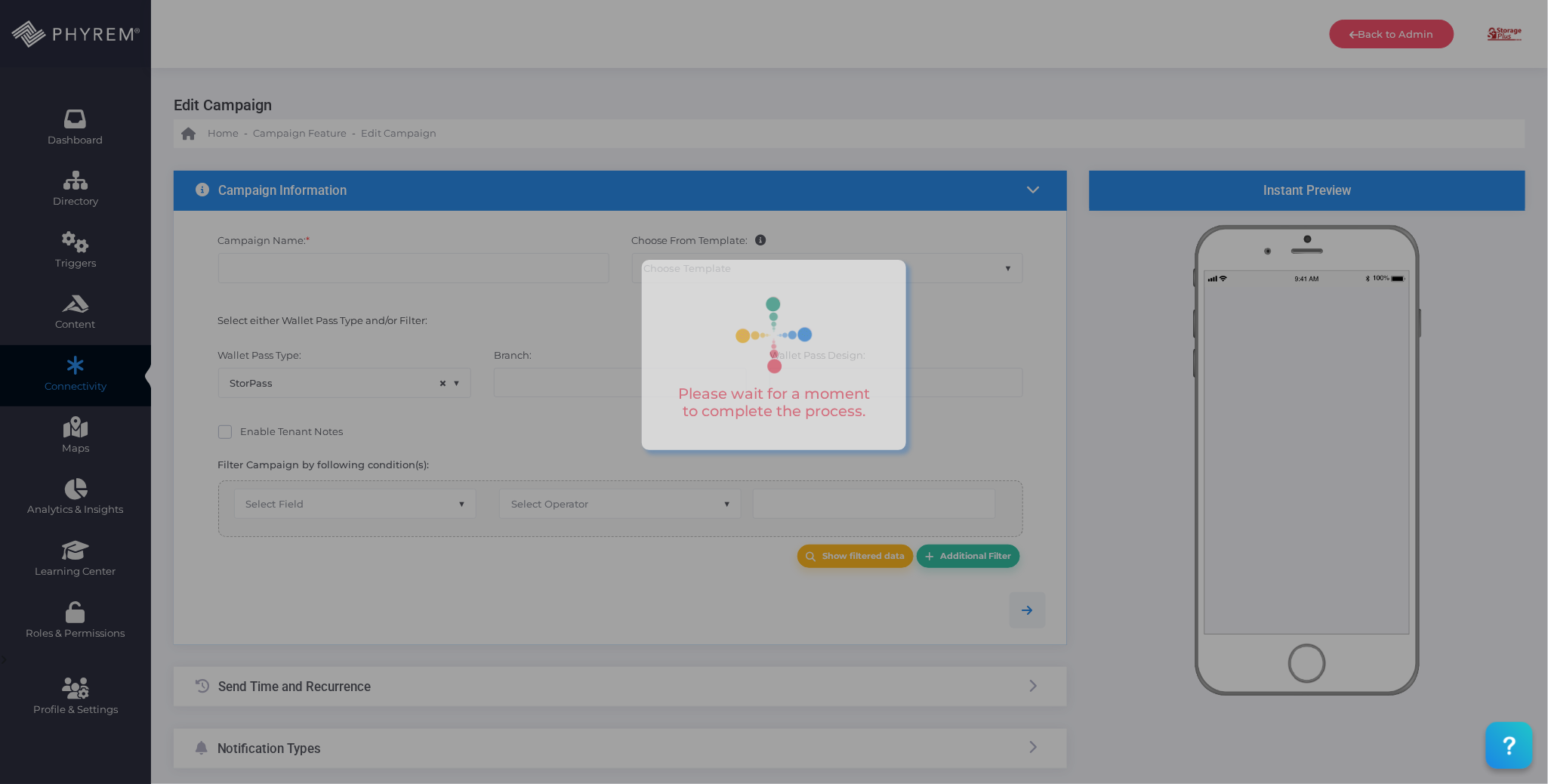
type input "Top Lock Winnsboro/Lugoff - Office Closure Announcement Installed"
select select "15"
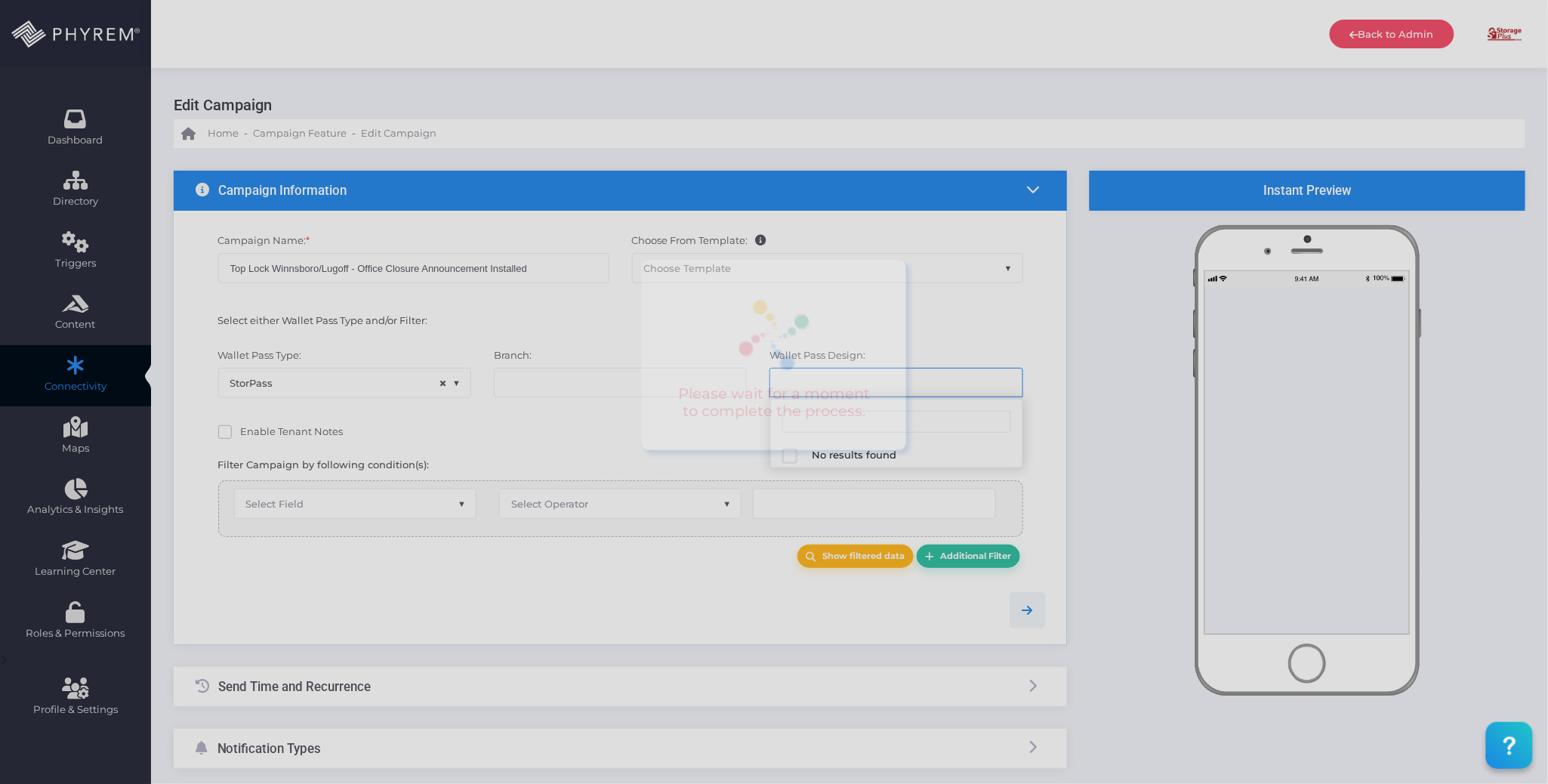
select select "627"
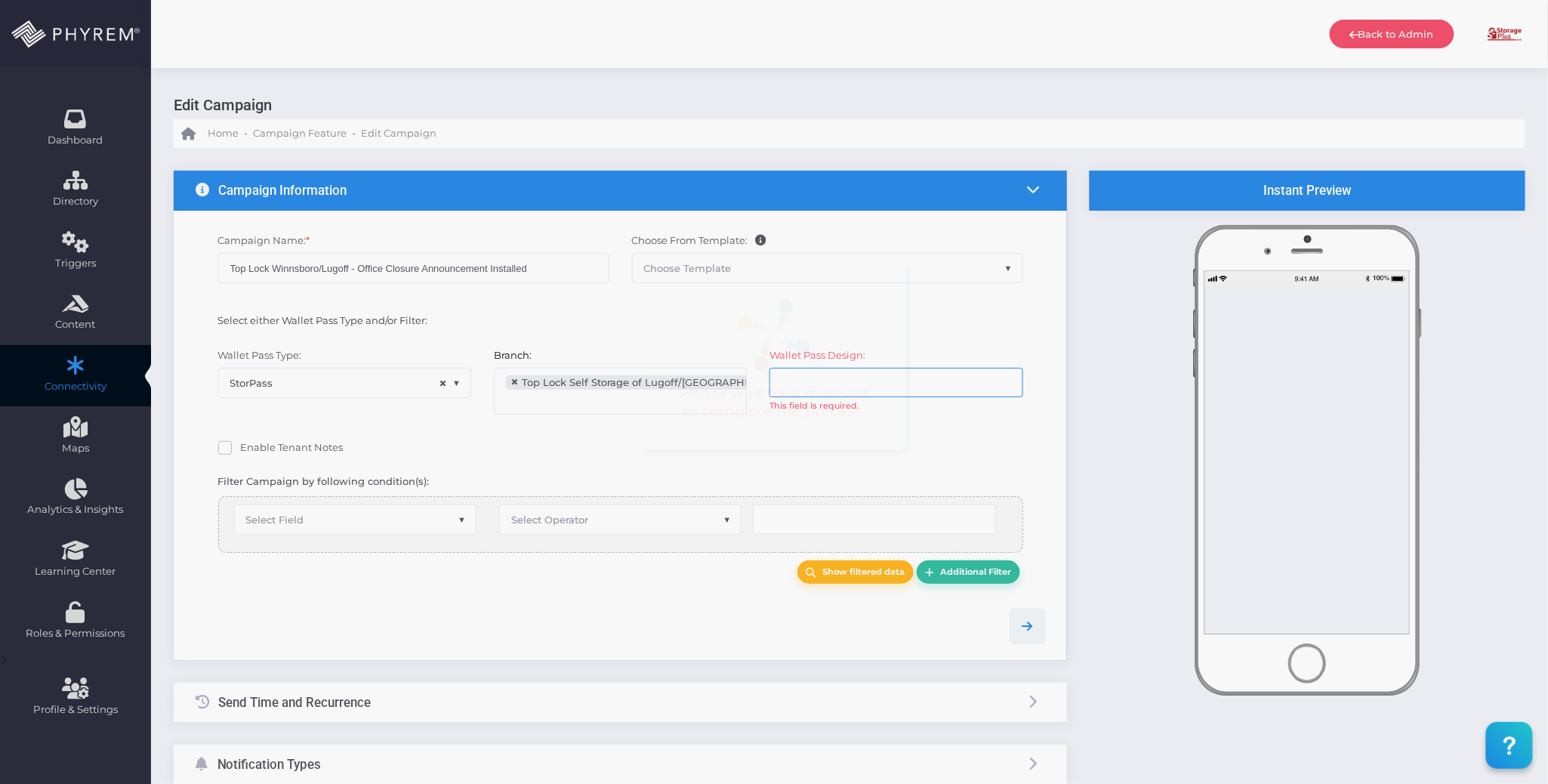
scroll to position [130, 0]
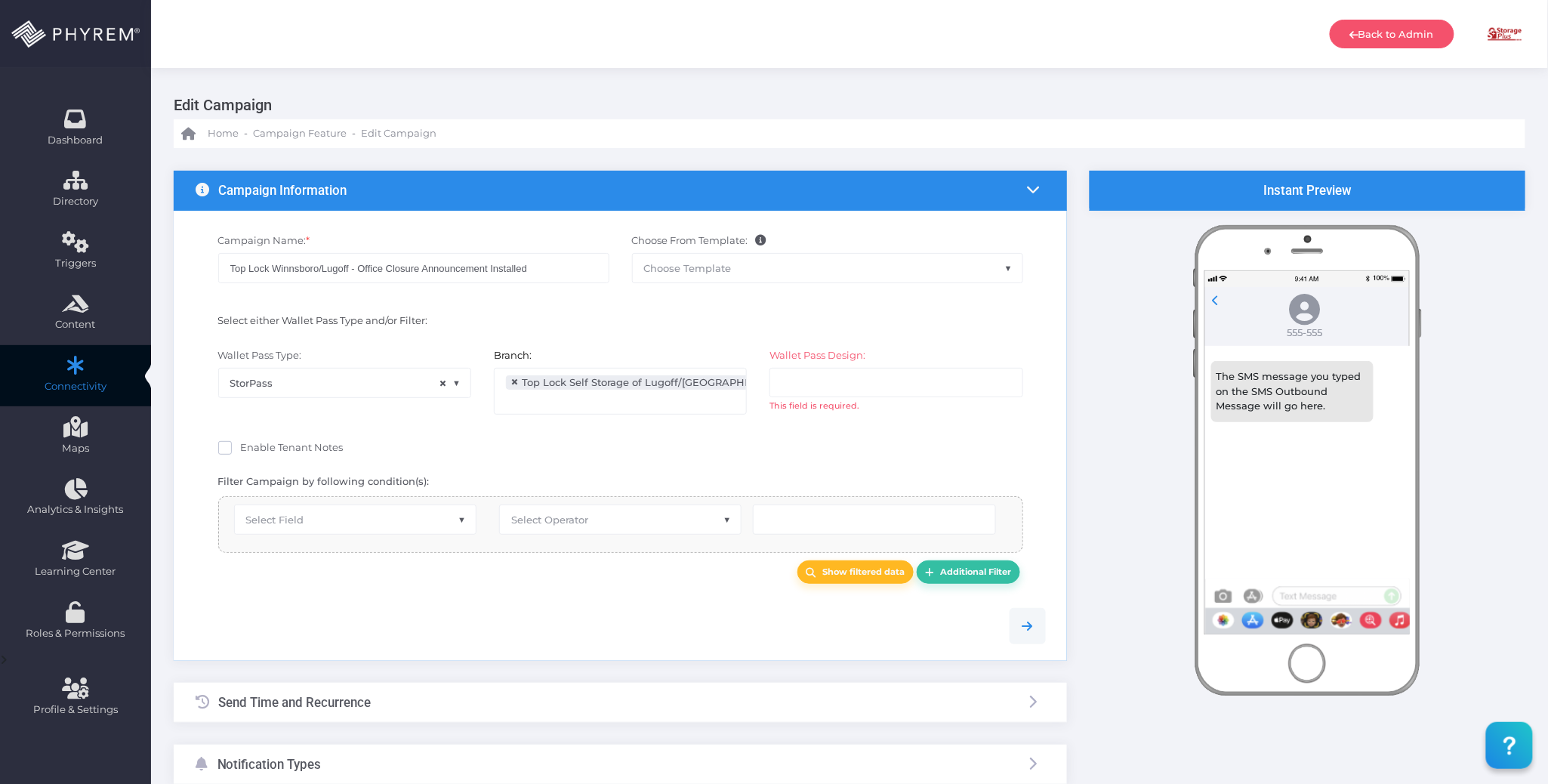
select select "starts_with"
select select "2689"
select select "pr_wallet_users.user_pass_status"
type input "Installed"
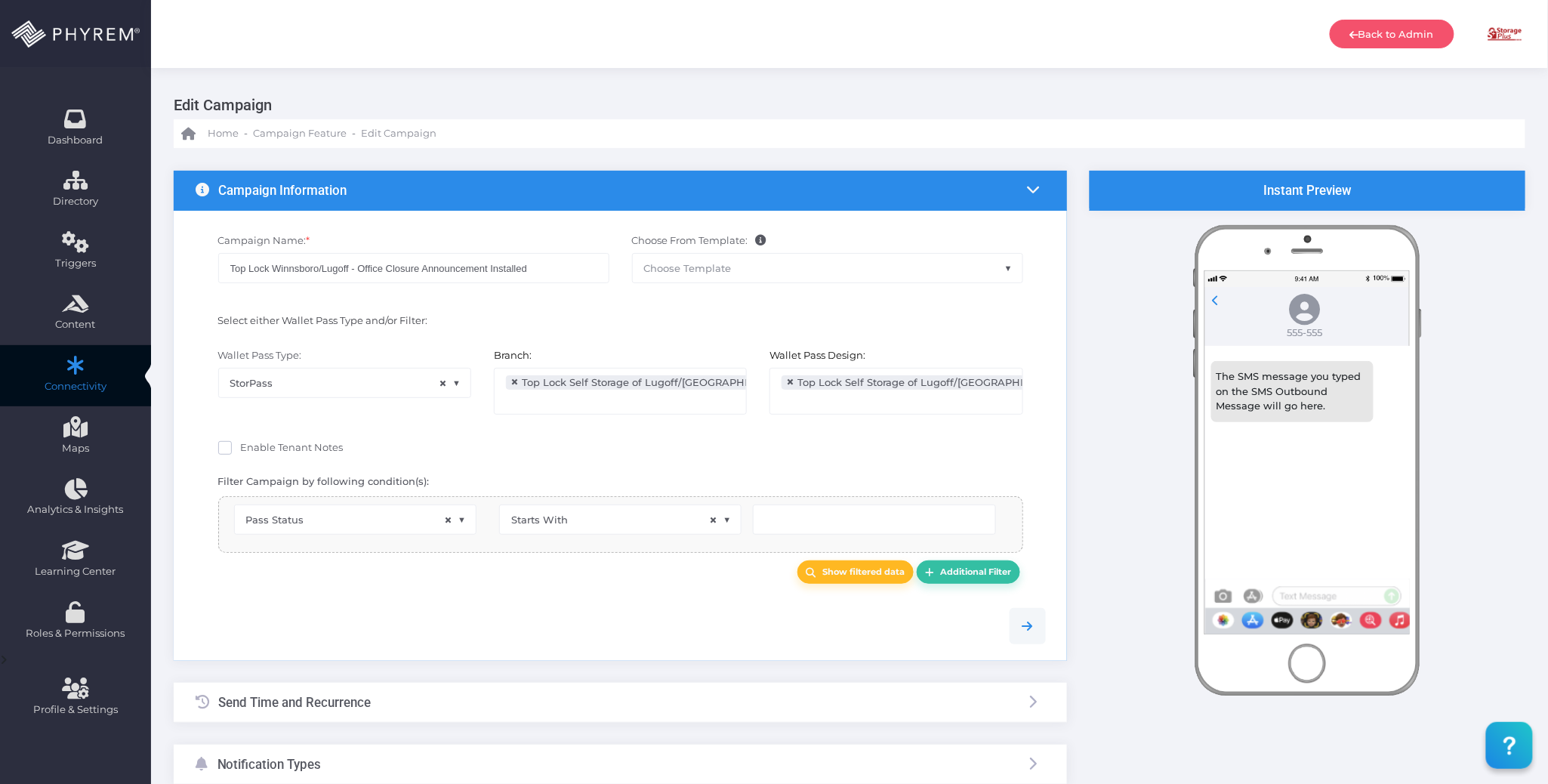
type input "Installed"
select select "pr_wallet_users.voided"
select select "equals"
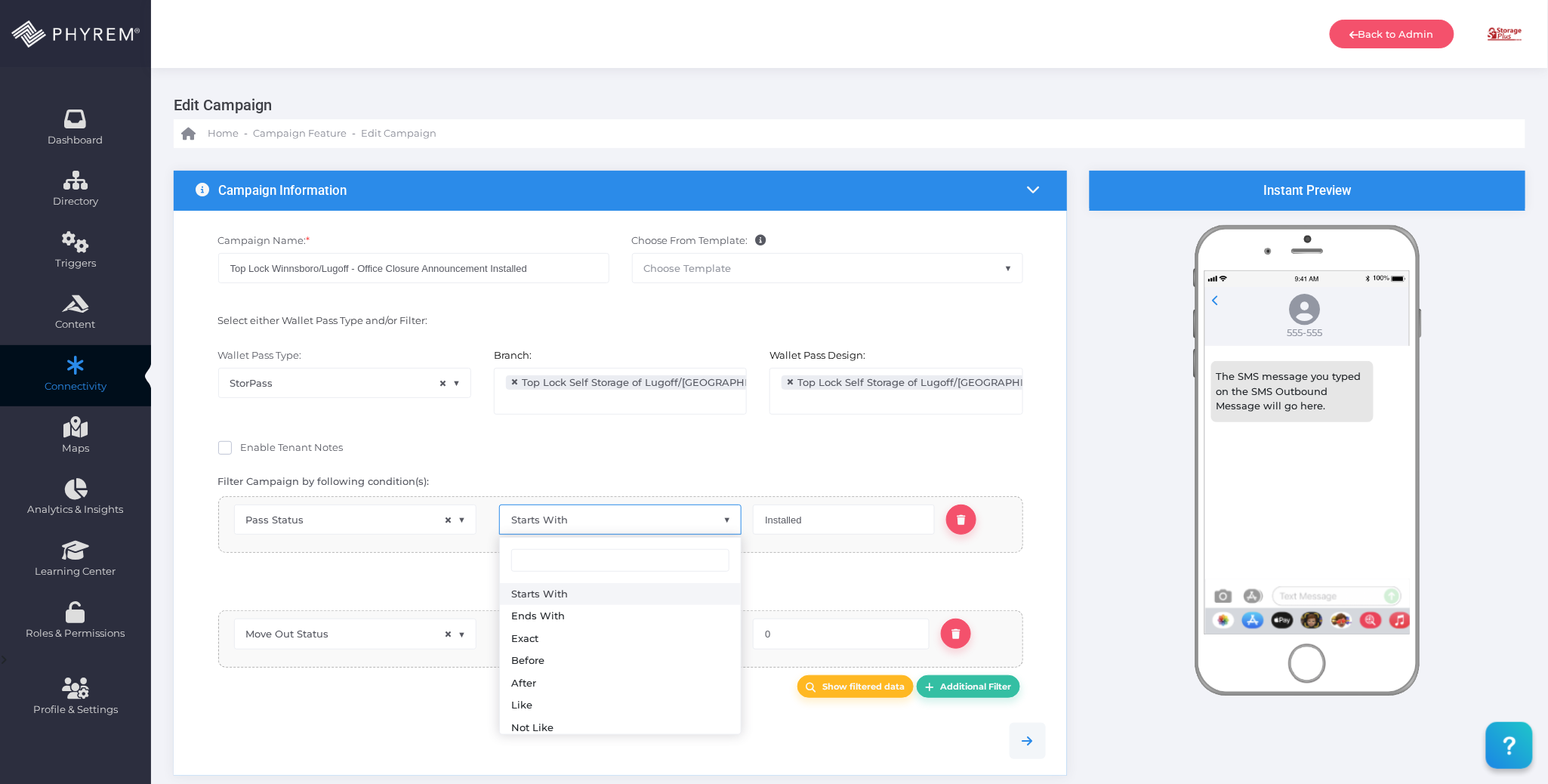
click at [632, 521] on span "Starts With" at bounding box center [620, 519] width 241 height 29
type input "eq"
select select "equals"
click at [796, 575] on div "OR AND" at bounding box center [621, 581] width 760 height 43
click at [812, 521] on input "text" at bounding box center [844, 519] width 182 height 30
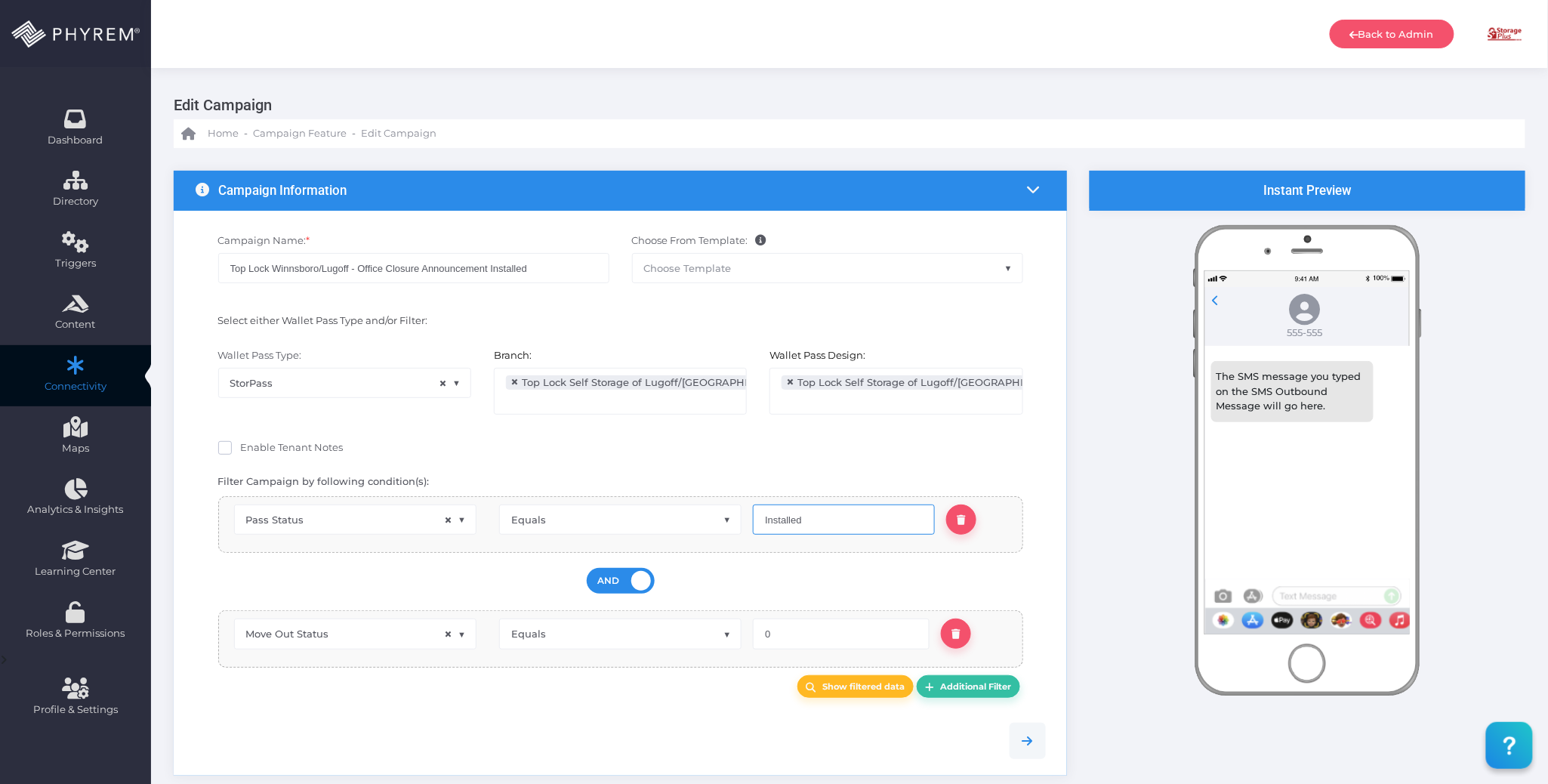
type input "Installed"
click at [813, 588] on div "OR AND" at bounding box center [621, 581] width 760 height 43
click at [855, 690] on b "Show filtered data" at bounding box center [863, 685] width 82 height 11
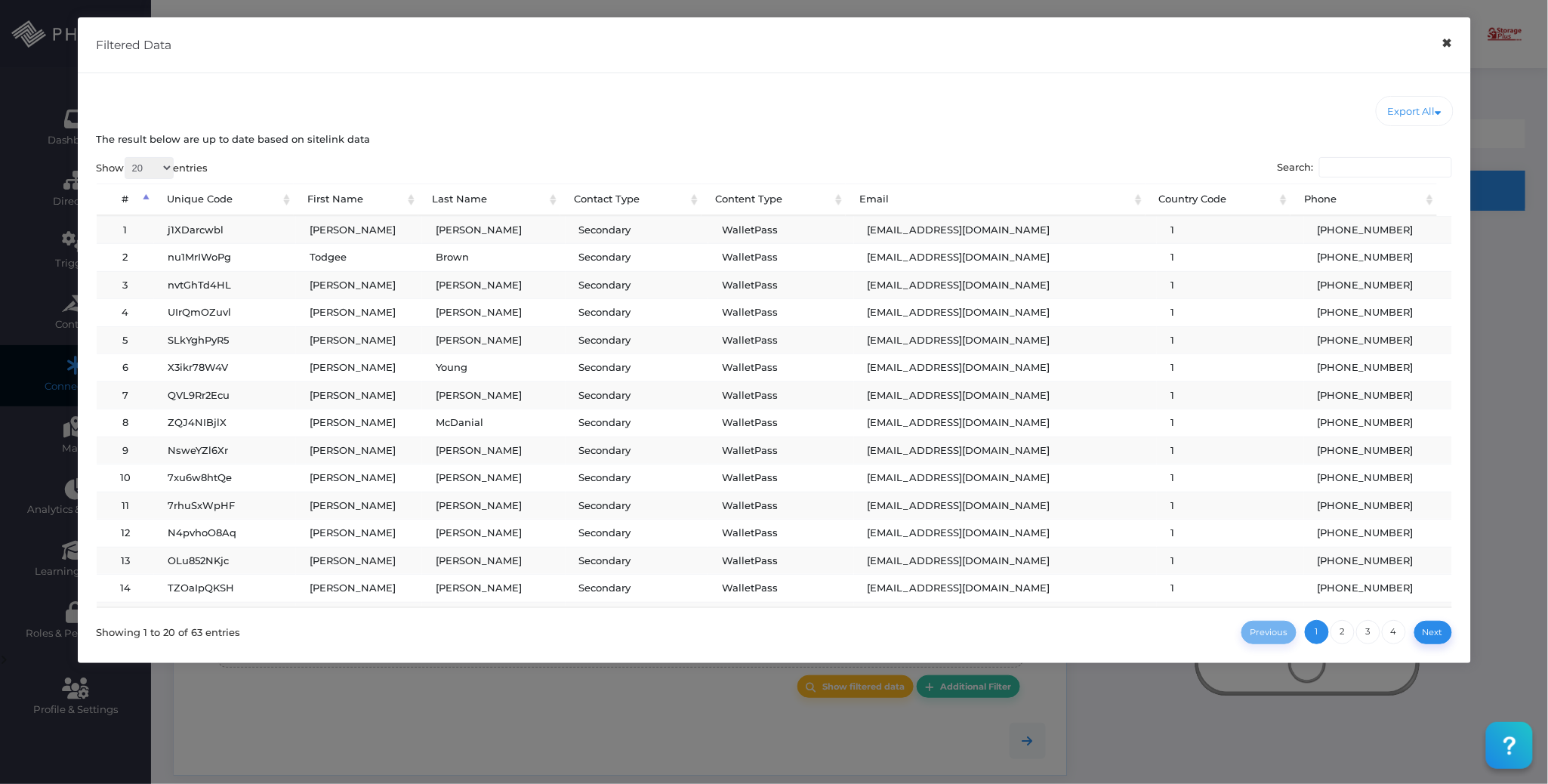
click at [1451, 40] on button "×" at bounding box center [1446, 43] width 29 height 34
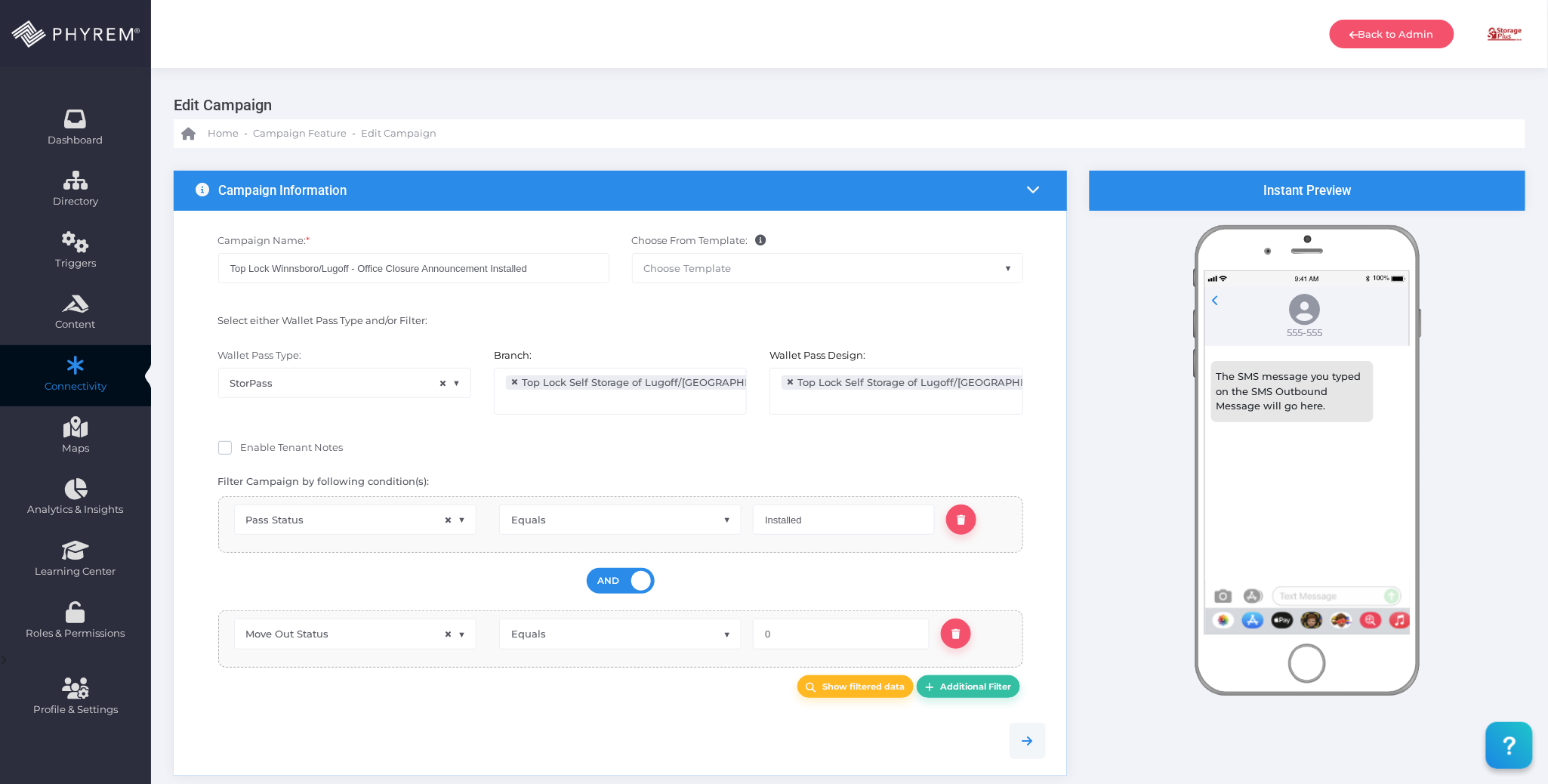
click at [628, 688] on div "Show filtered data Additional Filter" at bounding box center [621, 686] width 828 height 23
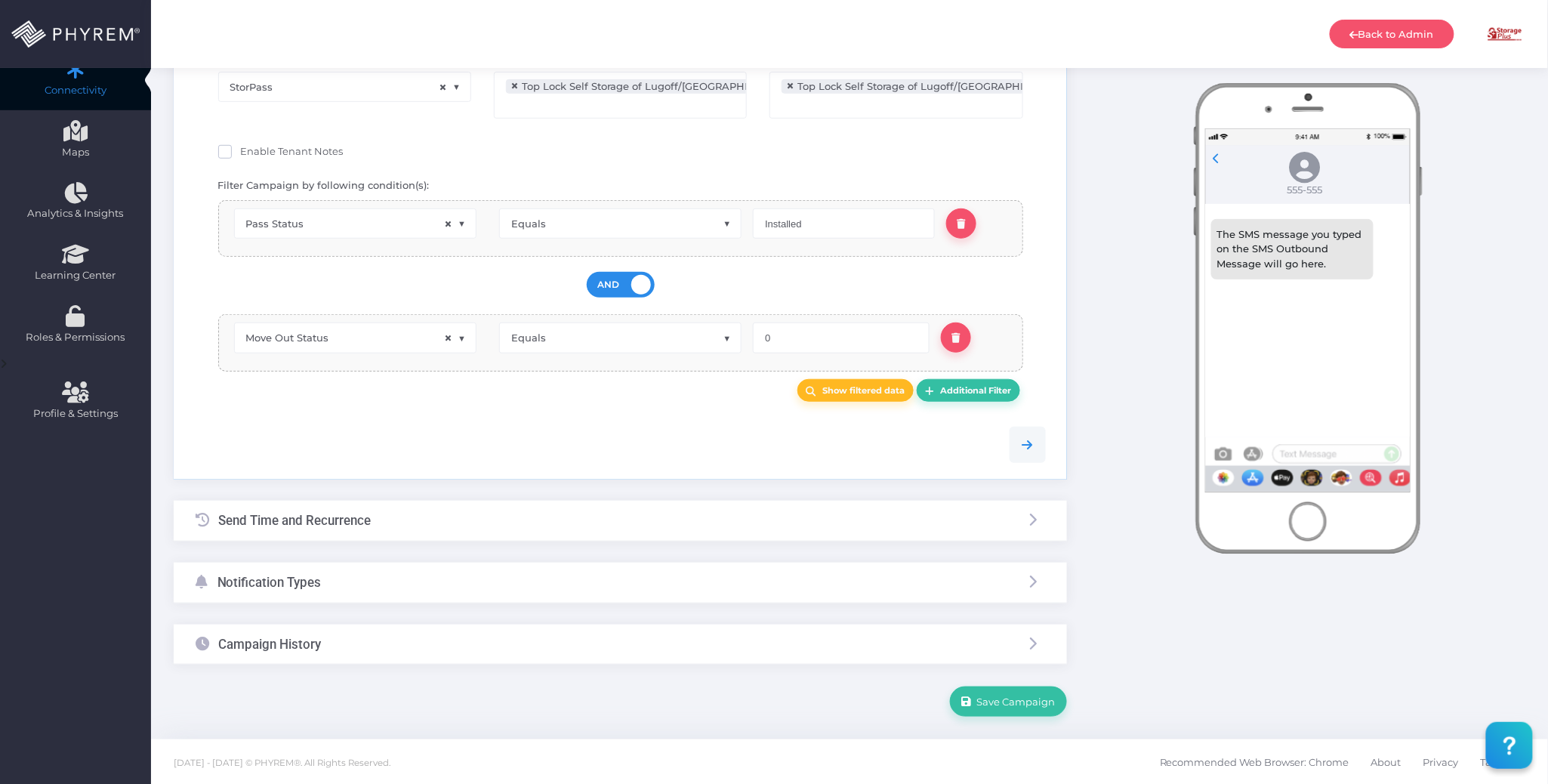
scroll to position [301, 0]
click at [515, 586] on div "Notification Types" at bounding box center [621, 581] width 893 height 40
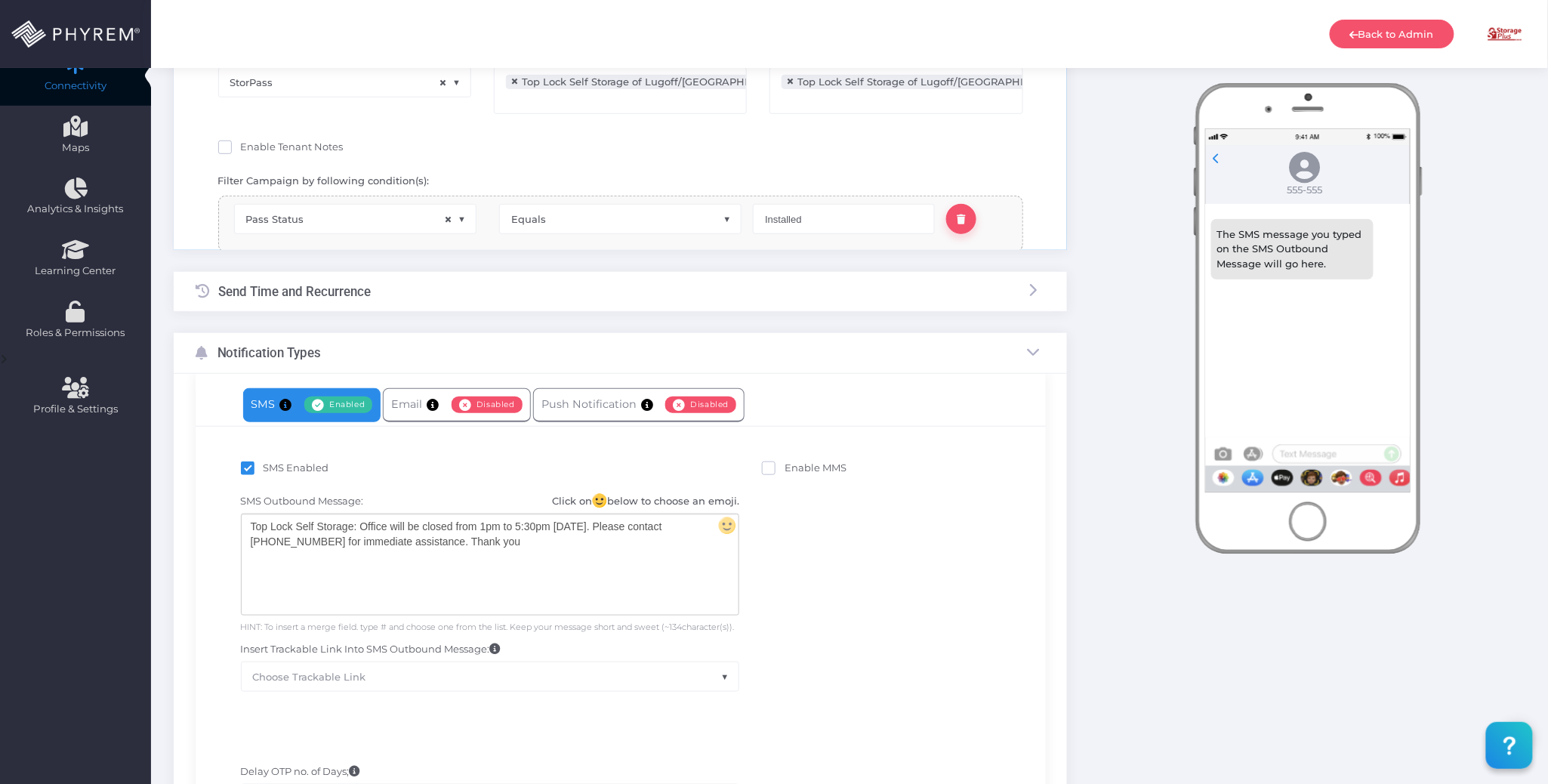
scroll to position [275, 0]
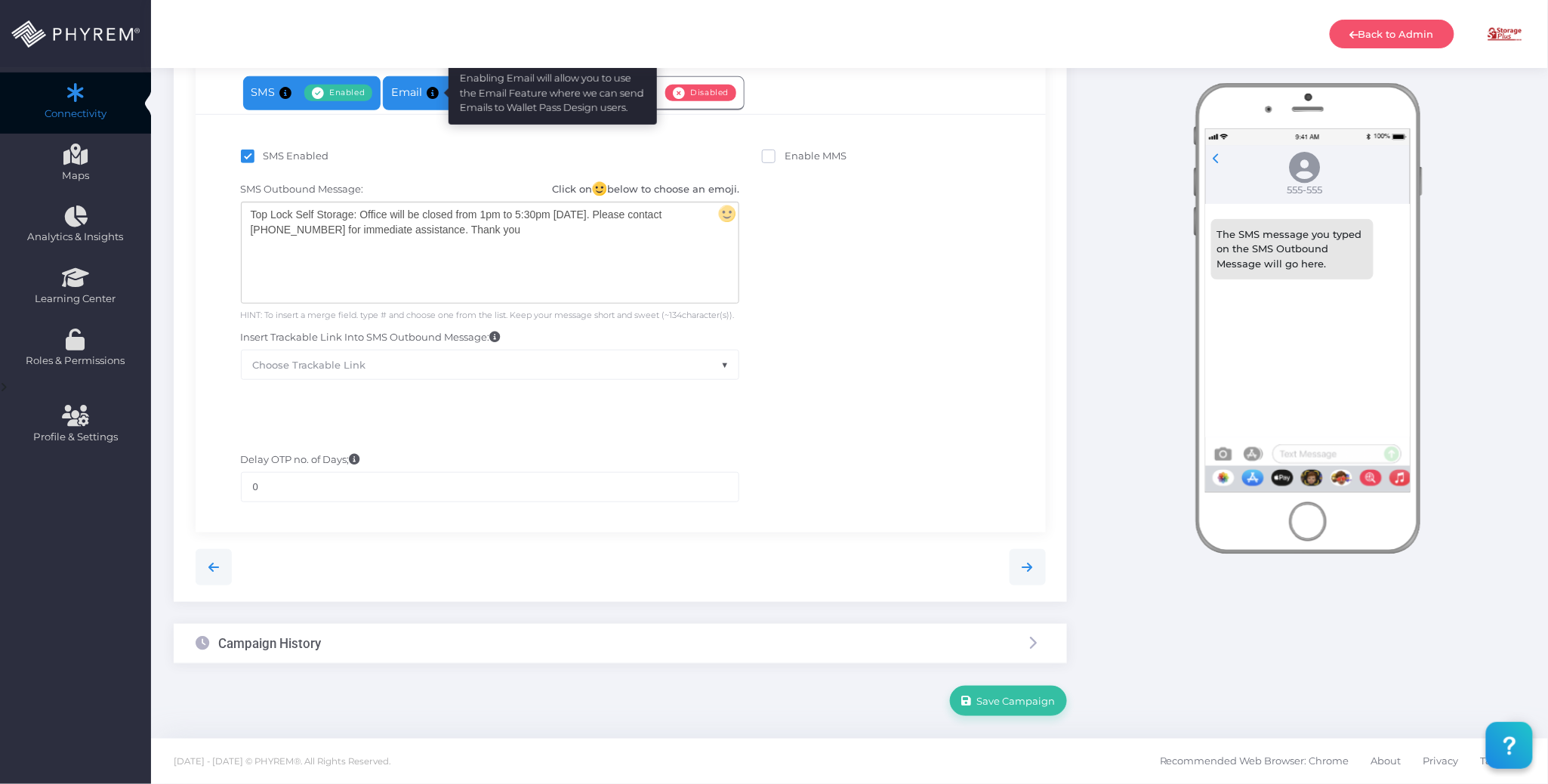
click at [426, 93] on icon at bounding box center [432, 93] width 12 height 0
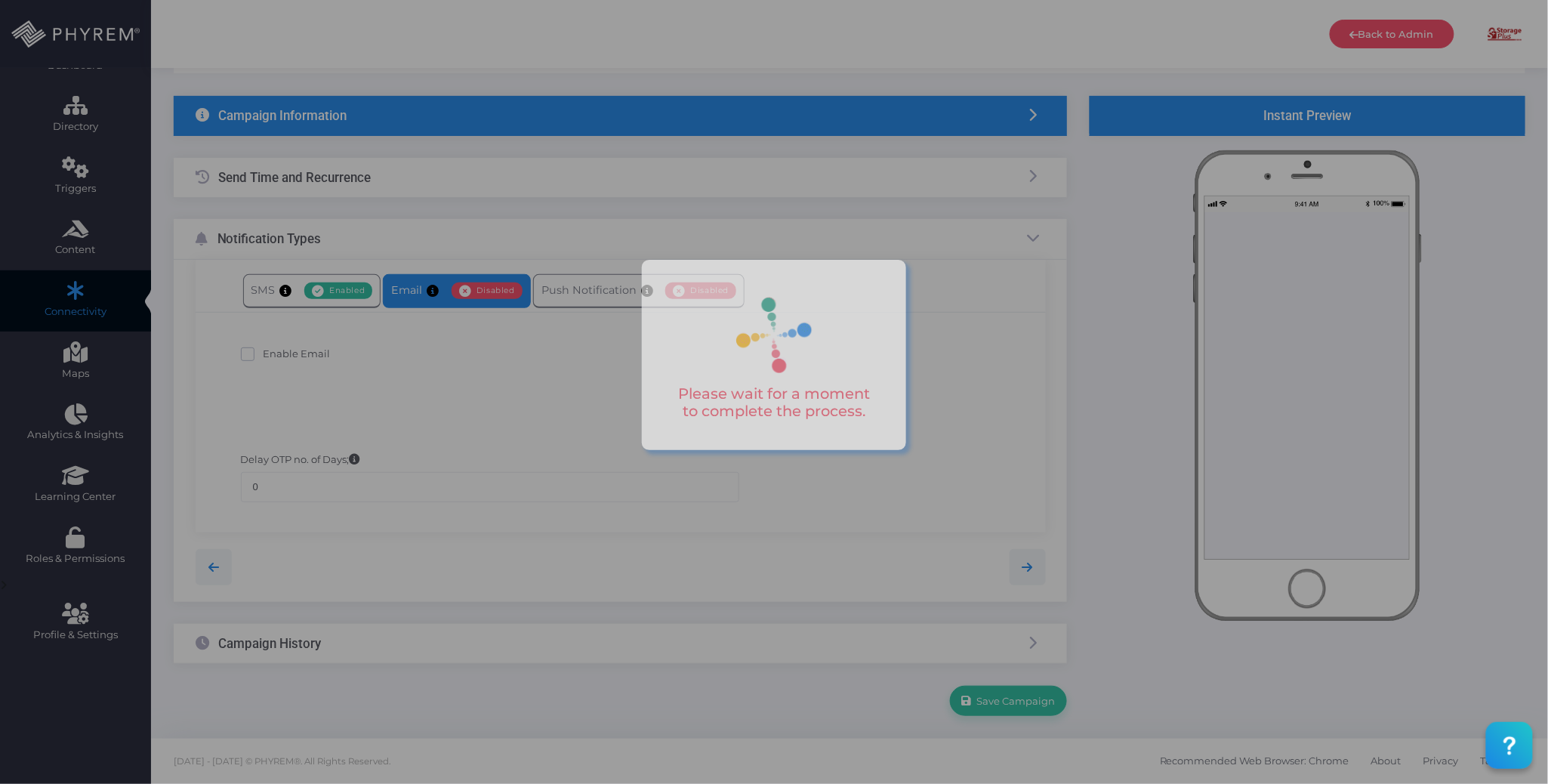
scroll to position [75, 0]
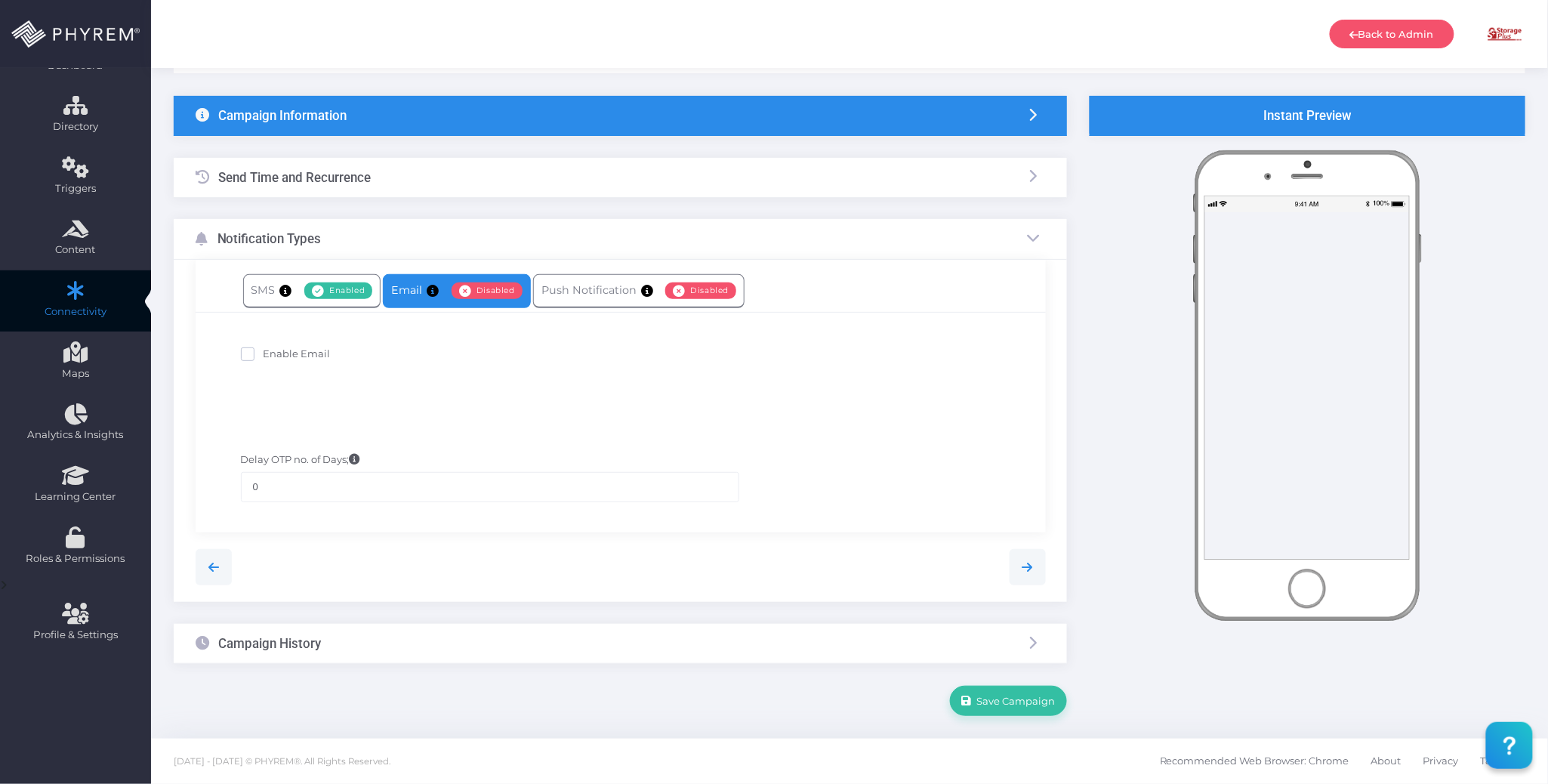
click at [298, 350] on span "Enable Email" at bounding box center [298, 353] width 68 height 12
click at [274, 350] on input "Enable Email" at bounding box center [269, 351] width 10 height 10
checkbox input "true"
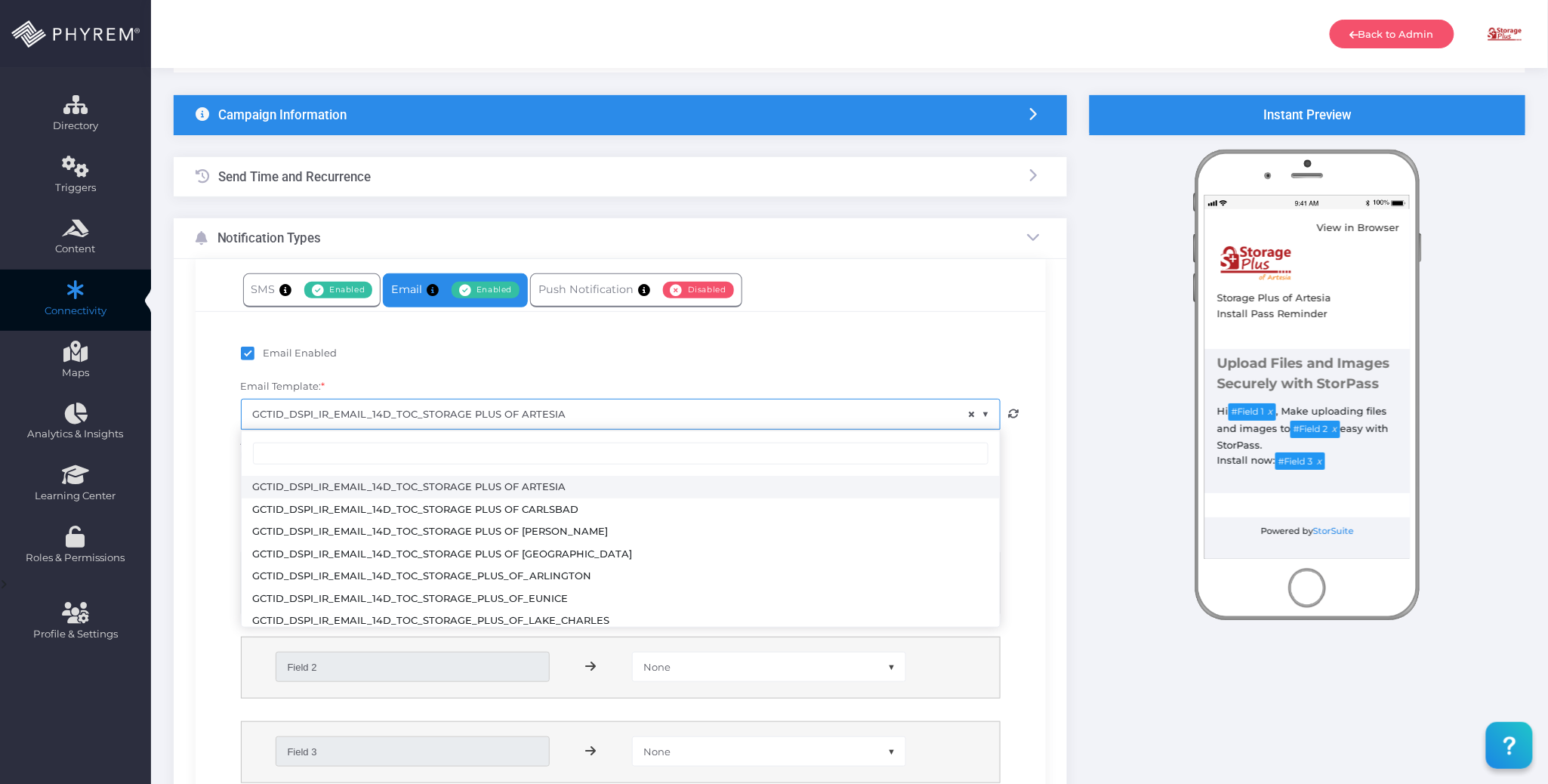
click at [657, 405] on span "× GCTID_DSPI_IR_EMAIL_14D_TOC_STORAGE PLUS OF ARTESIA" at bounding box center [621, 414] width 758 height 29
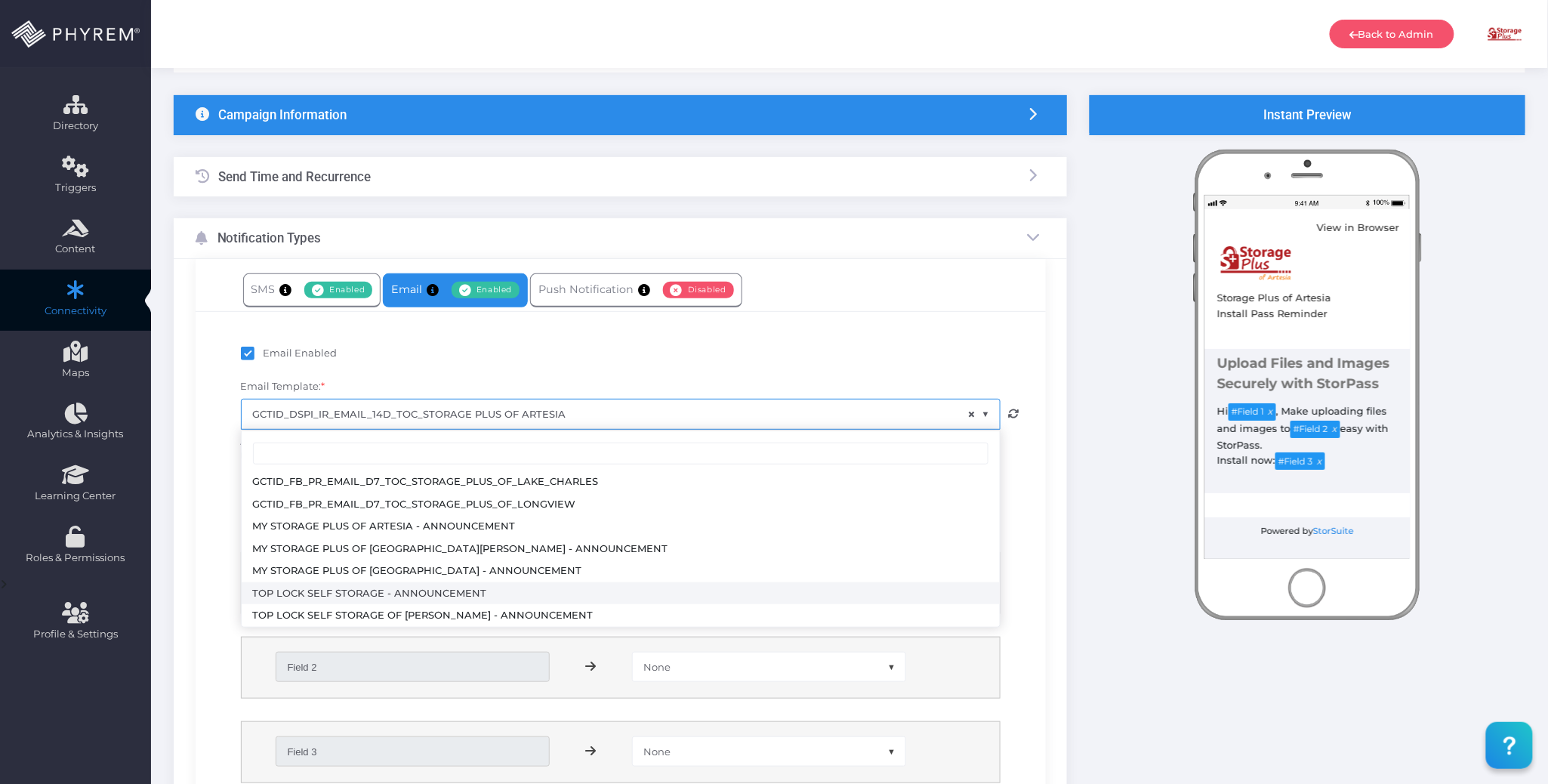
select select "3705"
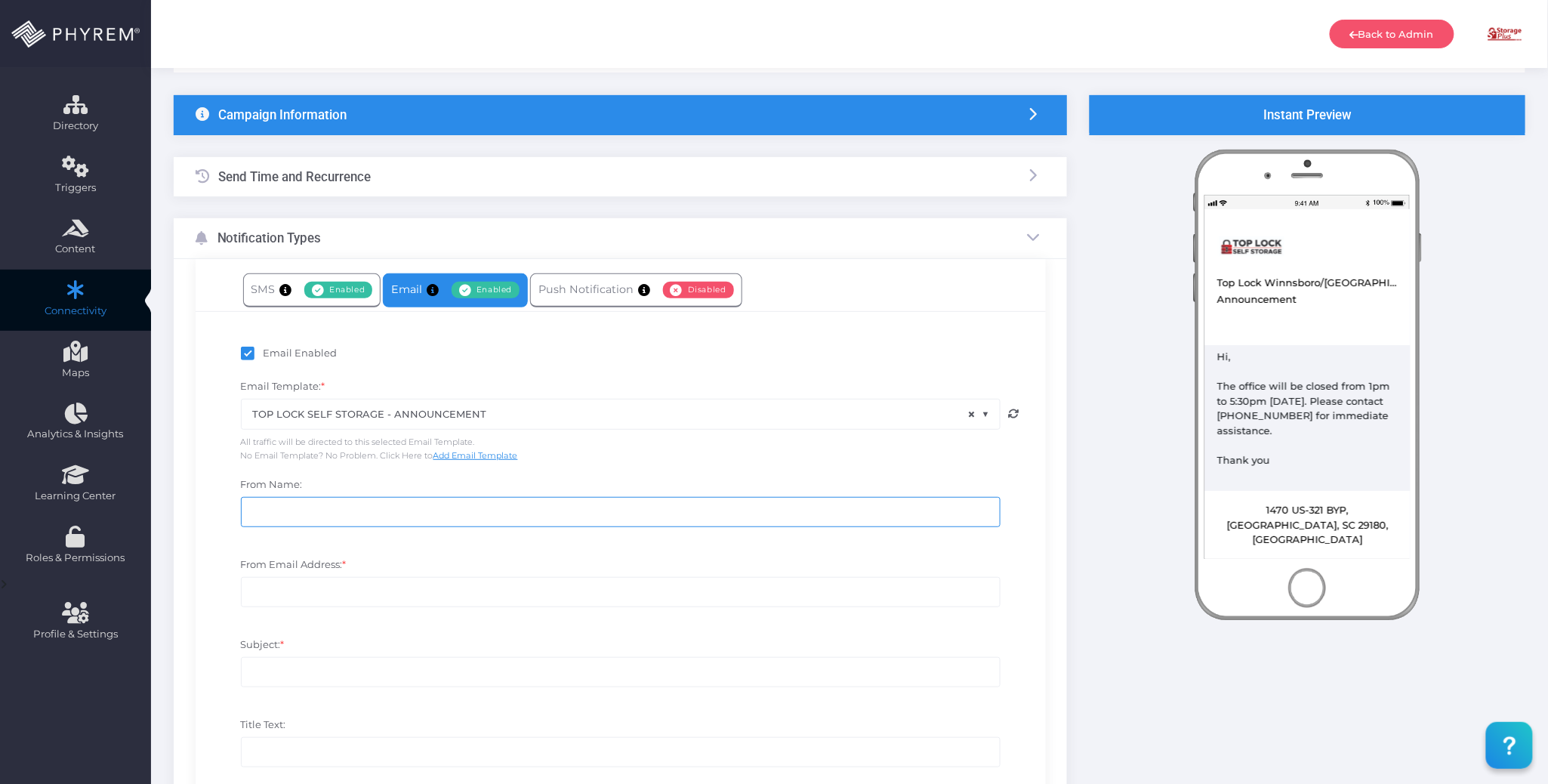
click at [524, 511] on input "From Name:" at bounding box center [621, 511] width 760 height 30
drag, startPoint x: 1357, startPoint y: 281, endPoint x: 1207, endPoint y: 280, distance: 150.0
click at [1207, 280] on div "View in Browser Top Lock Winnsboro/Lugoff Top Lock Self Storage - Announcement …" at bounding box center [1307, 265] width 205 height 113
copy div "Top Lock Winnsboro/Lugoff"
click at [422, 511] on input "From Name:" at bounding box center [621, 511] width 760 height 30
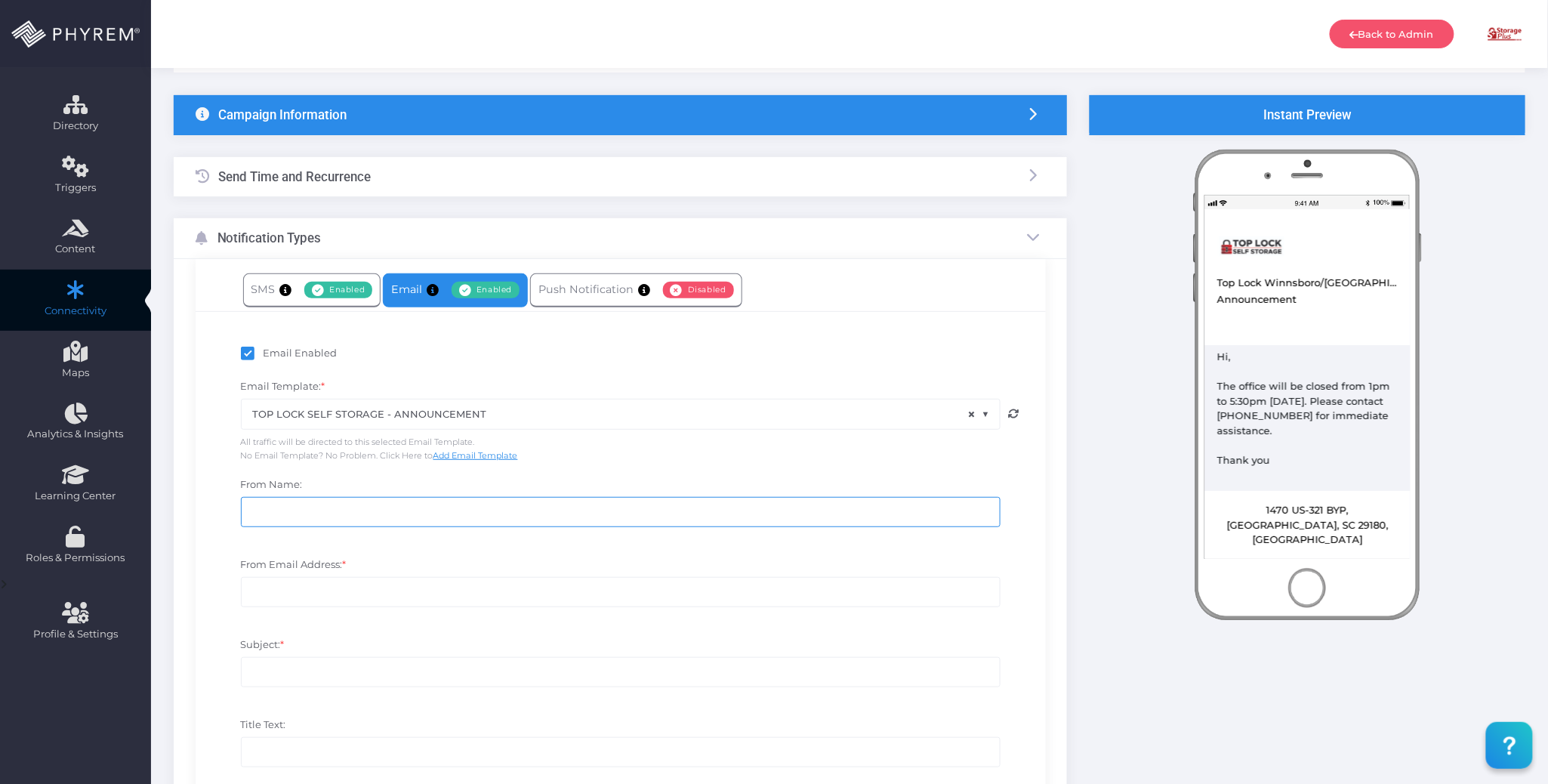
paste input "Top Lock Winnsboro/Lugoff"
type input "Top Lock Winnsboro/Lugoff"
click at [374, 590] on input "From Email Address: *" at bounding box center [621, 592] width 760 height 30
paste input "[EMAIL_ADDRESS][DOMAIN_NAME]"
type input "[EMAIL_ADDRESS][DOMAIN_NAME]"
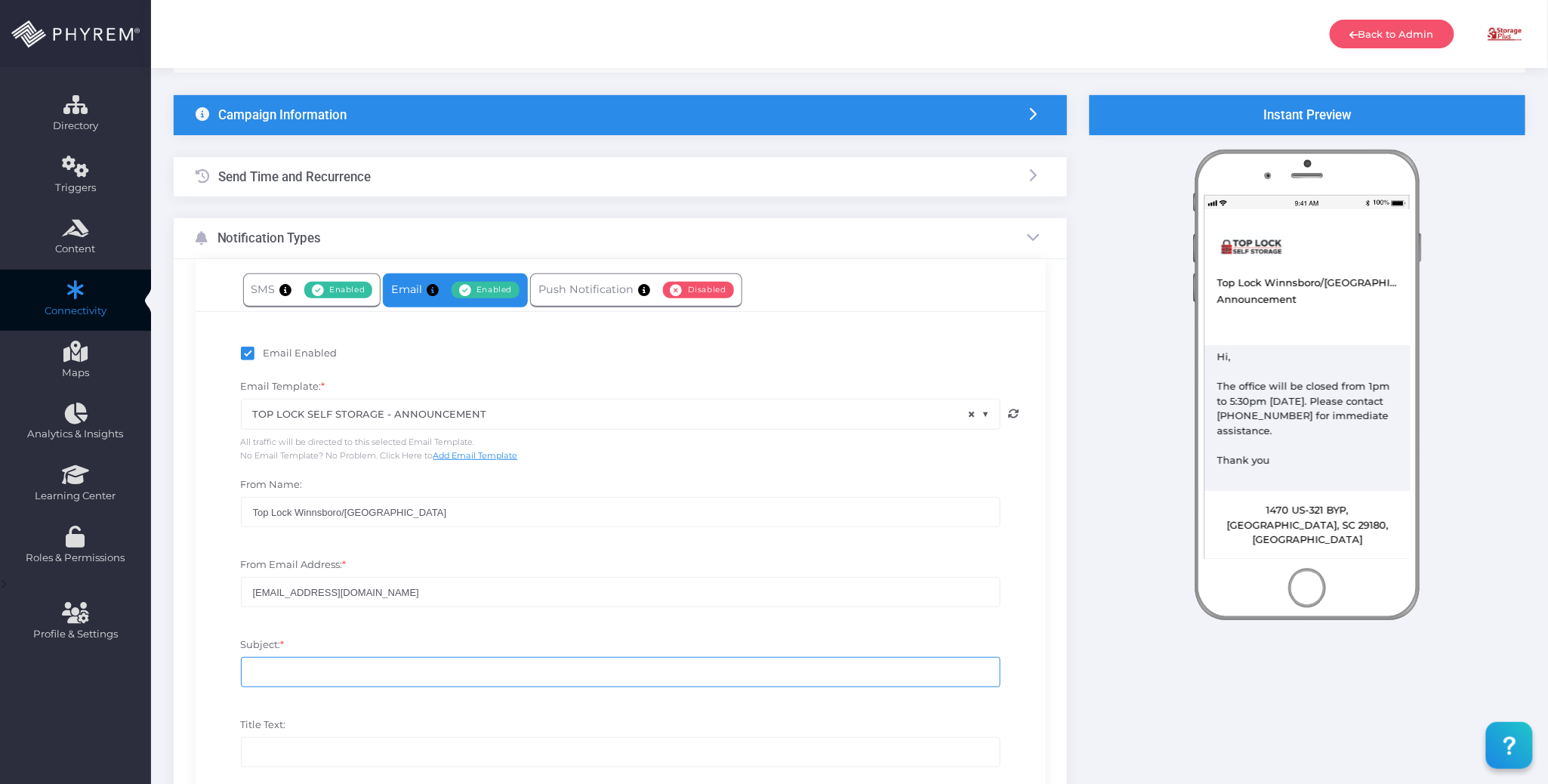
click at [341, 669] on input "Subject: *" at bounding box center [621, 671] width 760 height 30
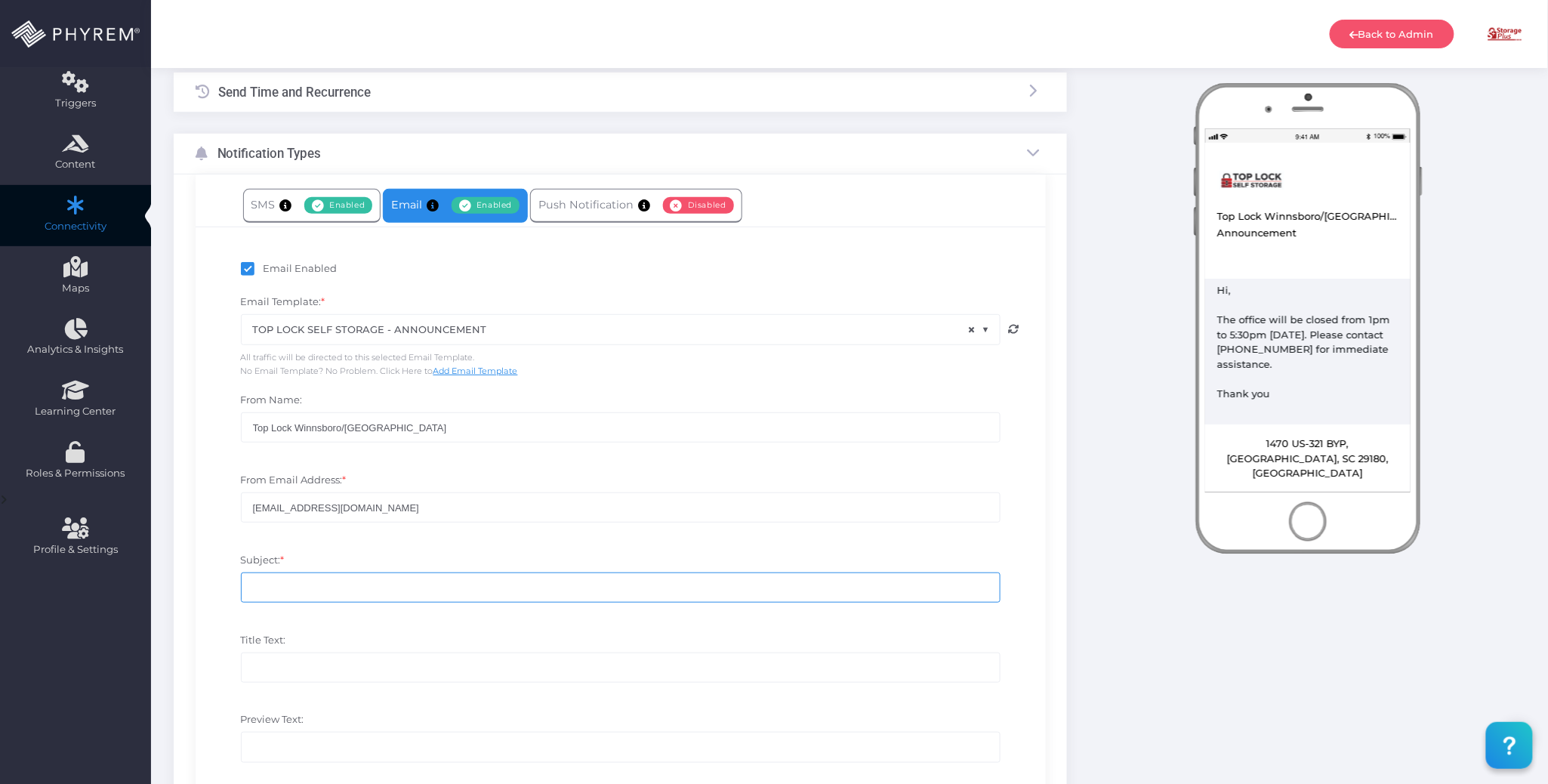
scroll to position [276, 0]
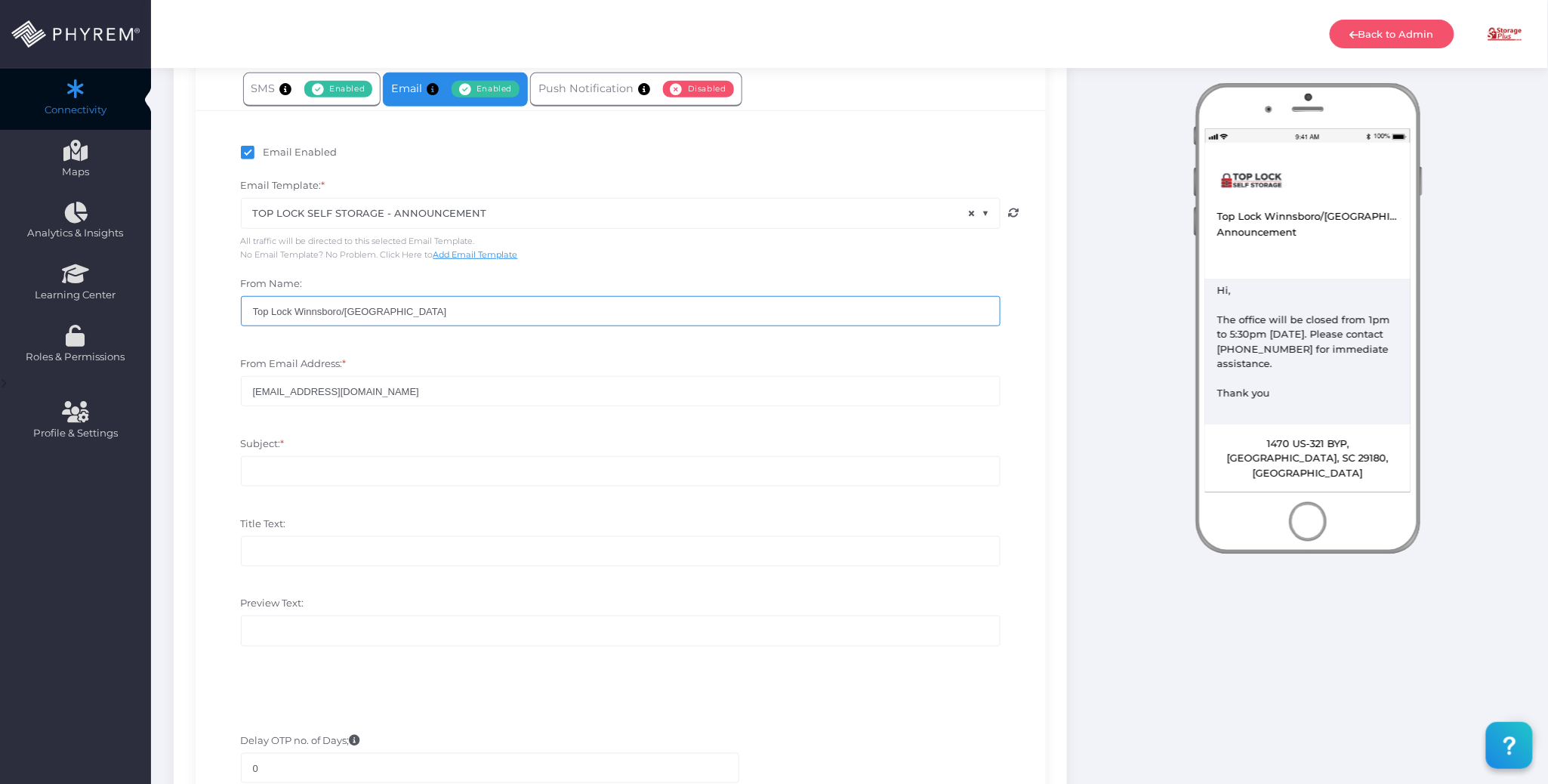
drag, startPoint x: 398, startPoint y: 312, endPoint x: 239, endPoint y: 312, distance: 159.0
click at [239, 312] on div "From Name: Top Lock Winnsboro/Lugoff" at bounding box center [620, 308] width 782 height 65
click at [284, 479] on input "Subject: *" at bounding box center [621, 471] width 760 height 30
paste input "Top Lock Winnsboro/Lugoff"
drag, startPoint x: 465, startPoint y: 473, endPoint x: 207, endPoint y: 470, distance: 258.0
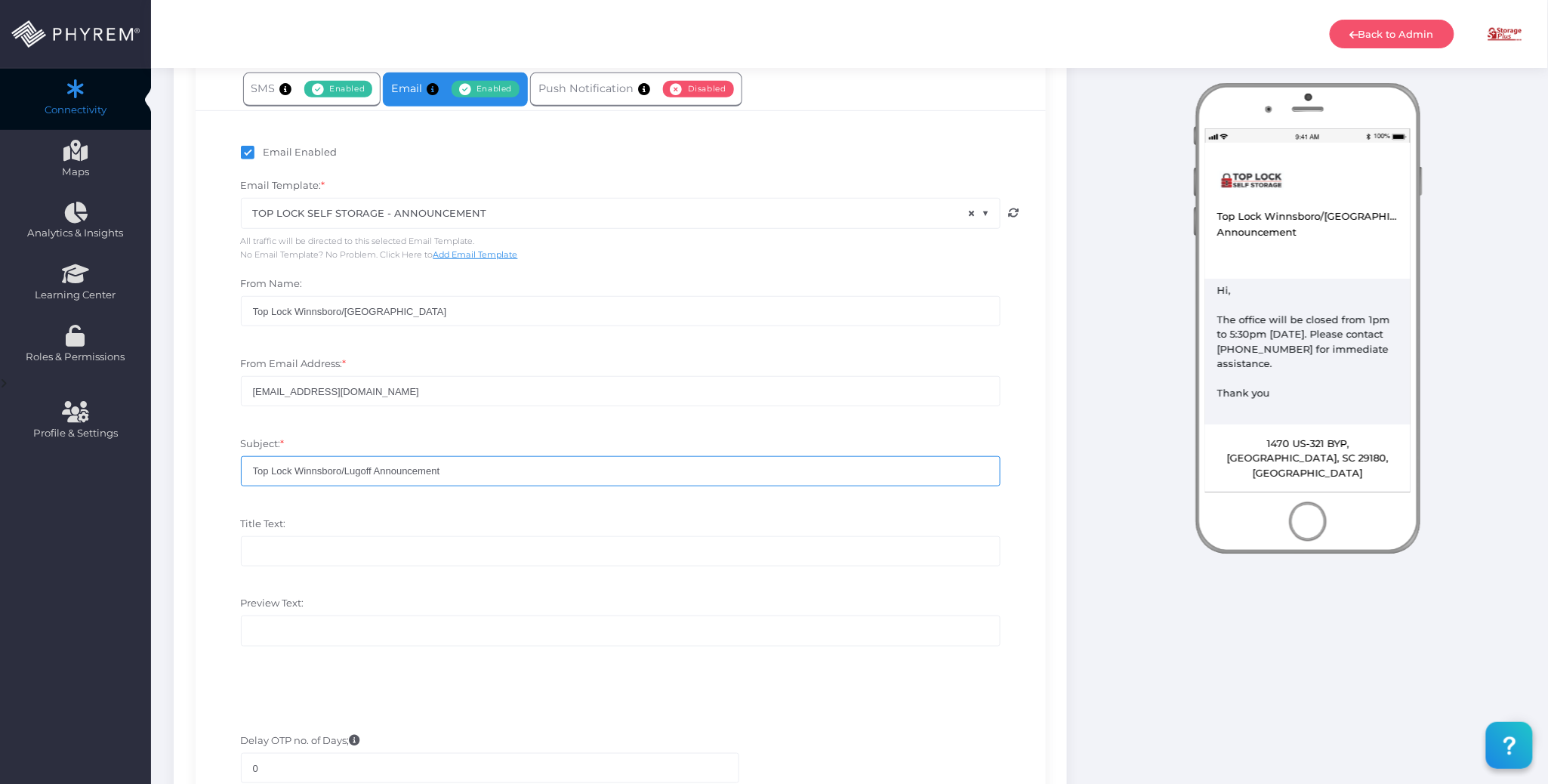
click at [210, 469] on div "Subject: * Top Lock Winnsboro/Lugoff Announcement" at bounding box center [621, 469] width 828 height 80
type input "Top Lock Winnsboro/Lugoff Announcement"
click at [309, 553] on input "Title Text:" at bounding box center [621, 550] width 760 height 30
click at [288, 628] on input "Preview Text:" at bounding box center [621, 629] width 760 height 30
click at [320, 553] on input "Title Text:" at bounding box center [621, 550] width 760 height 30
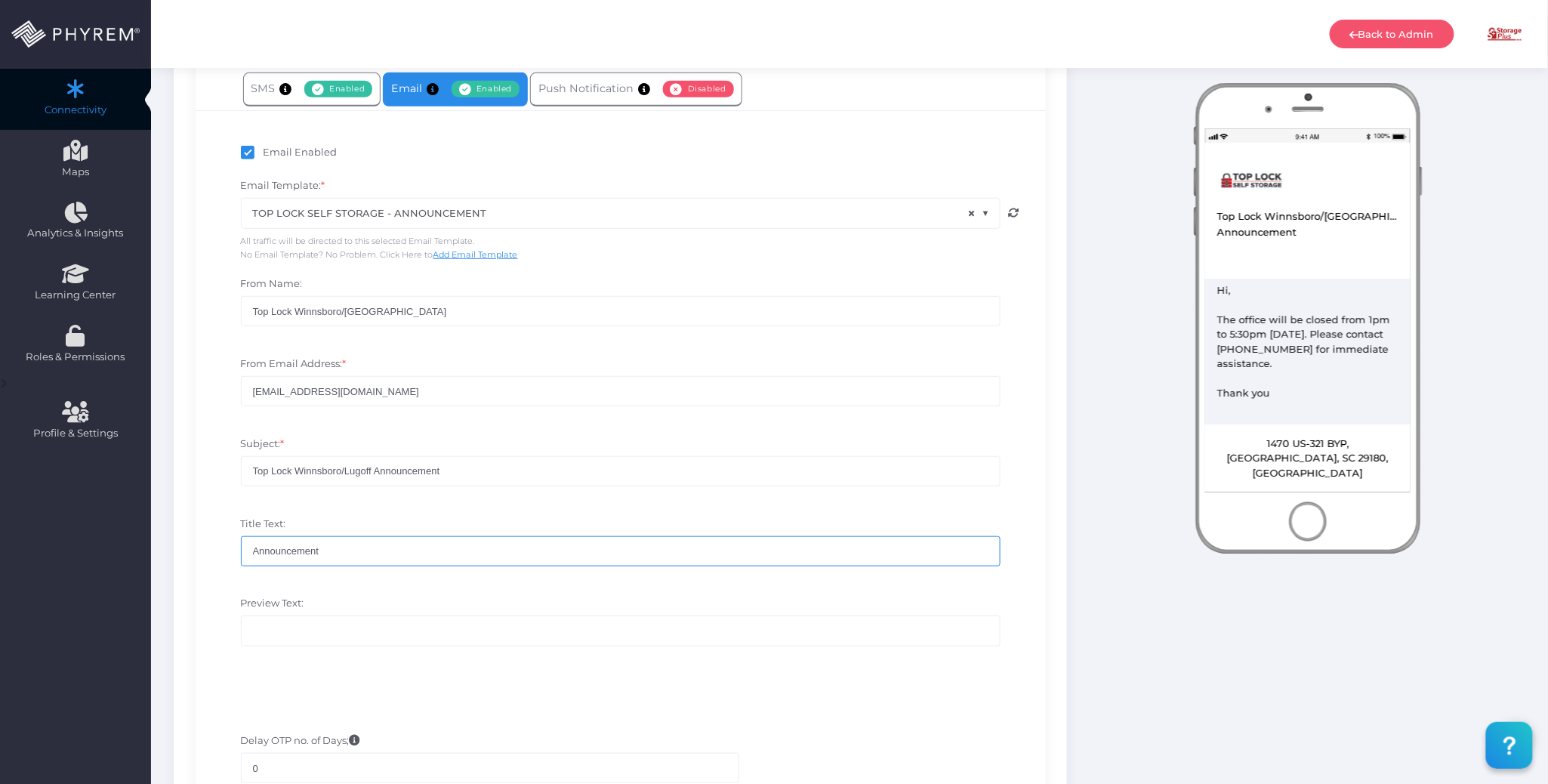
type input "Announcement"
click at [323, 628] on input "Preview Text:" at bounding box center [621, 629] width 760 height 30
paste input "Top Lock Winnsboro/Lugoff Announcement"
type input "Top Lock Winnsboro/Lugoff Announcement"
drag, startPoint x: 550, startPoint y: 682, endPoint x: 553, endPoint y: 674, distance: 8.5
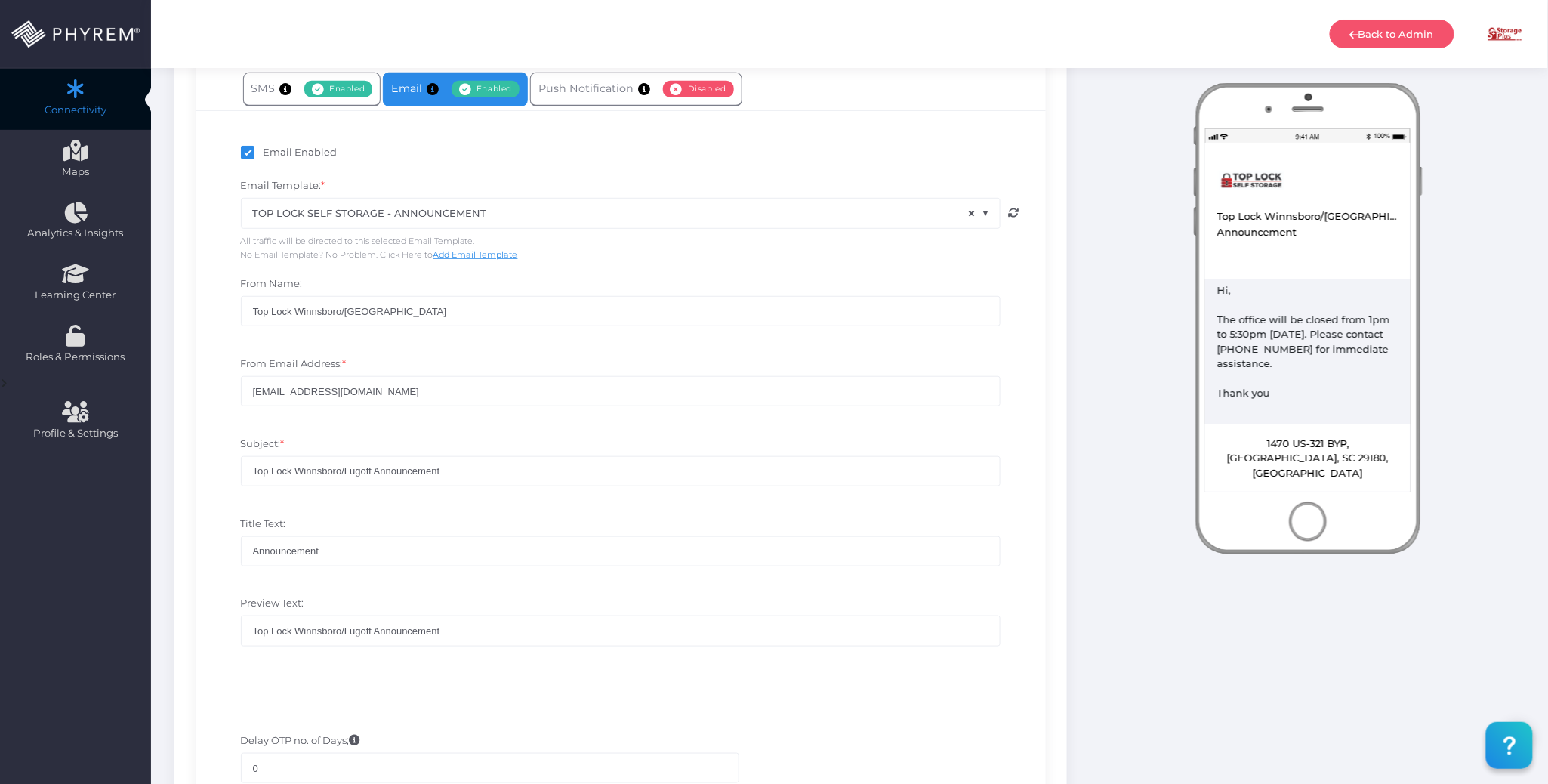
click at [553, 681] on div at bounding box center [621, 676] width 828 height 15
drag, startPoint x: 371, startPoint y: 471, endPoint x: 264, endPoint y: 506, distance: 112.6
click at [196, 463] on div "Email Enabled Email Template: * GCTID_DSPI_IR_EMAIL_14D_TOC_STORAGE PLUS OF ART…" at bounding box center [620, 408] width 850 height 595
drag, startPoint x: 251, startPoint y: 539, endPoint x: 209, endPoint y: 539, distance: 42.0
click at [210, 539] on div "Title Text: Announcement" at bounding box center [621, 548] width 828 height 80
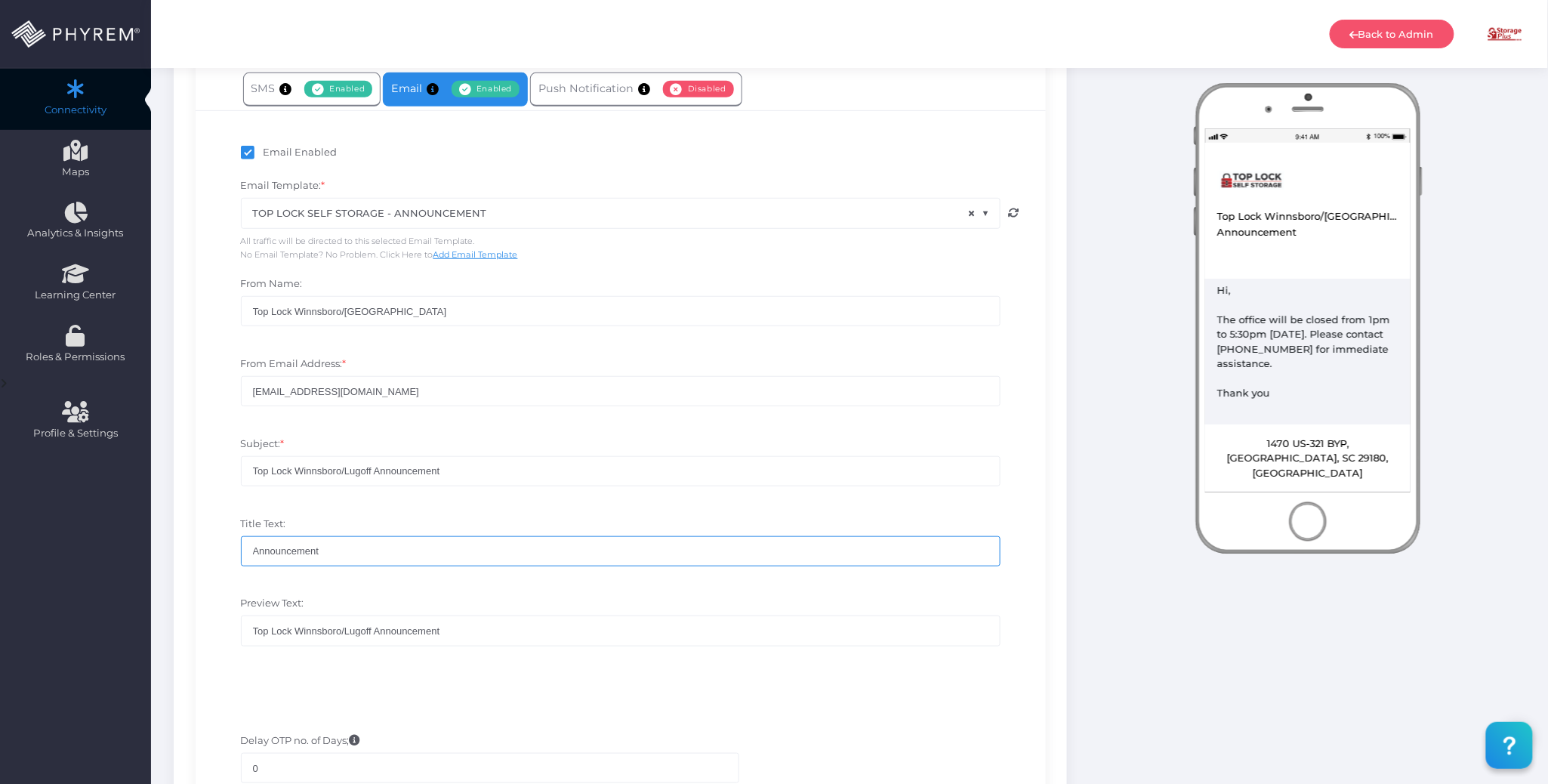
paste input "Top Lock Winnsboro/Lugoff"
type input "Top Lock Winnsboro/Lugoff"
click at [435, 591] on div "Preview Text: Top Lock Winnsboro/Lugoff Announcement" at bounding box center [621, 627] width 828 height 80
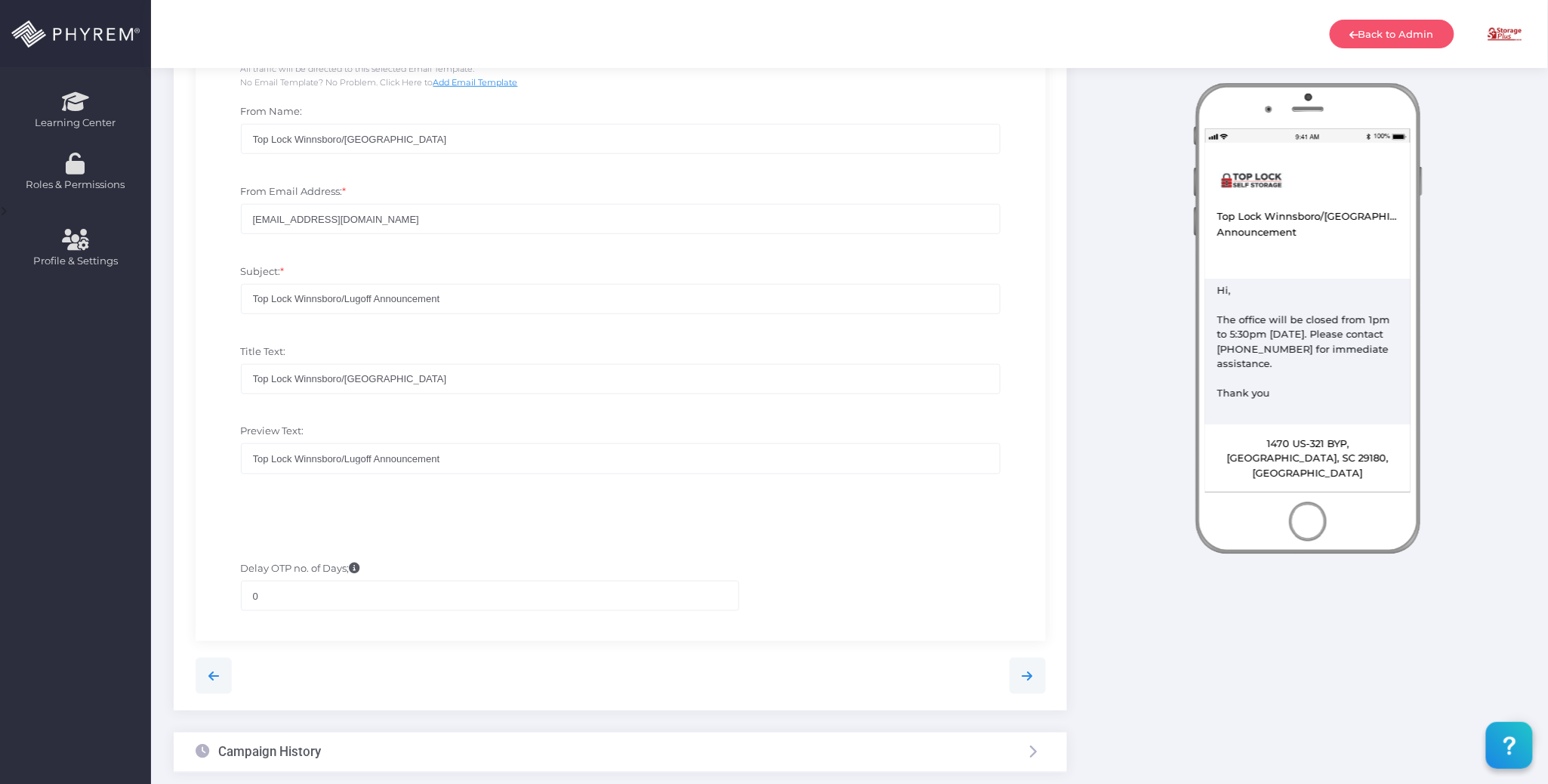
scroll to position [559, 0]
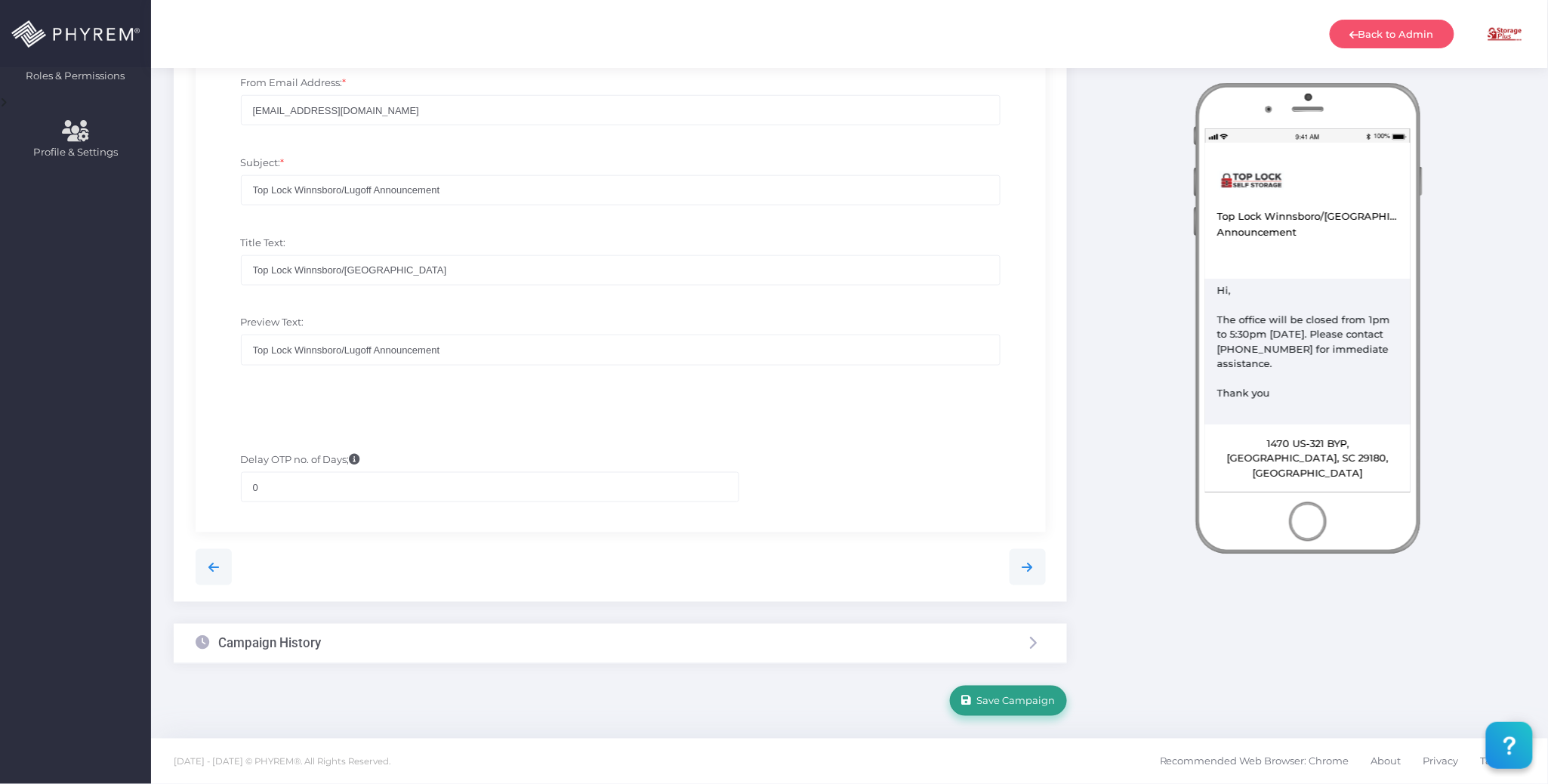
click at [989, 695] on span "Save Campaign" at bounding box center [1013, 700] width 84 height 12
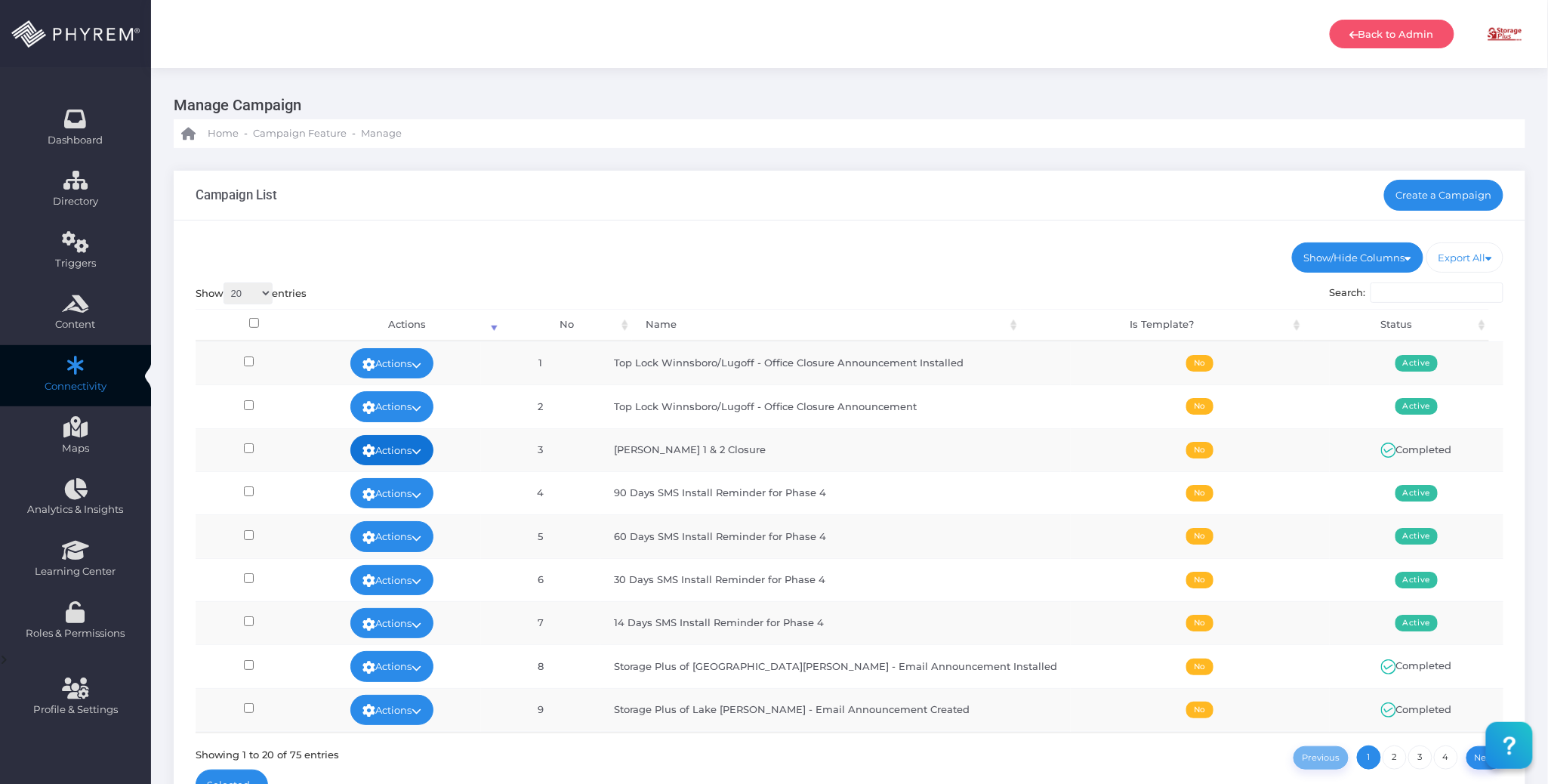
click at [433, 441] on link "Actions" at bounding box center [392, 450] width 83 height 30
click at [415, 544] on link "Run Test" at bounding box center [404, 543] width 99 height 29
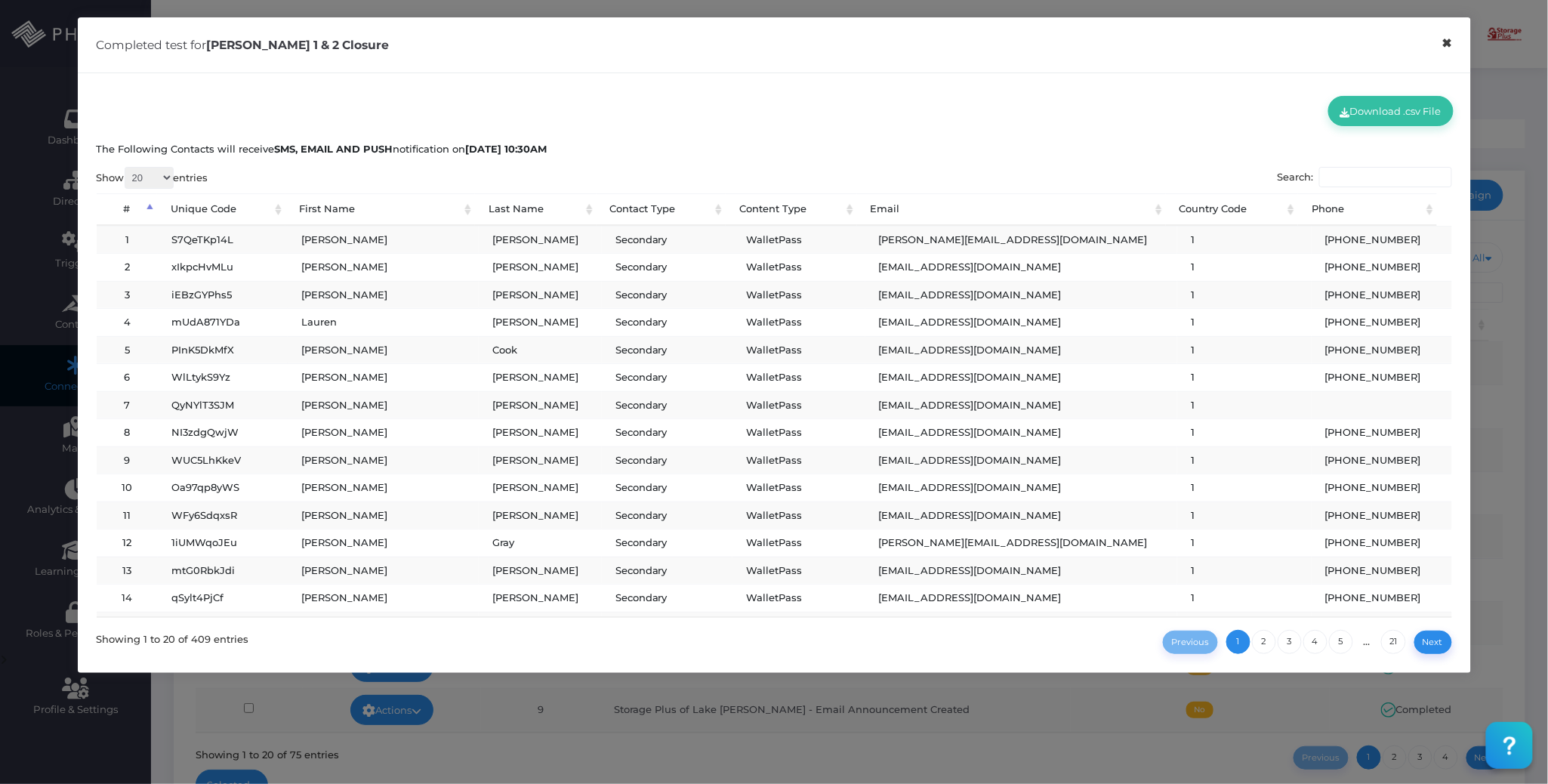
click at [1444, 45] on button "×" at bounding box center [1446, 43] width 29 height 34
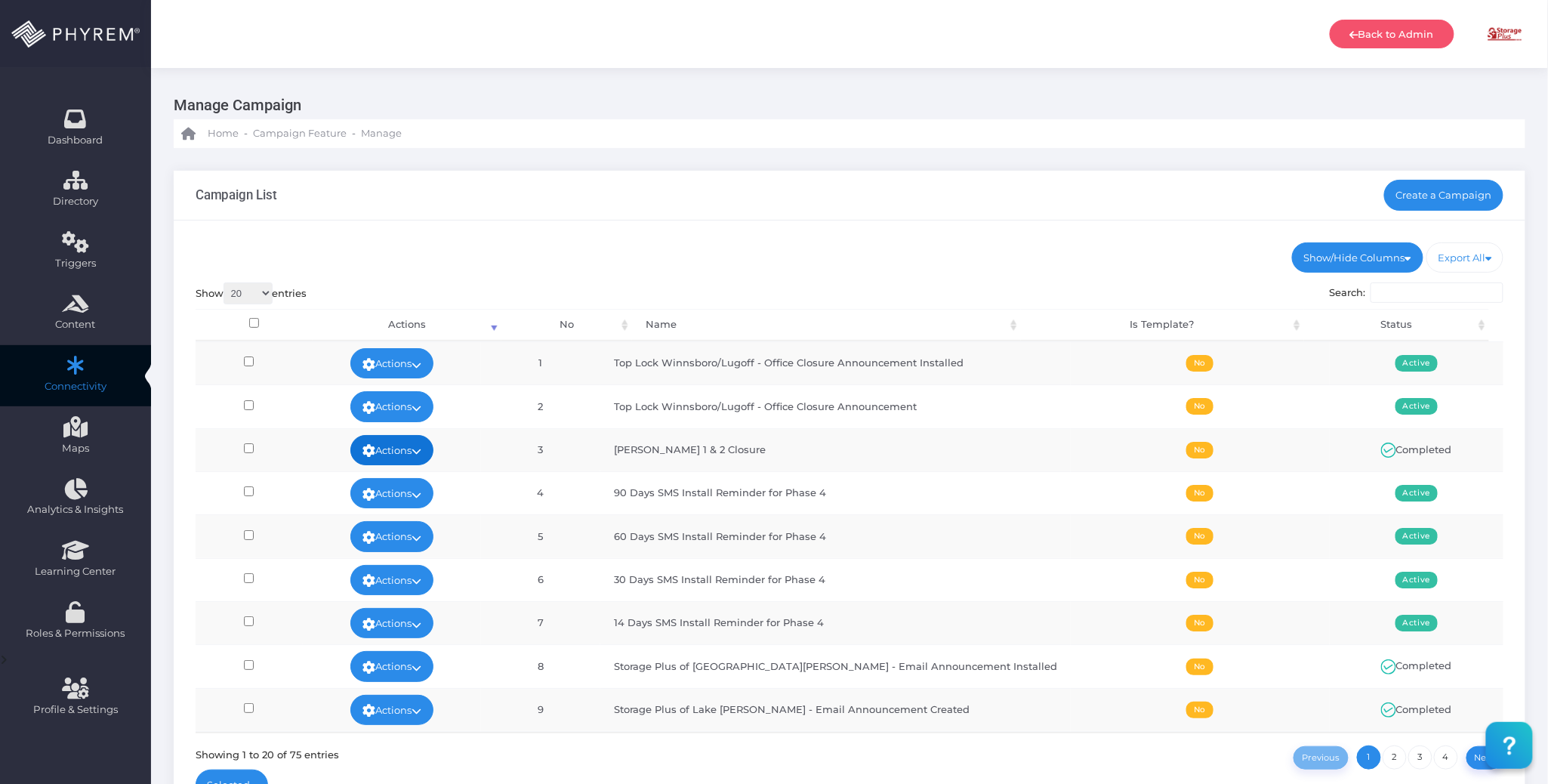
click at [433, 450] on link "Actions" at bounding box center [392, 450] width 83 height 30
click at [408, 484] on link "View" at bounding box center [404, 486] width 99 height 29
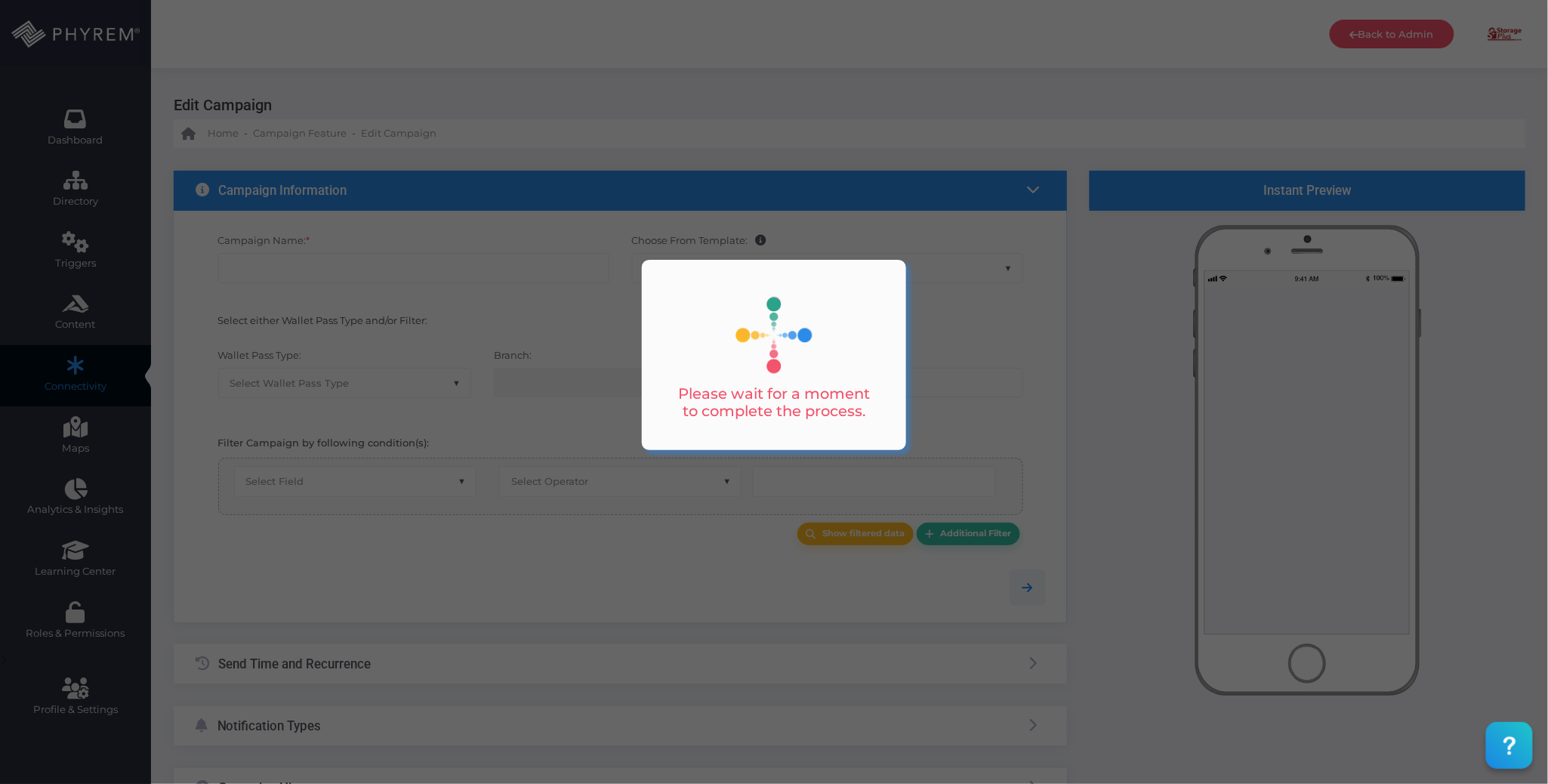
type input "[PERSON_NAME] 1 & 2 Closure"
select select "15"
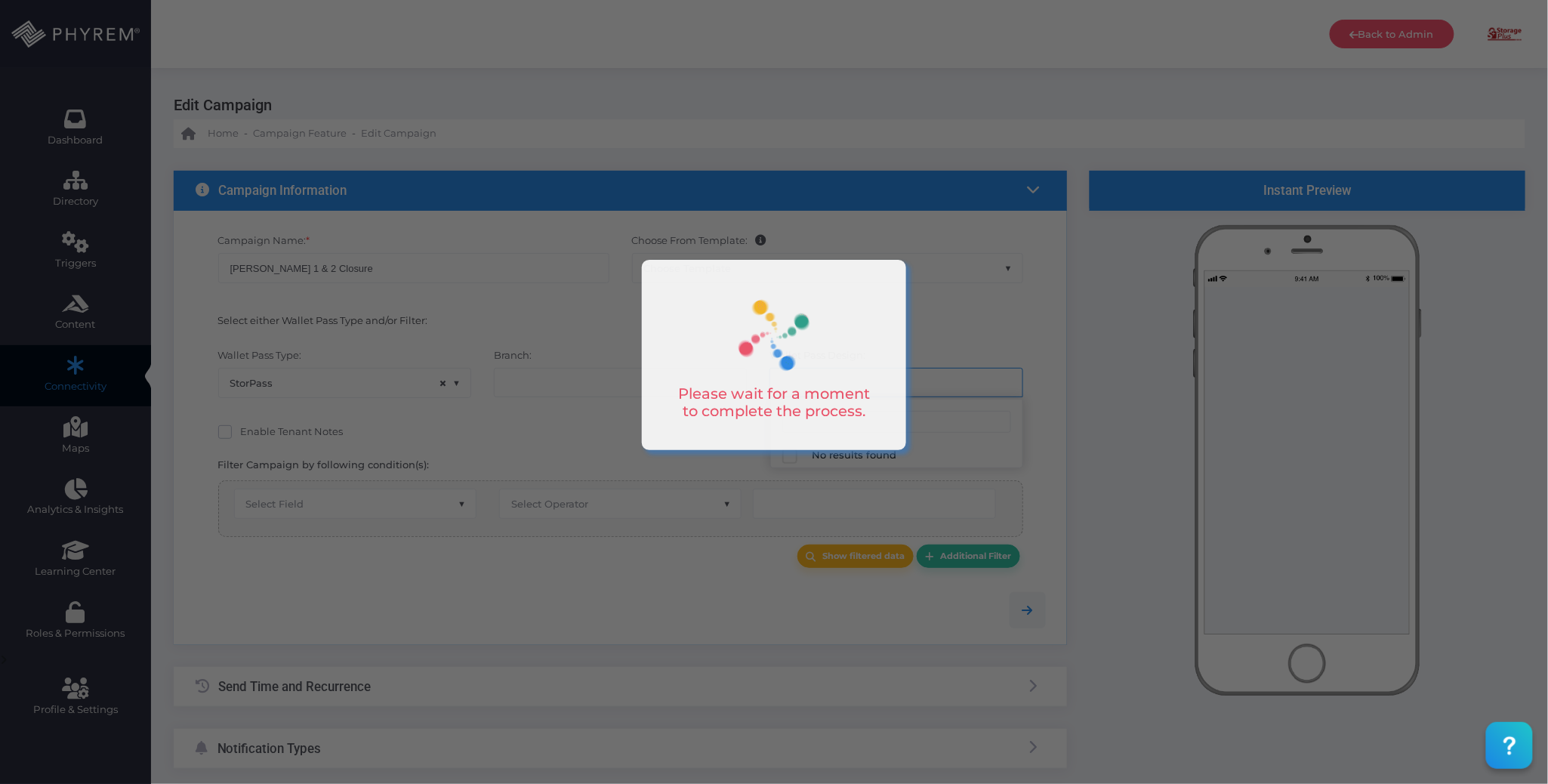
select select "626"
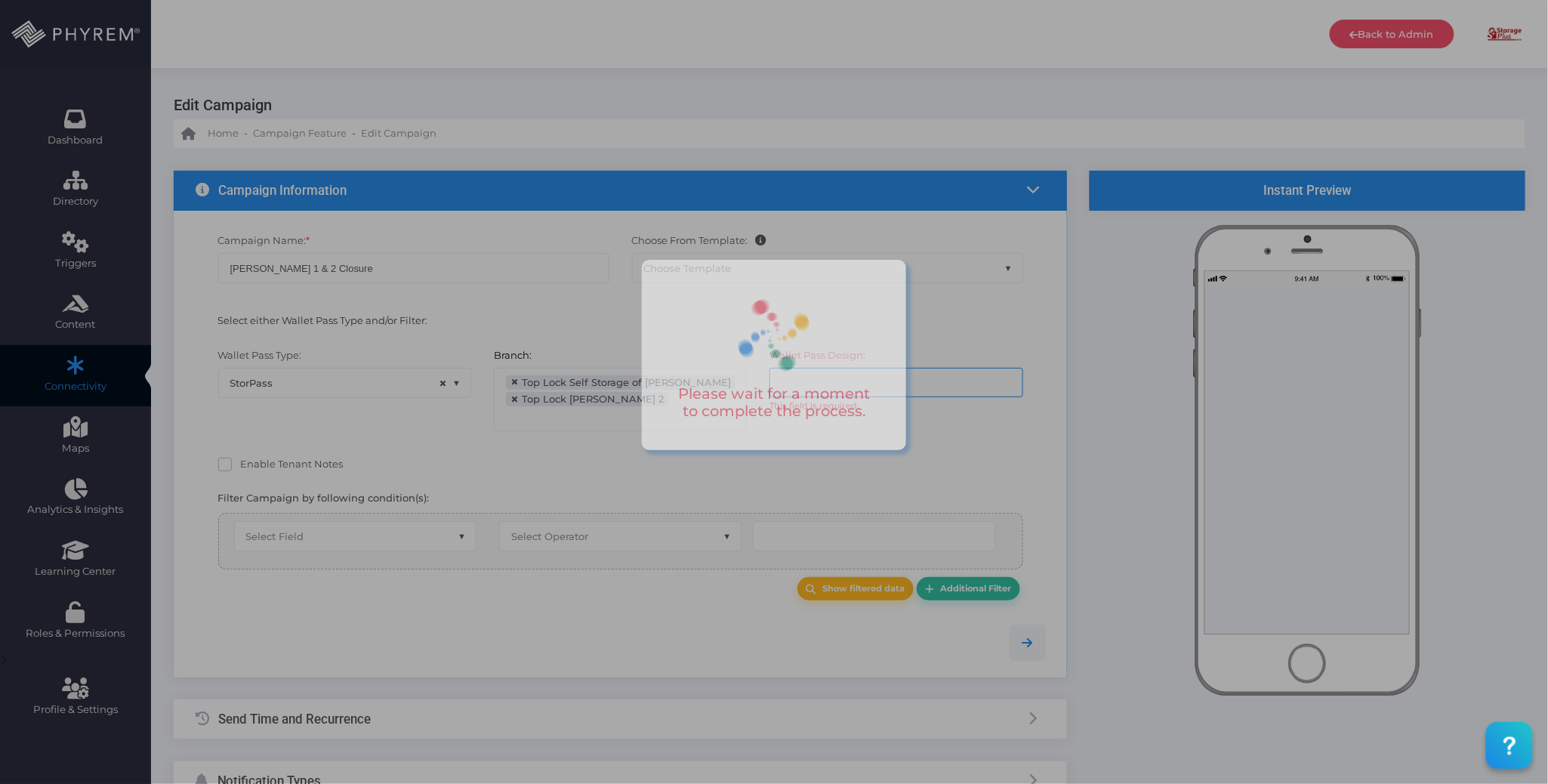
scroll to position [166, 0]
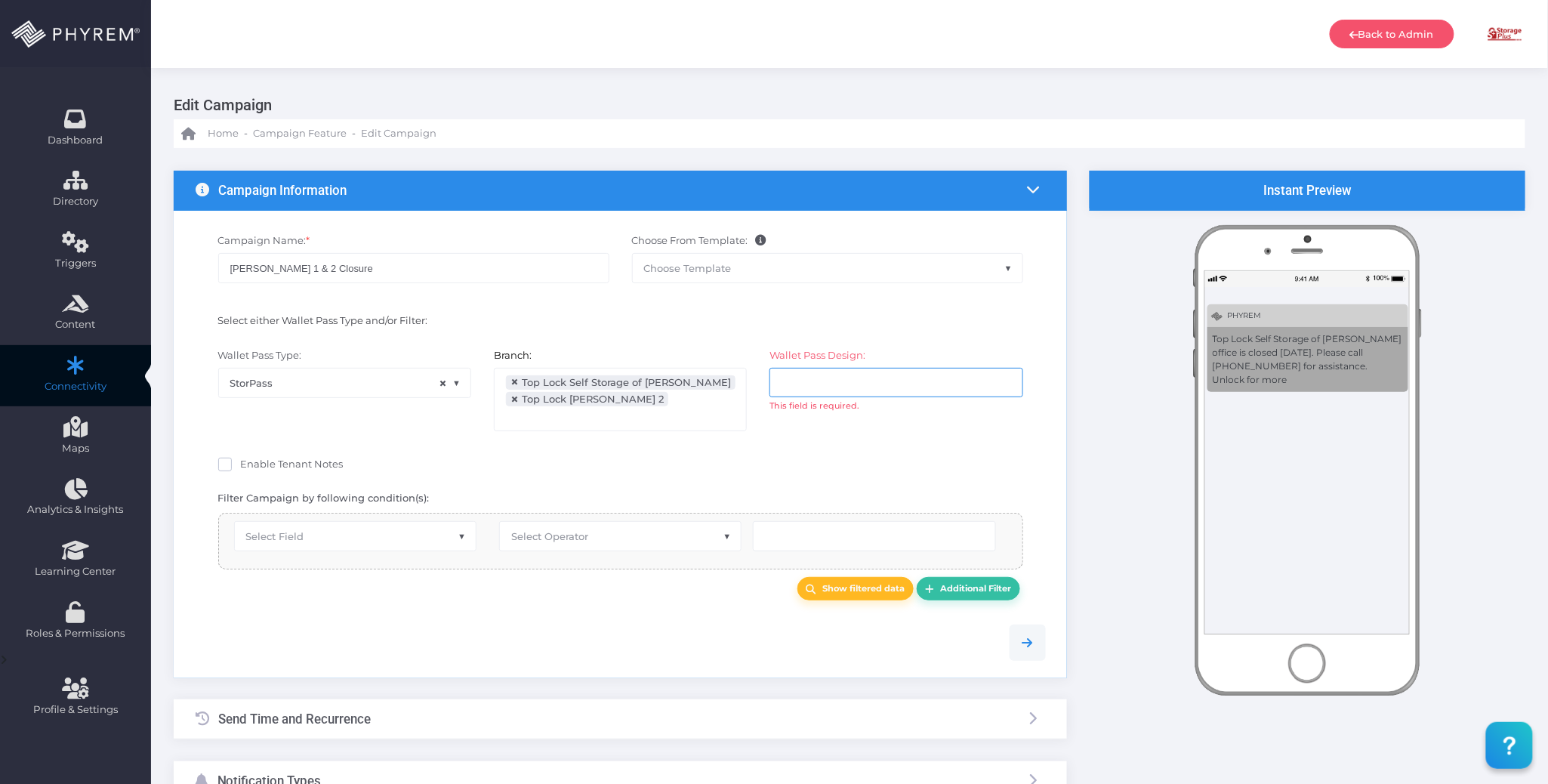
select select "equals"
select select "2687"
select select "pr_wallet_users.voided"
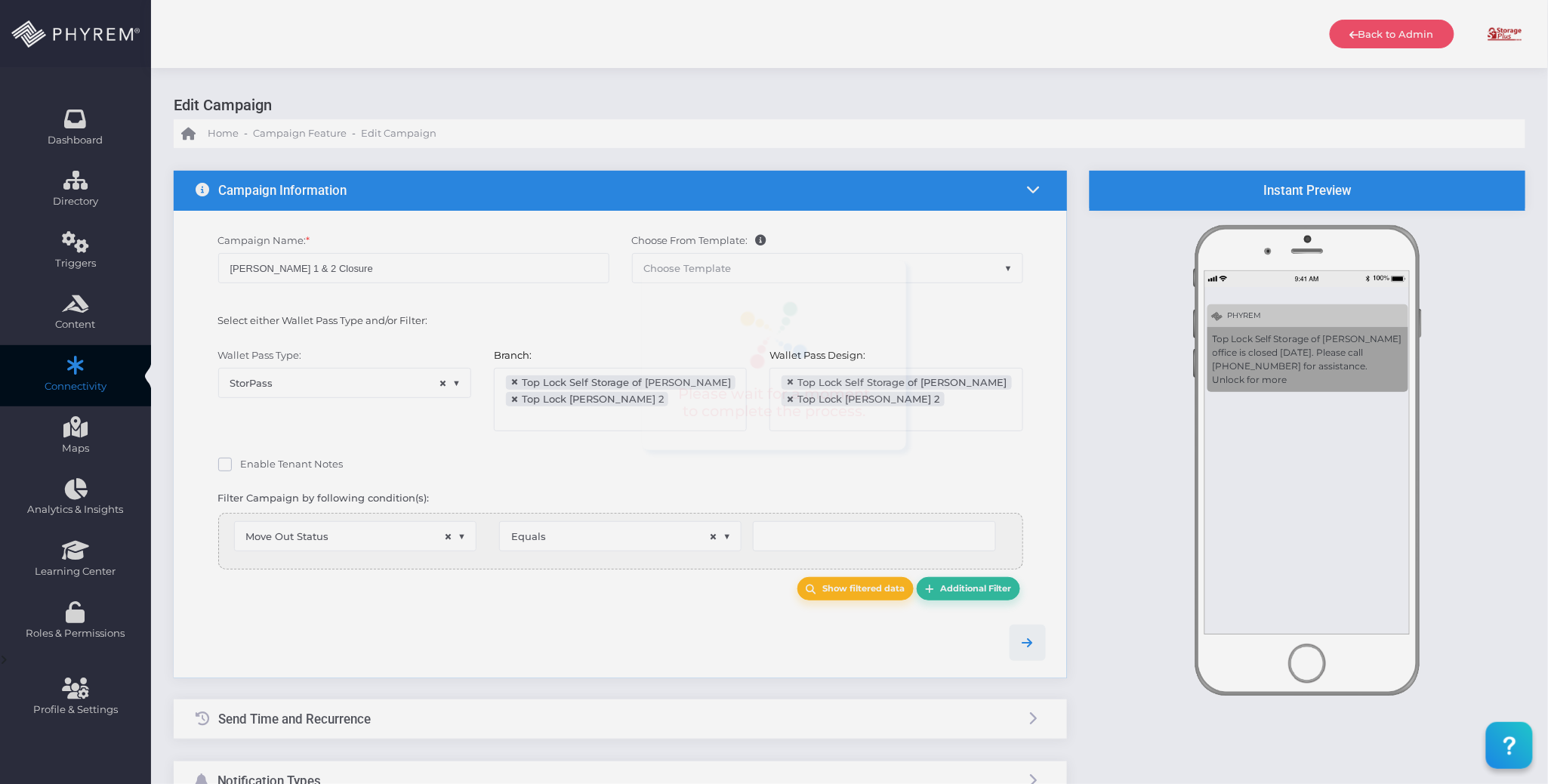
type input "0"
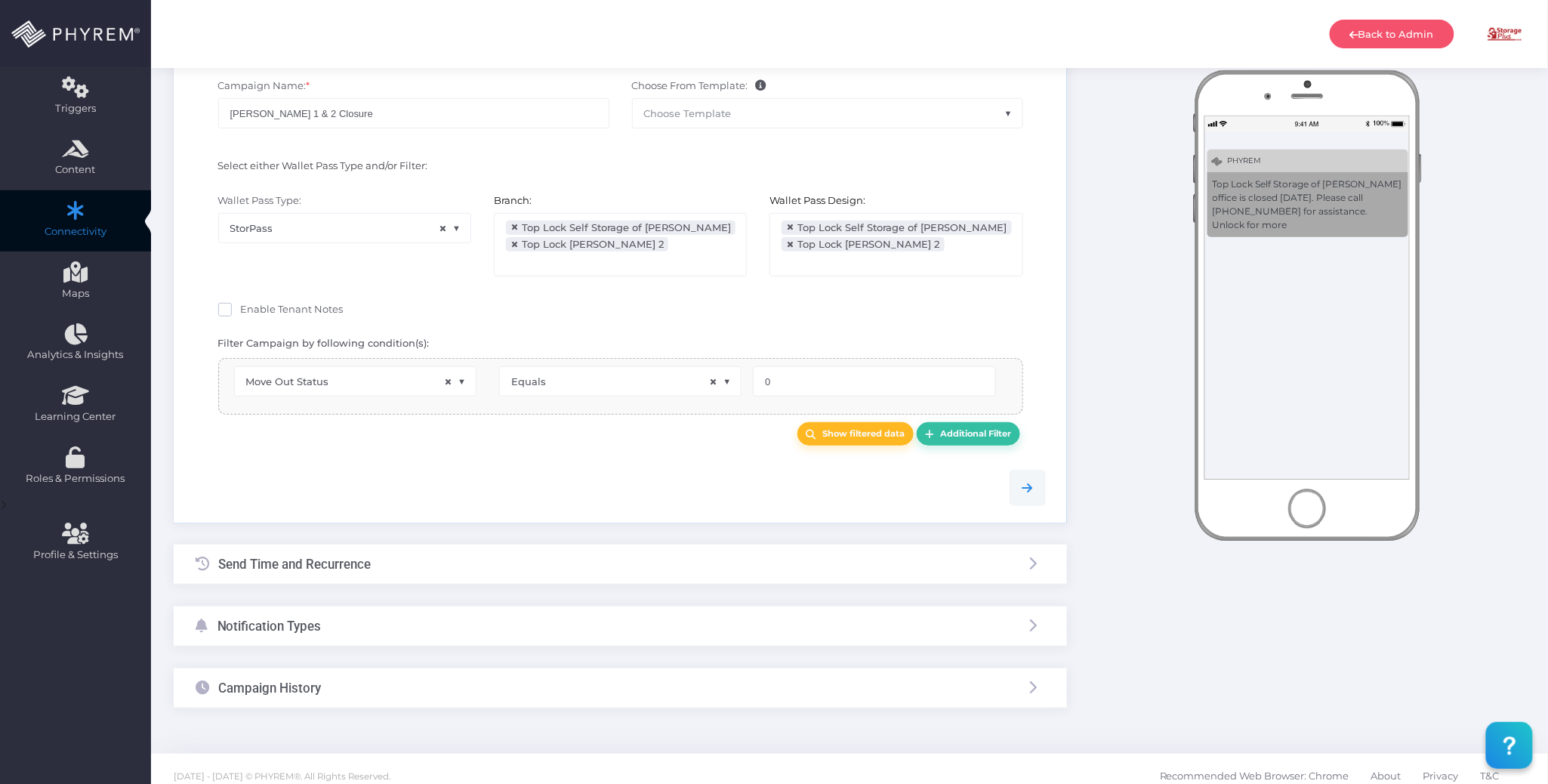
select select "pr_wallet_pass.pass_status"
select select "equals"
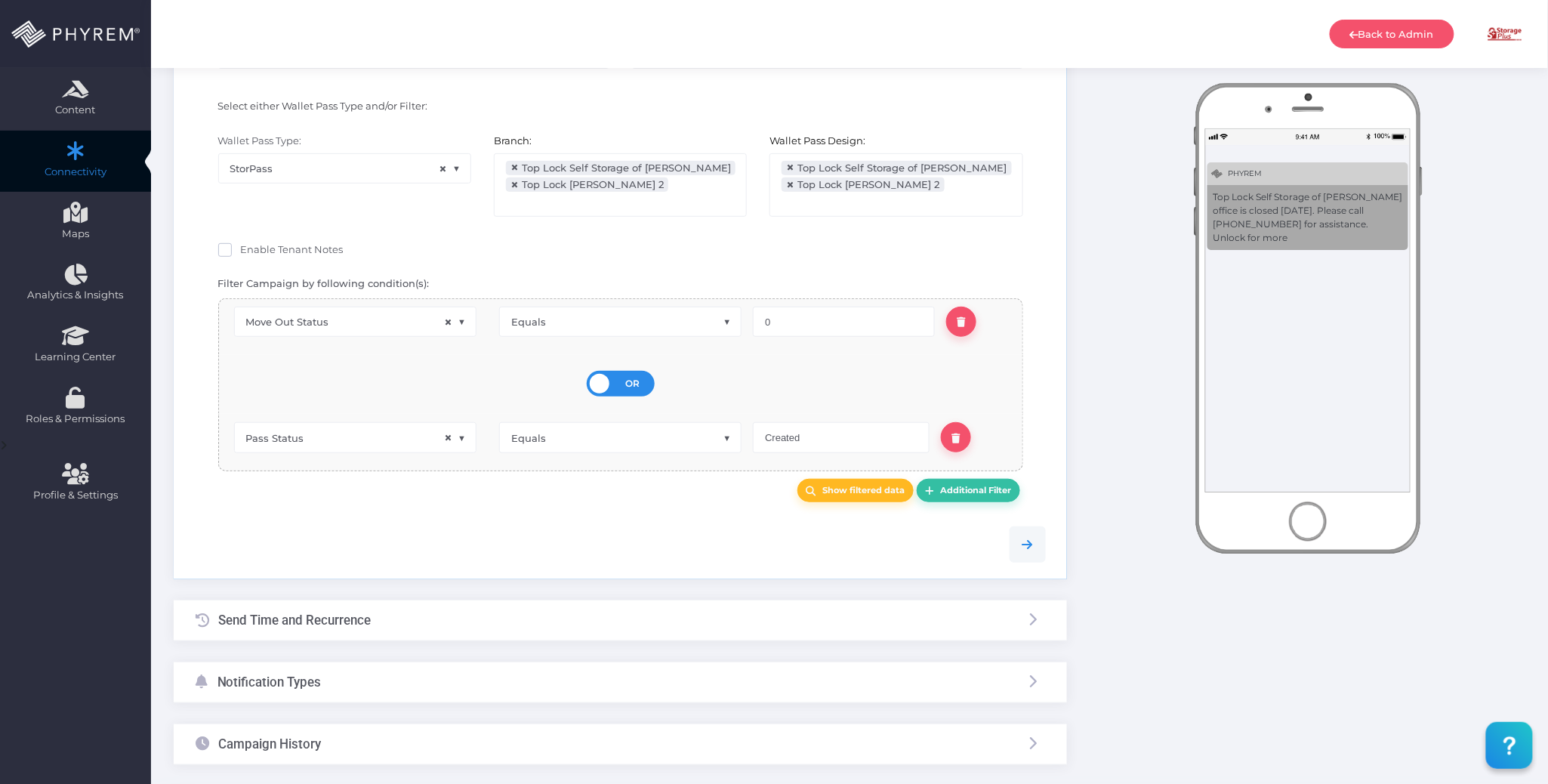
scroll to position [273, 0]
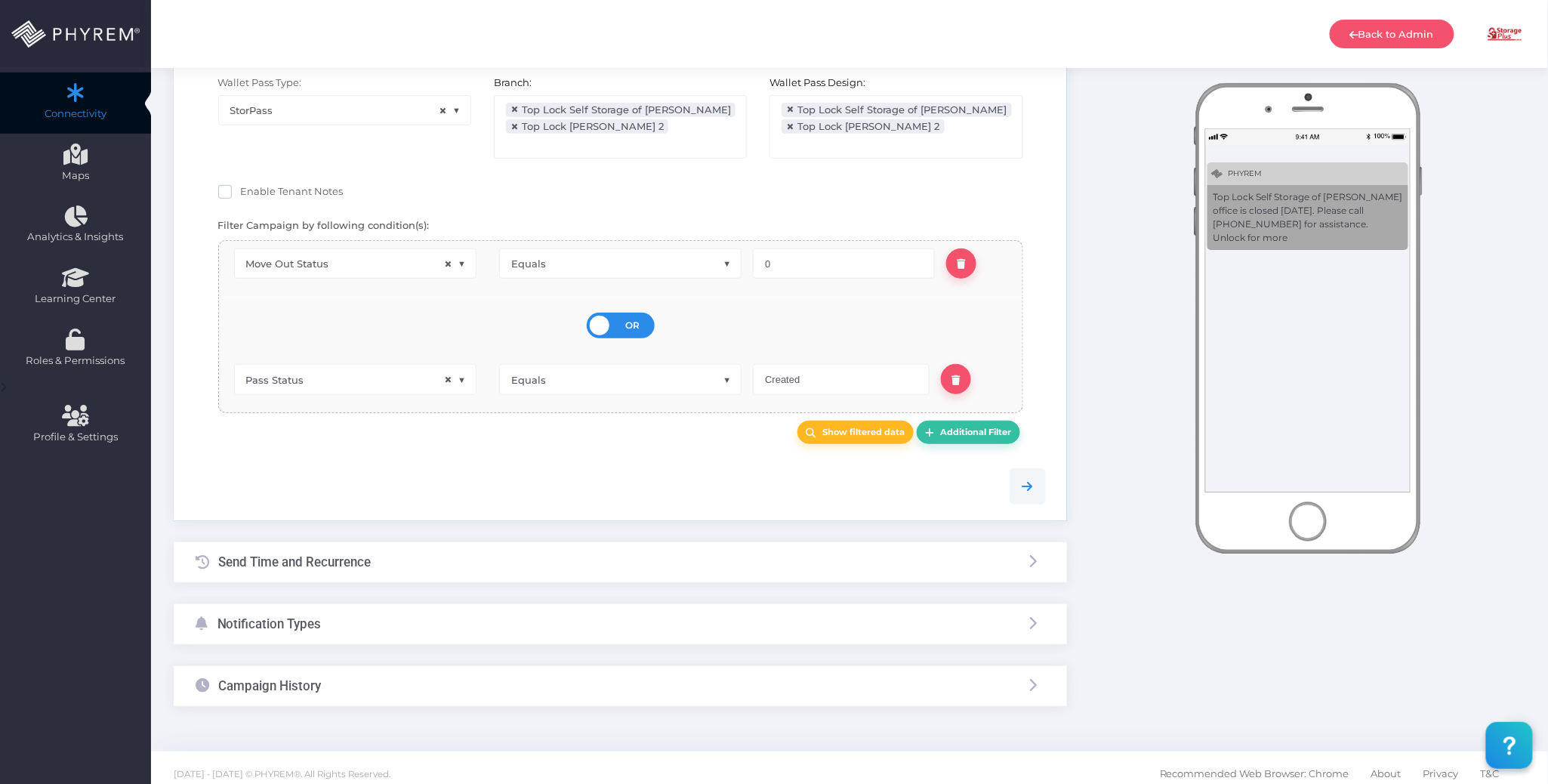
click at [454, 683] on div "Campaign History" at bounding box center [621, 685] width 893 height 40
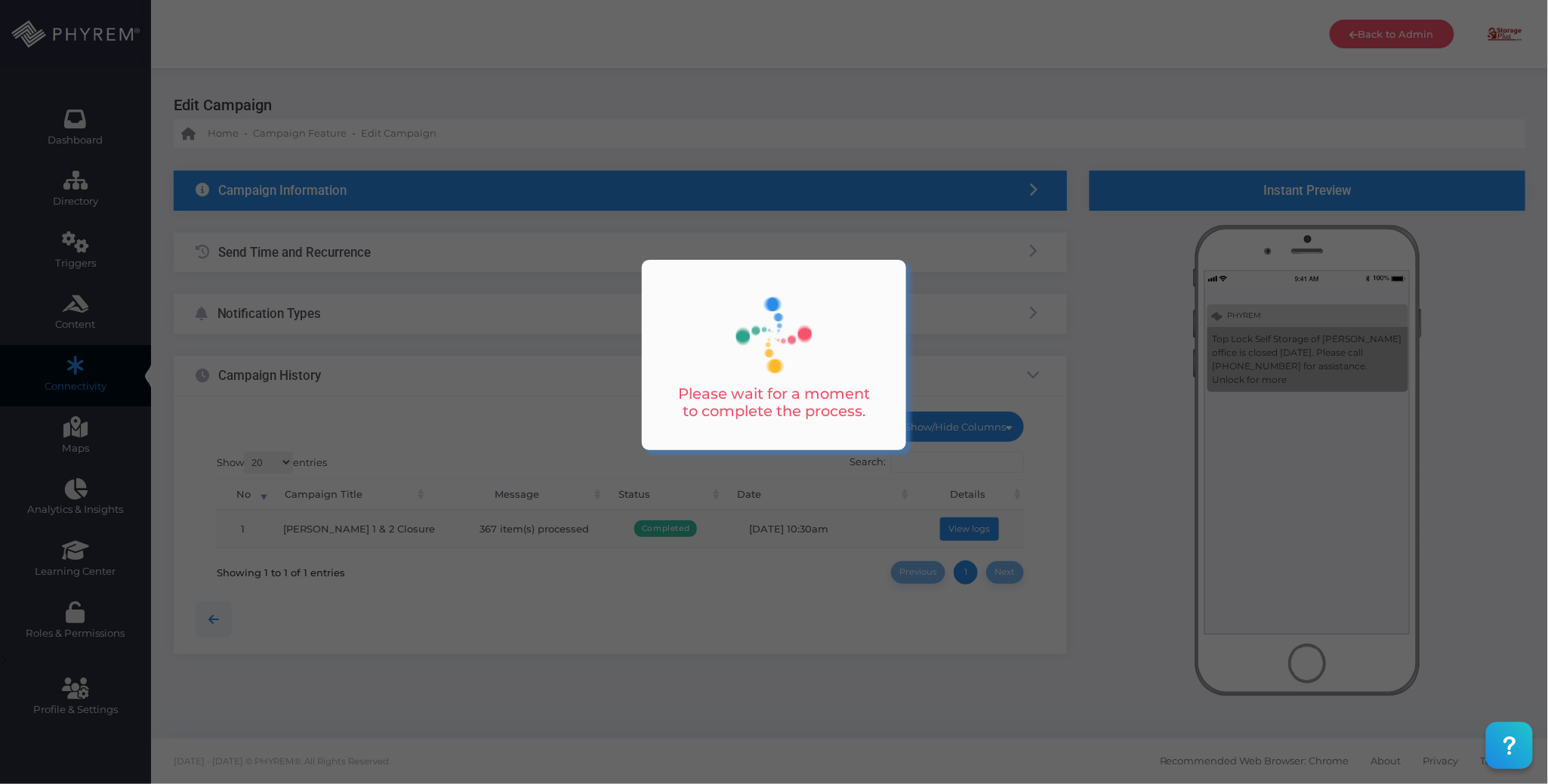
scroll to position [0, 0]
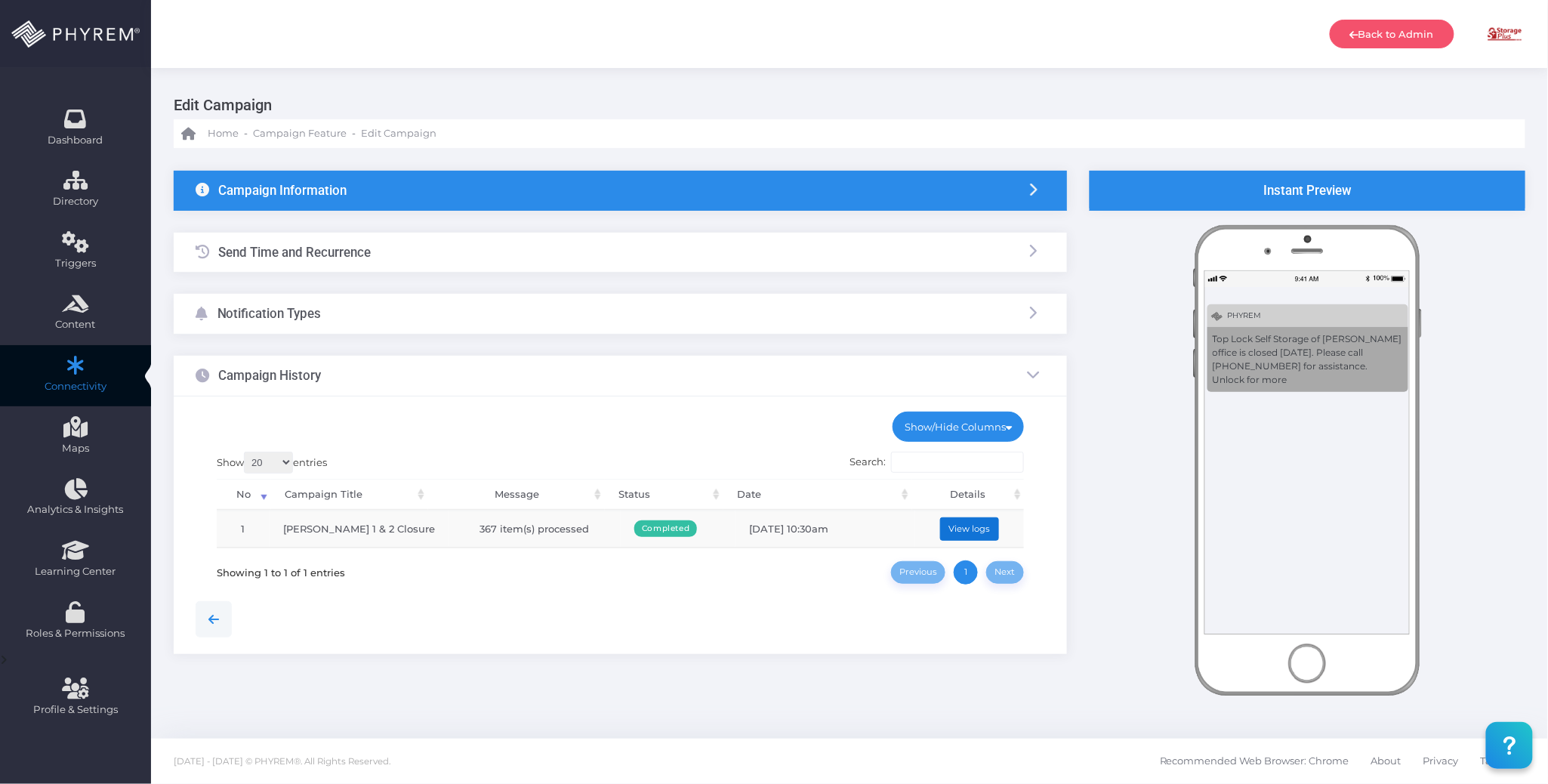
click at [976, 524] on button "View logs" at bounding box center [969, 529] width 59 height 23
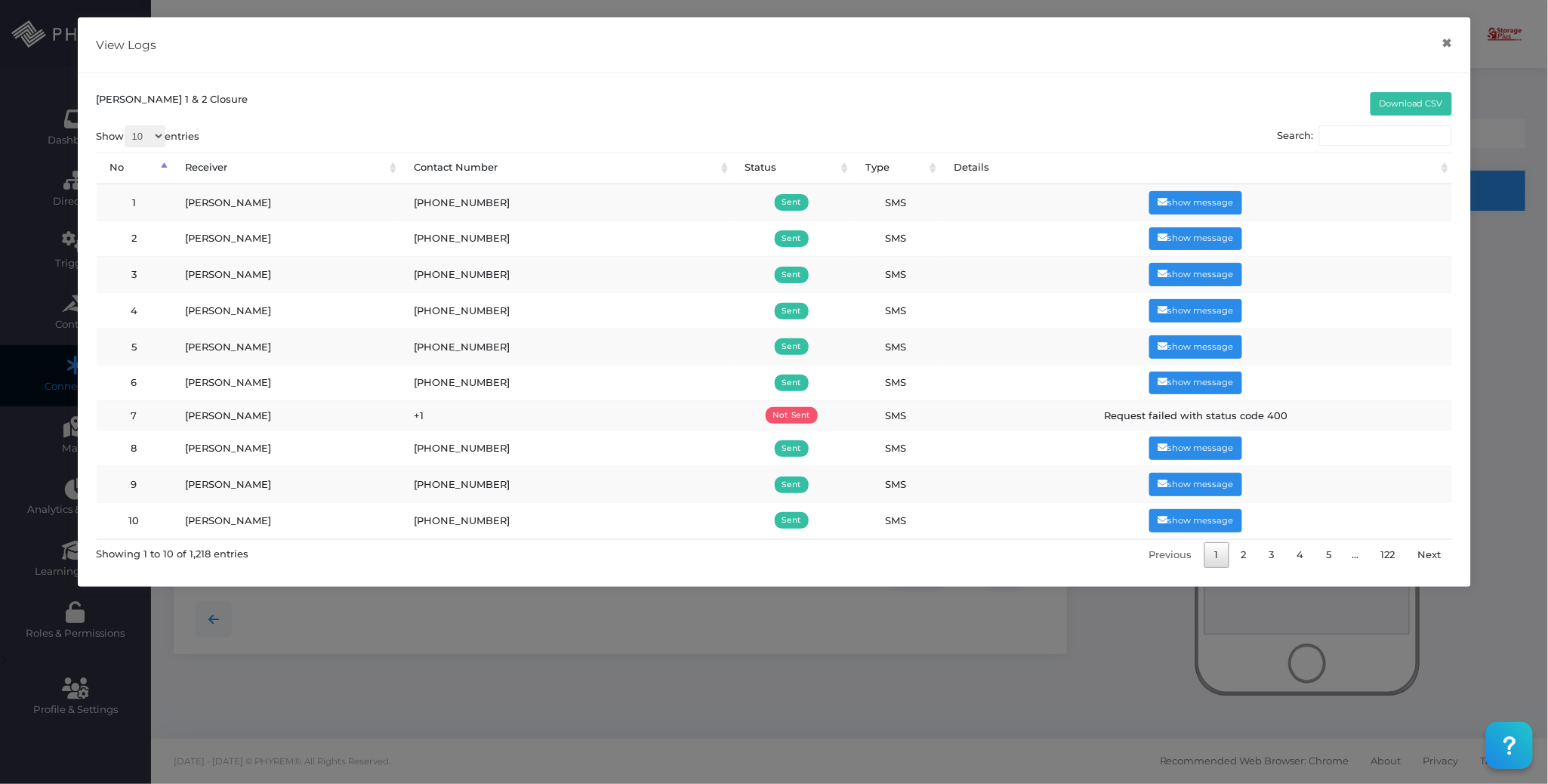
click at [163, 131] on select "10 25 50 100" at bounding box center [145, 136] width 41 height 22
select select "100"
click at [126, 126] on select "10 25 50 100" at bounding box center [145, 136] width 41 height 22
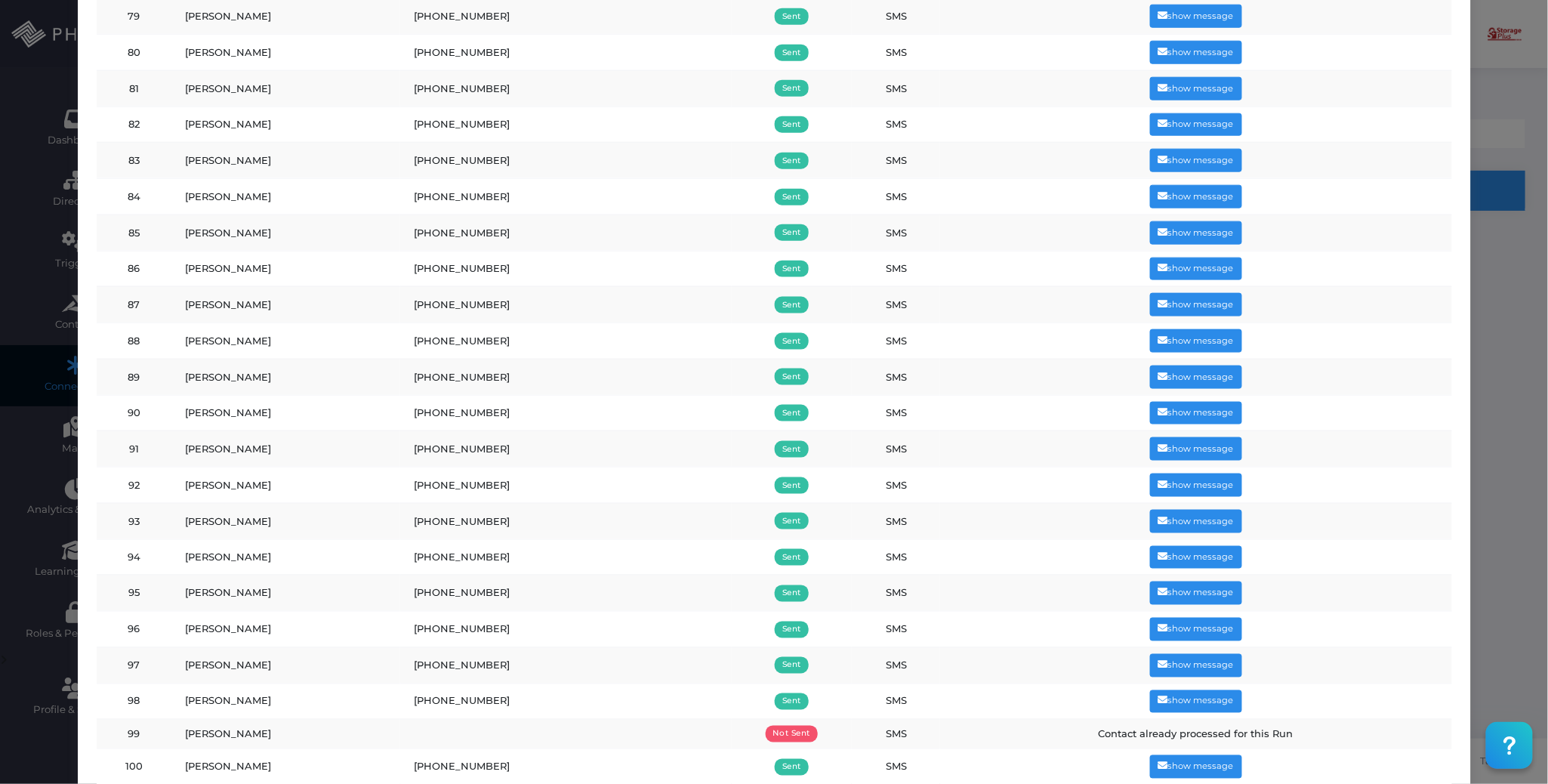
scroll to position [3051, 0]
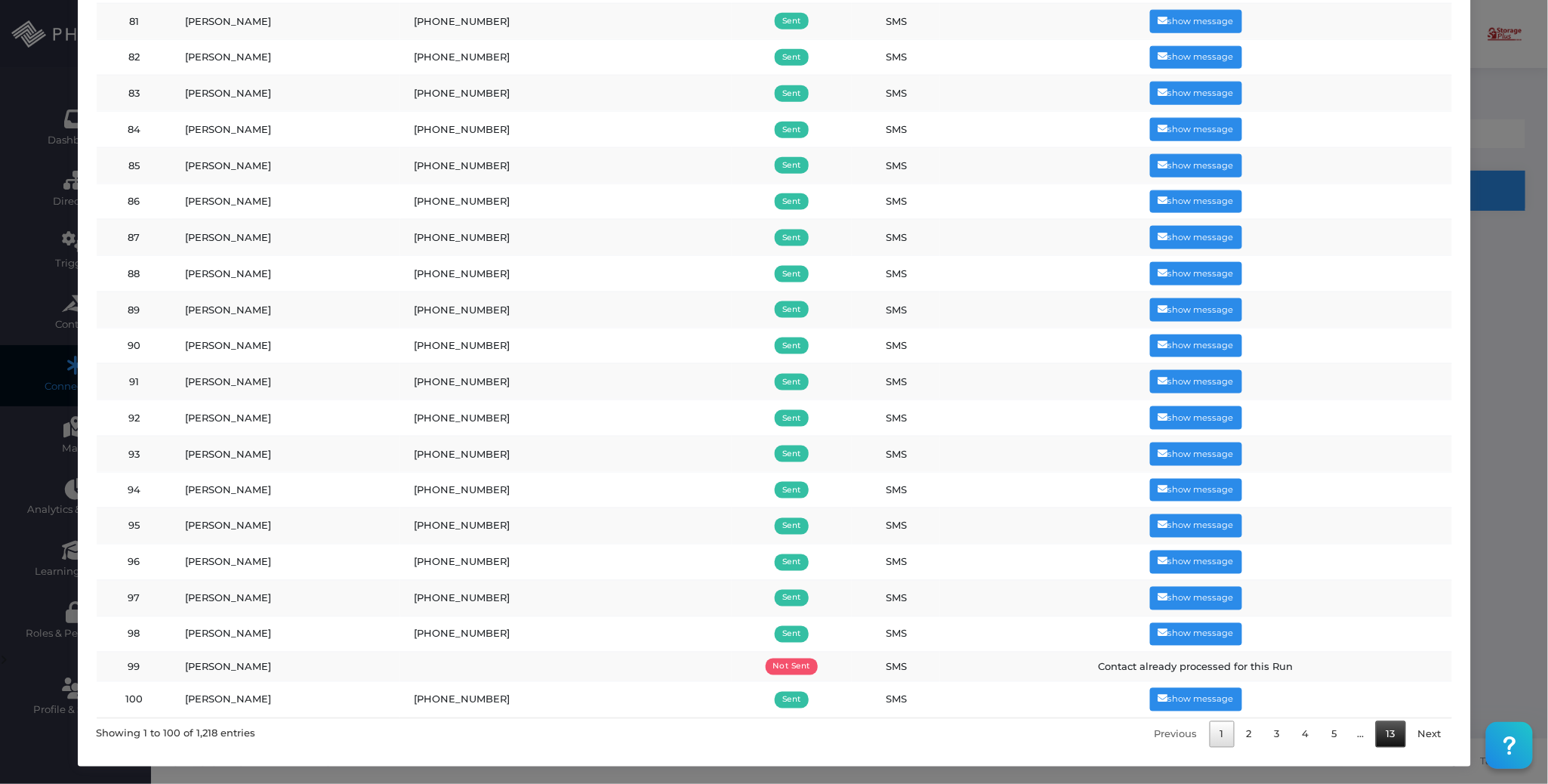
click at [1384, 734] on link "13" at bounding box center [1390, 734] width 30 height 26
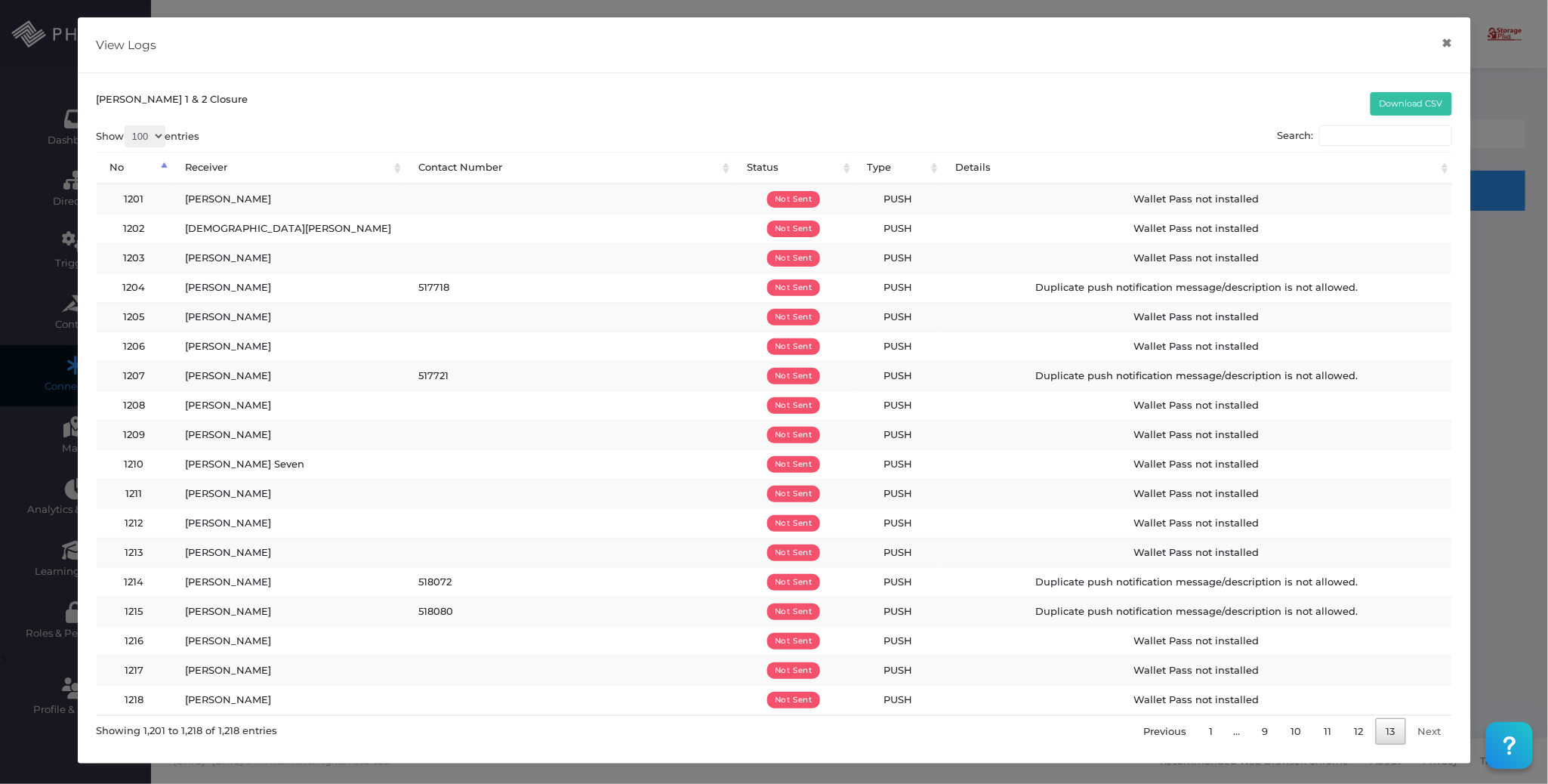
scroll to position [0, 0]
click at [1359, 735] on link "12" at bounding box center [1358, 731] width 30 height 26
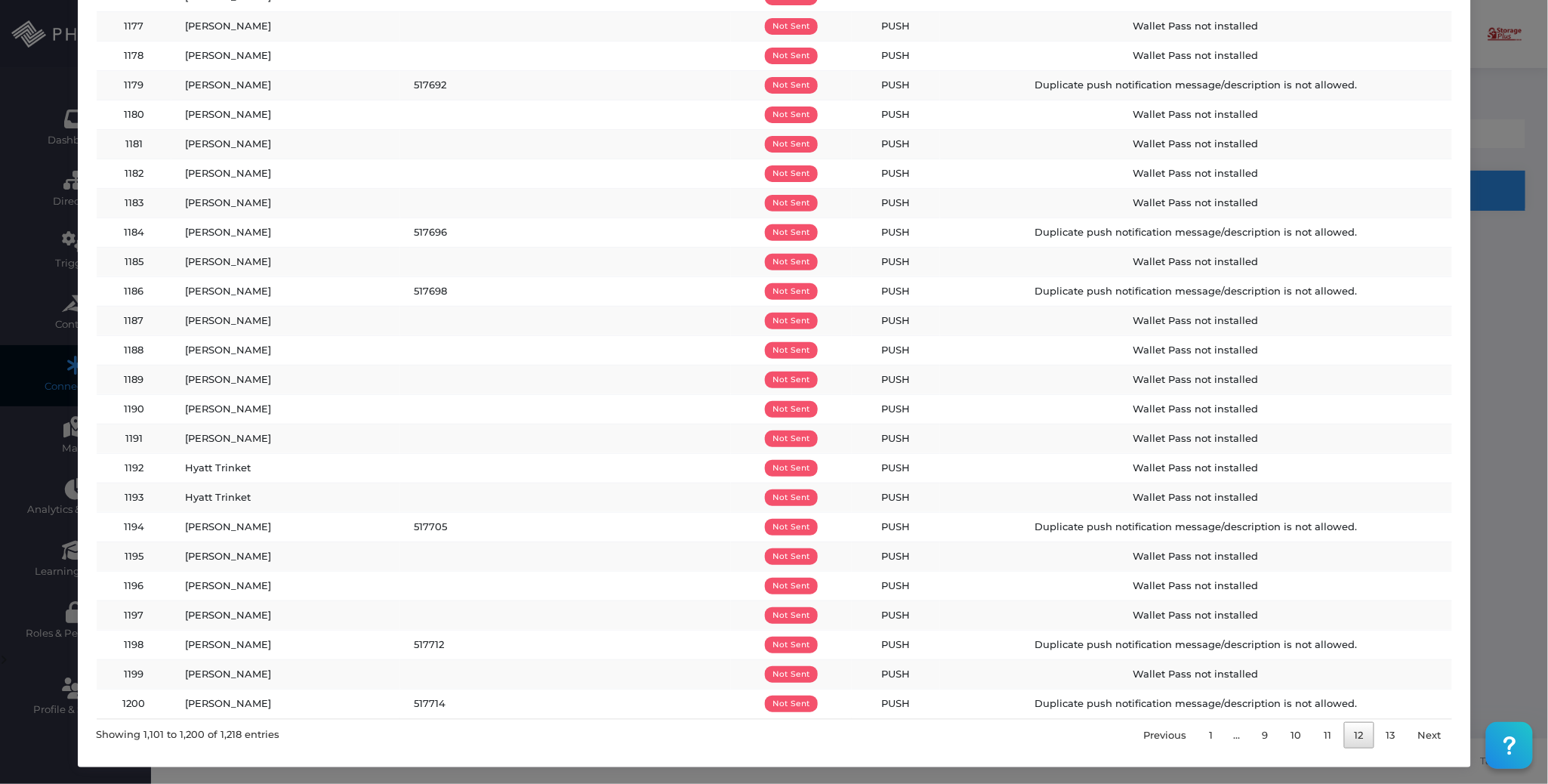
scroll to position [2434, 0]
click at [1314, 735] on link "11" at bounding box center [1329, 735] width 29 height 26
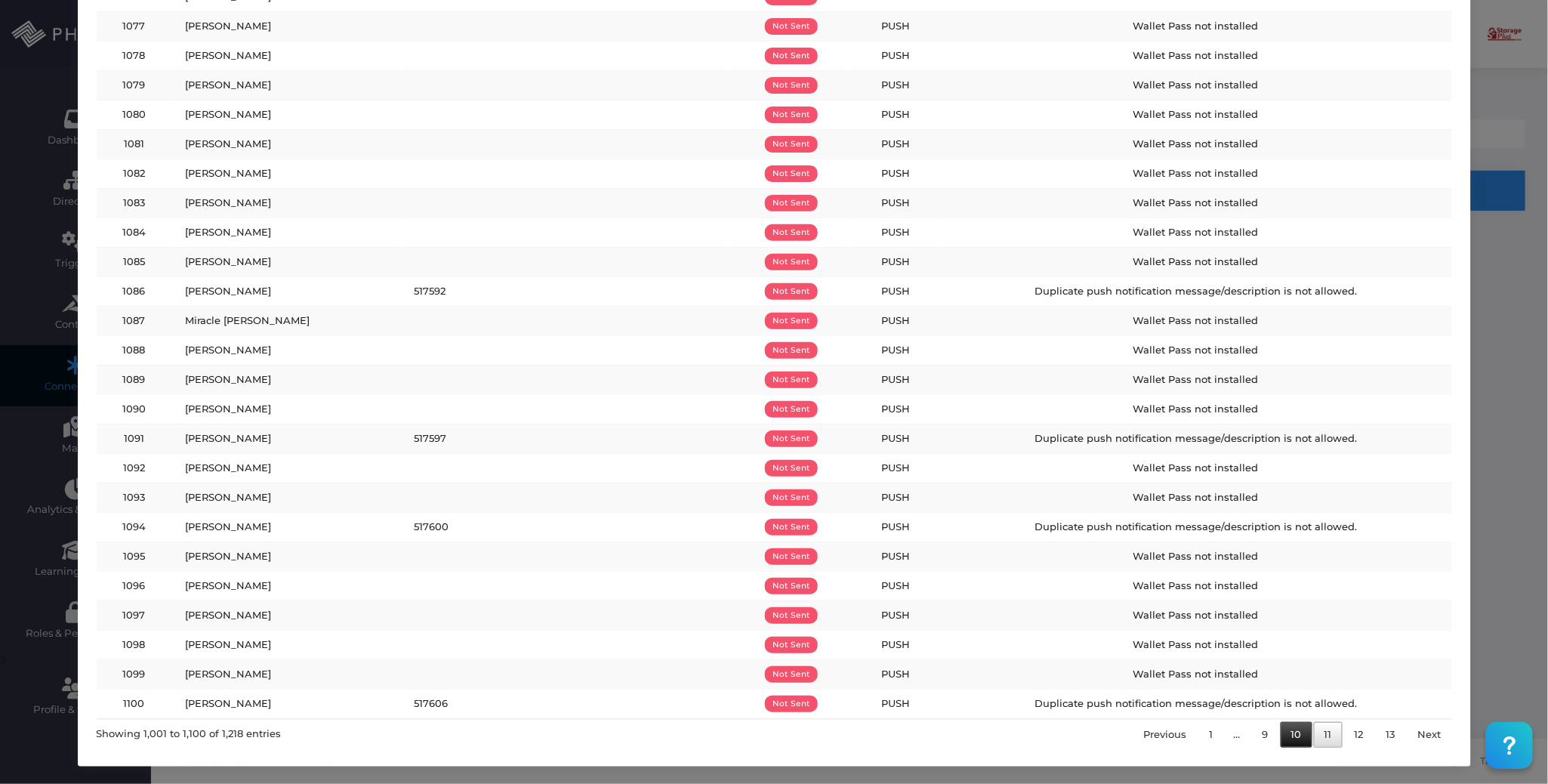
click at [1282, 746] on link "10" at bounding box center [1296, 735] width 32 height 26
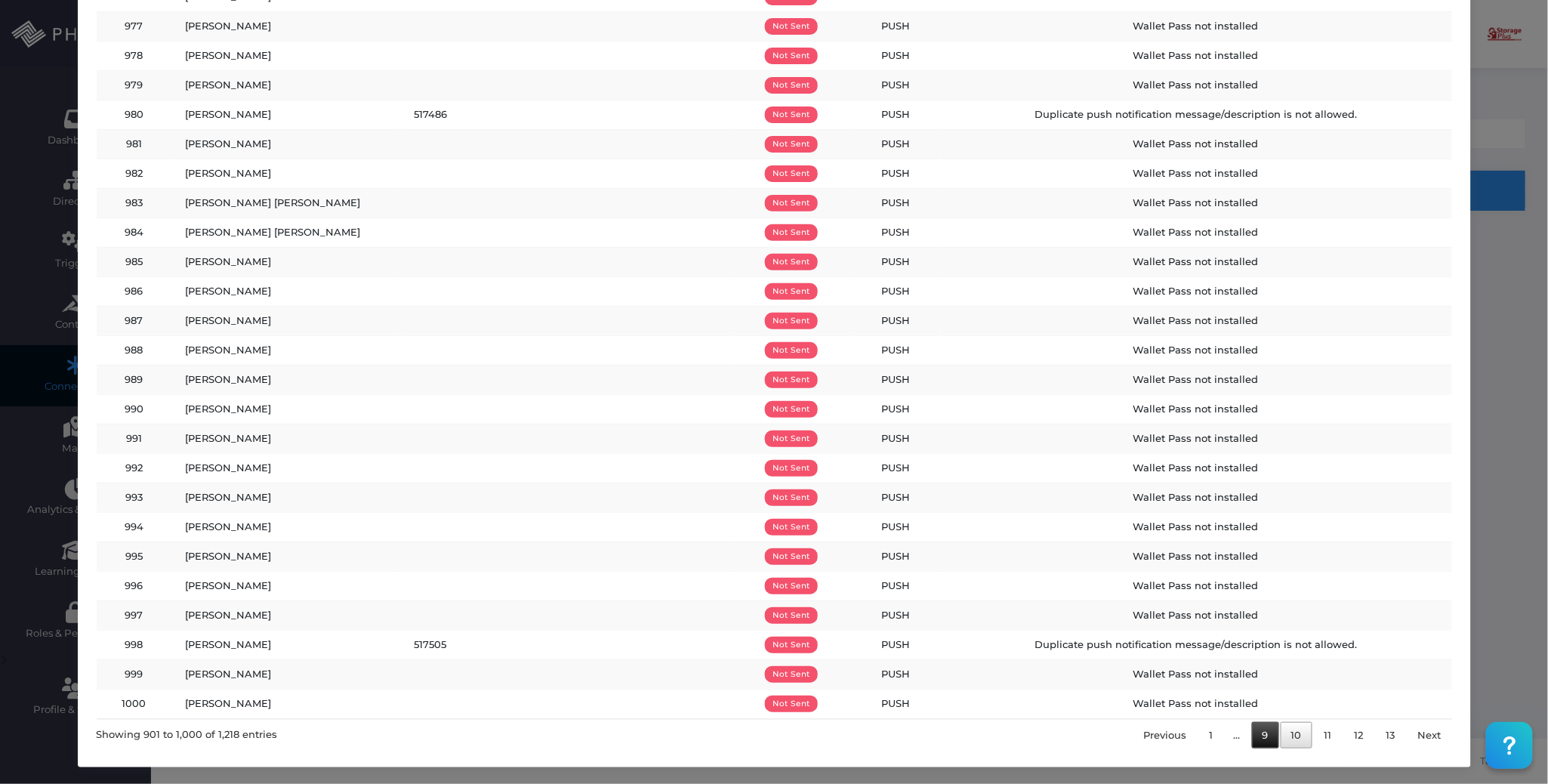
click at [1252, 736] on link "9" at bounding box center [1266, 735] width 27 height 26
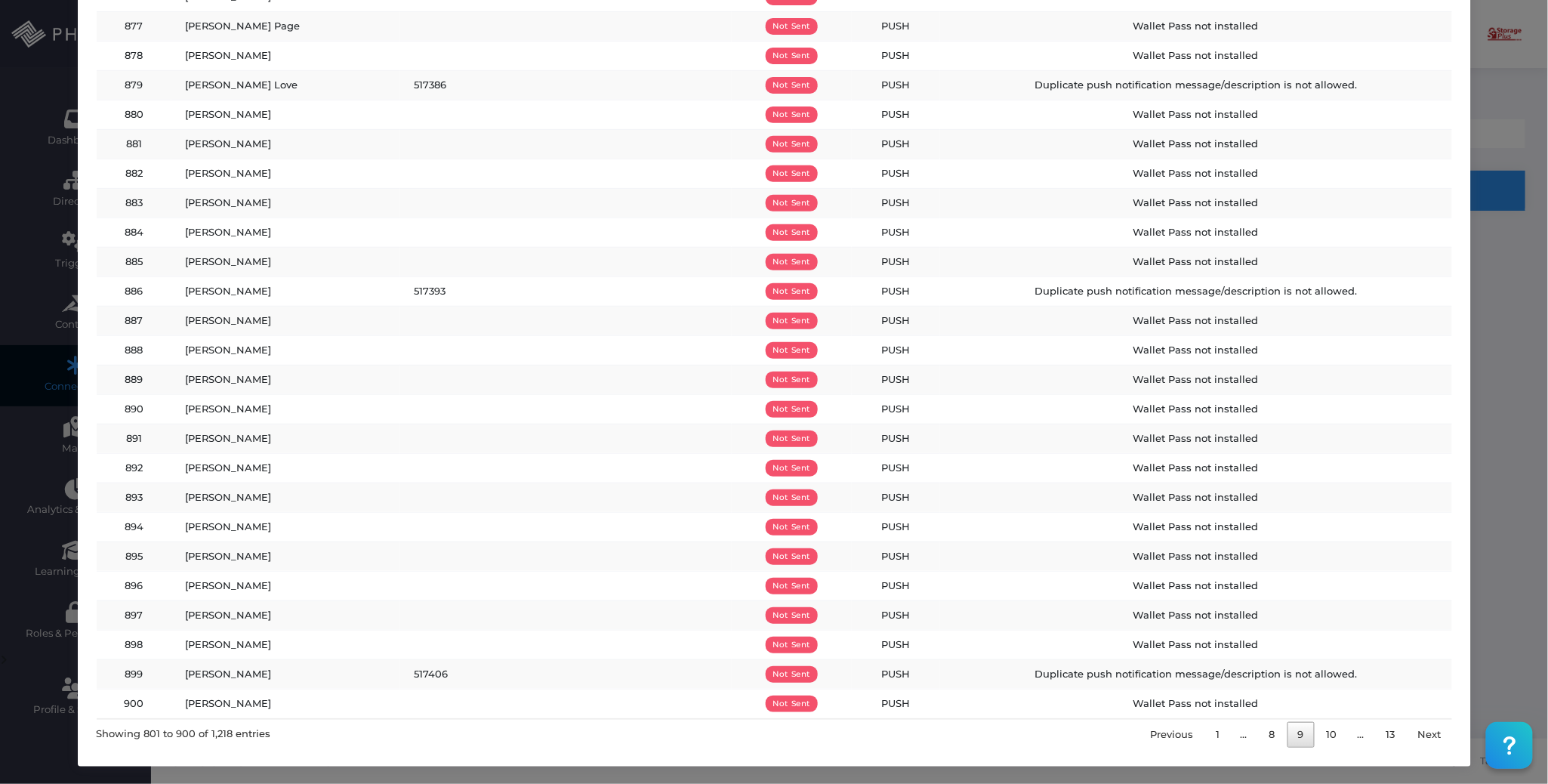
scroll to position [2527, 0]
click at [1260, 743] on link "8" at bounding box center [1272, 735] width 27 height 26
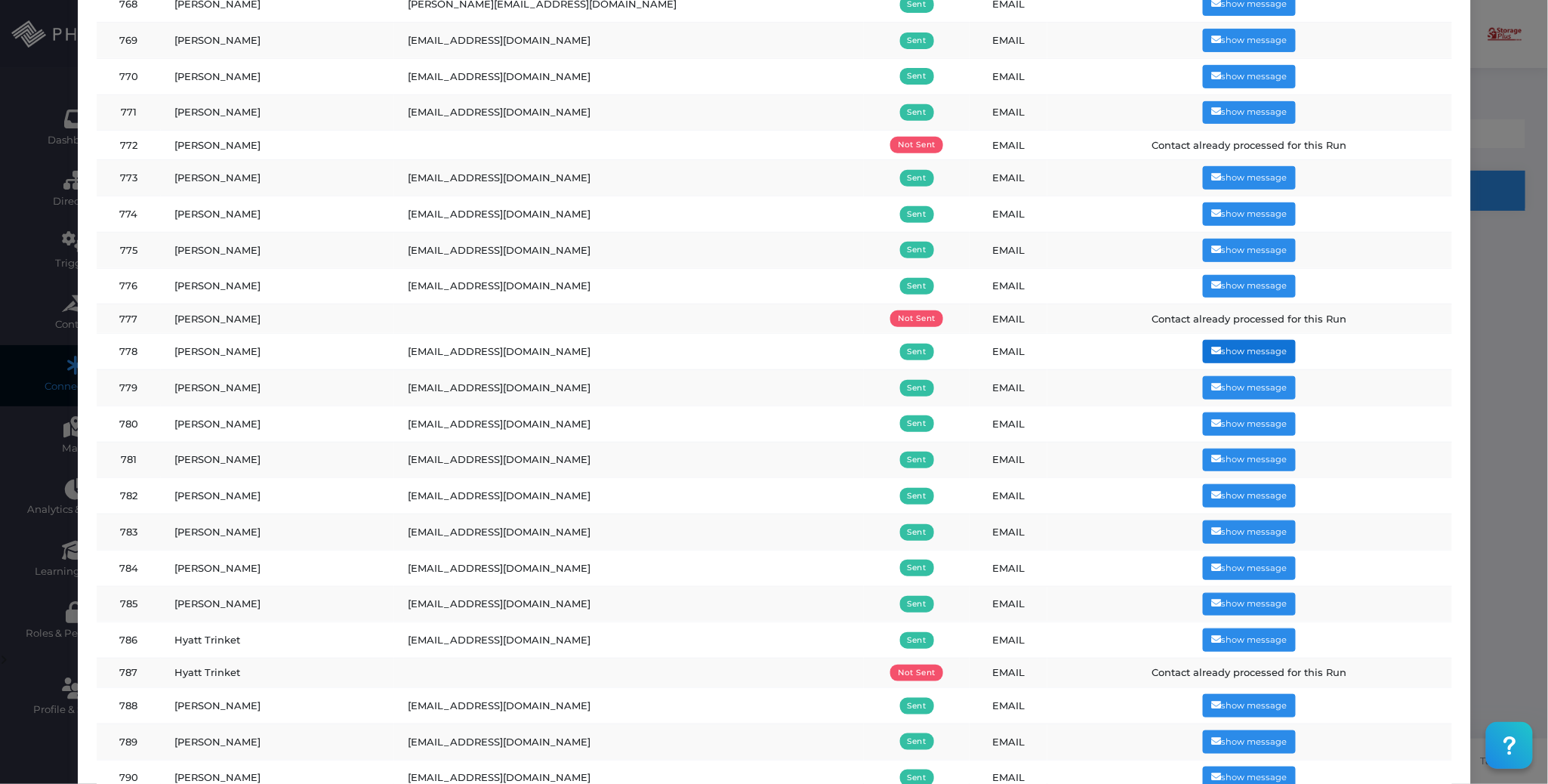
click at [1203, 363] on button "show message" at bounding box center [1249, 351] width 93 height 23
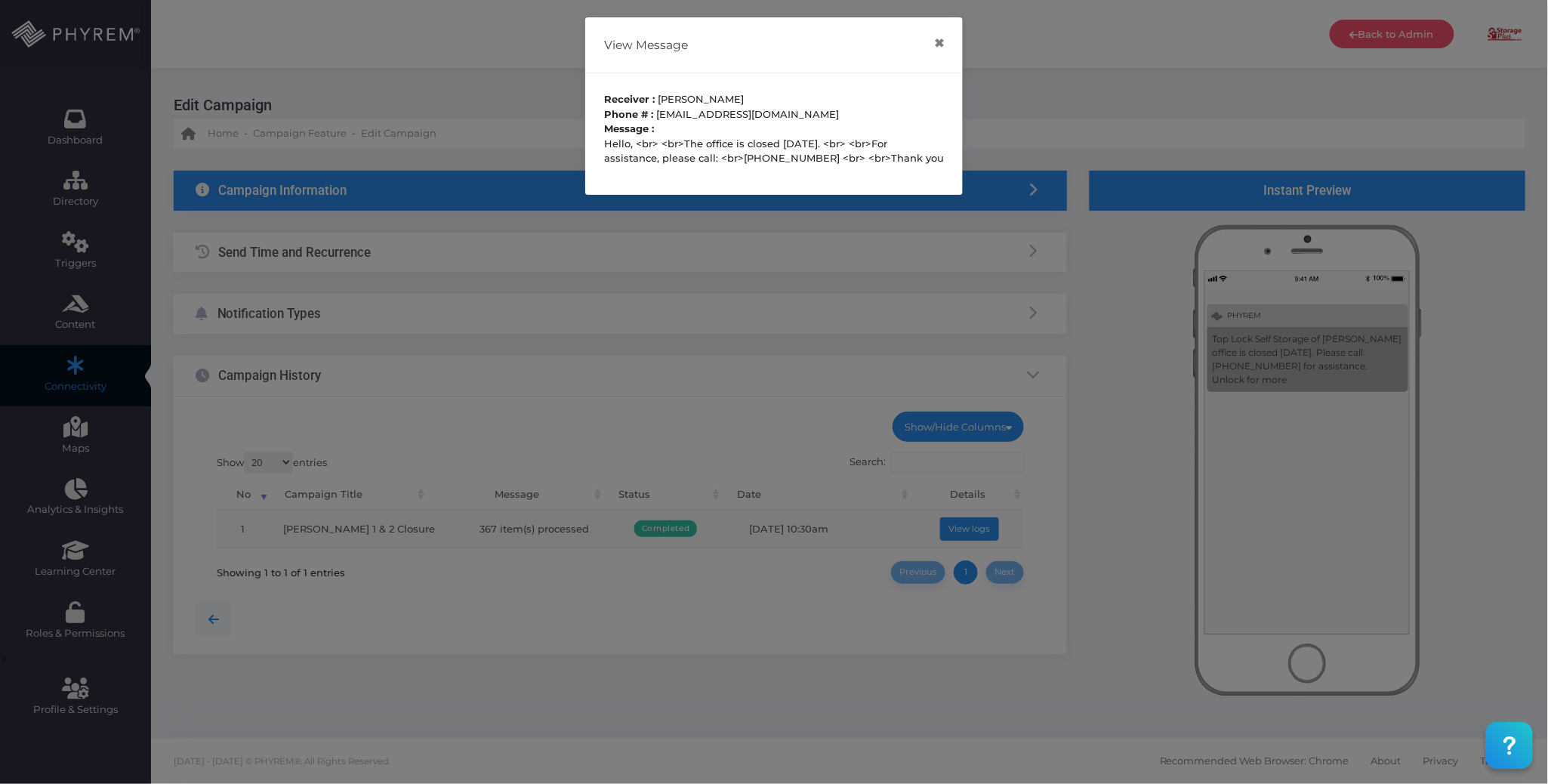
click at [819, 155] on p "Hello, <br> <br>The office is closed today. <br> <br>For assistance, please cal…" at bounding box center [774, 151] width 339 height 29
click at [934, 43] on button "×" at bounding box center [939, 43] width 29 height 34
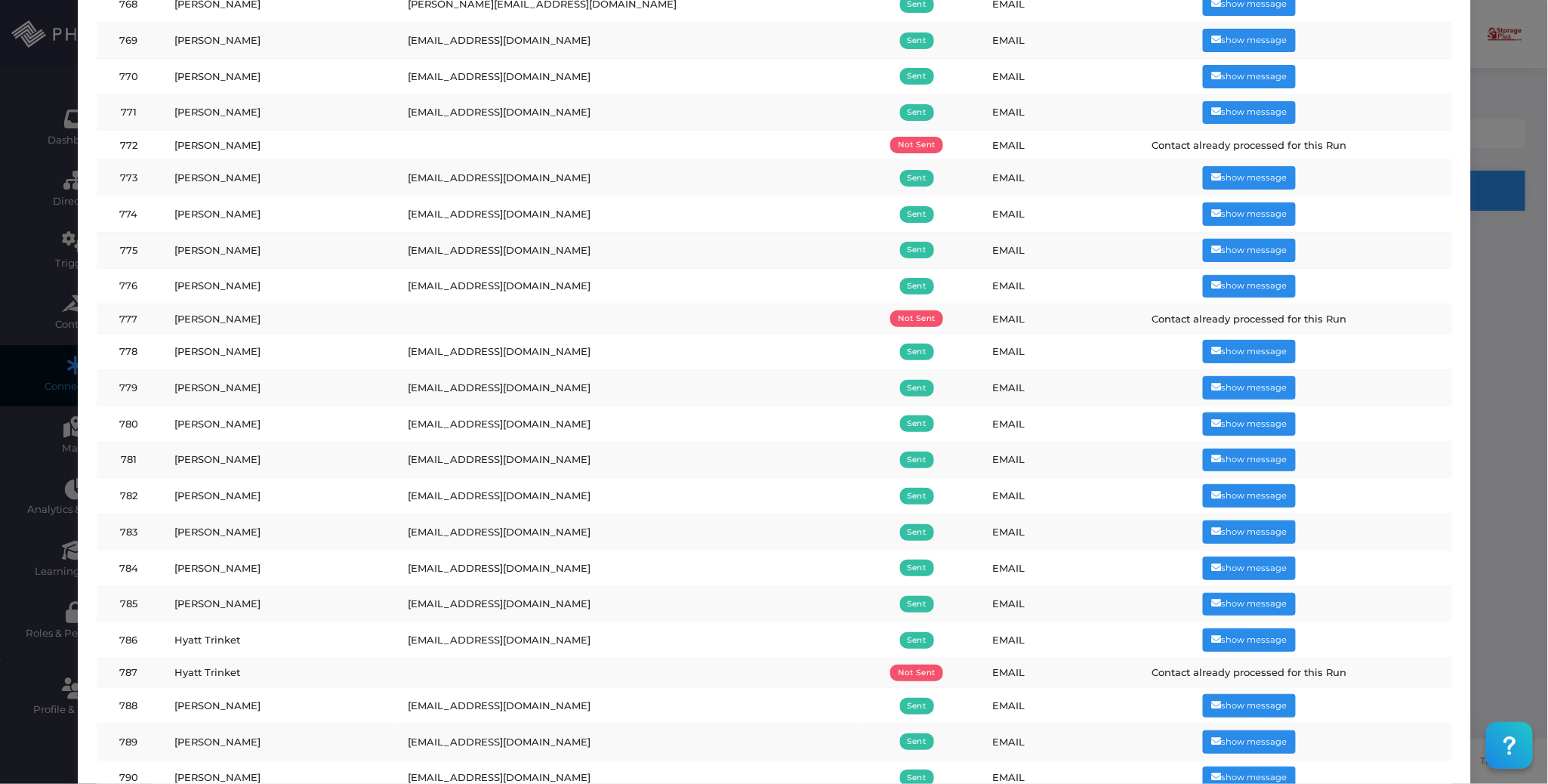
scroll to position [0, 0]
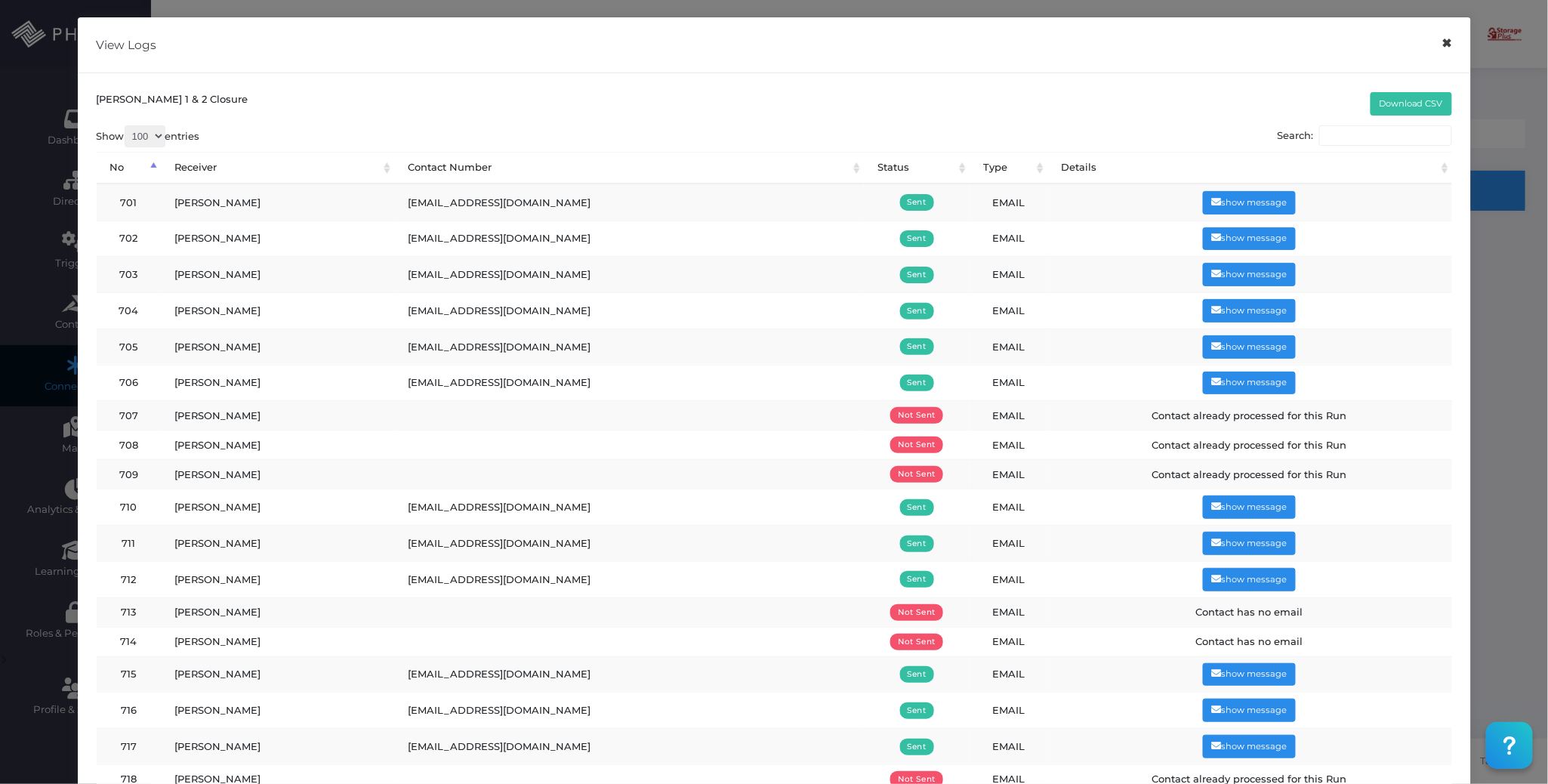
click at [1445, 44] on button "×" at bounding box center [1446, 43] width 29 height 34
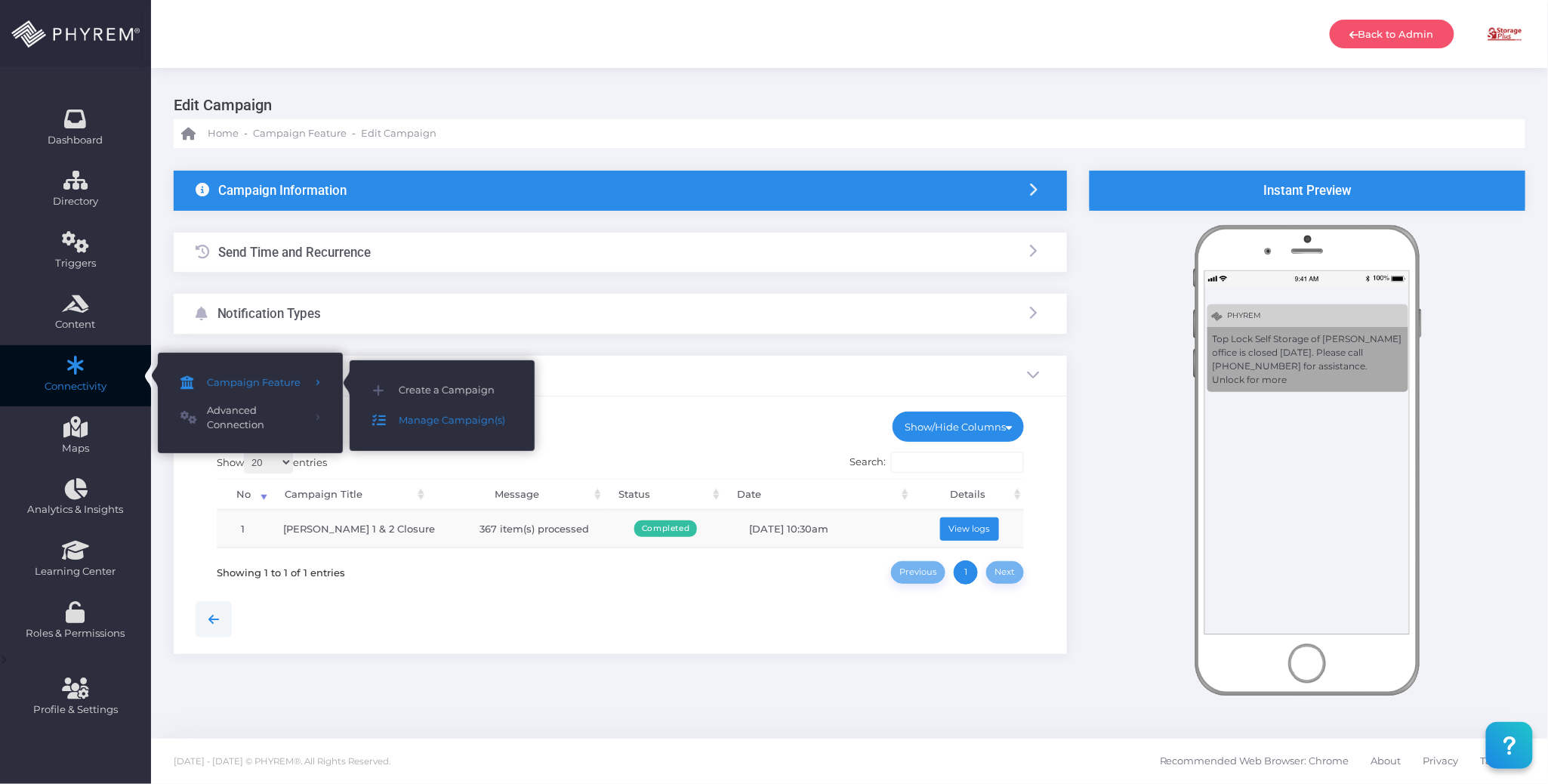
click at [435, 424] on span "Manage Campaign(s)" at bounding box center [454, 421] width 113 height 19
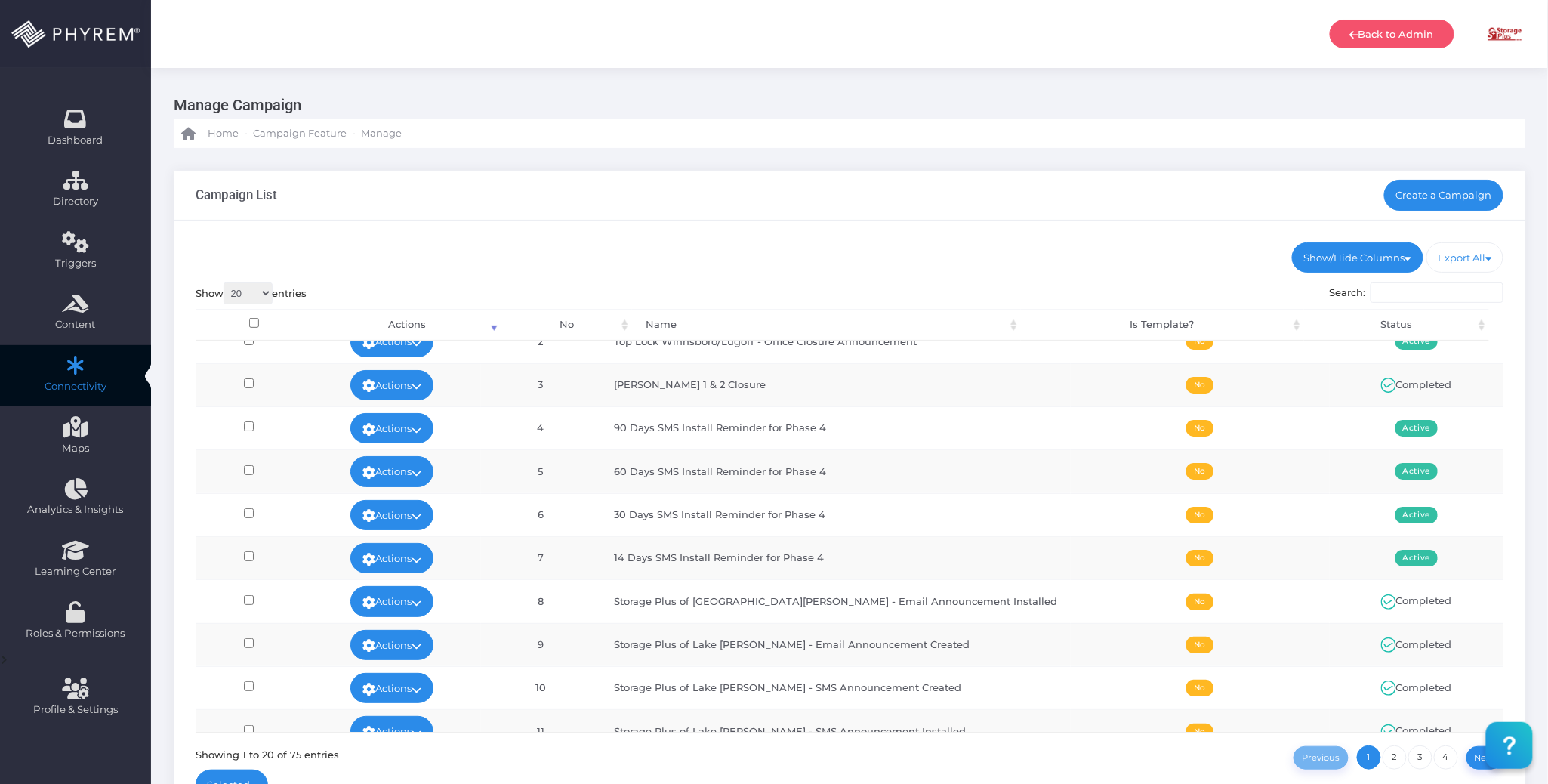
scroll to position [101, 0]
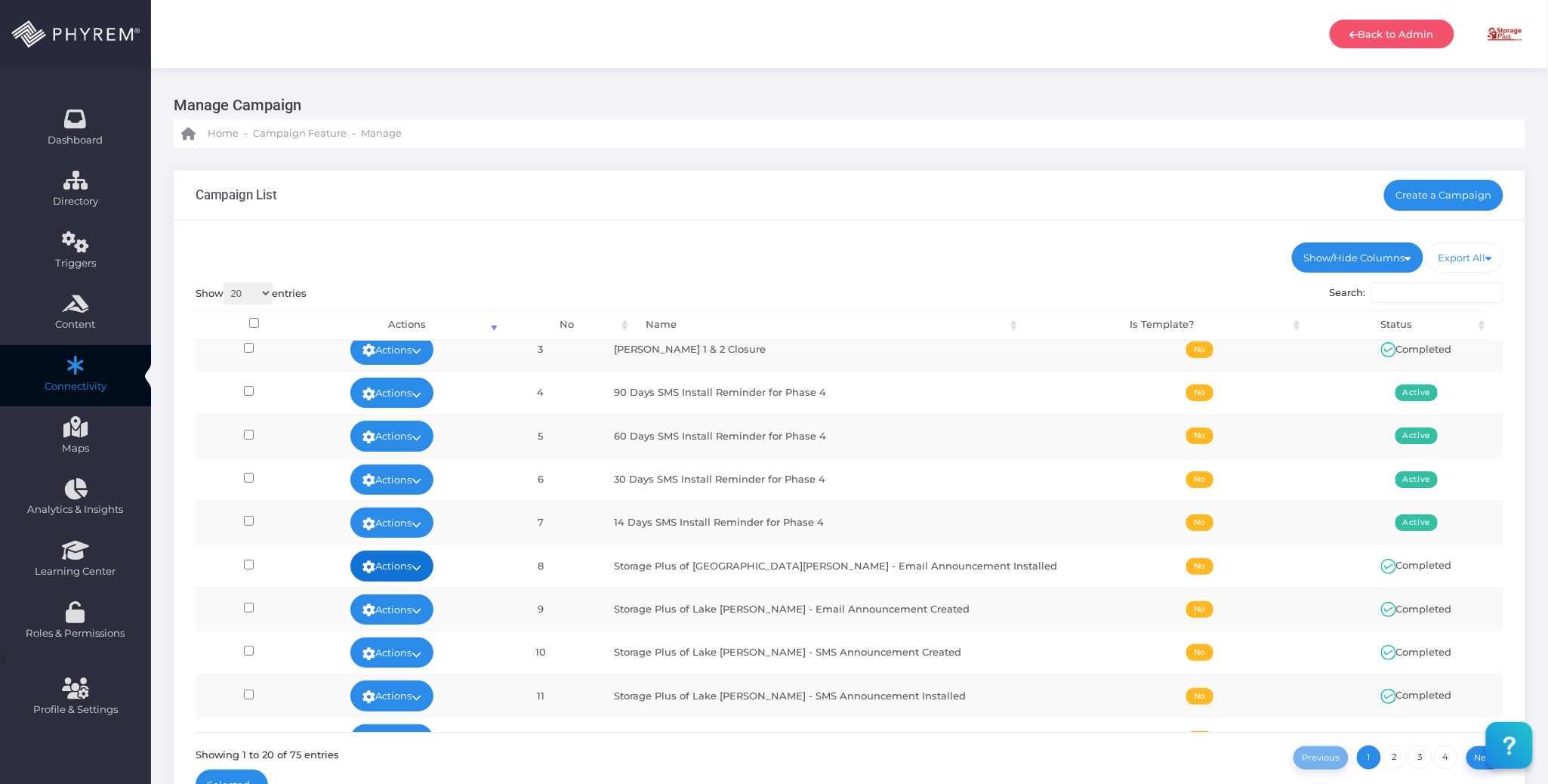
click at [422, 566] on icon at bounding box center [417, 566] width 10 height 0
click at [412, 598] on link "View" at bounding box center [404, 605] width 99 height 29
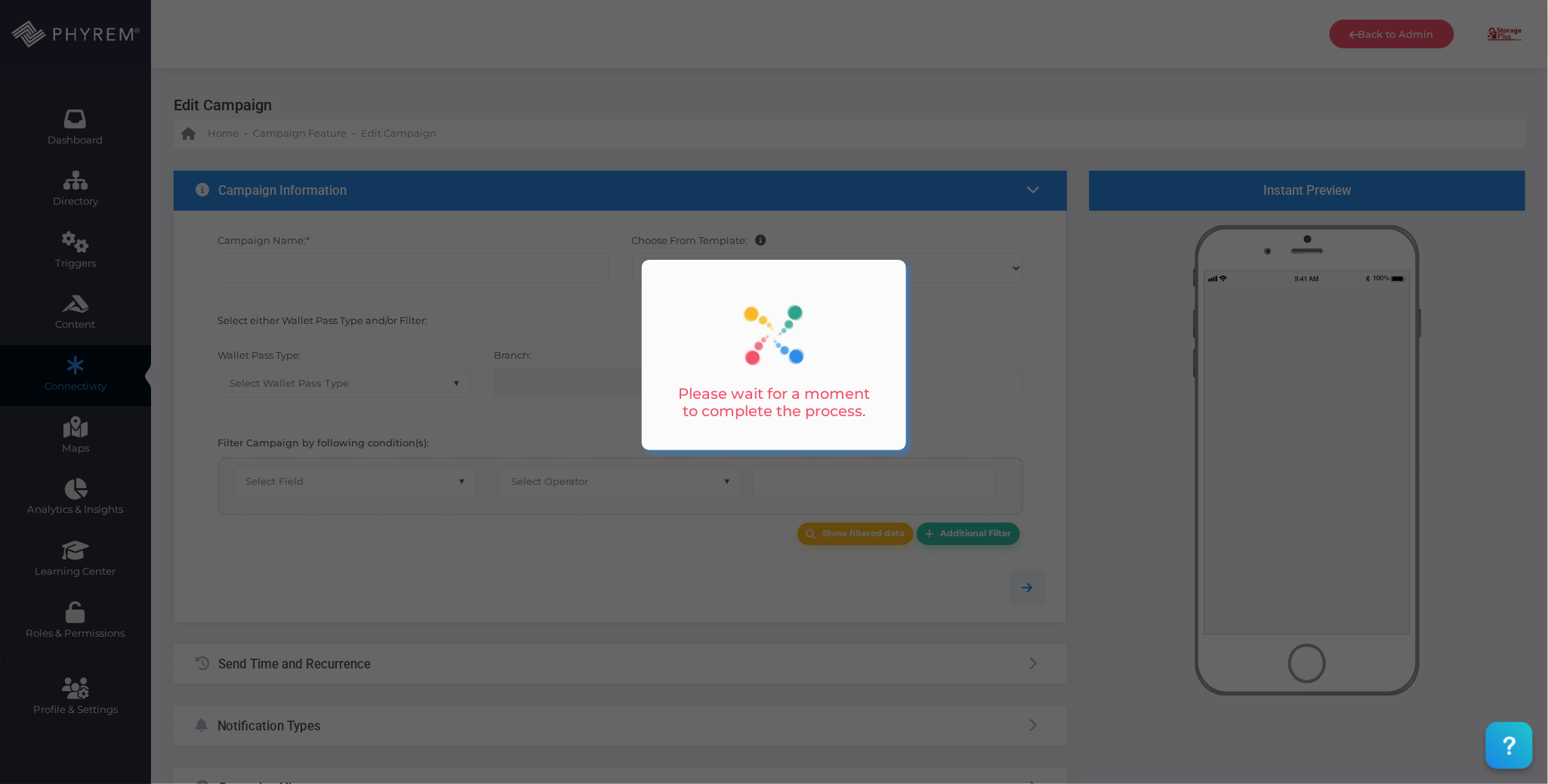
type input "Storage Plus of [GEOGRAPHIC_DATA][PERSON_NAME] - Email Announcement Installed"
select select "15"
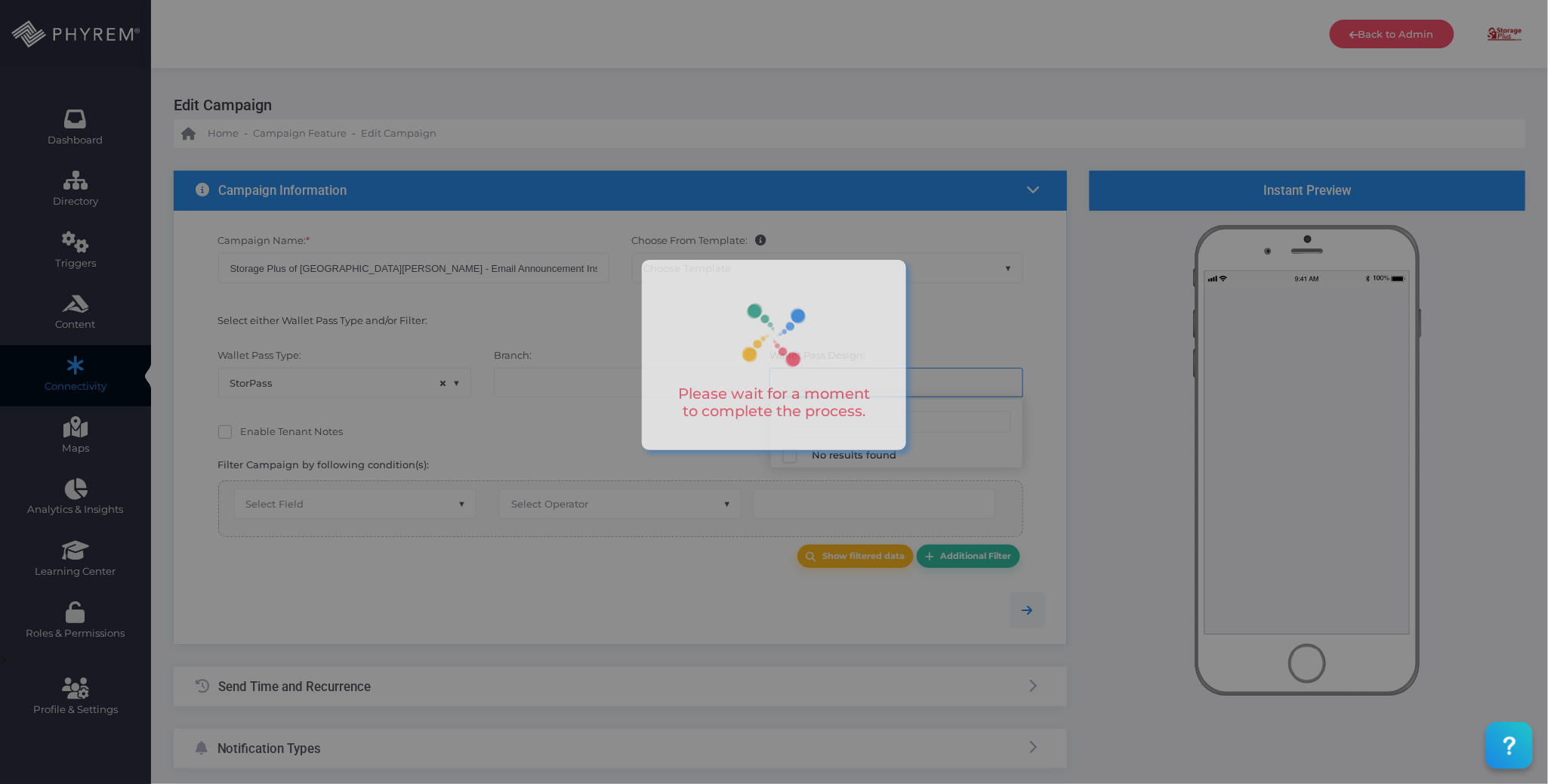
select select "616"
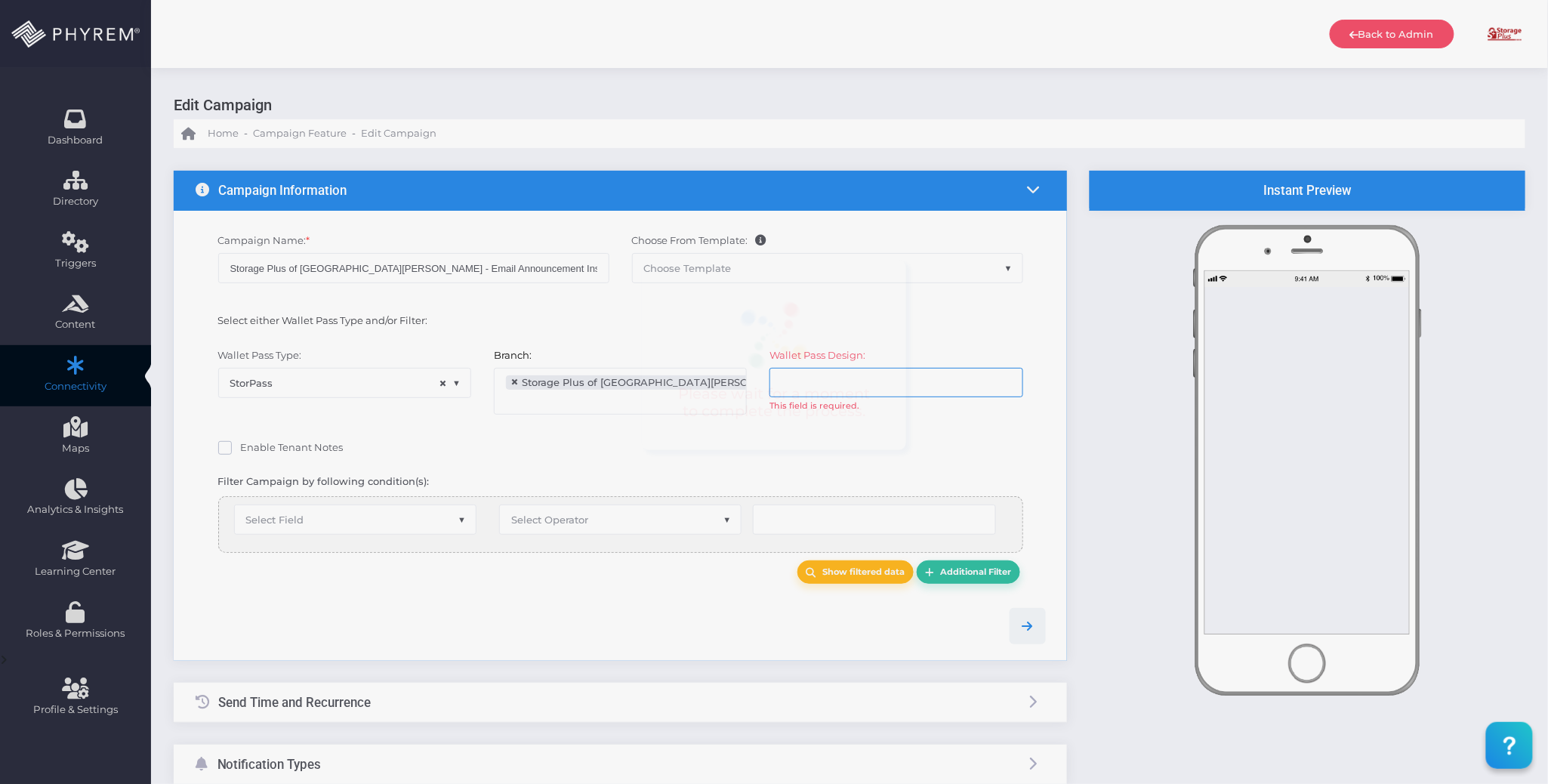
select select "equals"
select select "2424"
select select "pr_wallet_users.user_pass_status"
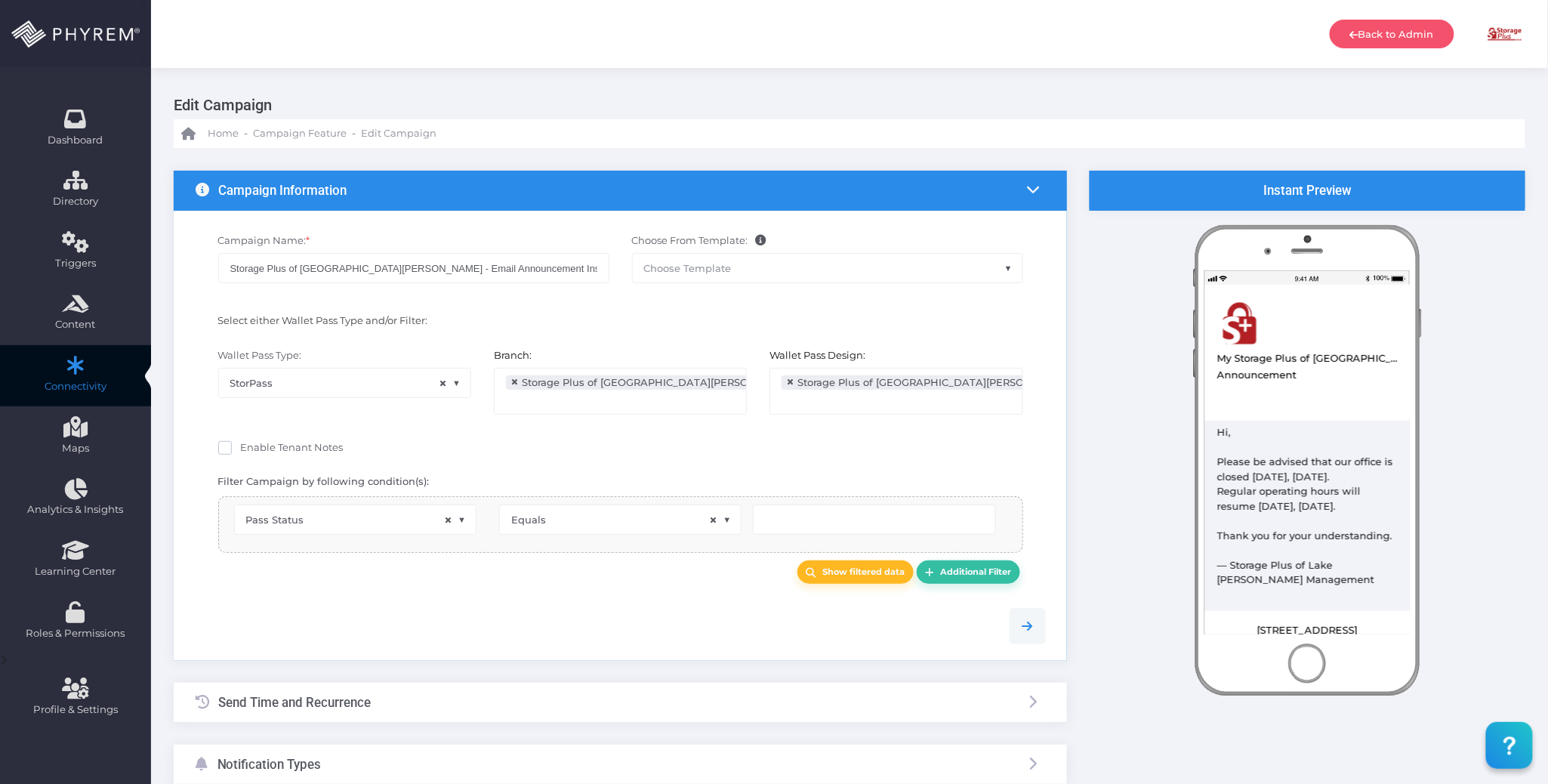
scroll to position [24, 0]
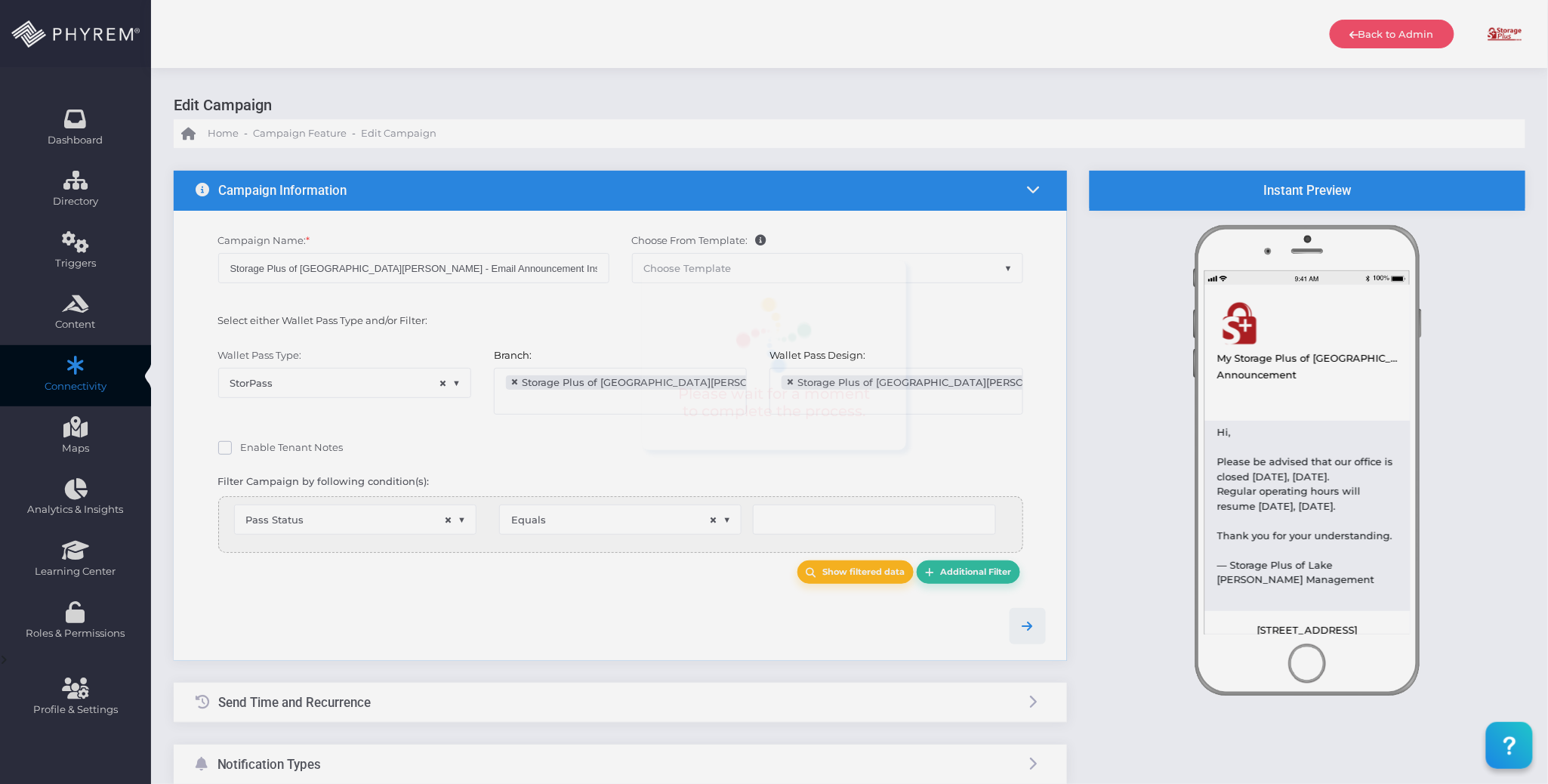
type input "Installed"
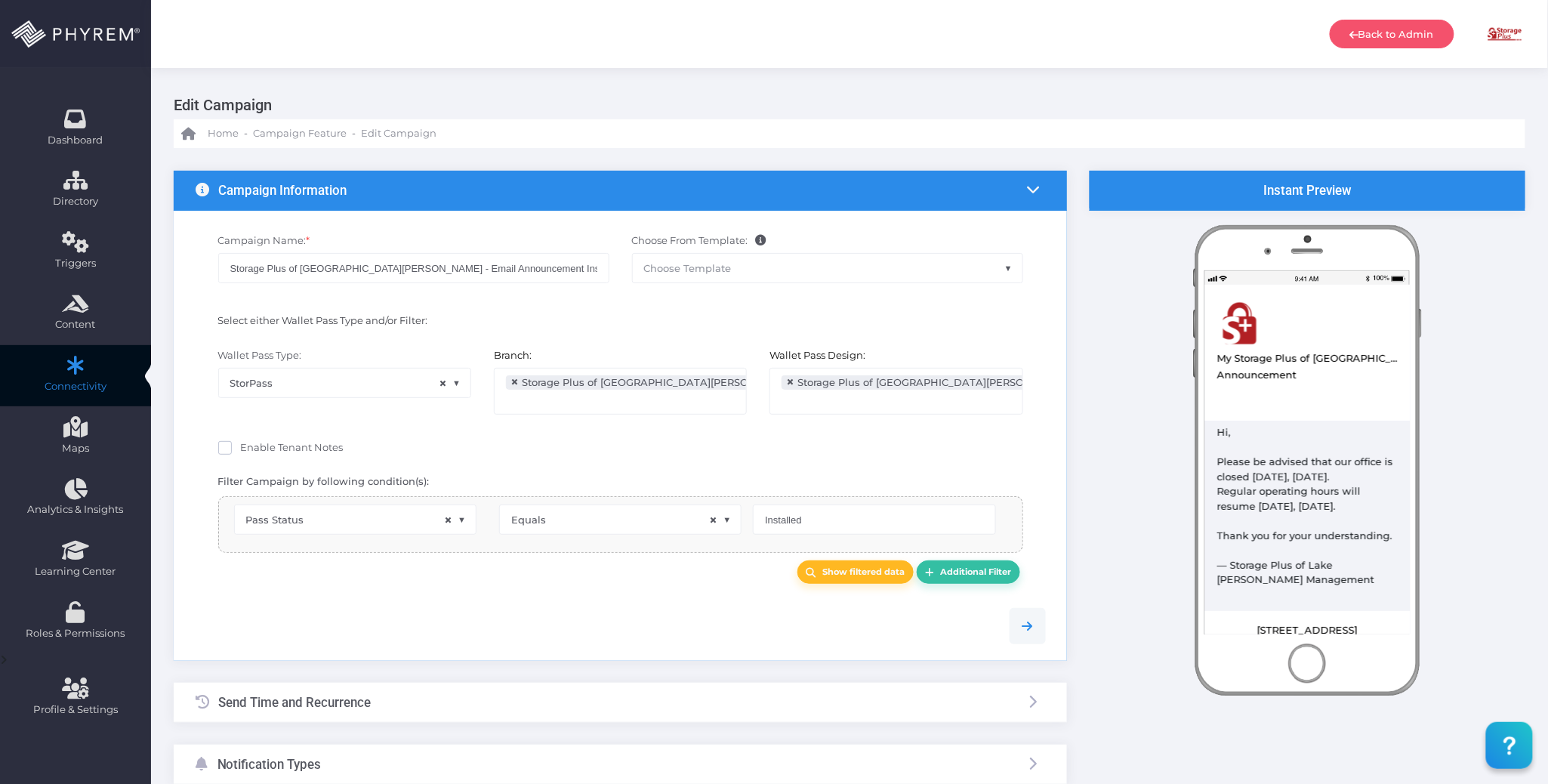
select select "pr_wallet_users.voided"
select select "equals"
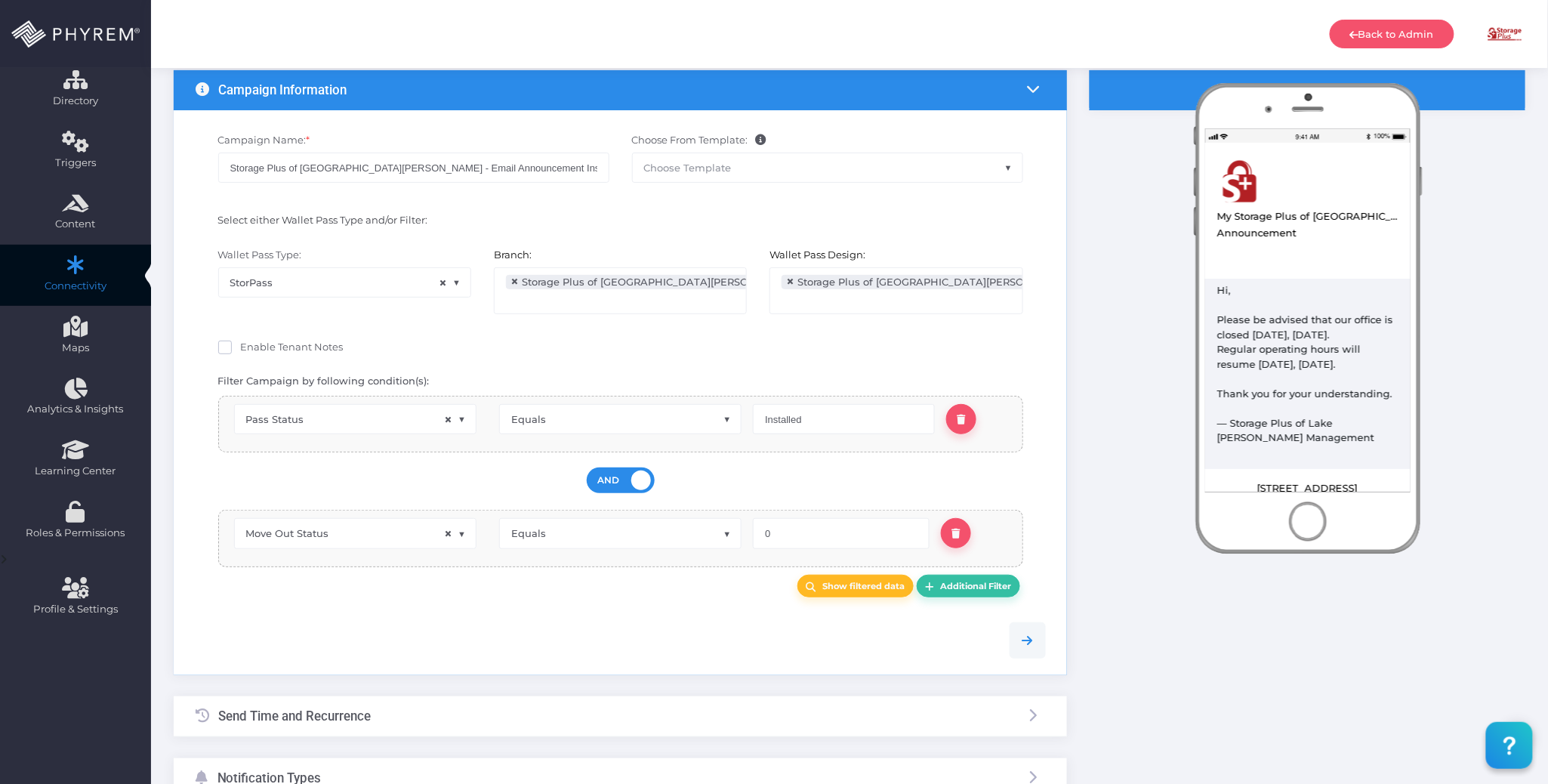
scroll to position [271, 0]
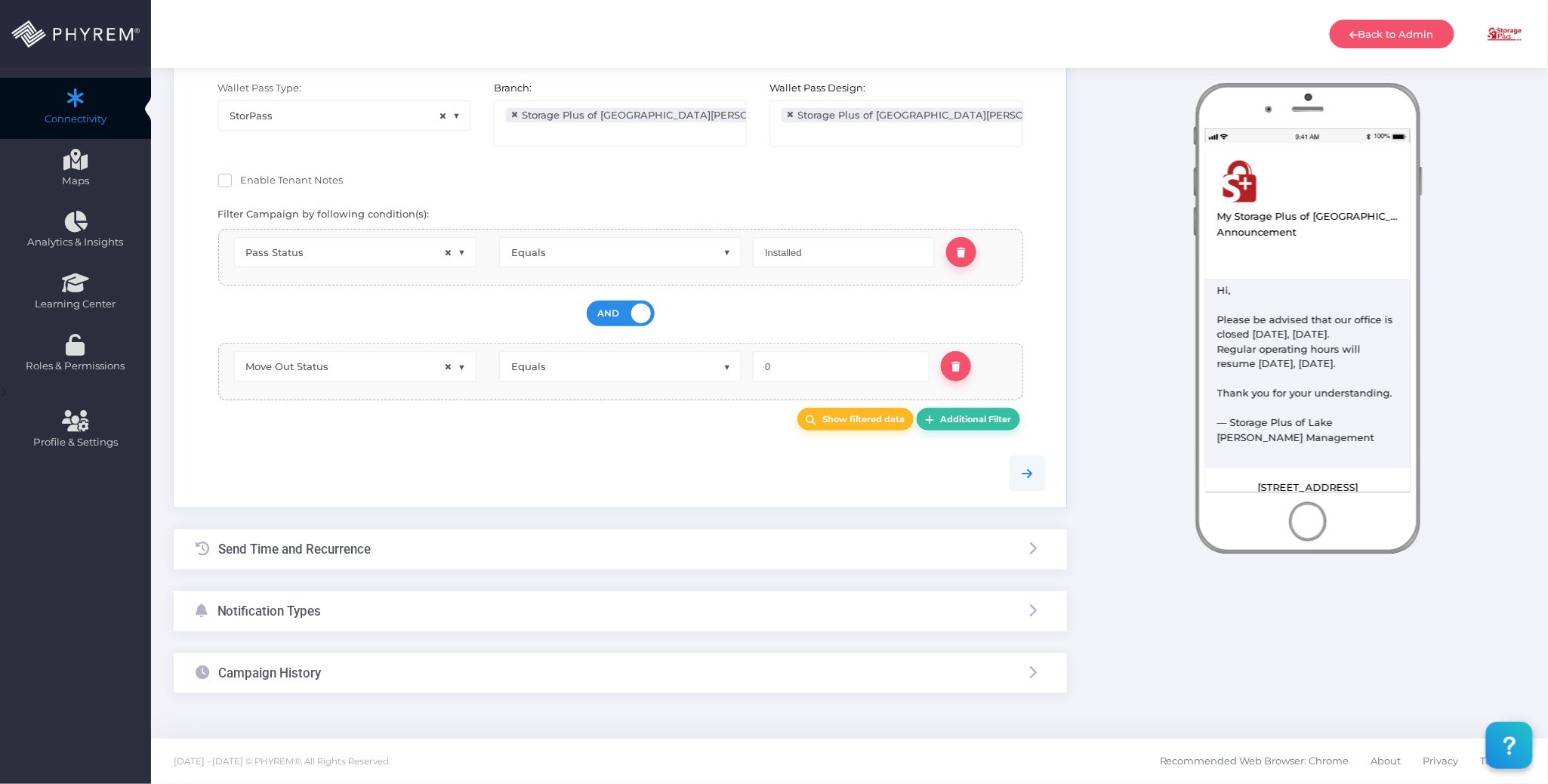
click at [414, 668] on div "Campaign History" at bounding box center [621, 672] width 893 height 40
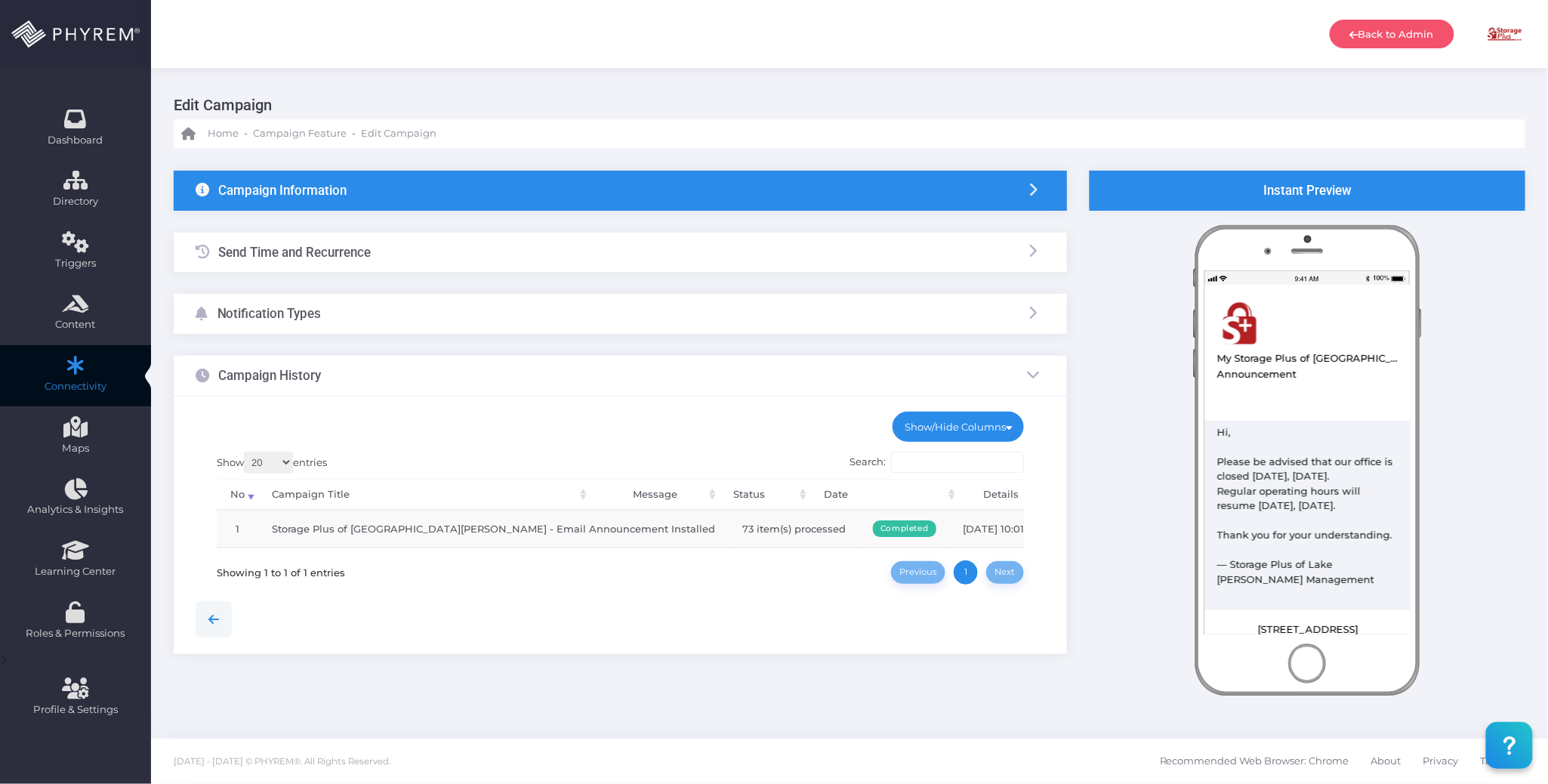
scroll to position [0, 0]
click at [1068, 526] on button "View logs" at bounding box center [1097, 529] width 59 height 23
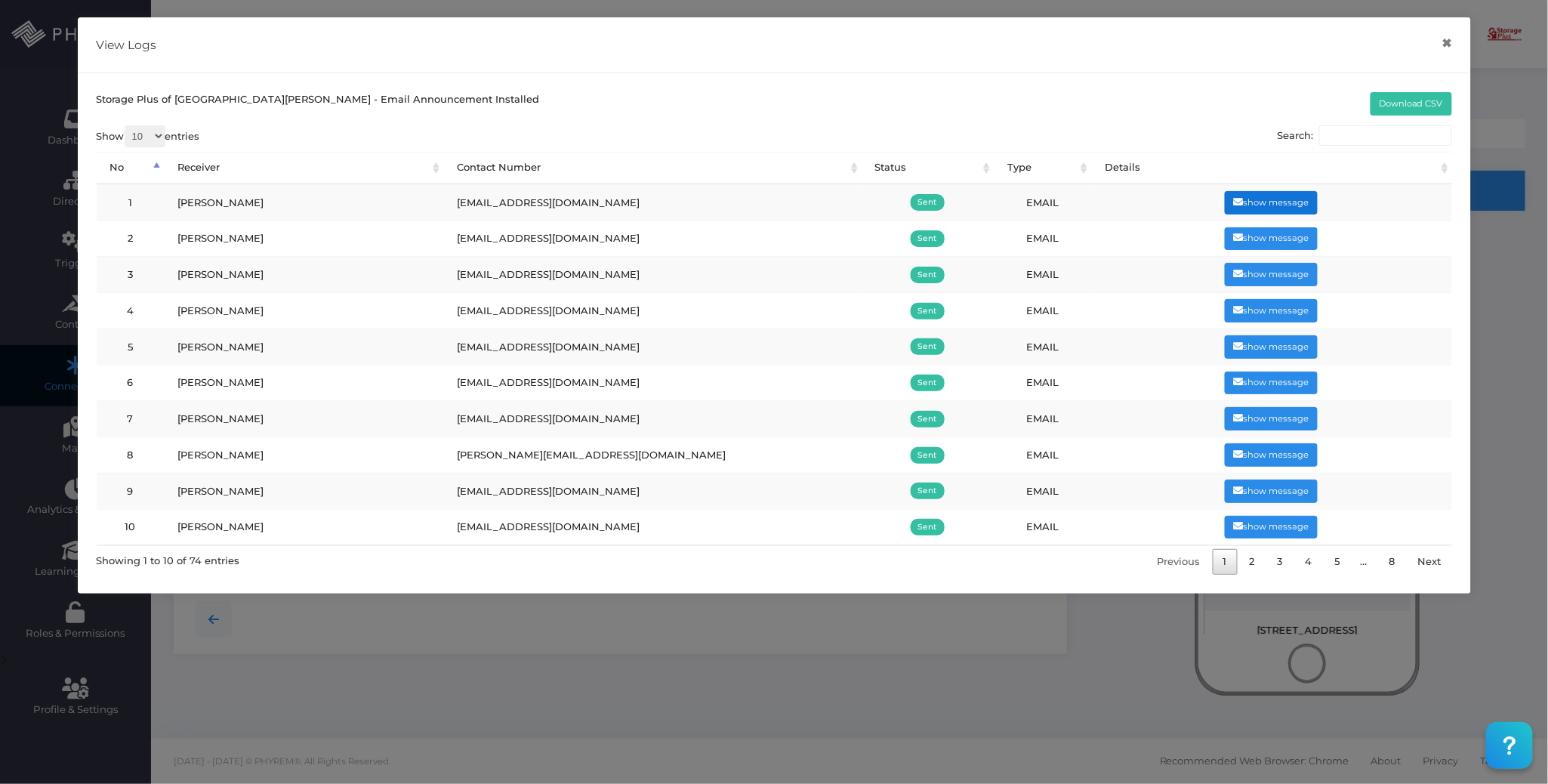
click at [1264, 199] on button "show message" at bounding box center [1271, 203] width 93 height 23
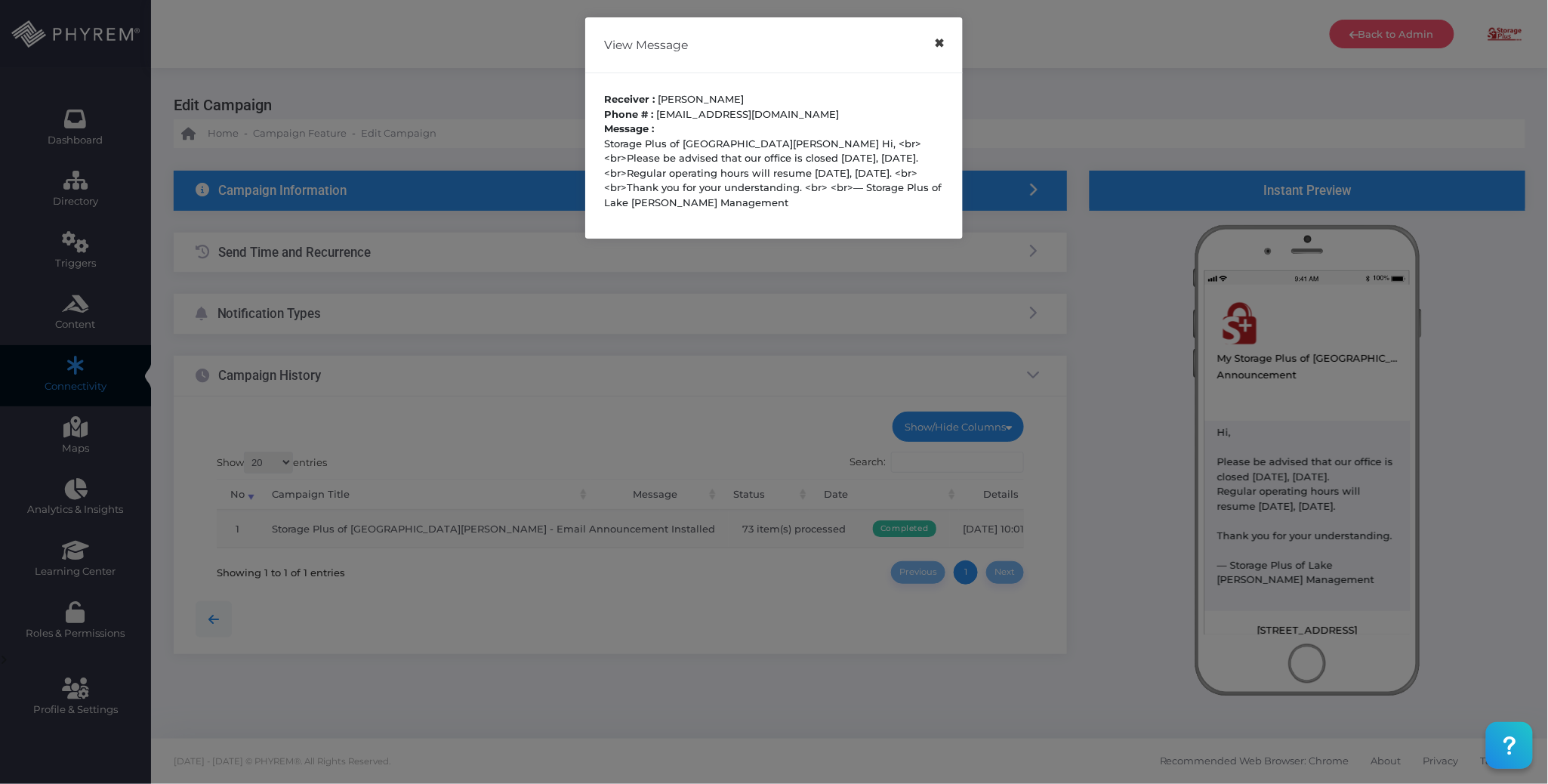
click at [939, 41] on button "×" at bounding box center [939, 43] width 29 height 34
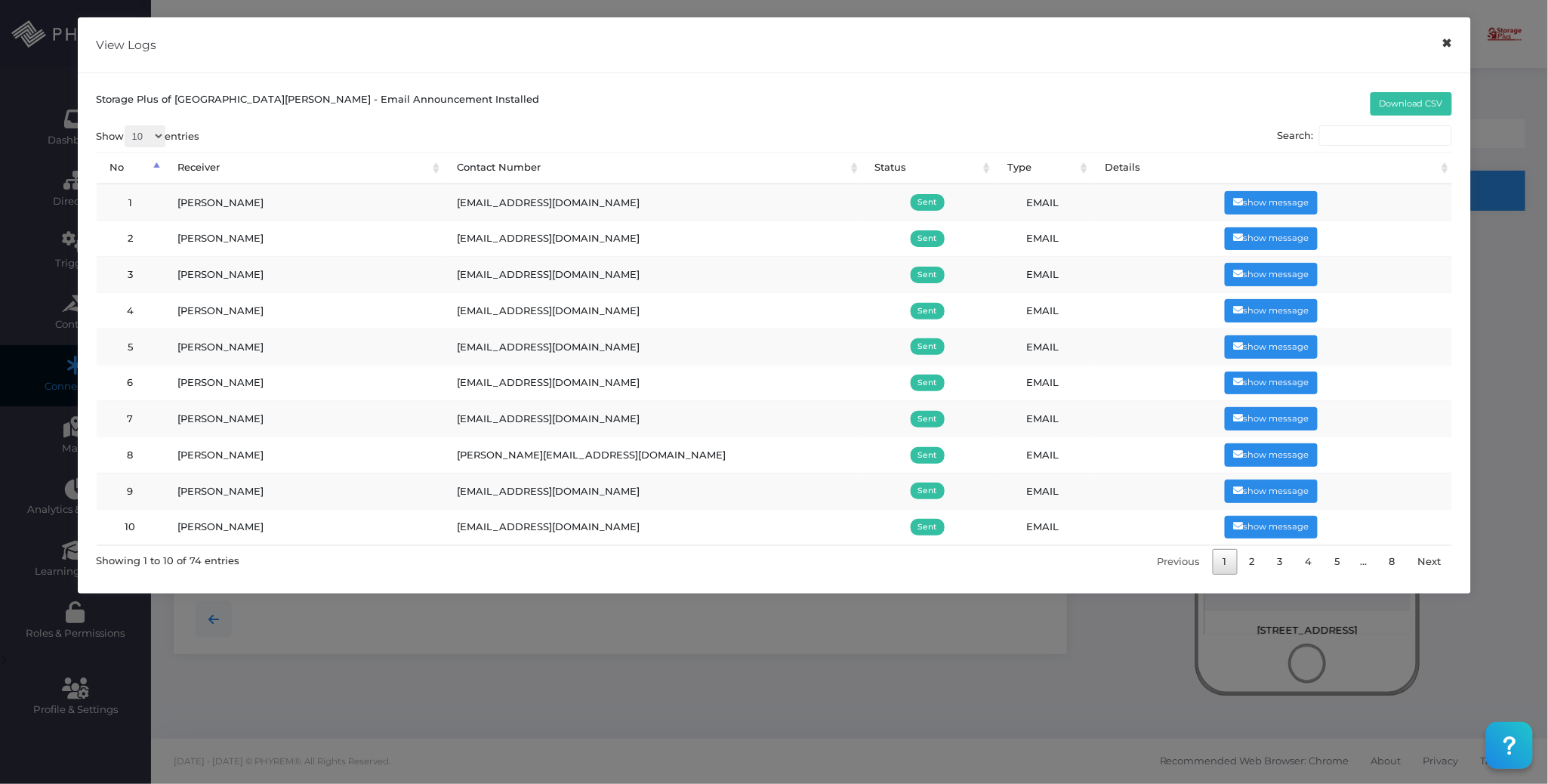
click at [1445, 40] on button "×" at bounding box center [1446, 43] width 29 height 34
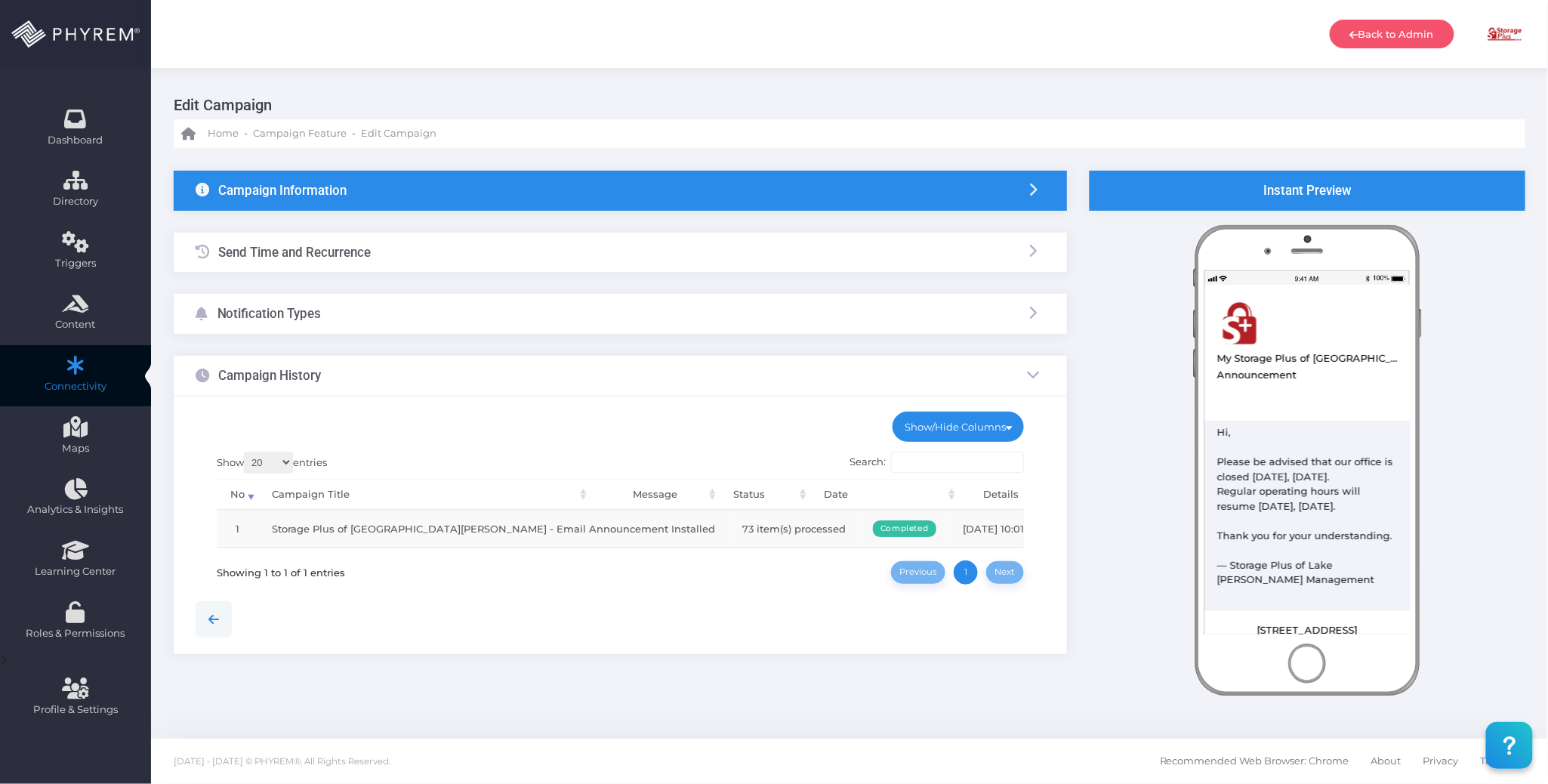
click at [651, 608] on div at bounding box center [621, 619] width 873 height 70
